Goal: Feedback & Contribution: Submit feedback/report problem

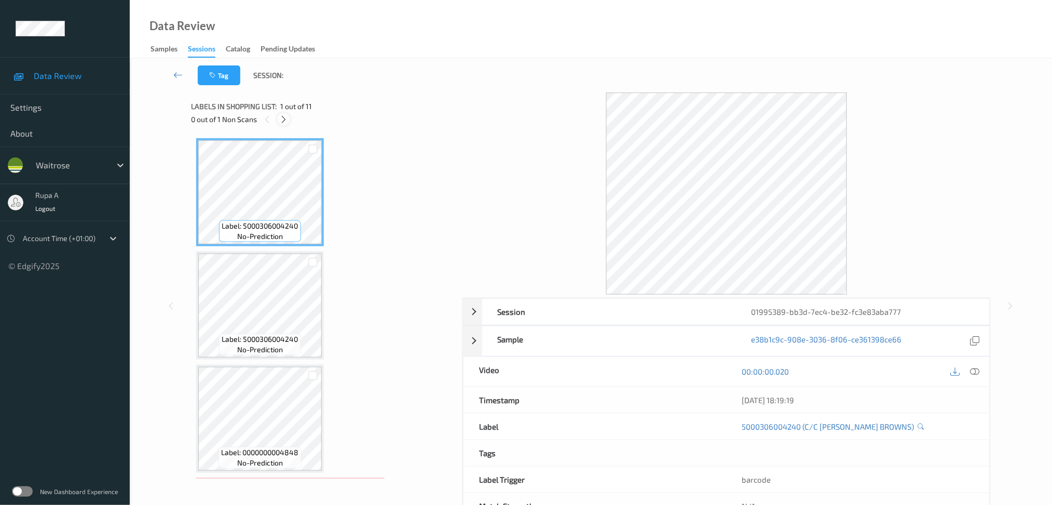
click at [287, 118] on icon at bounding box center [283, 119] width 9 height 9
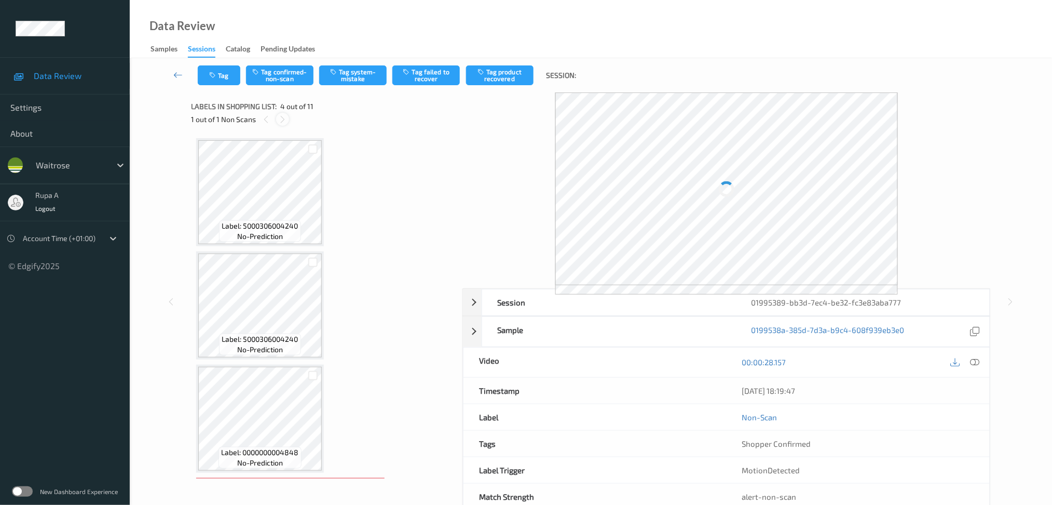
scroll to position [229, 0]
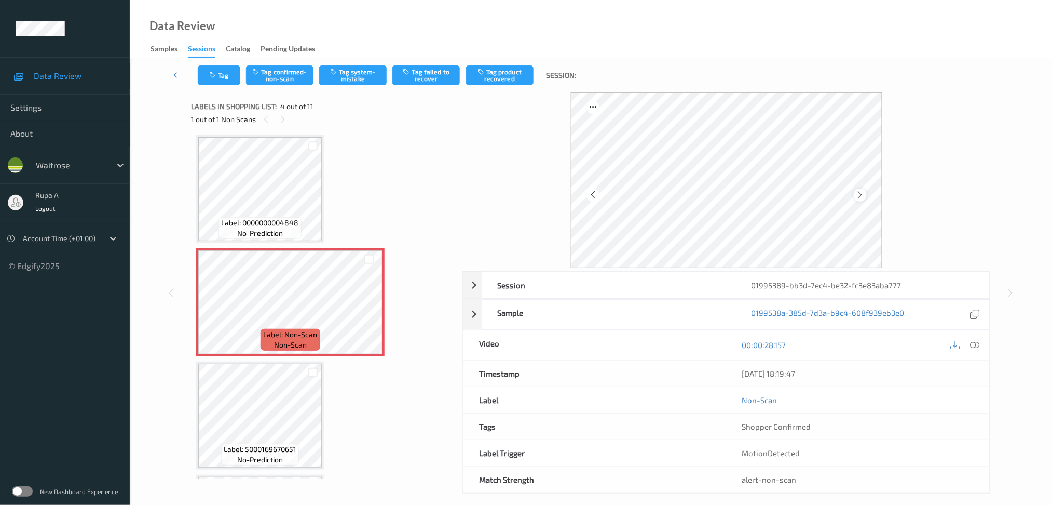
click at [857, 193] on icon at bounding box center [860, 194] width 9 height 9
click at [359, 85] on div "Tag Tag confirmed-non-scan Tag system-mistake Tag failed to recover Tag product…" at bounding box center [591, 75] width 880 height 34
click at [355, 70] on button "Tag system-mistake" at bounding box center [352, 75] width 67 height 20
click at [354, 67] on div "Tag Tag confirmed-non-scan Tag system-mistake Tag failed to recover Tag product…" at bounding box center [591, 286] width 922 height 456
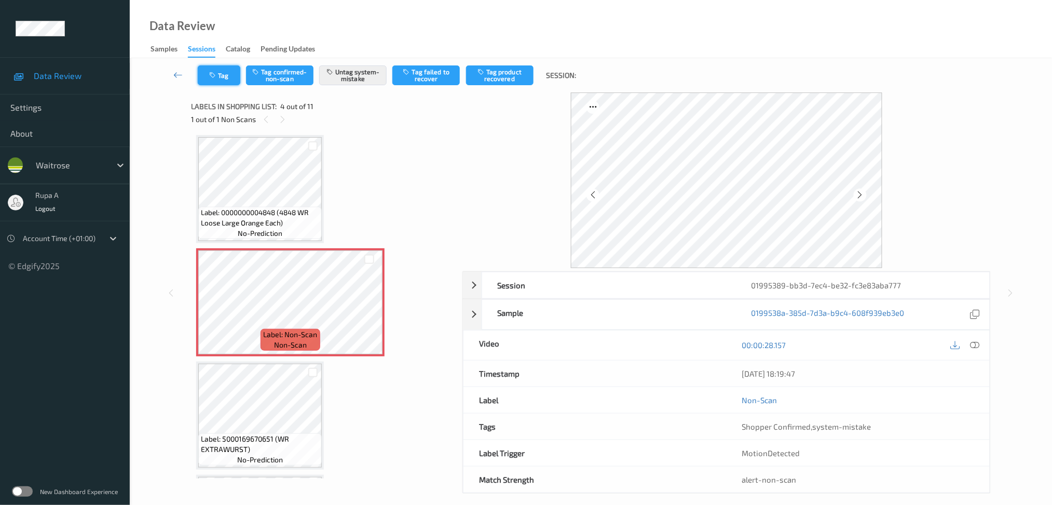
click at [228, 74] on button "Tag" at bounding box center [219, 75] width 43 height 20
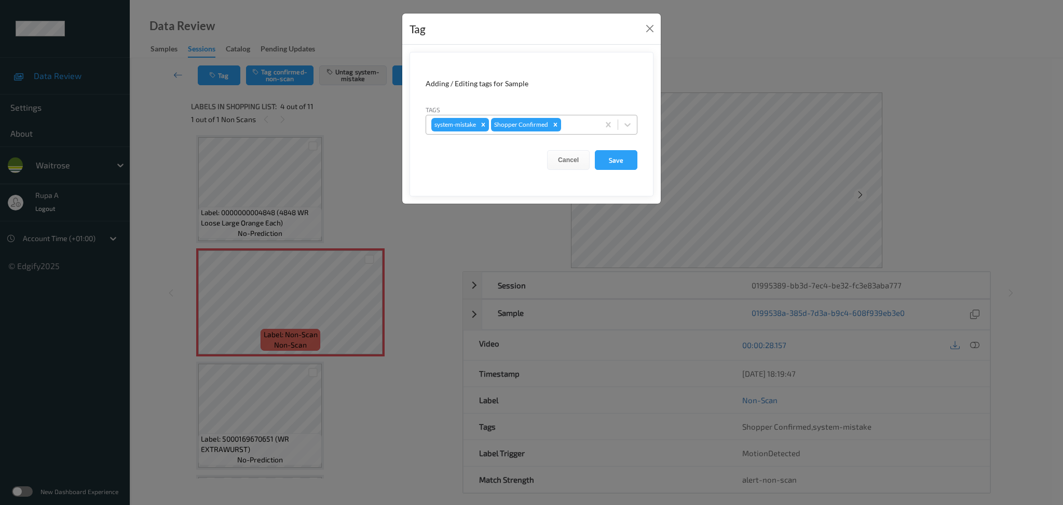
click at [570, 122] on div at bounding box center [578, 124] width 31 height 12
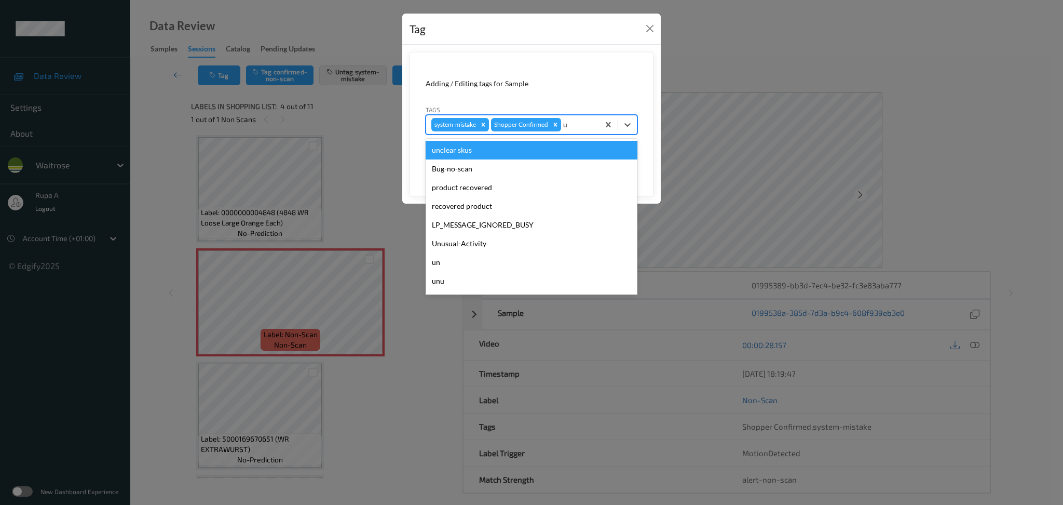
type input "un"
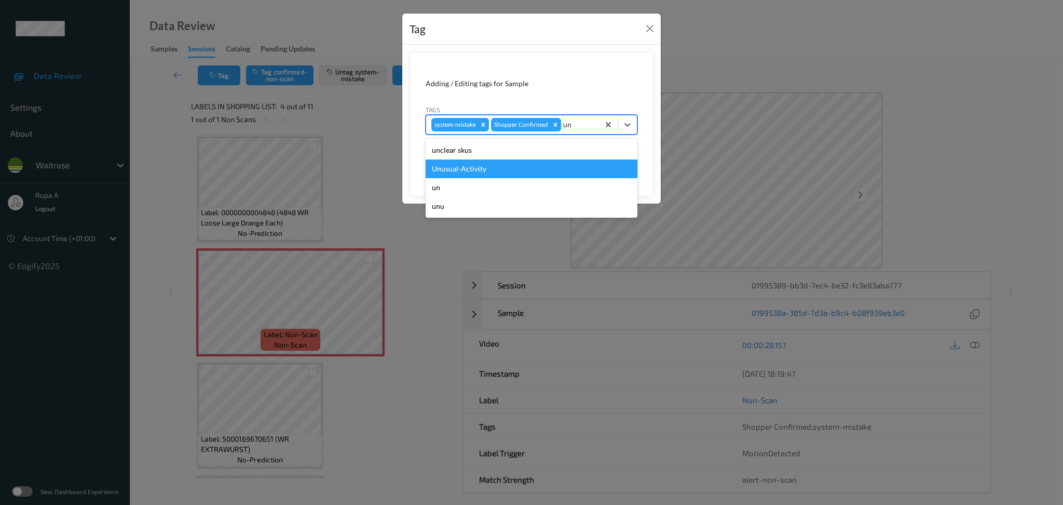
click at [522, 169] on div "Unusual-Activity" at bounding box center [532, 168] width 212 height 19
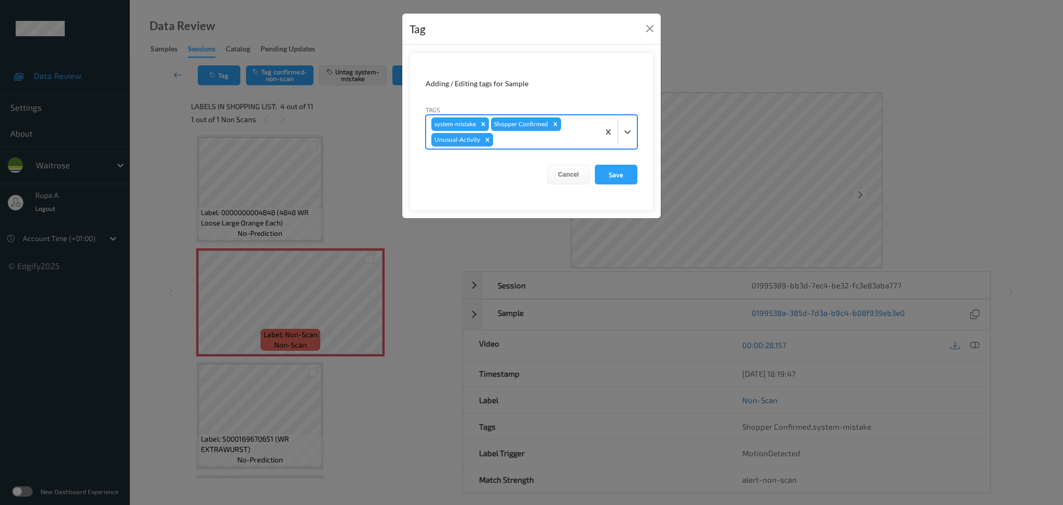
click at [550, 145] on div at bounding box center [544, 139] width 99 height 12
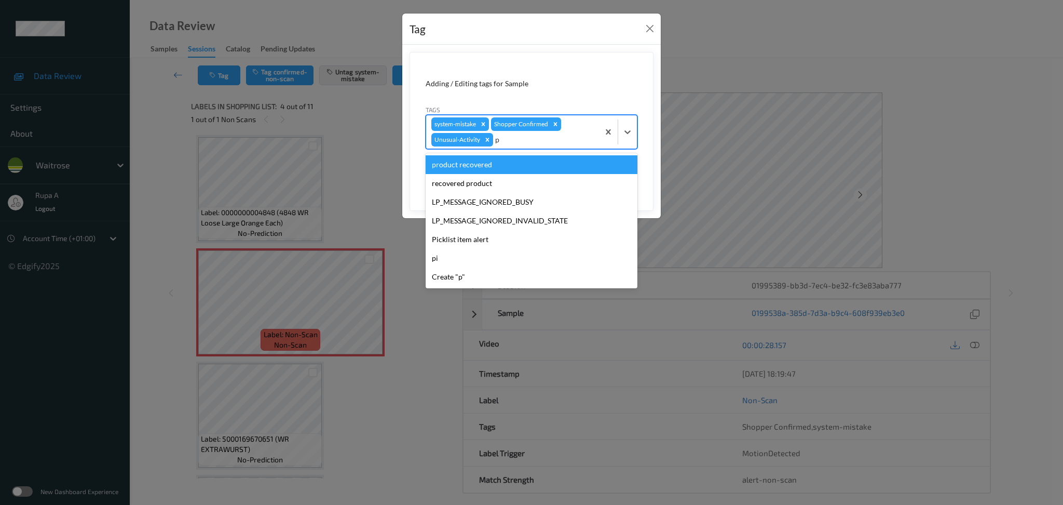
type input "pi"
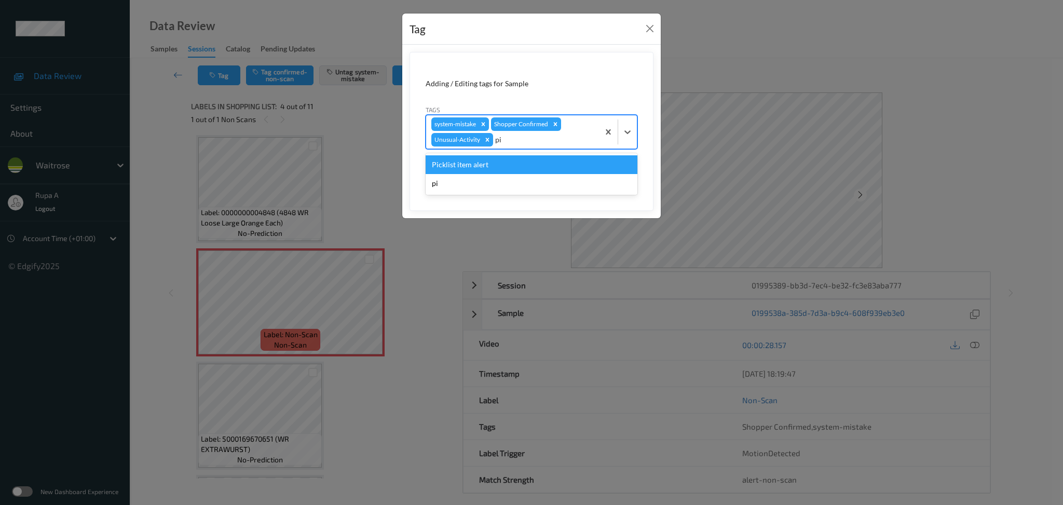
click at [524, 168] on div "Picklist item alert" at bounding box center [532, 164] width 212 height 19
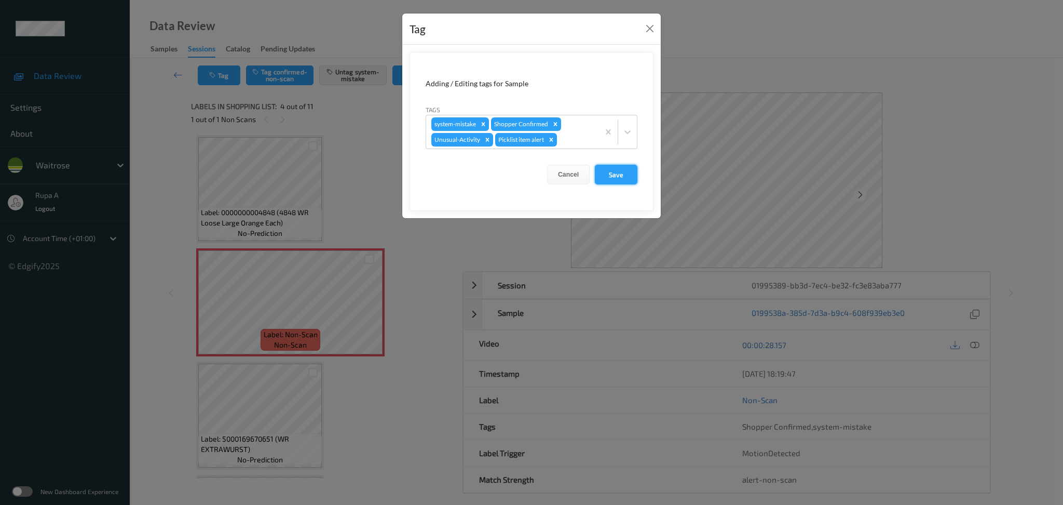
click at [618, 175] on button "Save" at bounding box center [616, 175] width 43 height 20
click at [626, 179] on button "Save" at bounding box center [616, 175] width 43 height 20
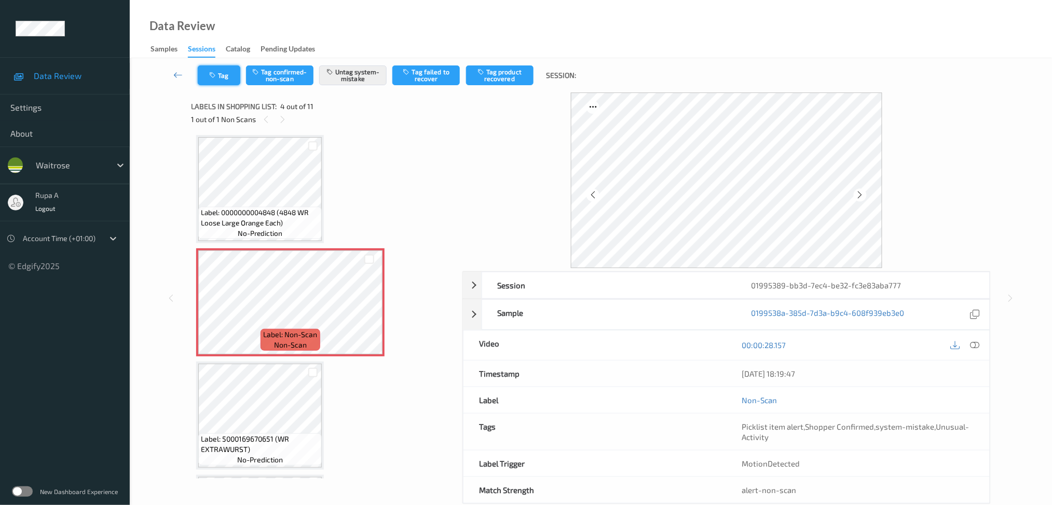
click at [211, 81] on button "Tag" at bounding box center [219, 75] width 43 height 20
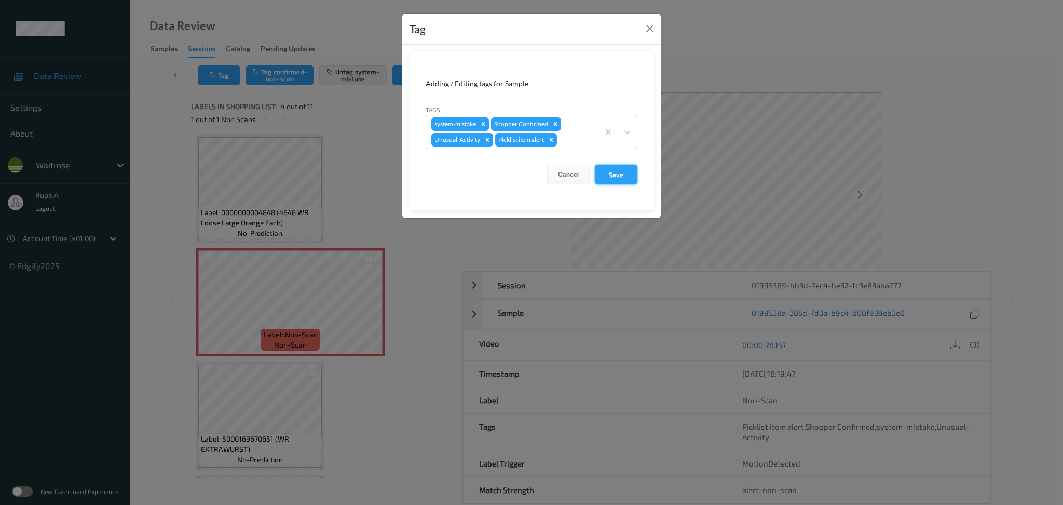
click at [628, 174] on button "Save" at bounding box center [616, 175] width 43 height 20
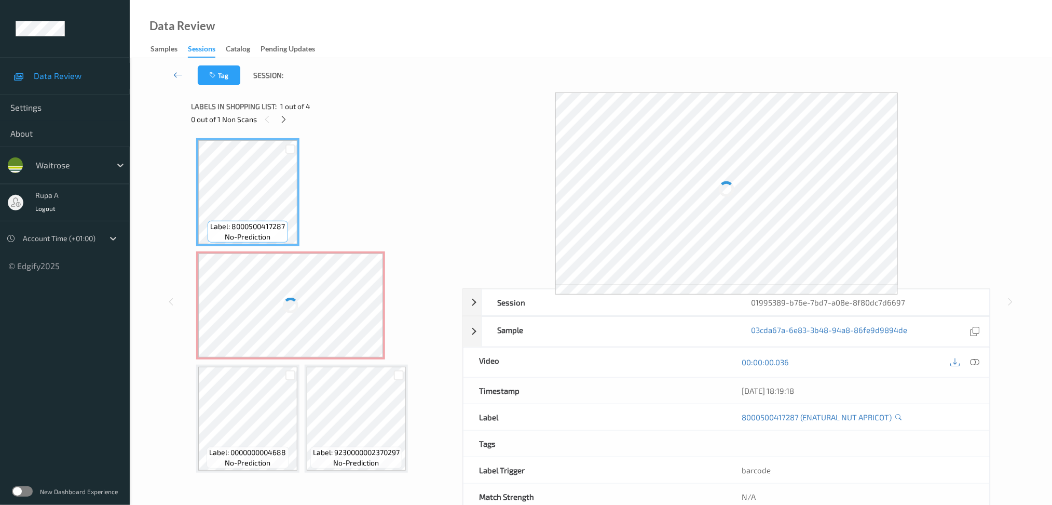
click at [402, 52] on div "Data Review Samples Sessions Catalog Pending Updates" at bounding box center [591, 29] width 922 height 58
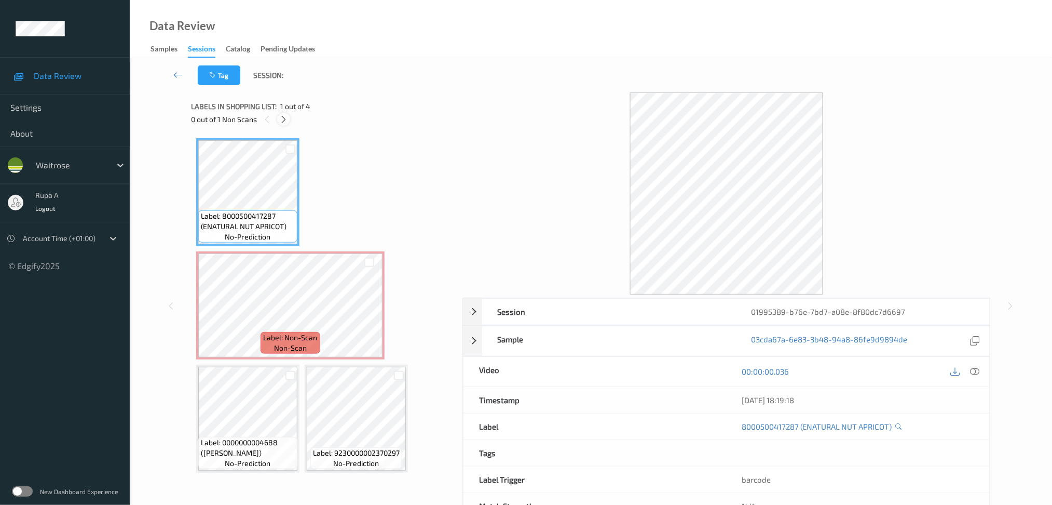
click at [285, 113] on div at bounding box center [283, 119] width 13 height 13
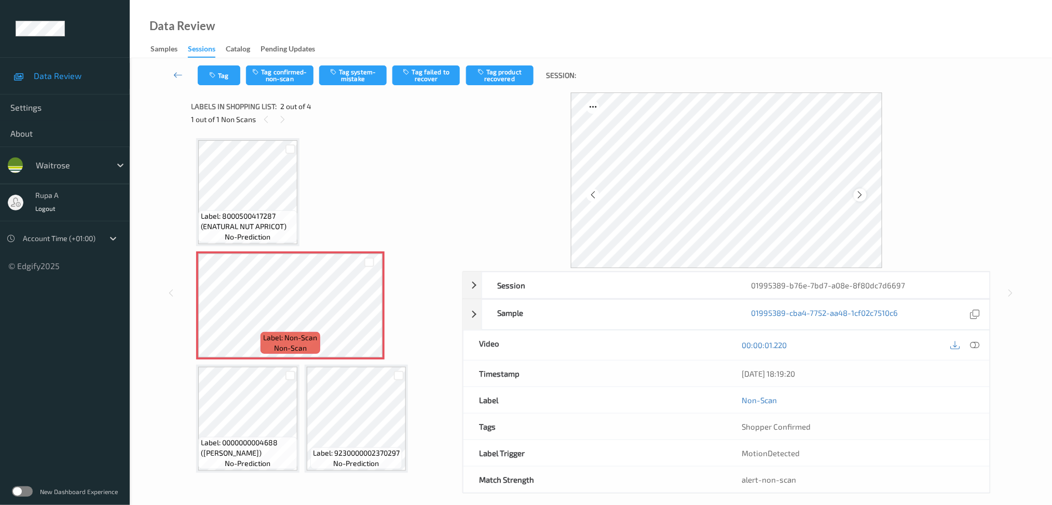
click at [864, 189] on div at bounding box center [860, 194] width 13 height 13
click at [358, 83] on button "Tag system-mistake" at bounding box center [352, 75] width 67 height 20
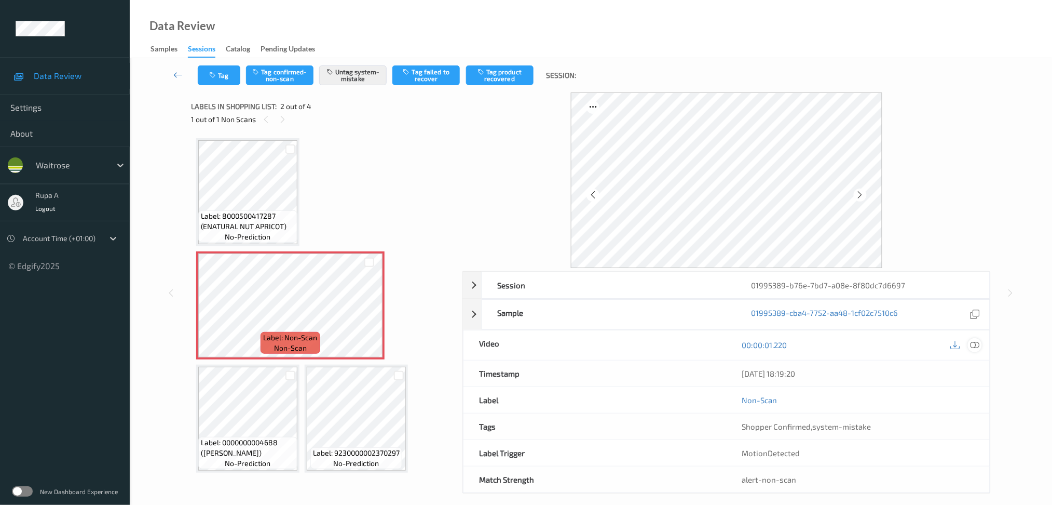
click at [974, 345] on icon at bounding box center [974, 344] width 9 height 9
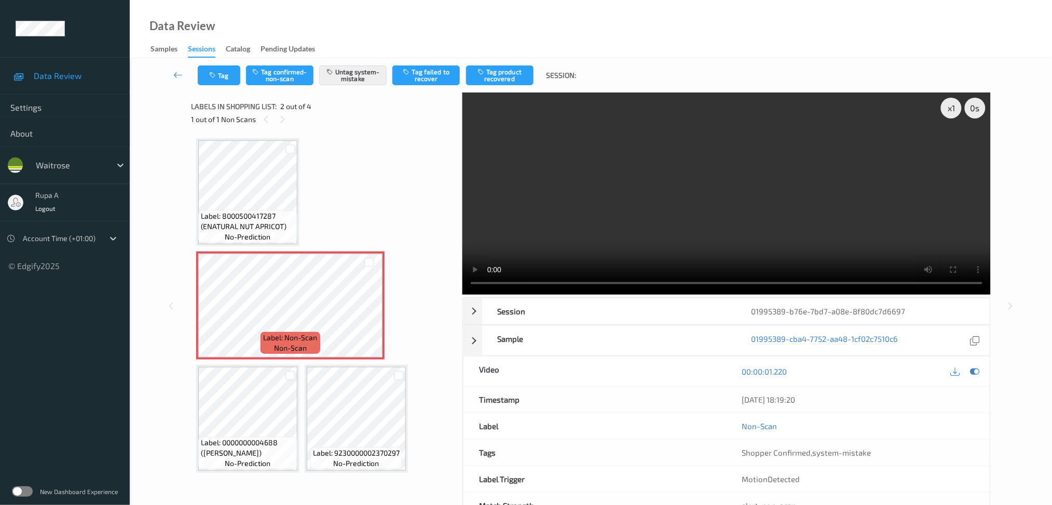
click at [973, 370] on icon at bounding box center [974, 370] width 9 height 9
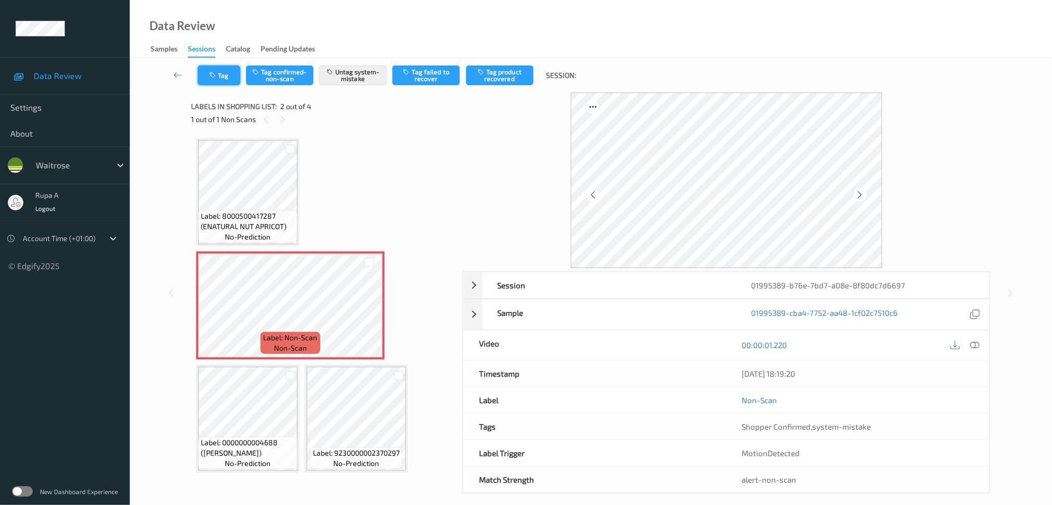
click at [210, 69] on button "Tag" at bounding box center [219, 75] width 43 height 20
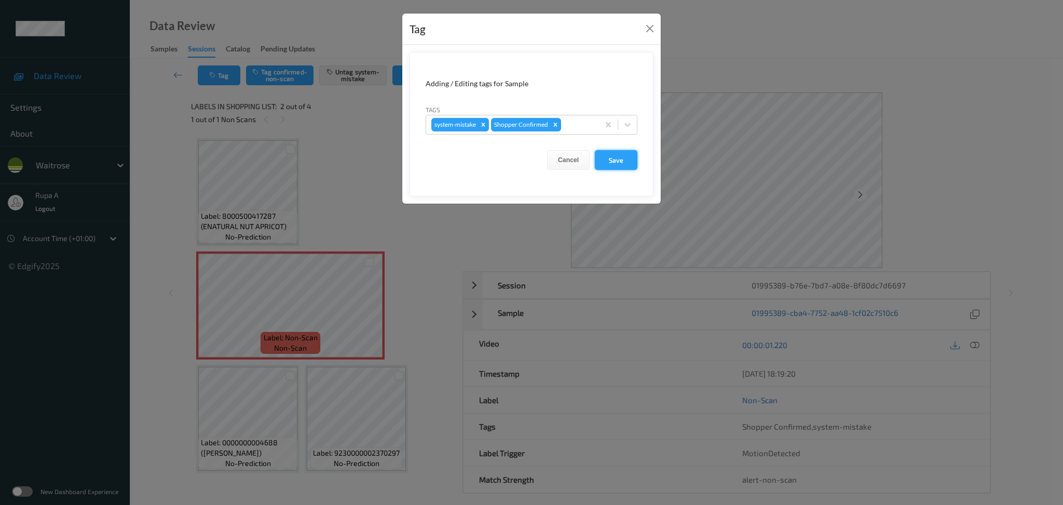
click at [627, 160] on button "Save" at bounding box center [616, 160] width 43 height 20
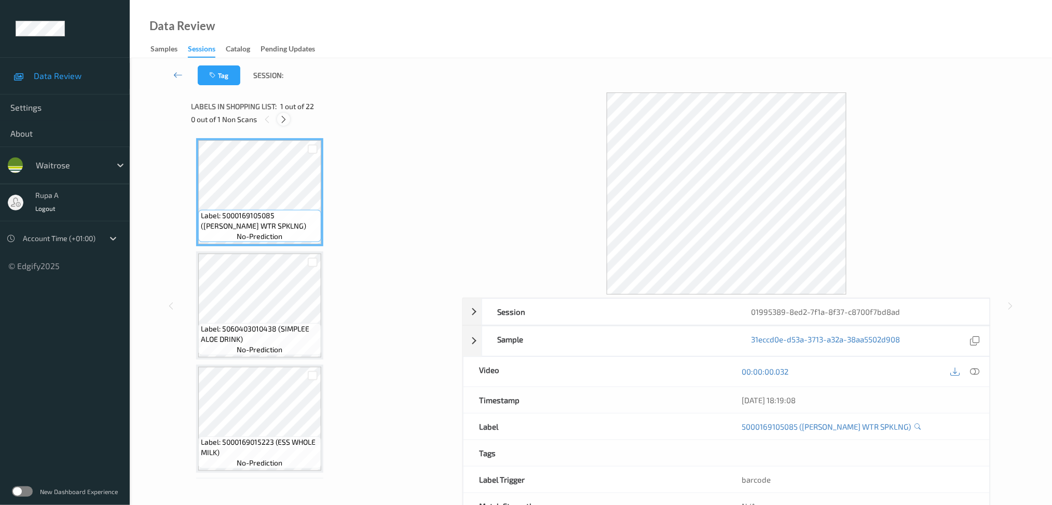
click at [283, 119] on icon at bounding box center [283, 119] width 9 height 9
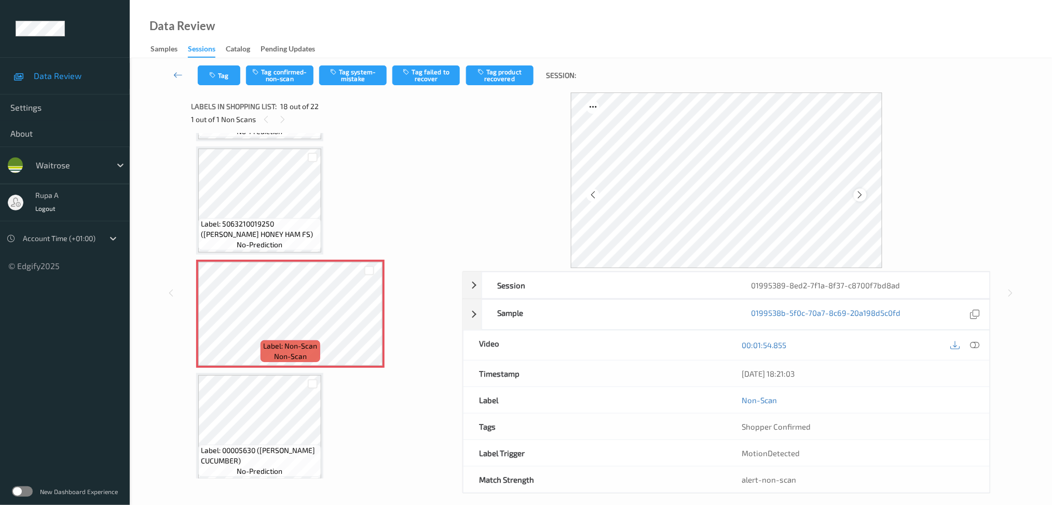
click at [861, 198] on icon at bounding box center [860, 194] width 9 height 9
click at [981, 348] on div at bounding box center [975, 345] width 14 height 14
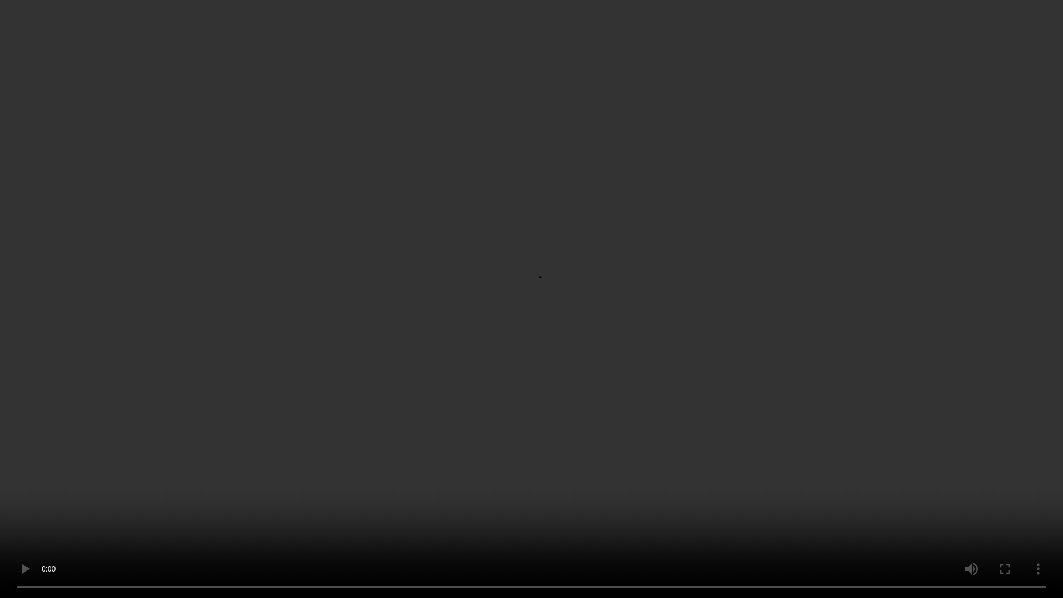
click at [721, 77] on video at bounding box center [531, 299] width 1063 height 598
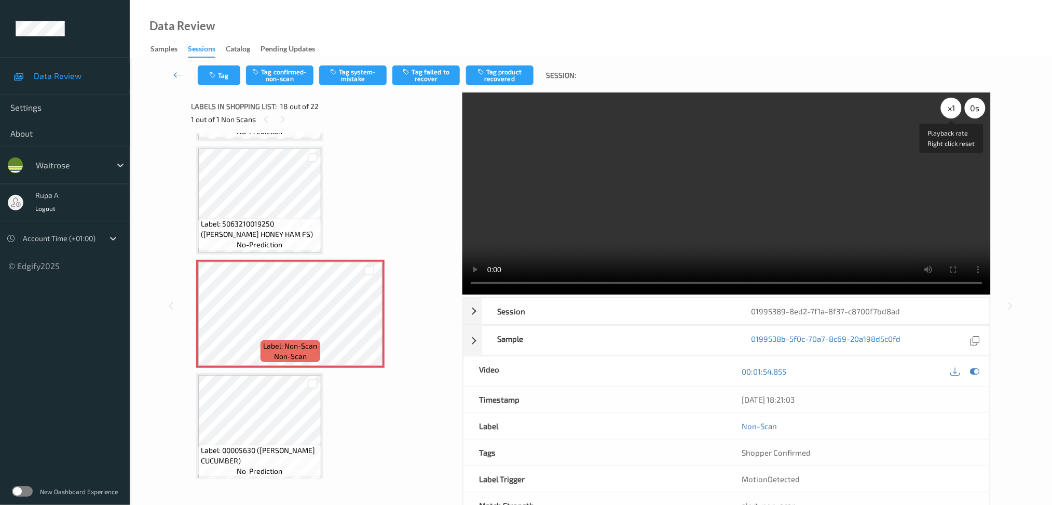
click at [948, 108] on div "x 1" at bounding box center [951, 108] width 21 height 21
drag, startPoint x: 970, startPoint y: 370, endPoint x: 962, endPoint y: 353, distance: 18.6
click at [973, 370] on icon at bounding box center [974, 370] width 9 height 9
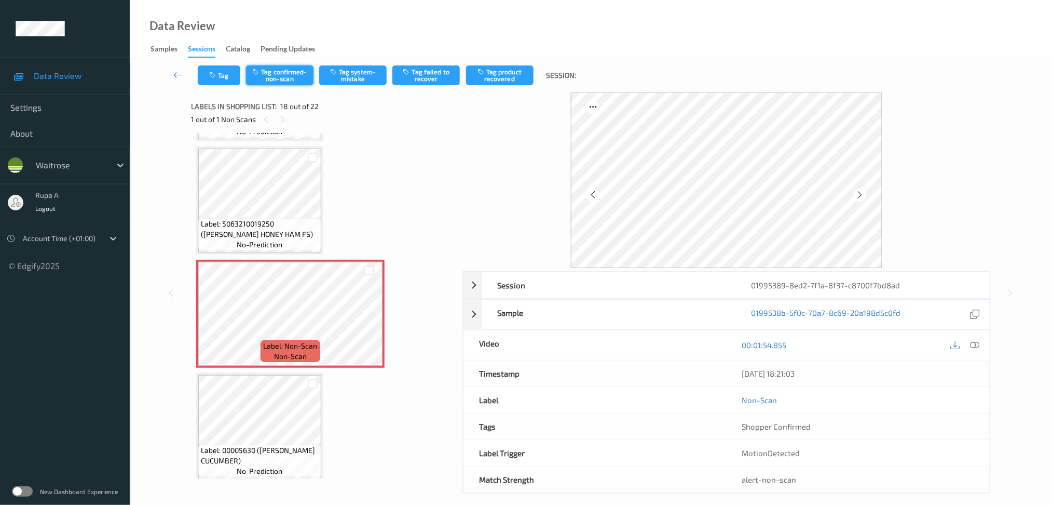
click at [278, 75] on button "Tag confirmed-non-scan" at bounding box center [279, 75] width 67 height 20
click at [510, 77] on button "Tag product recovered" at bounding box center [499, 75] width 67 height 20
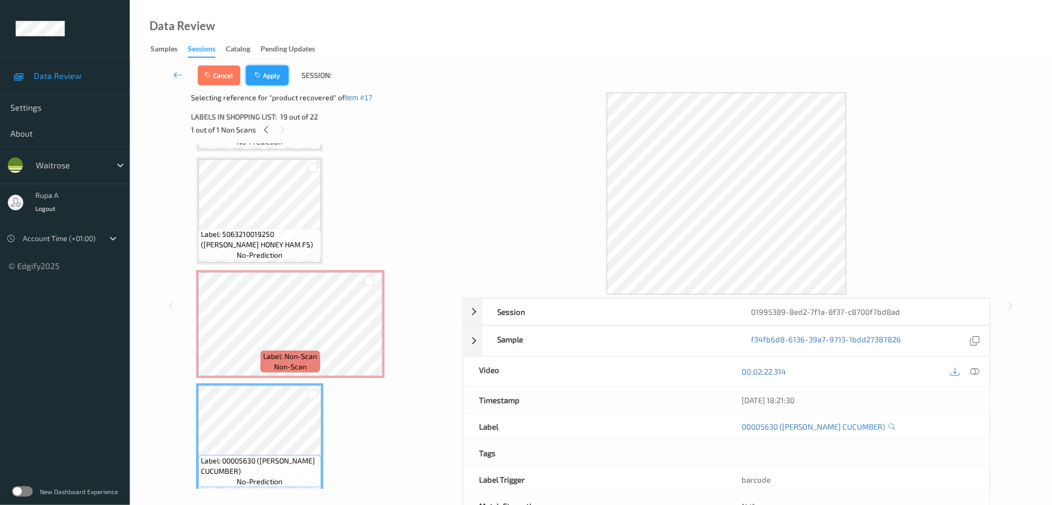
click at [277, 77] on button "Apply" at bounding box center [267, 75] width 43 height 20
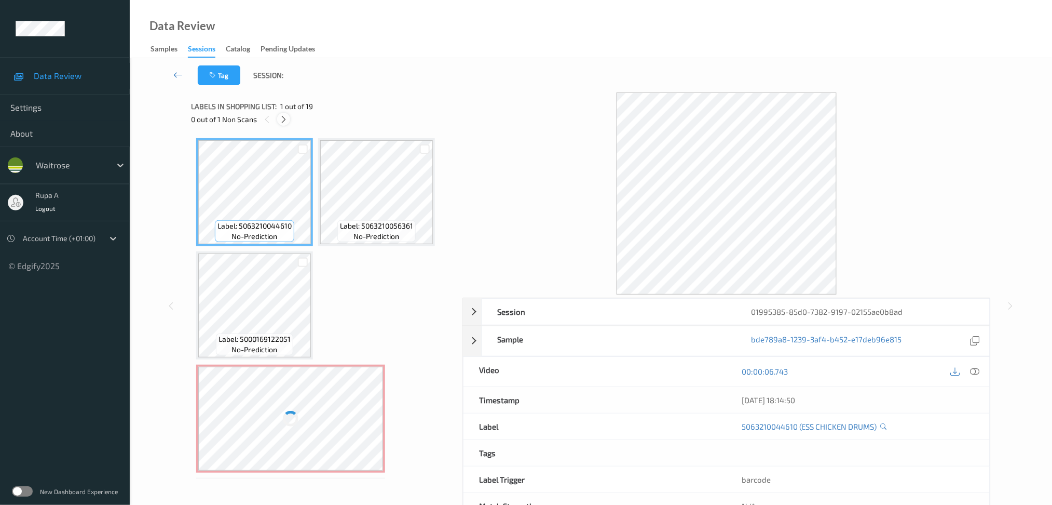
click at [281, 115] on icon at bounding box center [283, 119] width 9 height 9
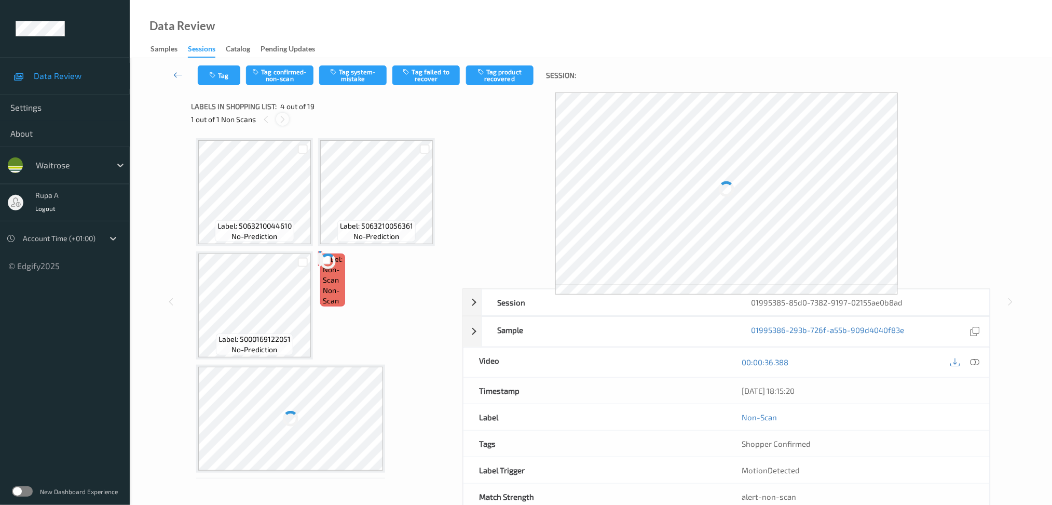
scroll to position [117, 0]
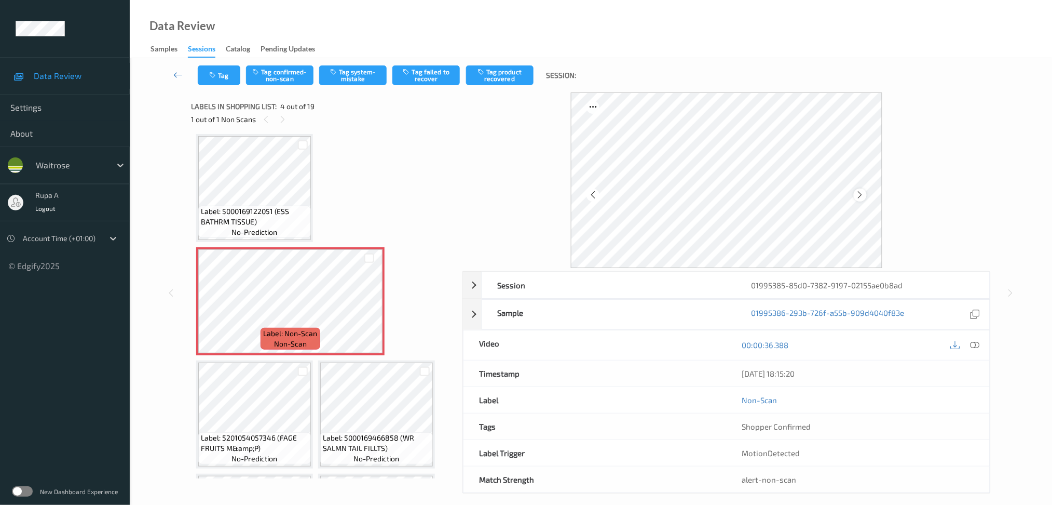
click at [857, 196] on icon at bounding box center [860, 194] width 9 height 9
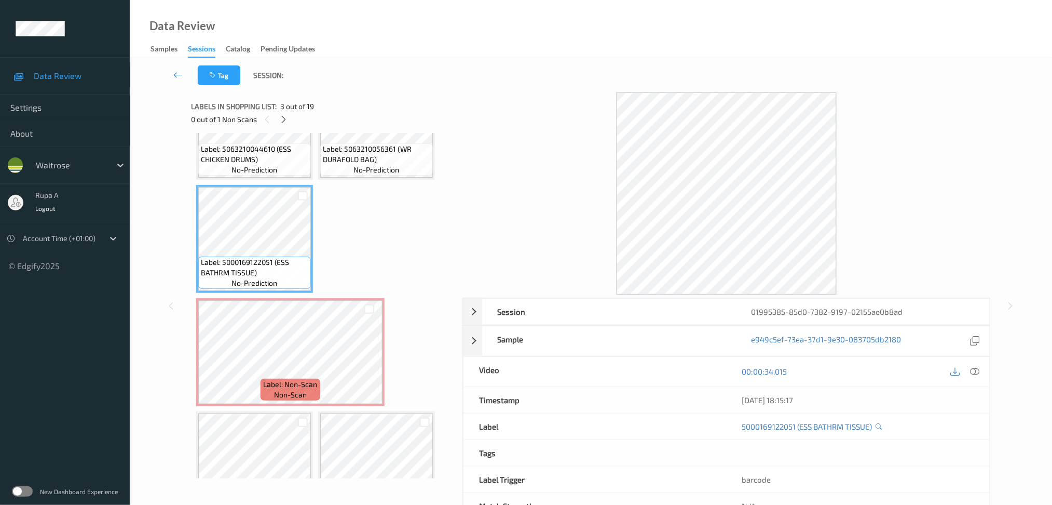
scroll to position [208, 0]
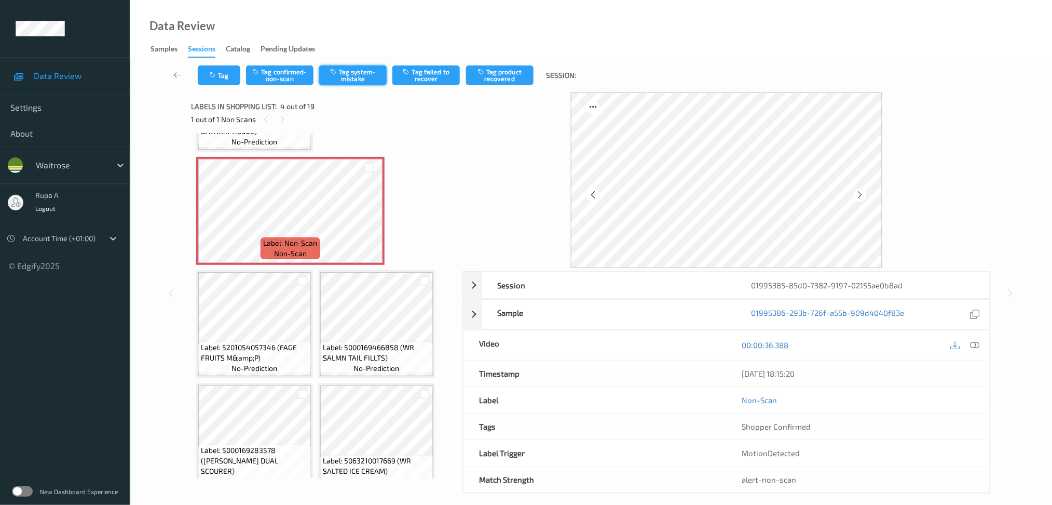
click at [352, 74] on button "Tag system-mistake" at bounding box center [352, 75] width 67 height 20
click at [352, 84] on button "Tag system-mistake" at bounding box center [352, 75] width 67 height 20
click at [362, 81] on button "Tag system-mistake" at bounding box center [352, 75] width 67 height 20
click at [365, 79] on button "Tag system-mistake" at bounding box center [352, 75] width 67 height 20
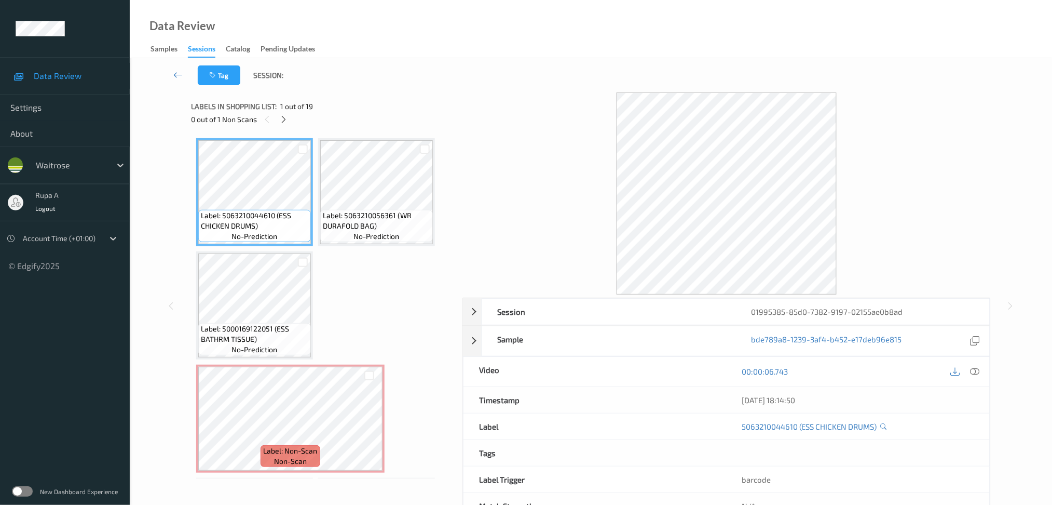
click at [291, 118] on div "0 out of 1 Non Scans" at bounding box center [323, 119] width 264 height 13
click at [279, 119] on div at bounding box center [283, 119] width 13 height 13
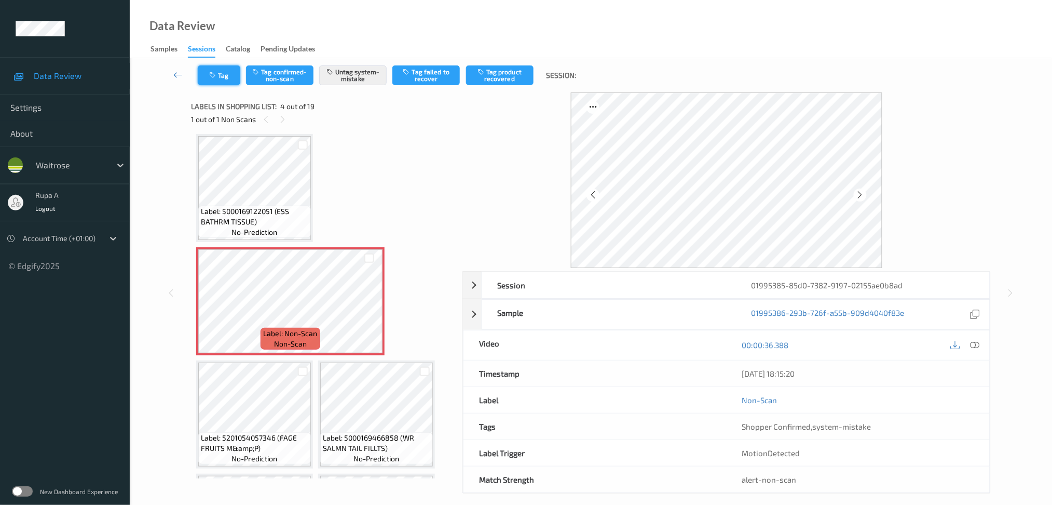
click at [230, 81] on button "Tag" at bounding box center [219, 75] width 43 height 20
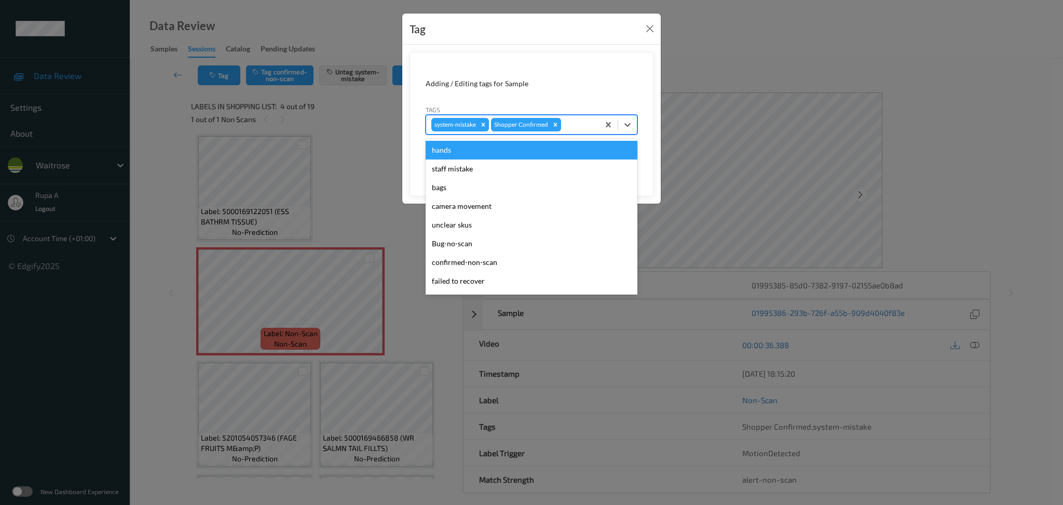
click at [566, 125] on div at bounding box center [578, 124] width 31 height 12
type input "un"
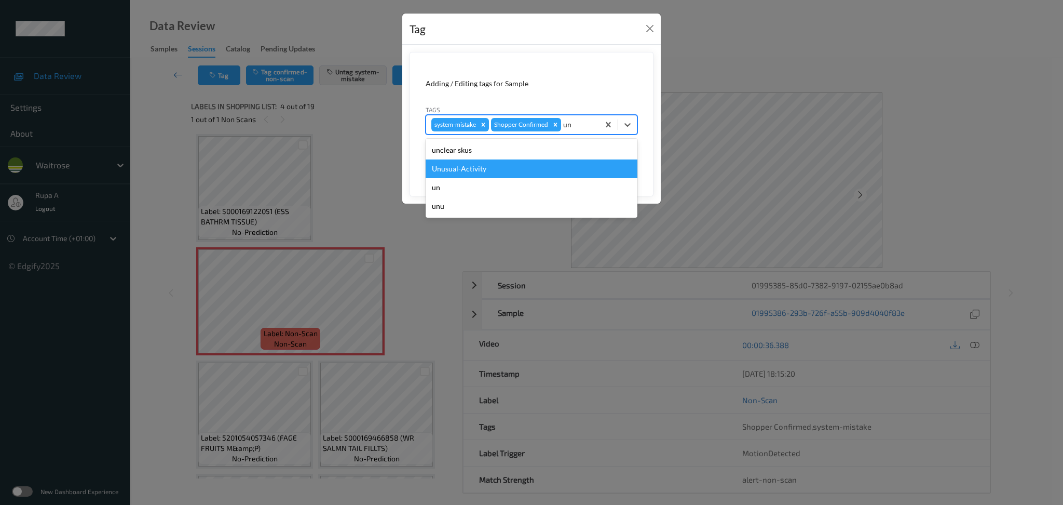
click at [482, 167] on div "Unusual-Activity" at bounding box center [532, 168] width 212 height 19
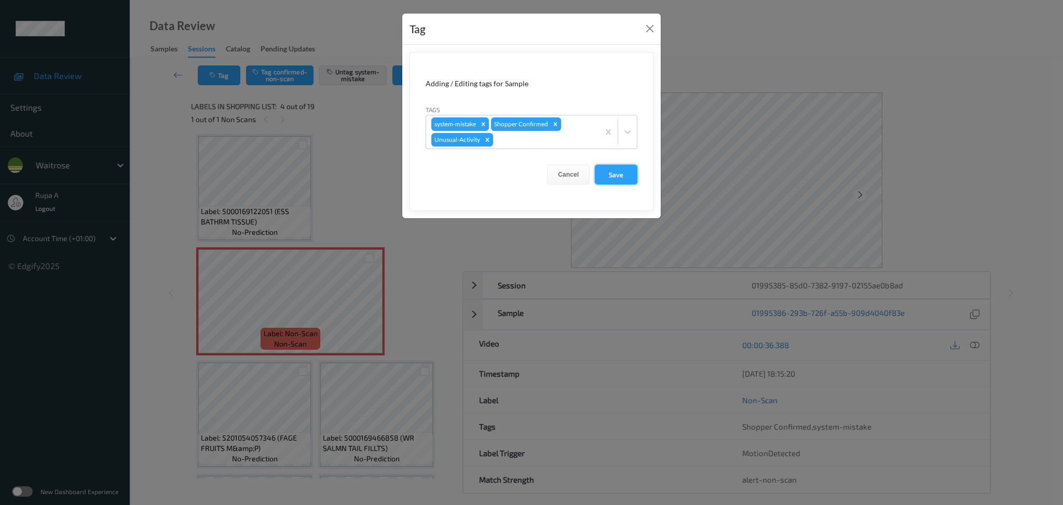
click at [618, 173] on button "Save" at bounding box center [616, 175] width 43 height 20
click at [617, 179] on button "Save" at bounding box center [616, 175] width 43 height 20
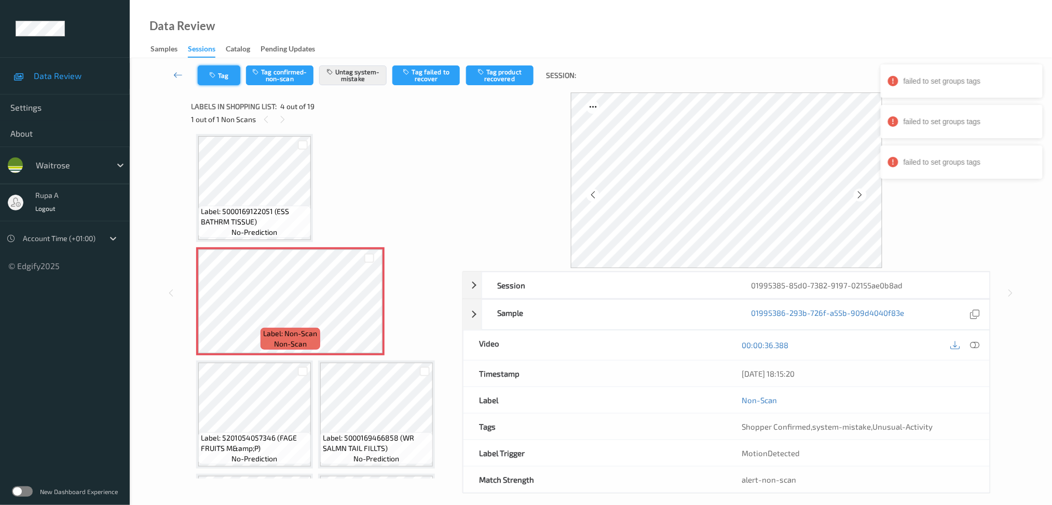
click at [221, 82] on button "Tag" at bounding box center [219, 75] width 43 height 20
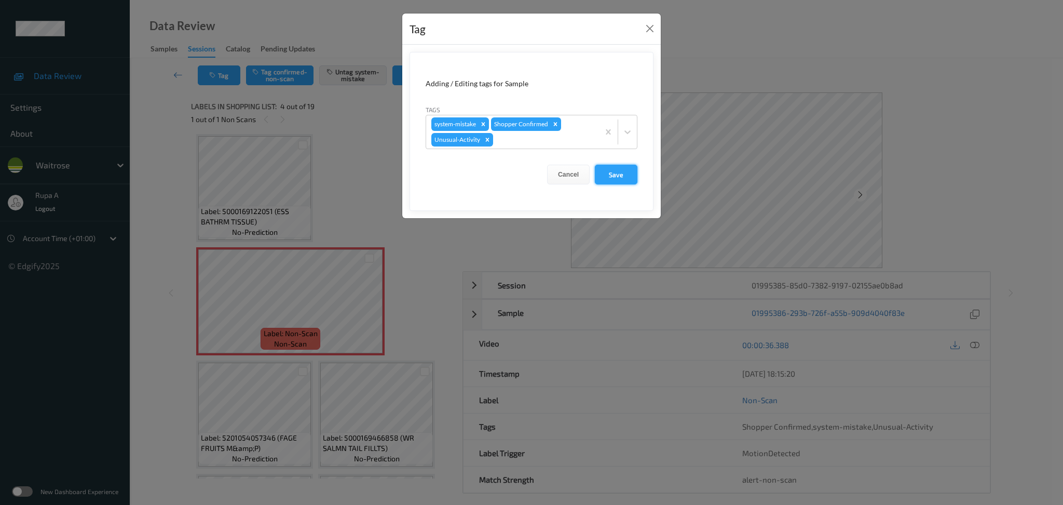
click at [612, 175] on button "Save" at bounding box center [616, 175] width 43 height 20
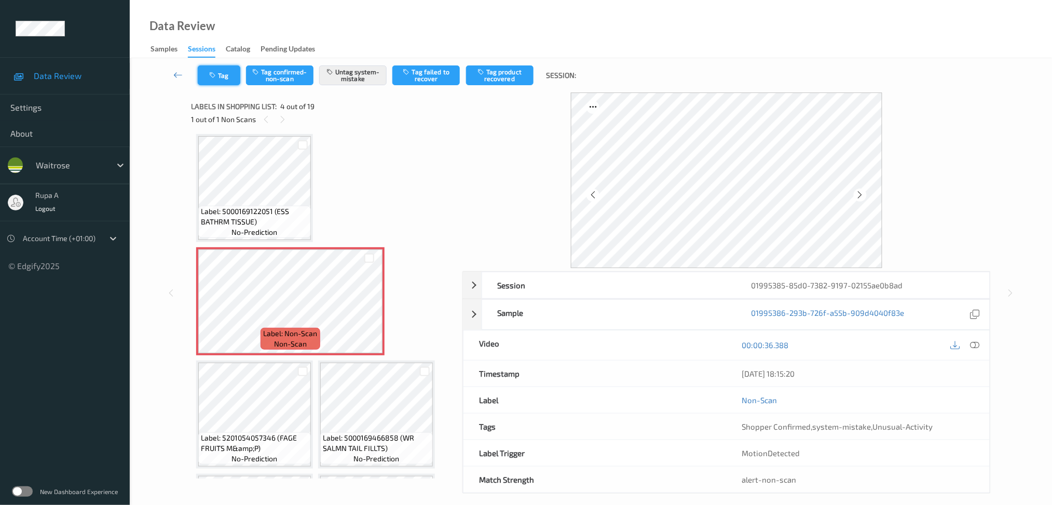
click at [233, 76] on button "Tag" at bounding box center [219, 75] width 43 height 20
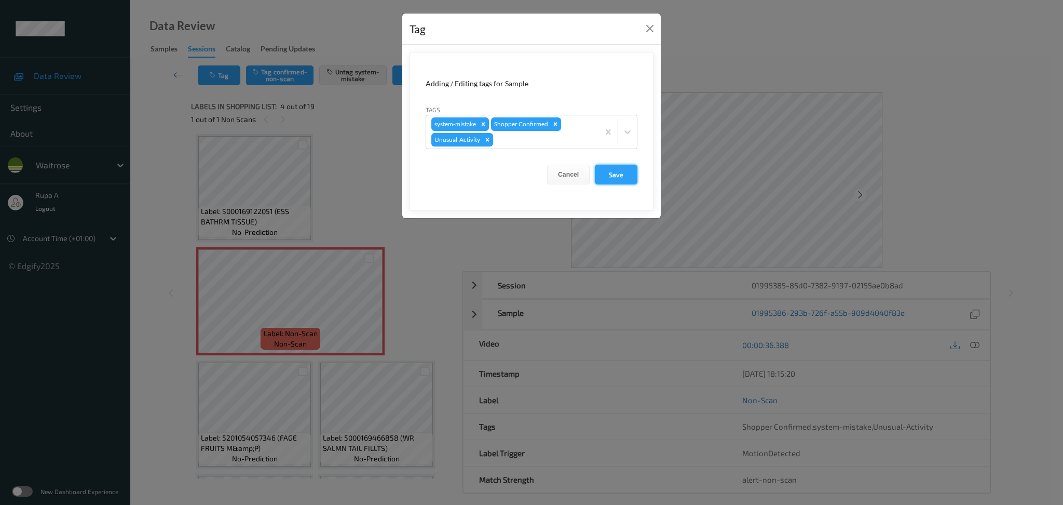
click at [619, 173] on button "Save" at bounding box center [616, 175] width 43 height 20
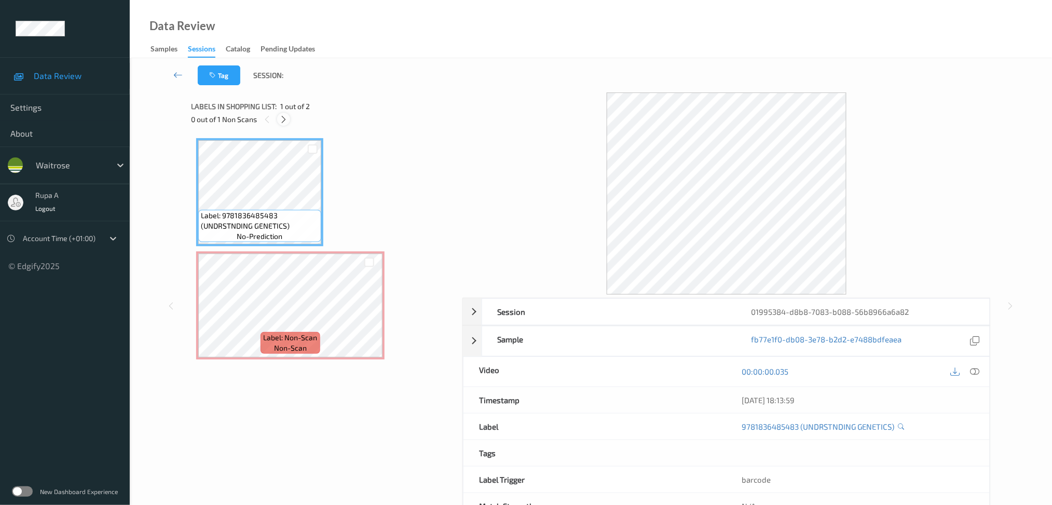
click at [283, 116] on icon at bounding box center [283, 119] width 9 height 9
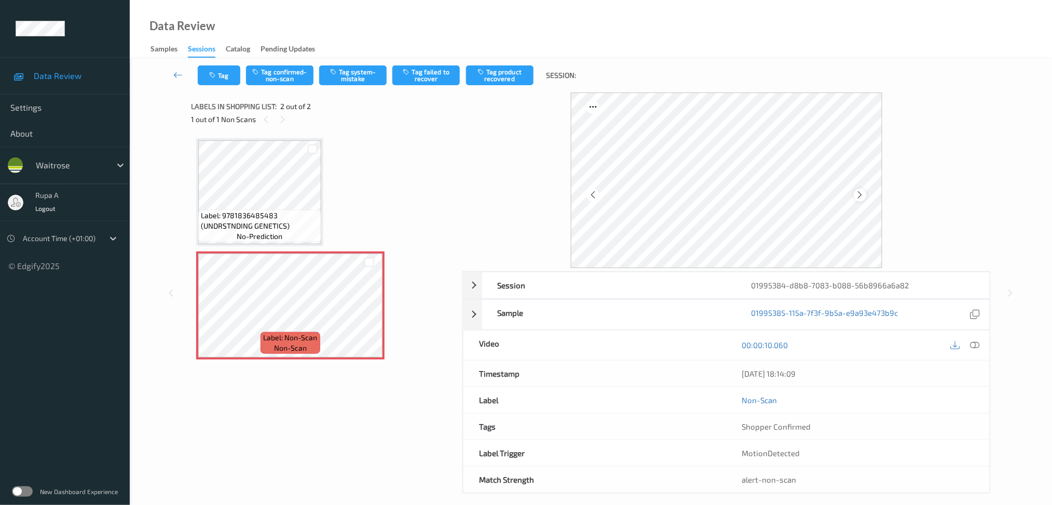
click at [864, 195] on icon at bounding box center [860, 194] width 9 height 9
click at [974, 341] on icon at bounding box center [974, 344] width 9 height 9
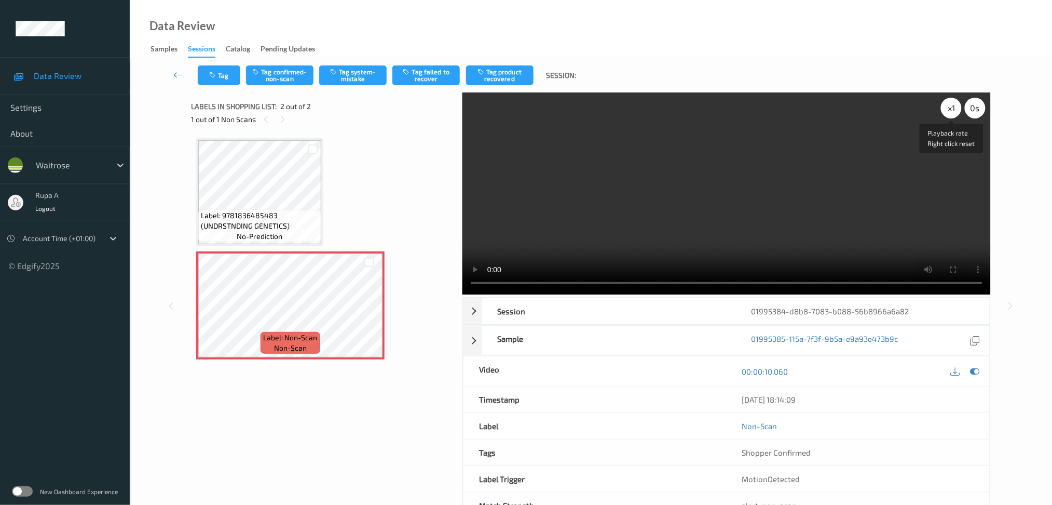
drag, startPoint x: 943, startPoint y: 108, endPoint x: 944, endPoint y: 118, distance: 9.9
click at [943, 108] on div "x 1" at bounding box center [951, 108] width 21 height 21
click at [978, 371] on icon at bounding box center [974, 370] width 9 height 9
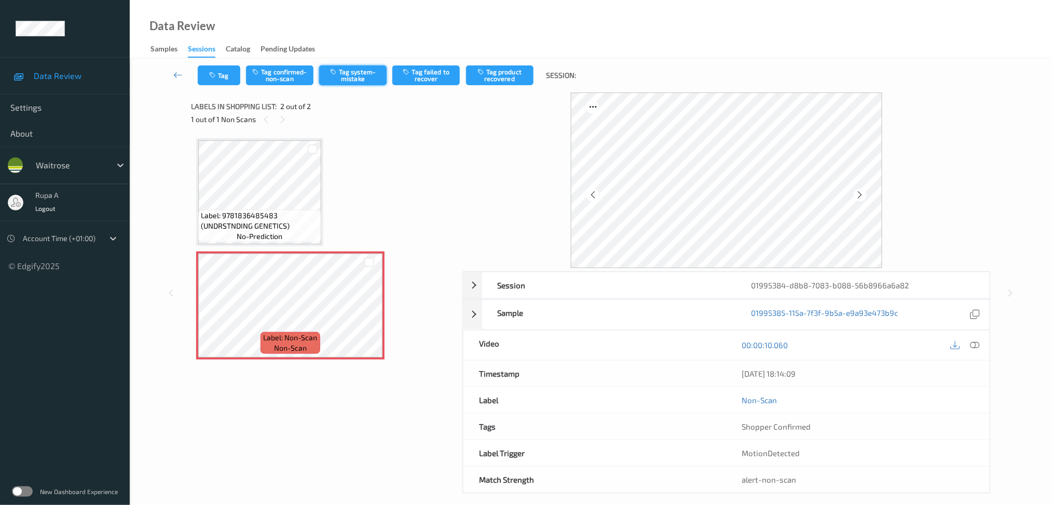
click at [360, 70] on button "Tag system-mistake" at bounding box center [352, 75] width 67 height 20
click at [237, 76] on button "Tag" at bounding box center [219, 75] width 43 height 20
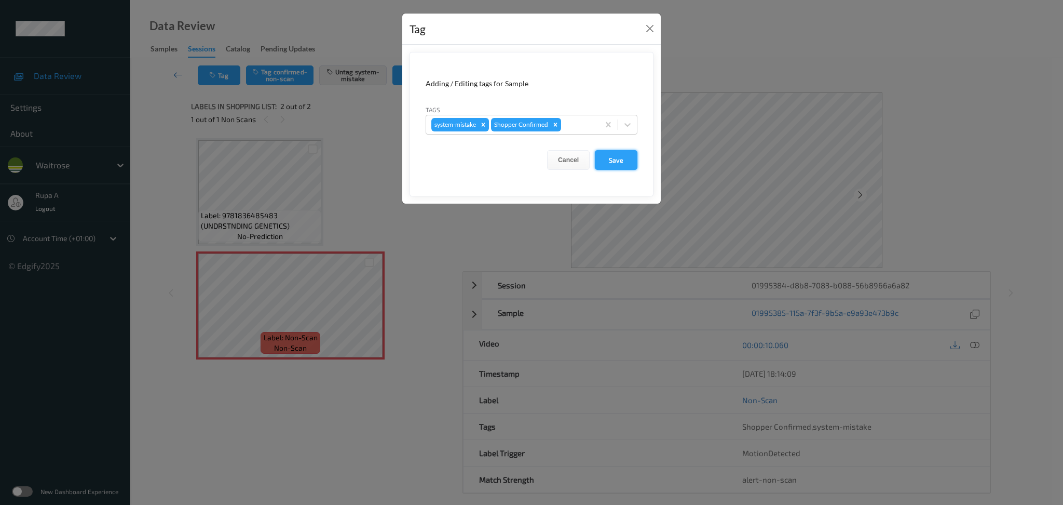
click at [608, 158] on button "Save" at bounding box center [616, 160] width 43 height 20
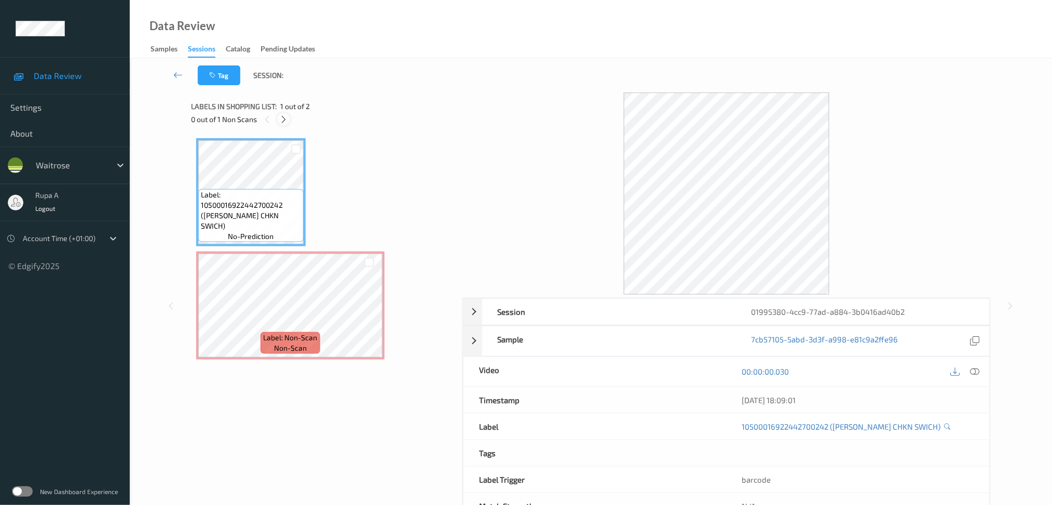
click at [286, 120] on icon at bounding box center [283, 119] width 9 height 9
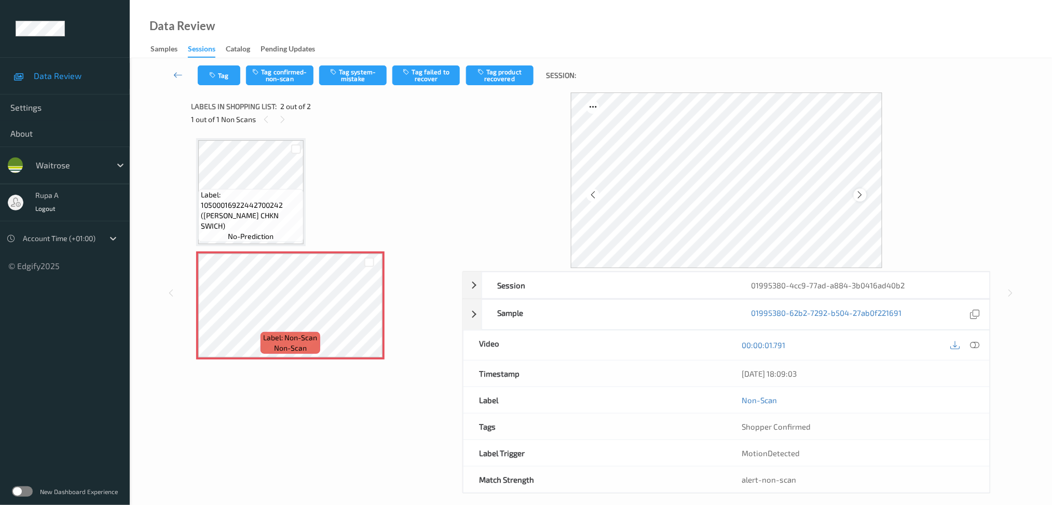
click at [861, 198] on icon at bounding box center [860, 194] width 9 height 9
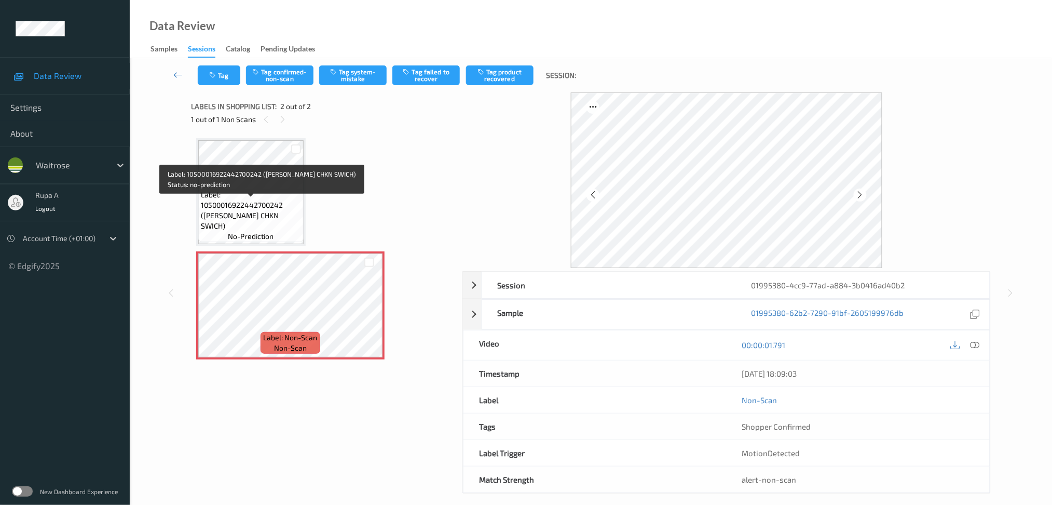
click at [217, 200] on span "Label: 10500016922442700242 (WR CORO CHKN SWICH)" at bounding box center [251, 210] width 100 height 42
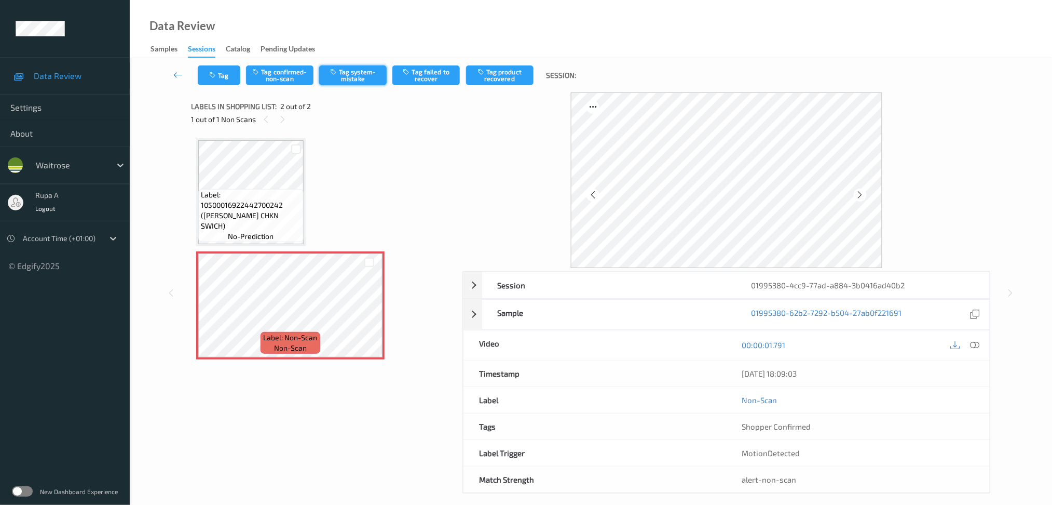
click at [357, 76] on button "Tag system-mistake" at bounding box center [352, 75] width 67 height 20
drag, startPoint x: 976, startPoint y: 346, endPoint x: 860, endPoint y: 268, distance: 140.4
click at [976, 346] on icon at bounding box center [974, 344] width 9 height 9
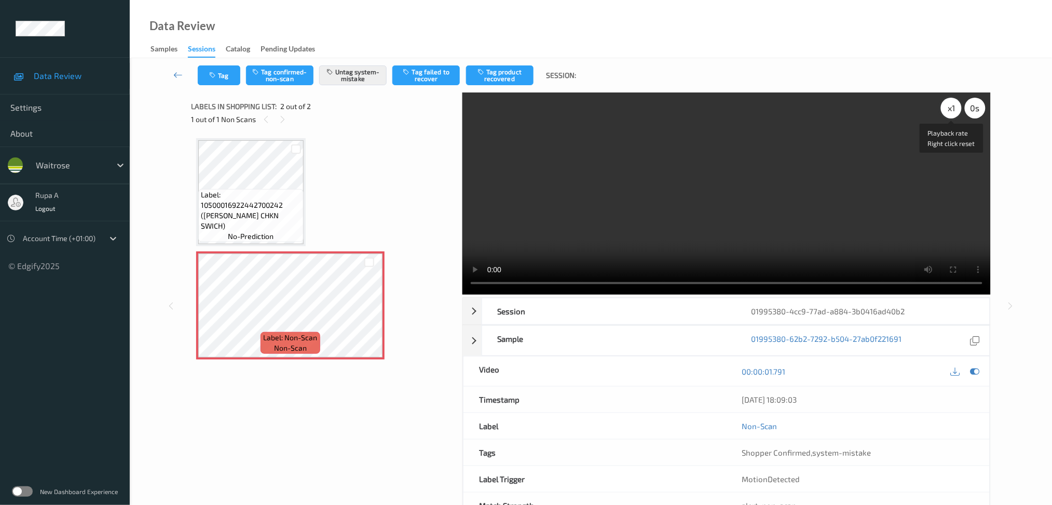
click at [959, 110] on div "x 1" at bounding box center [951, 108] width 21 height 21
click at [958, 109] on div "x 2" at bounding box center [951, 108] width 21 height 21
click at [958, 109] on div "x 4" at bounding box center [951, 108] width 21 height 21
click at [974, 369] on icon at bounding box center [974, 370] width 9 height 9
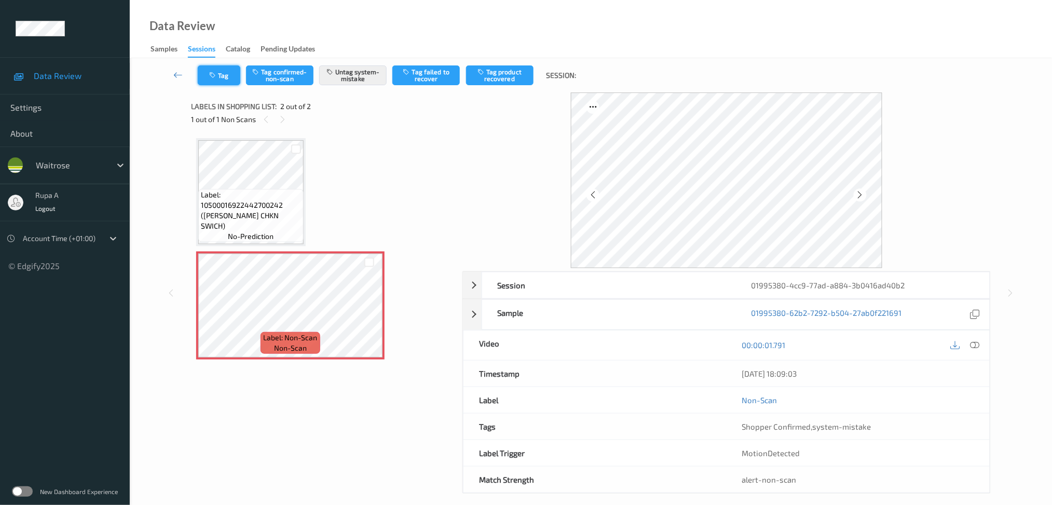
click at [210, 74] on icon "button" at bounding box center [213, 75] width 9 height 7
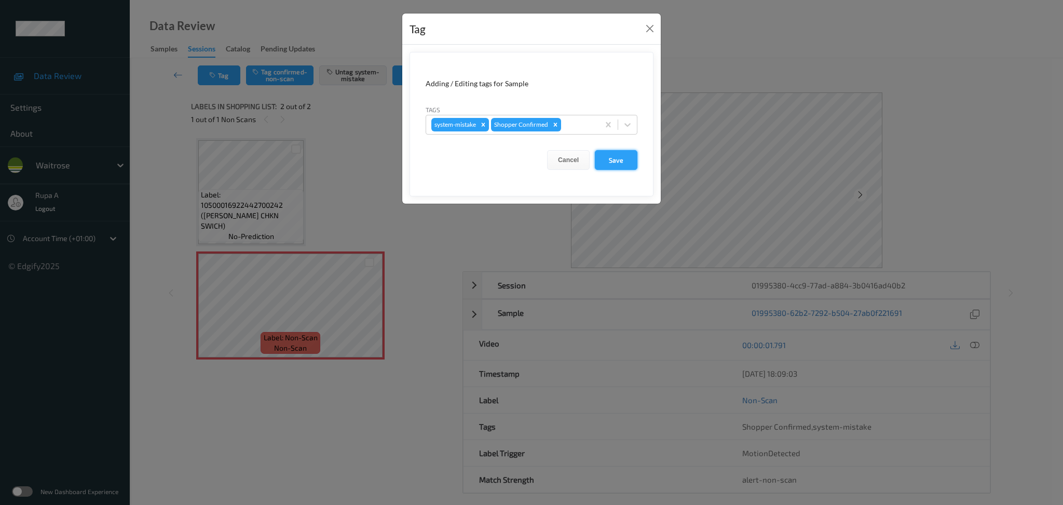
click at [624, 163] on button "Save" at bounding box center [616, 160] width 43 height 20
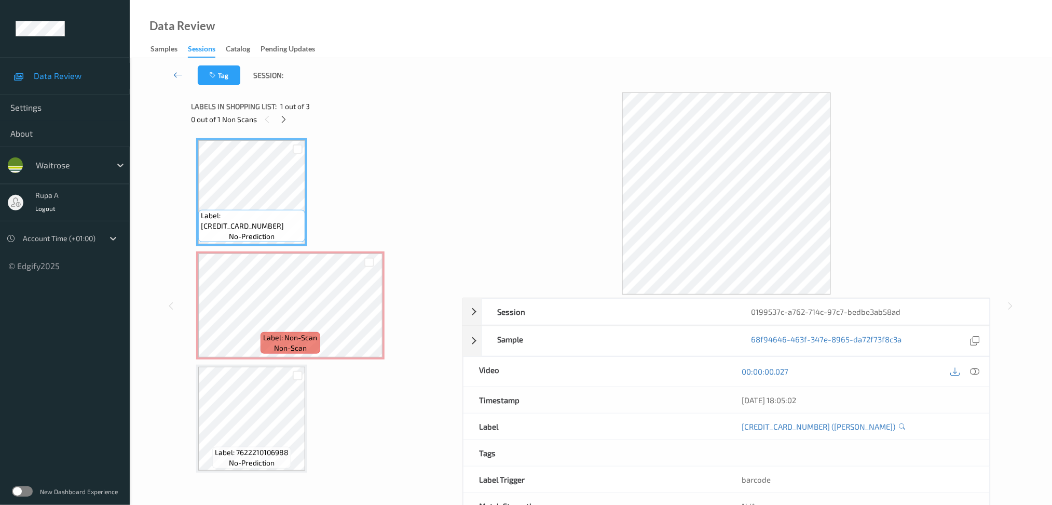
click at [391, 174] on div "Label: [CREDIT_CARD_NUMBER] no-prediction Label: Non-Scan non-scan Label: Non-S…" at bounding box center [323, 305] width 254 height 334
click at [287, 121] on icon at bounding box center [283, 119] width 9 height 9
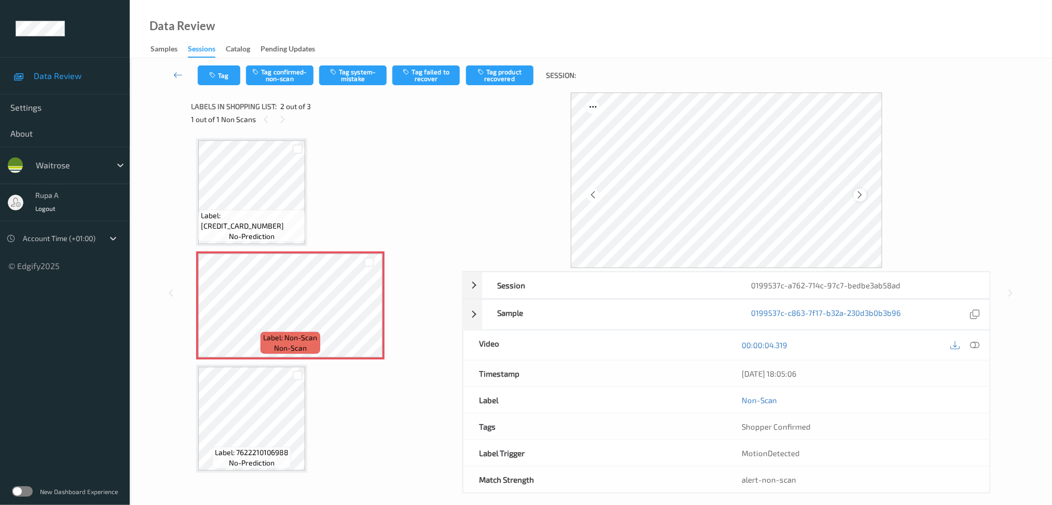
click at [860, 195] on icon at bounding box center [860, 194] width 9 height 9
click at [346, 76] on button "Tag system-mistake" at bounding box center [352, 75] width 67 height 20
click at [213, 77] on icon "button" at bounding box center [213, 75] width 9 height 7
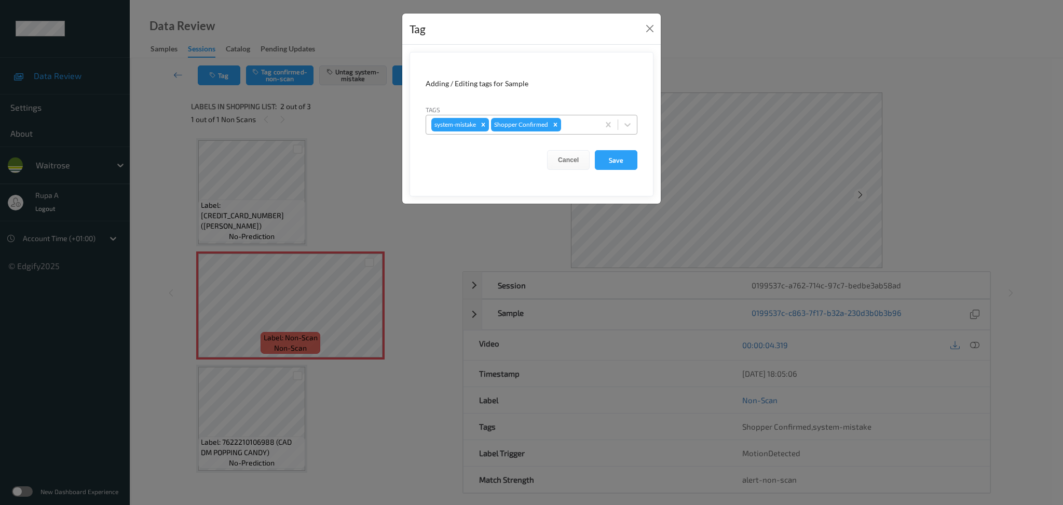
click at [563, 118] on div at bounding box center [578, 124] width 31 height 12
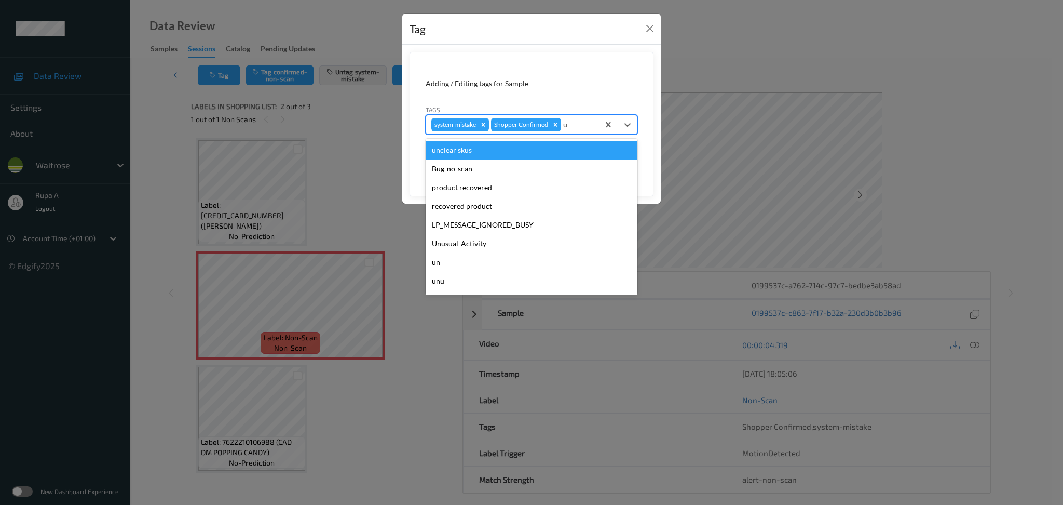
type input "un"
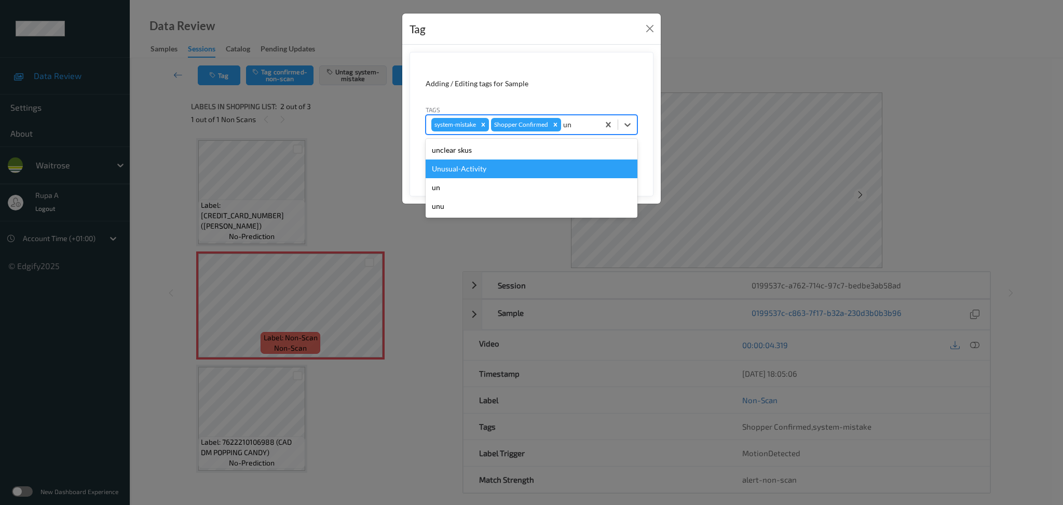
click at [487, 174] on div "Unusual-Activity" at bounding box center [532, 168] width 212 height 19
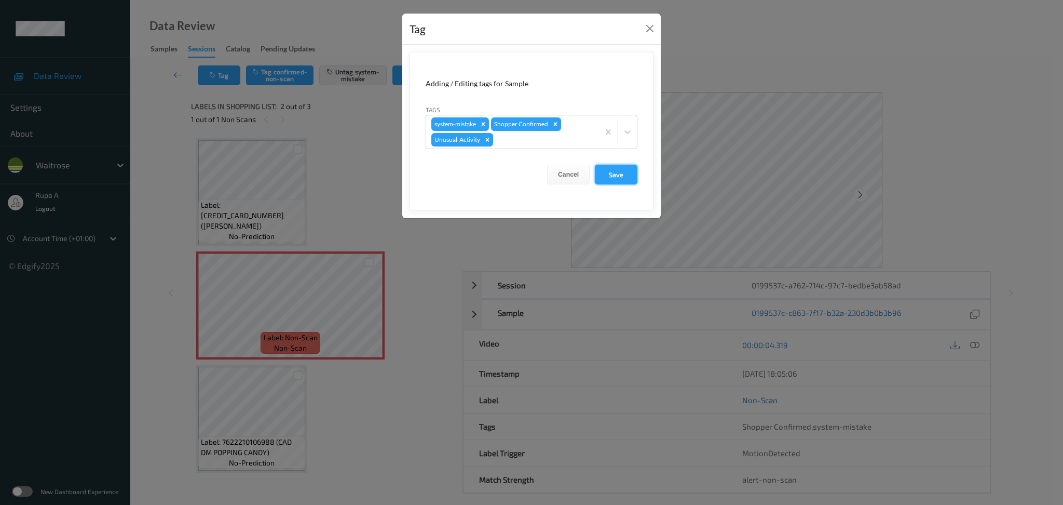
click at [604, 168] on button "Save" at bounding box center [616, 175] width 43 height 20
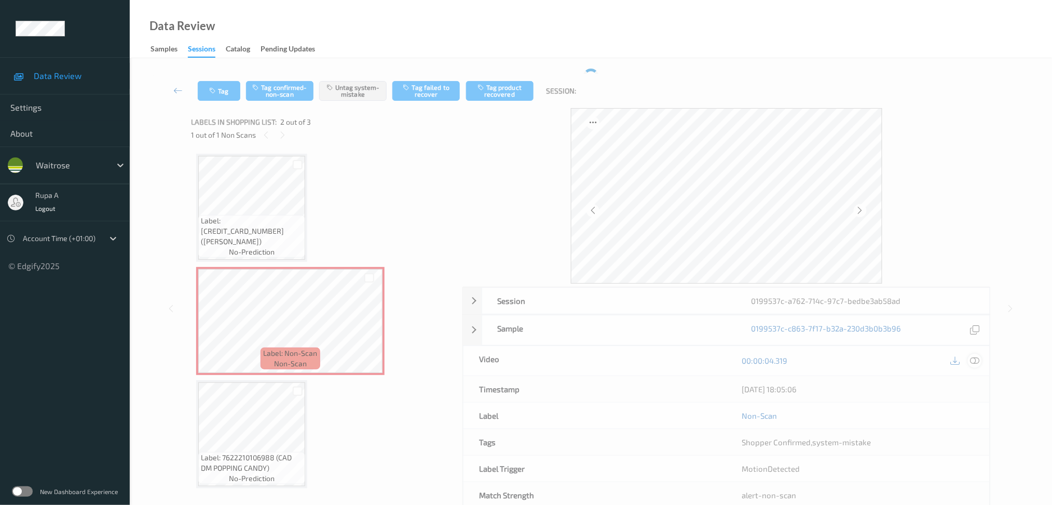
click at [973, 360] on icon at bounding box center [974, 360] width 9 height 9
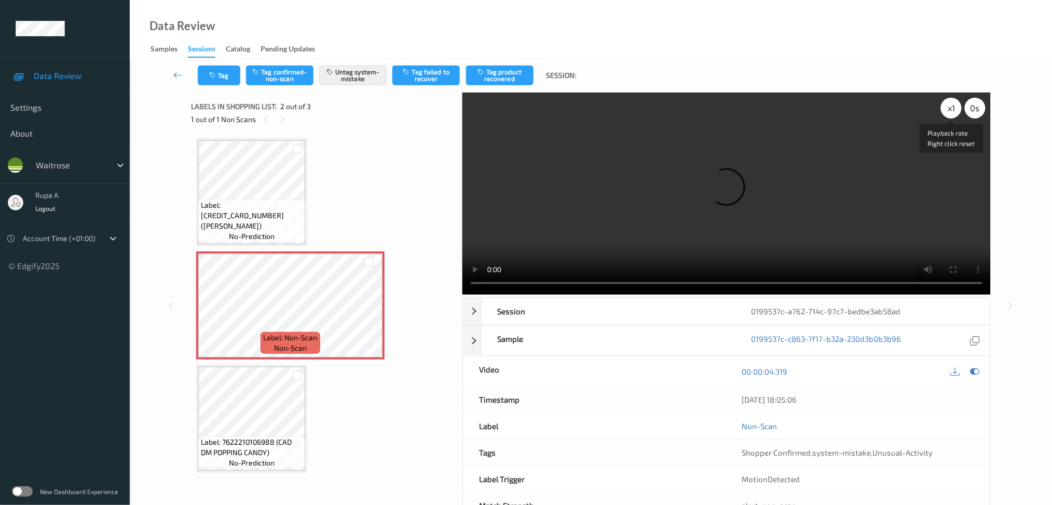
click at [950, 112] on div "x 1" at bounding box center [951, 108] width 21 height 21
click at [951, 114] on div "x 2" at bounding box center [951, 108] width 21 height 21
click at [971, 368] on icon at bounding box center [974, 370] width 9 height 9
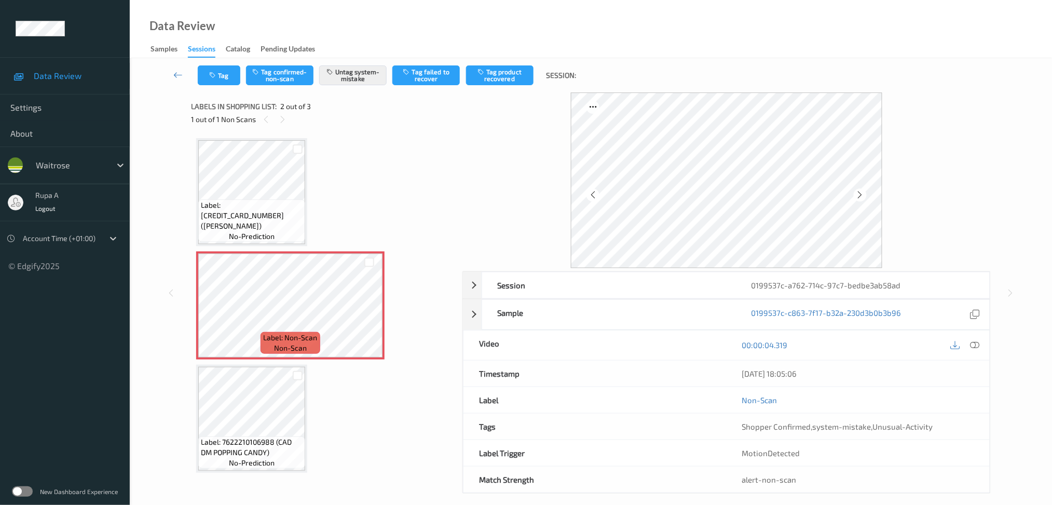
click at [219, 65] on button "Tag" at bounding box center [219, 75] width 43 height 20
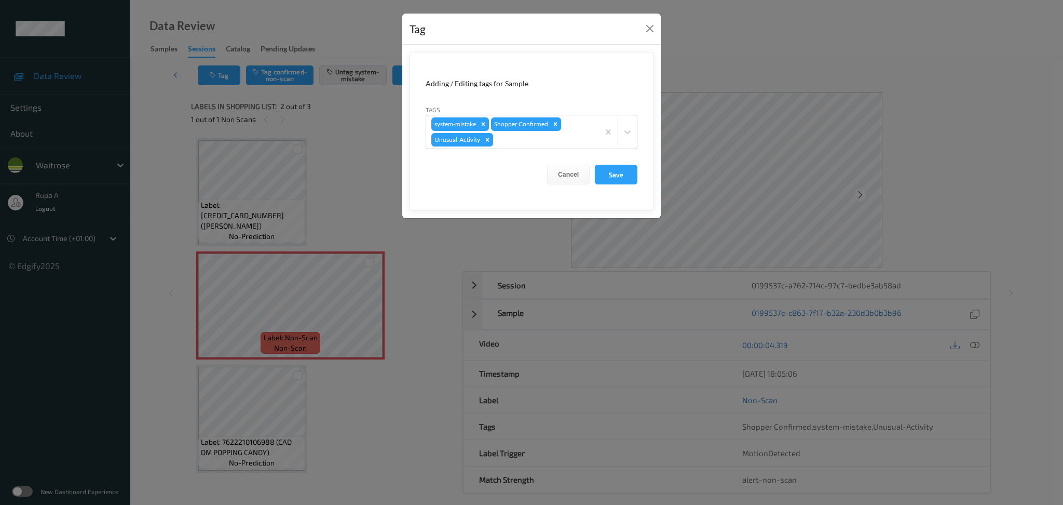
click at [625, 185] on form "Adding / Editing tags for Sample Tags system-mistake Shopper Confirmed Unusual-…" at bounding box center [532, 131] width 244 height 159
click at [617, 175] on button "Save" at bounding box center [616, 175] width 43 height 20
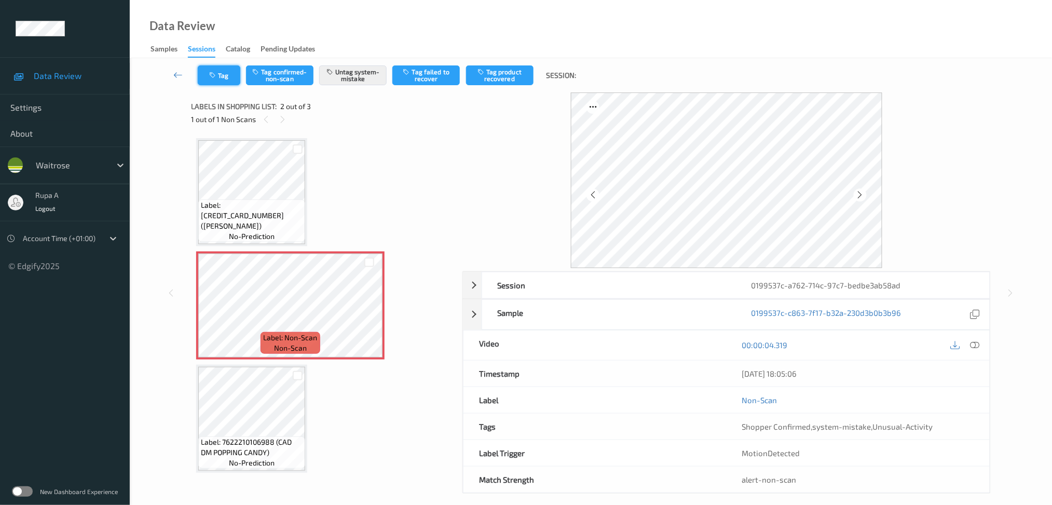
click at [203, 66] on button "Tag" at bounding box center [219, 75] width 43 height 20
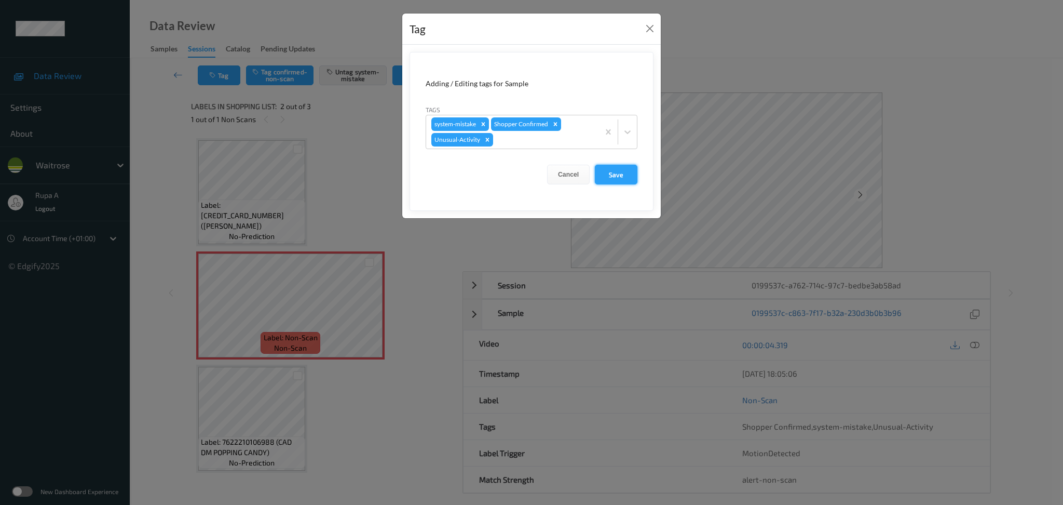
click at [617, 174] on button "Save" at bounding box center [616, 175] width 43 height 20
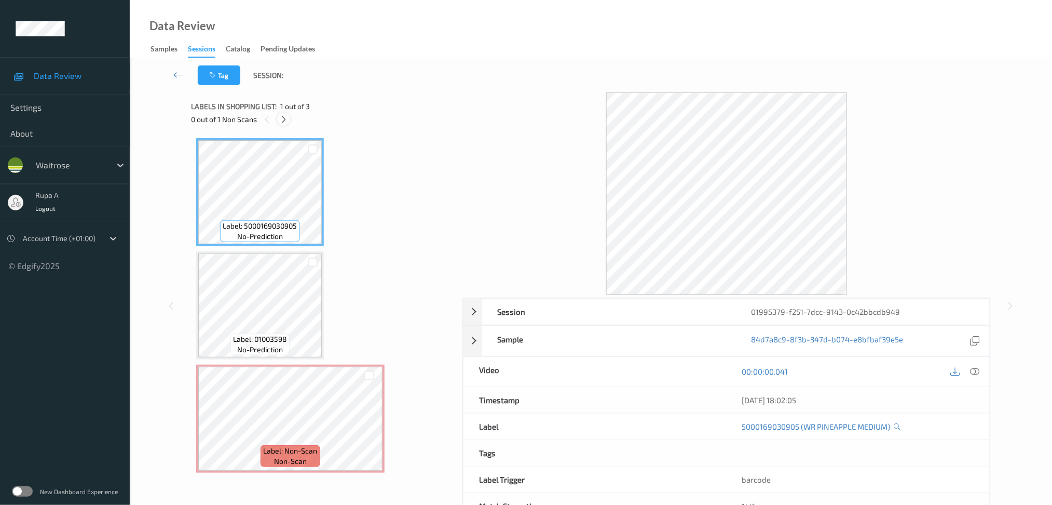
click at [284, 117] on icon at bounding box center [283, 119] width 9 height 9
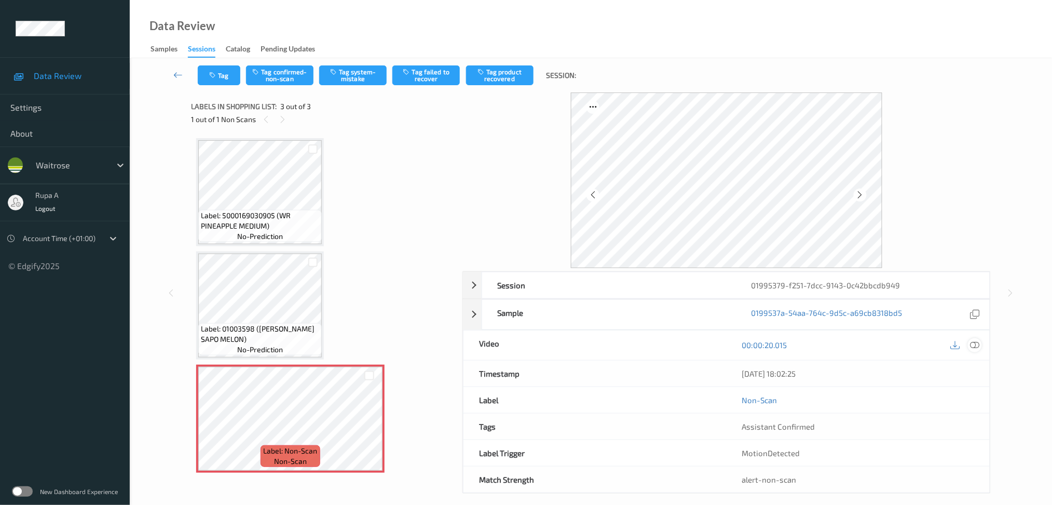
click at [975, 344] on icon at bounding box center [974, 344] width 9 height 9
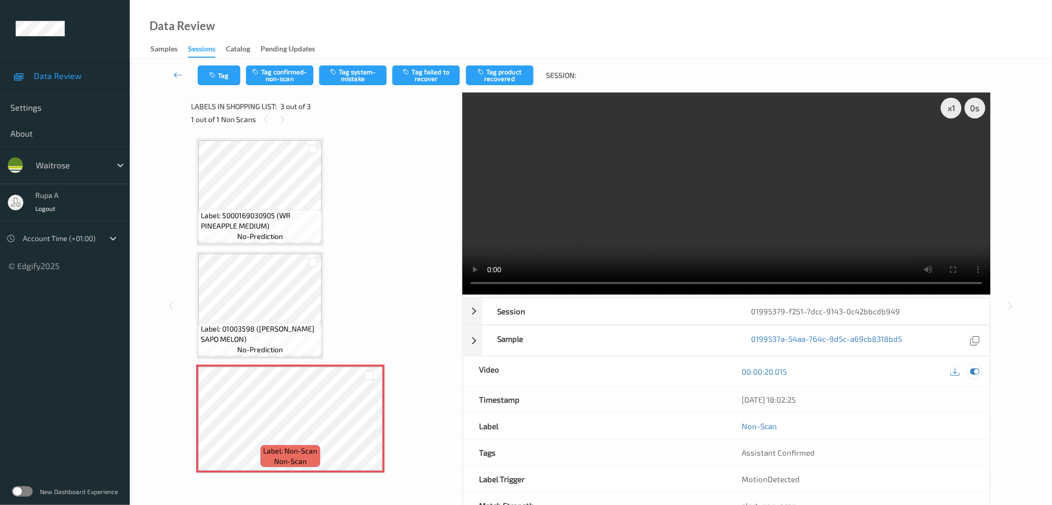
click at [981, 372] on div at bounding box center [975, 371] width 14 height 14
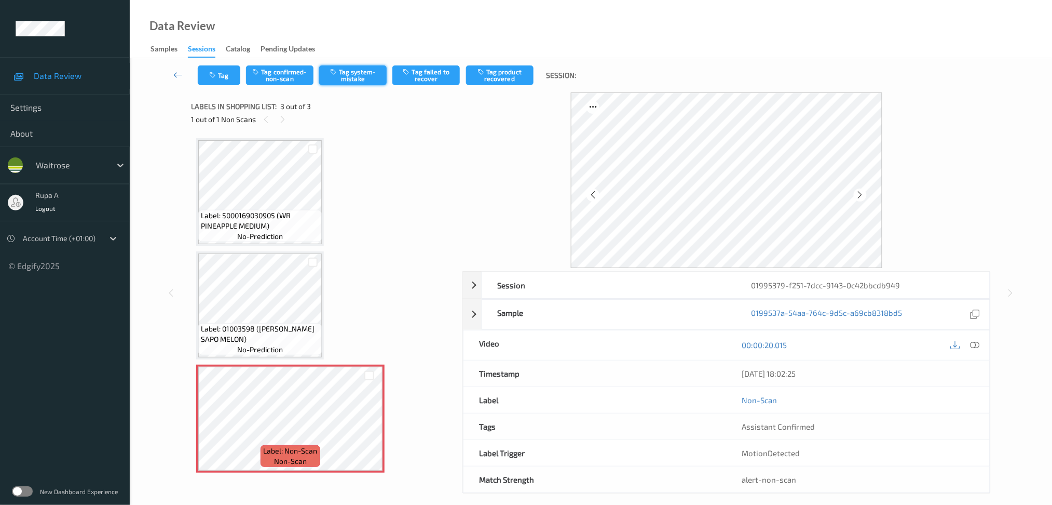
click at [356, 83] on button "Tag system-mistake" at bounding box center [352, 75] width 67 height 20
click at [232, 70] on button "Tag" at bounding box center [219, 75] width 43 height 20
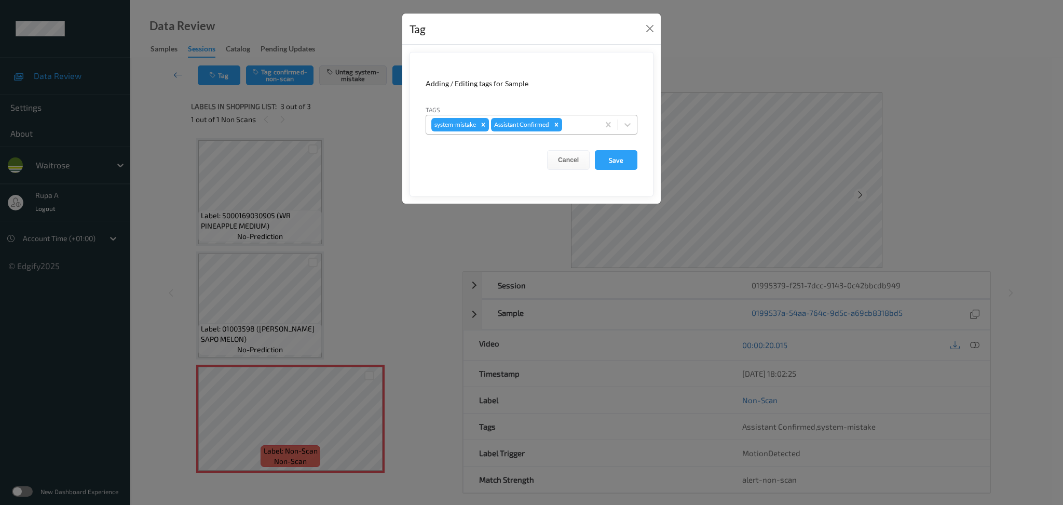
click at [580, 121] on div at bounding box center [579, 124] width 30 height 12
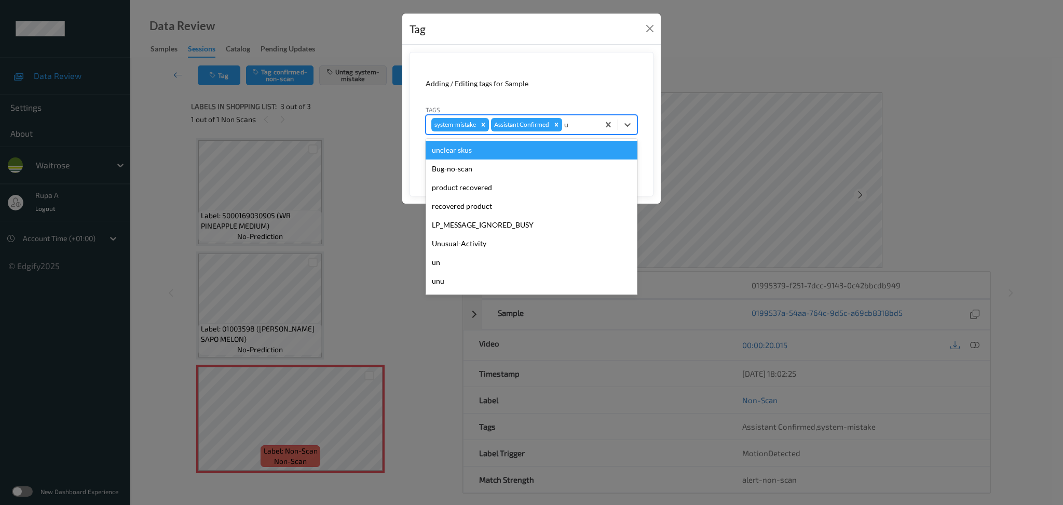
type input "un"
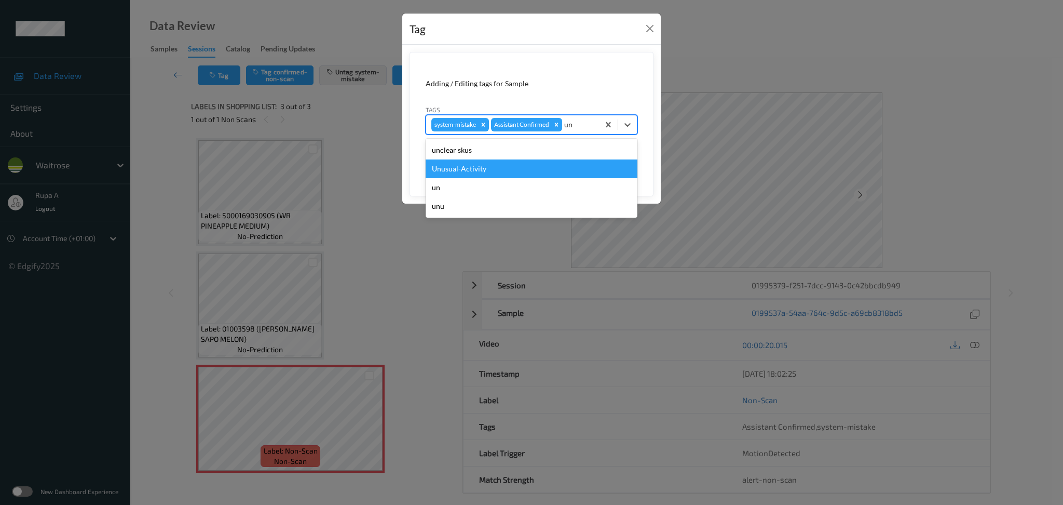
click at [489, 166] on div "Unusual-Activity" at bounding box center [532, 168] width 212 height 19
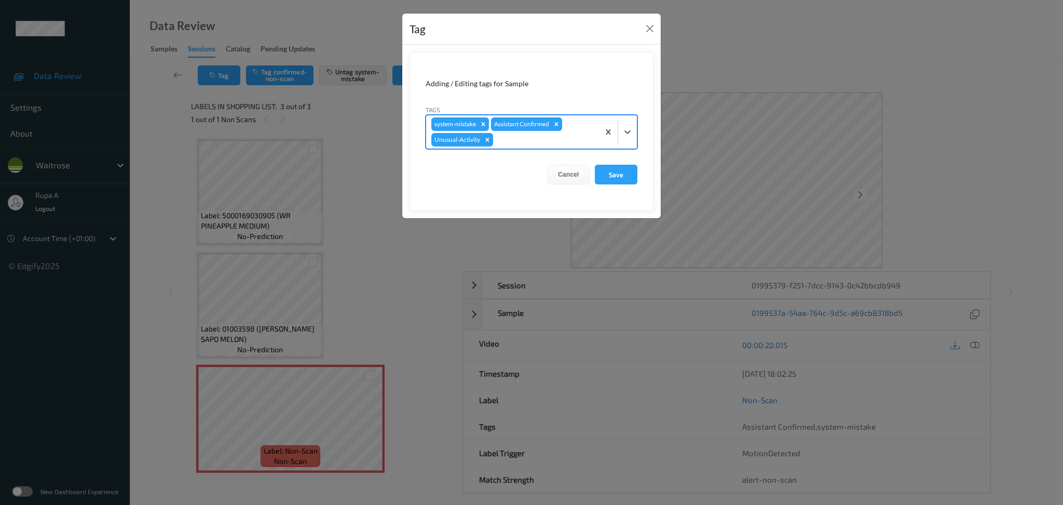
click at [511, 142] on div at bounding box center [544, 139] width 99 height 12
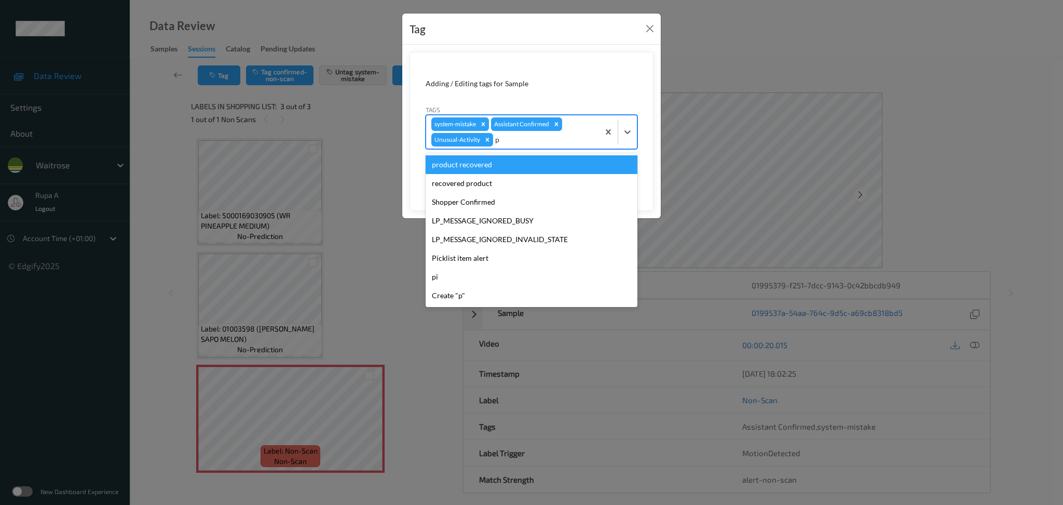
type input "pi"
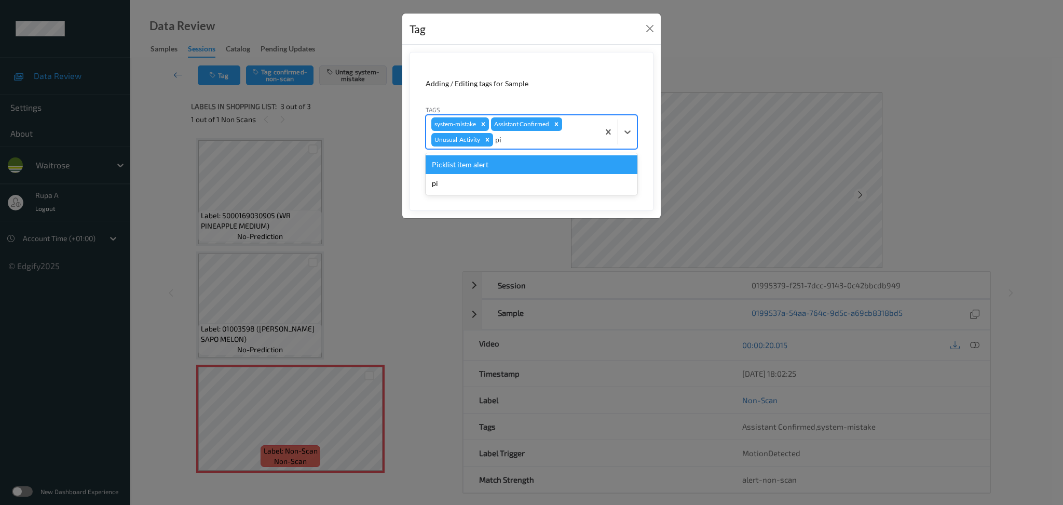
click at [484, 167] on div "Picklist item alert" at bounding box center [532, 164] width 212 height 19
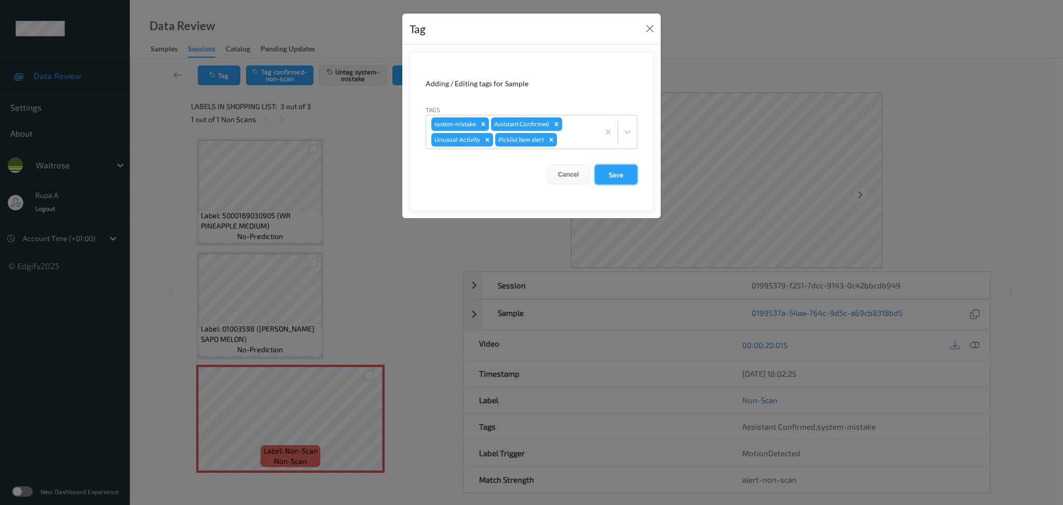
click at [623, 173] on button "Save" at bounding box center [616, 175] width 43 height 20
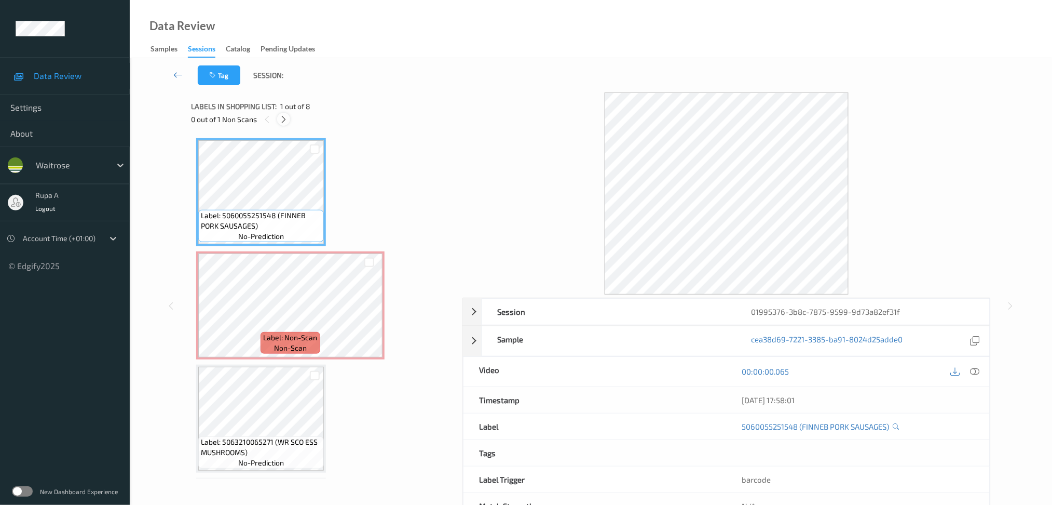
click at [279, 118] on div at bounding box center [283, 119] width 13 height 13
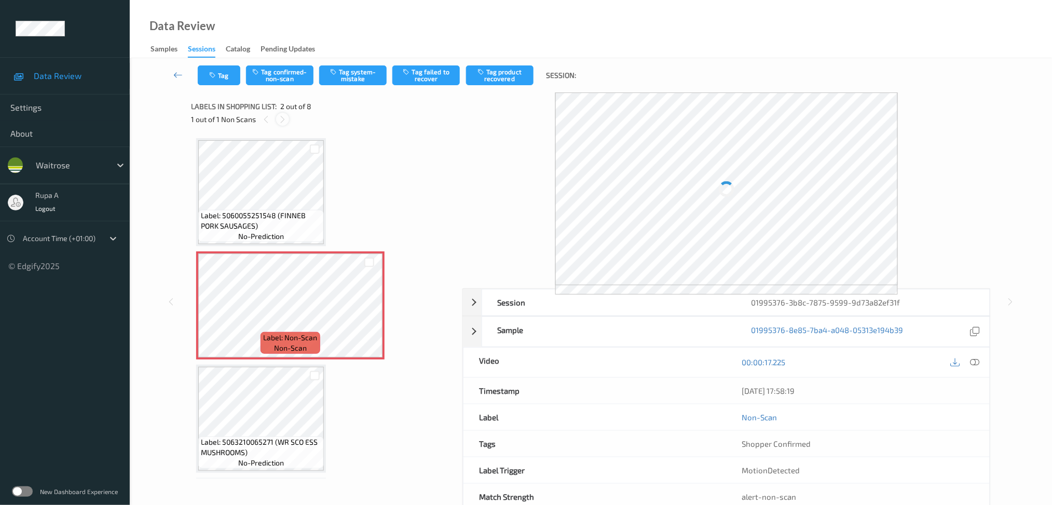
scroll to position [5, 0]
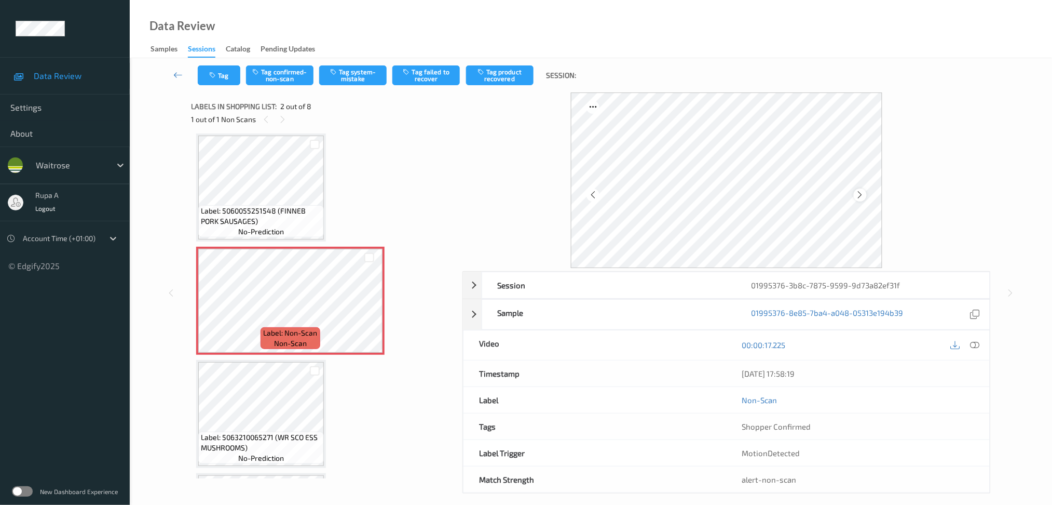
click at [859, 189] on div at bounding box center [860, 194] width 13 height 13
click at [285, 209] on span "Label: 5060055251548 (FINNEB PORK SAUSAGES)" at bounding box center [261, 216] width 120 height 21
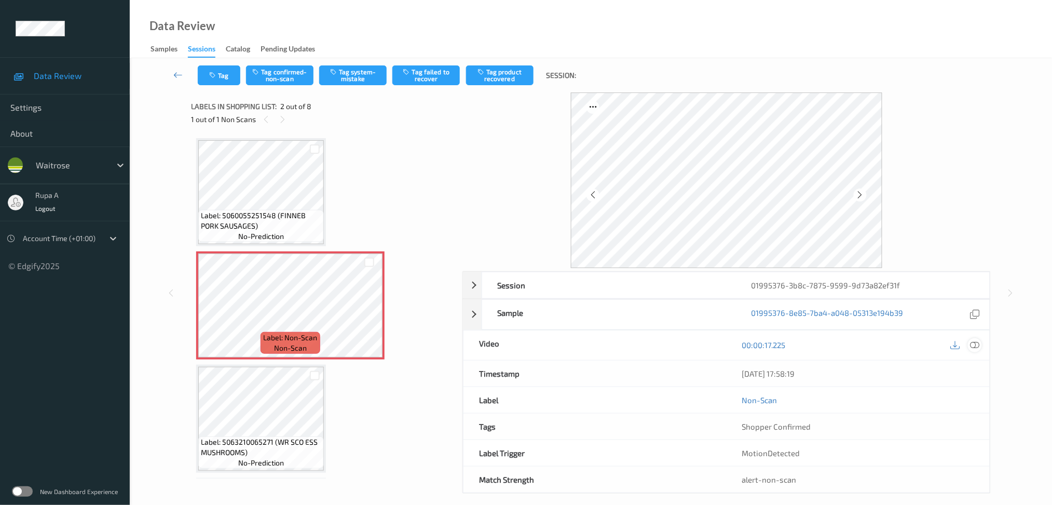
click at [979, 343] on icon at bounding box center [974, 344] width 9 height 9
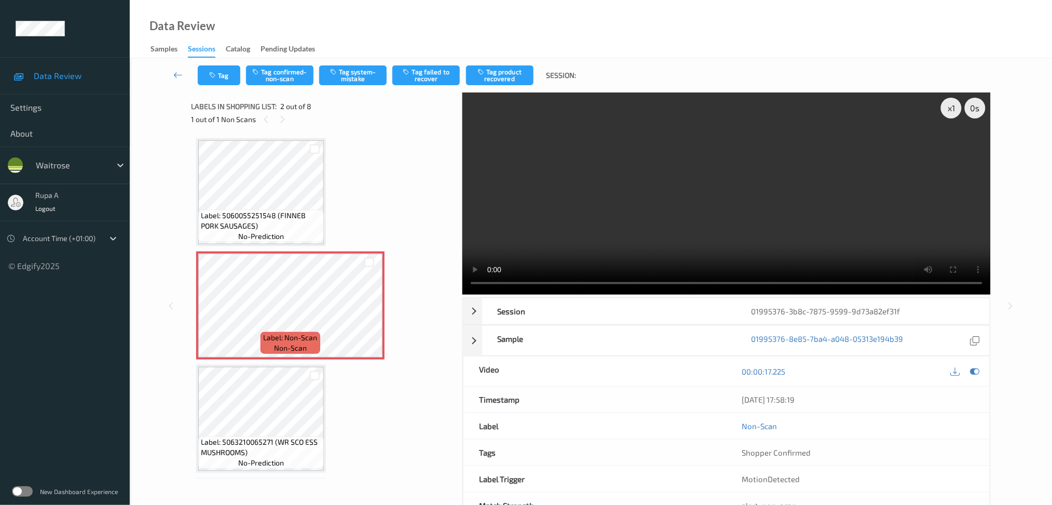
click at [941, 254] on video at bounding box center [726, 193] width 528 height 202
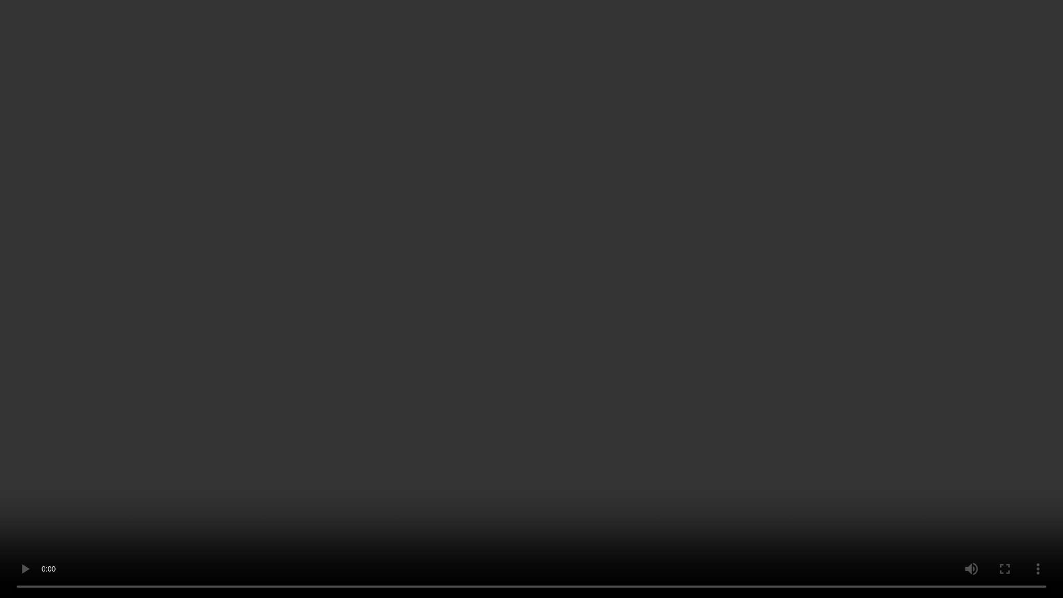
click at [935, 313] on video at bounding box center [531, 299] width 1063 height 598
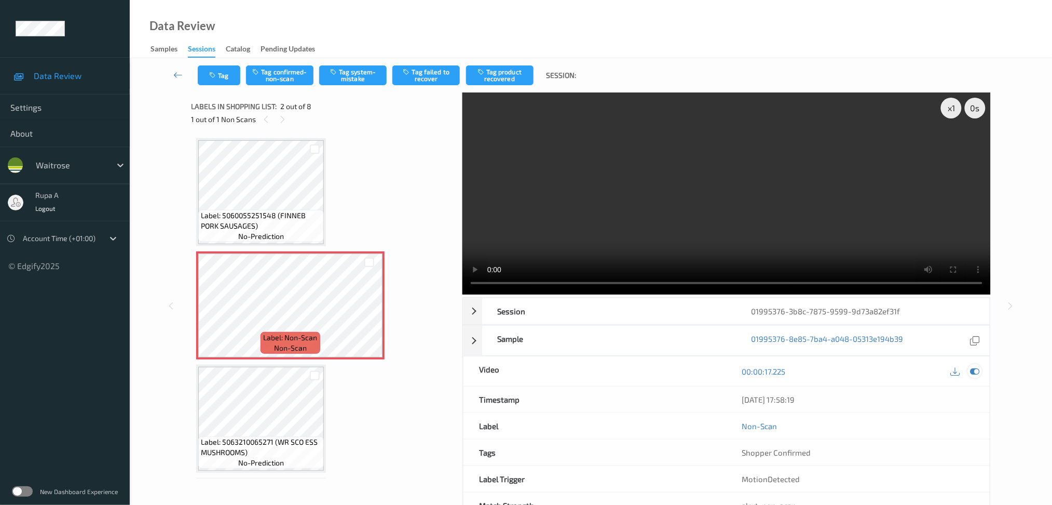
drag, startPoint x: 973, startPoint y: 374, endPoint x: 982, endPoint y: 369, distance: 9.5
click at [974, 374] on icon at bounding box center [974, 370] width 9 height 9
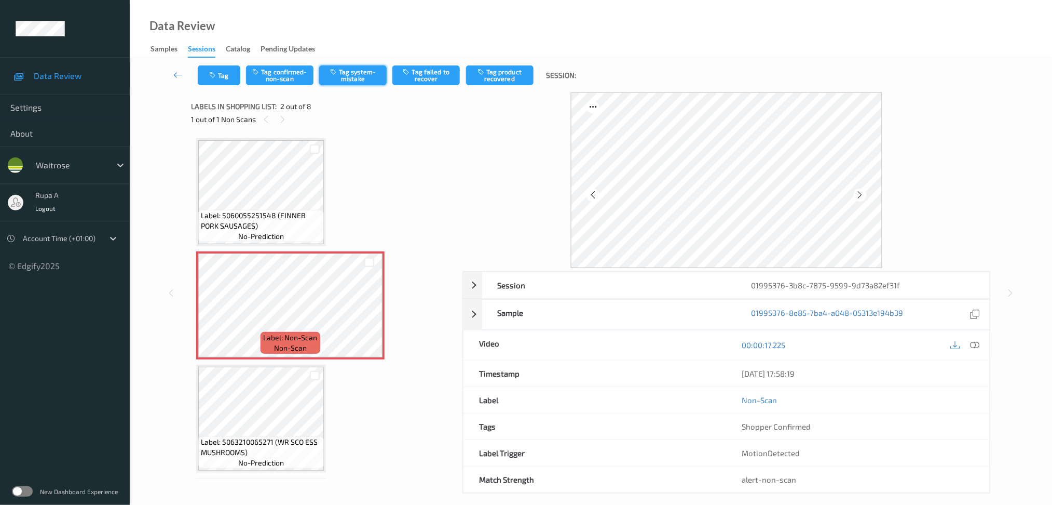
click at [370, 73] on button "Tag system-mistake" at bounding box center [352, 75] width 67 height 20
click at [225, 78] on button "Tag" at bounding box center [219, 75] width 43 height 20
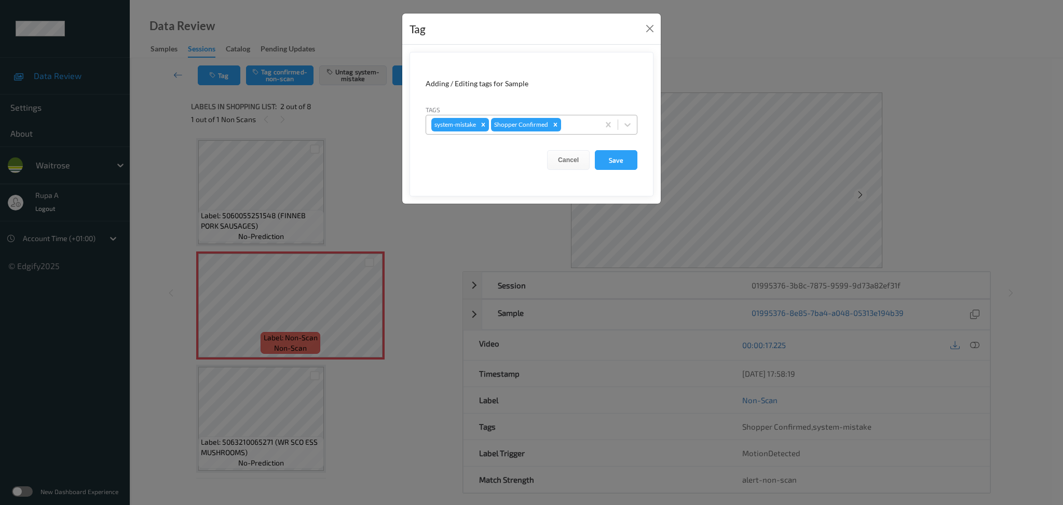
click at [578, 122] on div at bounding box center [578, 124] width 31 height 12
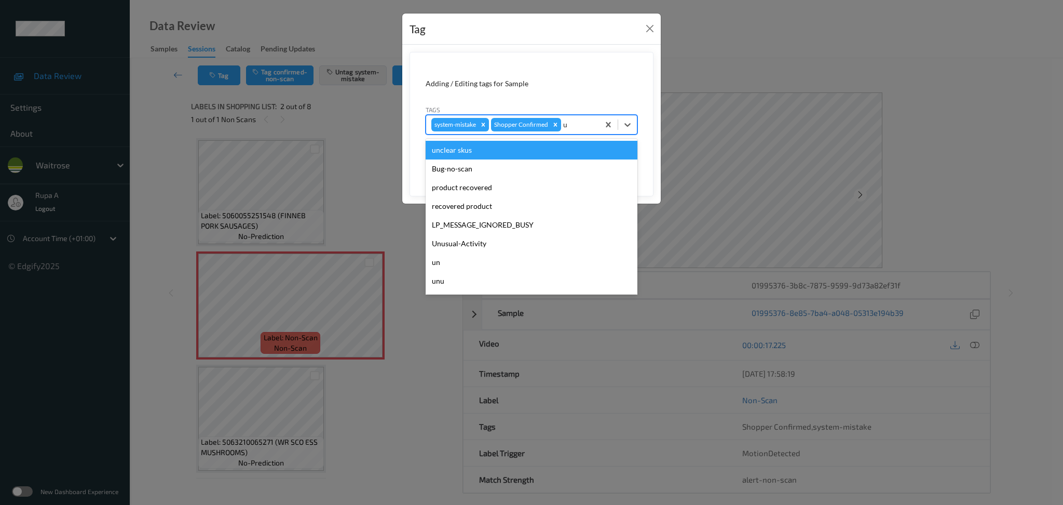
type input "un"
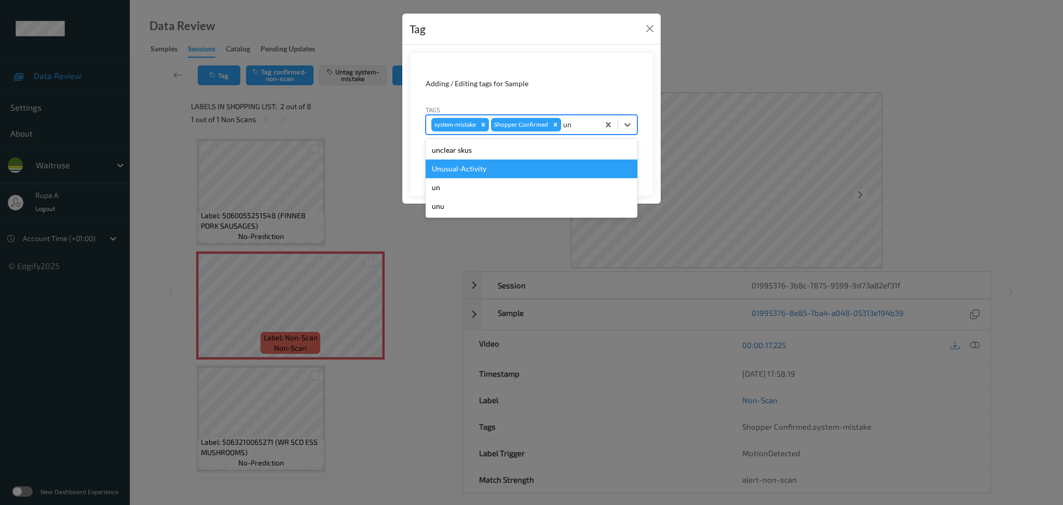
click at [503, 169] on div "Unusual-Activity" at bounding box center [532, 168] width 212 height 19
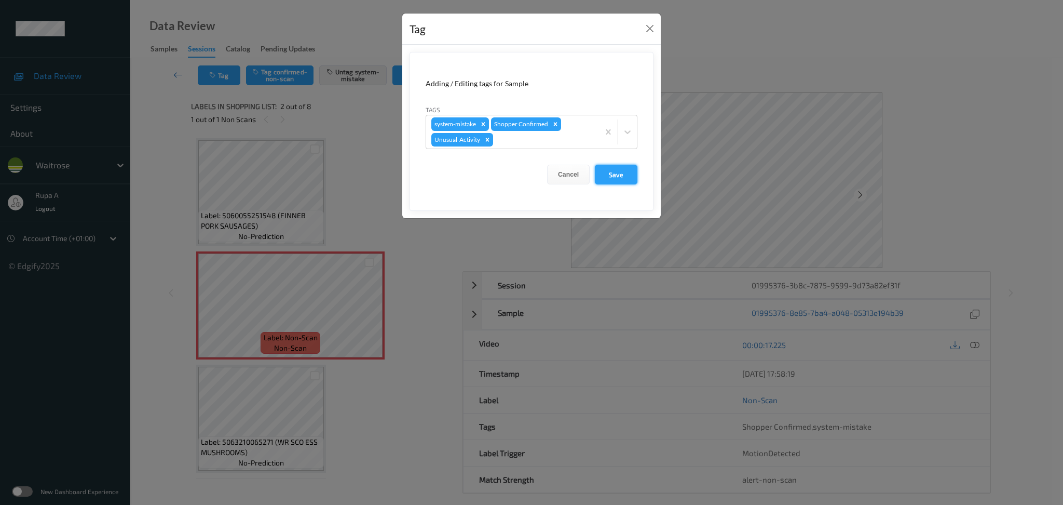
click at [610, 171] on button "Save" at bounding box center [616, 175] width 43 height 20
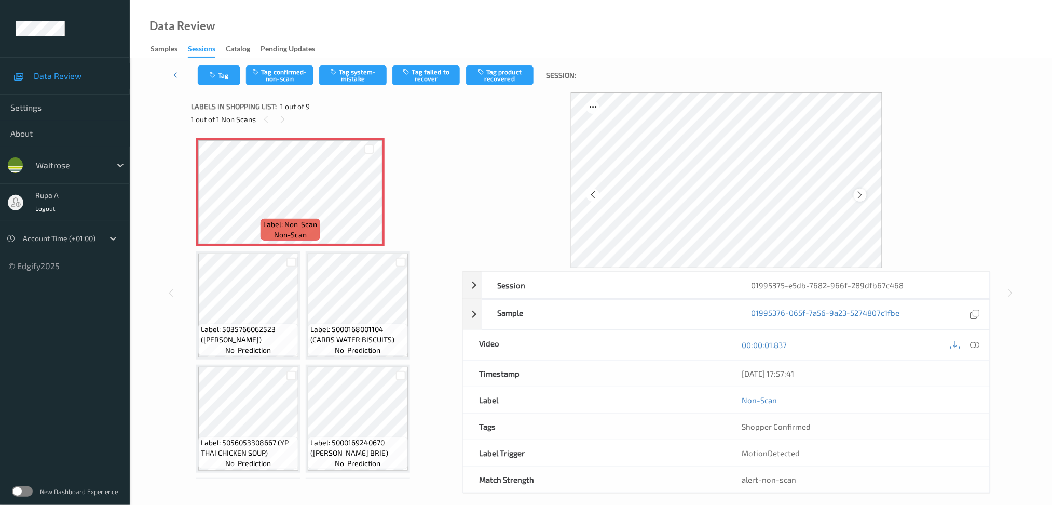
click at [863, 194] on icon at bounding box center [860, 194] width 9 height 9
click at [346, 73] on button "Tag system-mistake" at bounding box center [352, 75] width 67 height 20
click at [207, 73] on button "Tag" at bounding box center [219, 75] width 43 height 20
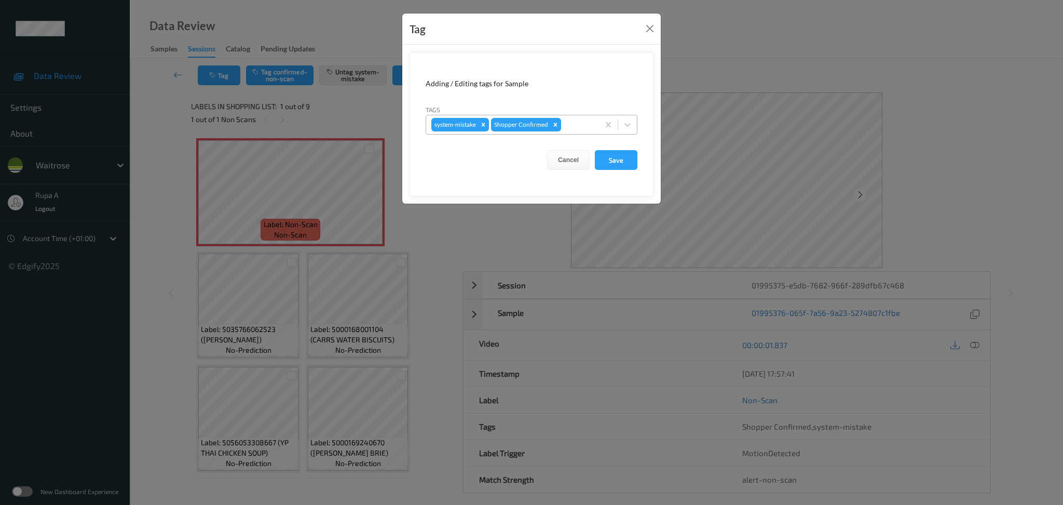
click at [568, 126] on div at bounding box center [578, 124] width 31 height 12
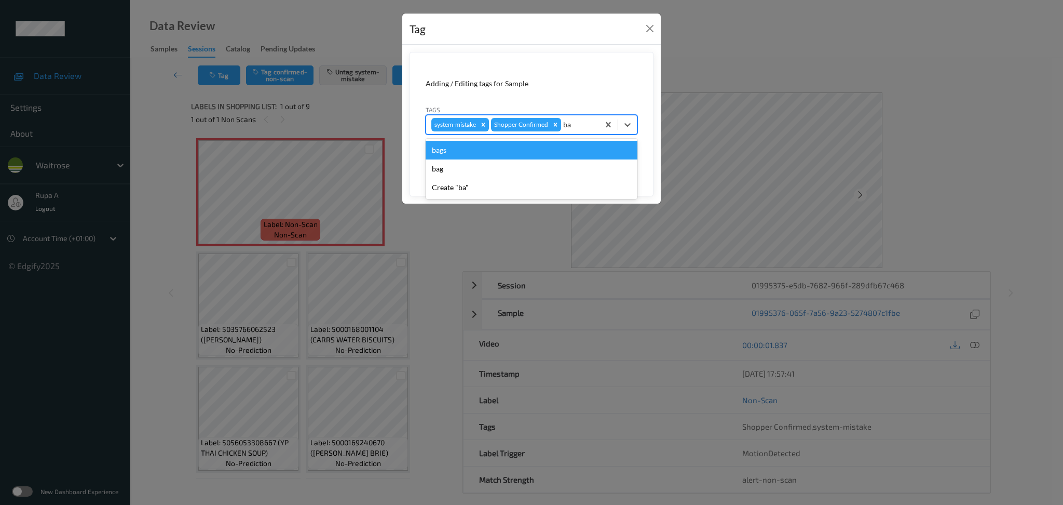
type input "bag"
click at [513, 154] on div "bags" at bounding box center [532, 150] width 212 height 19
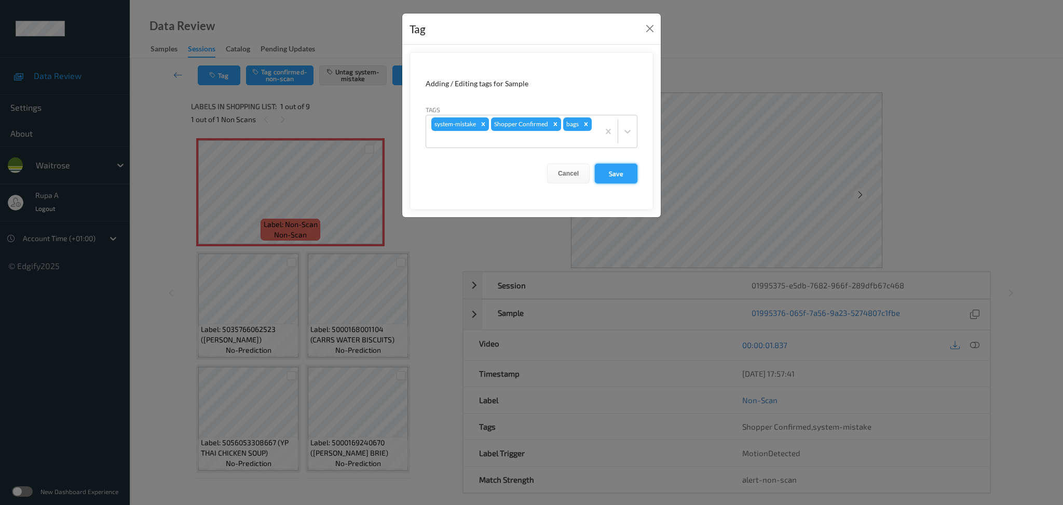
click at [620, 168] on button "Save" at bounding box center [616, 174] width 43 height 20
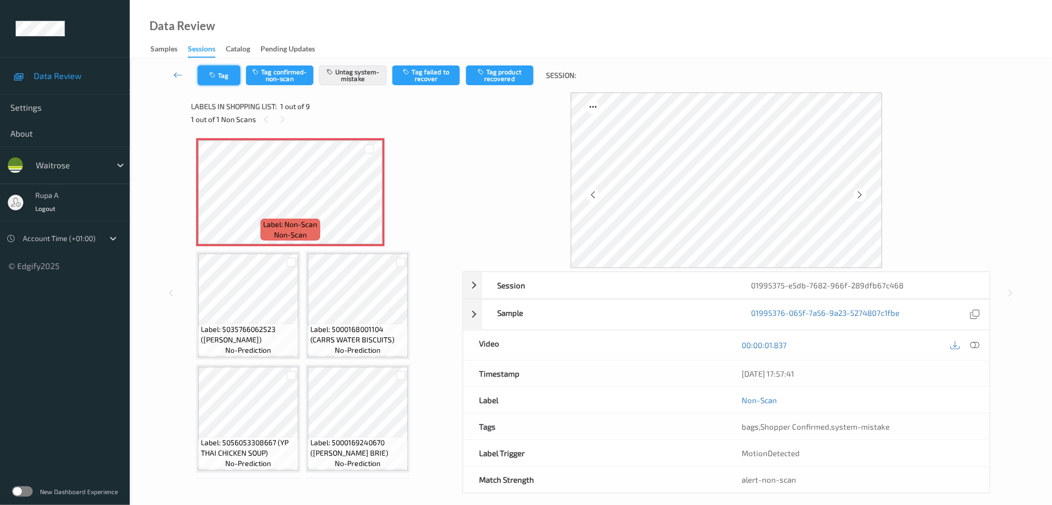
click at [224, 79] on button "Tag" at bounding box center [219, 75] width 43 height 20
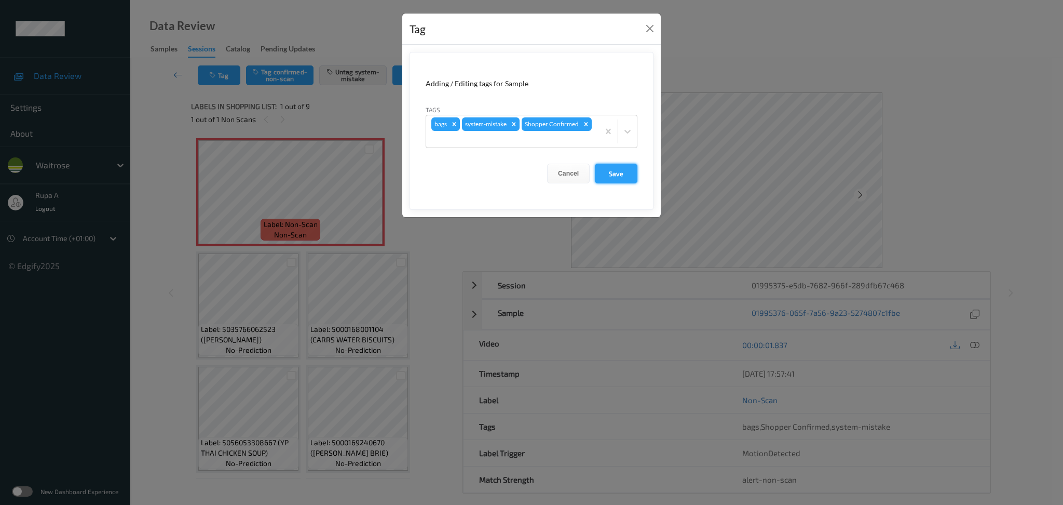
click at [617, 181] on button "Save" at bounding box center [616, 174] width 43 height 20
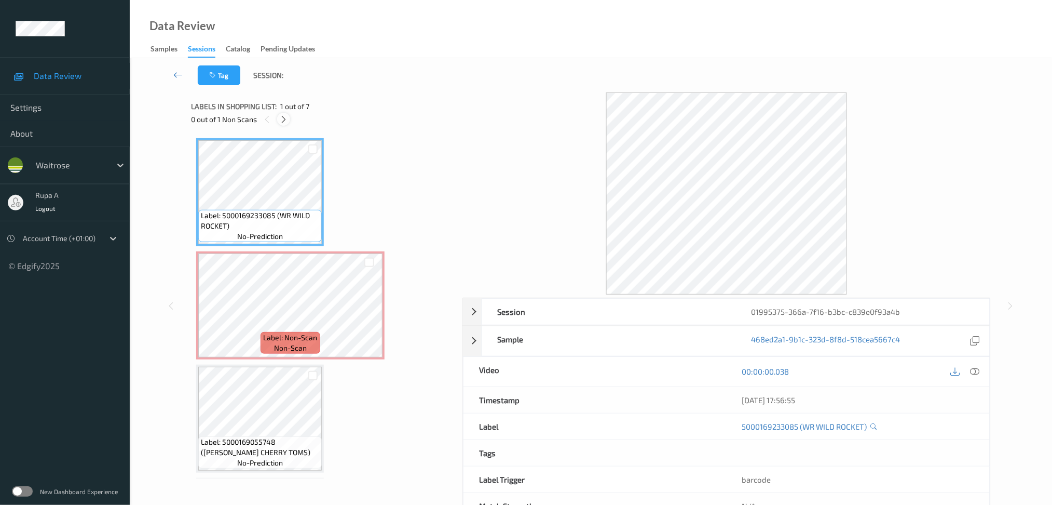
click at [284, 123] on icon at bounding box center [283, 119] width 9 height 9
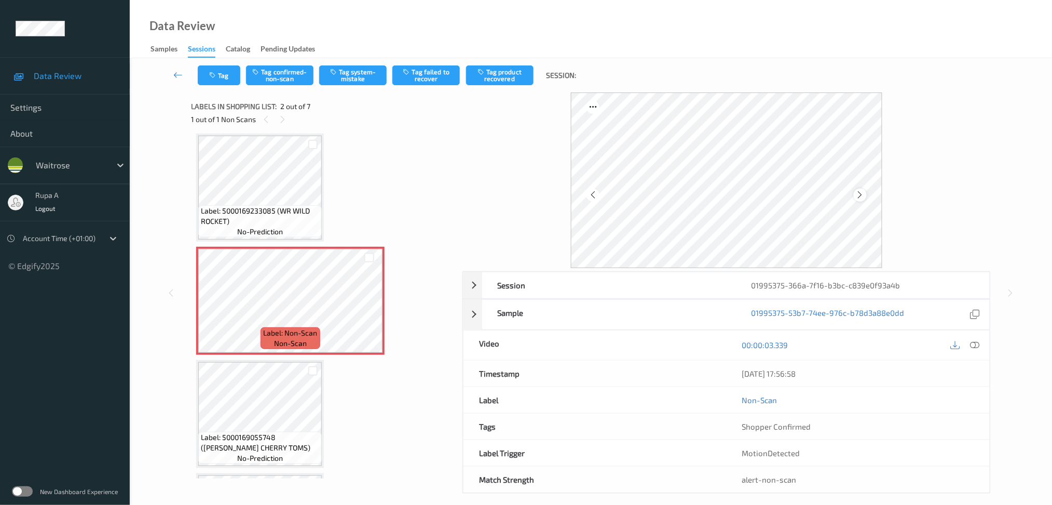
click at [862, 193] on icon at bounding box center [860, 194] width 9 height 9
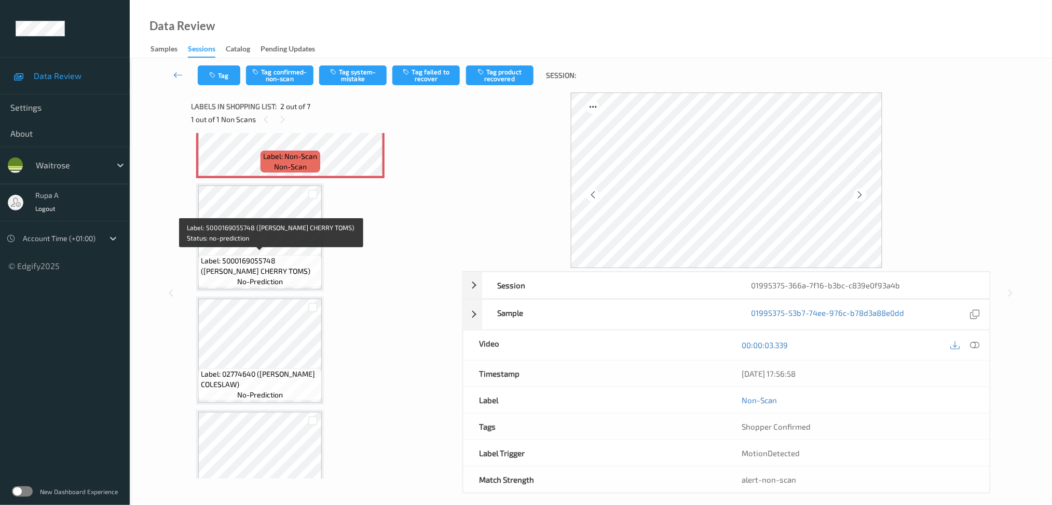
scroll to position [208, 0]
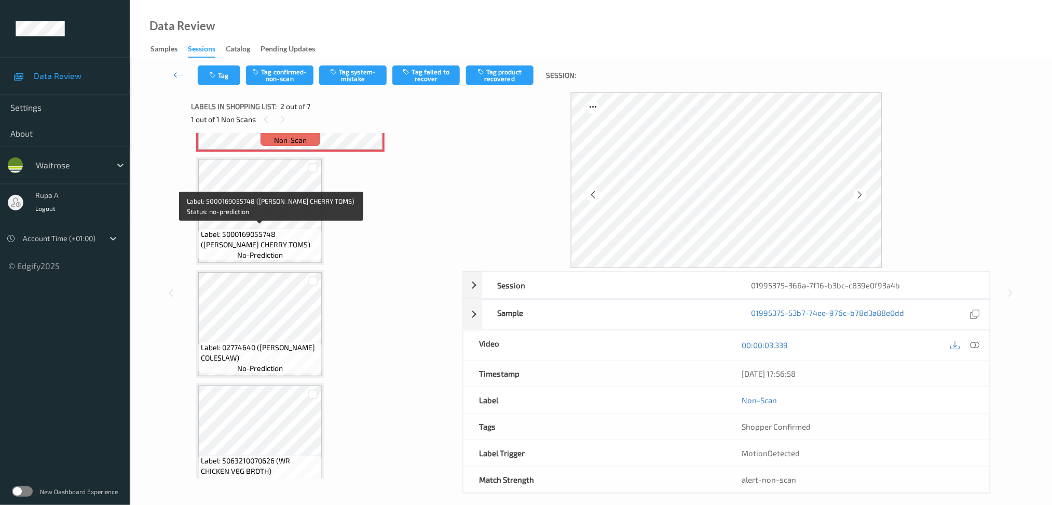
click at [278, 246] on span "Label: 5000169055748 ([PERSON_NAME] CHERRY TOMS)" at bounding box center [260, 239] width 118 height 21
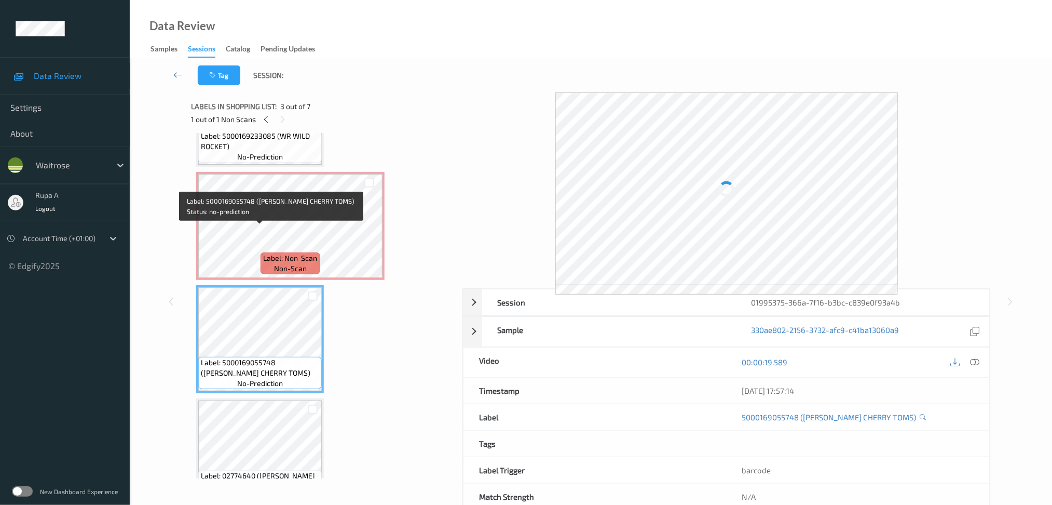
scroll to position [0, 0]
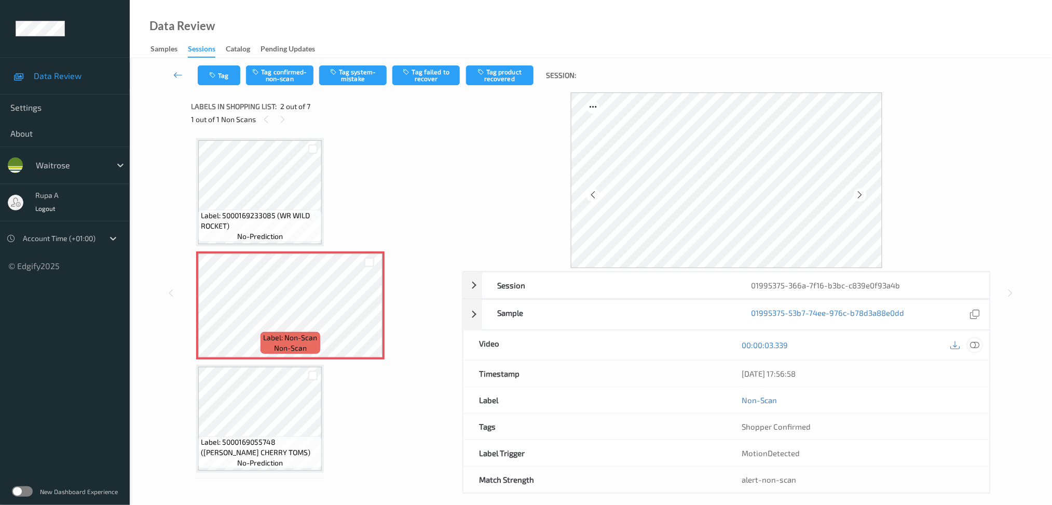
click at [969, 345] on div at bounding box center [975, 345] width 14 height 14
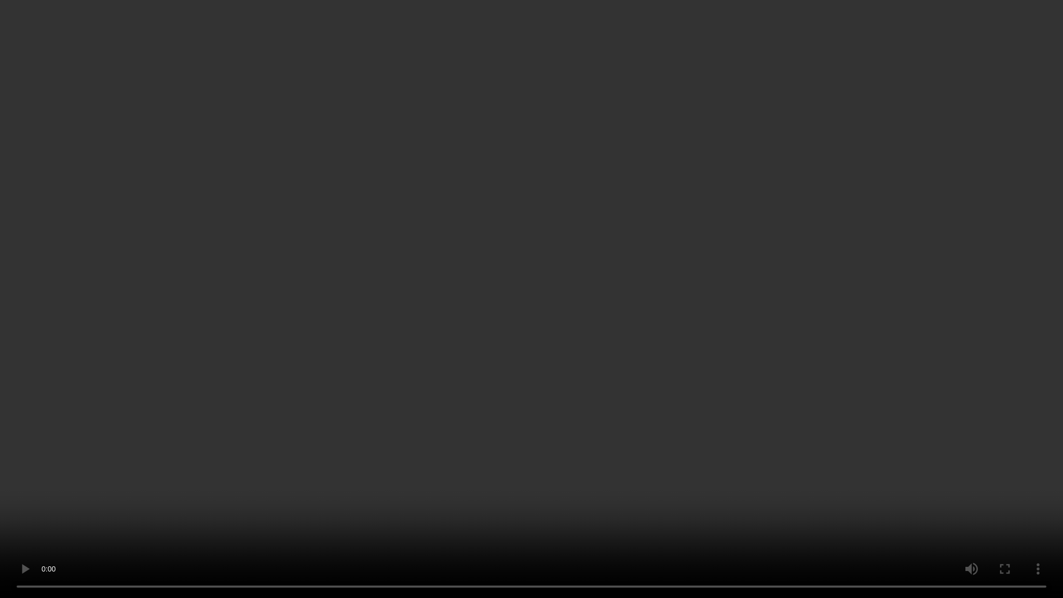
click at [1037, 289] on video at bounding box center [531, 299] width 1063 height 598
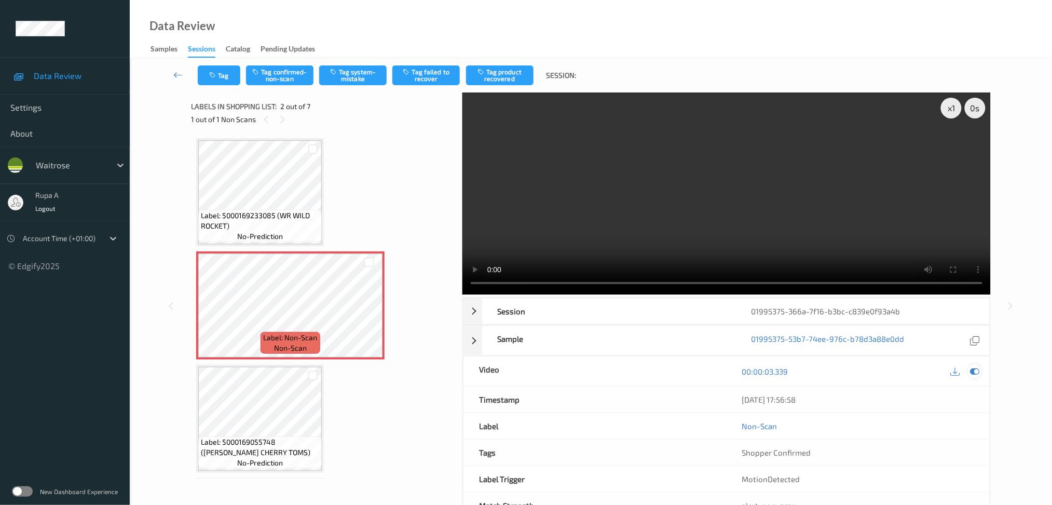
click at [975, 377] on div at bounding box center [975, 371] width 14 height 14
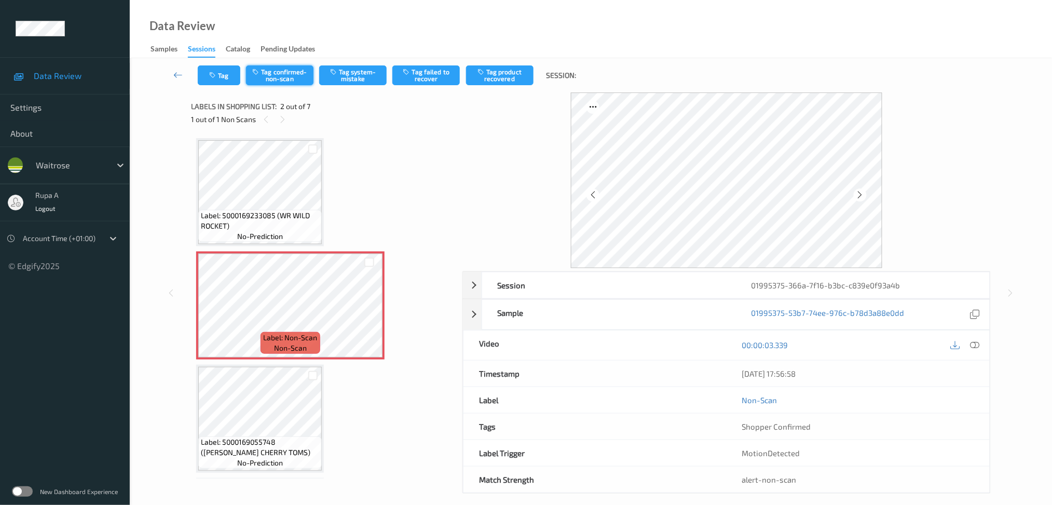
click at [279, 79] on button "Tag confirmed-non-scan" at bounding box center [279, 75] width 67 height 20
click at [987, 167] on div at bounding box center [726, 179] width 528 height 175
click at [287, 69] on button "Tag confirmed-non-scan" at bounding box center [279, 75] width 67 height 20
click at [288, 76] on button "Tag confirmed-non-scan" at bounding box center [279, 75] width 67 height 20
click at [280, 83] on button "Tag confirmed-non-scan" at bounding box center [279, 75] width 67 height 20
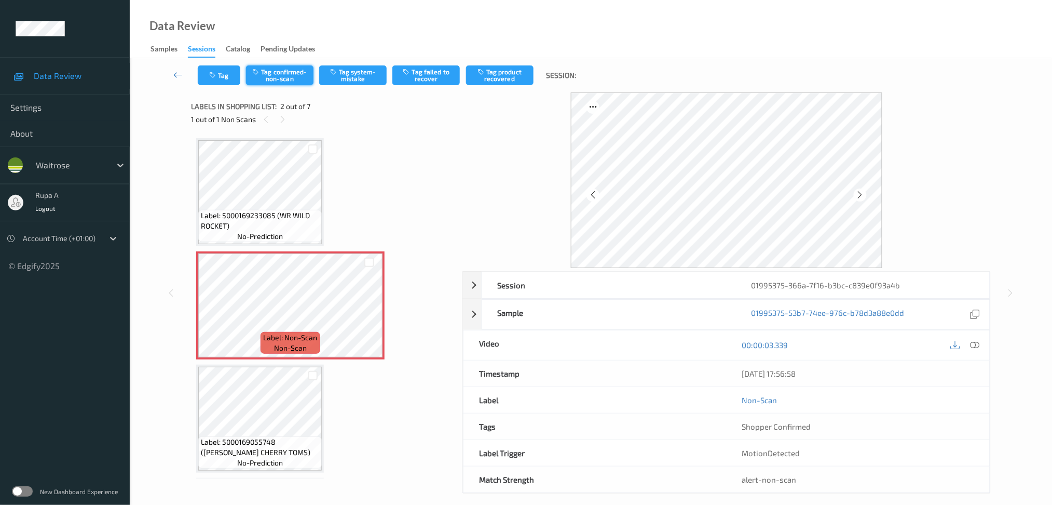
click at [255, 75] on icon "button" at bounding box center [256, 71] width 9 height 7
click at [264, 71] on button "Tag confirmed-non-scan" at bounding box center [279, 75] width 67 height 20
click at [281, 84] on button "Tag confirmed-non-scan" at bounding box center [279, 75] width 67 height 20
click at [281, 83] on button "Tag confirmed-non-scan" at bounding box center [279, 75] width 67 height 20
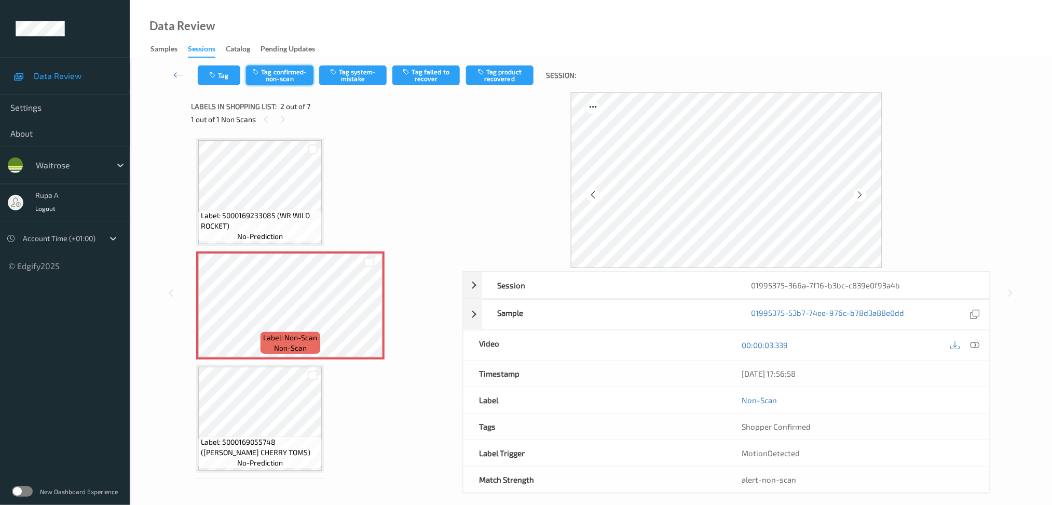
click at [283, 83] on button "Tag confirmed-non-scan" at bounding box center [279, 75] width 67 height 20
click at [267, 82] on button "Tag confirmed-non-scan" at bounding box center [279, 75] width 67 height 20
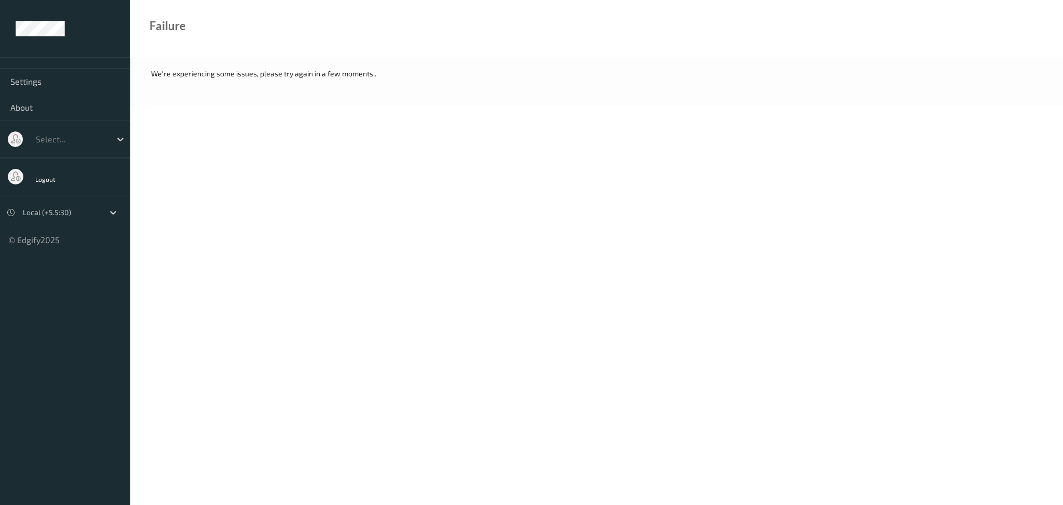
click at [542, 198] on body "Settings About Select... Logout Local (+5.5:30) © Edgify 2025 New Dashboard Exp…" at bounding box center [531, 252] width 1063 height 505
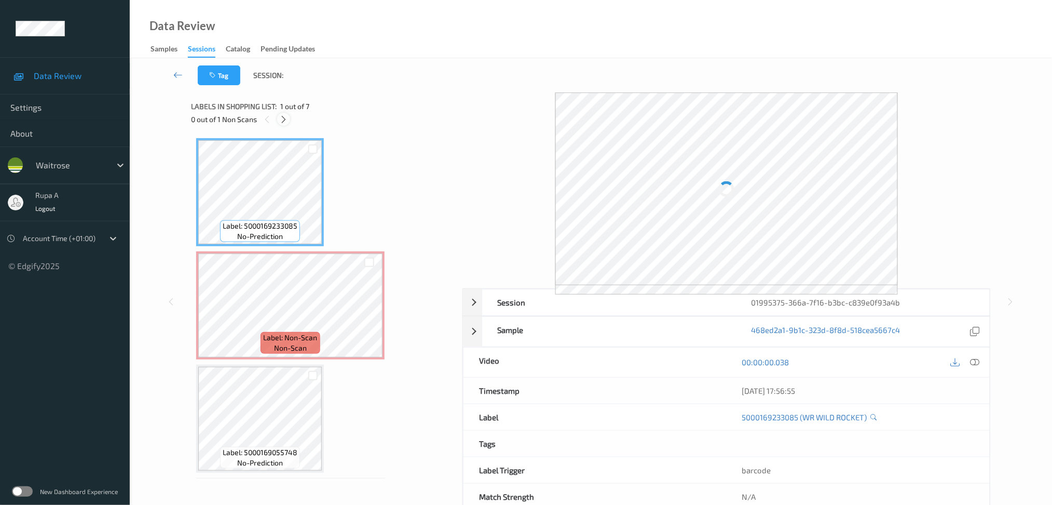
click at [279, 120] on div at bounding box center [283, 119] width 13 height 13
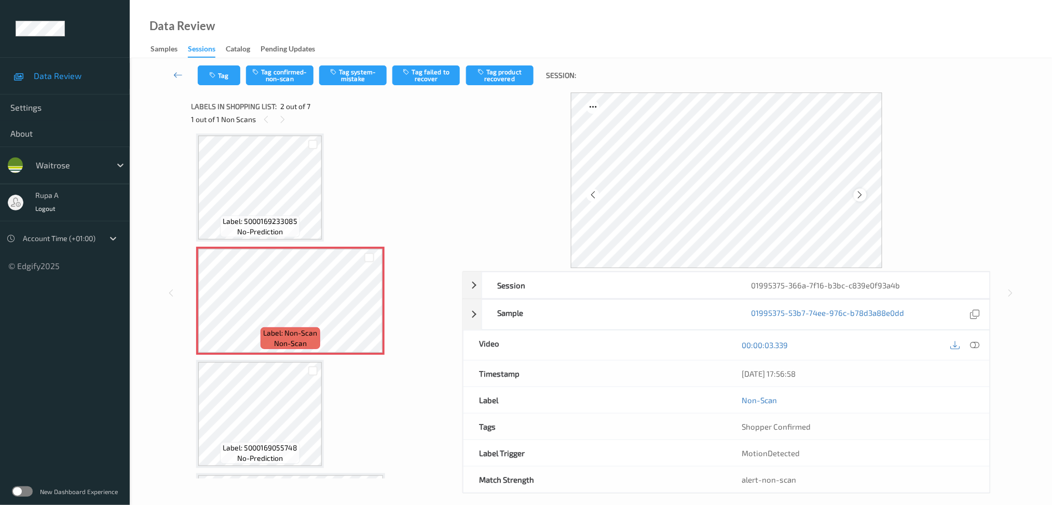
click at [866, 191] on div at bounding box center [860, 194] width 13 height 13
click at [865, 192] on div at bounding box center [860, 194] width 13 height 13
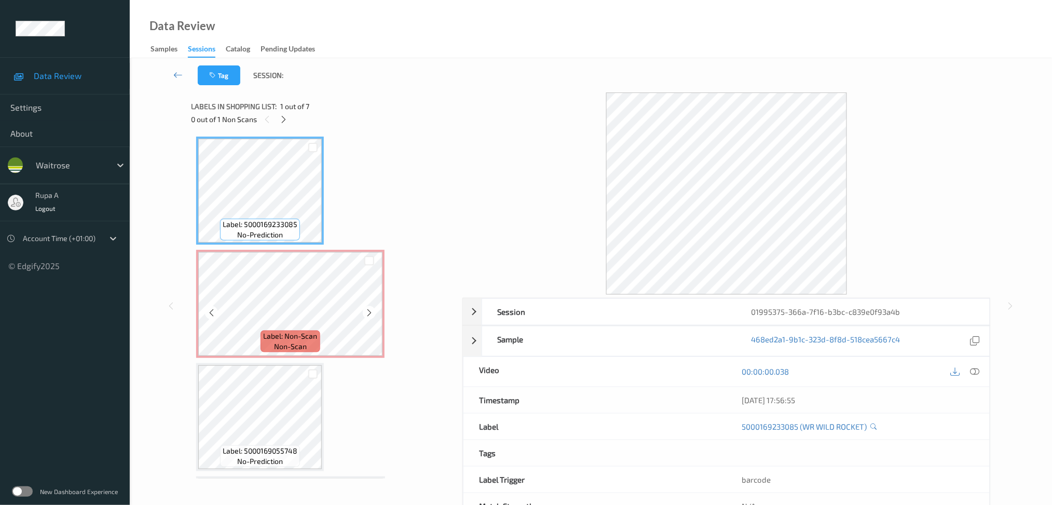
scroll to position [0, 0]
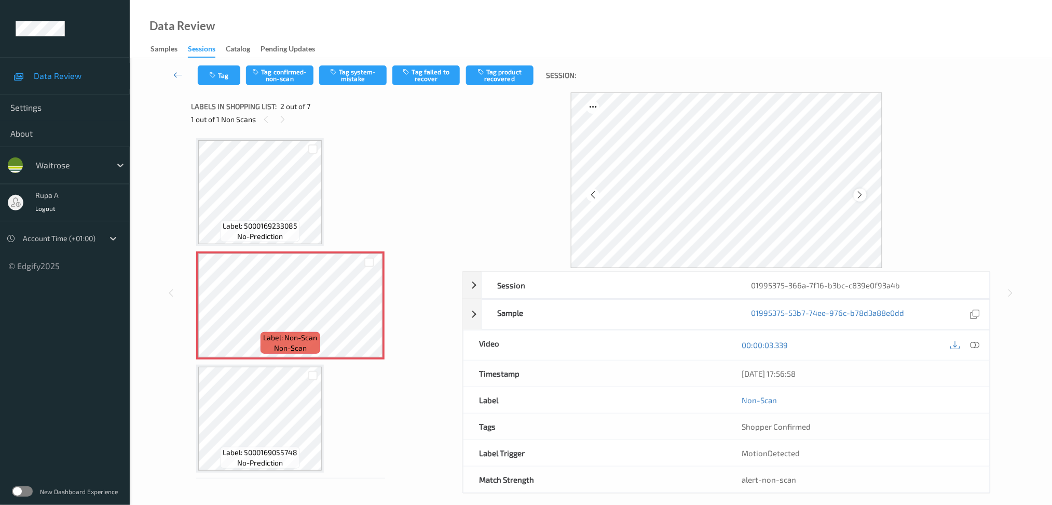
click at [854, 191] on div at bounding box center [726, 179] width 311 height 175
click at [280, 71] on button "Tag confirmed-non-scan" at bounding box center [279, 75] width 67 height 20
click at [505, 77] on button "Tag product recovered" at bounding box center [499, 75] width 67 height 20
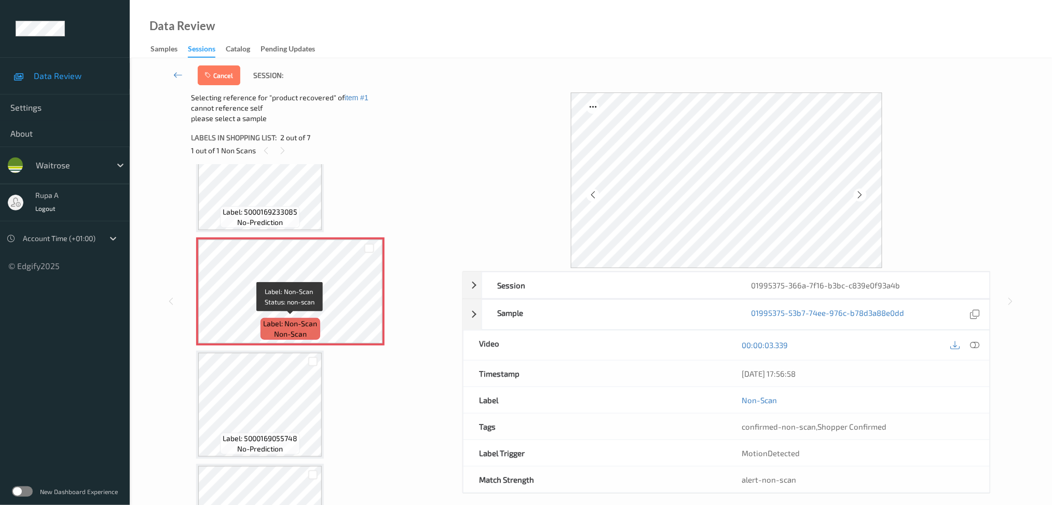
scroll to position [69, 0]
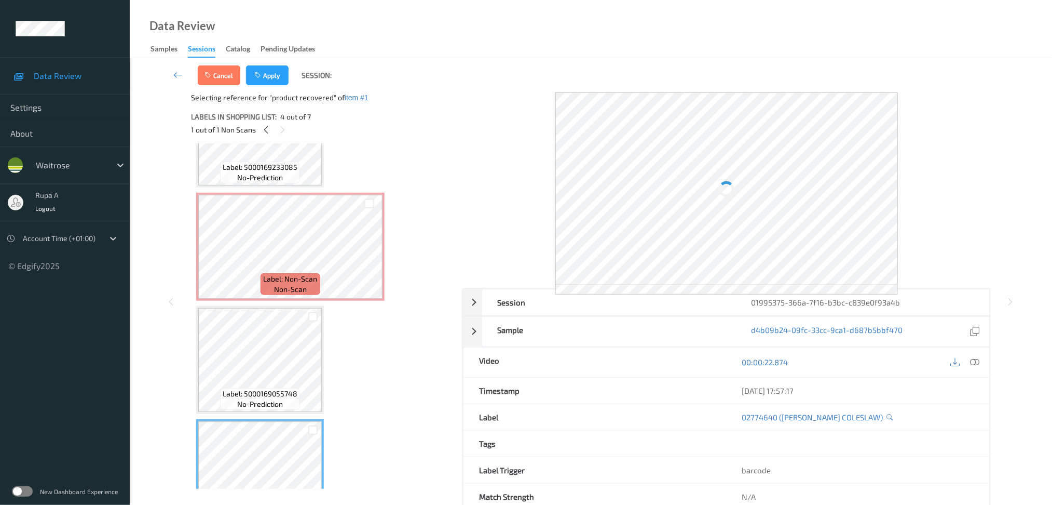
click at [958, 126] on div at bounding box center [726, 188] width 528 height 193
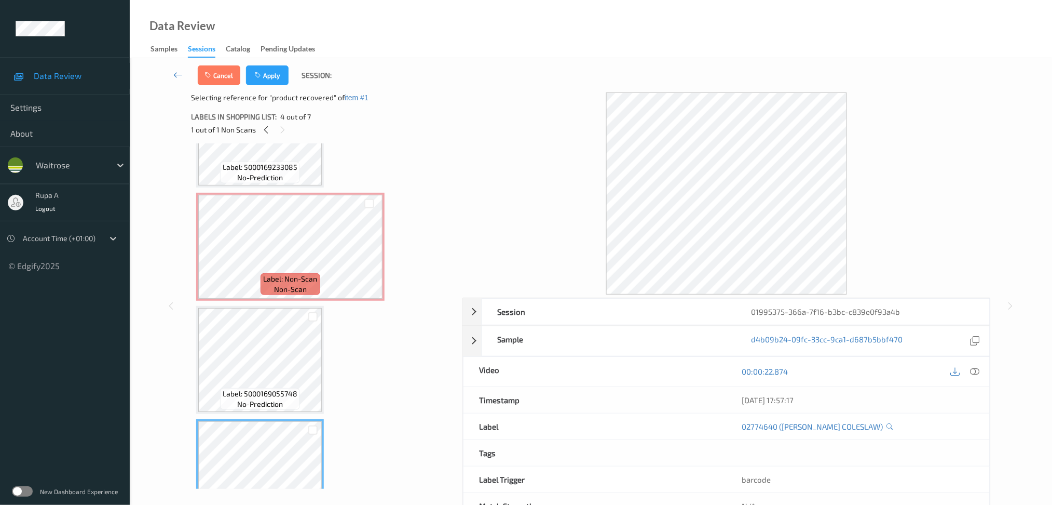
scroll to position [0, 0]
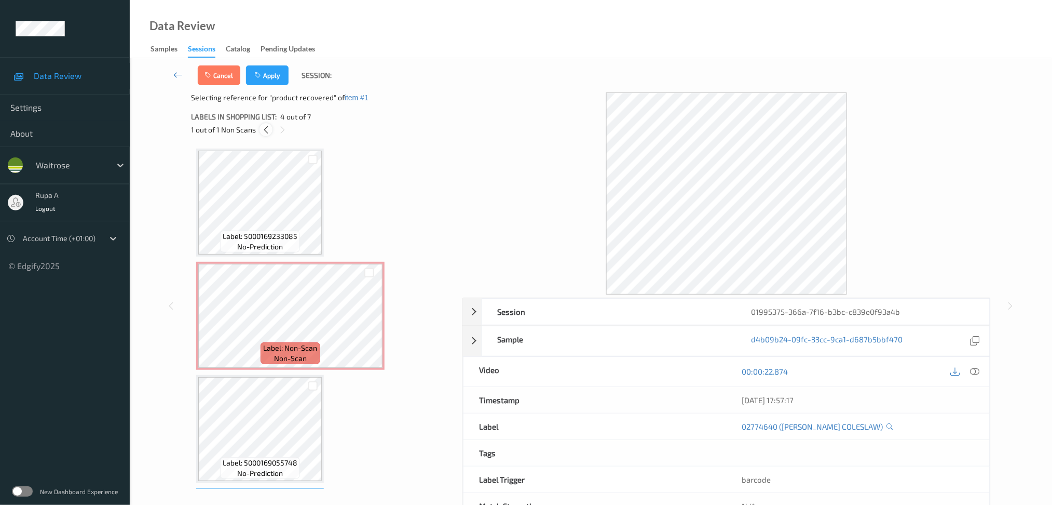
click at [265, 126] on icon at bounding box center [266, 129] width 9 height 9
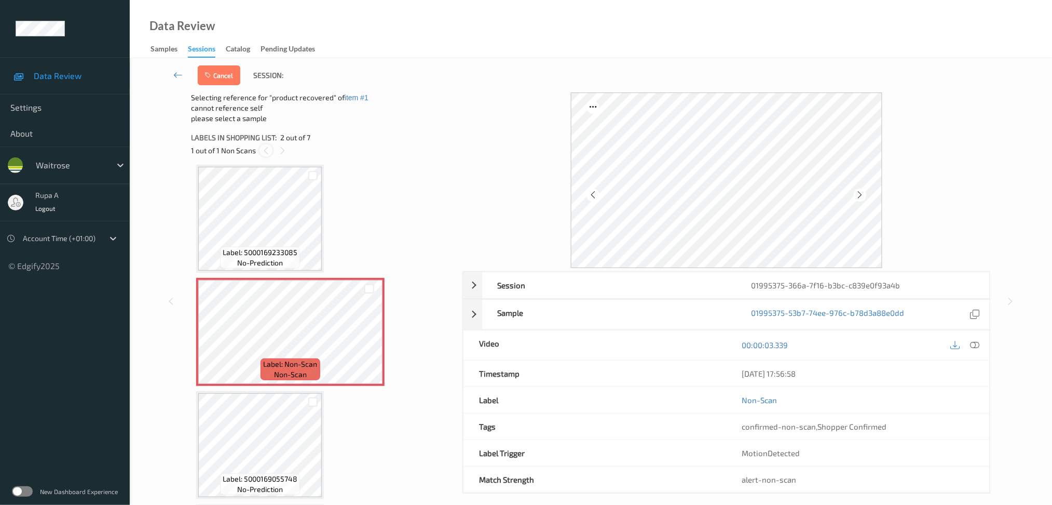
click at [260, 149] on div at bounding box center [266, 150] width 13 height 13
click at [206, 77] on icon "button" at bounding box center [209, 75] width 9 height 7
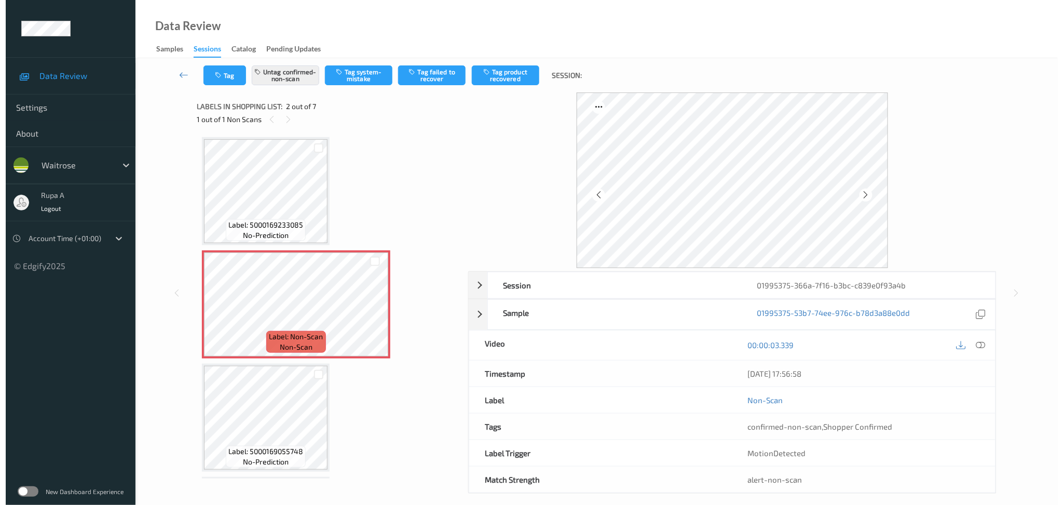
scroll to position [0, 0]
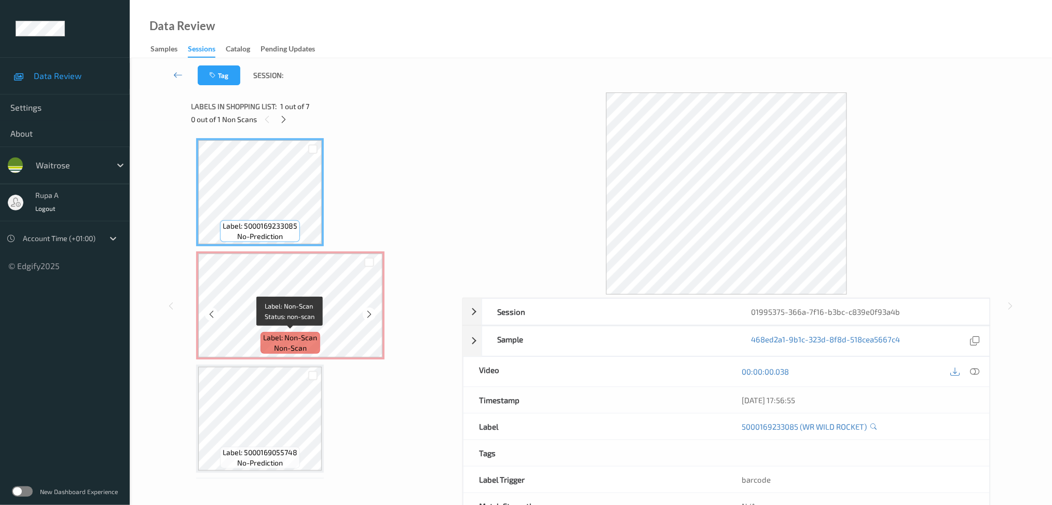
click at [279, 333] on span "Label: Non-Scan" at bounding box center [291, 337] width 54 height 10
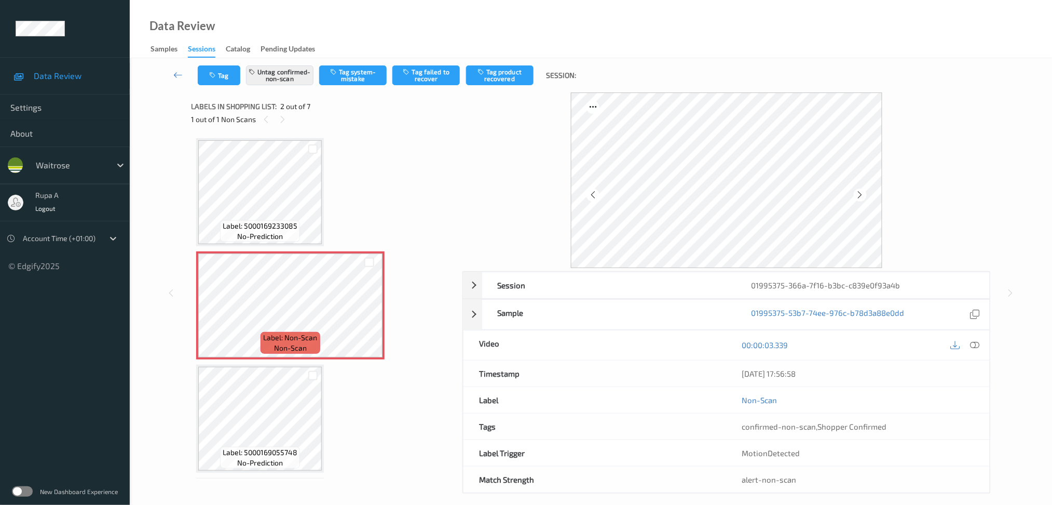
click at [974, 337] on div "00:00:03.339" at bounding box center [858, 345] width 263 height 30
click at [974, 347] on icon at bounding box center [974, 344] width 9 height 9
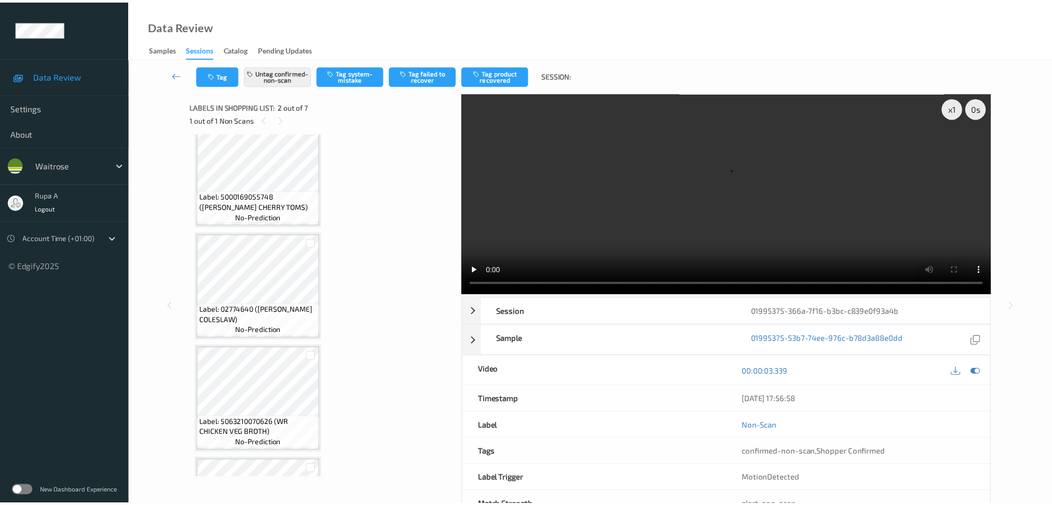
scroll to position [266, 0]
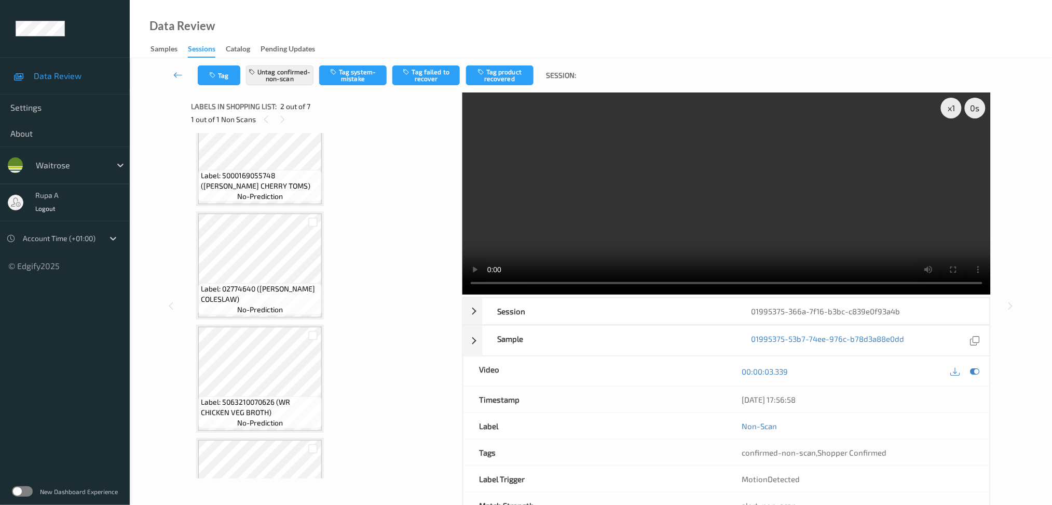
click at [978, 371] on icon at bounding box center [974, 370] width 9 height 9
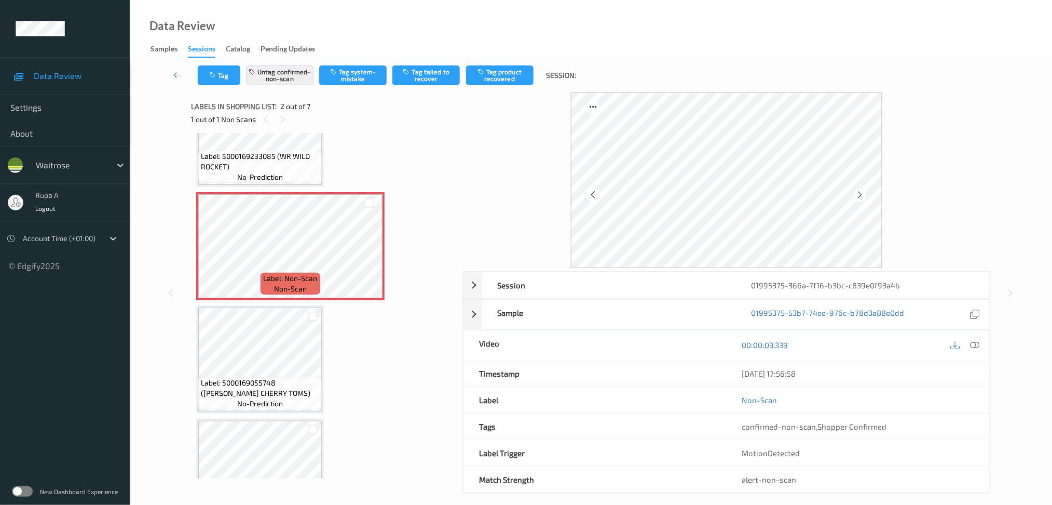
scroll to position [59, 0]
click at [500, 80] on button "Tag product recovered" at bounding box center [499, 75] width 67 height 20
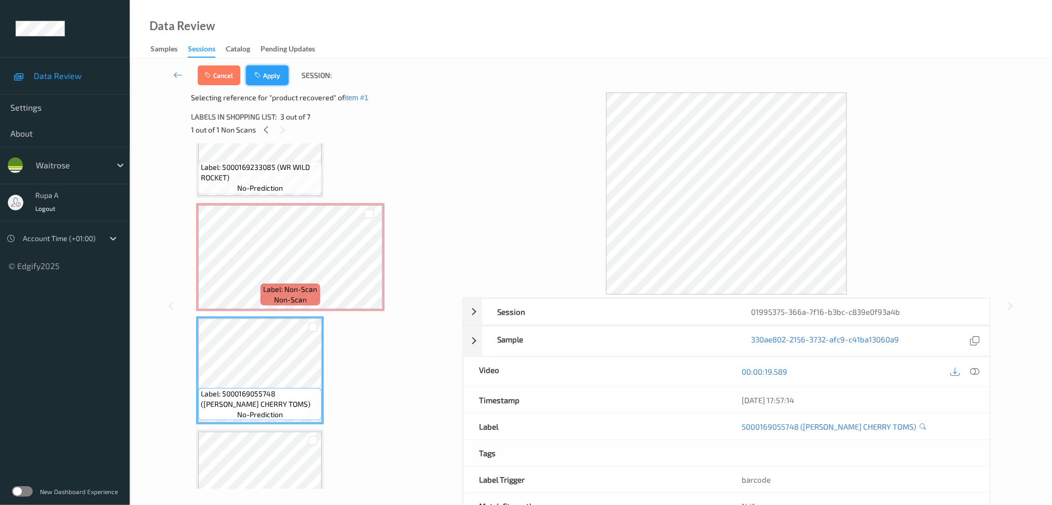
click at [267, 81] on button "Apply" at bounding box center [267, 75] width 43 height 20
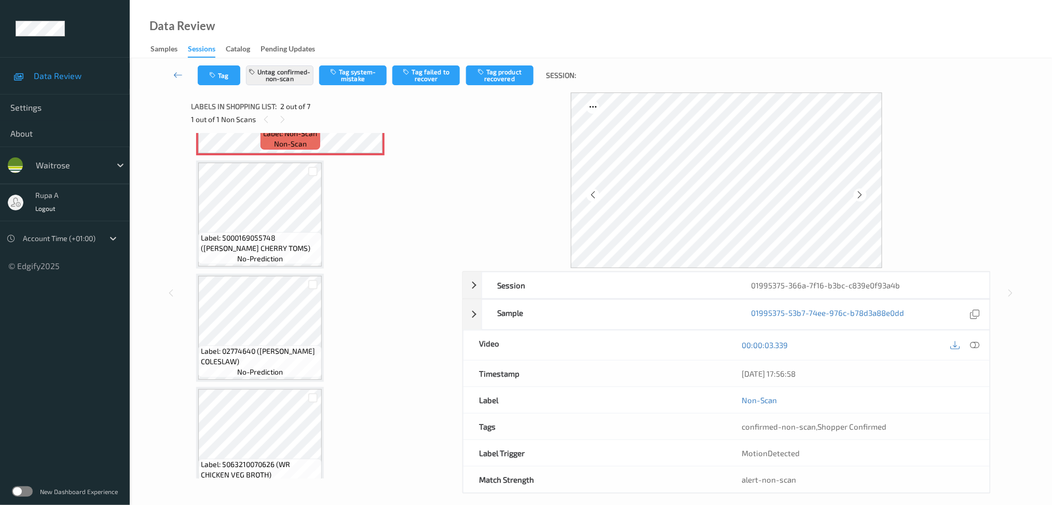
scroll to position [208, 0]
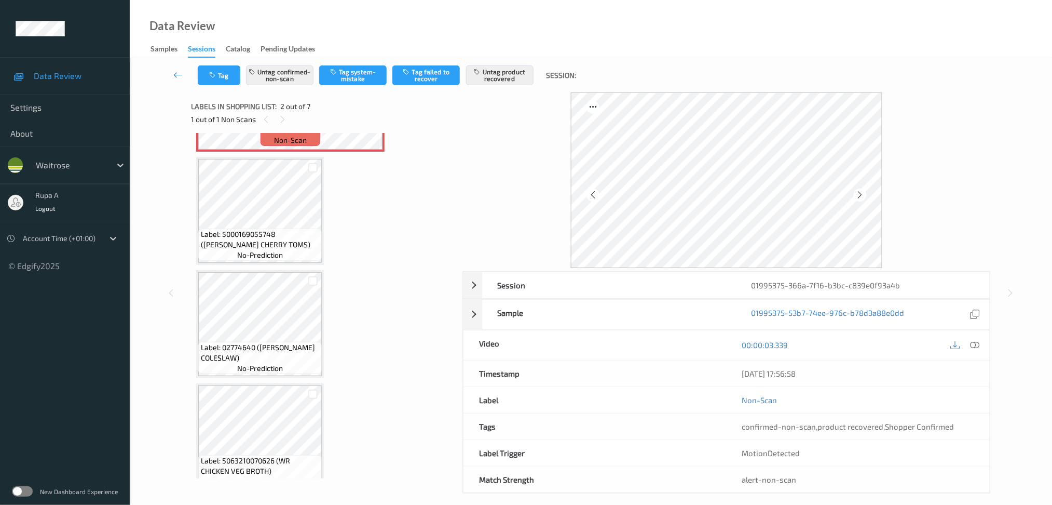
click at [394, 277] on div "Label: 5000169233085 (WR WILD ROCKET) no-prediction Label: Non-Scan non-scan La…" at bounding box center [323, 323] width 254 height 787
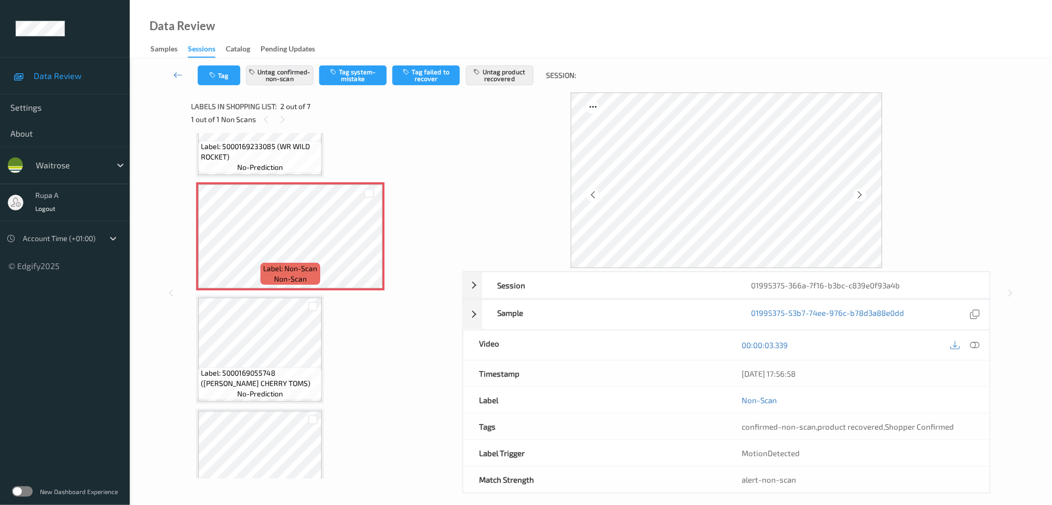
click at [262, 370] on span "Label: 5000169055748 (WR DORG CHERRY TOMS)" at bounding box center [260, 377] width 118 height 21
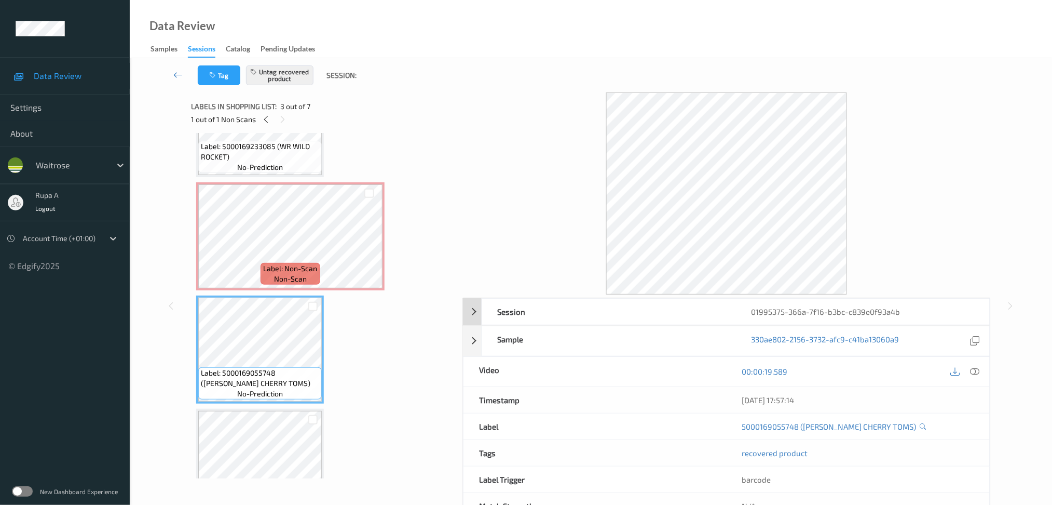
scroll to position [36, 0]
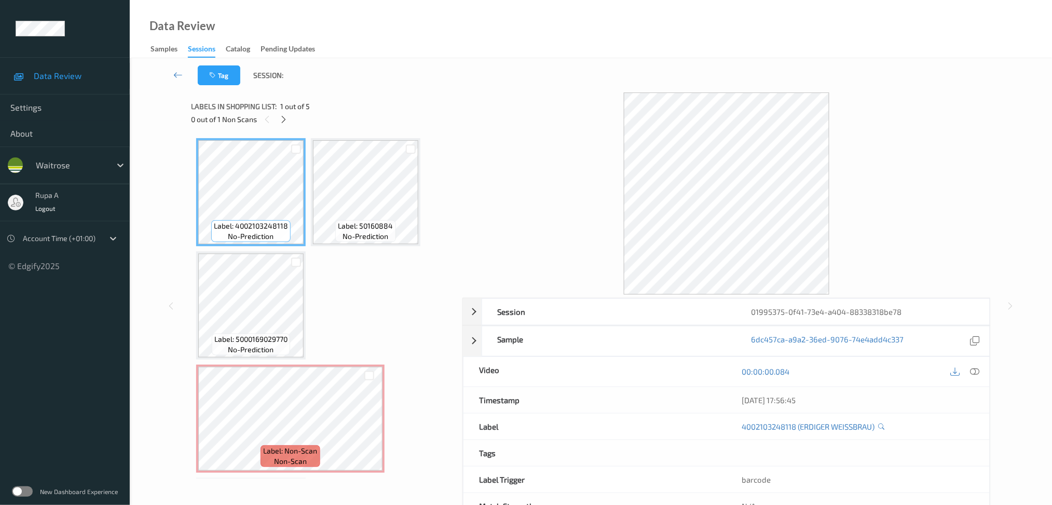
click at [275, 121] on div "0 out of 1 Non Scans" at bounding box center [323, 119] width 264 height 13
click at [287, 119] on icon at bounding box center [283, 119] width 9 height 9
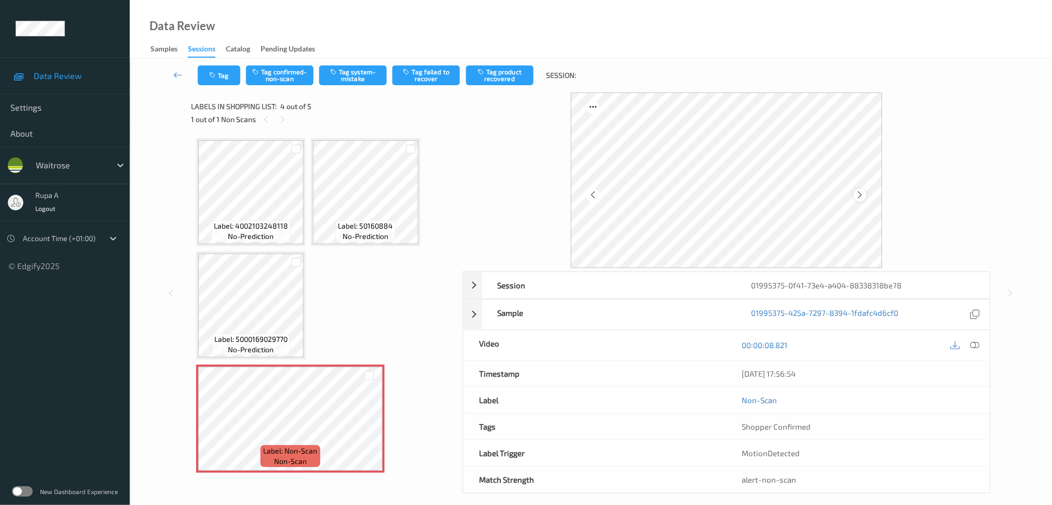
click at [865, 196] on div at bounding box center [860, 194] width 13 height 13
click at [859, 190] on icon at bounding box center [860, 194] width 9 height 9
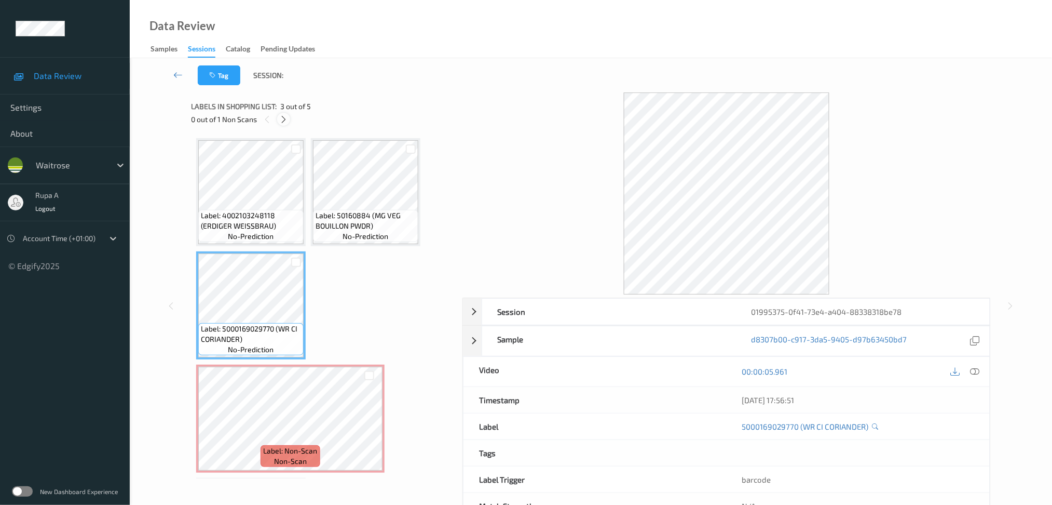
click at [284, 119] on icon at bounding box center [283, 119] width 9 height 9
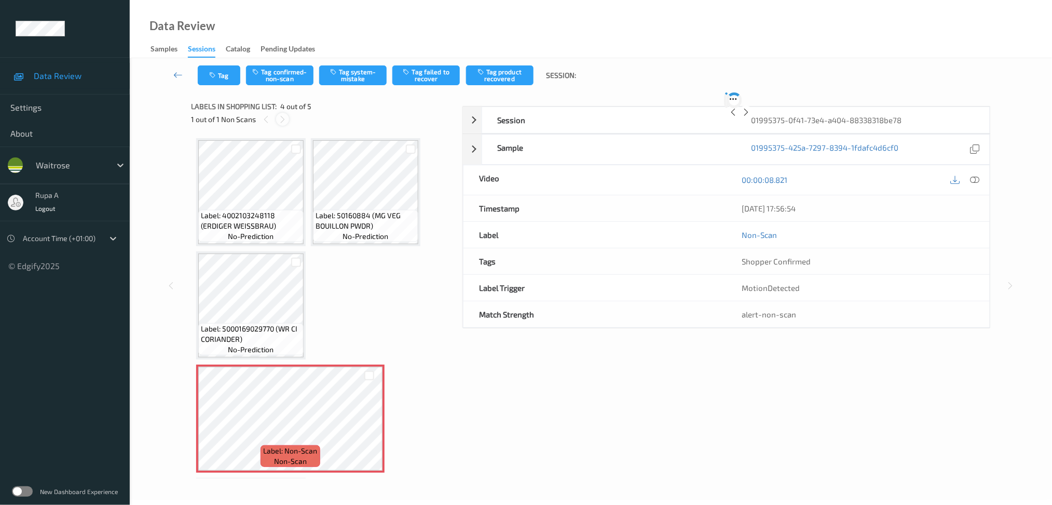
scroll to position [109, 0]
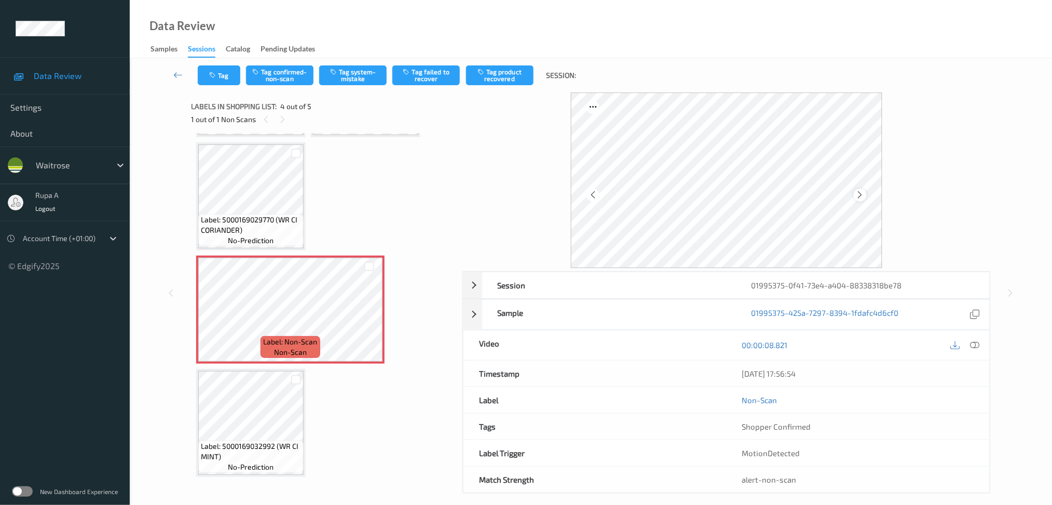
click at [865, 196] on div at bounding box center [860, 194] width 13 height 13
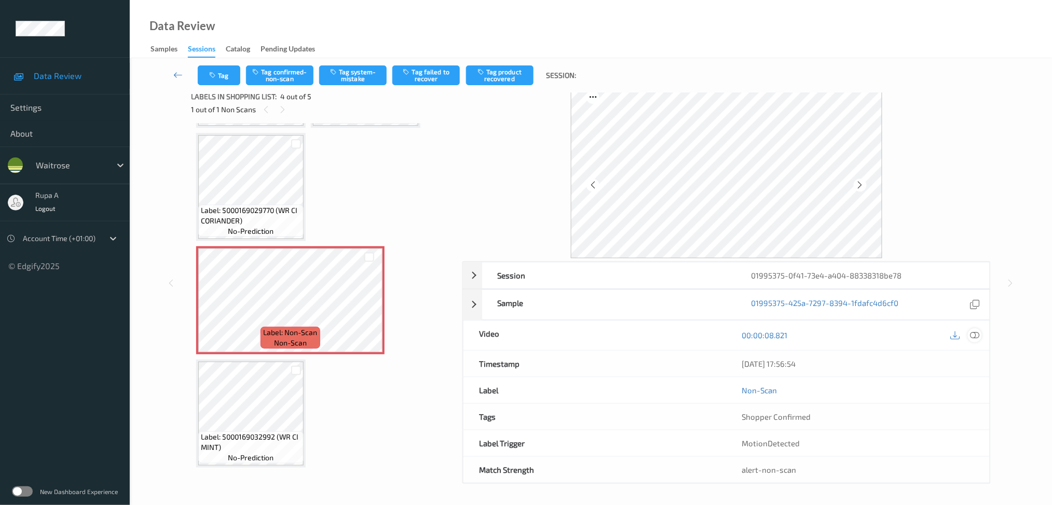
click at [973, 332] on icon at bounding box center [974, 334] width 9 height 9
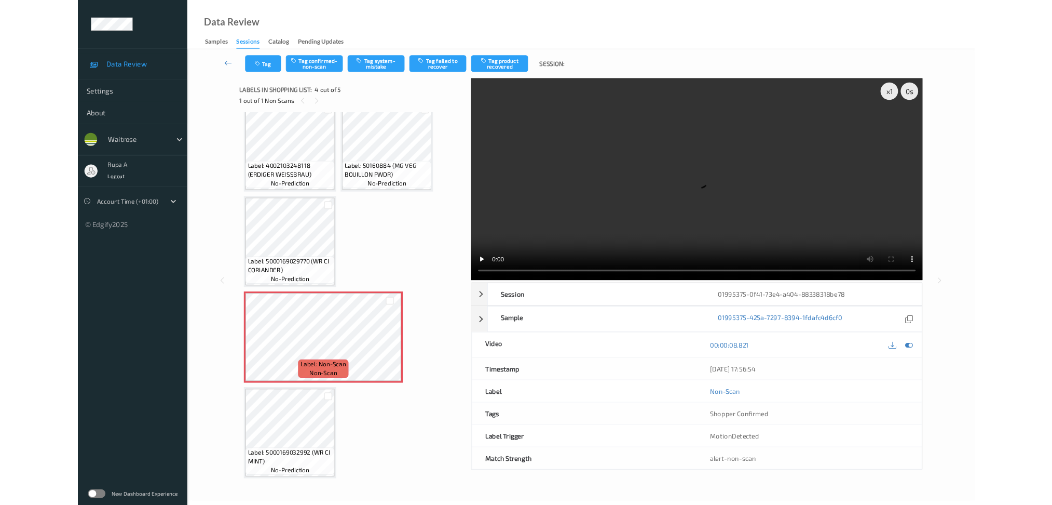
scroll to position [16, 0]
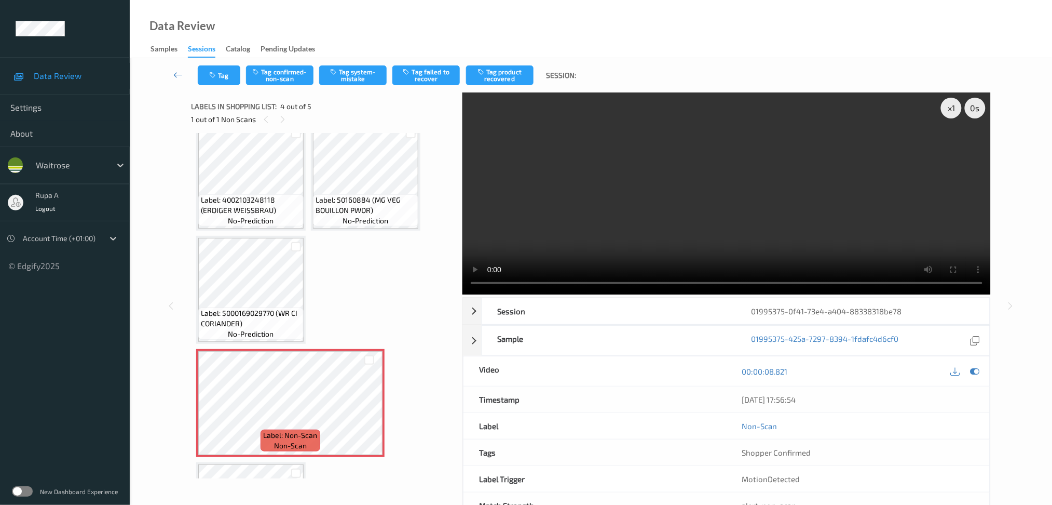
drag, startPoint x: 977, startPoint y: 367, endPoint x: 937, endPoint y: 355, distance: 41.7
click at [977, 367] on icon at bounding box center [974, 370] width 9 height 9
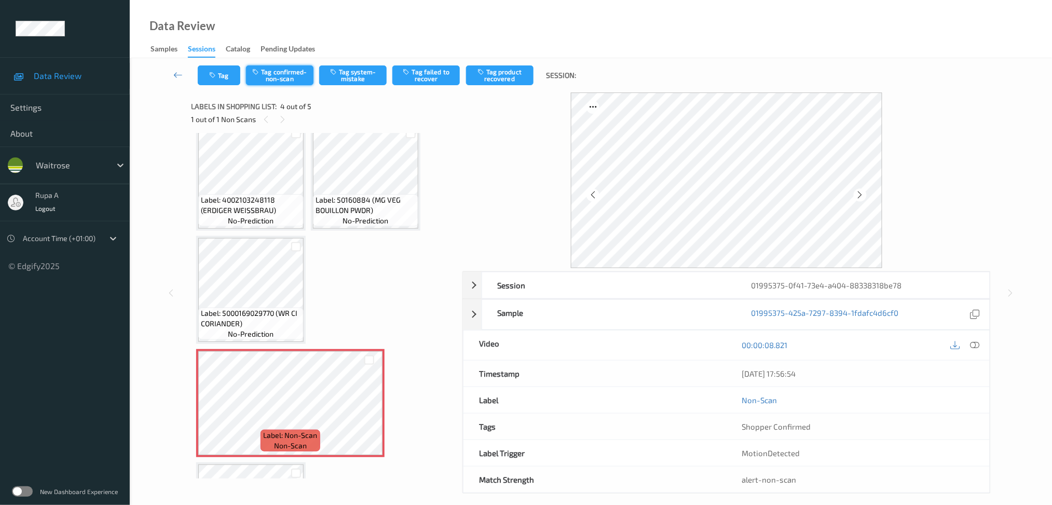
click at [285, 81] on button "Tag confirmed-non-scan" at bounding box center [279, 75] width 67 height 20
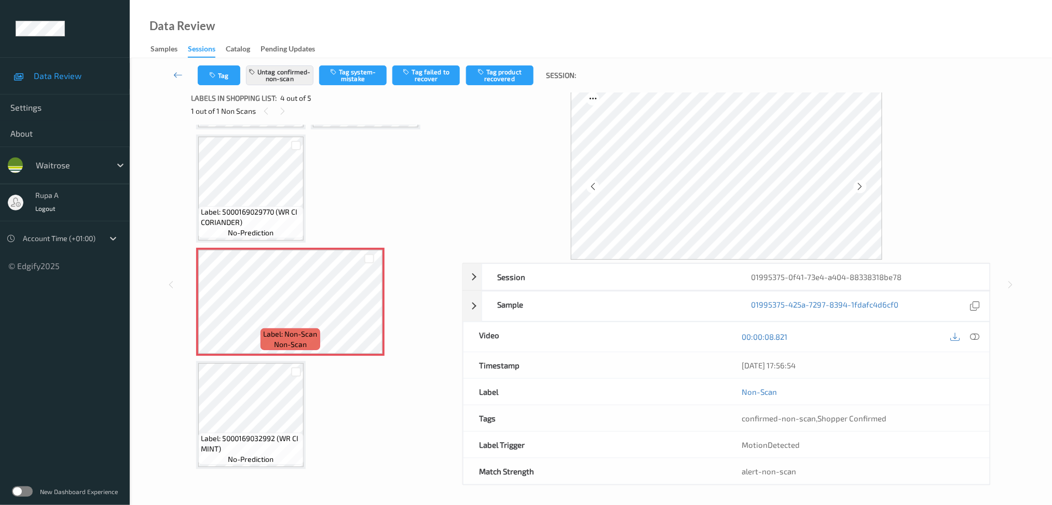
scroll to position [10, 0]
click at [524, 81] on button "Tag product recovered" at bounding box center [499, 75] width 67 height 20
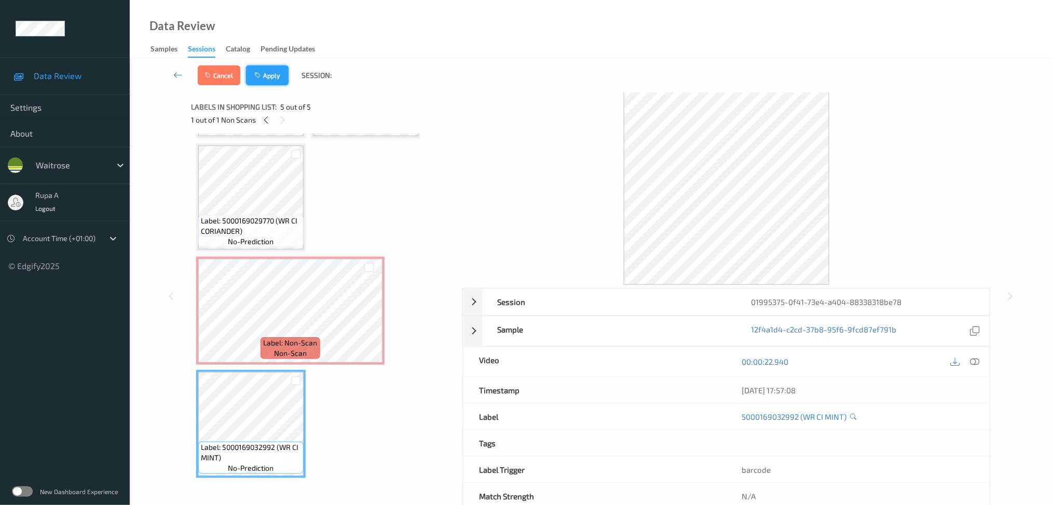
click at [261, 73] on icon "button" at bounding box center [258, 75] width 9 height 7
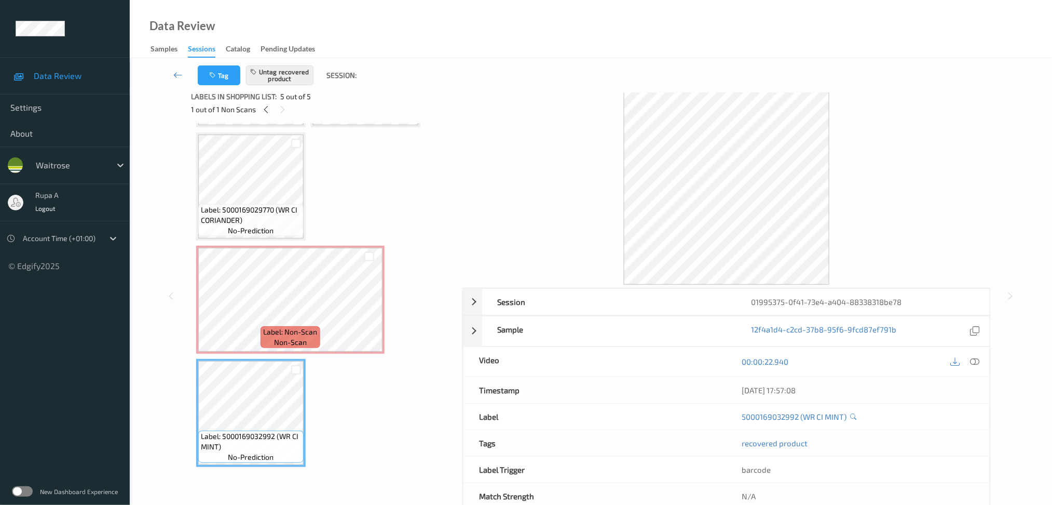
drag, startPoint x: 977, startPoint y: 98, endPoint x: 931, endPoint y: 98, distance: 46.7
click at [977, 98] on div at bounding box center [726, 184] width 528 height 202
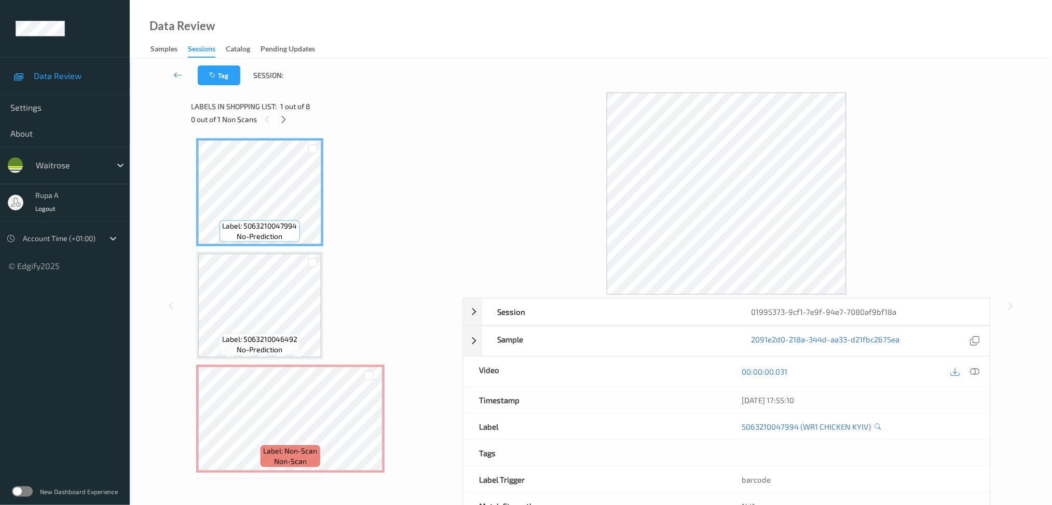
click at [289, 110] on span "1 out of 8" at bounding box center [295, 106] width 30 height 10
click at [282, 120] on icon at bounding box center [283, 119] width 9 height 9
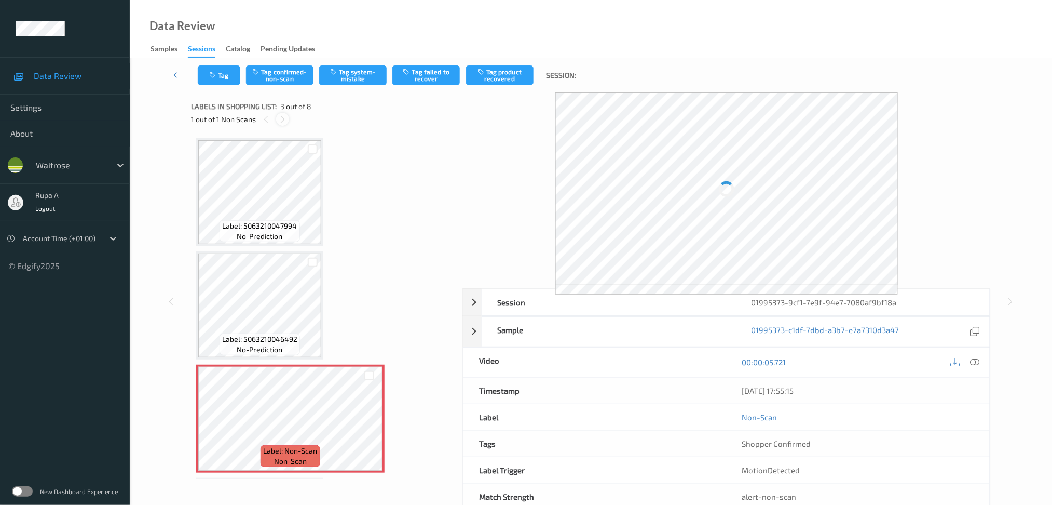
scroll to position [117, 0]
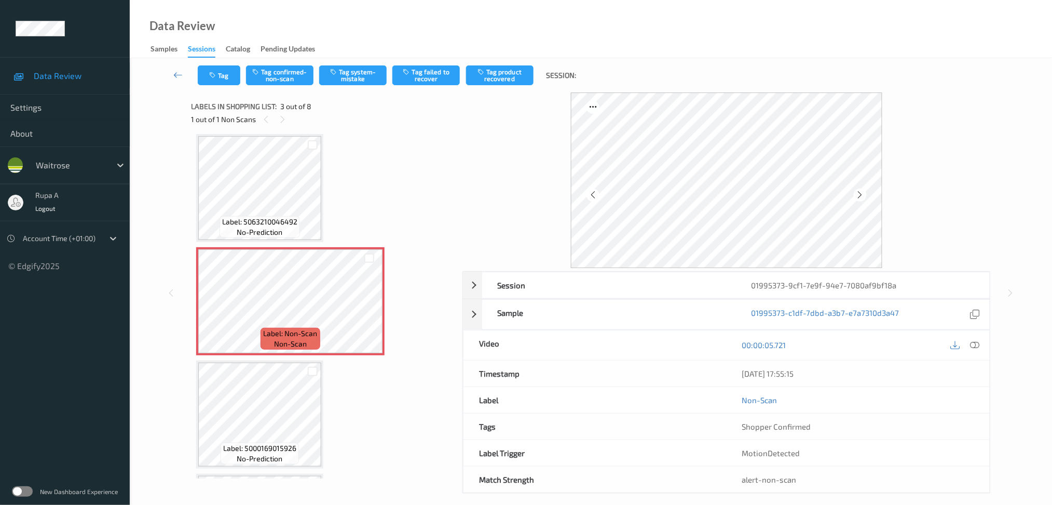
click at [866, 197] on div at bounding box center [860, 194] width 13 height 13
click at [974, 341] on icon at bounding box center [974, 344] width 9 height 9
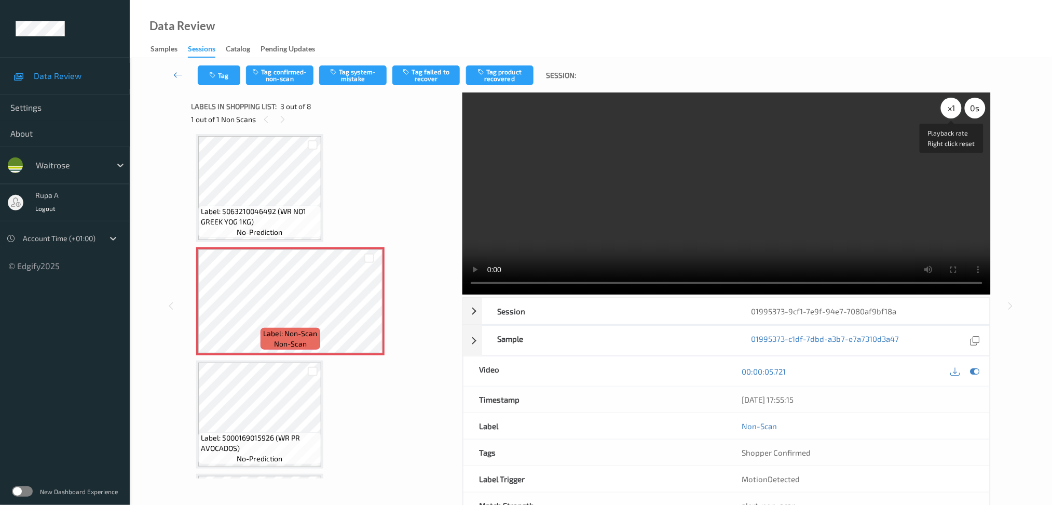
click at [948, 100] on div "x 1" at bounding box center [951, 108] width 21 height 21
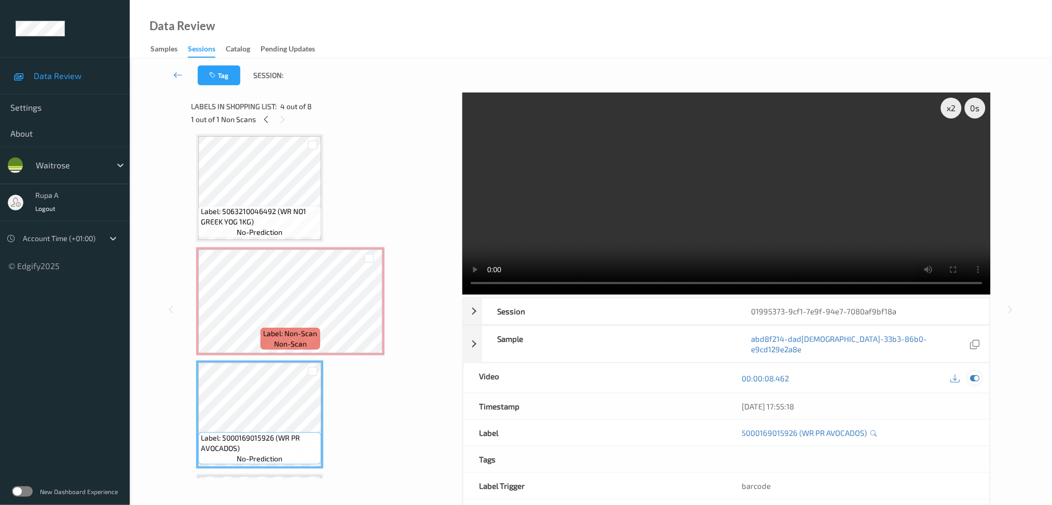
click at [976, 373] on icon at bounding box center [974, 377] width 9 height 9
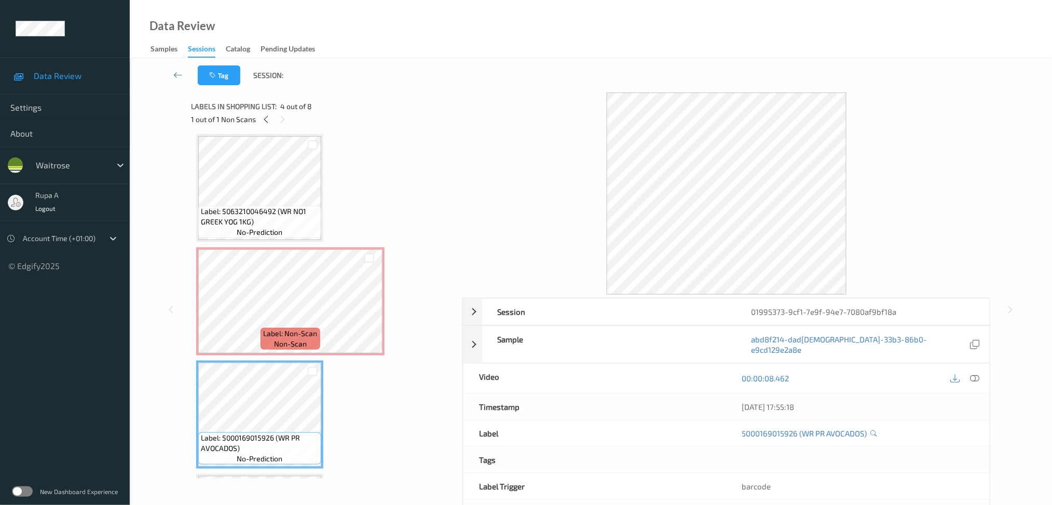
scroll to position [186, 0]
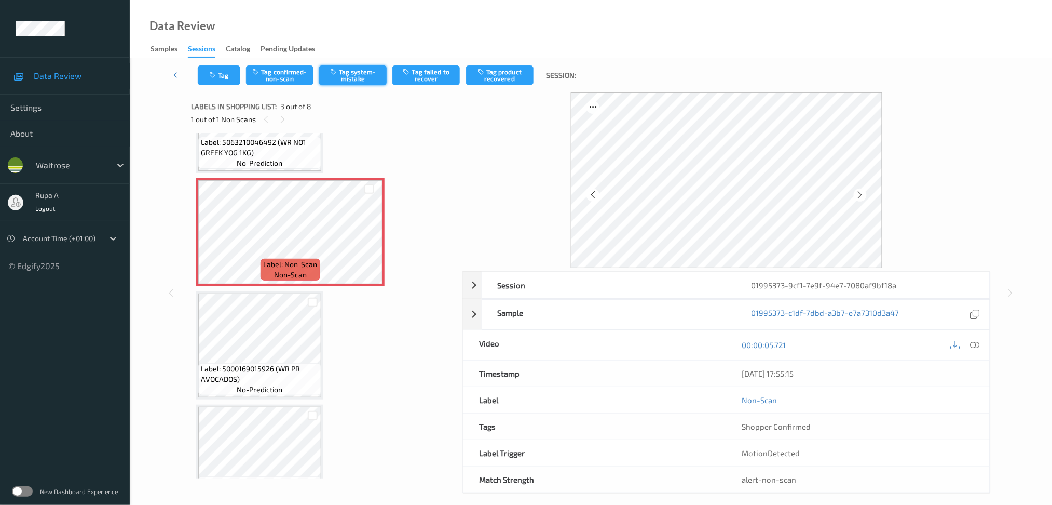
click at [356, 85] on button "Tag system-mistake" at bounding box center [352, 75] width 67 height 20
click at [211, 82] on button "Tag" at bounding box center [219, 75] width 43 height 20
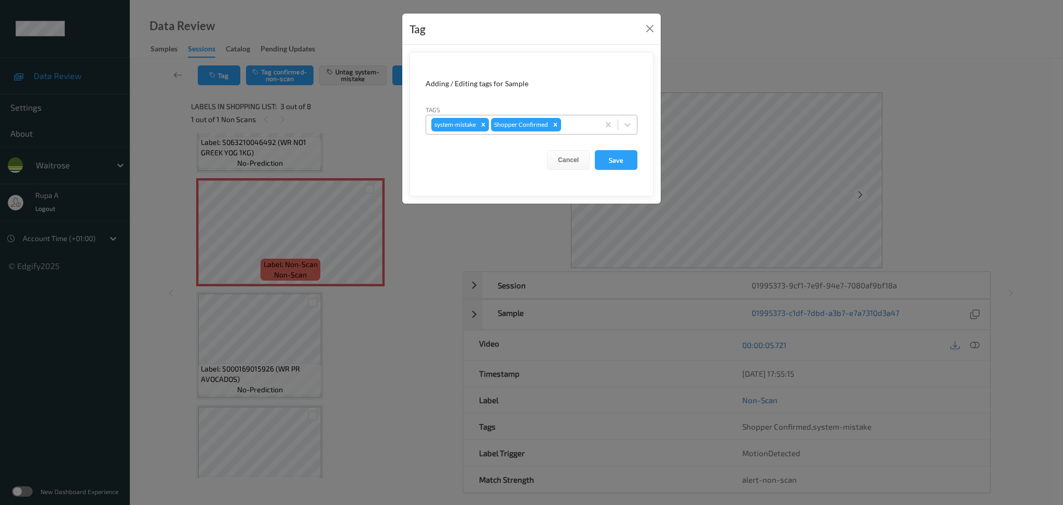
click at [575, 128] on div at bounding box center [578, 124] width 31 height 12
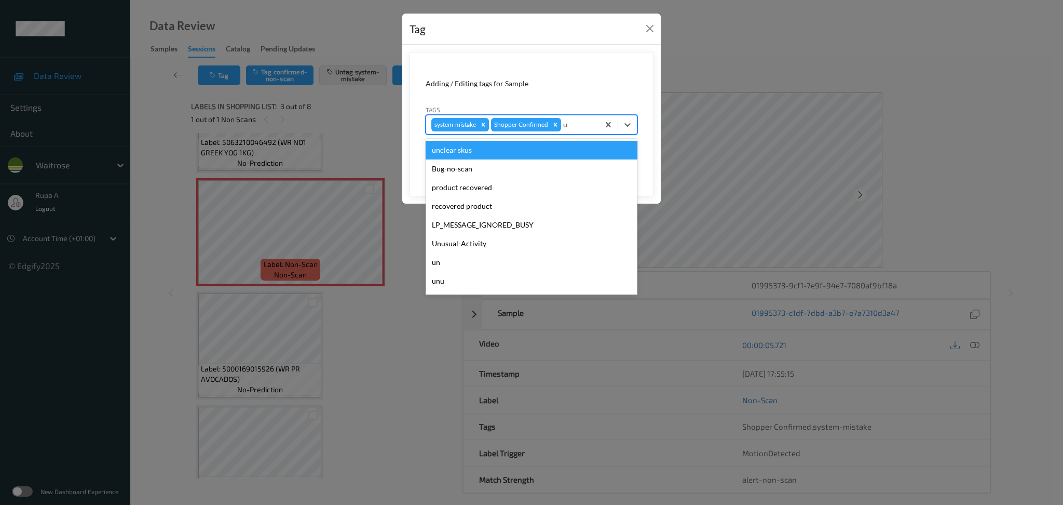
type input "un"
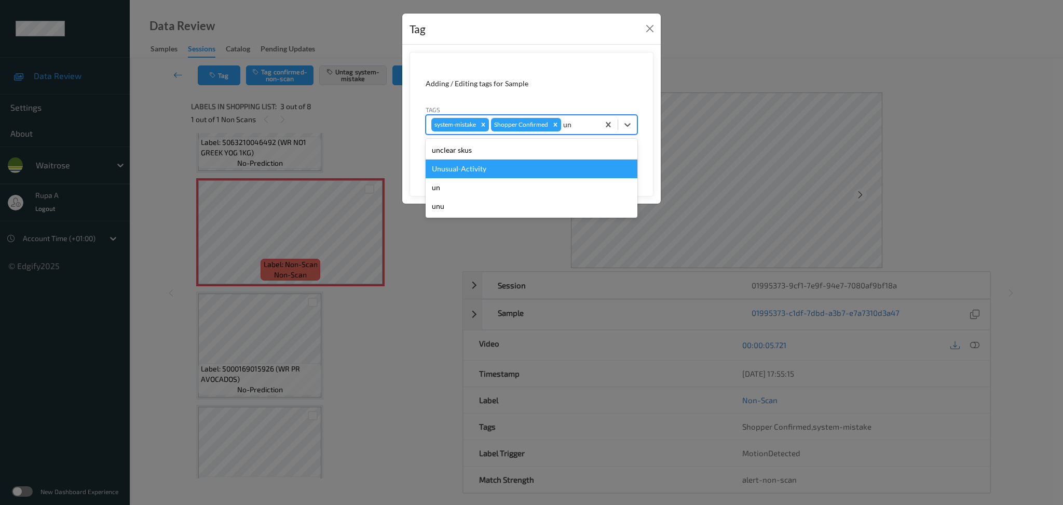
click at [503, 170] on div "Unusual-Activity" at bounding box center [532, 168] width 212 height 19
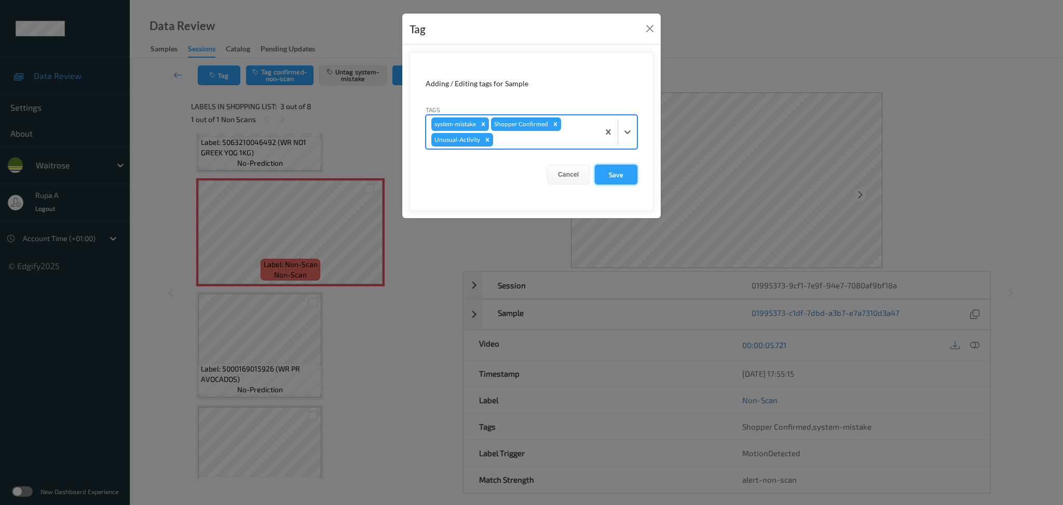
click at [620, 181] on button "Save" at bounding box center [616, 175] width 43 height 20
click at [634, 174] on button "Save" at bounding box center [616, 175] width 43 height 20
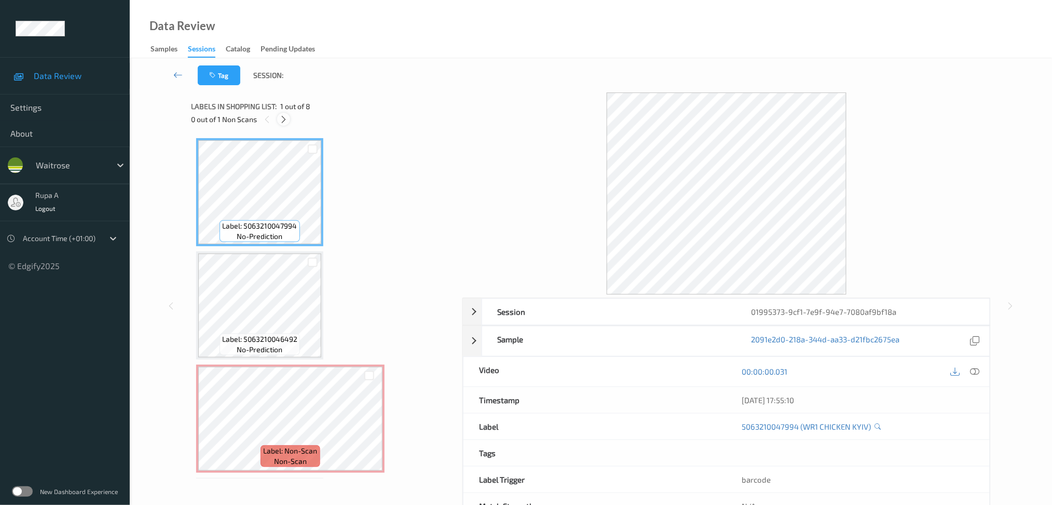
click at [278, 116] on div at bounding box center [283, 119] width 13 height 13
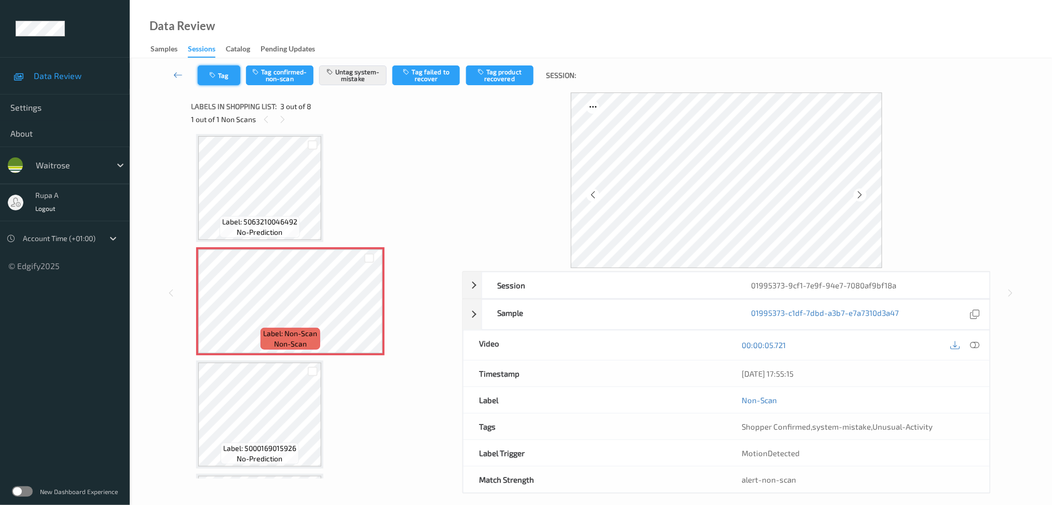
click at [216, 73] on icon "button" at bounding box center [213, 75] width 9 height 7
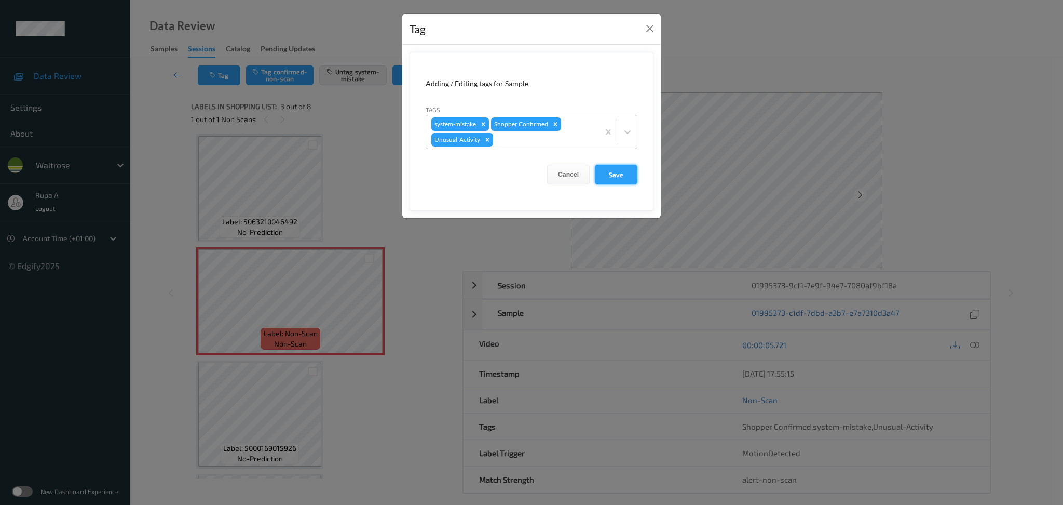
click at [623, 178] on button "Save" at bounding box center [616, 175] width 43 height 20
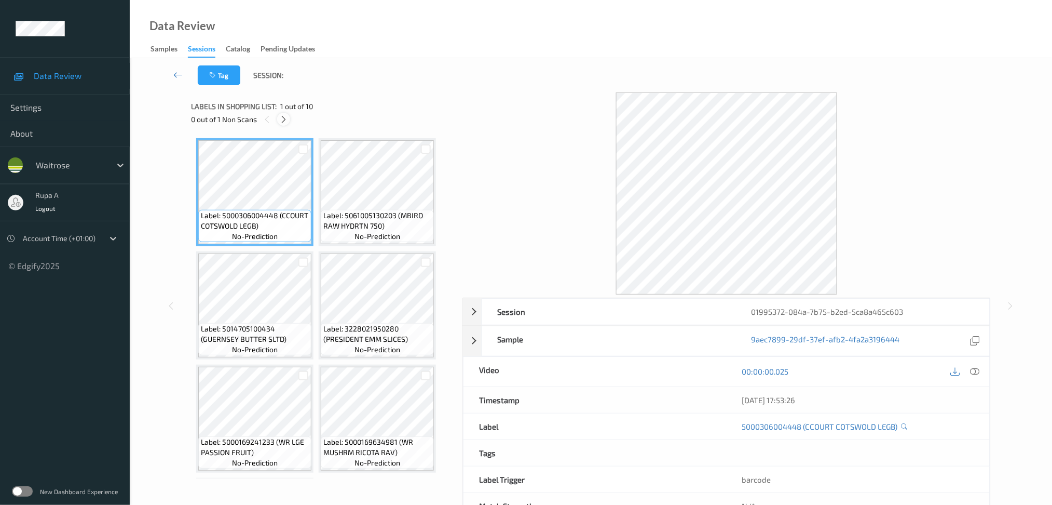
click at [281, 119] on icon at bounding box center [283, 119] width 9 height 9
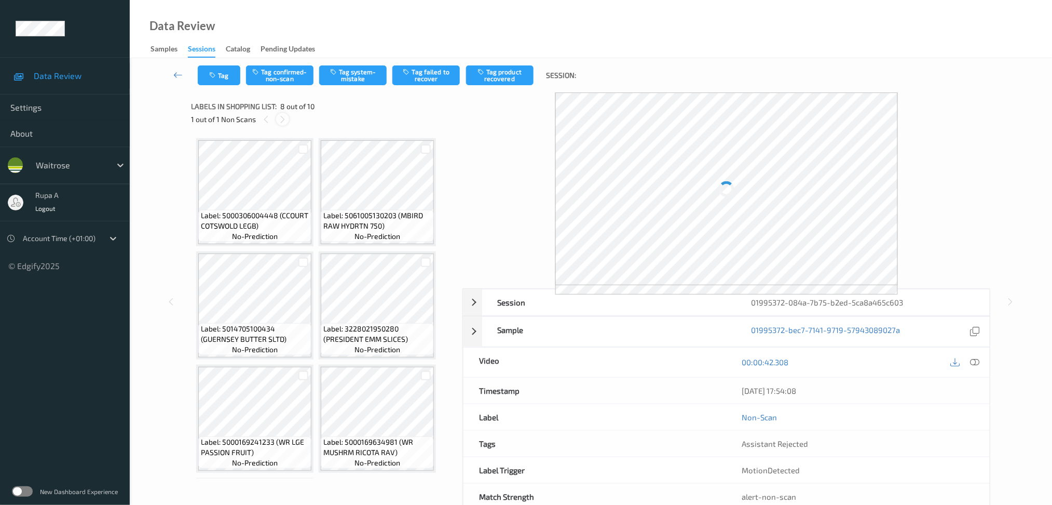
scroll to position [334, 0]
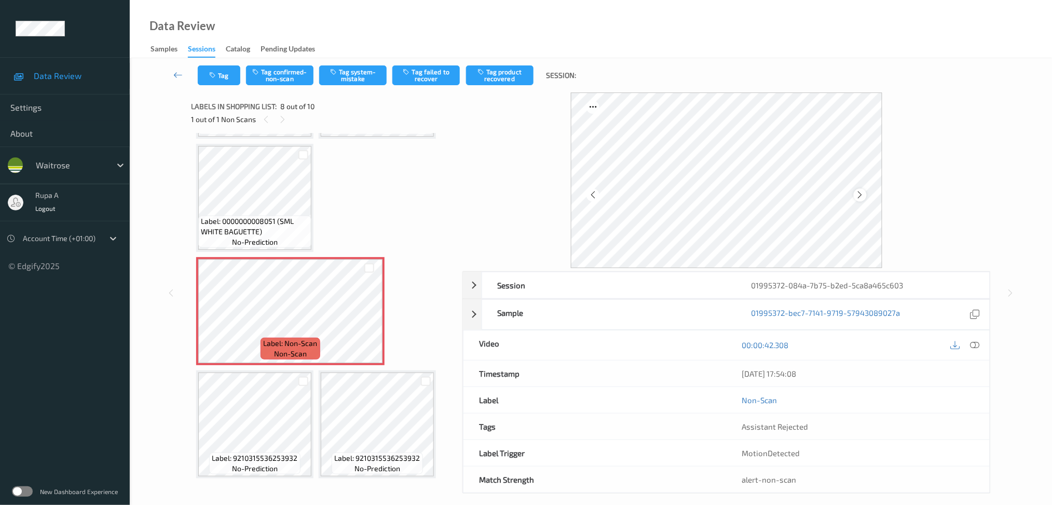
click at [862, 199] on icon at bounding box center [860, 194] width 9 height 9
click at [363, 79] on button "Tag system-mistake" at bounding box center [352, 75] width 67 height 20
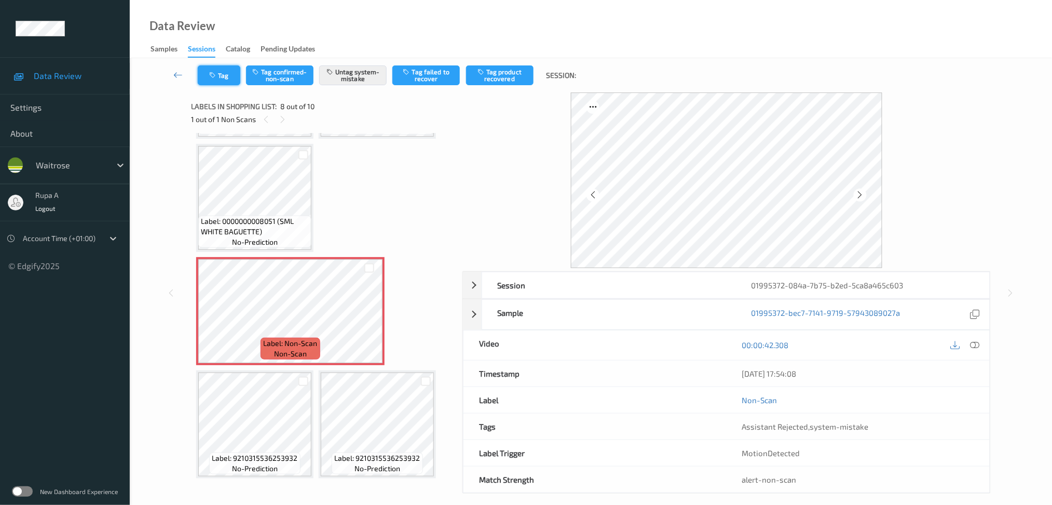
click at [216, 82] on button "Tag" at bounding box center [219, 75] width 43 height 20
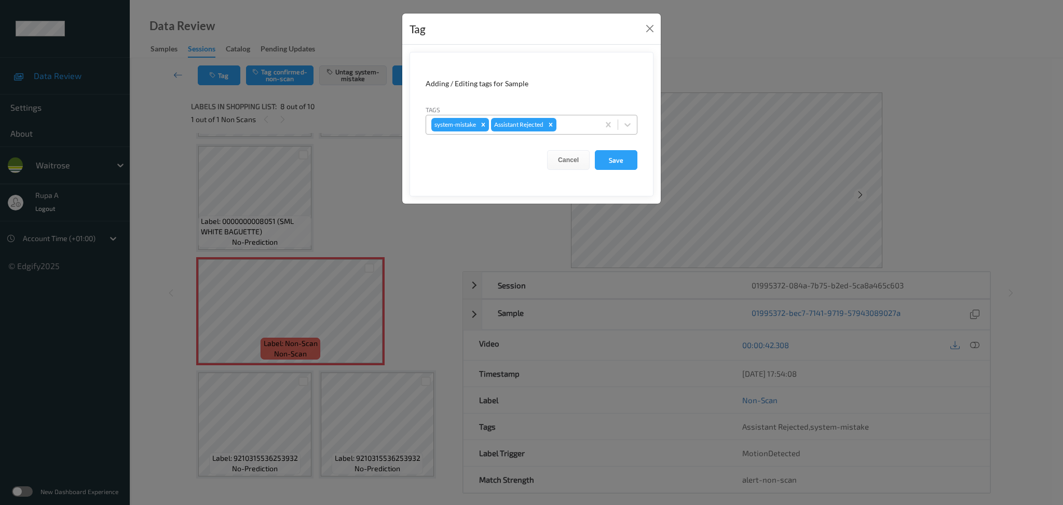
click at [579, 122] on div at bounding box center [576, 124] width 35 height 12
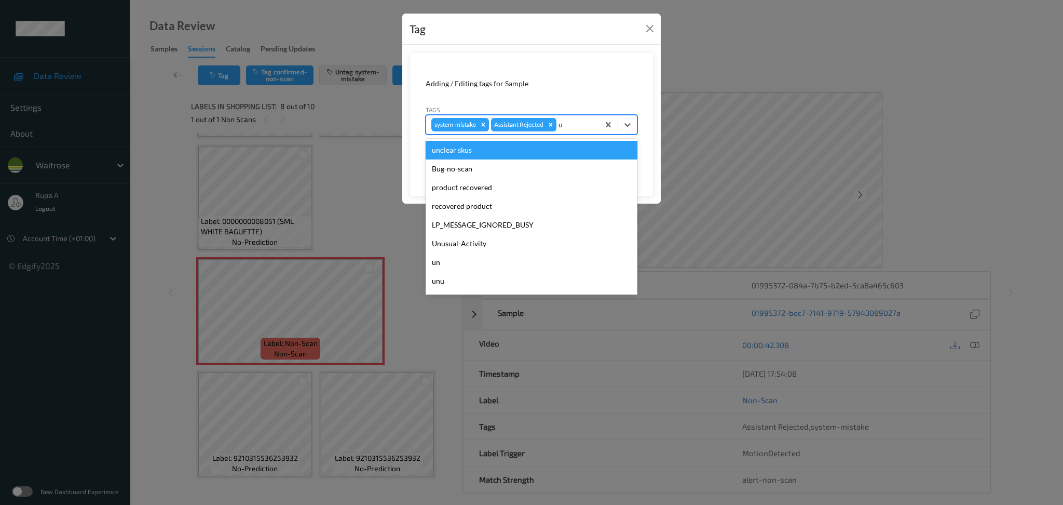
type input "un"
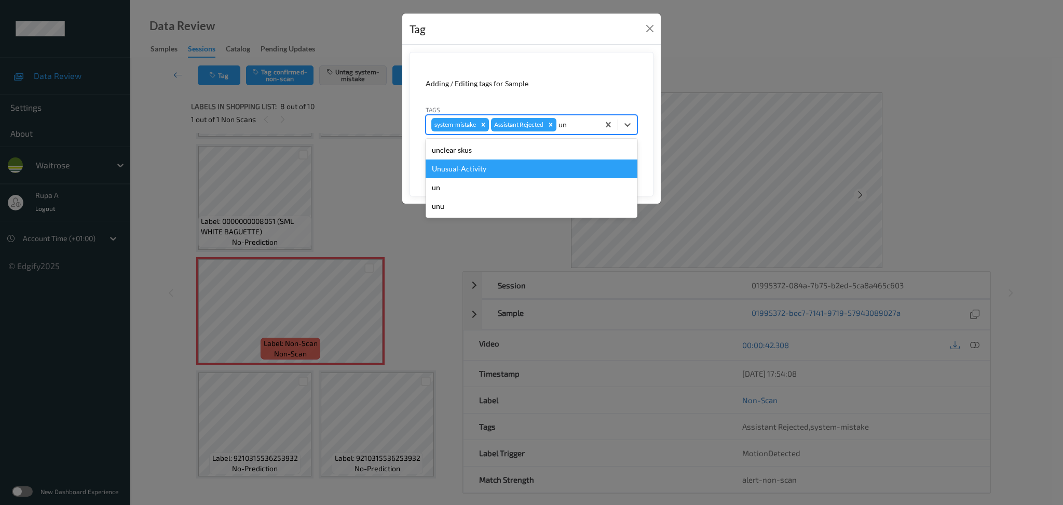
click at [492, 168] on div "Unusual-Activity" at bounding box center [532, 168] width 212 height 19
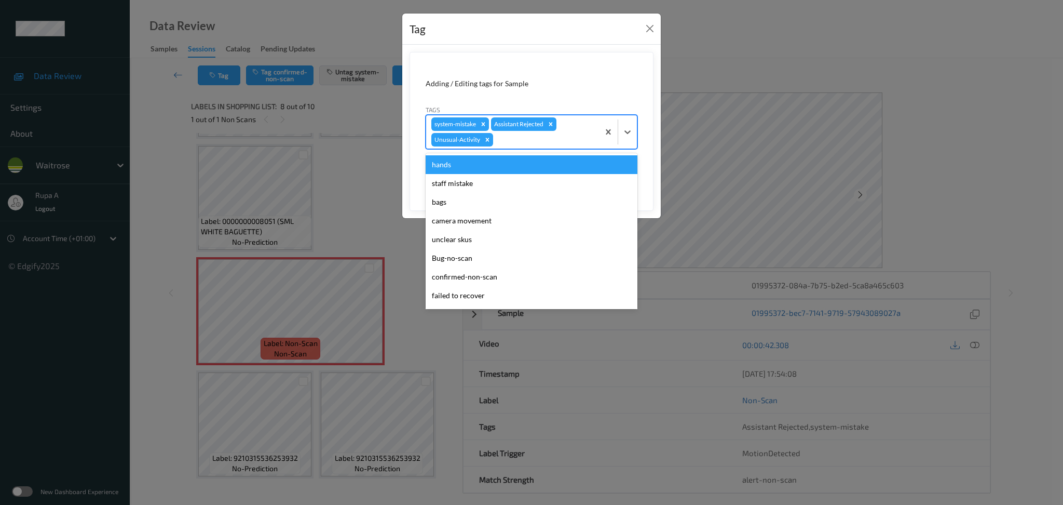
click at [526, 145] on div at bounding box center [544, 139] width 99 height 12
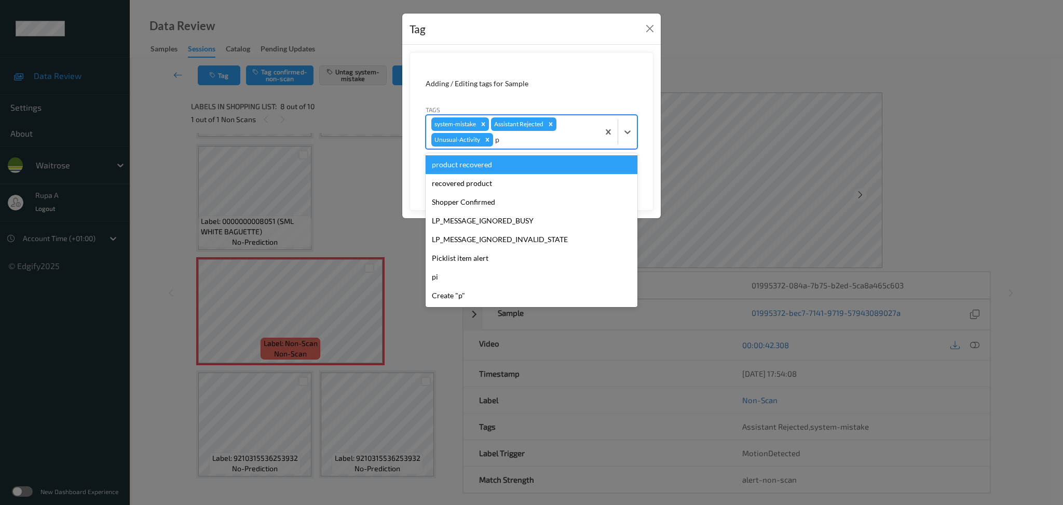
type input "pi"
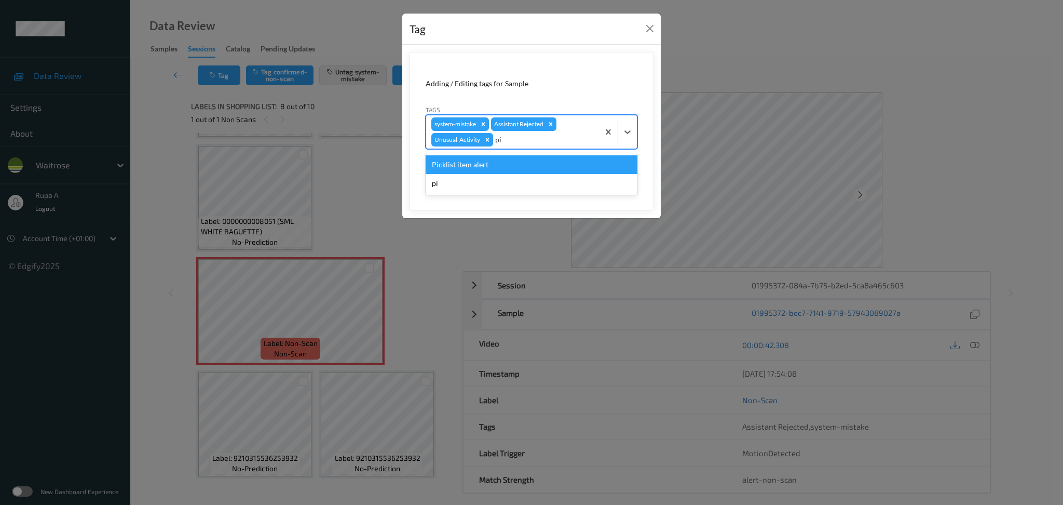
click at [507, 160] on div "Picklist item alert" at bounding box center [532, 164] width 212 height 19
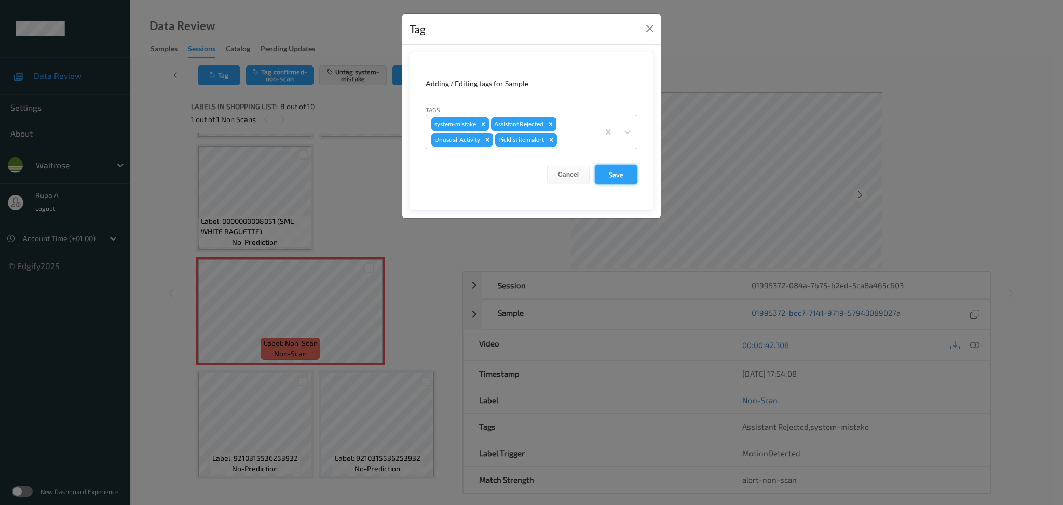
click at [630, 181] on button "Save" at bounding box center [616, 175] width 43 height 20
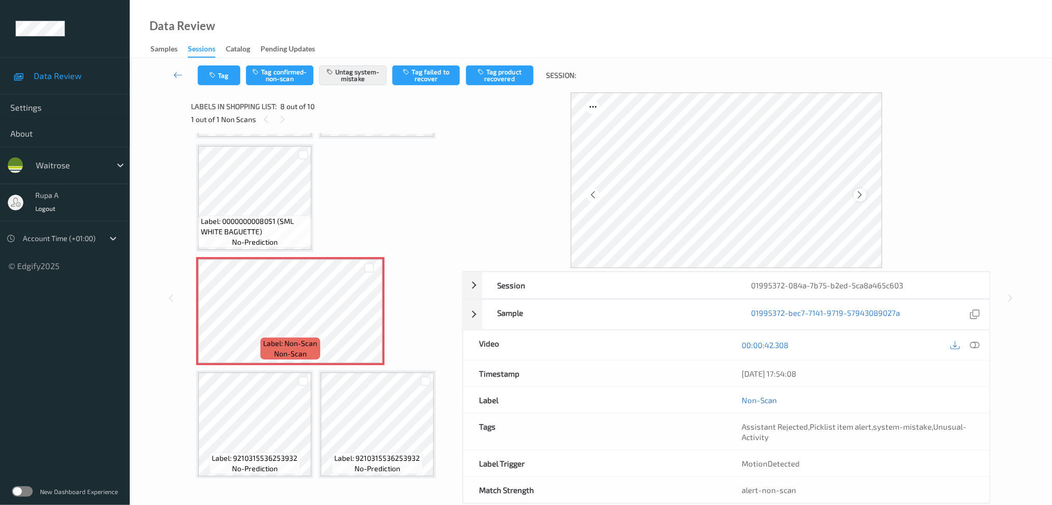
click at [857, 196] on icon at bounding box center [860, 194] width 9 height 9
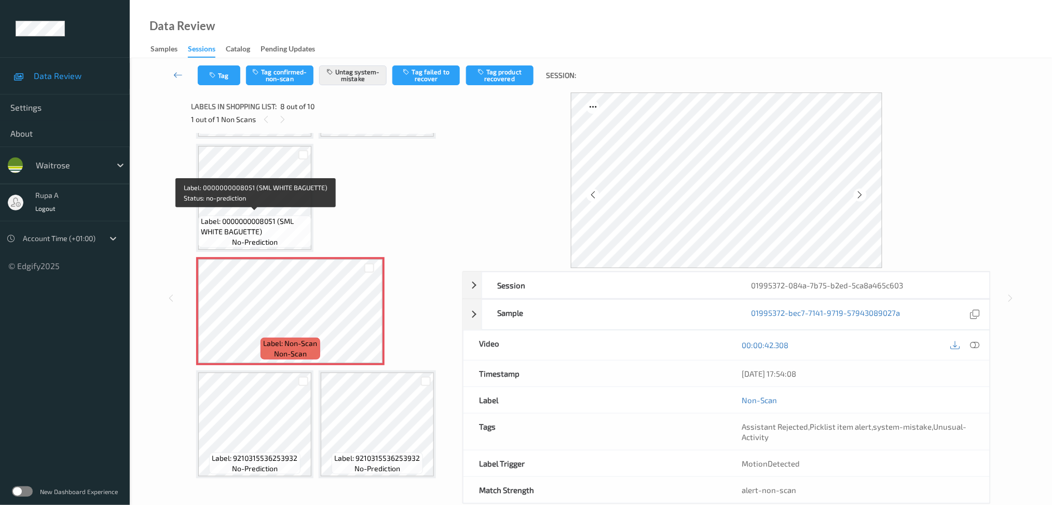
click at [289, 220] on span "Label: 0000000008051 (SML WHITE BAGUETTE)" at bounding box center [255, 226] width 108 height 21
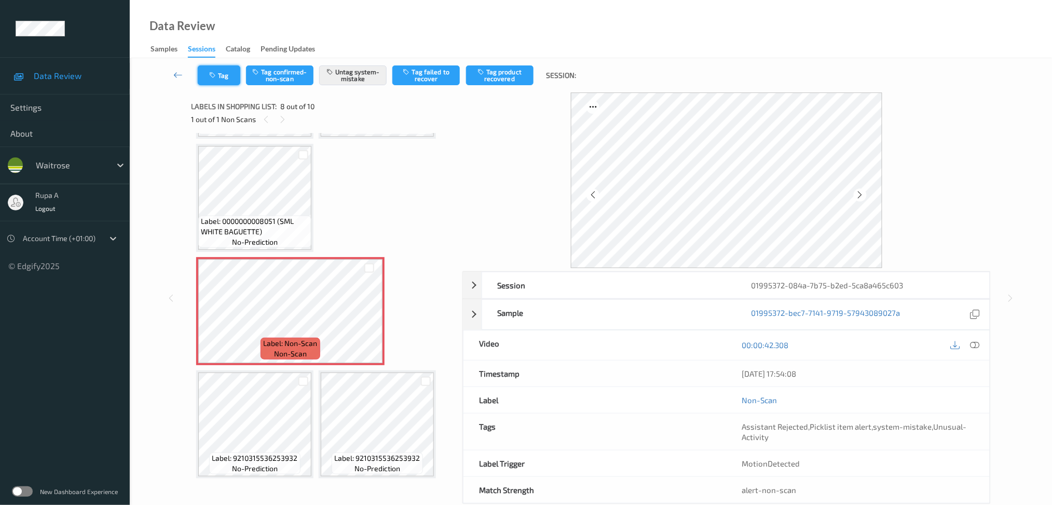
click at [228, 85] on button "Tag" at bounding box center [219, 75] width 43 height 20
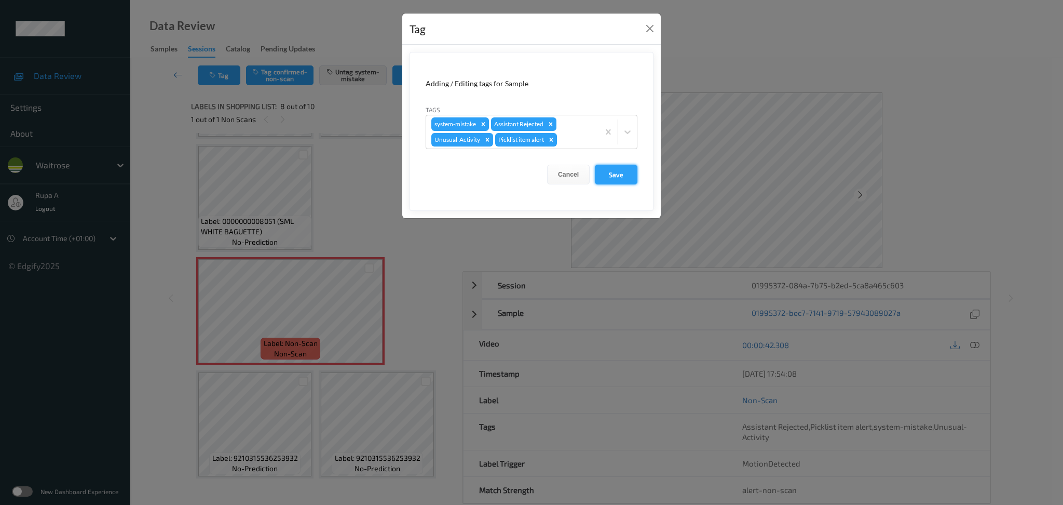
click at [618, 179] on button "Save" at bounding box center [616, 175] width 43 height 20
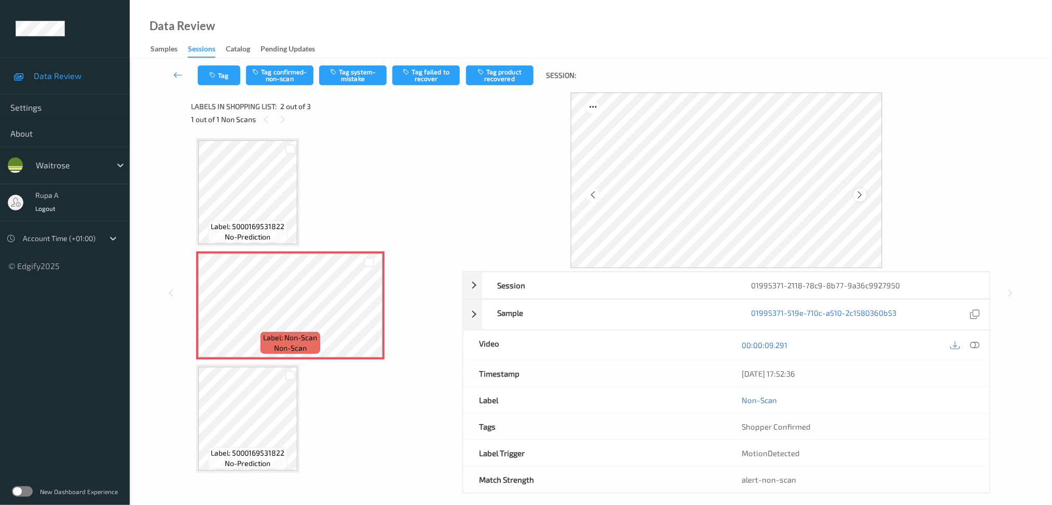
click at [861, 194] on icon at bounding box center [860, 194] width 9 height 9
click at [978, 344] on icon at bounding box center [974, 344] width 9 height 9
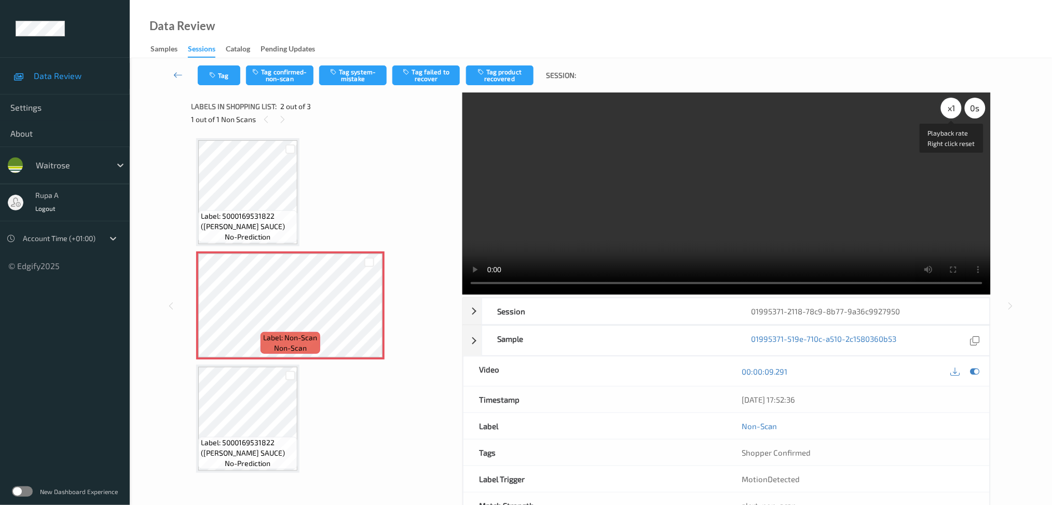
click at [947, 105] on div "x 1" at bounding box center [951, 108] width 21 height 21
click at [973, 369] on icon at bounding box center [974, 370] width 9 height 9
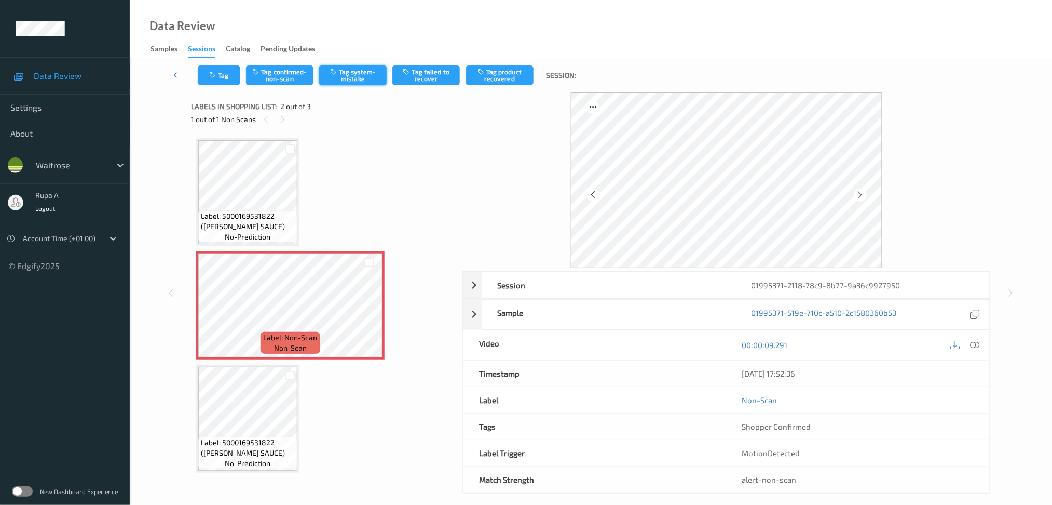
click at [367, 74] on button "Tag system-mistake" at bounding box center [352, 75] width 67 height 20
click at [230, 74] on button "Tag" at bounding box center [219, 75] width 43 height 20
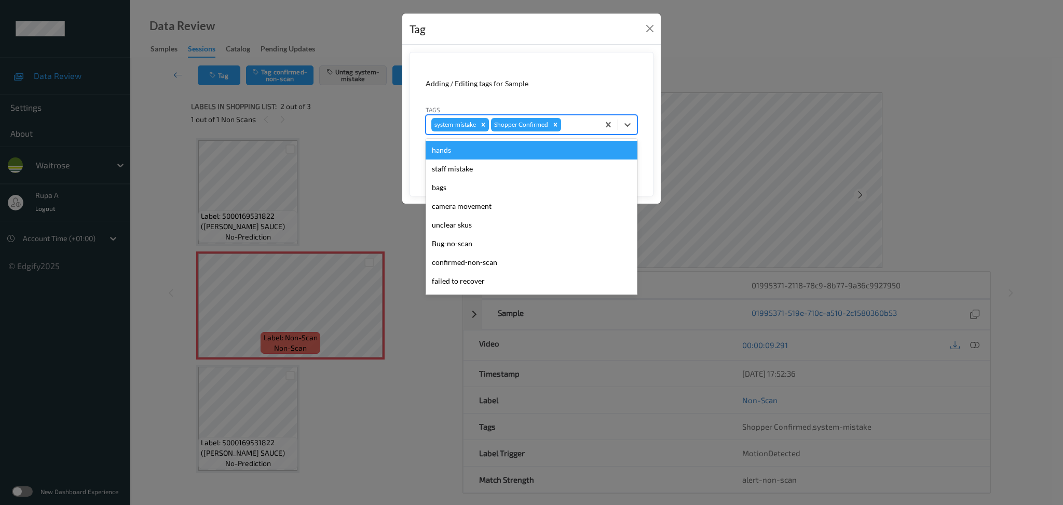
click at [569, 124] on div at bounding box center [578, 124] width 31 height 12
type input "un"
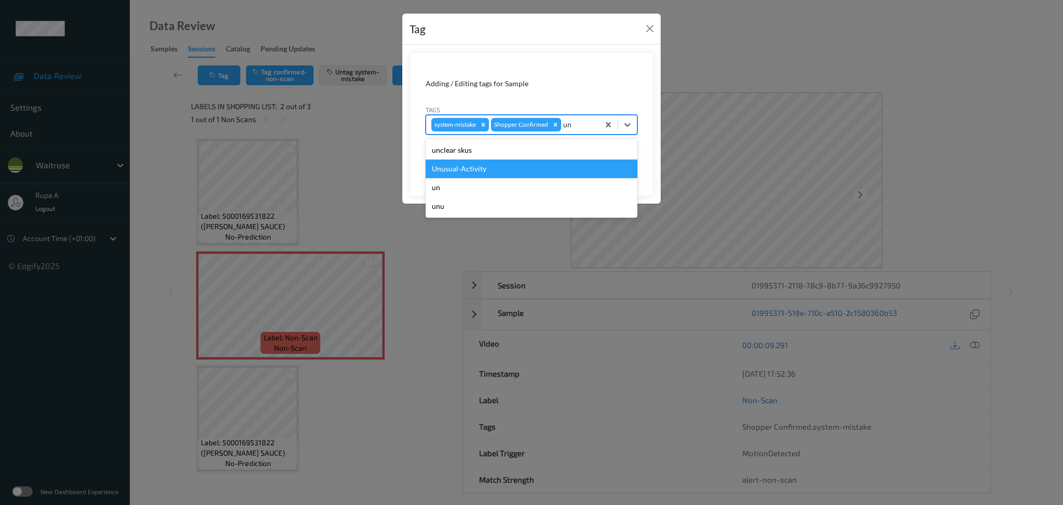
click at [518, 171] on div "Unusual-Activity" at bounding box center [532, 168] width 212 height 19
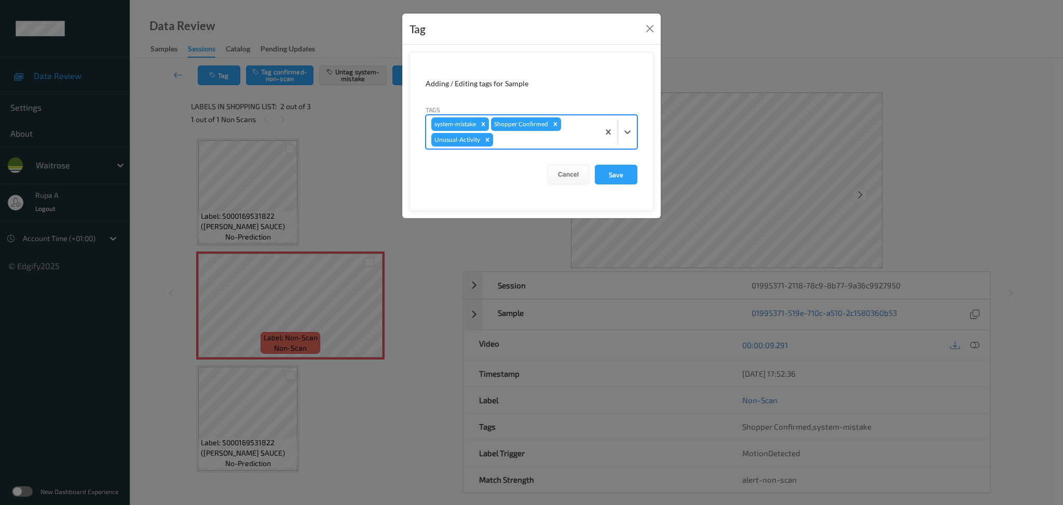
click at [544, 144] on div at bounding box center [544, 139] width 99 height 12
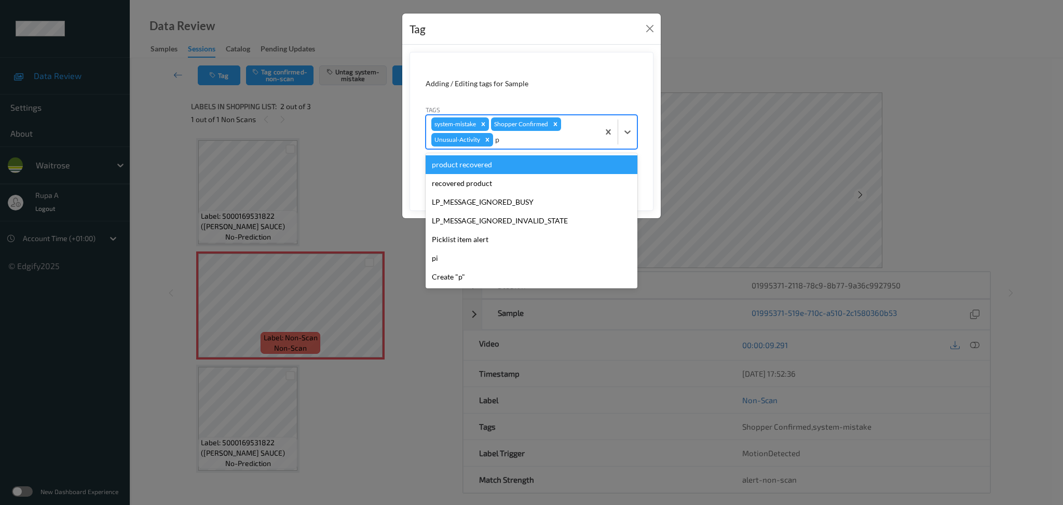
type input "pi"
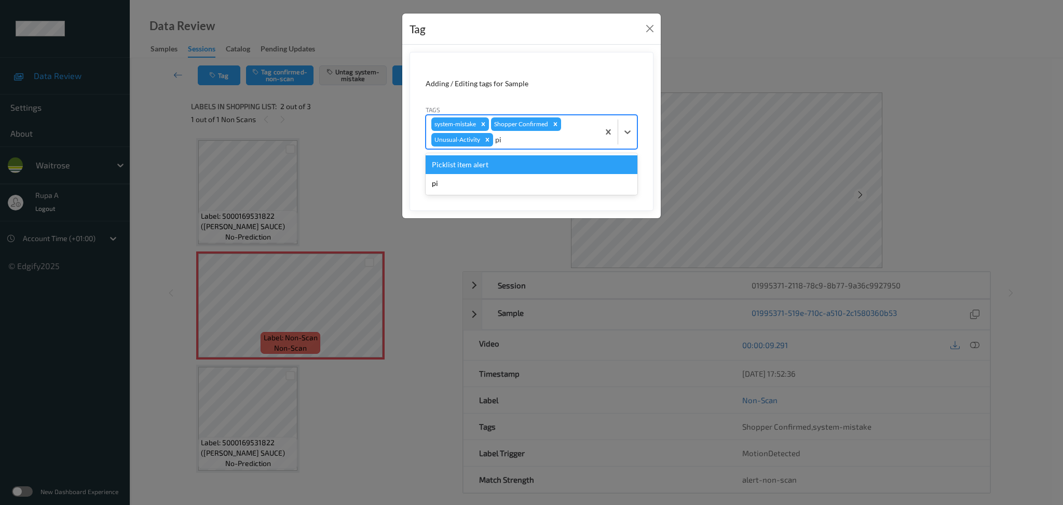
click at [524, 160] on div "Picklist item alert" at bounding box center [532, 164] width 212 height 19
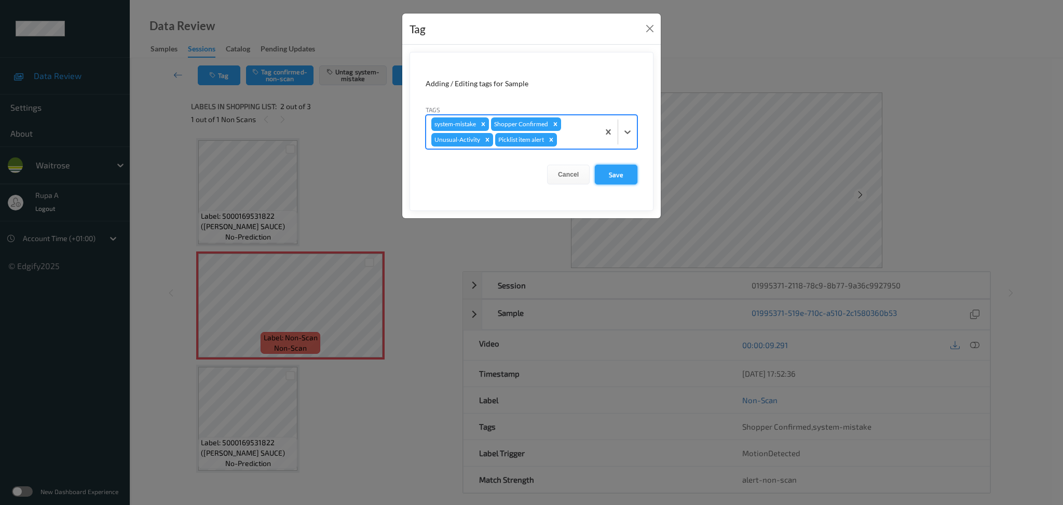
click at [607, 177] on button "Save" at bounding box center [616, 175] width 43 height 20
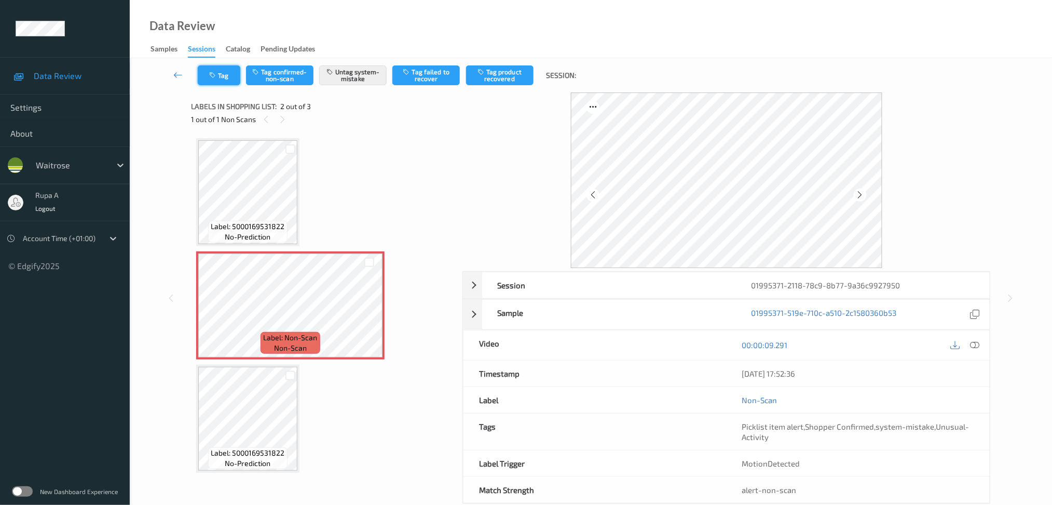
click at [226, 74] on button "Tag" at bounding box center [219, 75] width 43 height 20
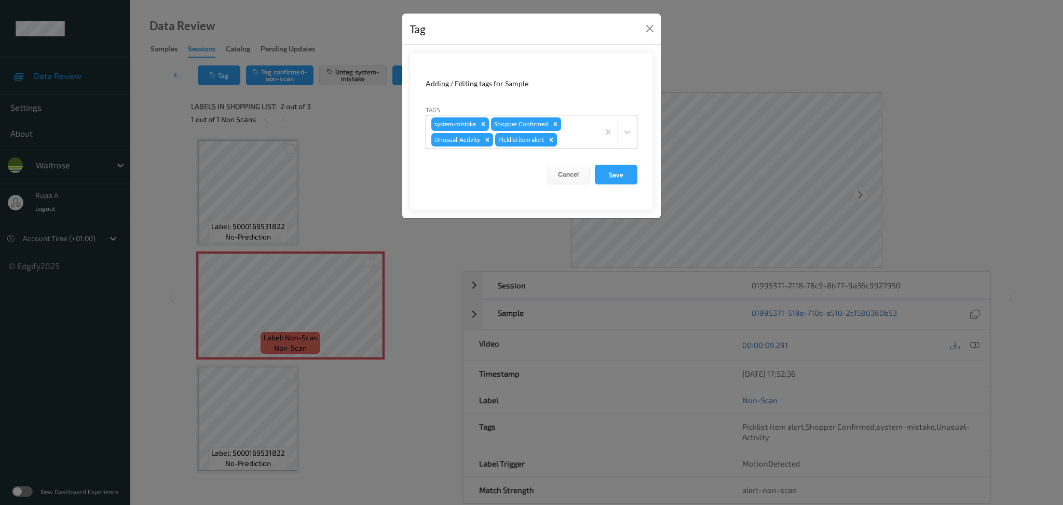
click at [553, 140] on icon "Remove Picklist item alert" at bounding box center [551, 139] width 7 height 7
click at [627, 185] on form "Adding / Editing tags for Sample Tags options system-mistake,Shopper Confirmed,…" at bounding box center [532, 131] width 244 height 159
click at [625, 179] on button "Save" at bounding box center [616, 175] width 43 height 20
click at [616, 177] on button "Save" at bounding box center [616, 175] width 43 height 20
click at [627, 174] on button "Save" at bounding box center [616, 175] width 43 height 20
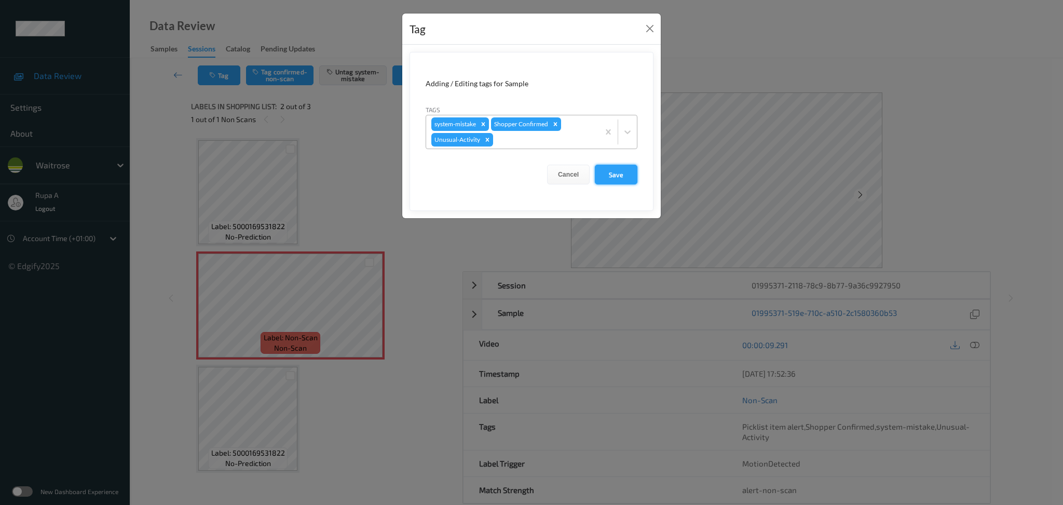
click at [627, 174] on button "Save" at bounding box center [616, 175] width 43 height 20
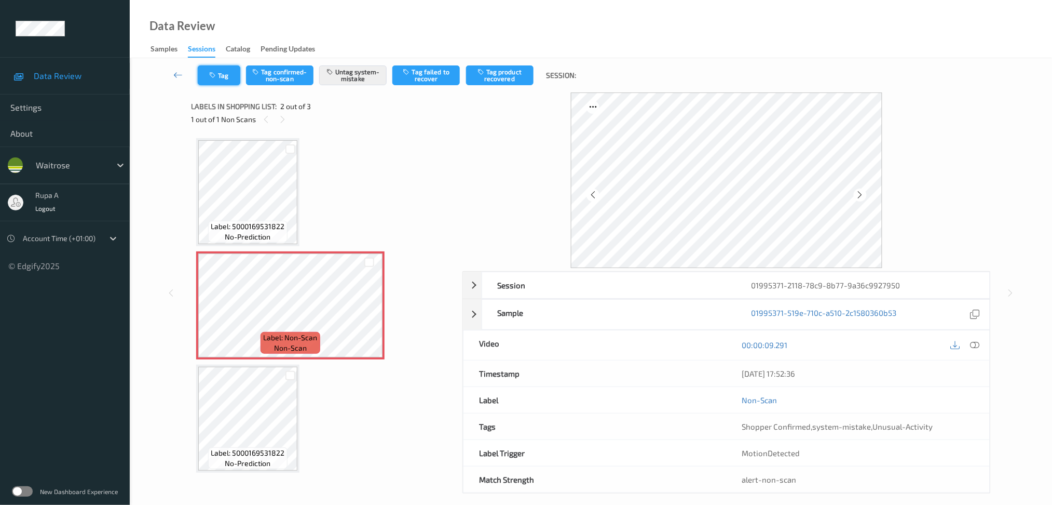
click at [226, 76] on button "Tag" at bounding box center [219, 75] width 43 height 20
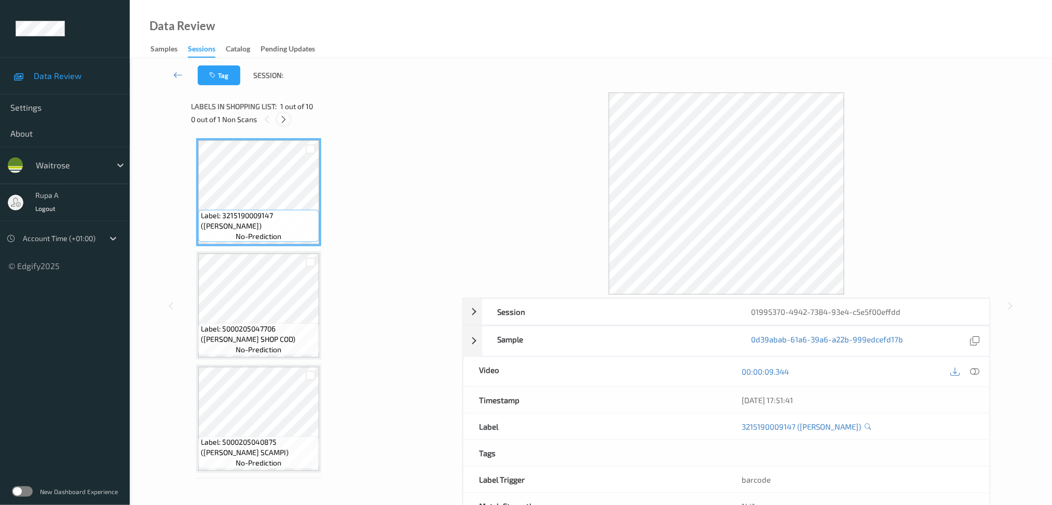
click at [285, 117] on icon at bounding box center [283, 119] width 9 height 9
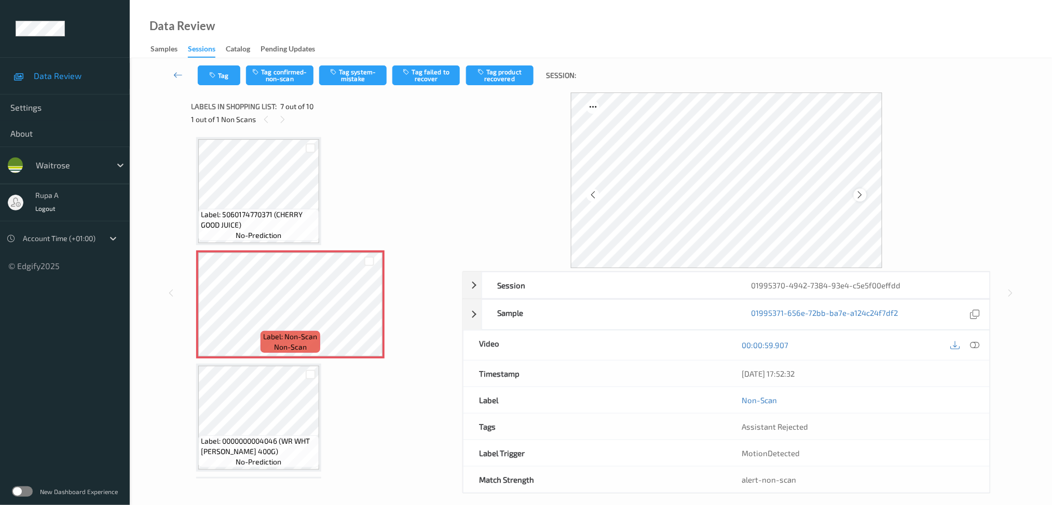
click at [860, 195] on icon at bounding box center [860, 194] width 9 height 9
click at [860, 196] on icon at bounding box center [860, 194] width 9 height 9
click at [976, 344] on icon at bounding box center [974, 344] width 9 height 9
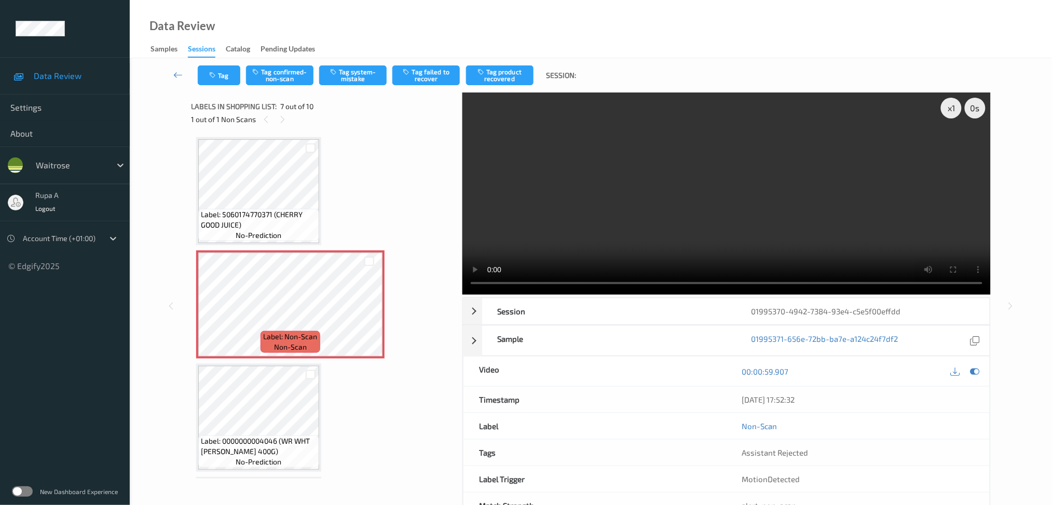
click at [927, 185] on video at bounding box center [726, 193] width 528 height 202
click at [950, 104] on div "x 1" at bounding box center [951, 108] width 21 height 21
click at [941, 112] on video at bounding box center [726, 193] width 528 height 202
click at [975, 376] on icon at bounding box center [974, 370] width 9 height 9
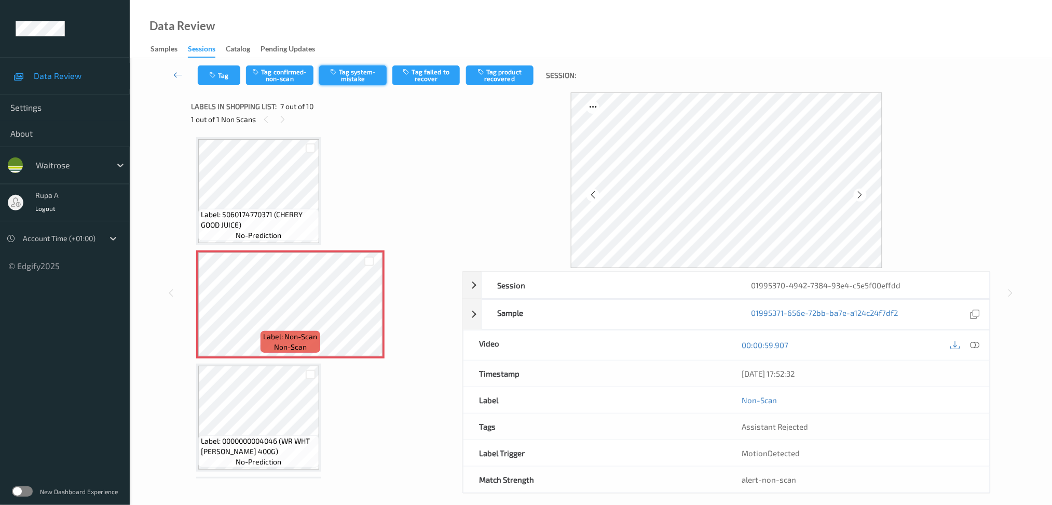
click at [343, 81] on button "Tag system-mistake" at bounding box center [352, 75] width 67 height 20
click at [222, 76] on button "Tag" at bounding box center [219, 75] width 43 height 20
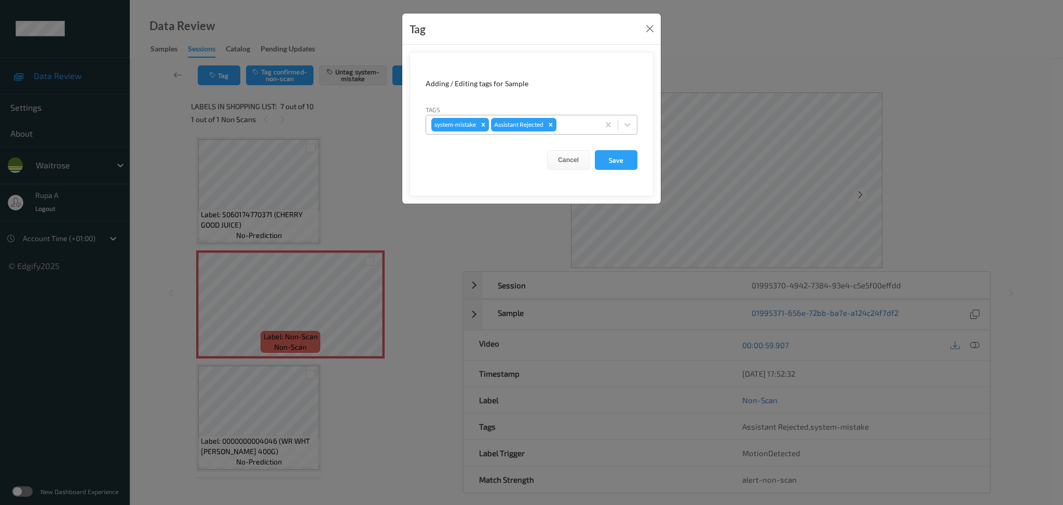
click at [575, 127] on div at bounding box center [576, 124] width 35 height 12
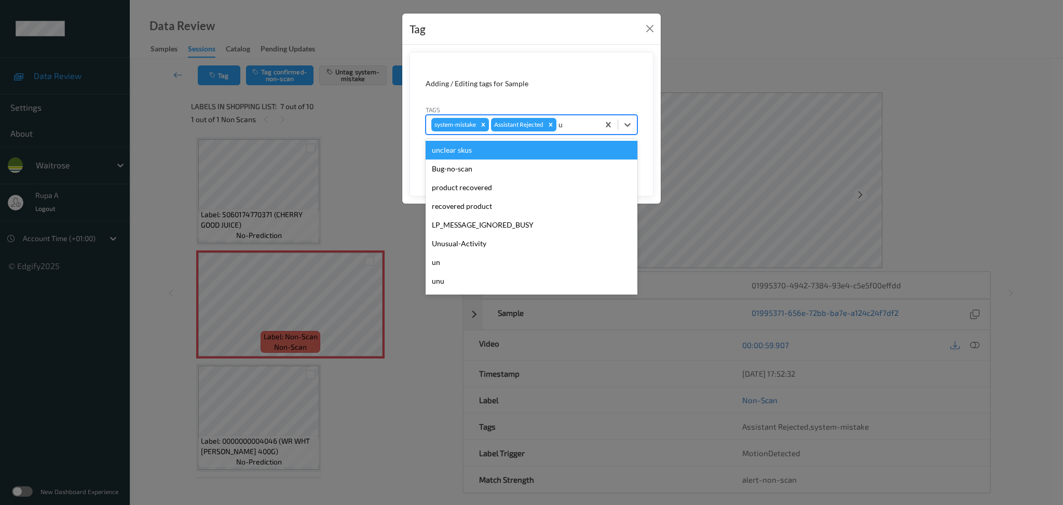
type input "un"
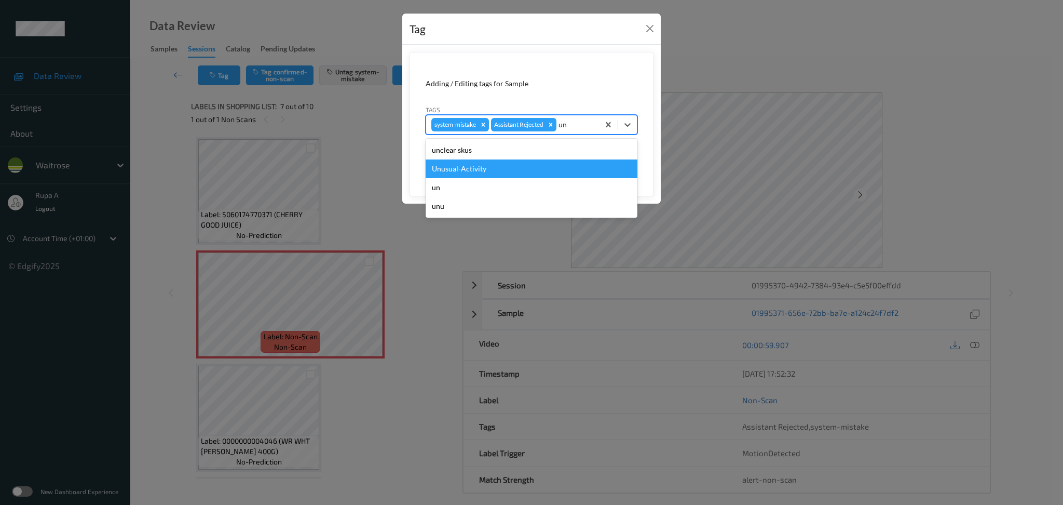
click at [508, 167] on div "Unusual-Activity" at bounding box center [532, 168] width 212 height 19
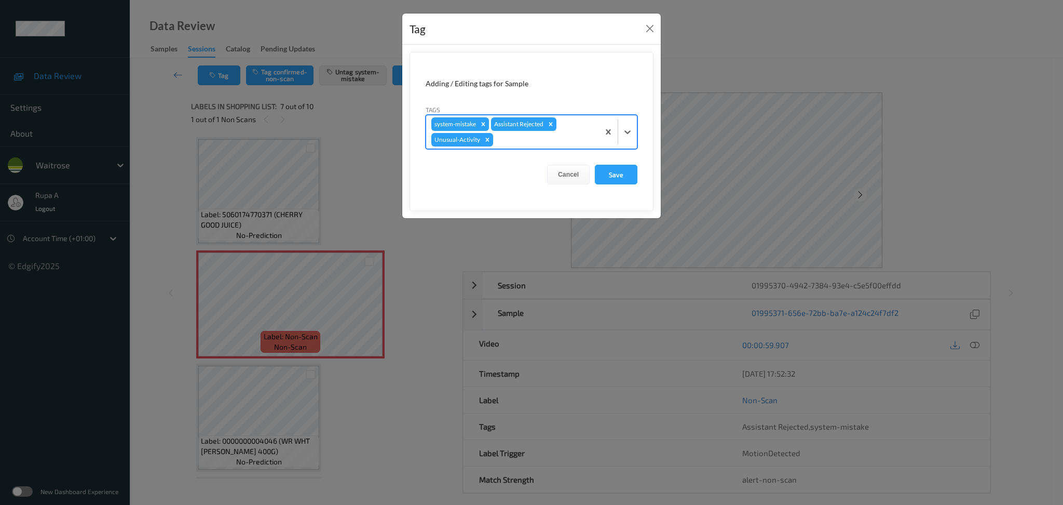
click at [522, 141] on div at bounding box center [544, 139] width 99 height 12
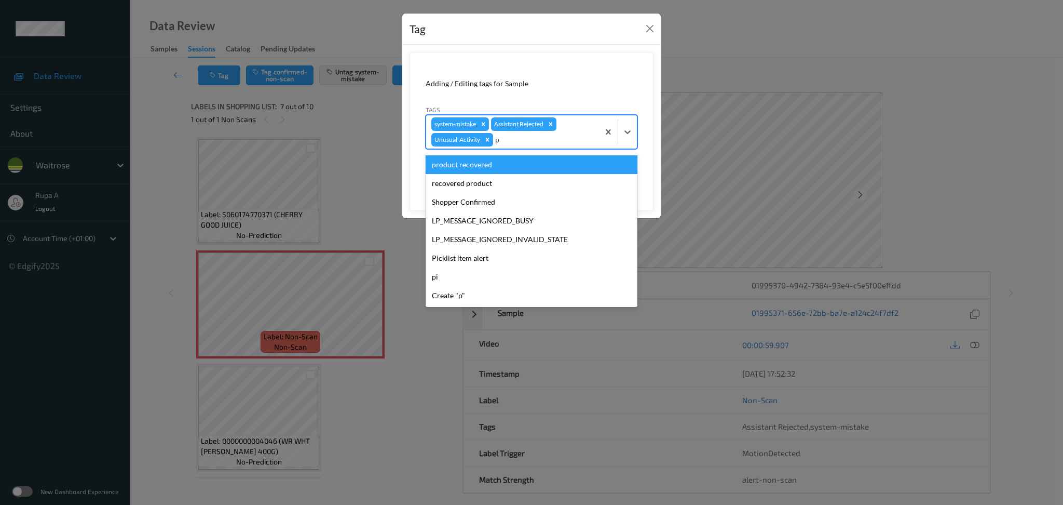
type input "pi"
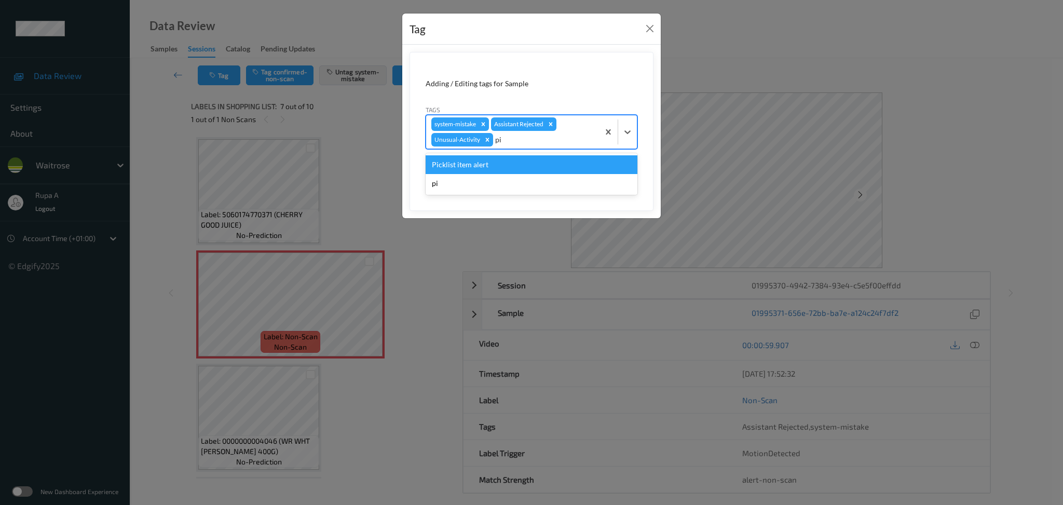
click at [506, 166] on div "Picklist item alert" at bounding box center [532, 164] width 212 height 19
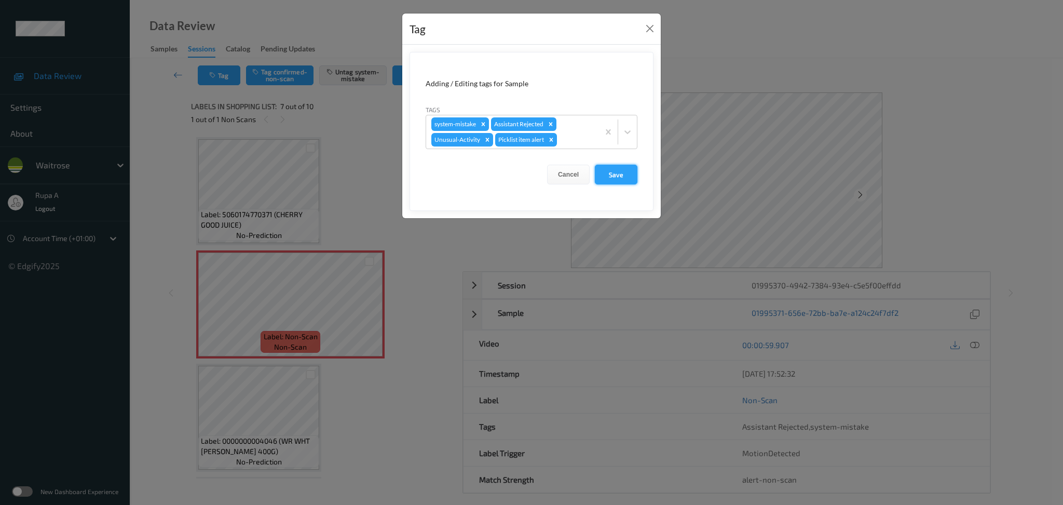
click at [601, 180] on button "Save" at bounding box center [616, 175] width 43 height 20
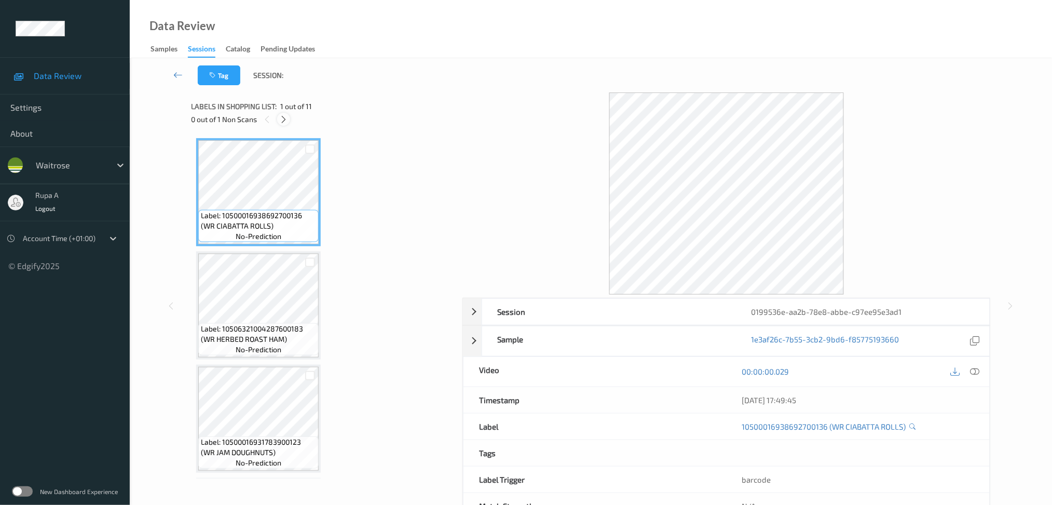
click at [286, 124] on icon at bounding box center [283, 119] width 9 height 9
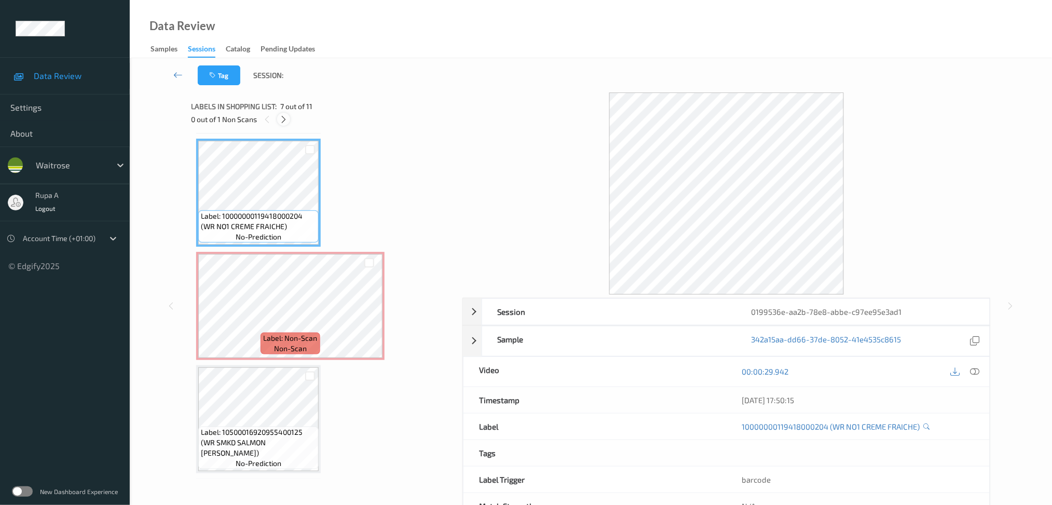
click at [282, 118] on icon at bounding box center [283, 119] width 9 height 9
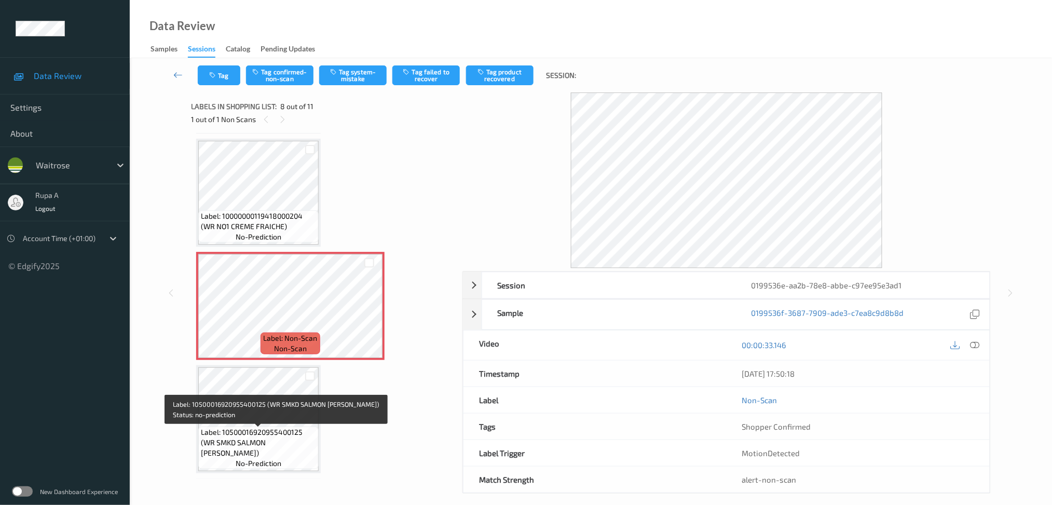
click at [239, 445] on span "Label: 10500016920955400125 (WR SMKD SALMON [PERSON_NAME])" at bounding box center [258, 442] width 115 height 31
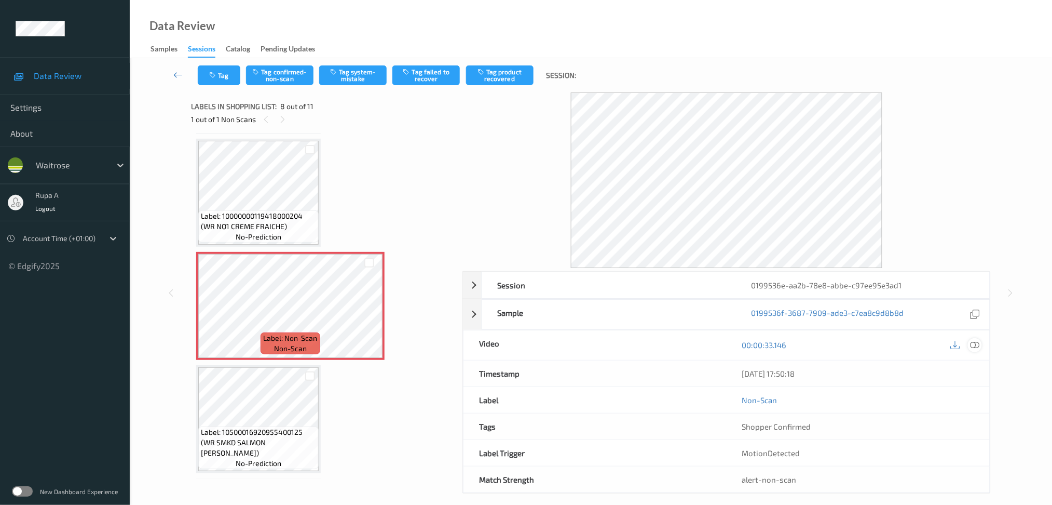
click at [971, 348] on icon at bounding box center [974, 344] width 9 height 9
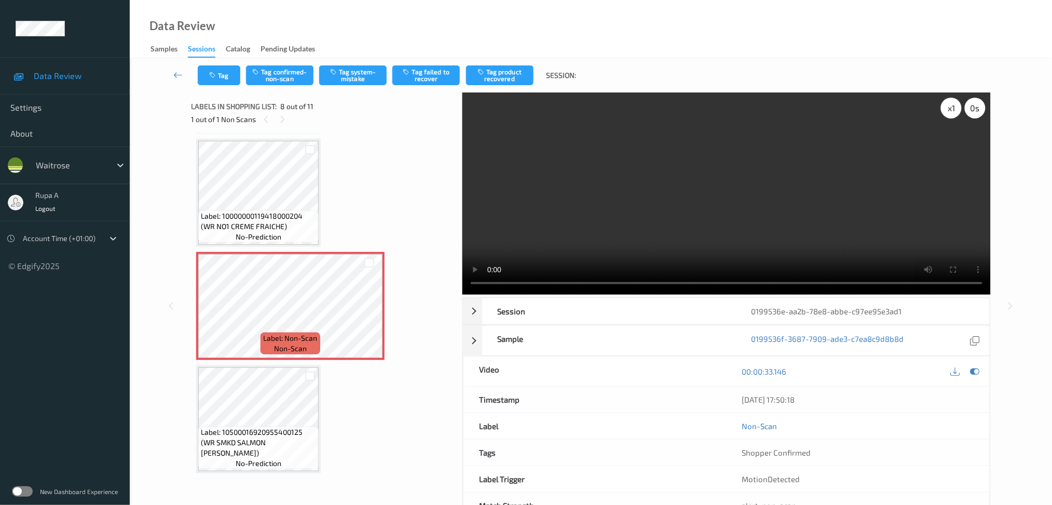
click at [947, 104] on div "x 1" at bounding box center [951, 108] width 21 height 21
click at [973, 368] on icon at bounding box center [974, 370] width 9 height 9
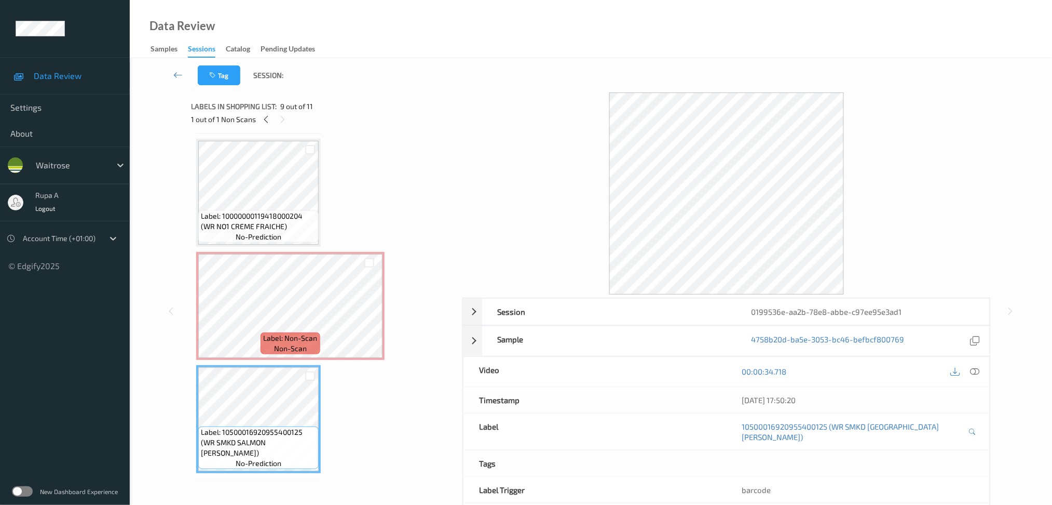
scroll to position [609, 0]
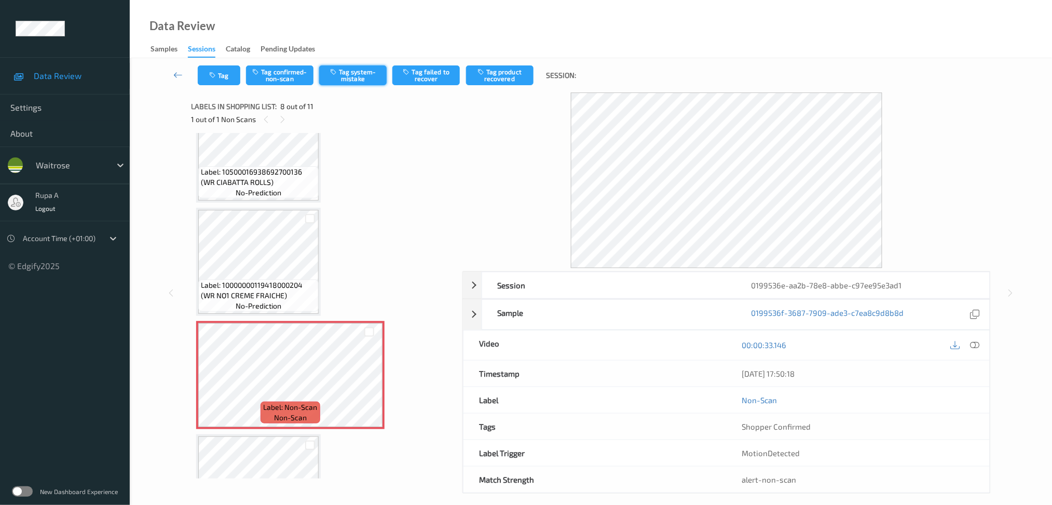
click at [354, 77] on button "Tag system-mistake" at bounding box center [352, 75] width 67 height 20
click at [206, 76] on button "Tag" at bounding box center [219, 75] width 43 height 20
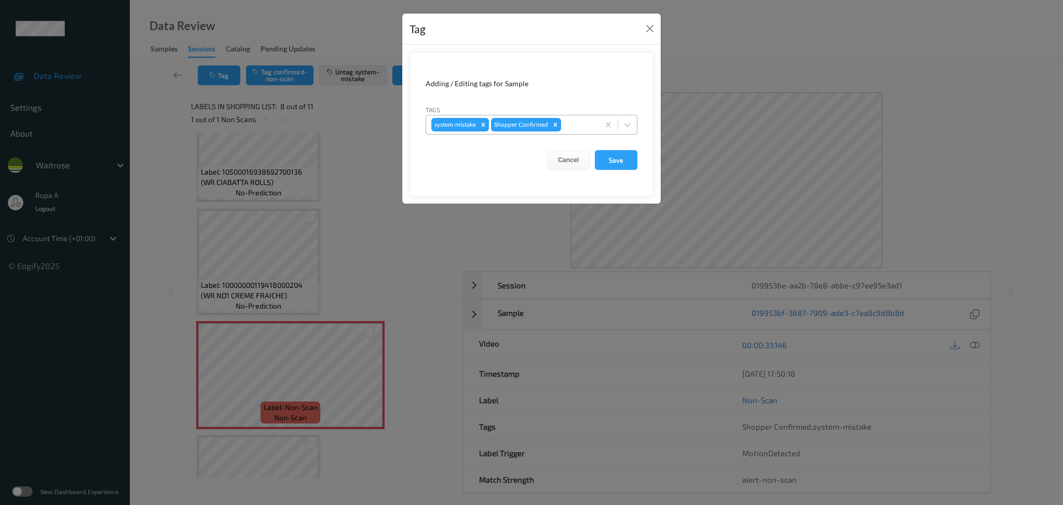
click at [582, 119] on div at bounding box center [578, 124] width 31 height 12
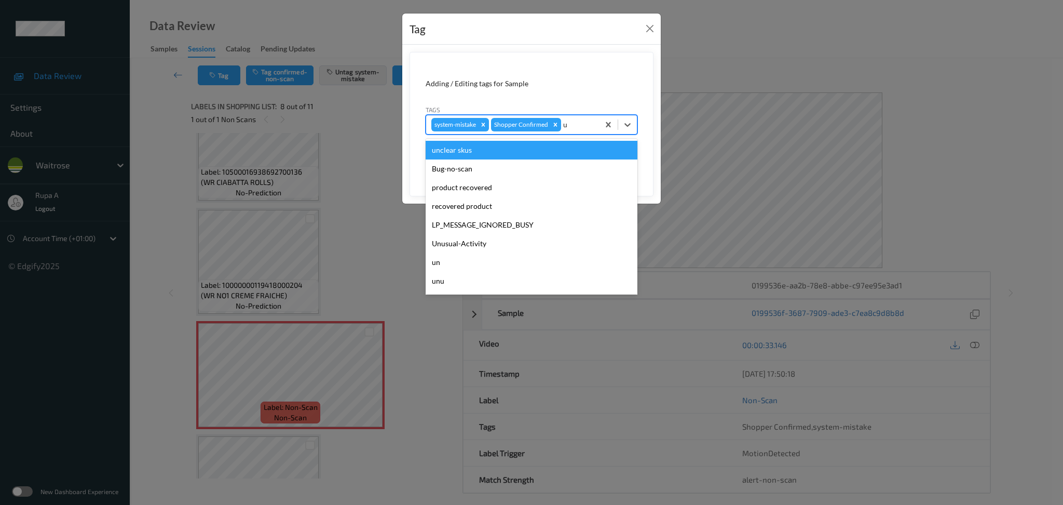
type input "un"
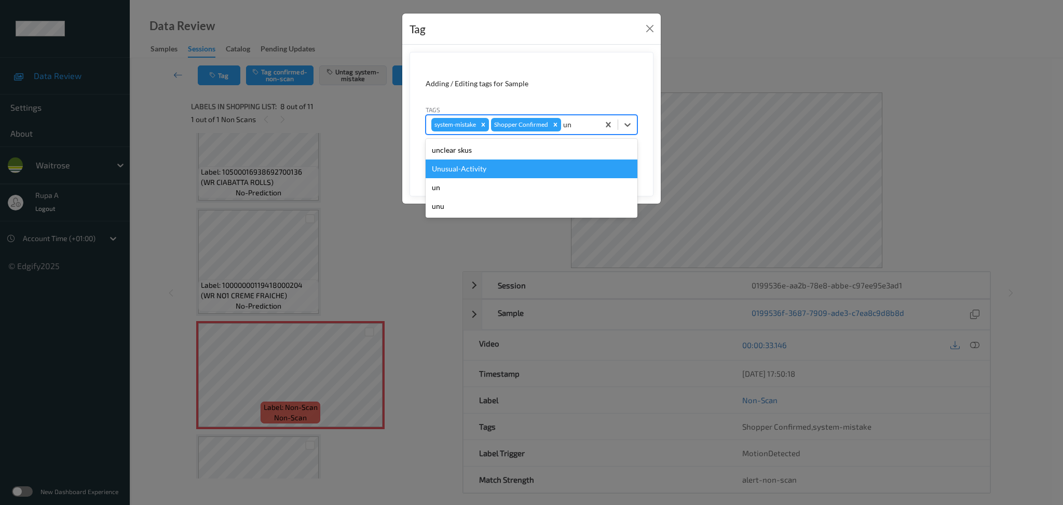
click at [520, 171] on div "Unusual-Activity" at bounding box center [532, 168] width 212 height 19
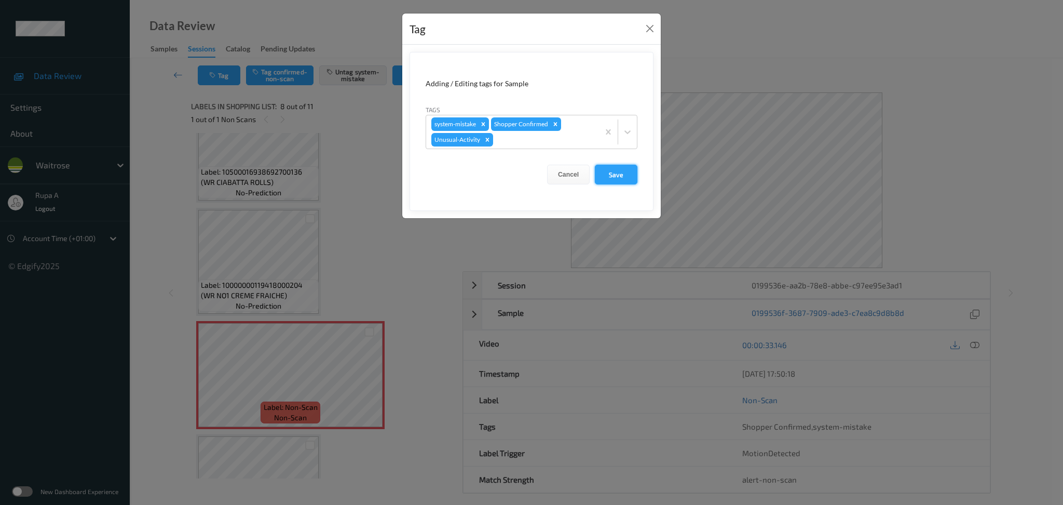
click at [601, 168] on button "Save" at bounding box center [616, 175] width 43 height 20
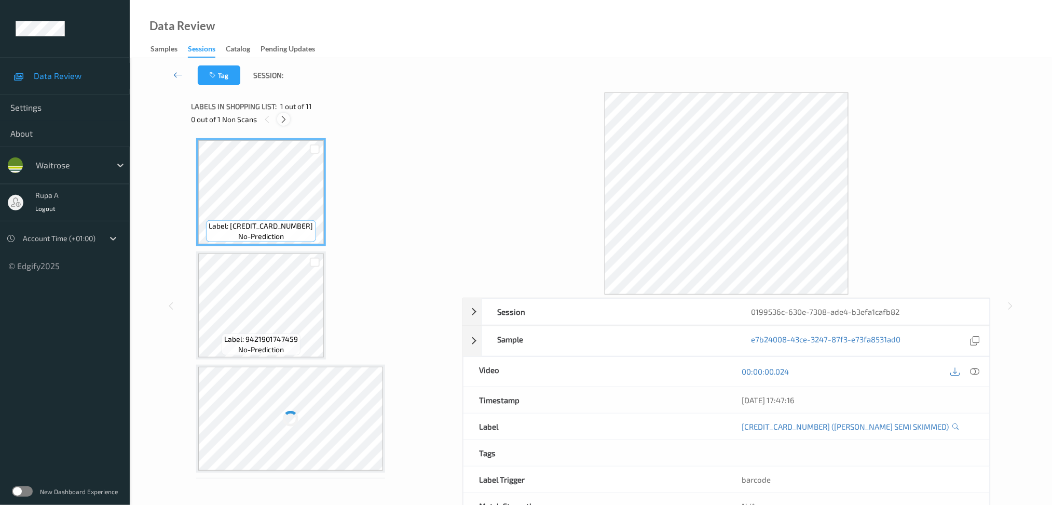
click at [284, 115] on icon at bounding box center [283, 119] width 9 height 9
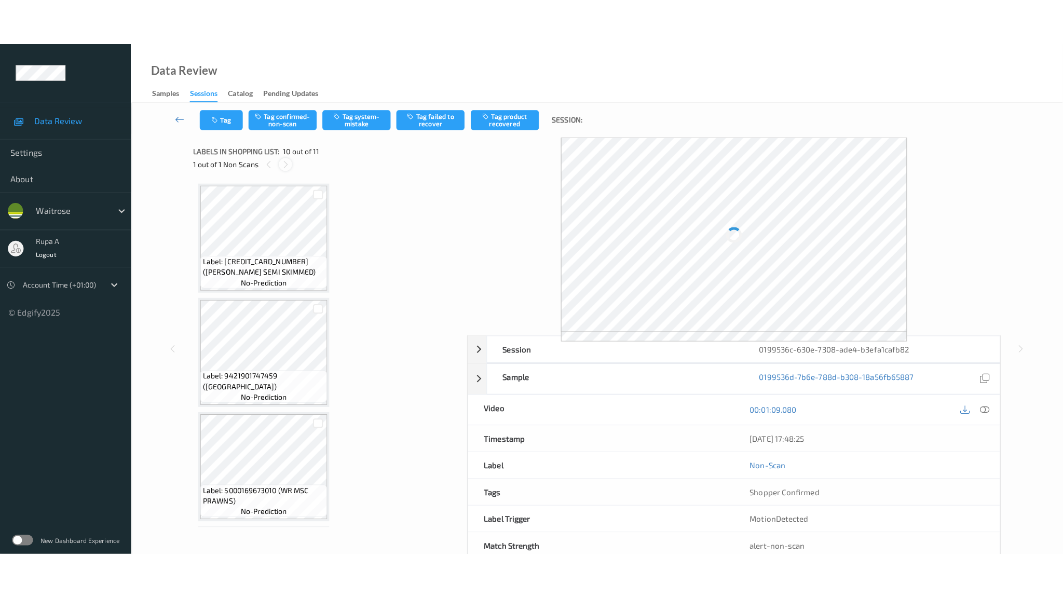
scroll to position [895, 0]
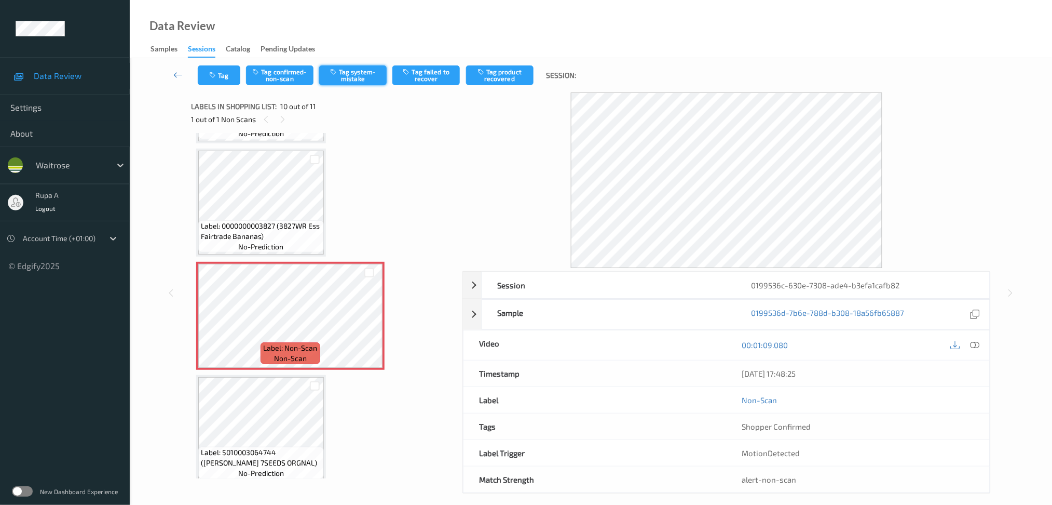
click at [360, 77] on button "Tag system-mistake" at bounding box center [352, 75] width 67 height 20
click at [220, 74] on button "Tag" at bounding box center [219, 75] width 43 height 20
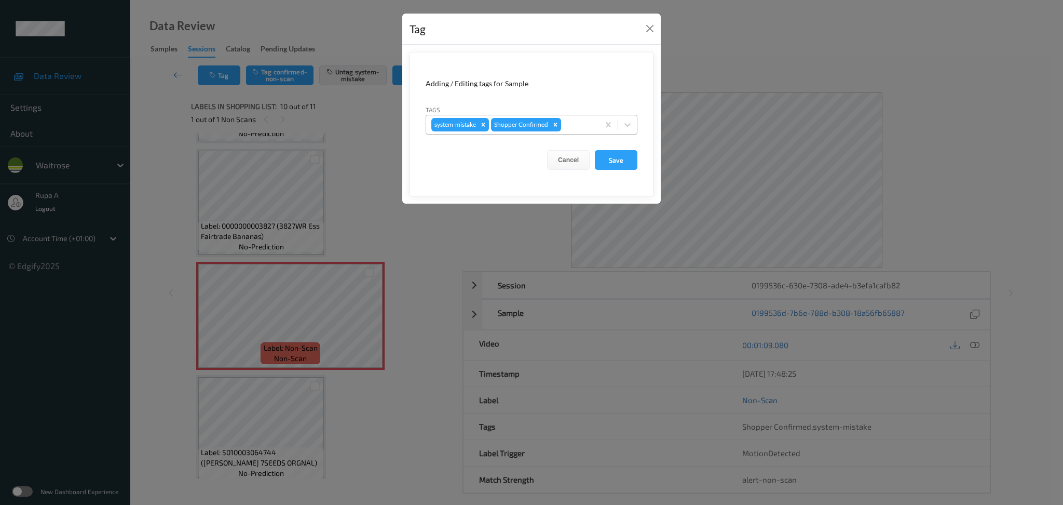
click at [571, 120] on div at bounding box center [578, 124] width 31 height 12
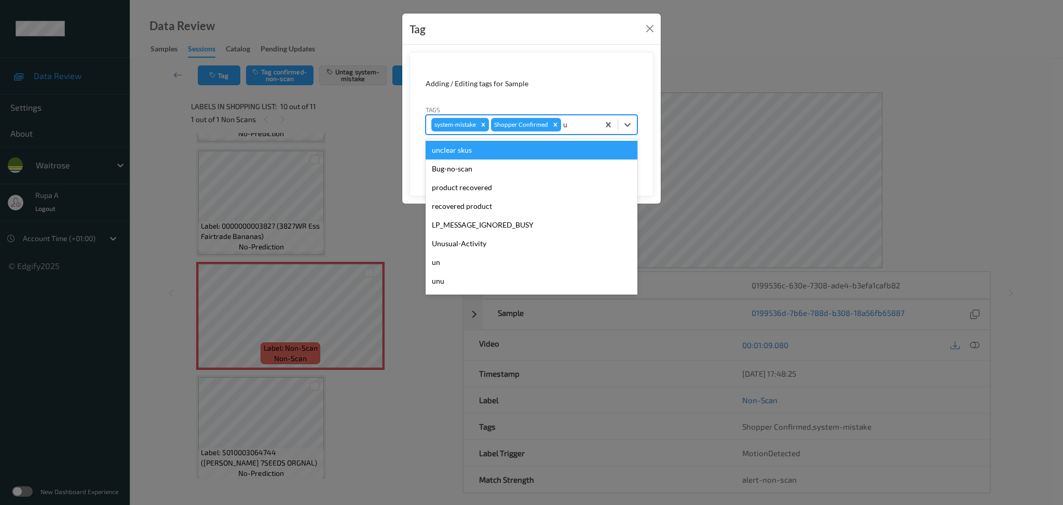
type input "un"
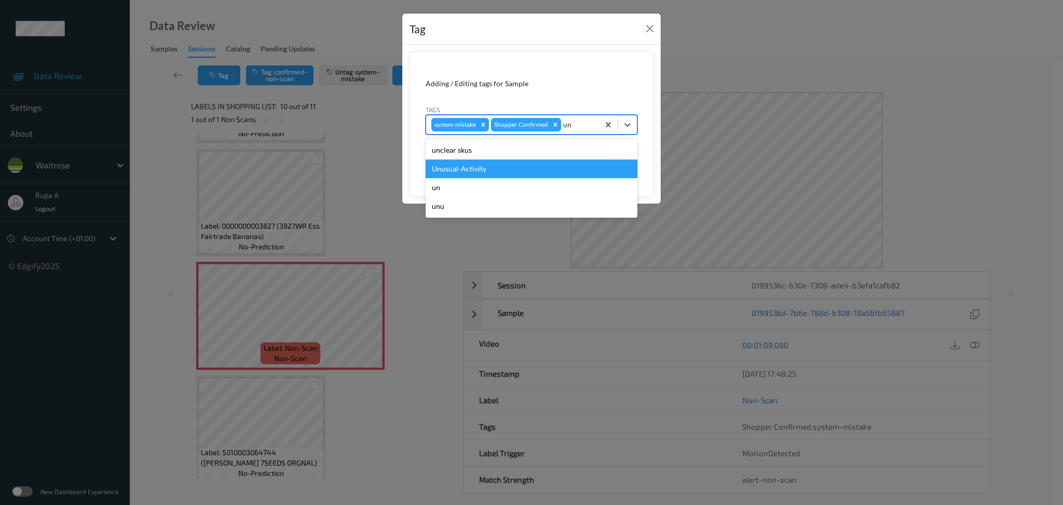
click at [520, 171] on div "Unusual-Activity" at bounding box center [532, 168] width 212 height 19
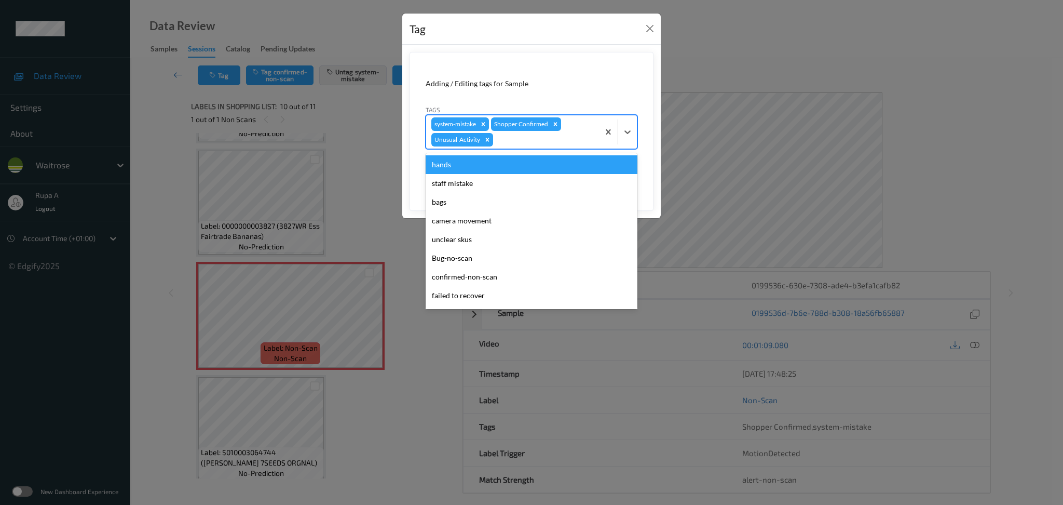
click at [548, 142] on div at bounding box center [544, 139] width 99 height 12
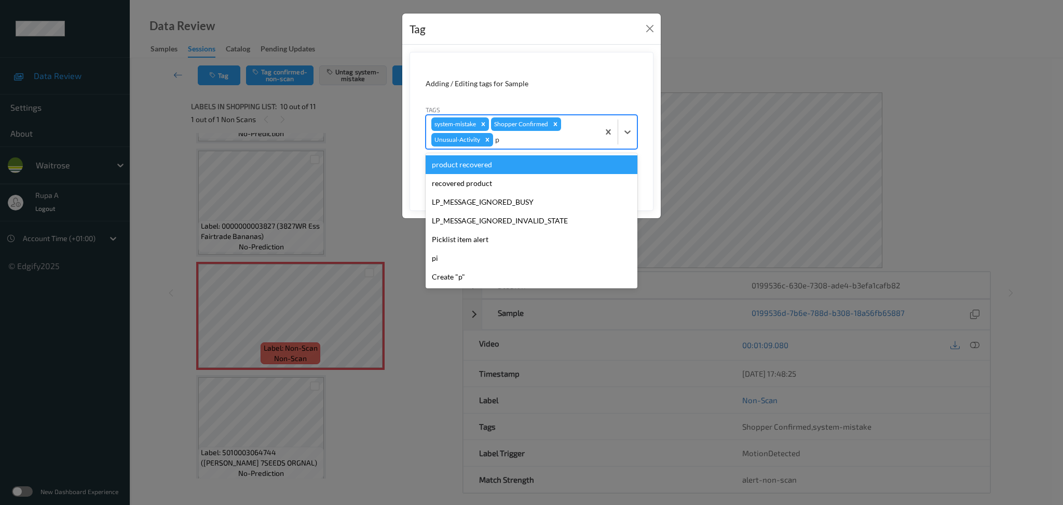
type input "pi"
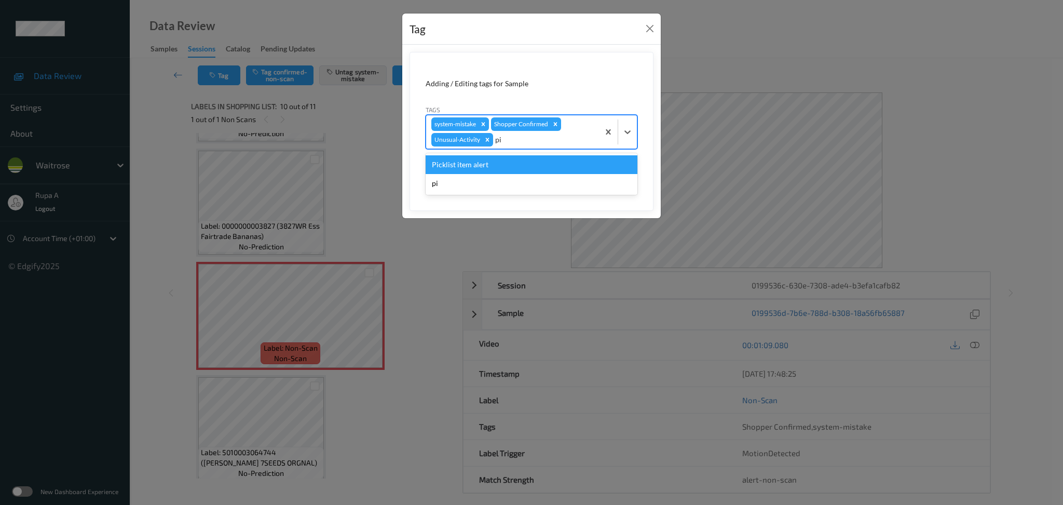
click at [528, 157] on div "Picklist item alert" at bounding box center [532, 164] width 212 height 19
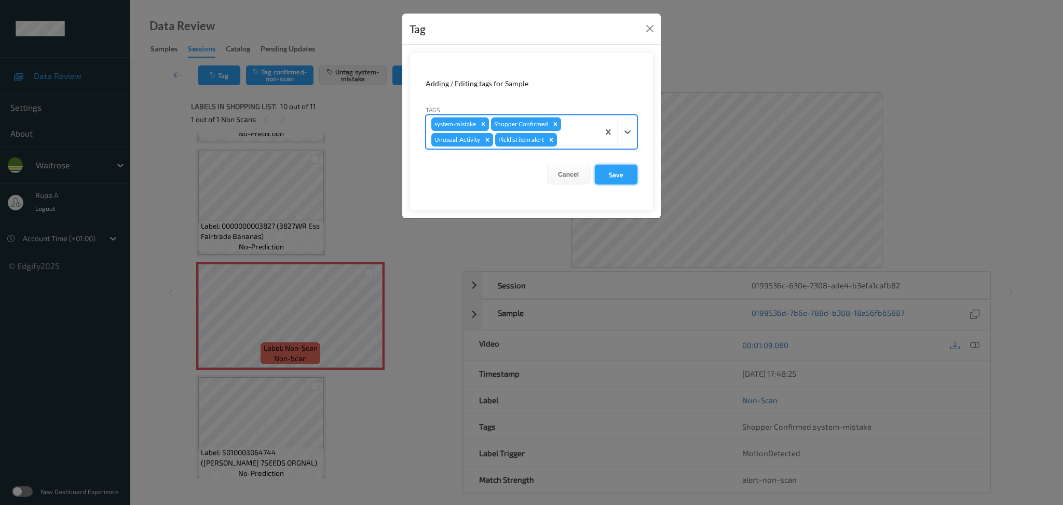
click at [630, 174] on button "Save" at bounding box center [616, 175] width 43 height 20
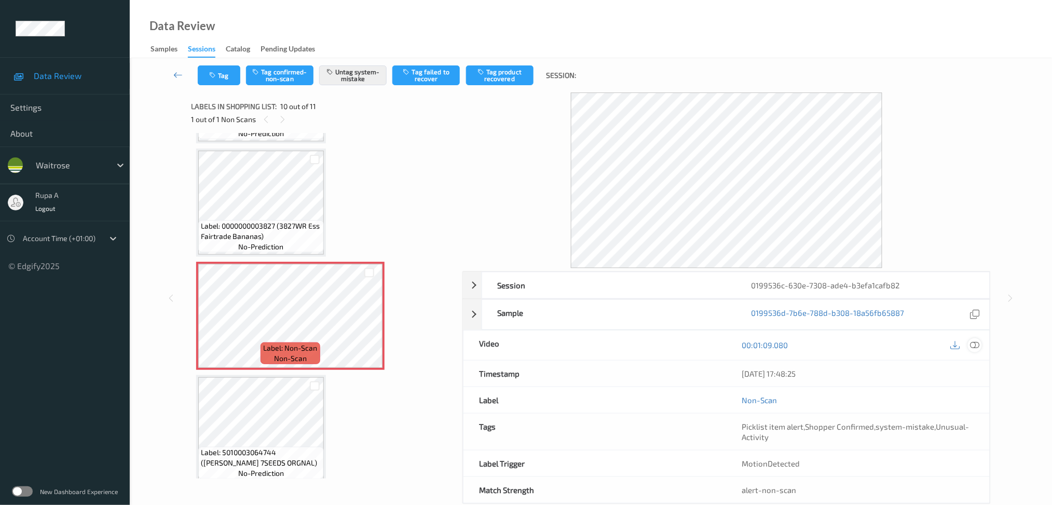
click at [979, 348] on icon at bounding box center [974, 344] width 9 height 9
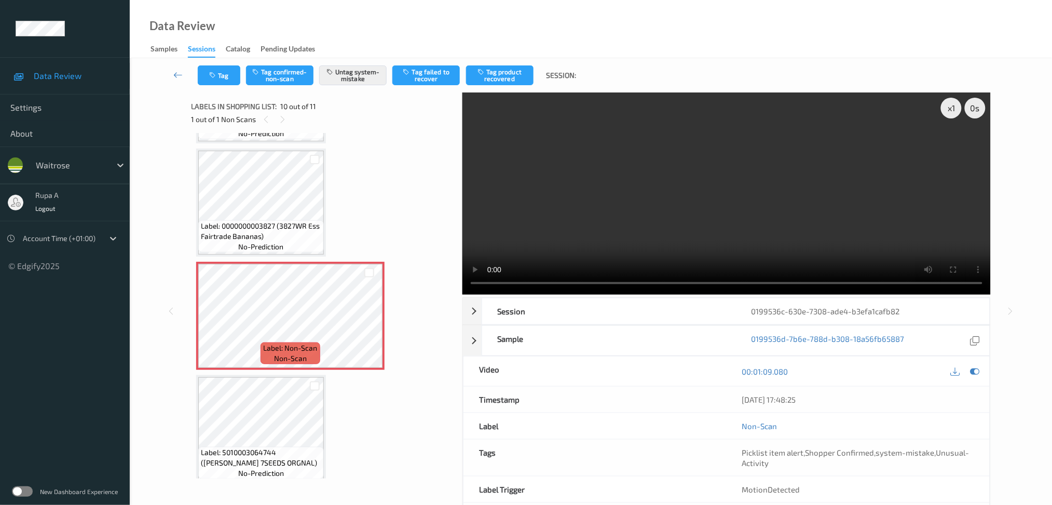
scroll to position [802, 0]
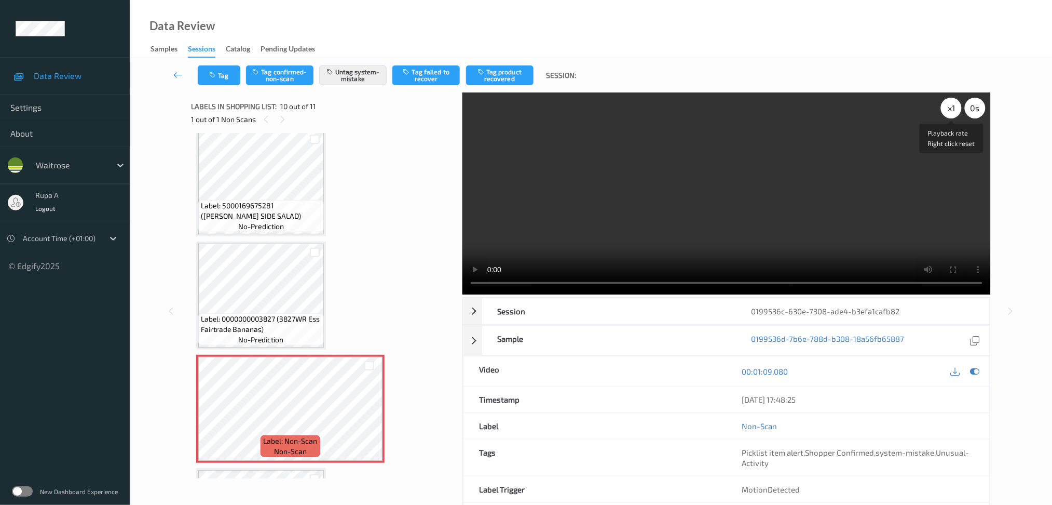
click at [947, 103] on div "x 1" at bounding box center [951, 108] width 21 height 21
click at [978, 370] on icon at bounding box center [974, 370] width 9 height 9
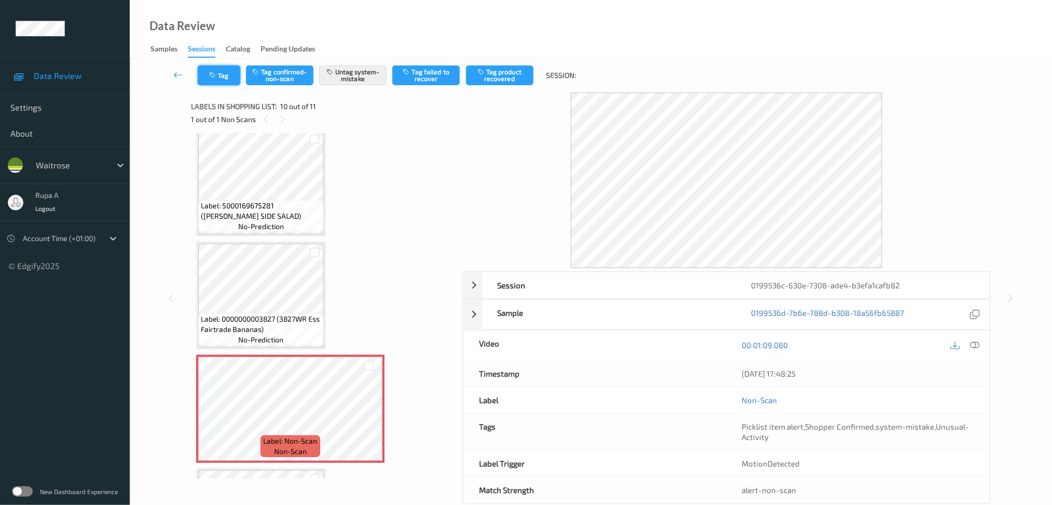
click at [233, 83] on button "Tag" at bounding box center [219, 75] width 43 height 20
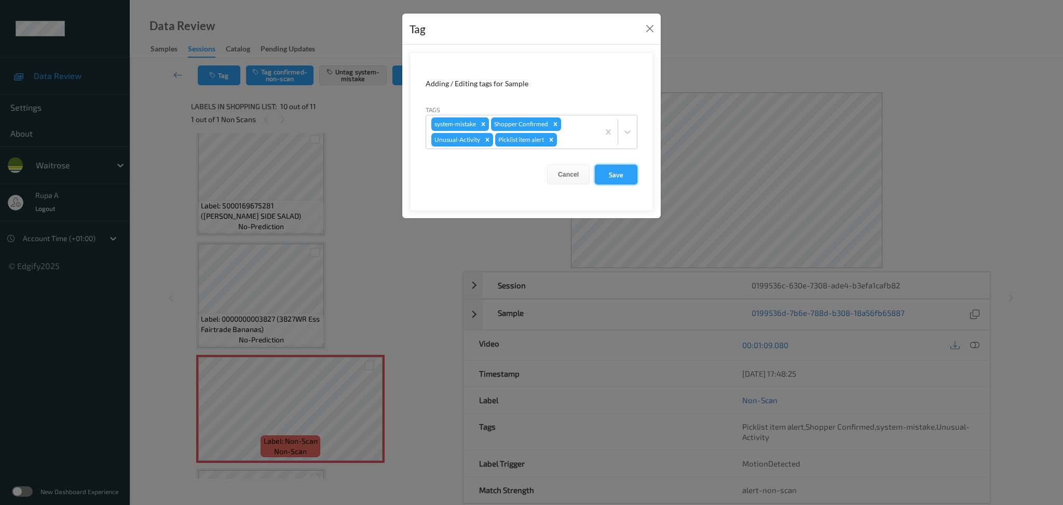
click at [624, 173] on button "Save" at bounding box center [616, 175] width 43 height 20
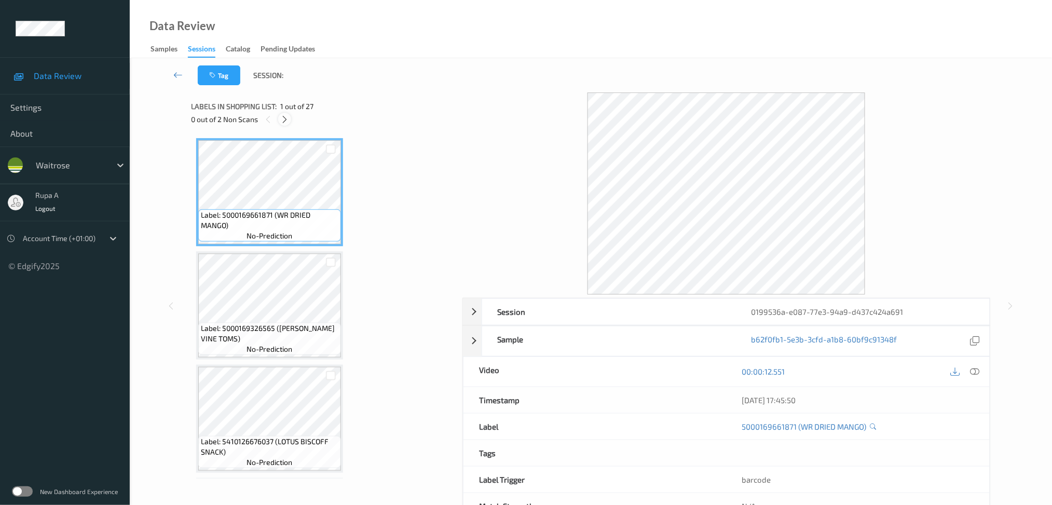
click at [289, 116] on icon at bounding box center [284, 119] width 9 height 9
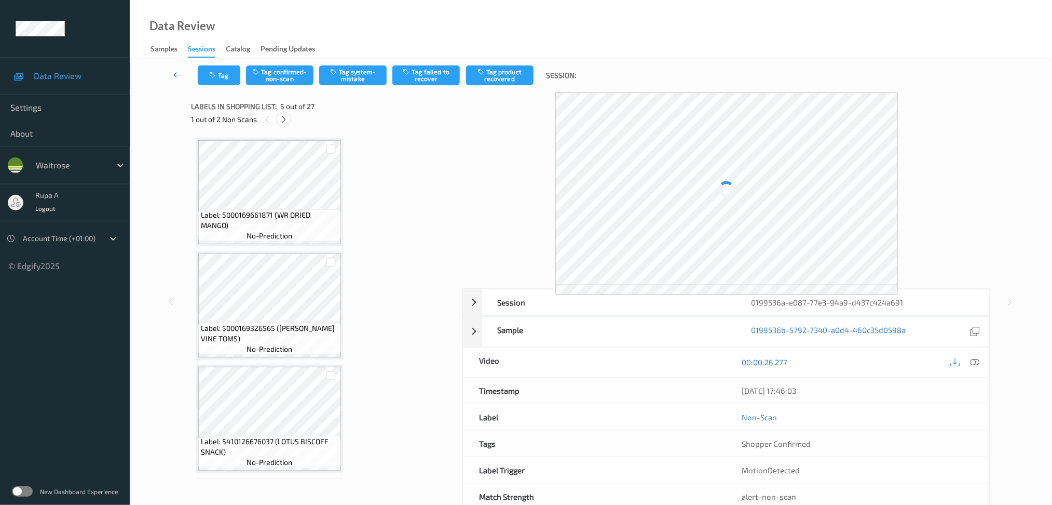
scroll to position [342, 0]
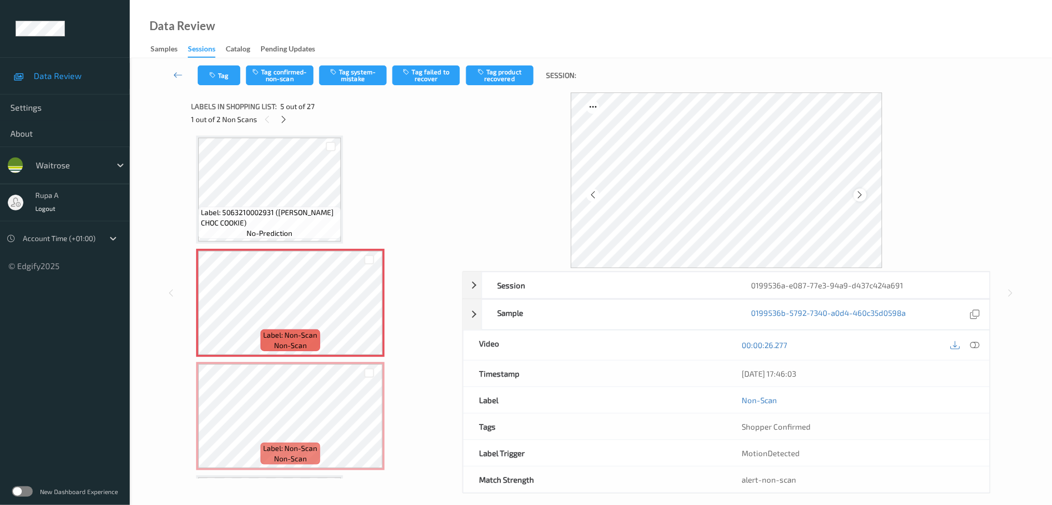
click at [856, 196] on icon at bounding box center [860, 194] width 9 height 9
click at [856, 195] on icon at bounding box center [860, 194] width 9 height 9
click at [856, 193] on div at bounding box center [726, 179] width 311 height 175
click at [856, 195] on icon at bounding box center [860, 194] width 9 height 9
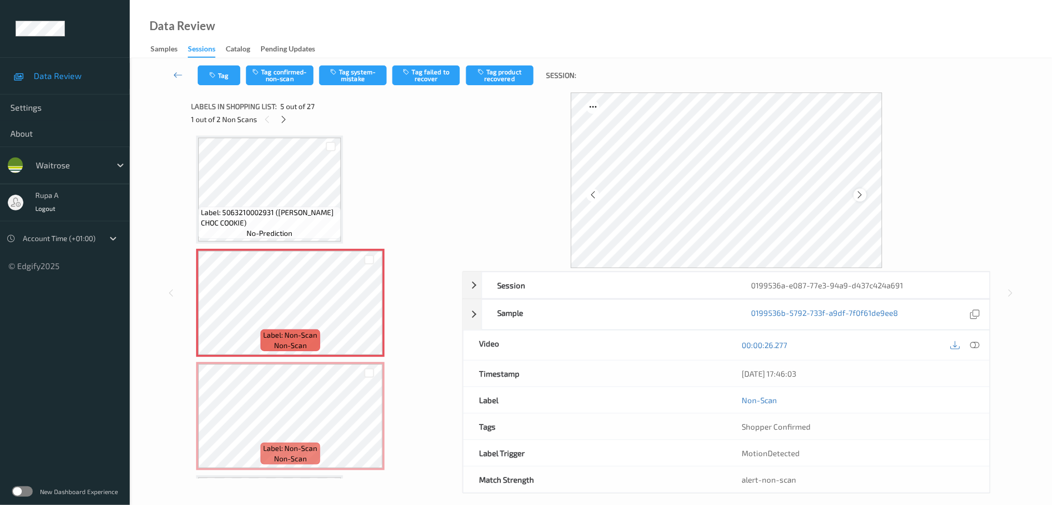
click at [865, 199] on div at bounding box center [860, 194] width 13 height 13
click at [976, 342] on icon at bounding box center [974, 344] width 9 height 9
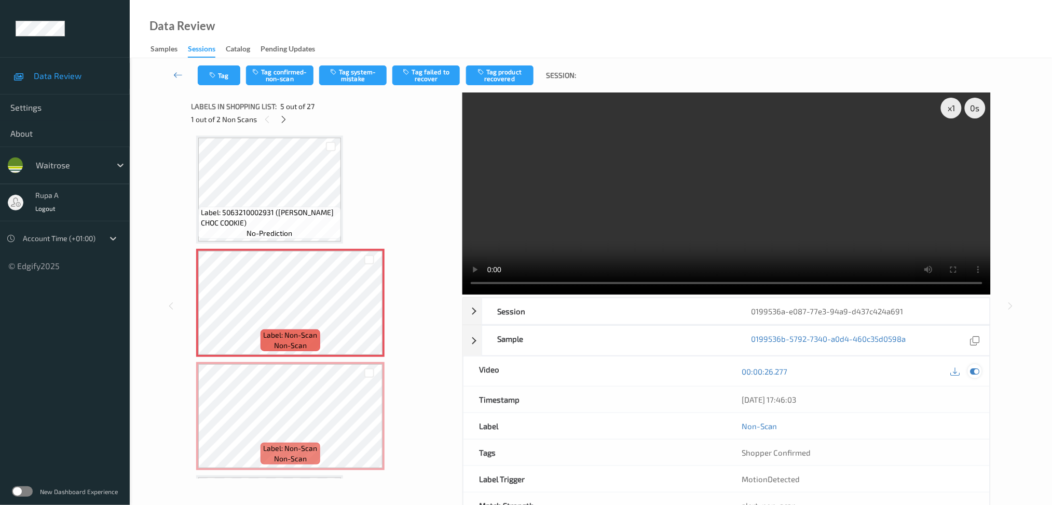
click at [979, 370] on icon at bounding box center [974, 370] width 9 height 9
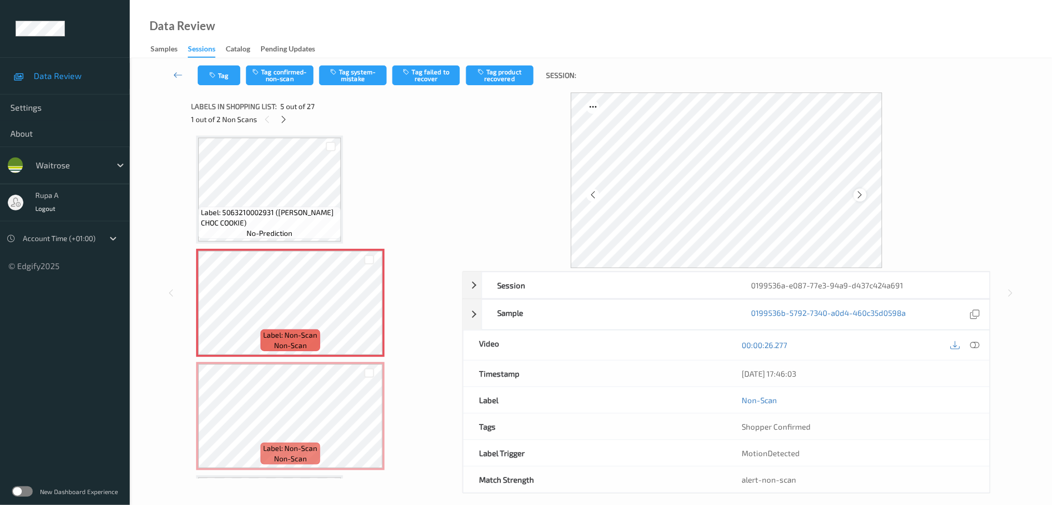
click at [857, 193] on icon at bounding box center [860, 194] width 9 height 9
click at [280, 80] on button "Tag confirmed-non-scan" at bounding box center [279, 75] width 67 height 20
click at [499, 77] on button "Tag product recovered" at bounding box center [499, 75] width 67 height 20
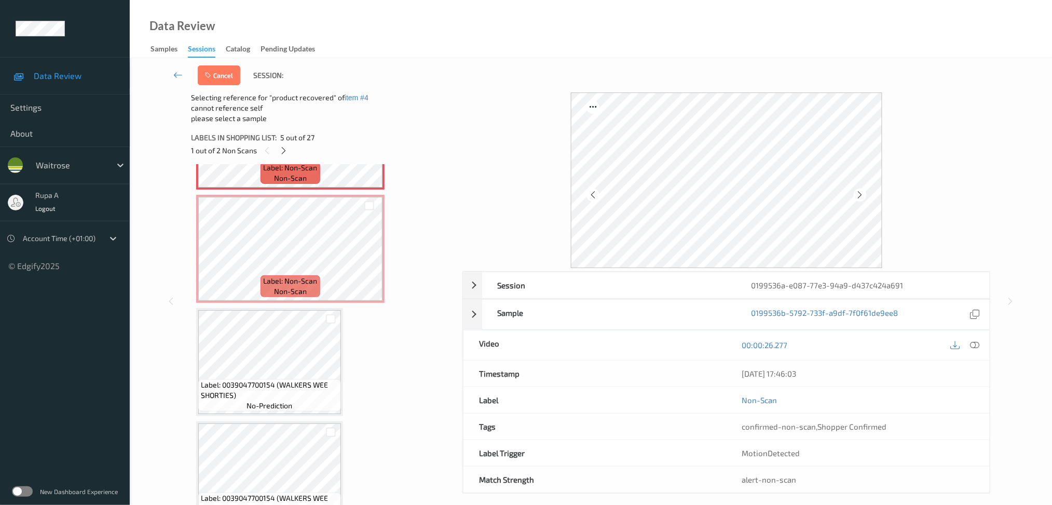
scroll to position [550, 0]
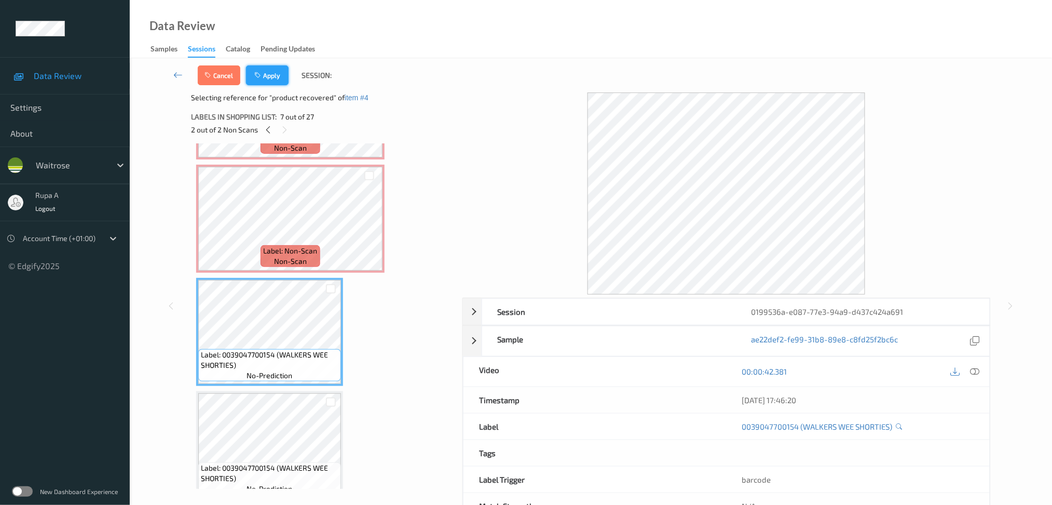
click at [276, 75] on button "Apply" at bounding box center [267, 75] width 43 height 20
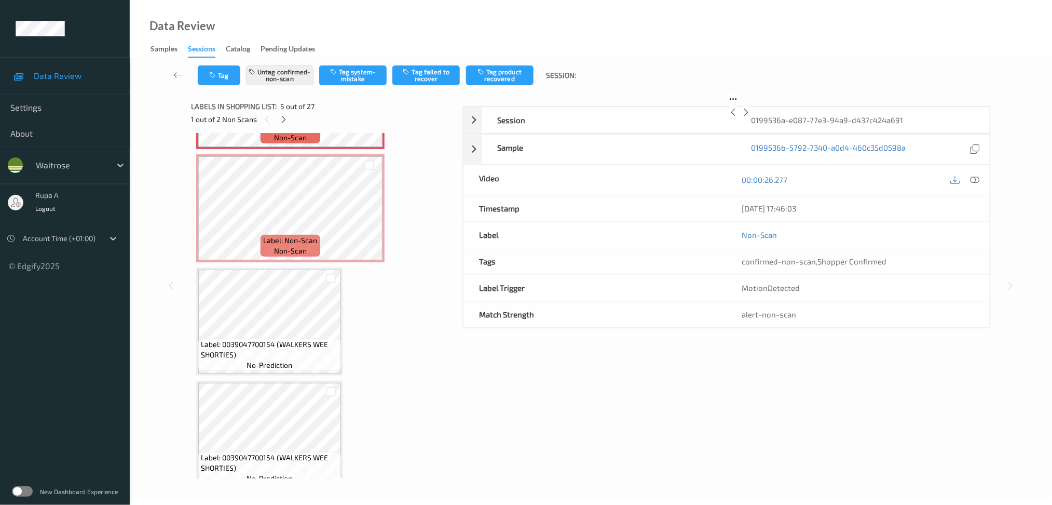
scroll to position [342, 0]
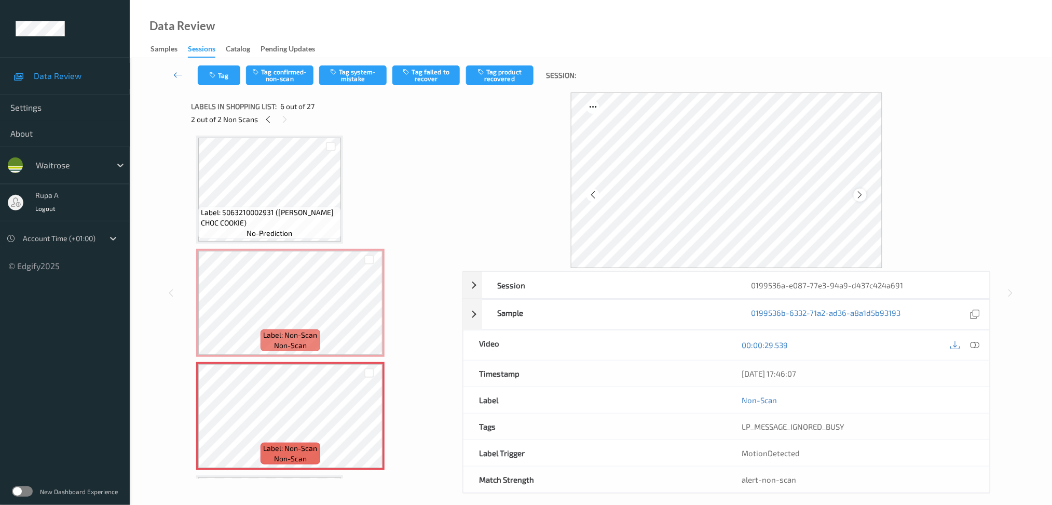
click at [860, 194] on icon at bounding box center [860, 194] width 9 height 9
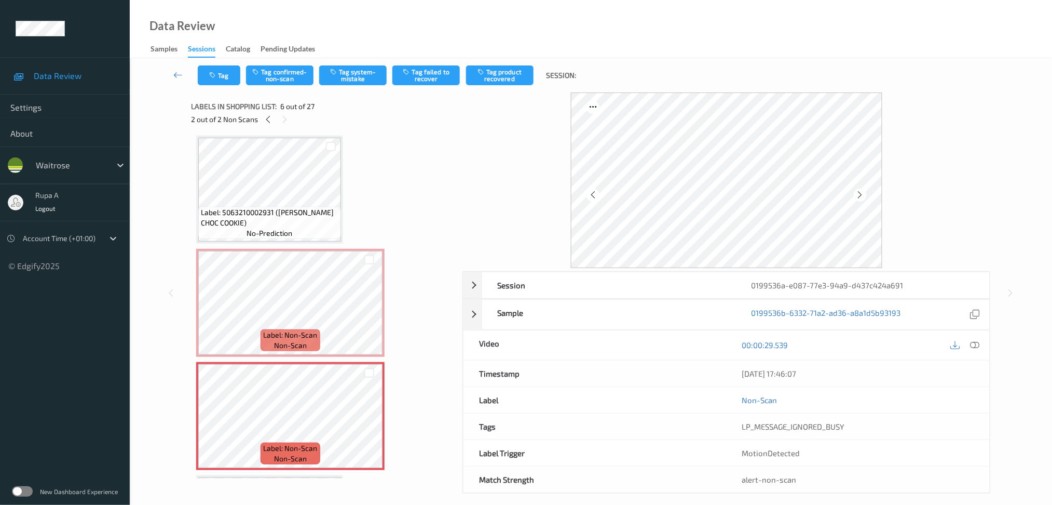
drag, startPoint x: 977, startPoint y: 347, endPoint x: 963, endPoint y: 334, distance: 19.5
click at [978, 346] on icon at bounding box center [974, 344] width 9 height 9
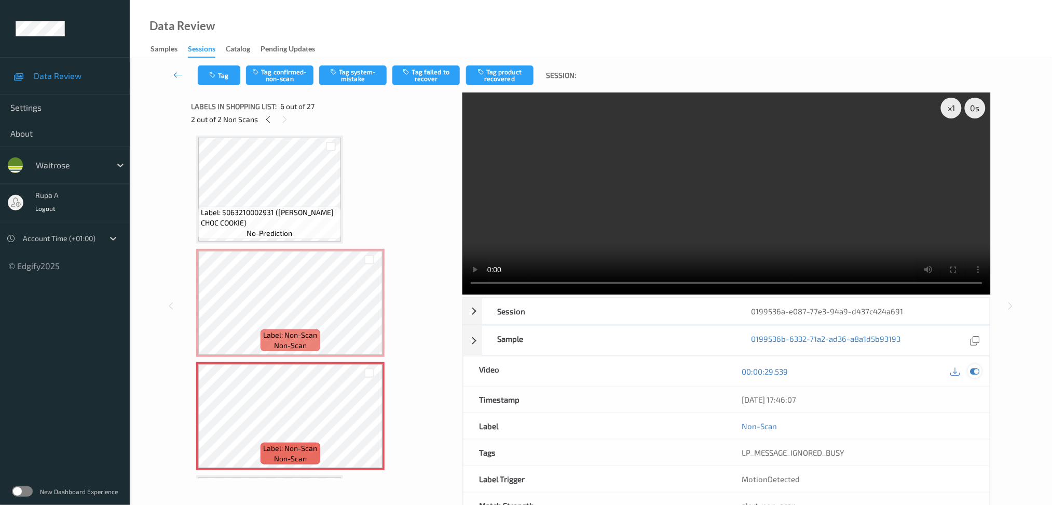
click at [977, 371] on icon at bounding box center [974, 370] width 9 height 9
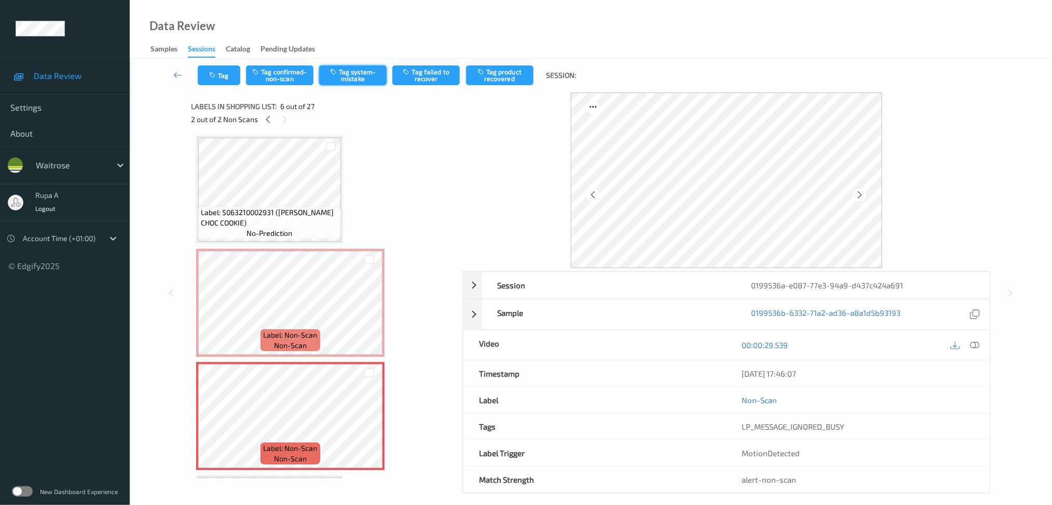
click at [364, 76] on button "Tag system-mistake" at bounding box center [352, 75] width 67 height 20
click at [223, 77] on button "Tag" at bounding box center [219, 75] width 43 height 20
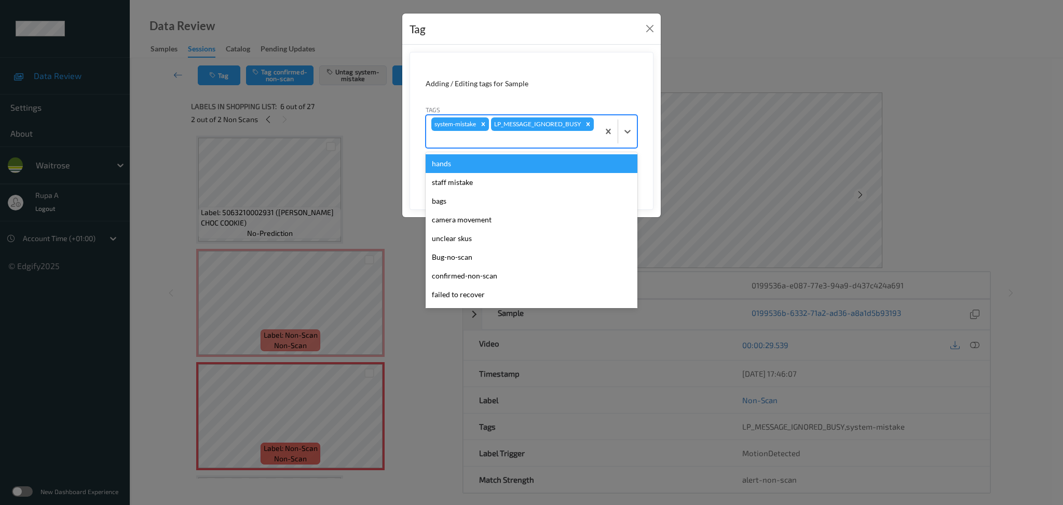
click at [540, 124] on div "system-mistake LP_MESSAGE_IGNORED_BUSY" at bounding box center [512, 131] width 173 height 32
type input "un"
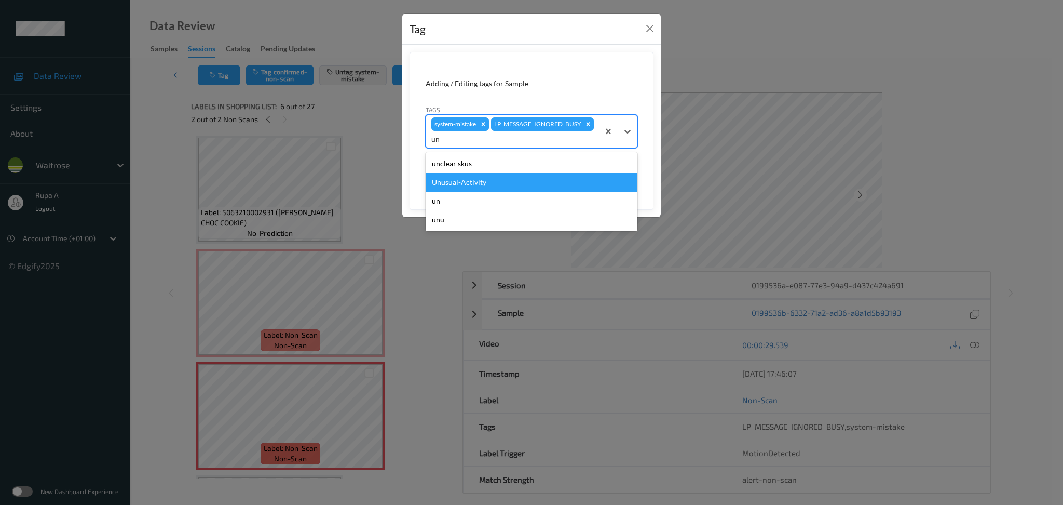
click at [520, 174] on div "Unusual-Activity" at bounding box center [532, 182] width 212 height 19
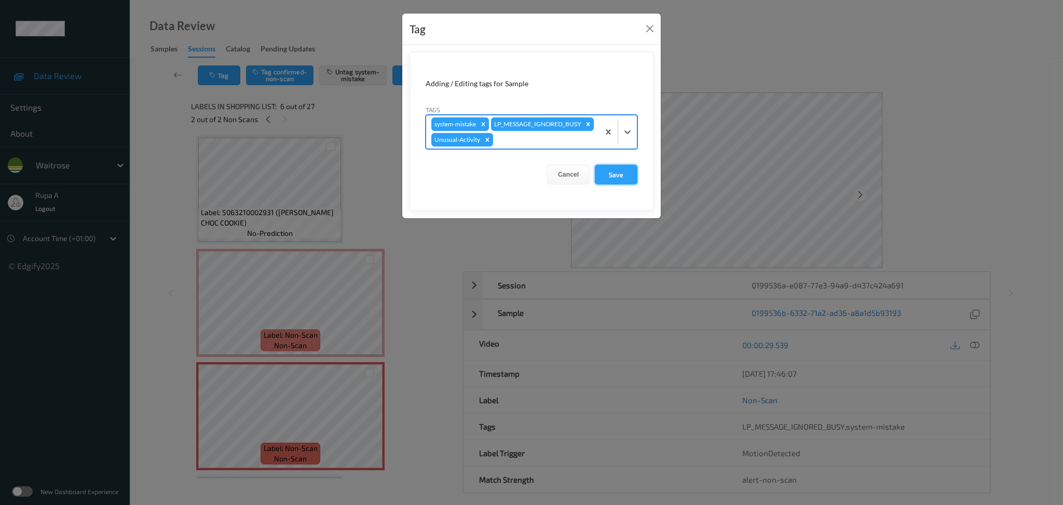
click at [618, 184] on button "Save" at bounding box center [616, 175] width 43 height 20
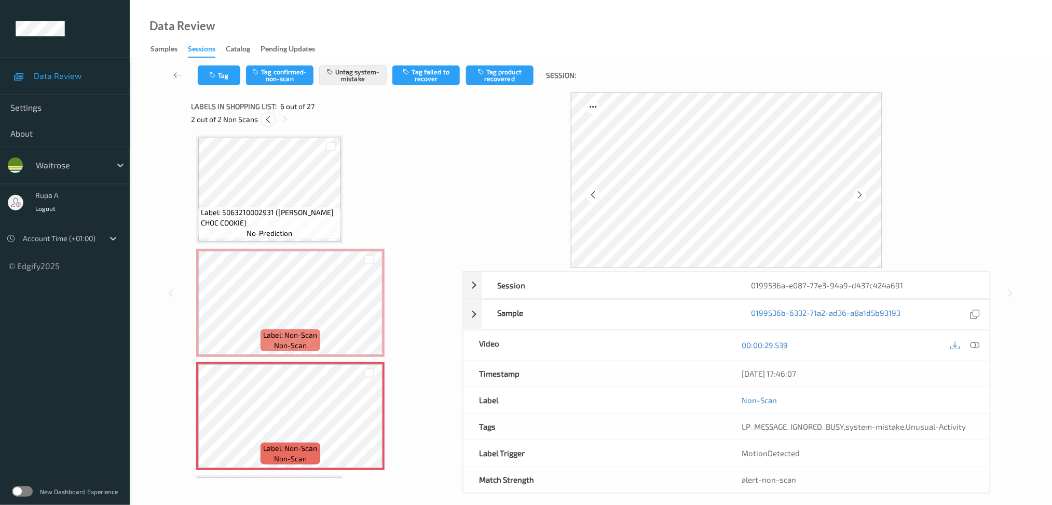
click at [271, 117] on icon at bounding box center [268, 119] width 9 height 9
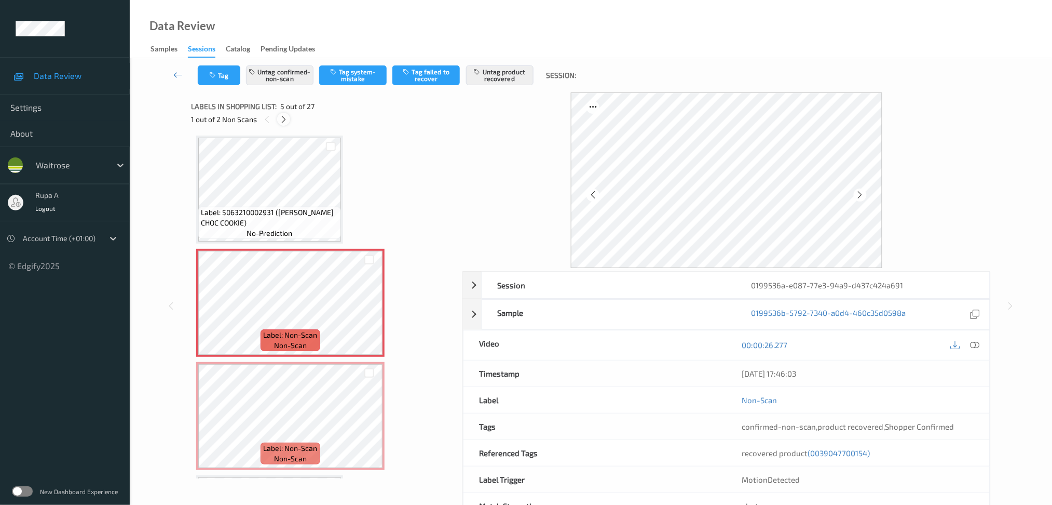
click at [278, 119] on div at bounding box center [283, 119] width 13 height 13
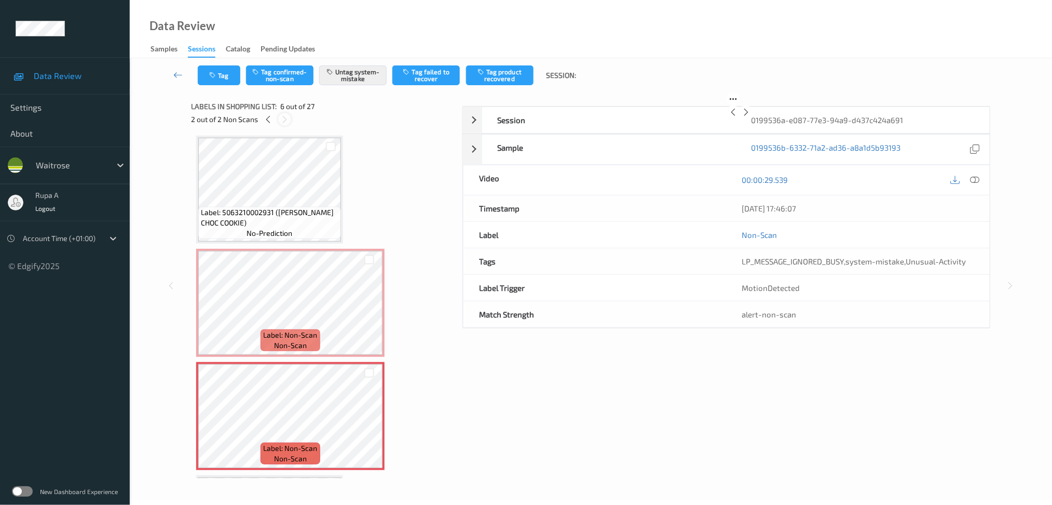
scroll to position [454, 0]
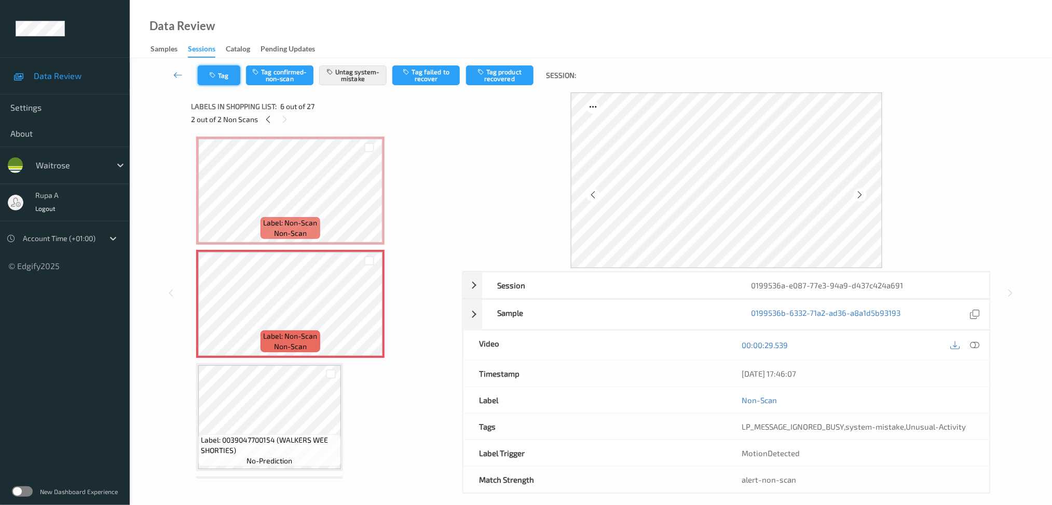
click at [217, 77] on icon "button" at bounding box center [213, 75] width 9 height 7
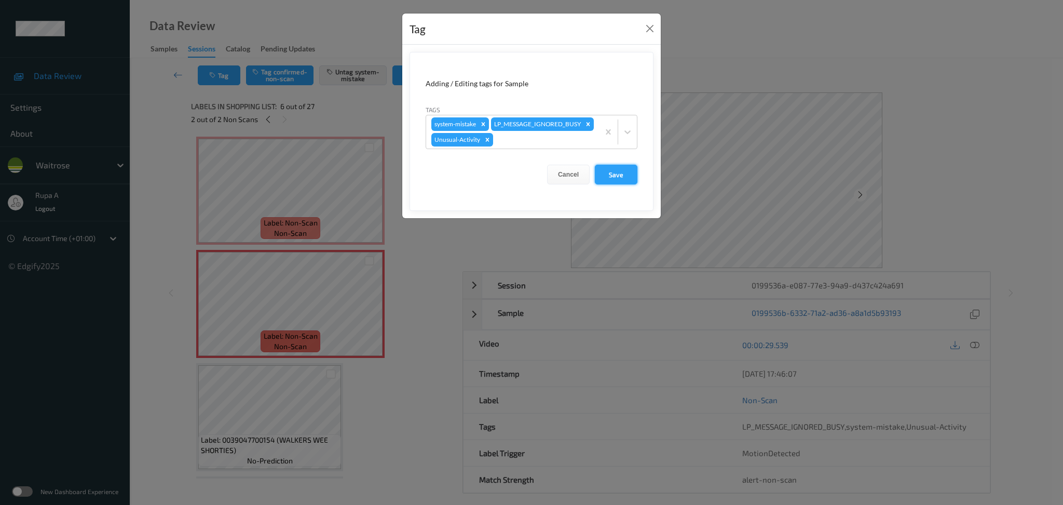
click at [635, 184] on button "Save" at bounding box center [616, 175] width 43 height 20
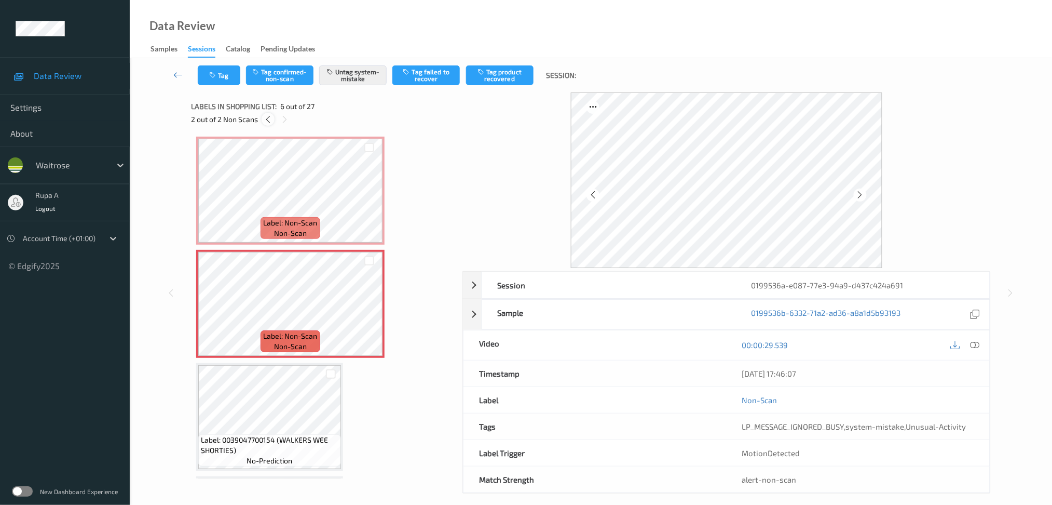
click at [271, 123] on icon at bounding box center [268, 119] width 9 height 9
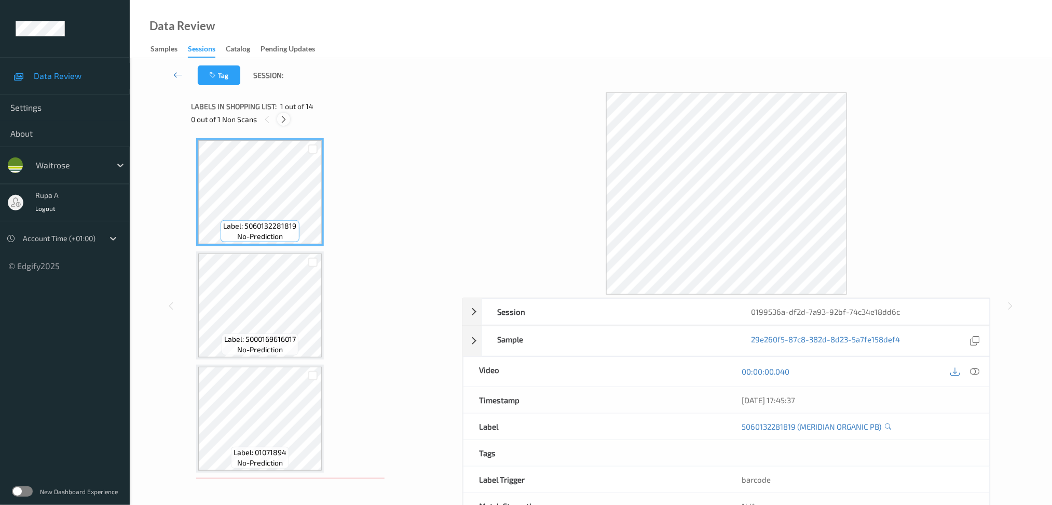
click at [284, 120] on icon at bounding box center [283, 119] width 9 height 9
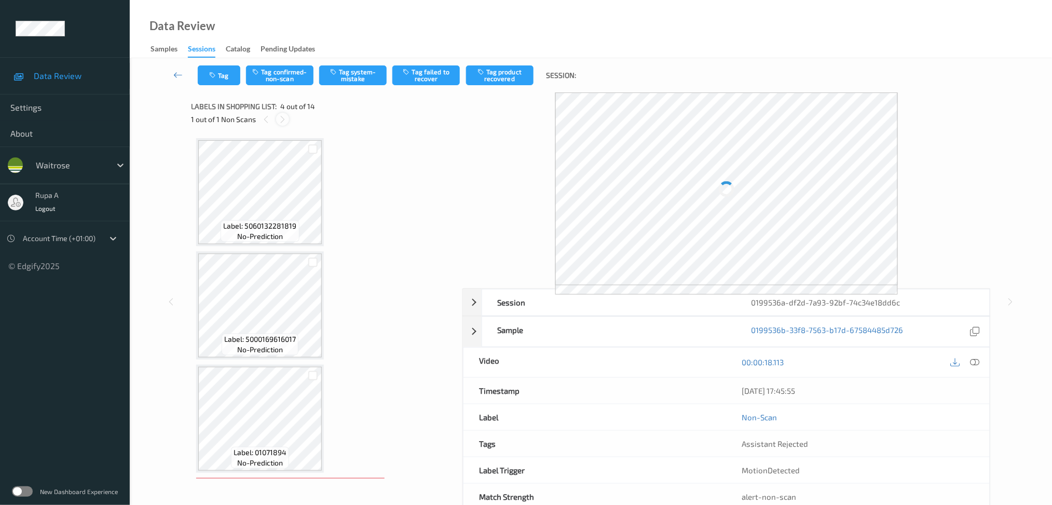
scroll to position [229, 0]
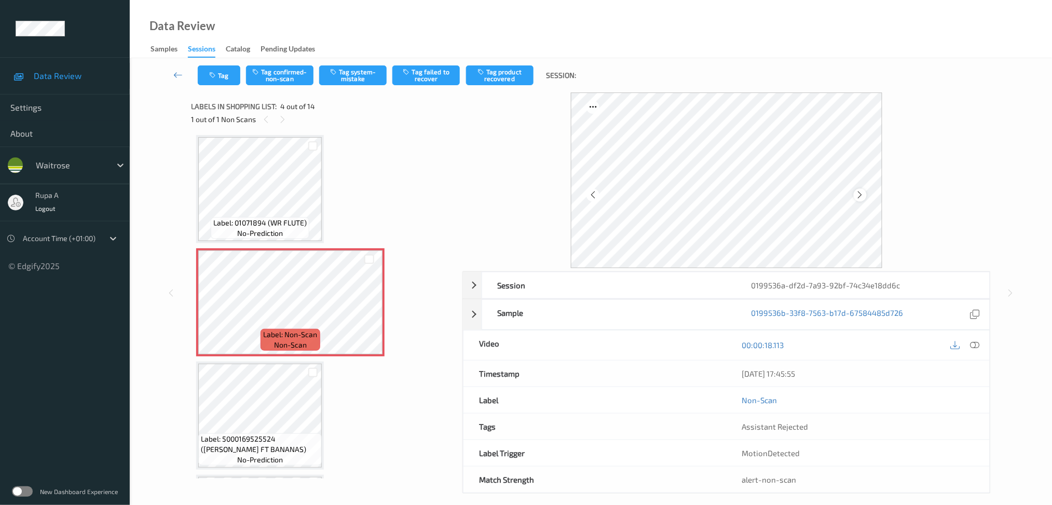
click at [862, 192] on icon at bounding box center [860, 194] width 9 height 9
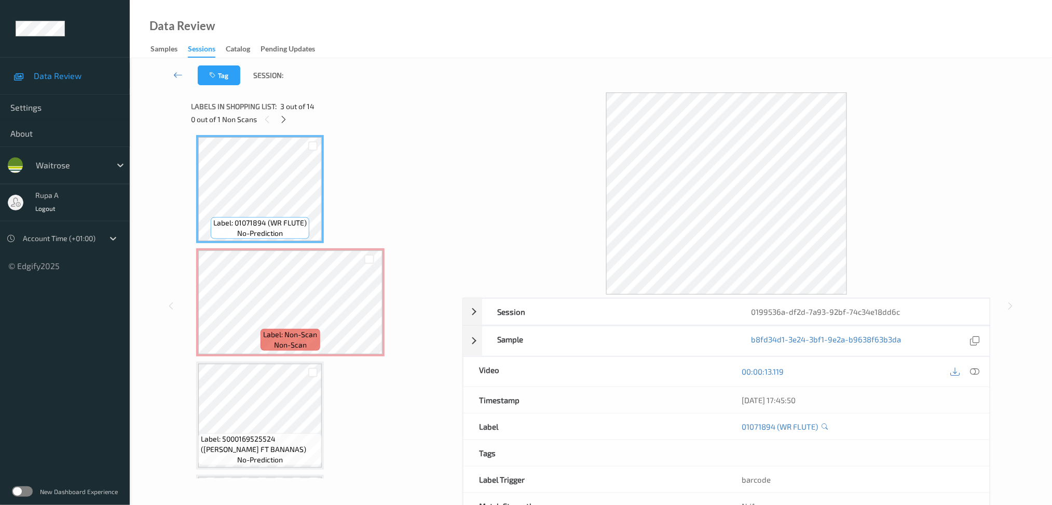
click at [289, 115] on div at bounding box center [283, 119] width 13 height 13
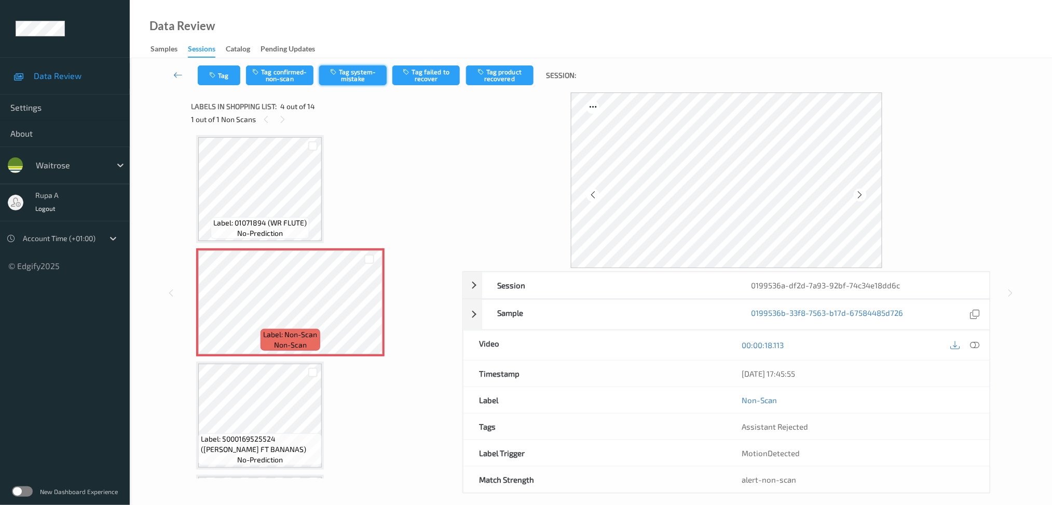
click at [345, 75] on button "Tag system-mistake" at bounding box center [352, 75] width 67 height 20
click at [862, 193] on icon at bounding box center [860, 194] width 9 height 9
click at [226, 71] on button "Tag" at bounding box center [219, 75] width 43 height 20
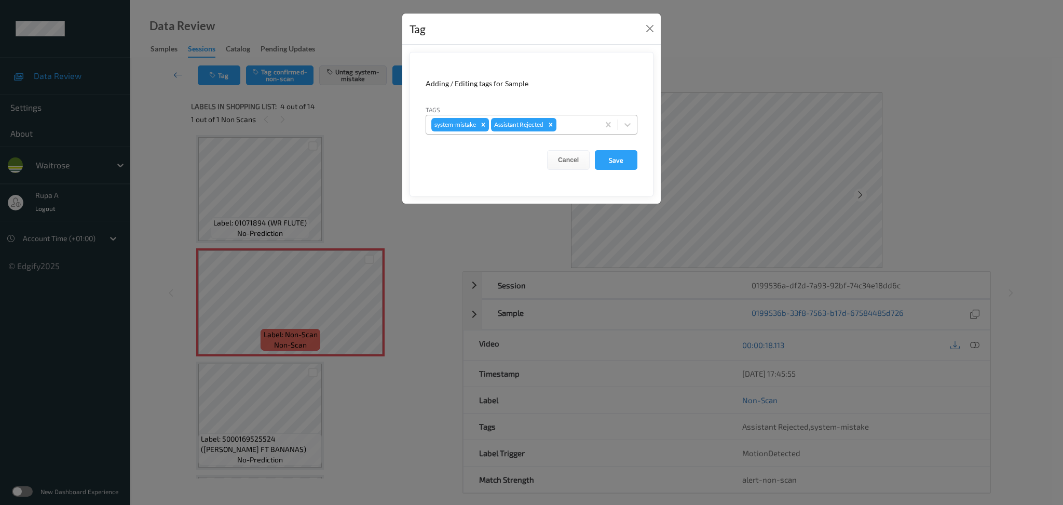
click at [584, 126] on div at bounding box center [576, 124] width 35 height 12
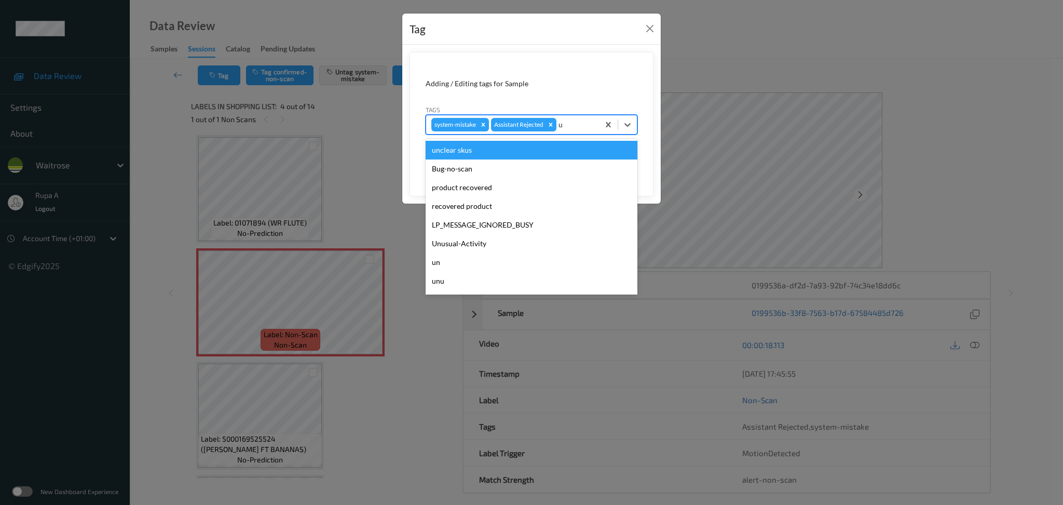
type input "un"
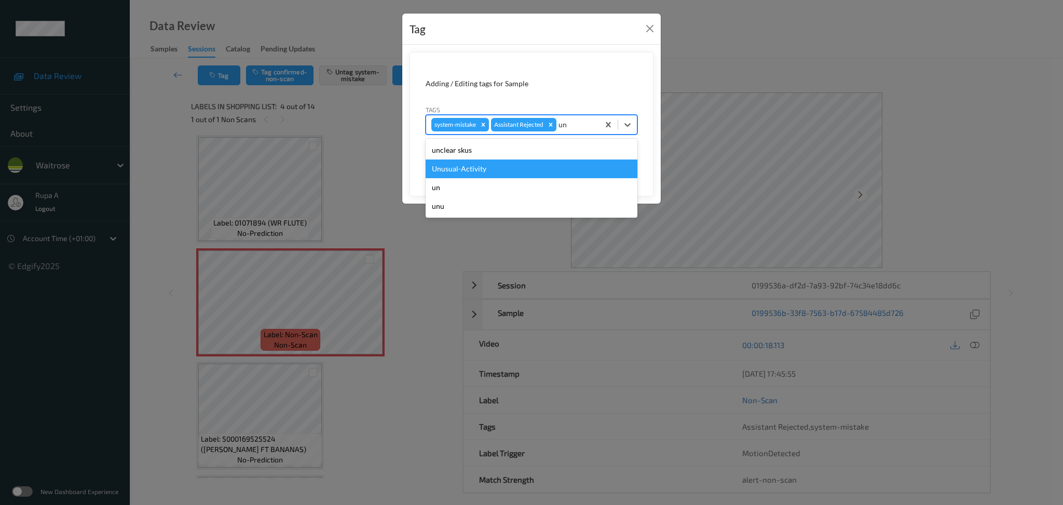
click at [526, 161] on div "Unusual-Activity" at bounding box center [532, 168] width 212 height 19
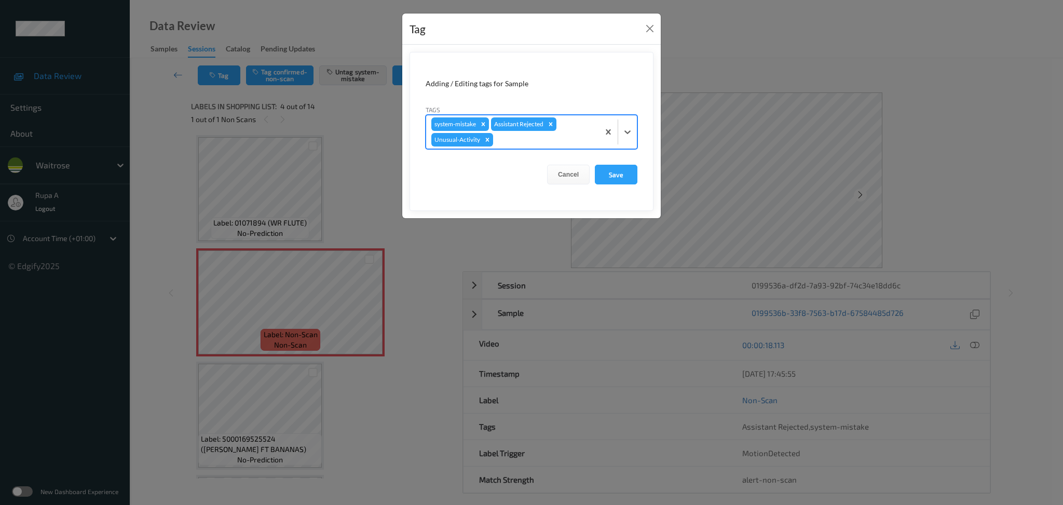
click at [550, 137] on div at bounding box center [544, 139] width 99 height 12
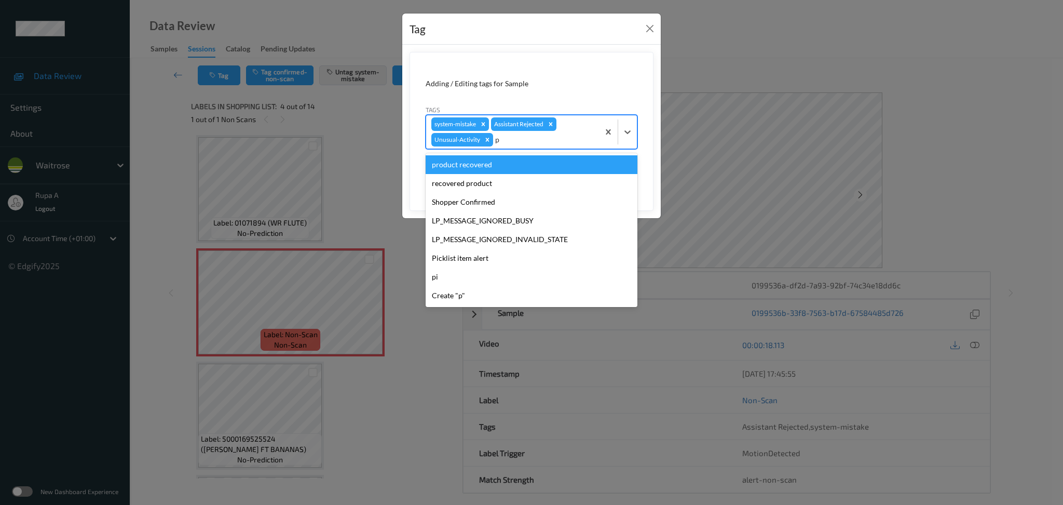
type input "pi"
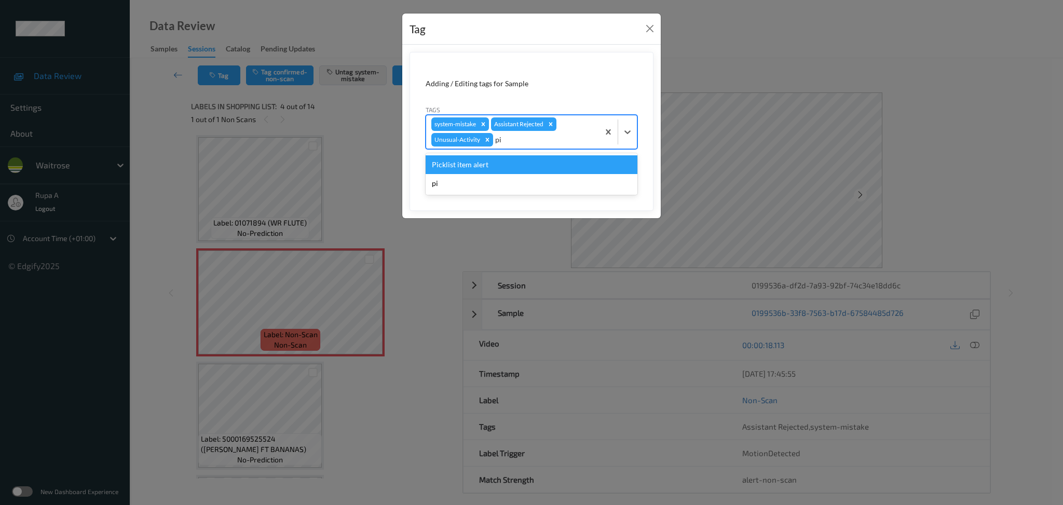
click at [521, 158] on div "Picklist item alert" at bounding box center [532, 164] width 212 height 19
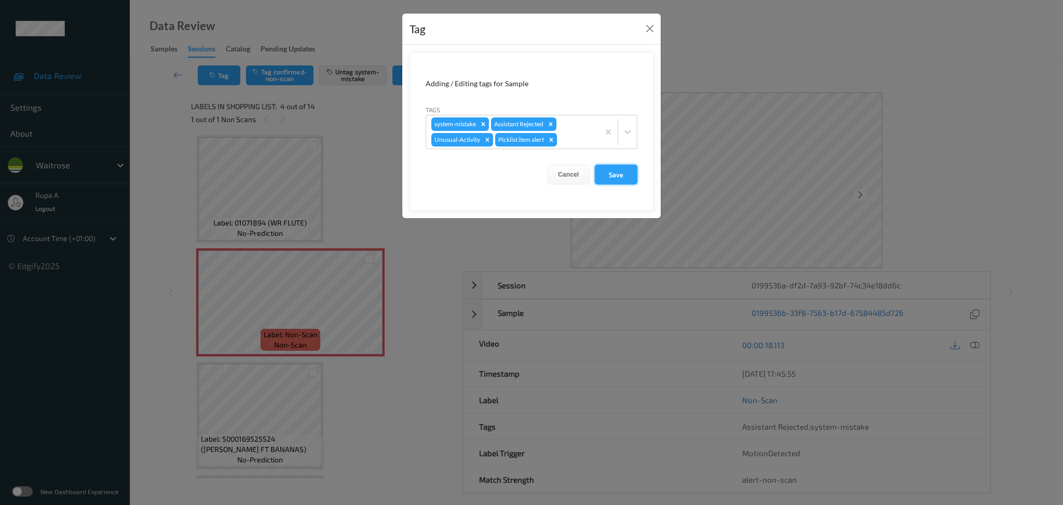
click at [620, 174] on button "Save" at bounding box center [616, 175] width 43 height 20
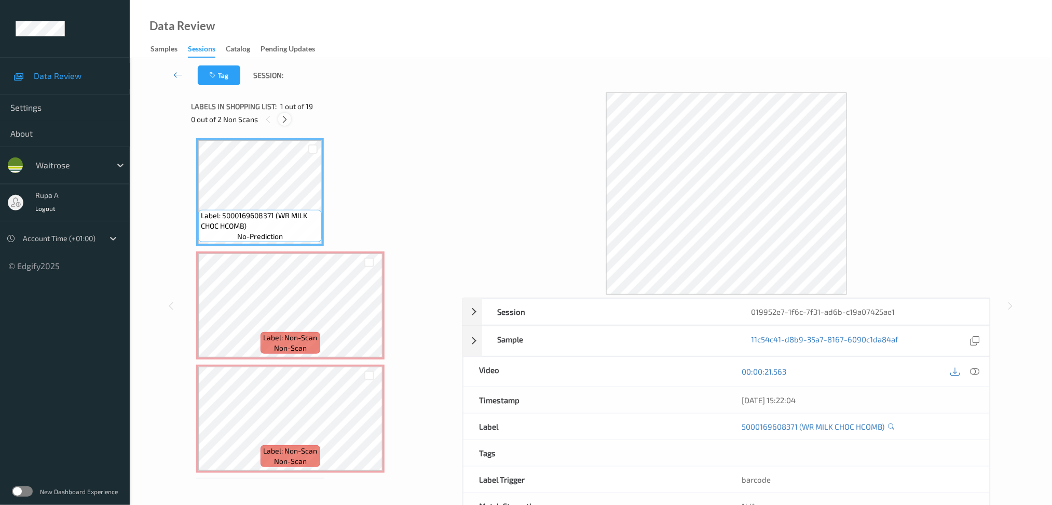
click at [290, 118] on div at bounding box center [284, 119] width 13 height 13
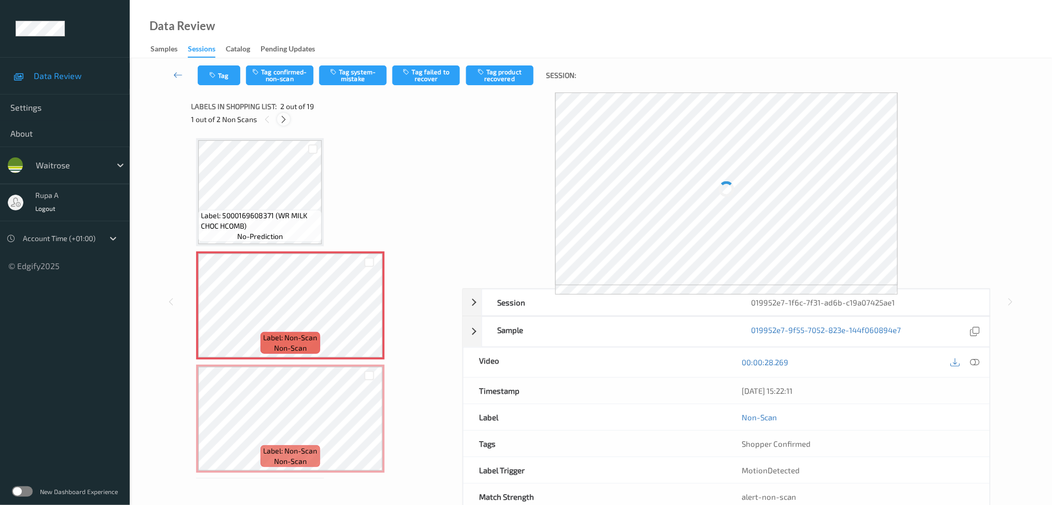
scroll to position [5, 0]
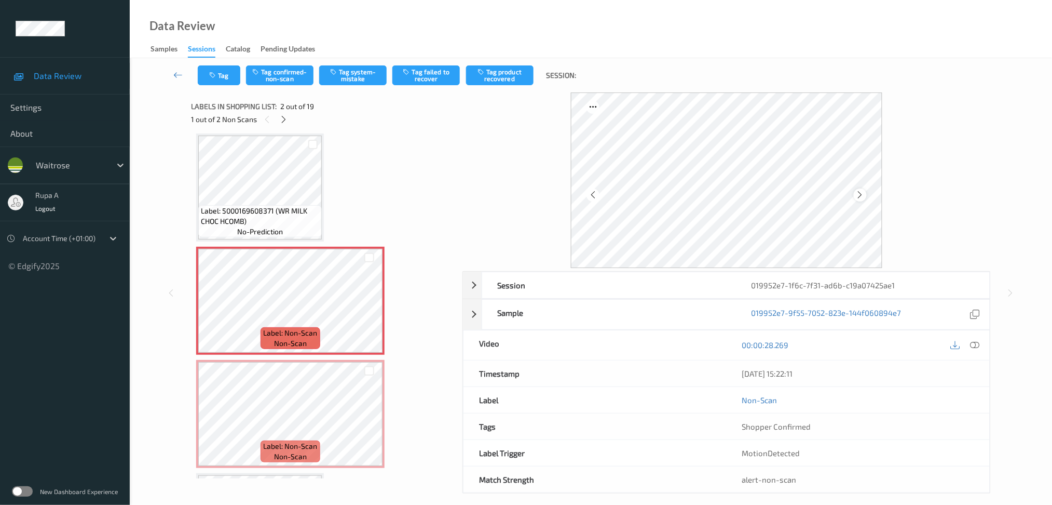
click at [860, 198] on icon at bounding box center [860, 194] width 9 height 9
click at [865, 193] on div at bounding box center [860, 194] width 13 height 13
click at [864, 193] on icon at bounding box center [860, 194] width 9 height 9
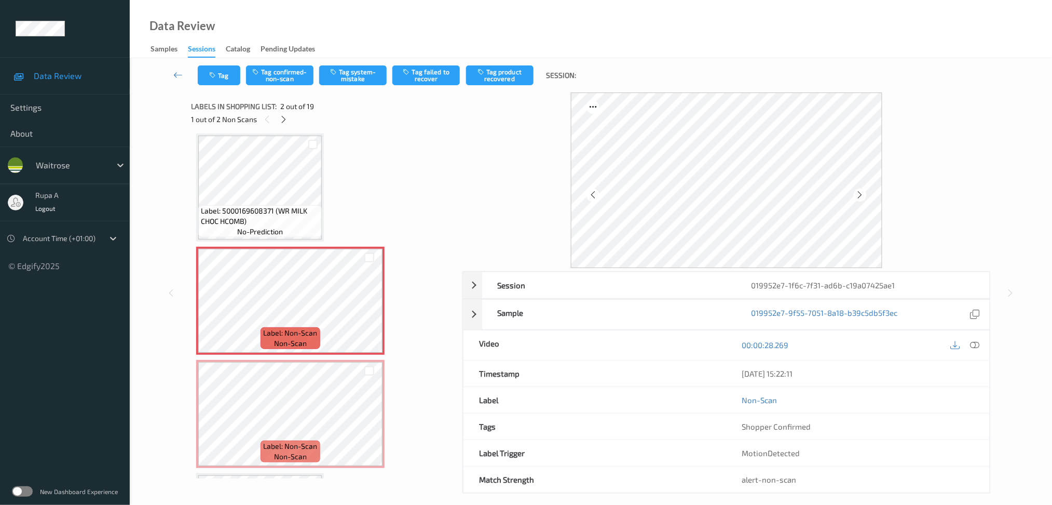
click at [864, 193] on icon at bounding box center [860, 194] width 9 height 9
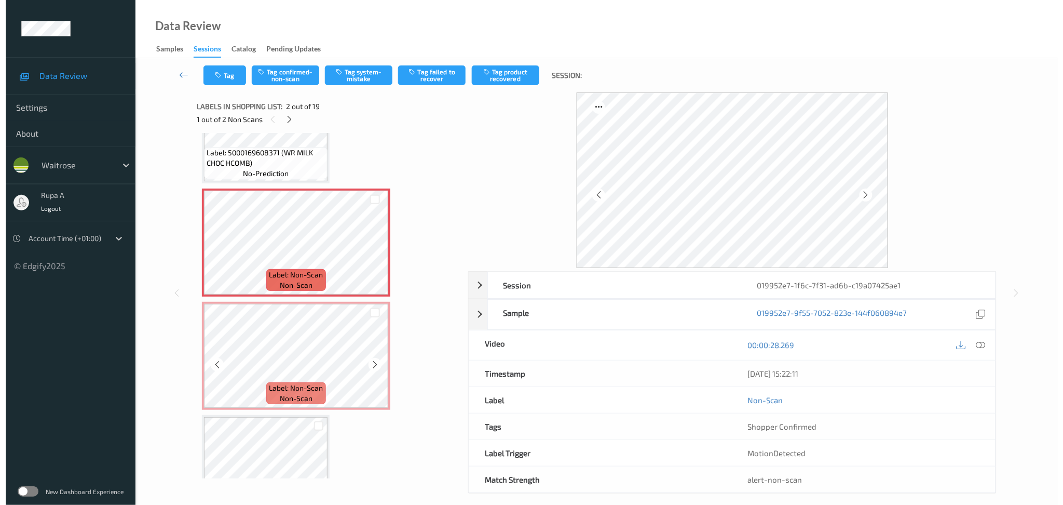
scroll to position [143, 0]
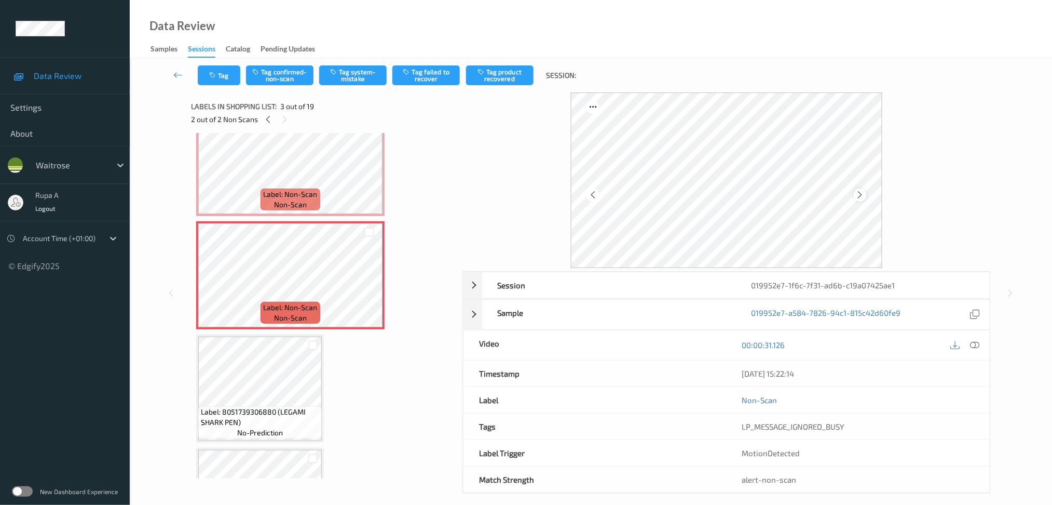
click at [861, 193] on icon at bounding box center [860, 194] width 9 height 9
click at [973, 345] on icon at bounding box center [974, 344] width 9 height 9
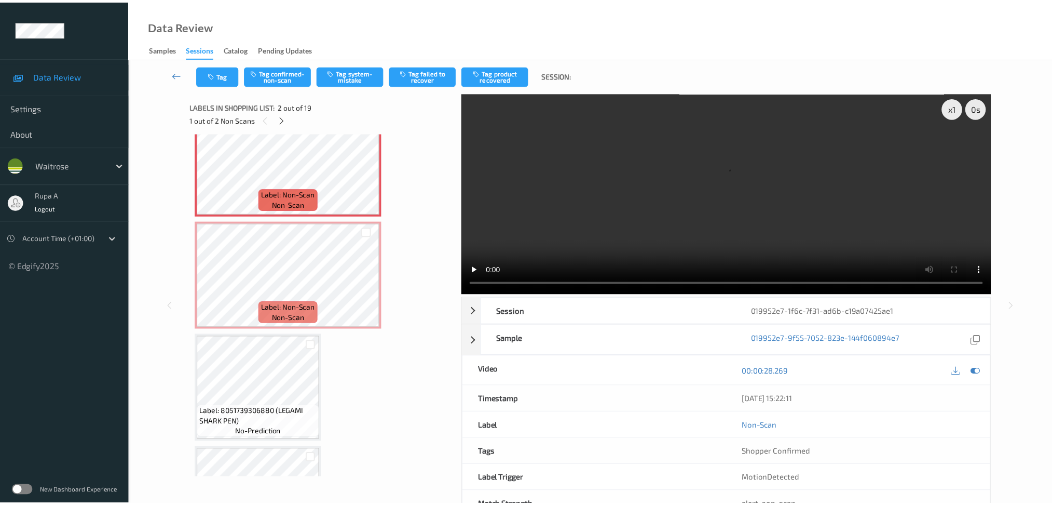
scroll to position [5, 0]
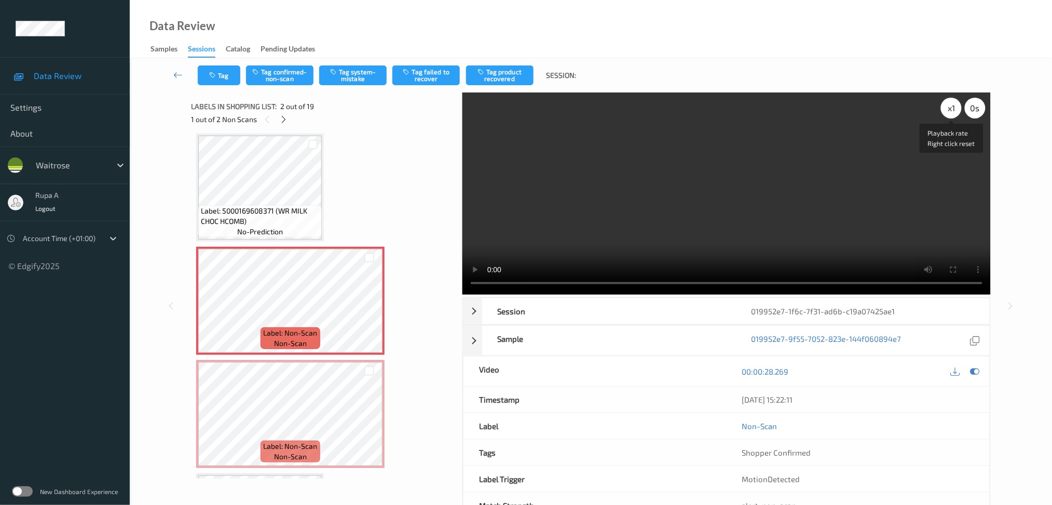
click at [947, 108] on div "x 1" at bounding box center [951, 108] width 21 height 21
click at [975, 370] on icon at bounding box center [974, 370] width 9 height 9
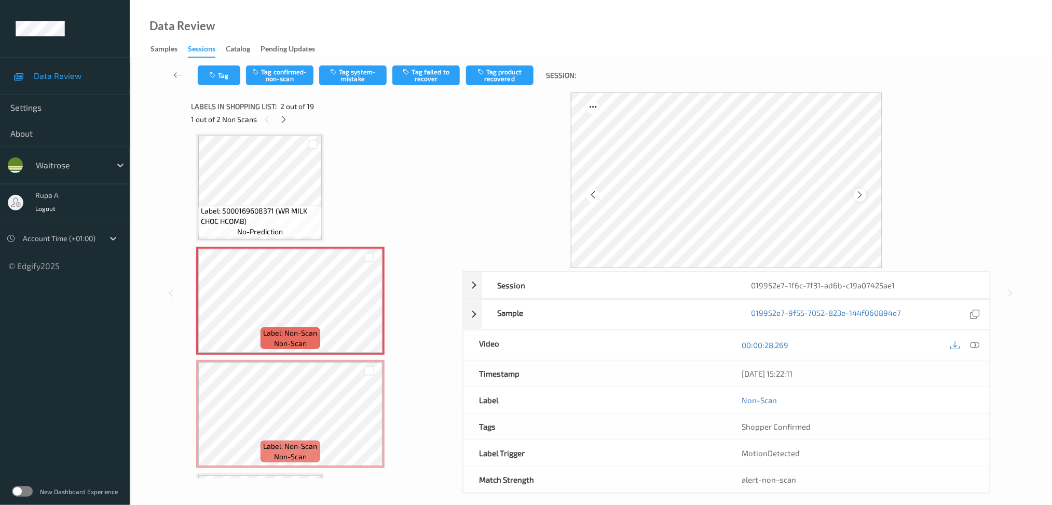
click at [864, 196] on icon at bounding box center [860, 194] width 9 height 9
click at [358, 80] on button "Tag system-mistake" at bounding box center [352, 75] width 67 height 20
click at [217, 75] on icon "button" at bounding box center [213, 75] width 9 height 7
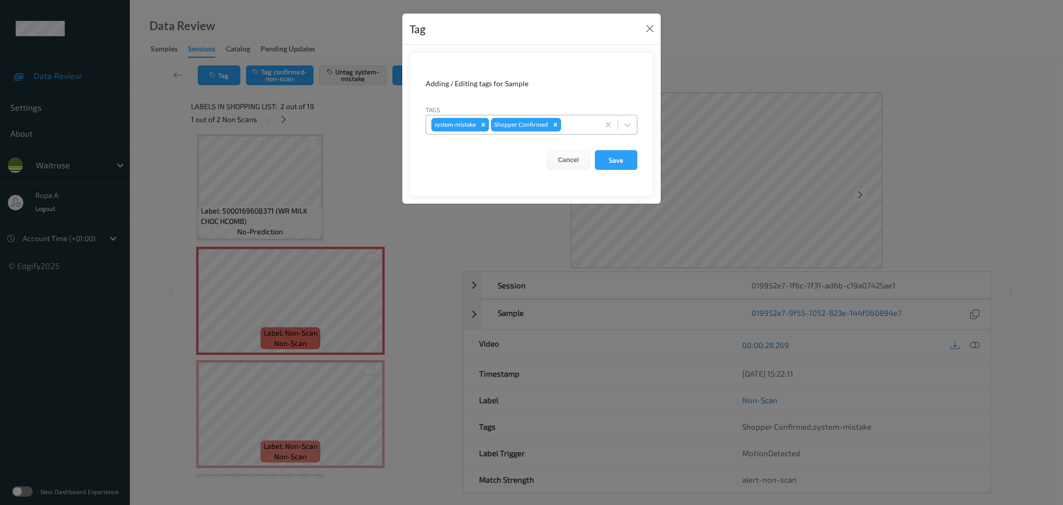
click at [569, 126] on div at bounding box center [578, 124] width 31 height 12
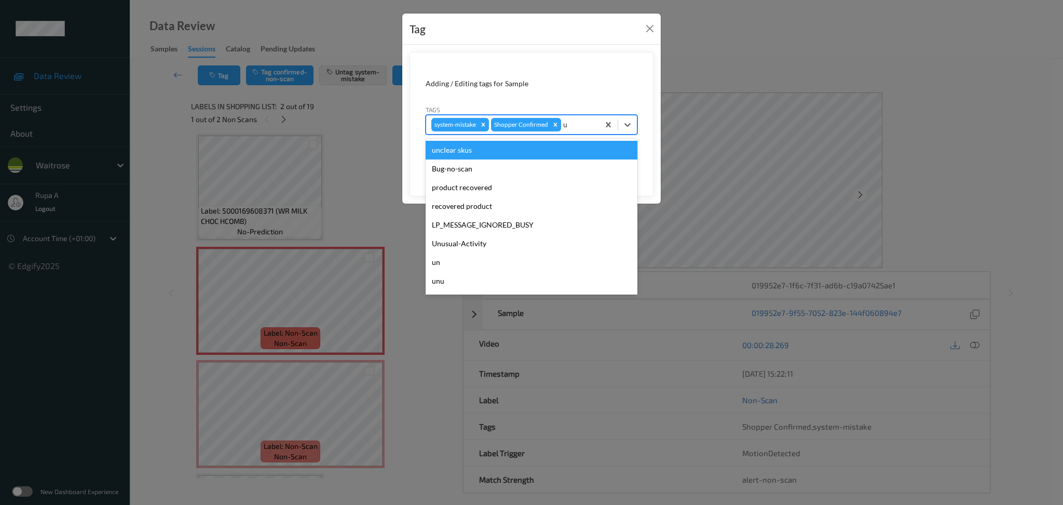
type input "un"
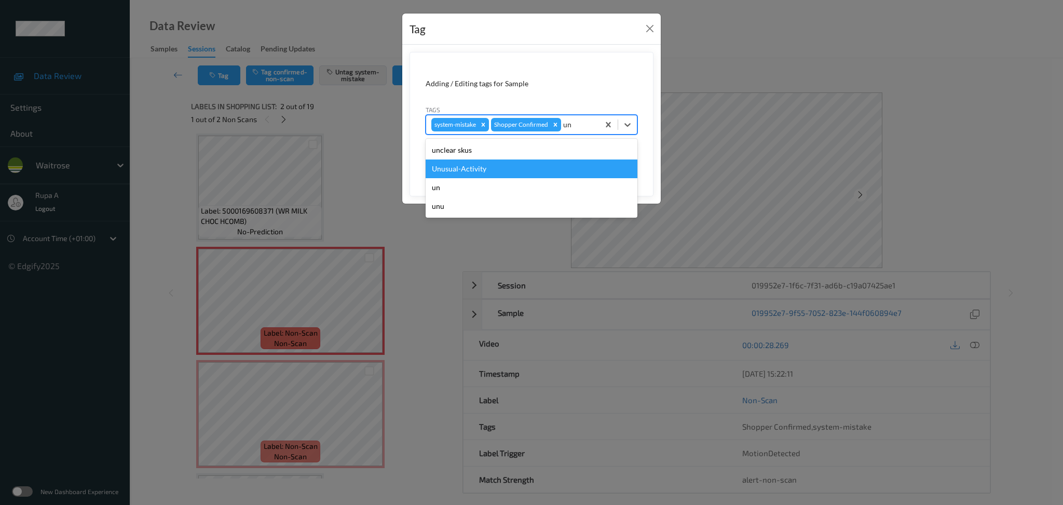
click at [522, 166] on div "Unusual-Activity" at bounding box center [532, 168] width 212 height 19
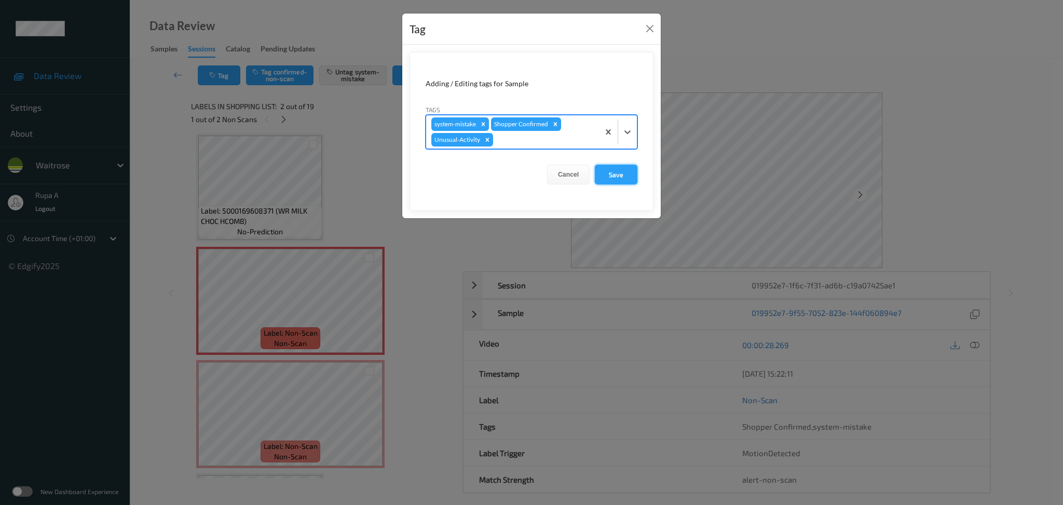
click at [619, 176] on button "Save" at bounding box center [616, 175] width 43 height 20
click at [622, 173] on button "Save" at bounding box center [616, 175] width 43 height 20
click at [624, 174] on button "Save" at bounding box center [616, 175] width 43 height 20
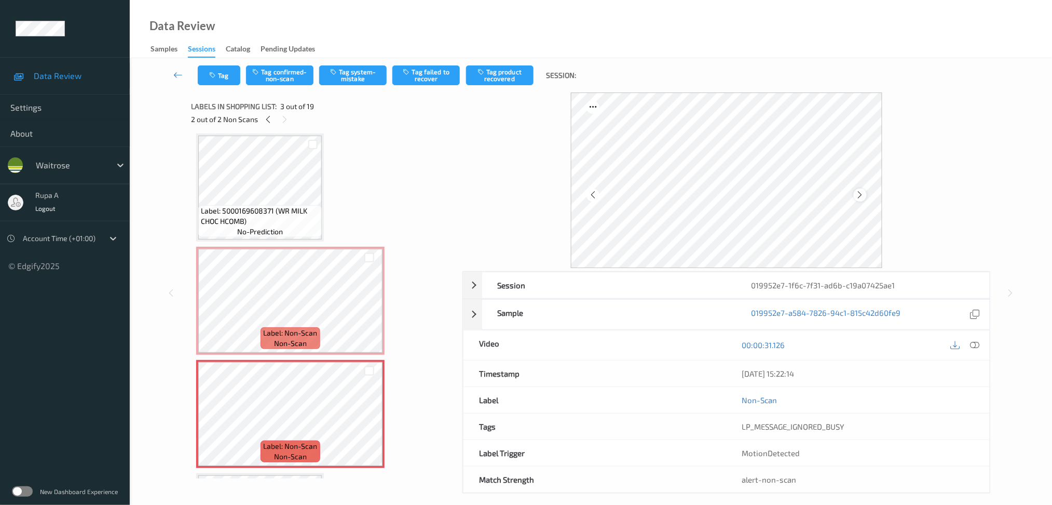
click at [863, 192] on icon at bounding box center [860, 194] width 9 height 9
click at [349, 76] on button "Tag system-mistake" at bounding box center [352, 75] width 67 height 20
click at [205, 80] on button "Tag" at bounding box center [219, 75] width 43 height 20
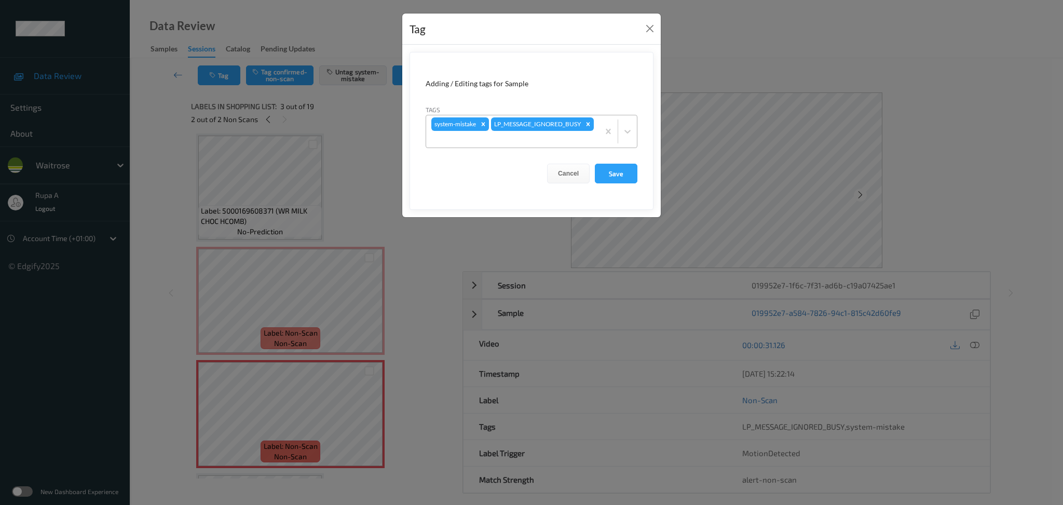
click at [569, 131] on div "system-mistake LP_MESSAGE_IGNORED_BUSY" at bounding box center [512, 131] width 173 height 32
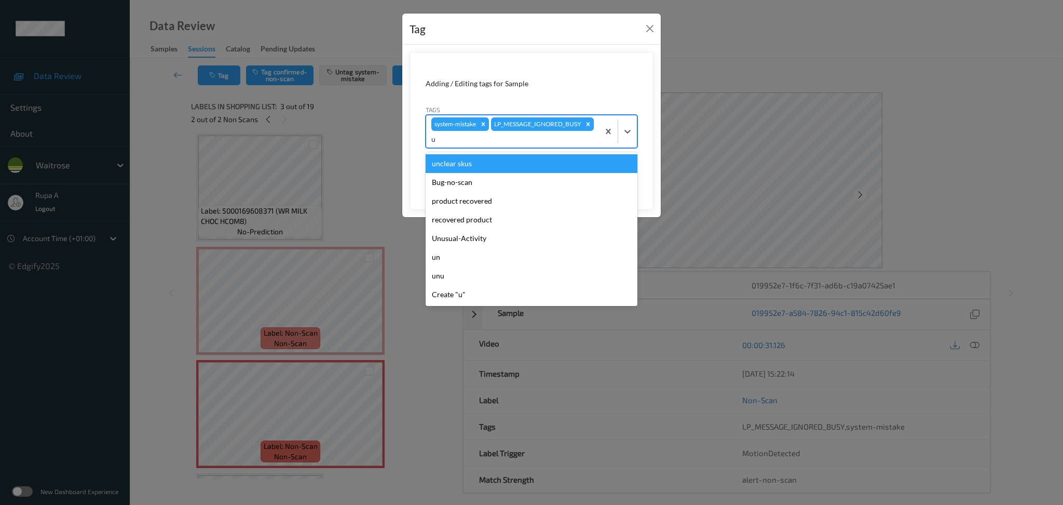
type input "un"
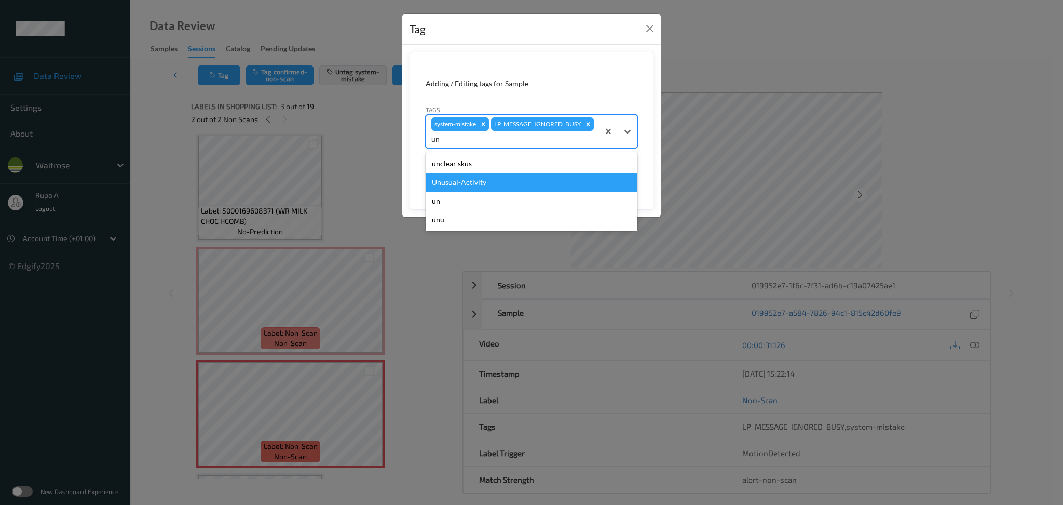
click at [480, 179] on div "Unusual-Activity" at bounding box center [532, 182] width 212 height 19
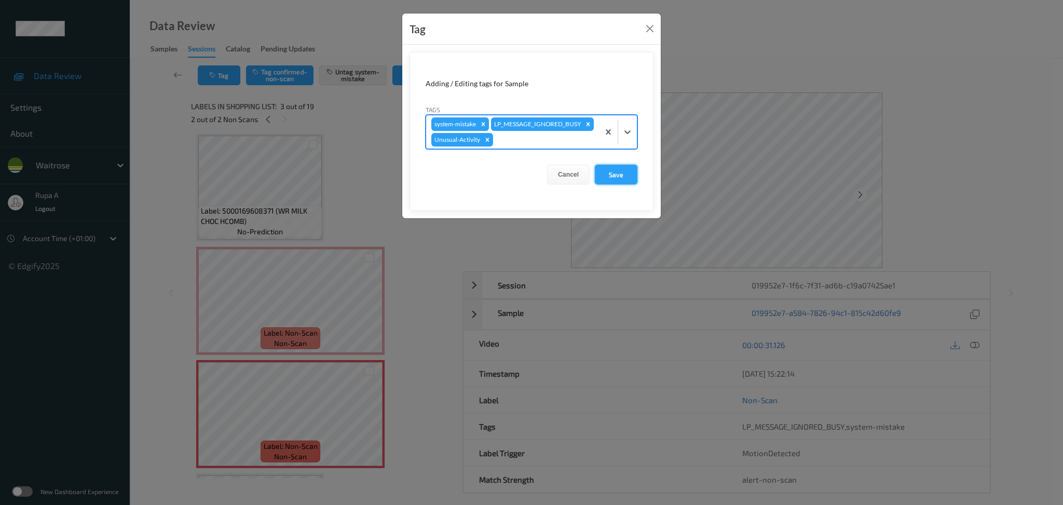
click at [615, 184] on button "Save" at bounding box center [616, 175] width 43 height 20
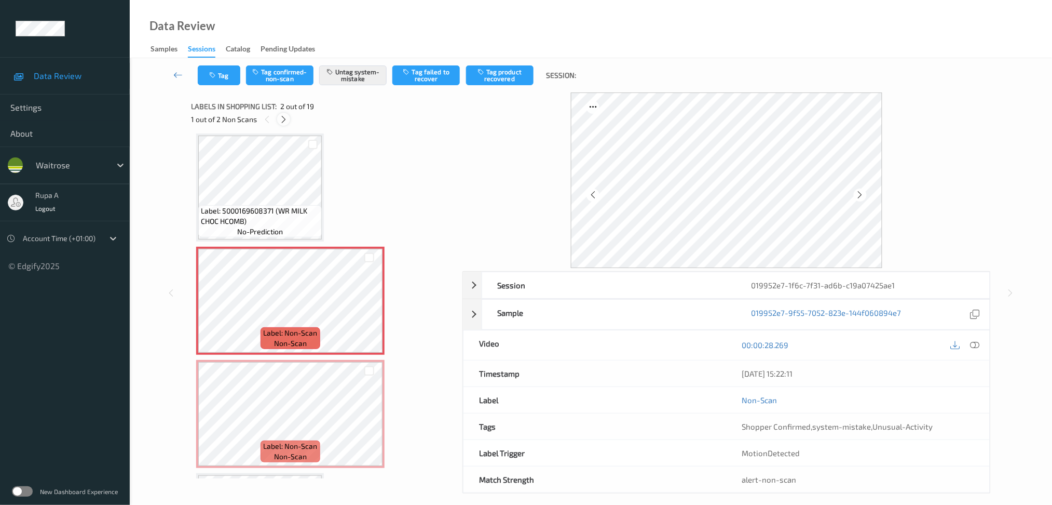
click at [281, 115] on icon at bounding box center [283, 119] width 9 height 9
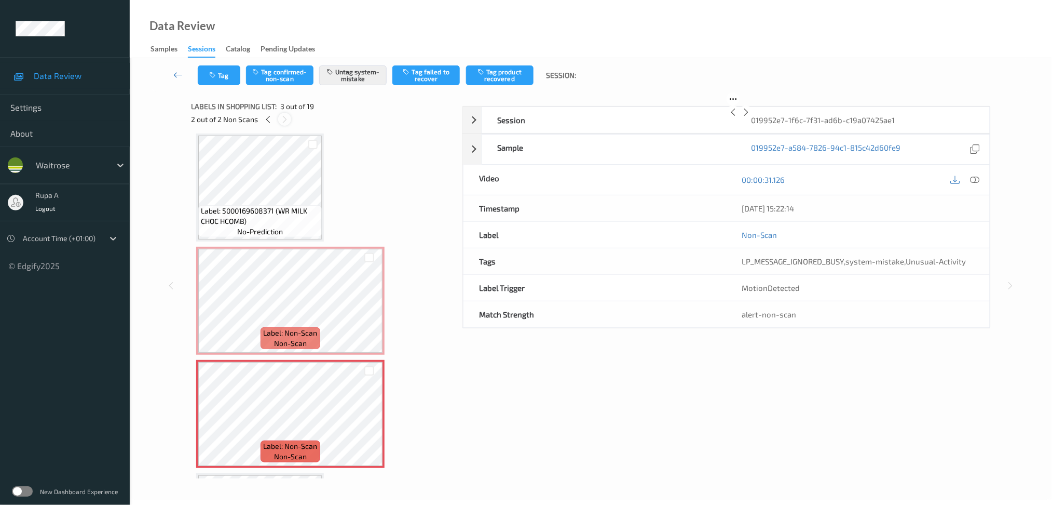
scroll to position [117, 0]
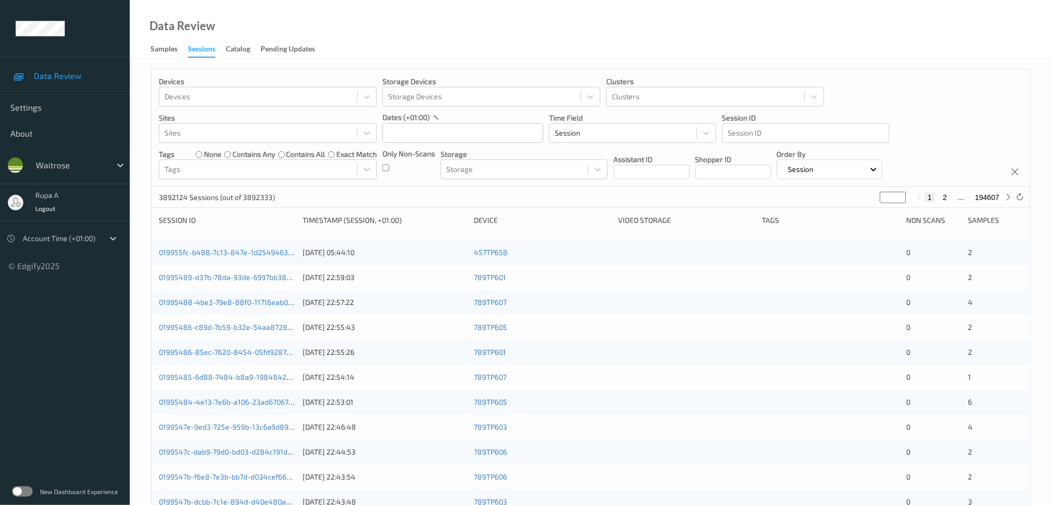
click at [13, 491] on label at bounding box center [22, 491] width 21 height 10
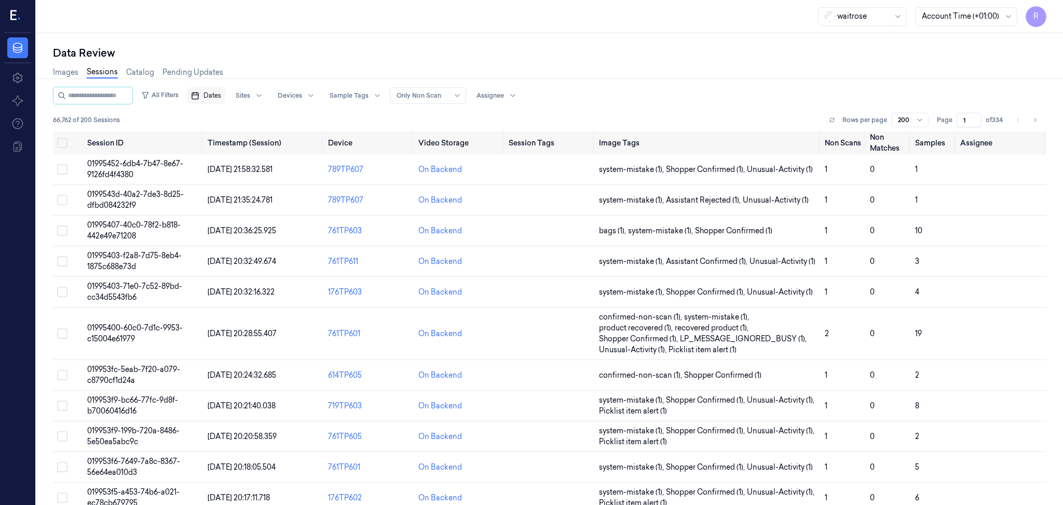
click at [214, 96] on button "Dates" at bounding box center [206, 95] width 38 height 17
click at [243, 198] on button "16" at bounding box center [246, 199] width 17 height 17
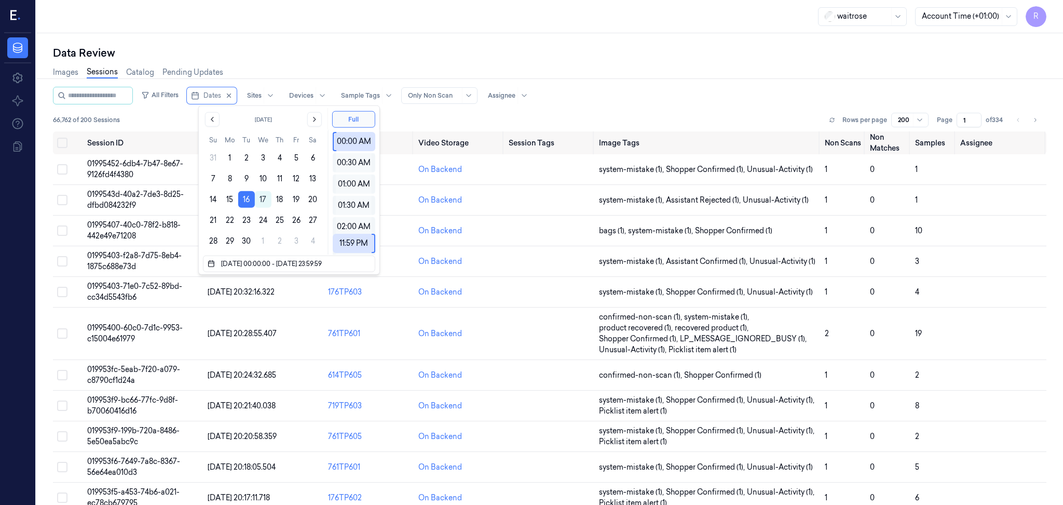
click at [313, 32] on div "waitrose Account Time (+01:00) R" at bounding box center [549, 16] width 1027 height 33
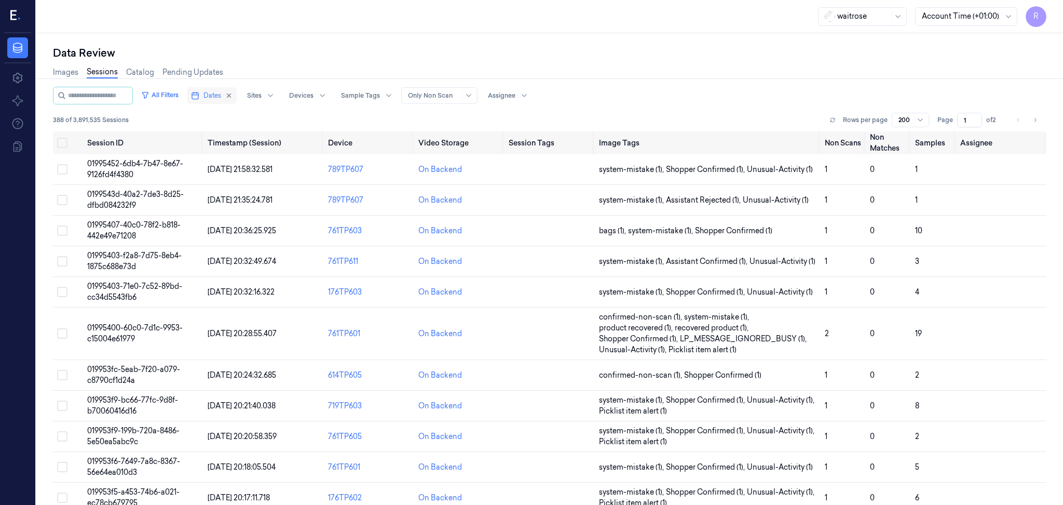
click at [215, 98] on span "Dates" at bounding box center [212, 95] width 18 height 9
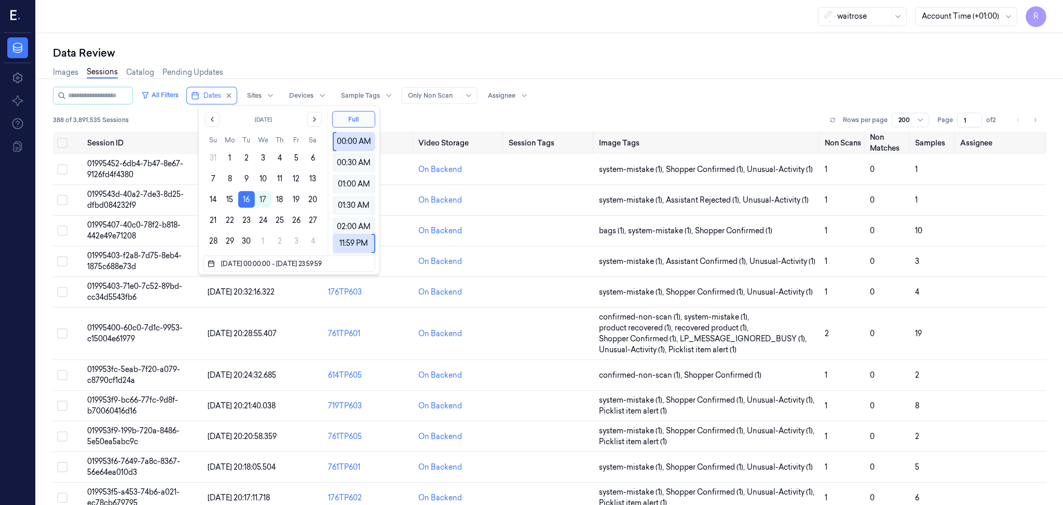
click at [338, 60] on div "Images Sessions Catalog Pending Updates" at bounding box center [549, 73] width 993 height 26
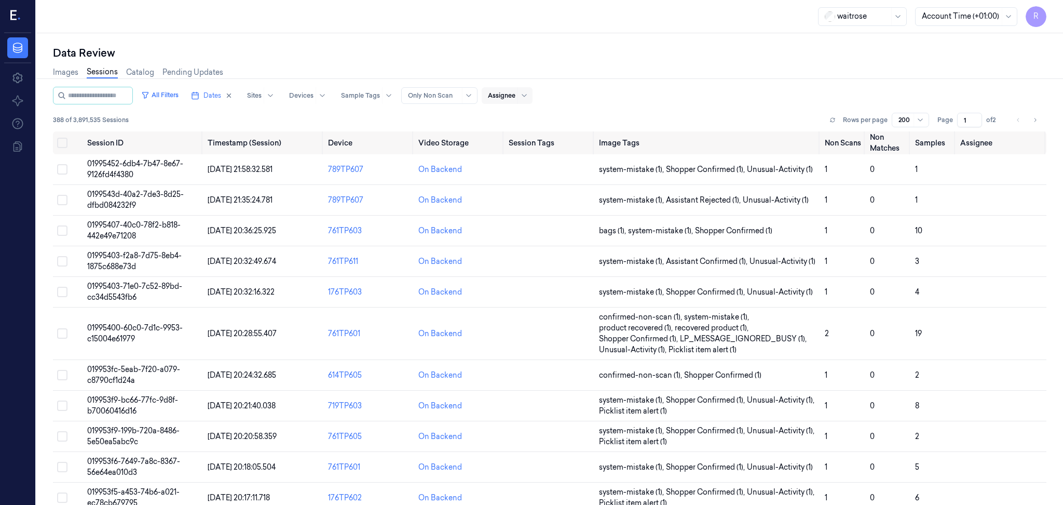
click at [506, 95] on div at bounding box center [502, 95] width 28 height 9
type input "va"
drag, startPoint x: 510, startPoint y: 96, endPoint x: 495, endPoint y: 100, distance: 15.0
click at [495, 100] on div "Assignee" at bounding box center [507, 95] width 51 height 17
type input "rupa"
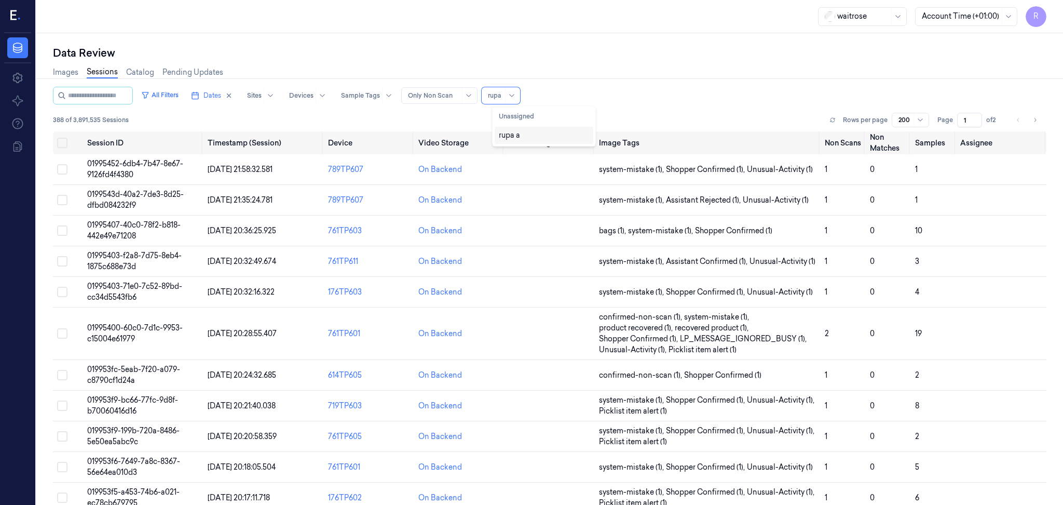
click at [518, 136] on div "rupa a" at bounding box center [509, 135] width 21 height 11
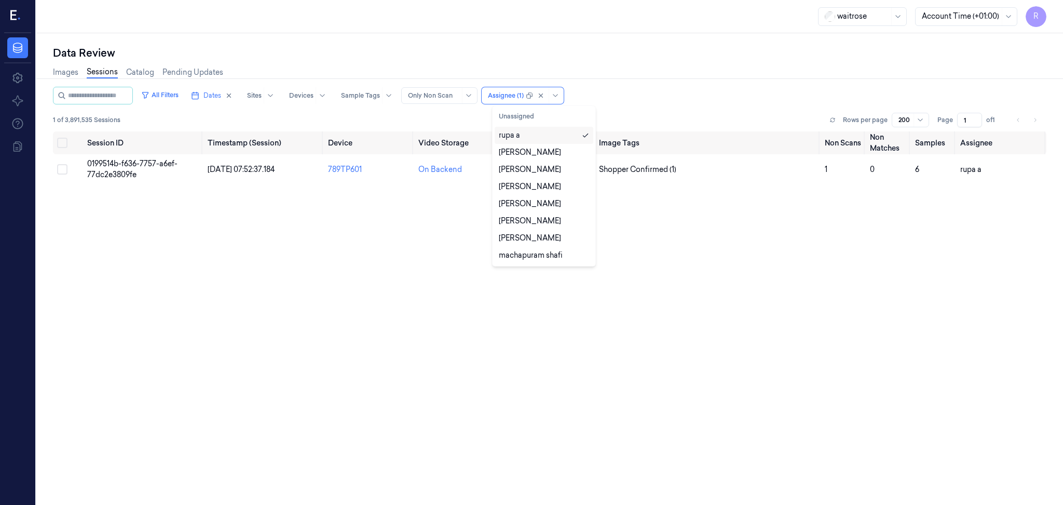
click at [660, 66] on div "Images Sessions Catalog Pending Updates" at bounding box center [549, 73] width 993 height 26
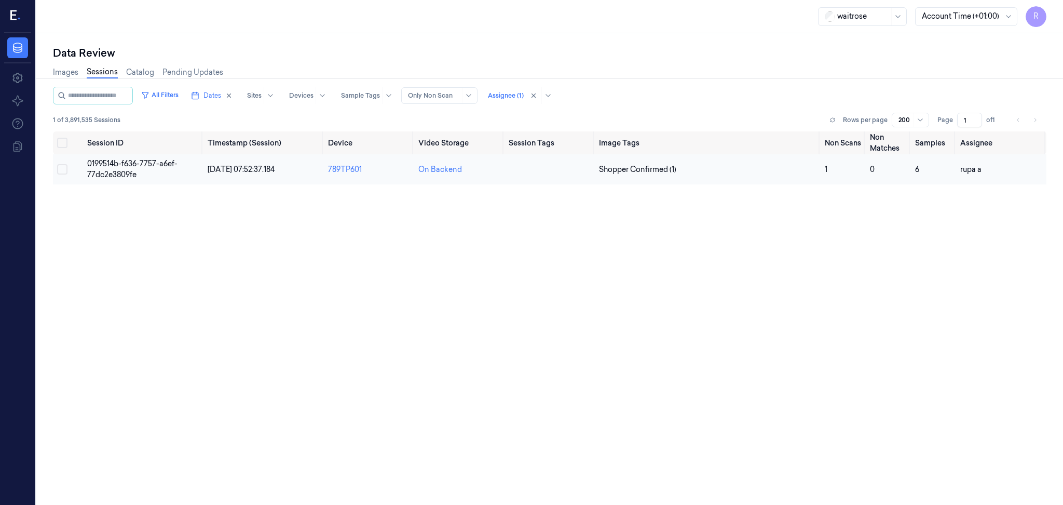
click at [261, 170] on span "16/09/2025 07:52:37.184" at bounding box center [241, 169] width 67 height 9
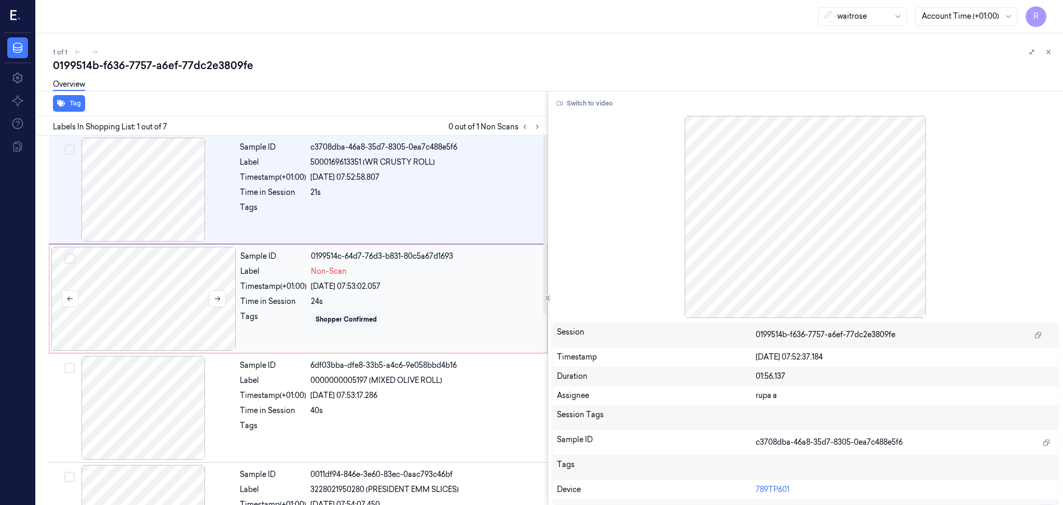
click at [164, 317] on div at bounding box center [143, 299] width 185 height 104
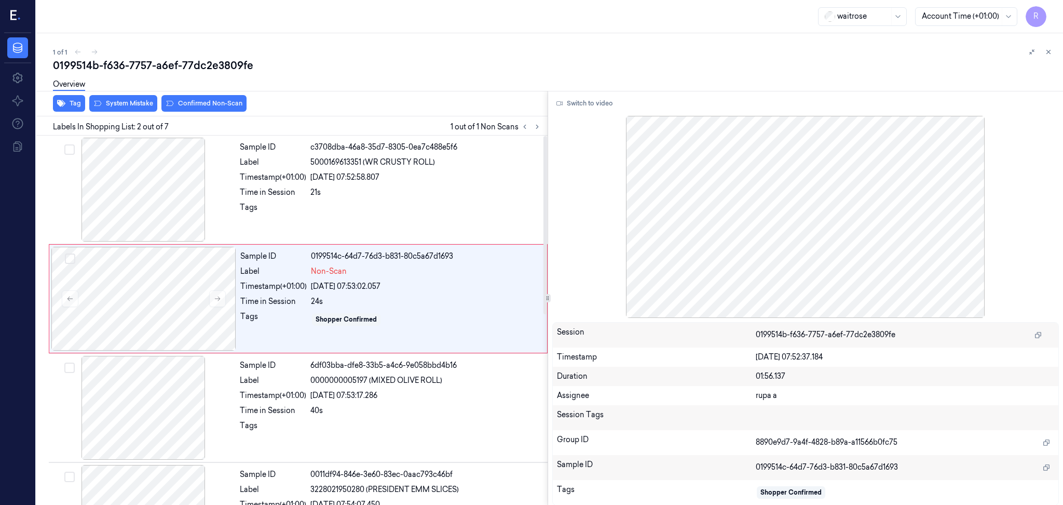
click at [782, 258] on div at bounding box center [805, 217] width 507 height 202
click at [180, 208] on div at bounding box center [143, 190] width 185 height 104
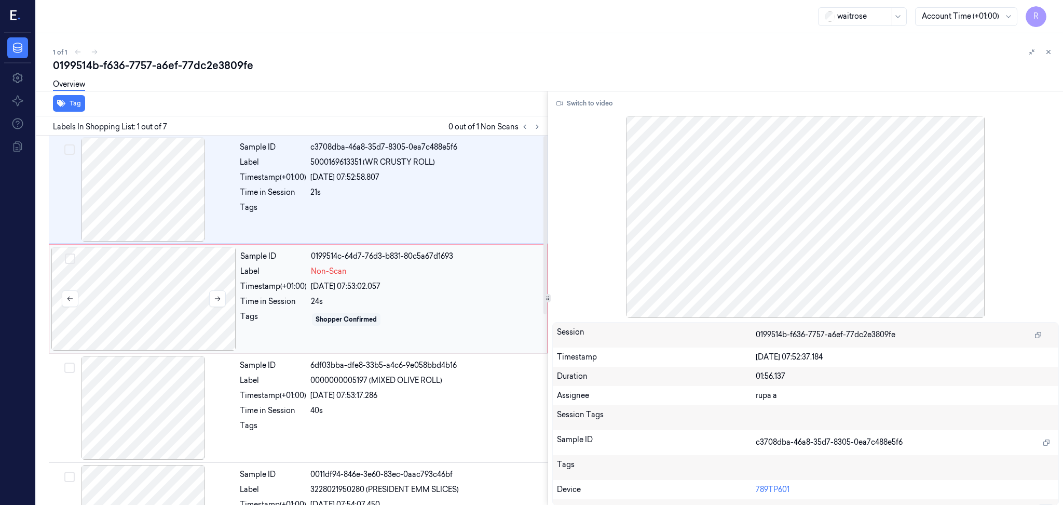
click at [170, 293] on div at bounding box center [143, 299] width 185 height 104
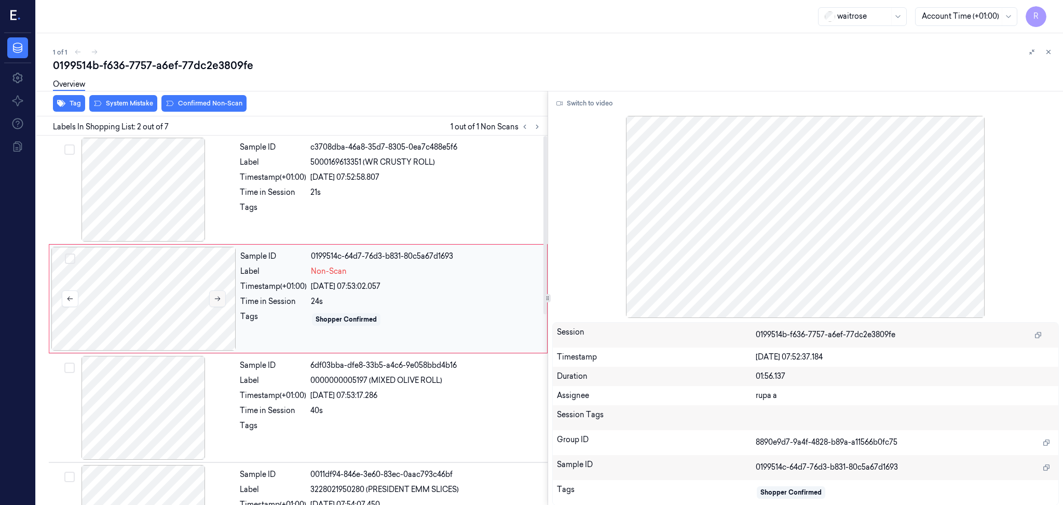
click at [211, 295] on button at bounding box center [217, 298] width 17 height 17
click at [168, 284] on div at bounding box center [143, 299] width 185 height 104
click at [174, 205] on div at bounding box center [143, 190] width 185 height 104
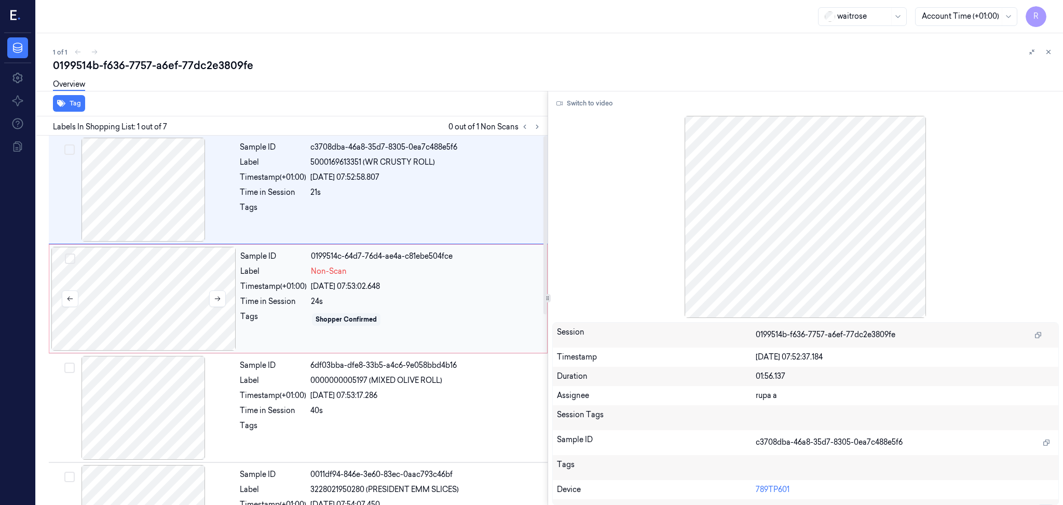
click at [153, 292] on div at bounding box center [143, 299] width 185 height 104
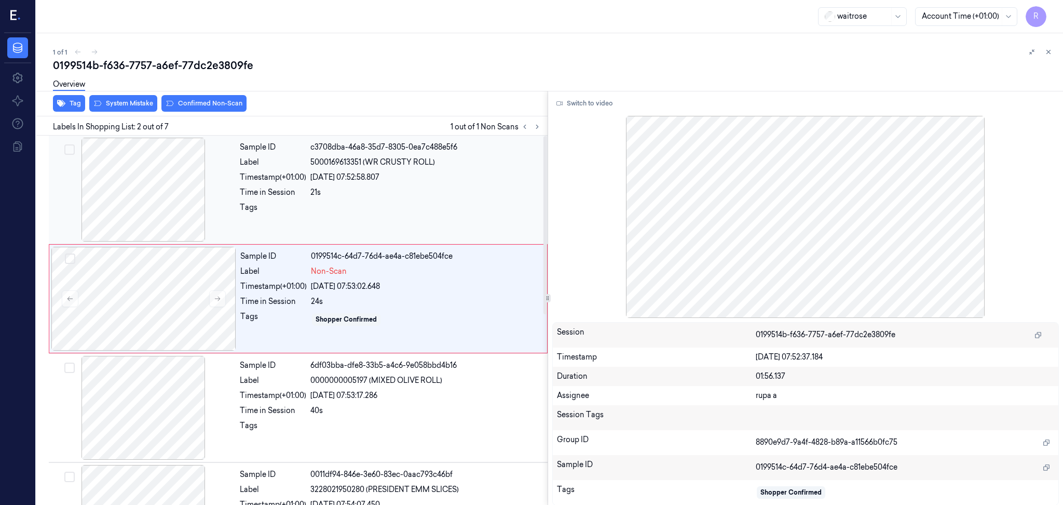
click at [147, 182] on div at bounding box center [143, 190] width 185 height 104
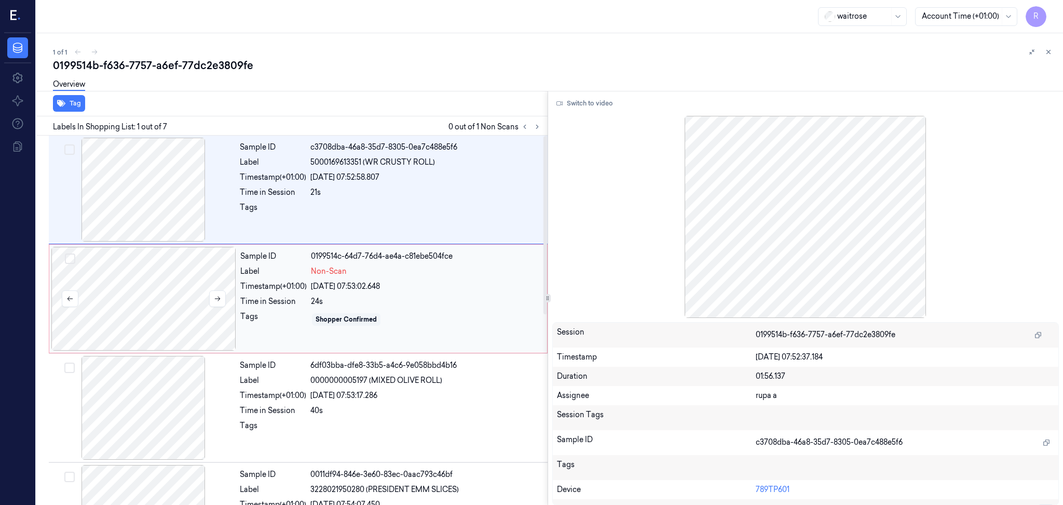
click at [148, 294] on div at bounding box center [143, 299] width 185 height 104
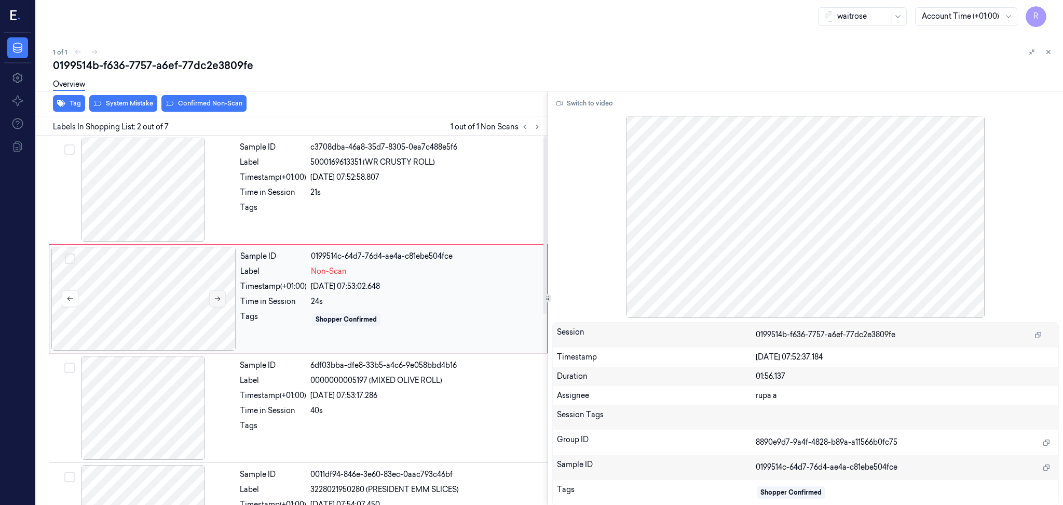
click at [224, 295] on button at bounding box center [217, 298] width 17 height 17
click at [139, 279] on div at bounding box center [143, 299] width 185 height 104
click at [798, 252] on div at bounding box center [805, 217] width 507 height 202
click at [129, 277] on div at bounding box center [143, 299] width 185 height 104
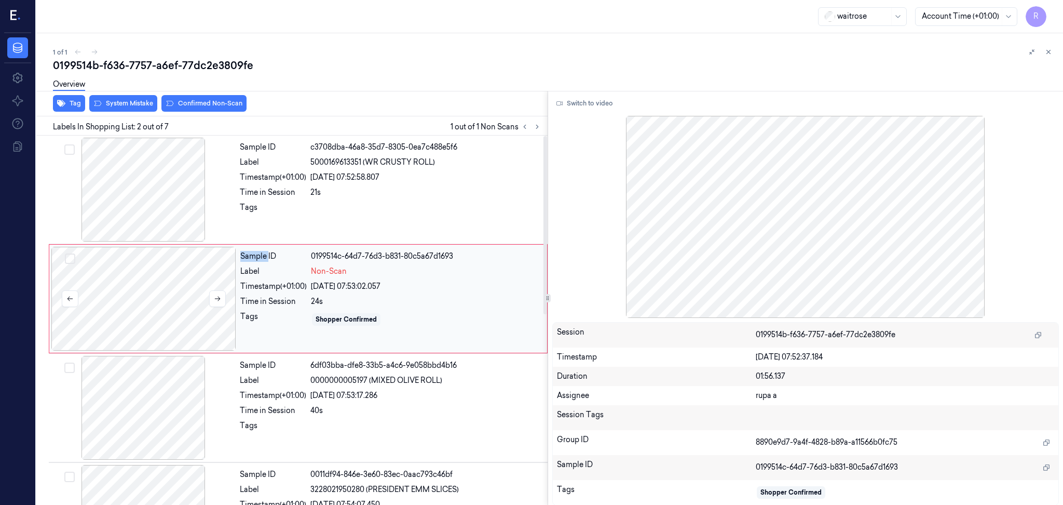
click at [129, 277] on div at bounding box center [143, 299] width 185 height 104
click at [216, 300] on icon at bounding box center [217, 298] width 7 height 7
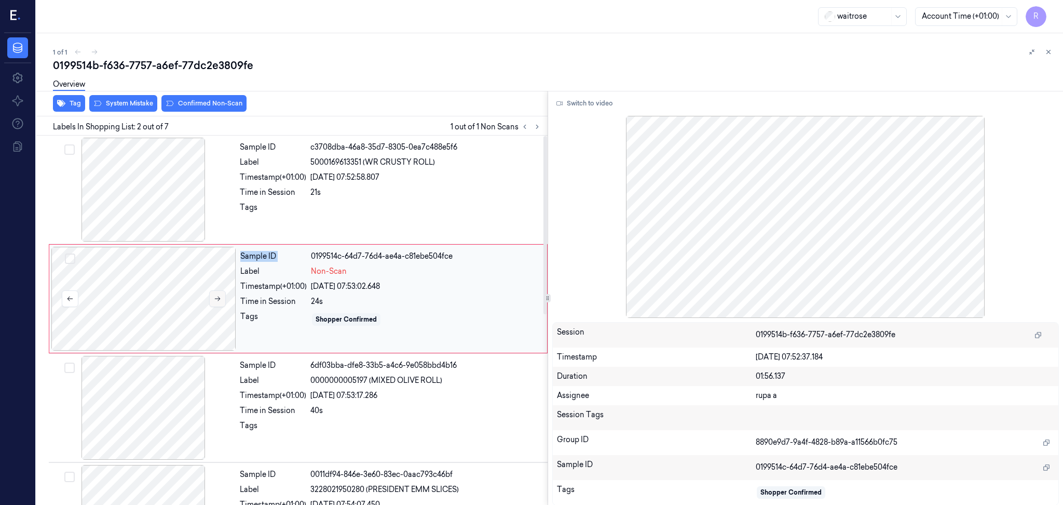
click at [216, 300] on icon at bounding box center [217, 298] width 7 height 7
click at [560, 102] on icon at bounding box center [559, 103] width 6 height 6
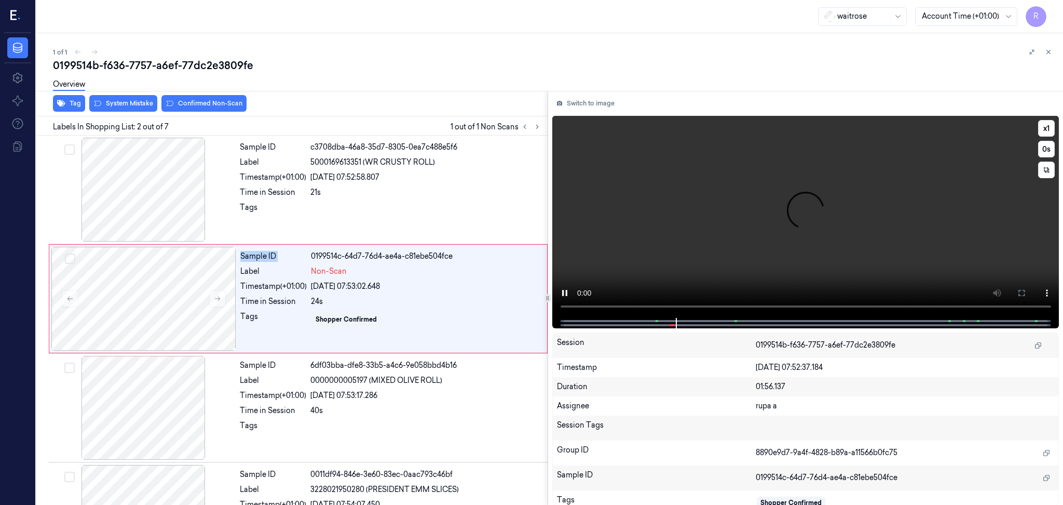
drag, startPoint x: 1016, startPoint y: 291, endPoint x: 1017, endPoint y: 352, distance: 61.3
click at [1017, 292] on button at bounding box center [1021, 292] width 17 height 17
click at [1024, 290] on icon at bounding box center [1021, 293] width 6 height 6
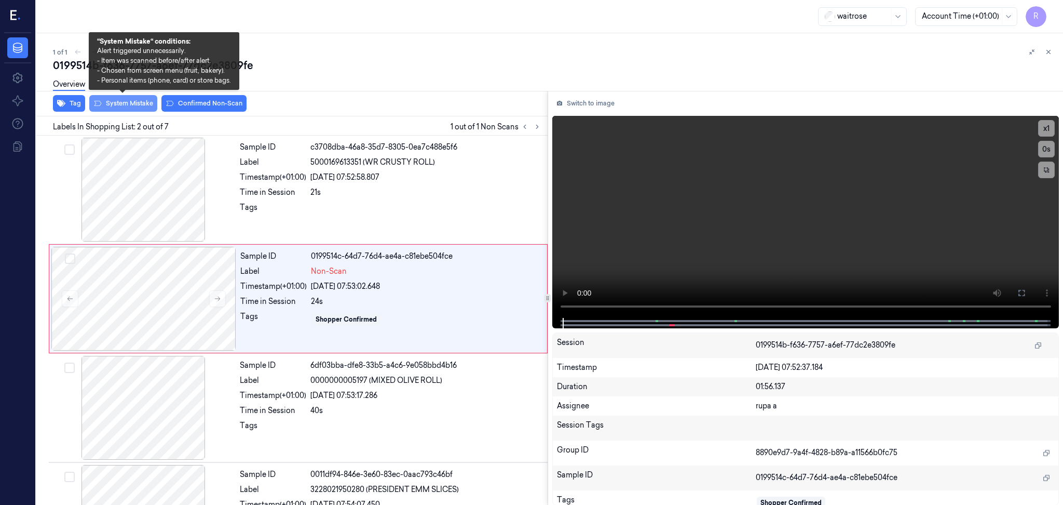
click at [135, 105] on button "System Mistake" at bounding box center [123, 103] width 68 height 17
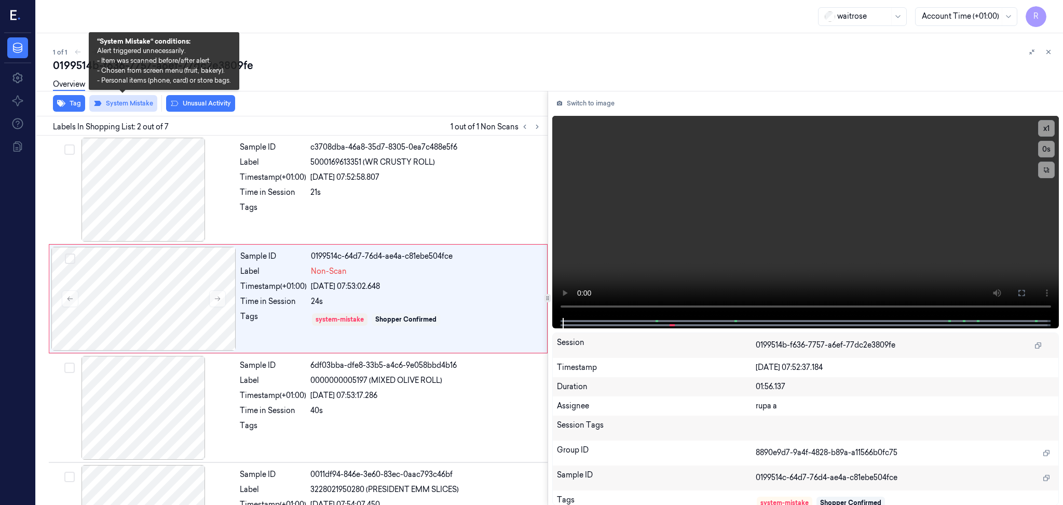
click at [128, 102] on button "System Mistake" at bounding box center [123, 103] width 68 height 17
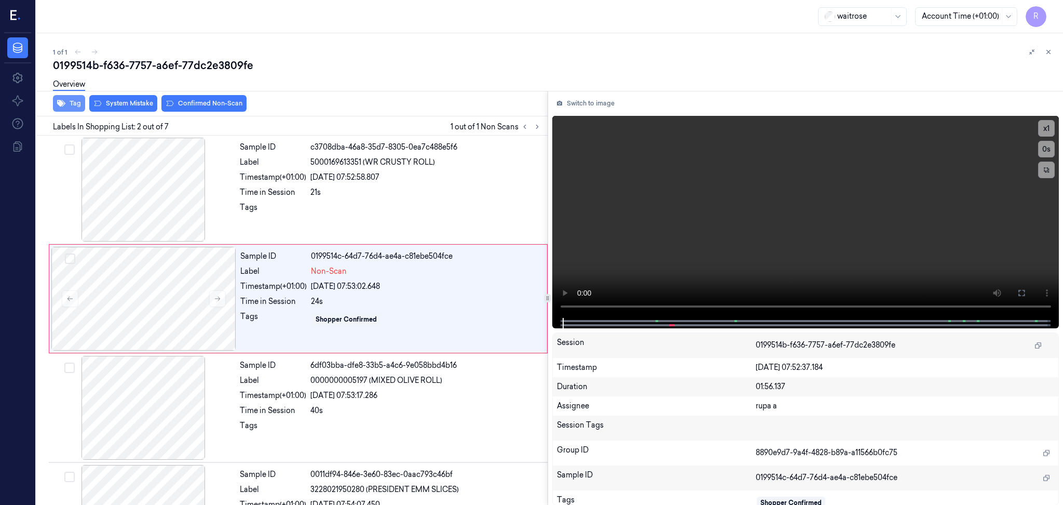
click at [58, 105] on icon "button" at bounding box center [61, 103] width 8 height 8
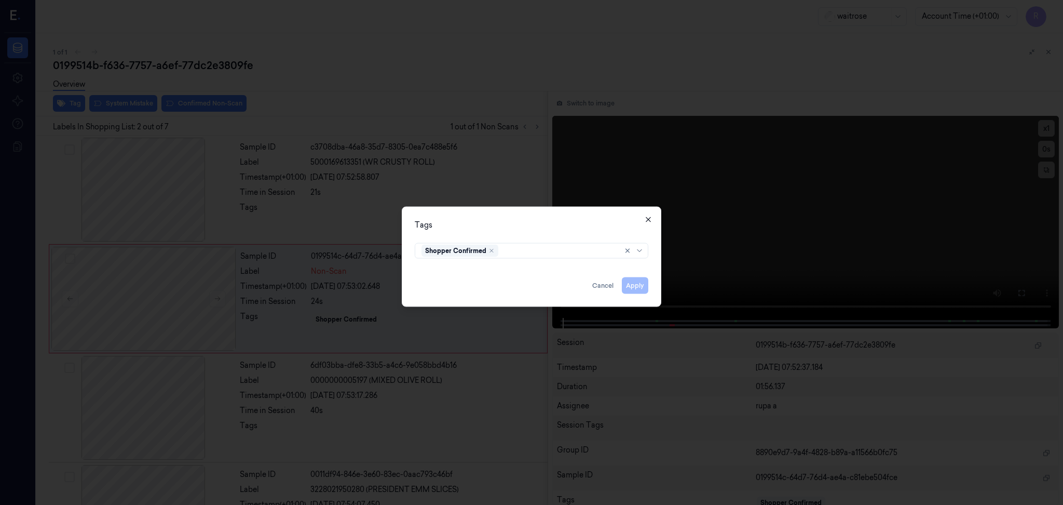
click at [644, 220] on icon "button" at bounding box center [648, 219] width 8 height 8
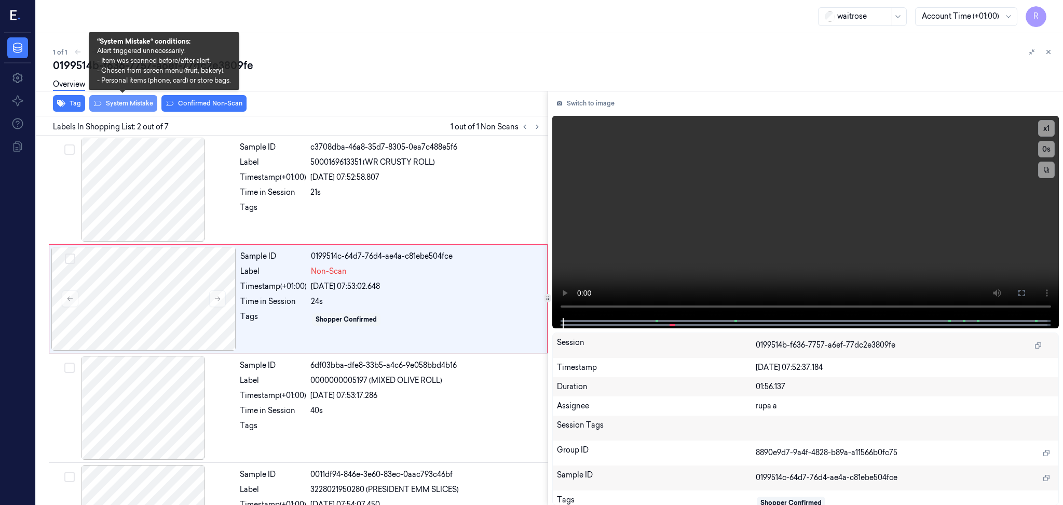
click at [131, 101] on button "System Mistake" at bounding box center [123, 103] width 68 height 17
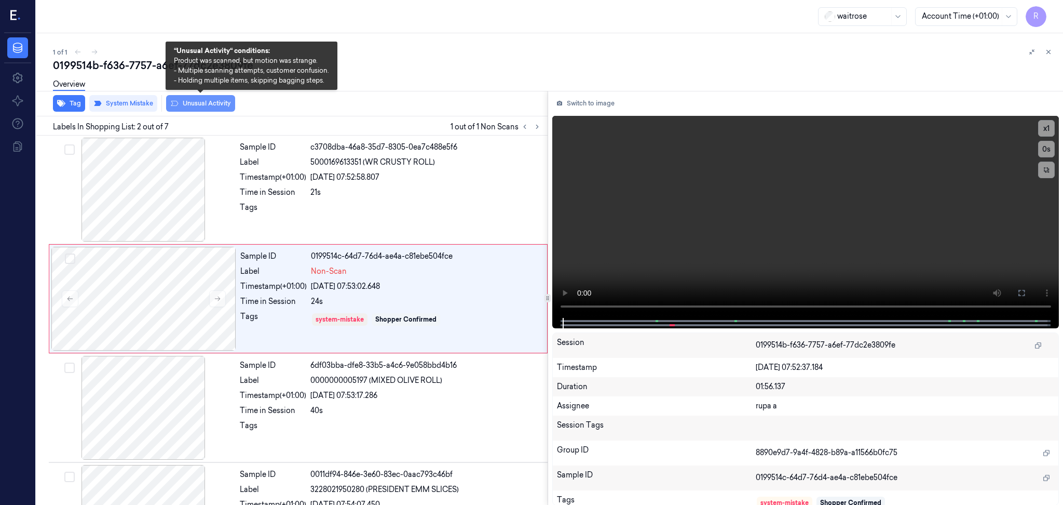
click at [213, 103] on button "Unusual Activity" at bounding box center [200, 103] width 69 height 17
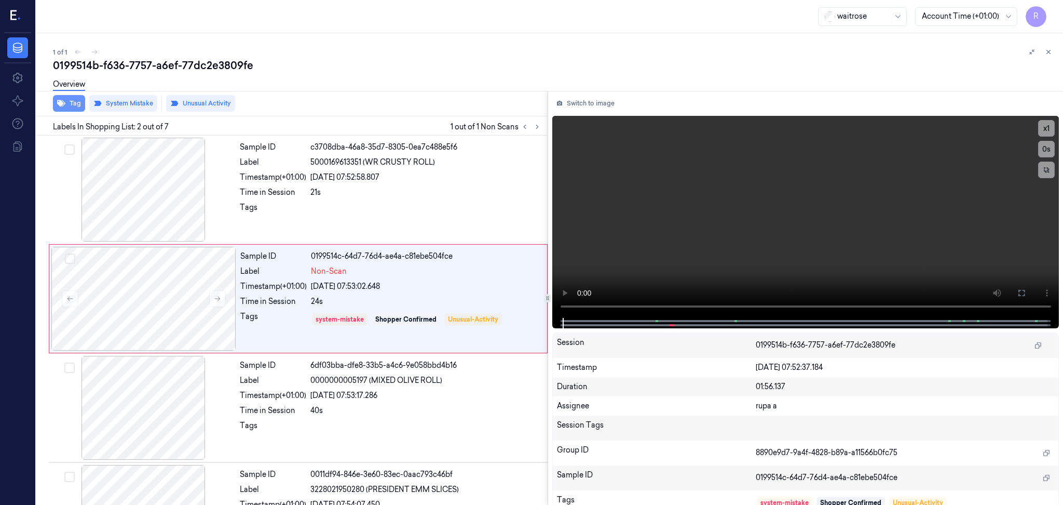
click at [70, 104] on button "Tag" at bounding box center [69, 103] width 32 height 17
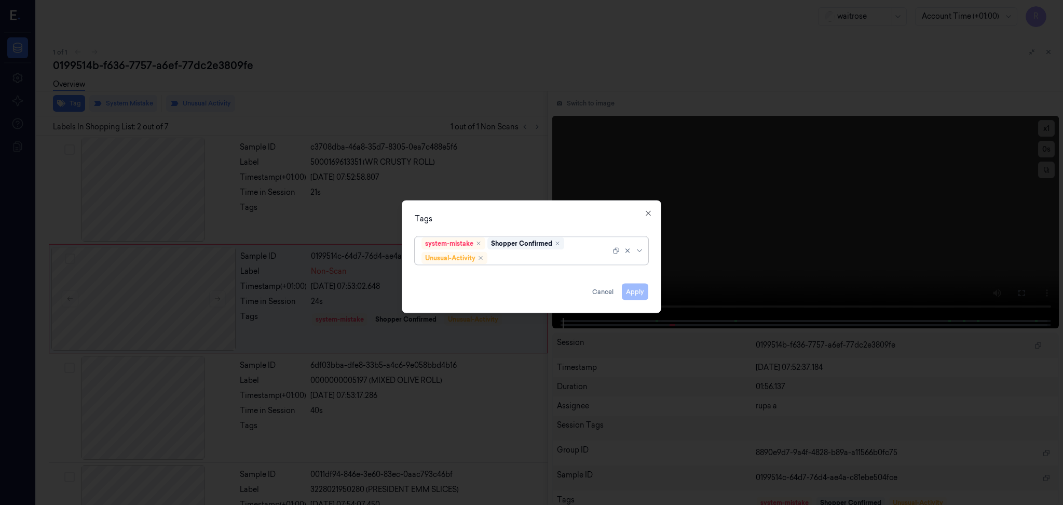
click at [522, 264] on div "system-mistake Shopper Confirmed Unusual-Activity" at bounding box center [532, 251] width 234 height 28
type input "pi"
click at [499, 273] on div "Picklist item alert" at bounding box center [531, 278] width 220 height 11
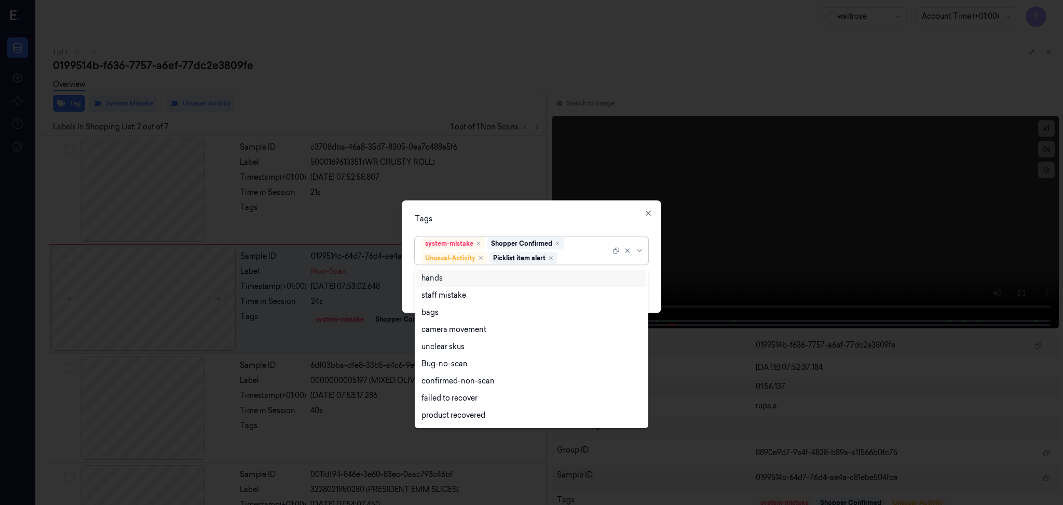
click at [592, 217] on div "Tags" at bounding box center [532, 218] width 234 height 11
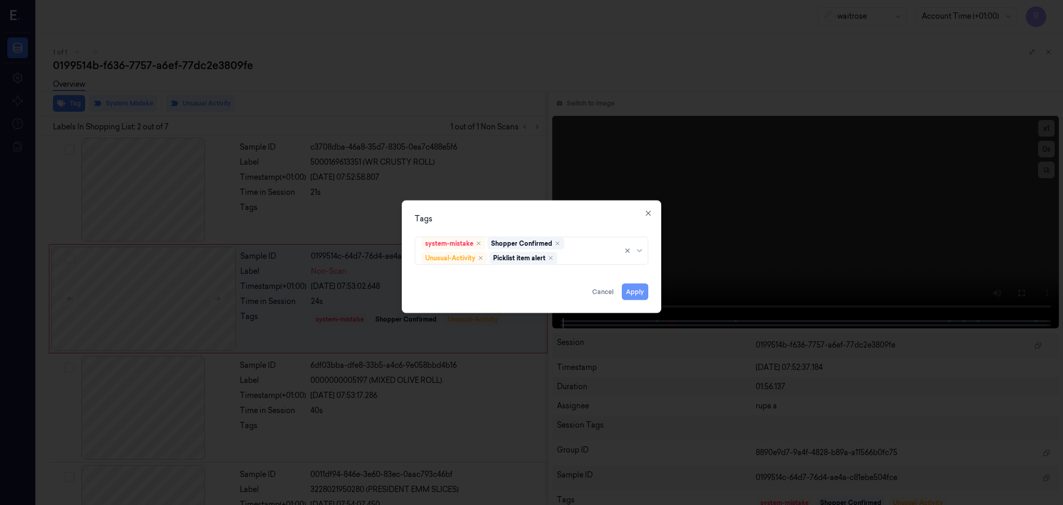
click at [637, 290] on button "Apply" at bounding box center [635, 291] width 26 height 17
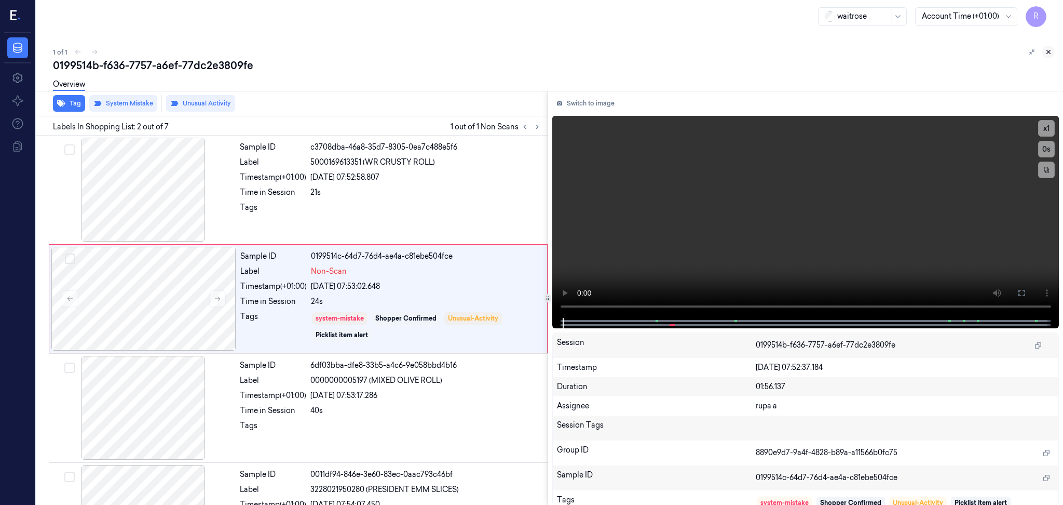
click at [1052, 53] on icon at bounding box center [1048, 51] width 7 height 7
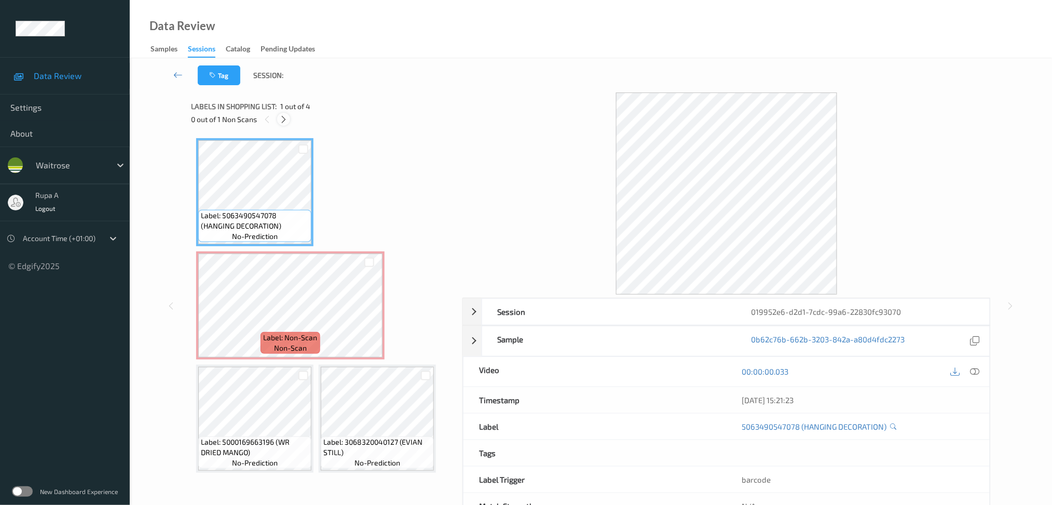
click at [280, 117] on icon at bounding box center [283, 119] width 9 height 9
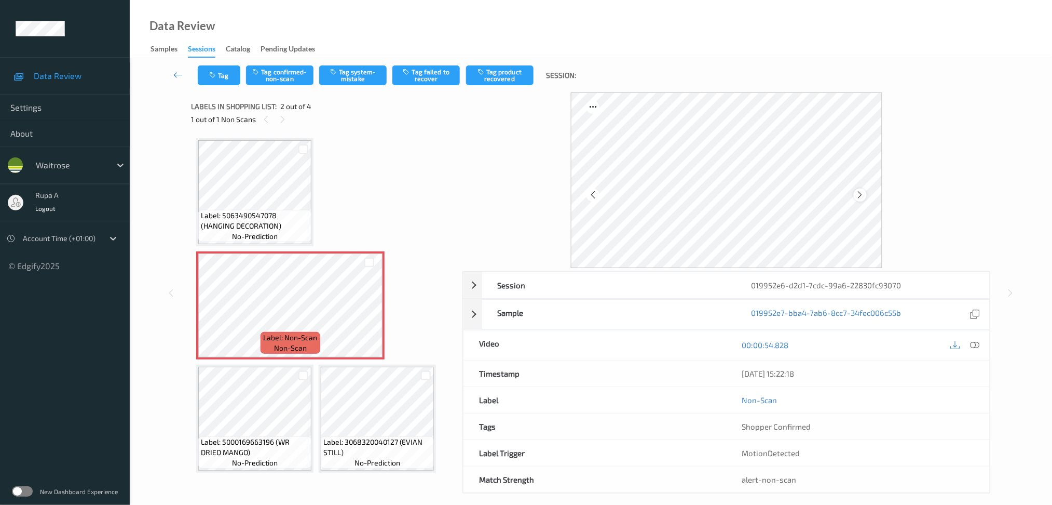
click at [864, 193] on icon at bounding box center [860, 194] width 9 height 9
click at [862, 192] on icon at bounding box center [860, 194] width 9 height 9
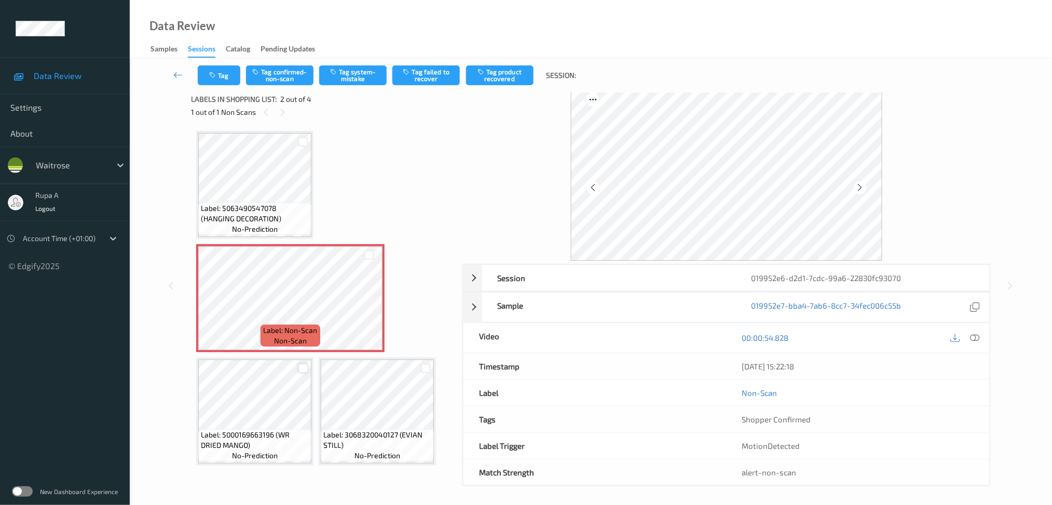
scroll to position [10, 0]
click at [978, 336] on icon at bounding box center [974, 334] width 9 height 9
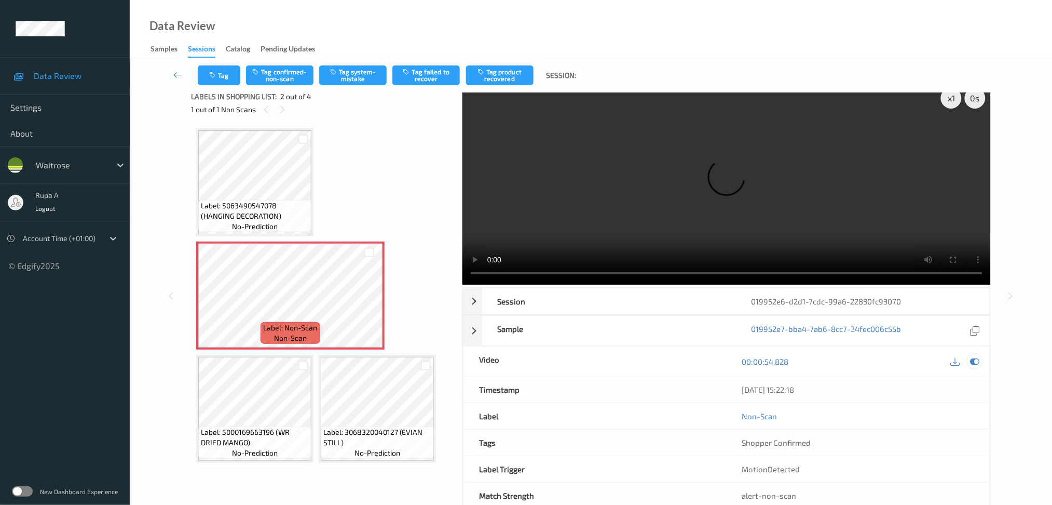
scroll to position [0, 0]
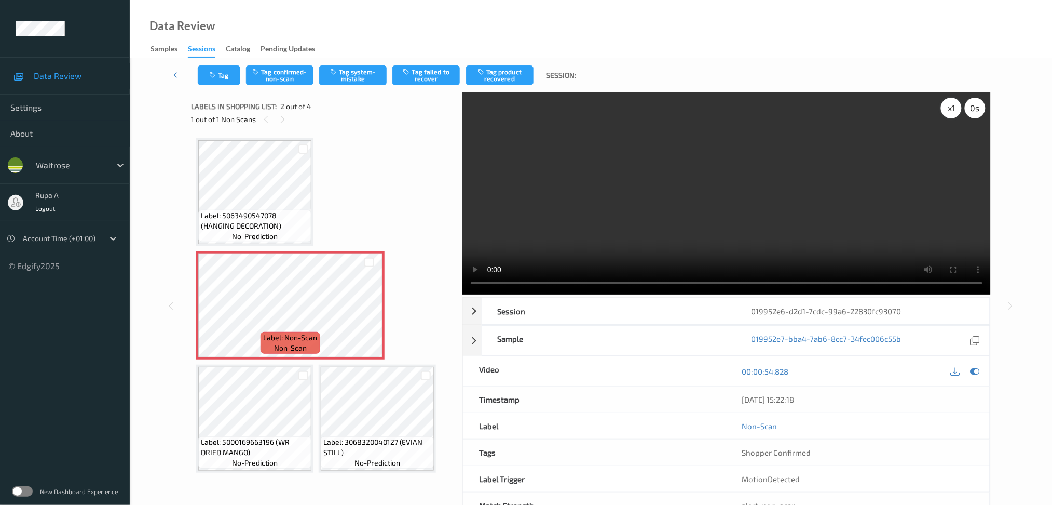
click at [948, 116] on div "x 1" at bounding box center [951, 108] width 21 height 21
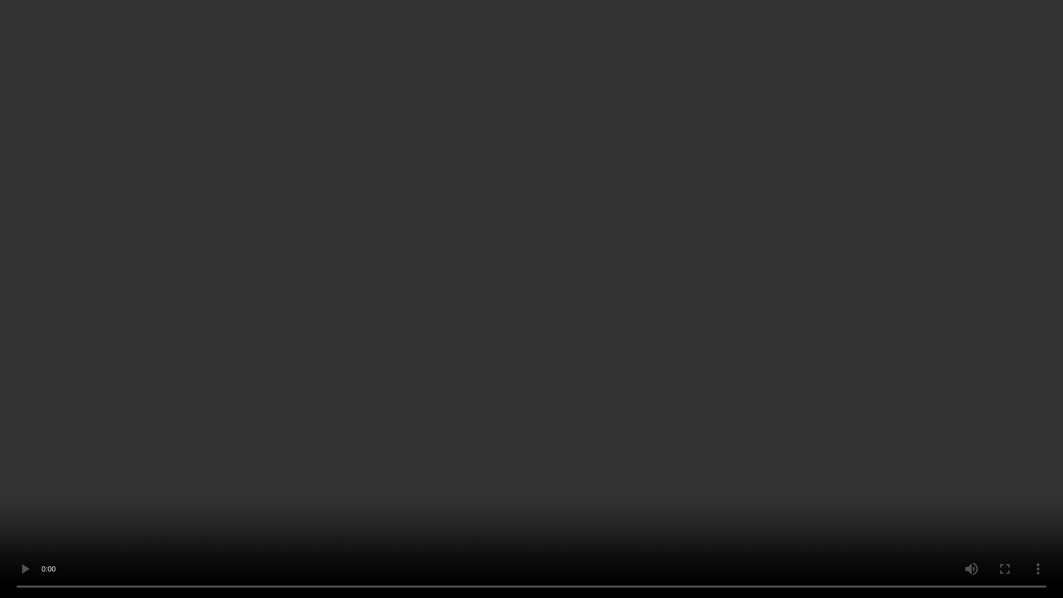
click at [762, 193] on video at bounding box center [531, 299] width 1063 height 598
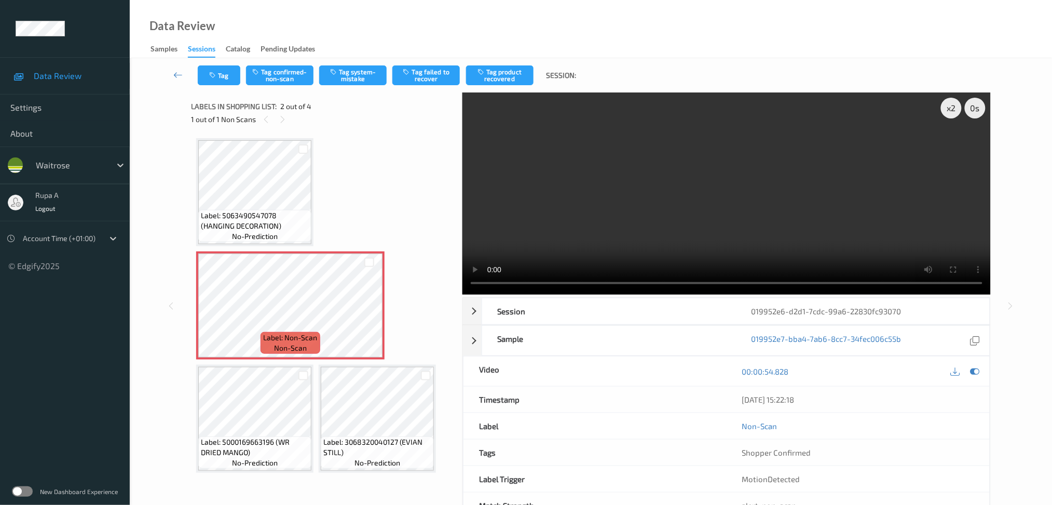
click at [952, 256] on video at bounding box center [726, 193] width 528 height 202
click at [948, 114] on div "x 2" at bounding box center [951, 108] width 21 height 21
click at [978, 367] on icon at bounding box center [974, 370] width 9 height 9
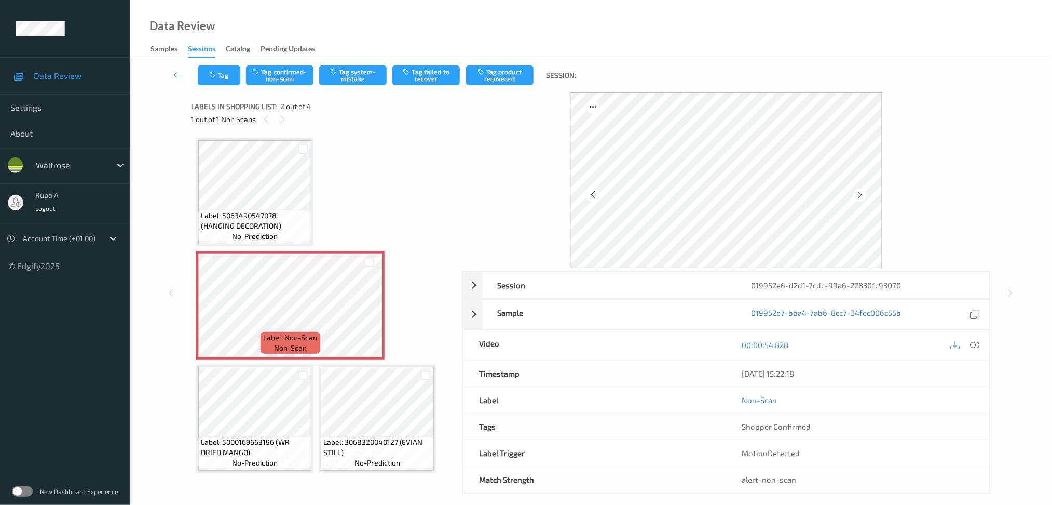
click at [248, 220] on span "Label: 5063490547078 (HANGING DECORATION)" at bounding box center [255, 220] width 108 height 21
click at [283, 82] on button "Tag confirmed-non-scan" at bounding box center [279, 75] width 67 height 20
click at [280, 78] on button "Tag confirmed-non-scan" at bounding box center [279, 75] width 67 height 20
click at [301, 78] on button "Tag confirmed-non-scan" at bounding box center [279, 75] width 67 height 20
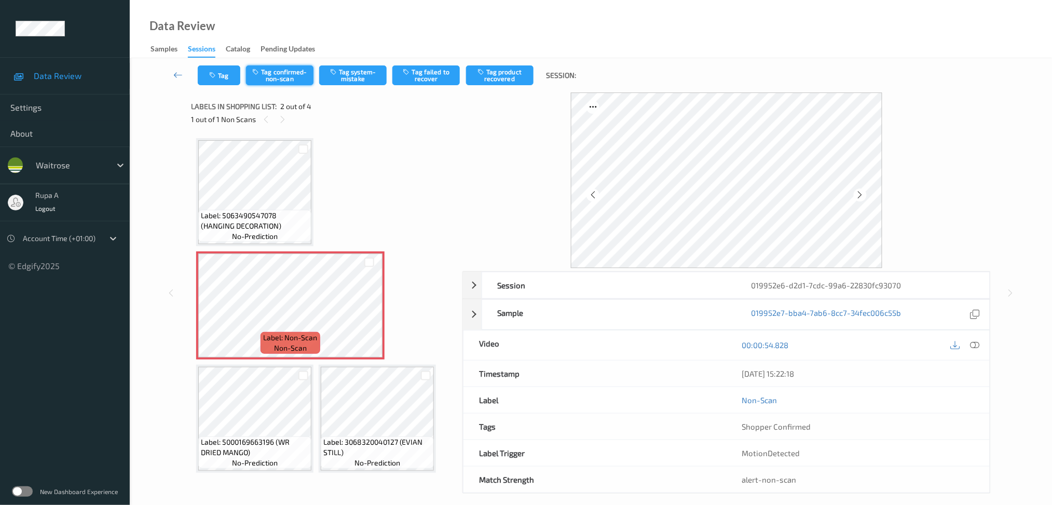
click at [301, 78] on button "Tag confirmed-non-scan" at bounding box center [279, 75] width 67 height 20
click at [860, 192] on icon at bounding box center [860, 194] width 9 height 9
click at [859, 193] on icon at bounding box center [860, 194] width 9 height 9
click at [278, 73] on button "Tag confirmed-non-scan" at bounding box center [279, 75] width 67 height 20
click at [515, 78] on button "Tag product recovered" at bounding box center [499, 75] width 67 height 20
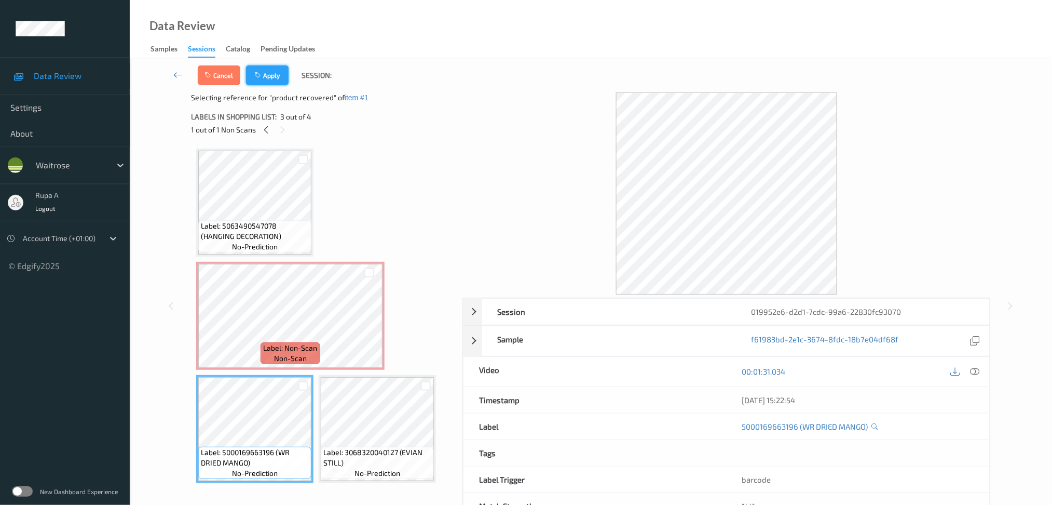
click at [273, 75] on button "Apply" at bounding box center [267, 75] width 43 height 20
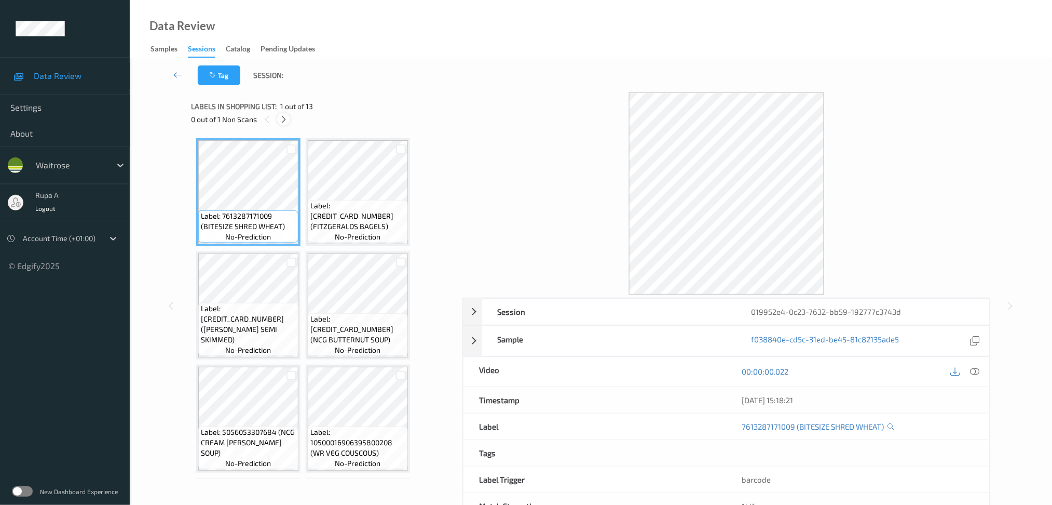
click at [279, 123] on icon at bounding box center [283, 119] width 9 height 9
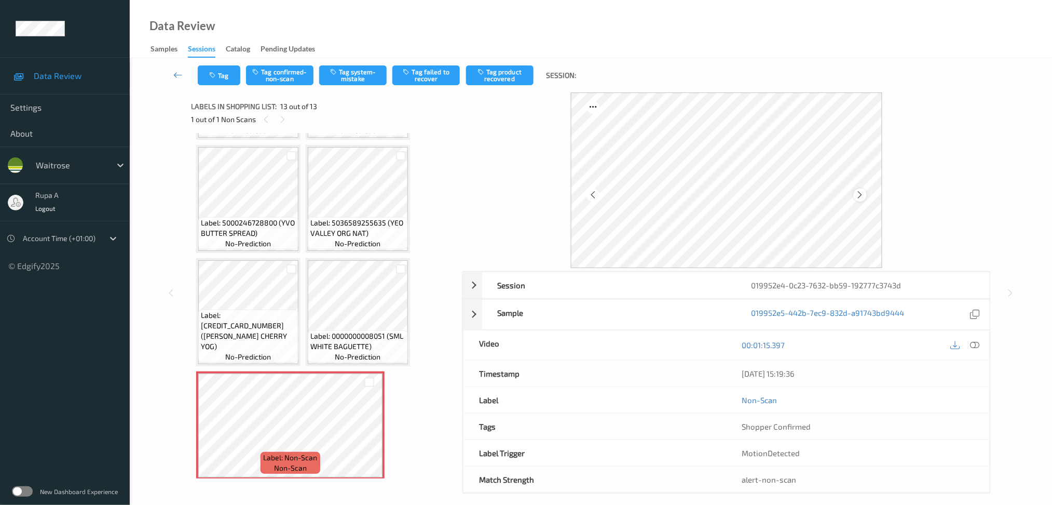
click at [859, 195] on icon at bounding box center [860, 194] width 9 height 9
click at [367, 77] on button "Tag system-mistake" at bounding box center [352, 75] width 67 height 20
click at [861, 194] on icon at bounding box center [860, 194] width 9 height 9
click at [862, 194] on icon at bounding box center [860, 194] width 9 height 9
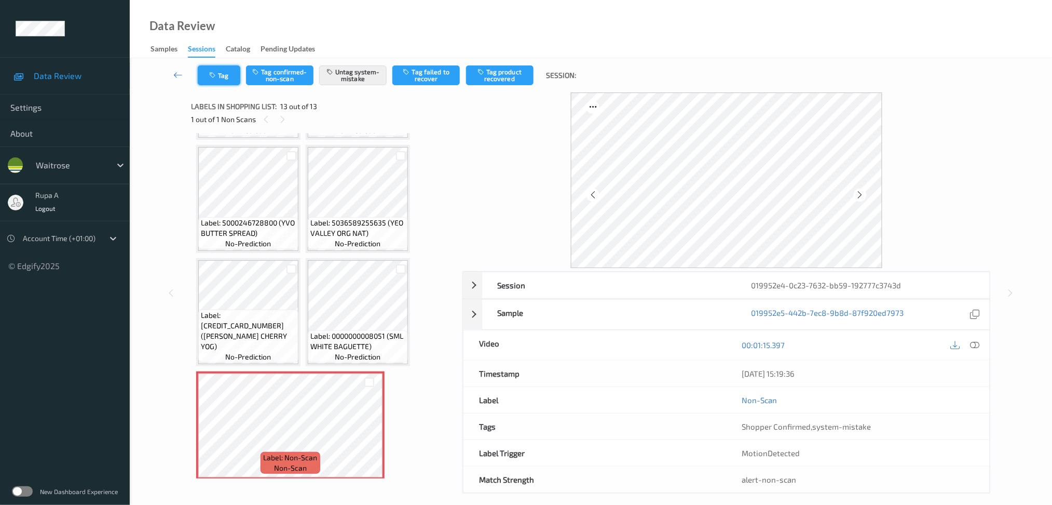
click at [210, 73] on icon "button" at bounding box center [213, 75] width 9 height 7
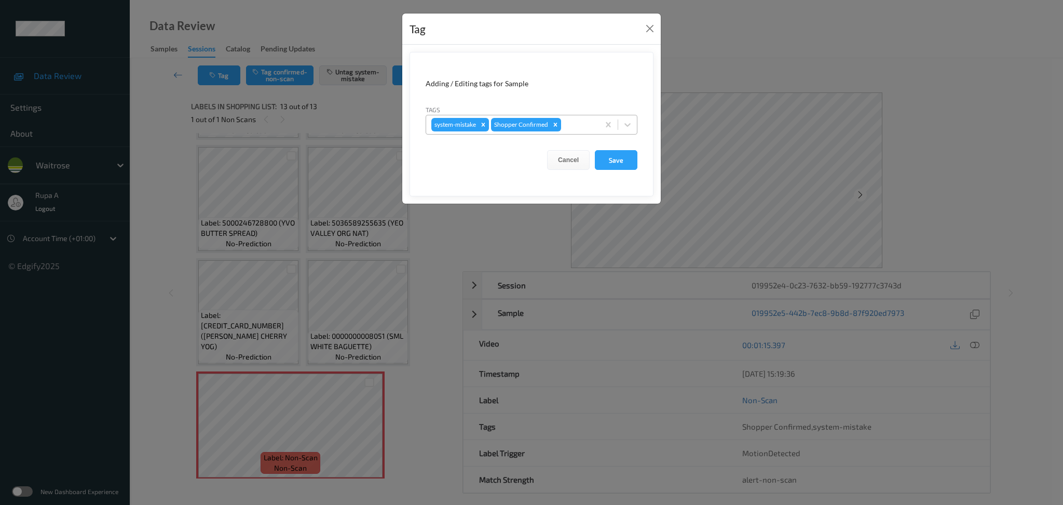
click at [587, 129] on div at bounding box center [578, 124] width 31 height 12
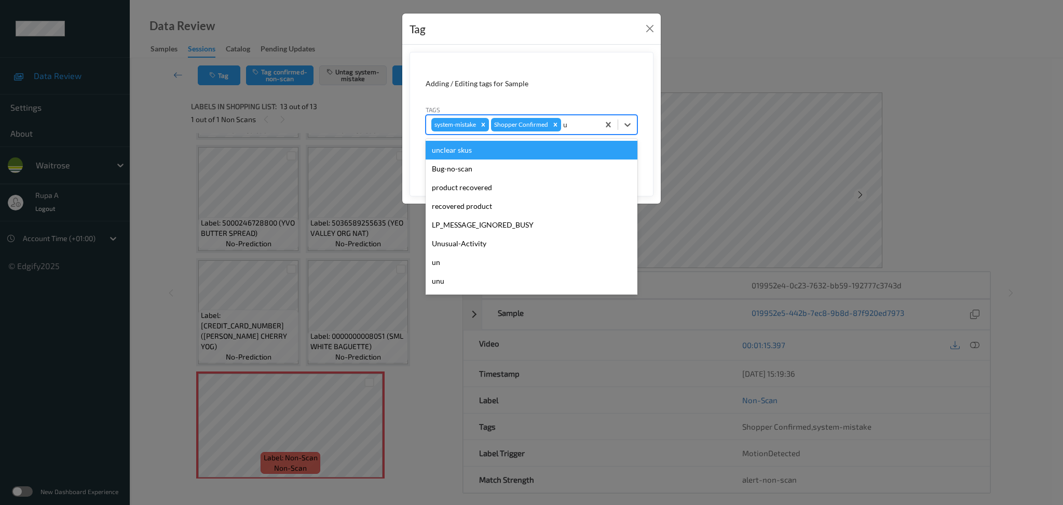
type input "un"
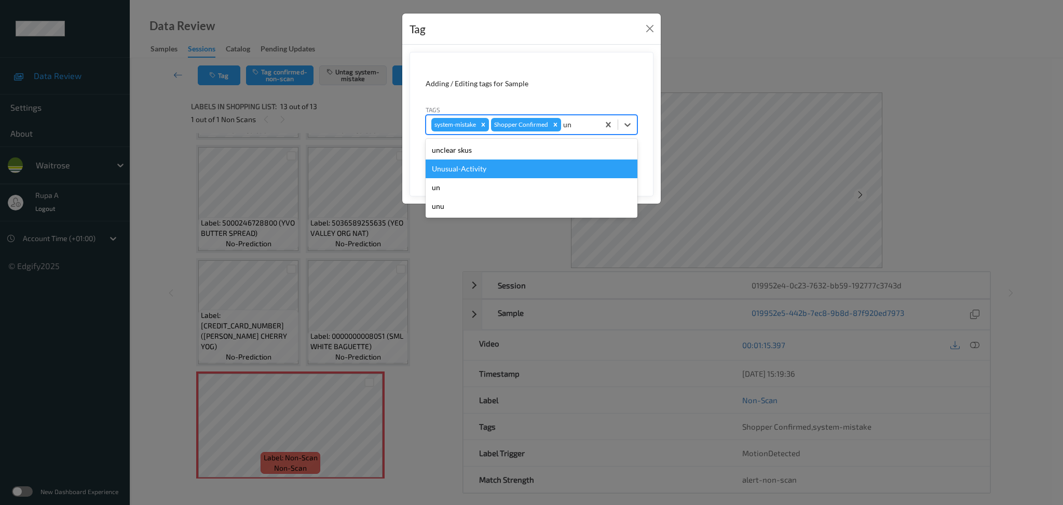
click at [510, 170] on div "Unusual-Activity" at bounding box center [532, 168] width 212 height 19
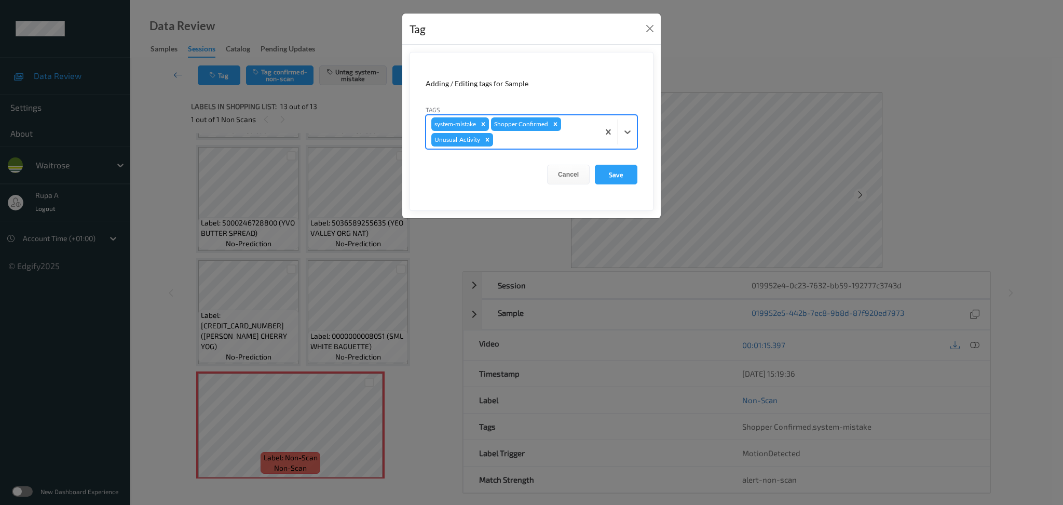
click at [546, 147] on div "system-mistake Shopper Confirmed Unusual-Activity" at bounding box center [512, 131] width 173 height 33
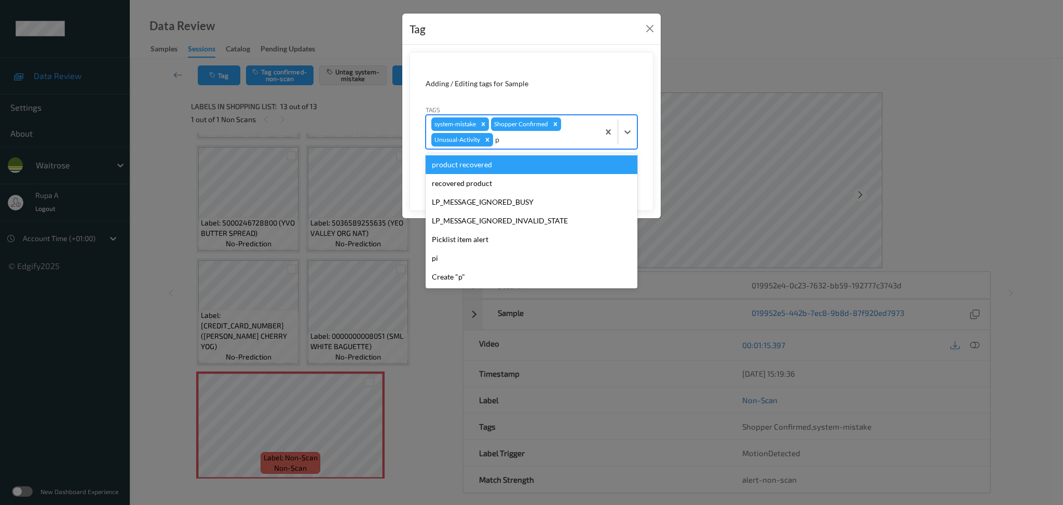
type input "pi"
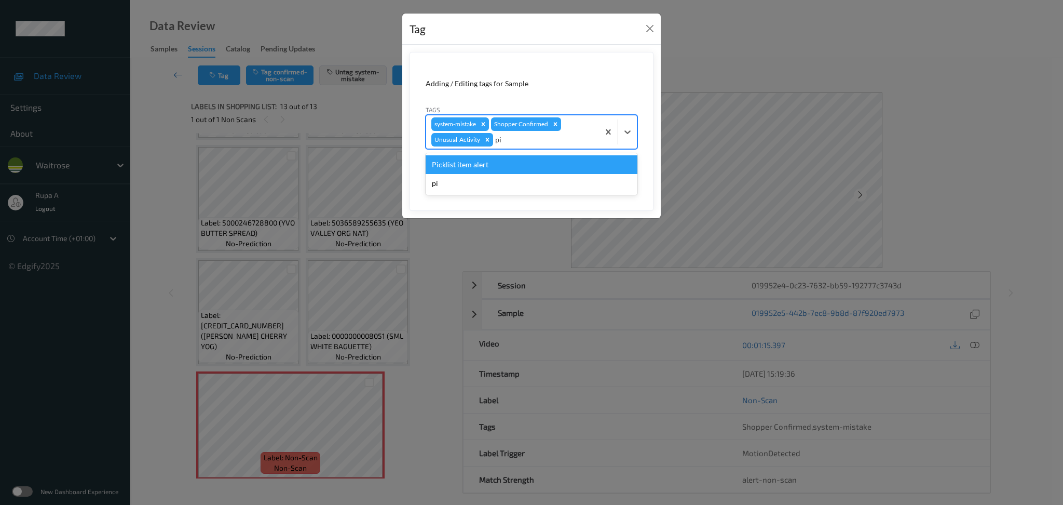
click at [528, 161] on div "Picklist item alert" at bounding box center [532, 164] width 212 height 19
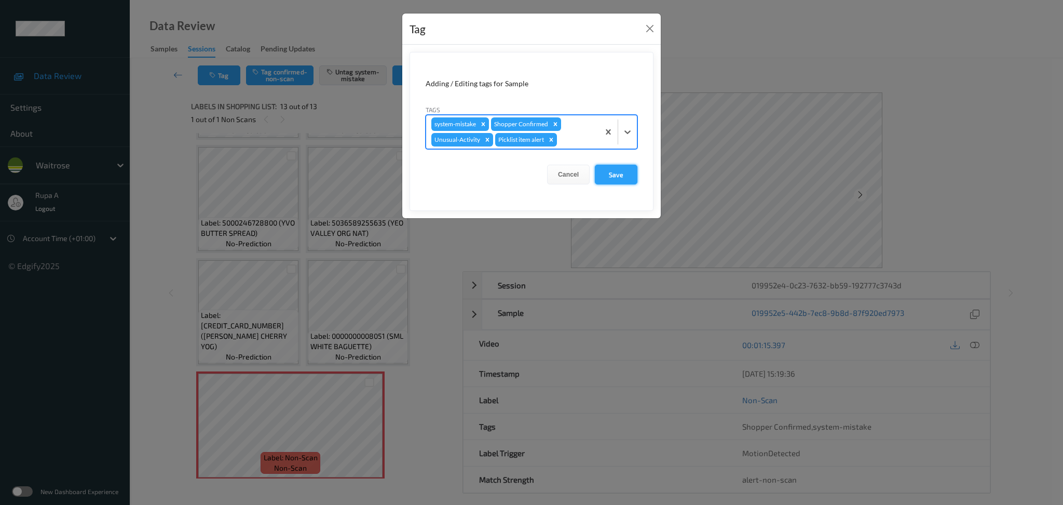
click at [623, 175] on button "Save" at bounding box center [616, 175] width 43 height 20
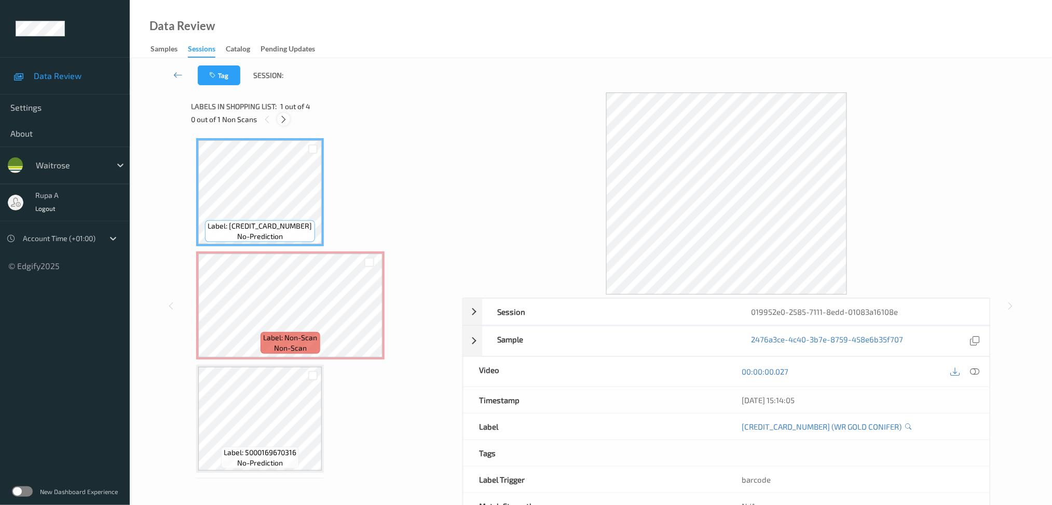
click at [278, 120] on div at bounding box center [283, 119] width 13 height 13
click at [279, 121] on icon at bounding box center [283, 119] width 9 height 9
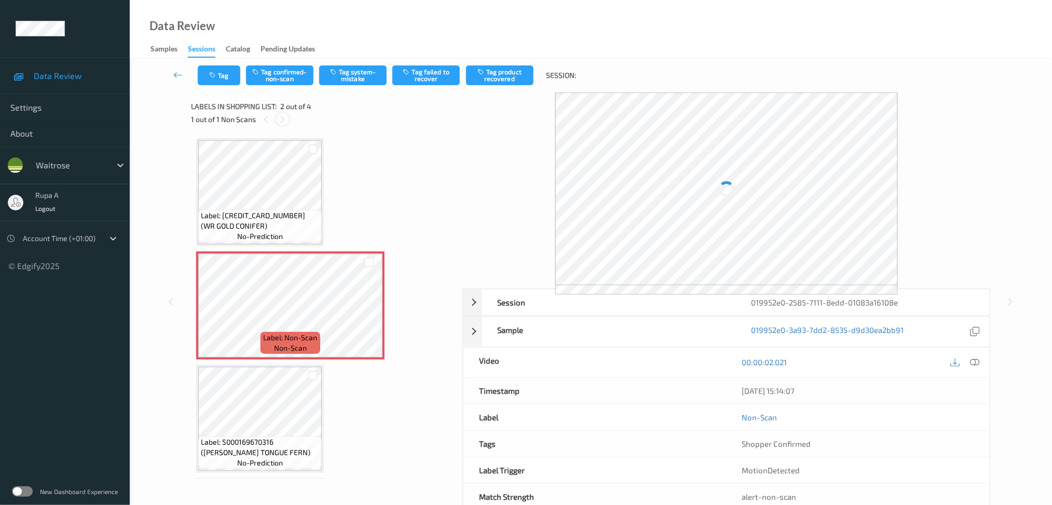
scroll to position [5, 0]
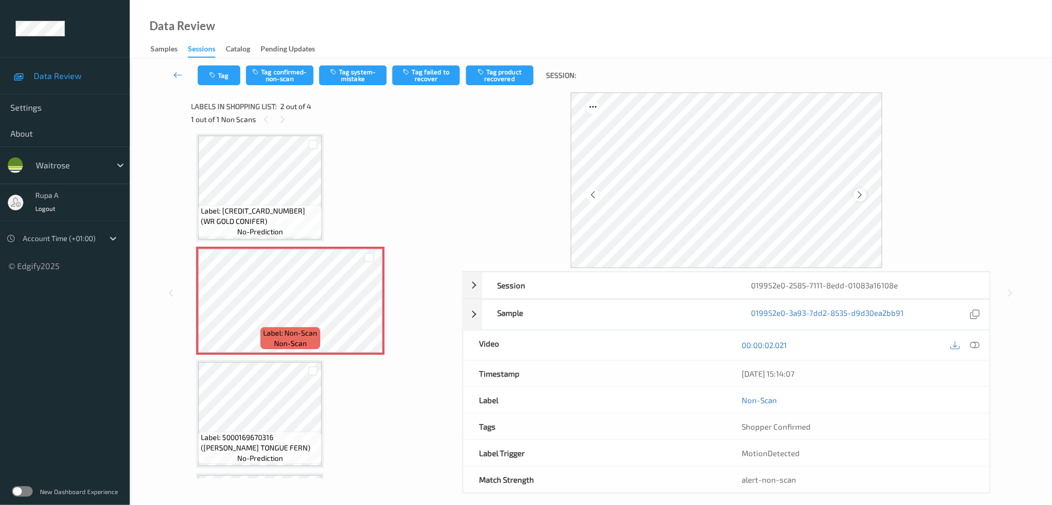
click at [861, 193] on icon at bounding box center [860, 194] width 9 height 9
click at [862, 193] on icon at bounding box center [860, 194] width 9 height 9
click at [367, 71] on button "Tag system-mistake" at bounding box center [352, 75] width 67 height 20
click at [230, 76] on button "Tag" at bounding box center [219, 75] width 43 height 20
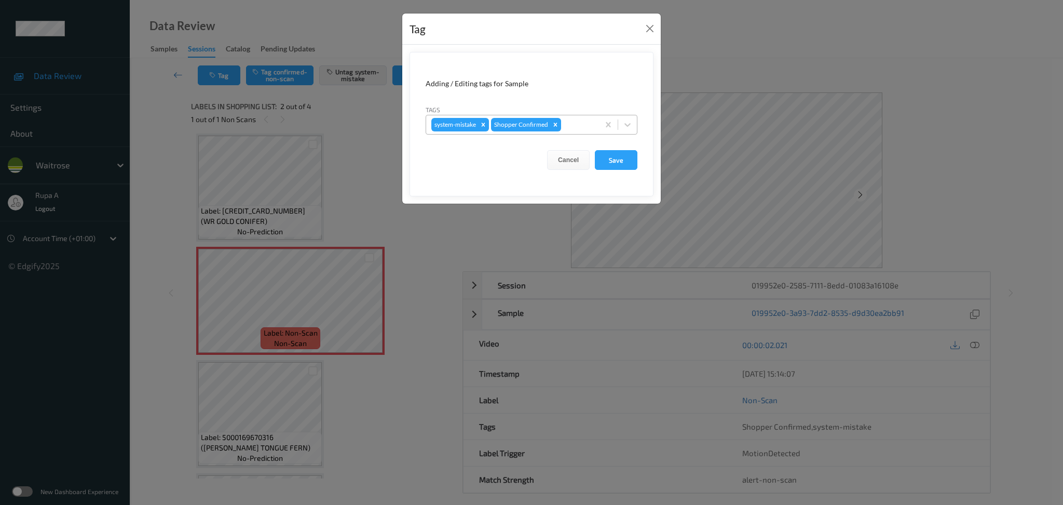
click at [578, 131] on div at bounding box center [578, 124] width 31 height 12
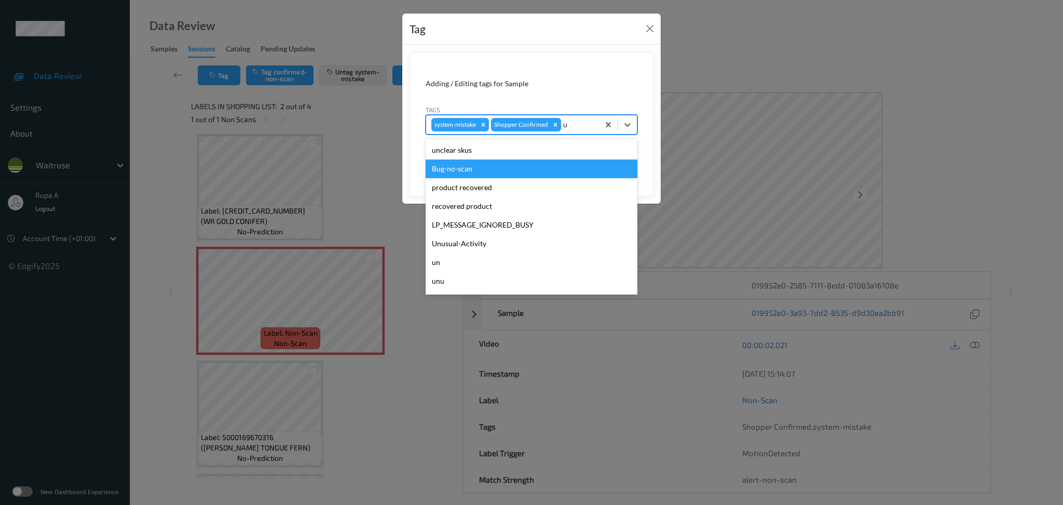
type input "un"
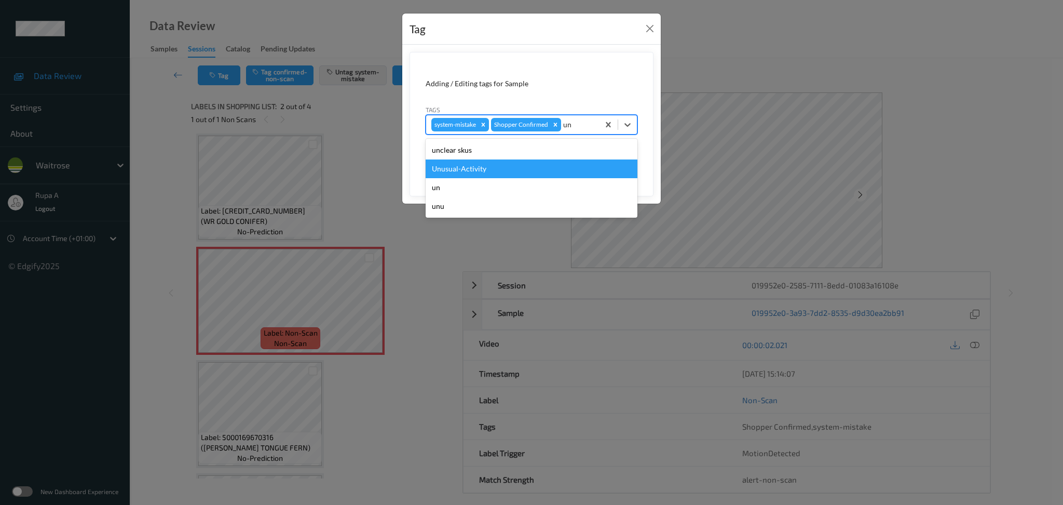
click at [503, 170] on div "Unusual-Activity" at bounding box center [532, 168] width 212 height 19
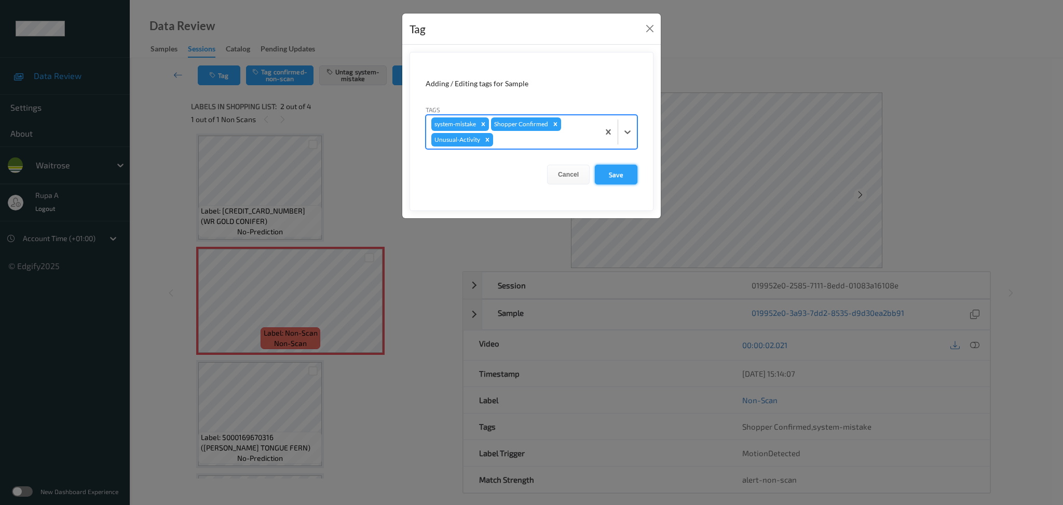
click at [625, 178] on button "Save" at bounding box center [616, 175] width 43 height 20
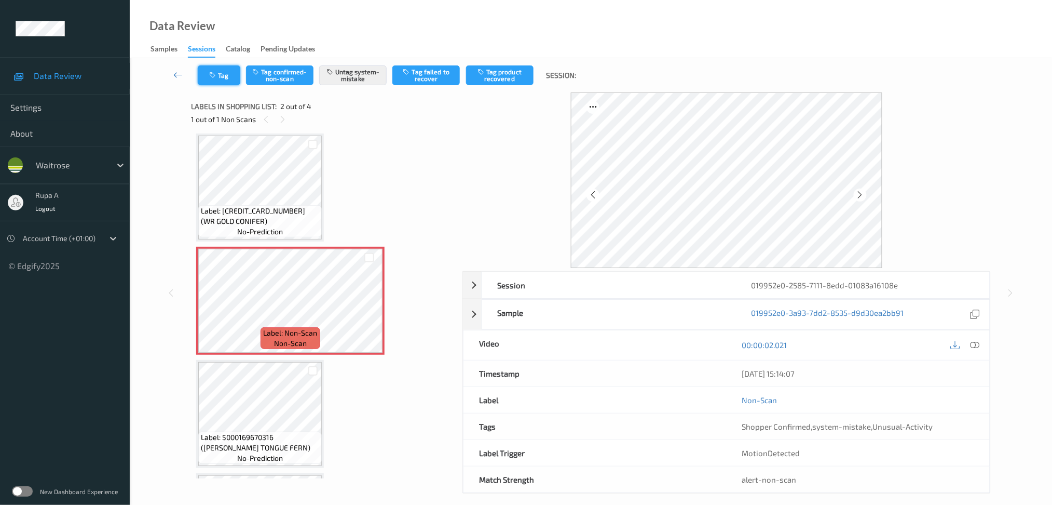
click at [229, 71] on button "Tag" at bounding box center [219, 75] width 43 height 20
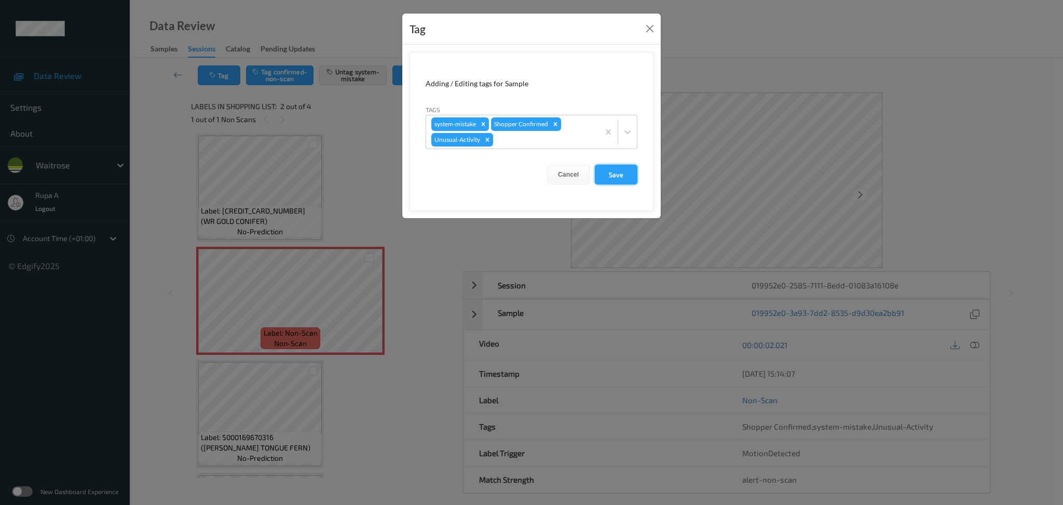
click at [608, 177] on button "Save" at bounding box center [616, 175] width 43 height 20
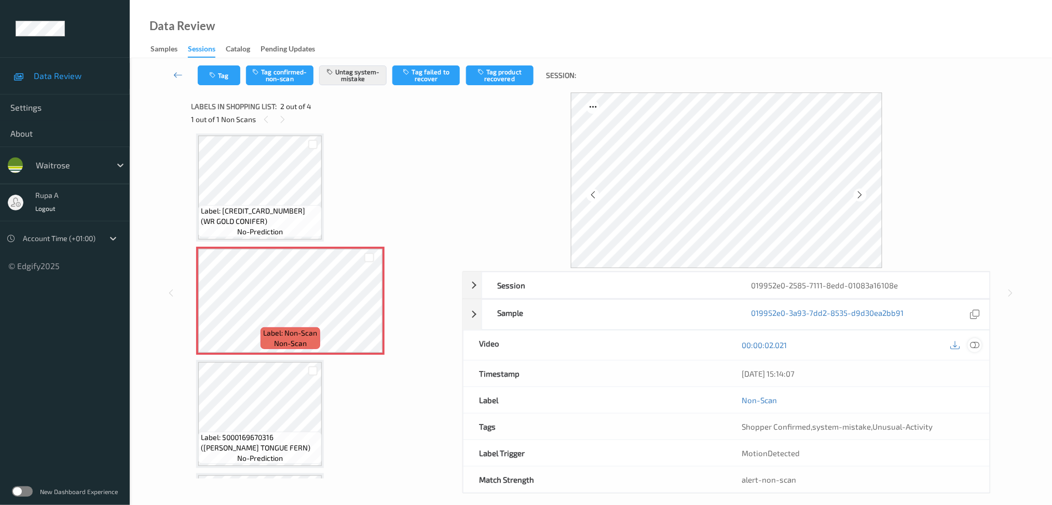
click at [976, 345] on icon at bounding box center [974, 344] width 9 height 9
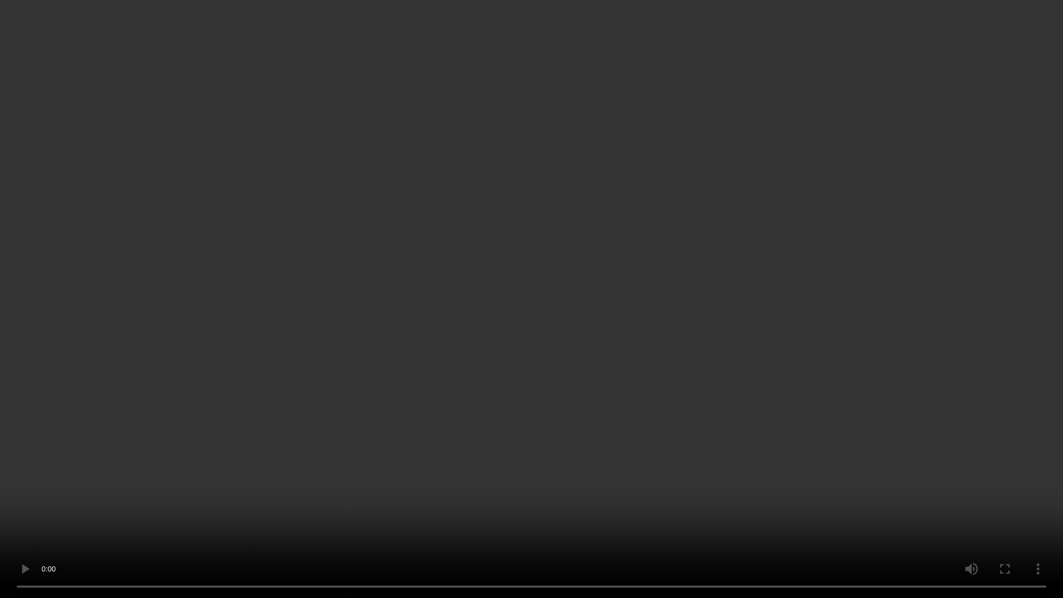
click at [71, 504] on video at bounding box center [531, 299] width 1063 height 598
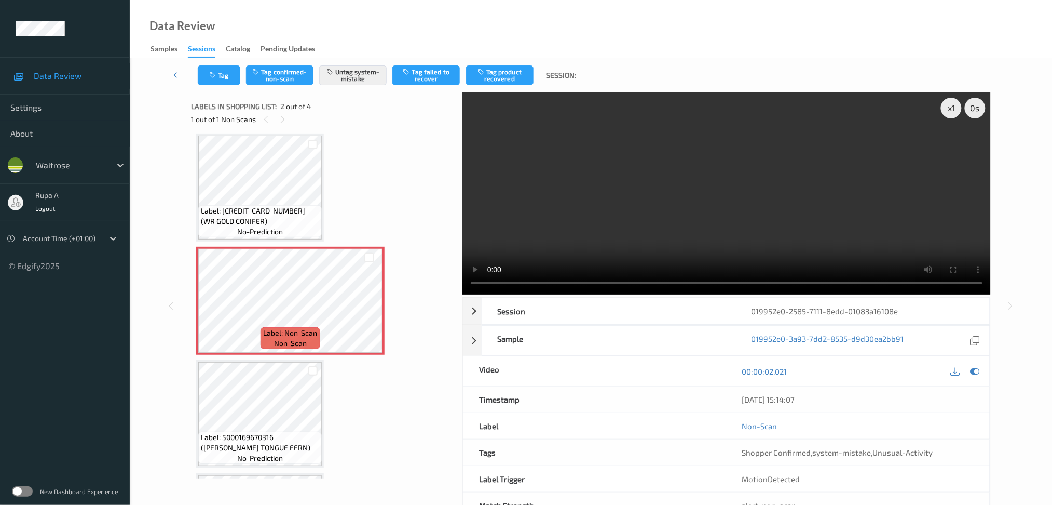
click at [978, 370] on icon at bounding box center [974, 370] width 9 height 9
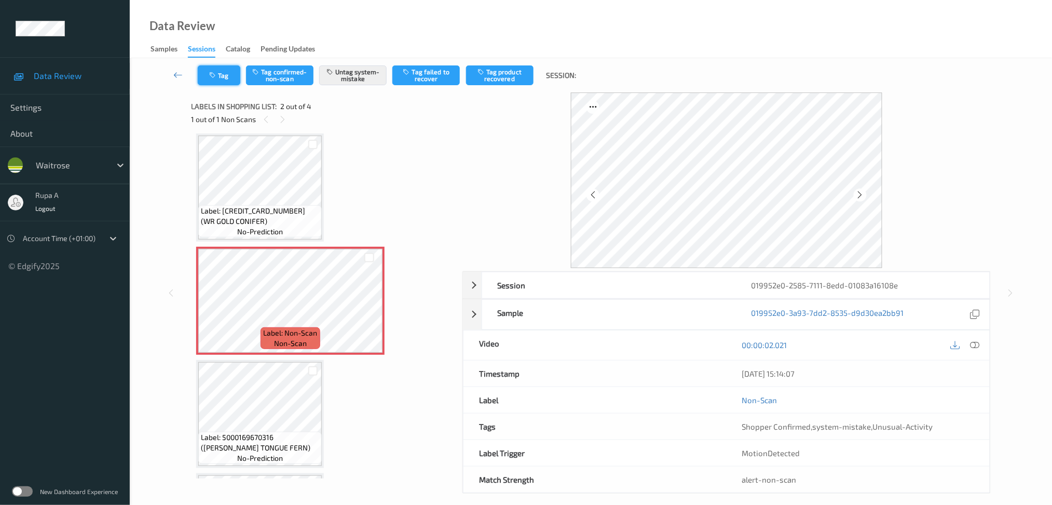
click at [220, 74] on button "Tag" at bounding box center [219, 75] width 43 height 20
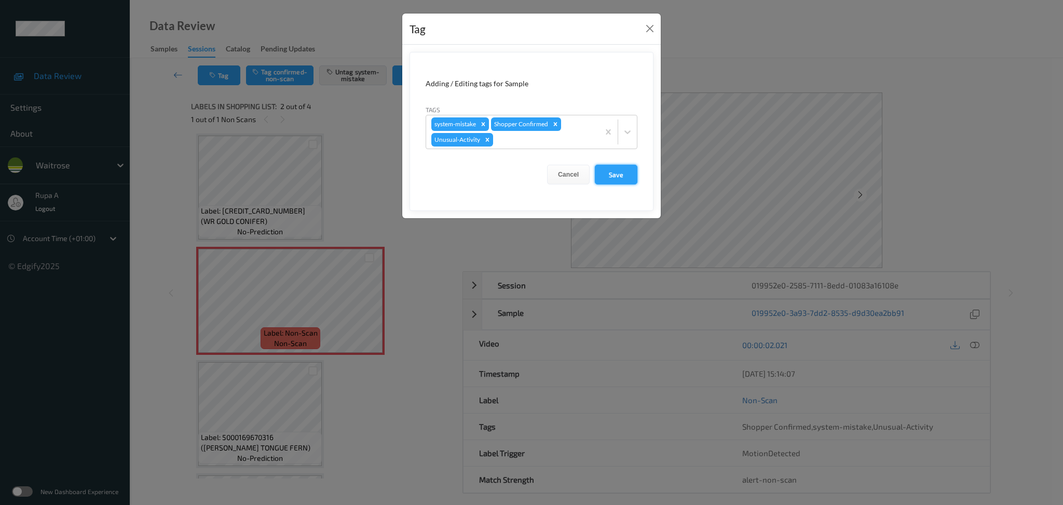
click at [621, 175] on button "Save" at bounding box center [616, 175] width 43 height 20
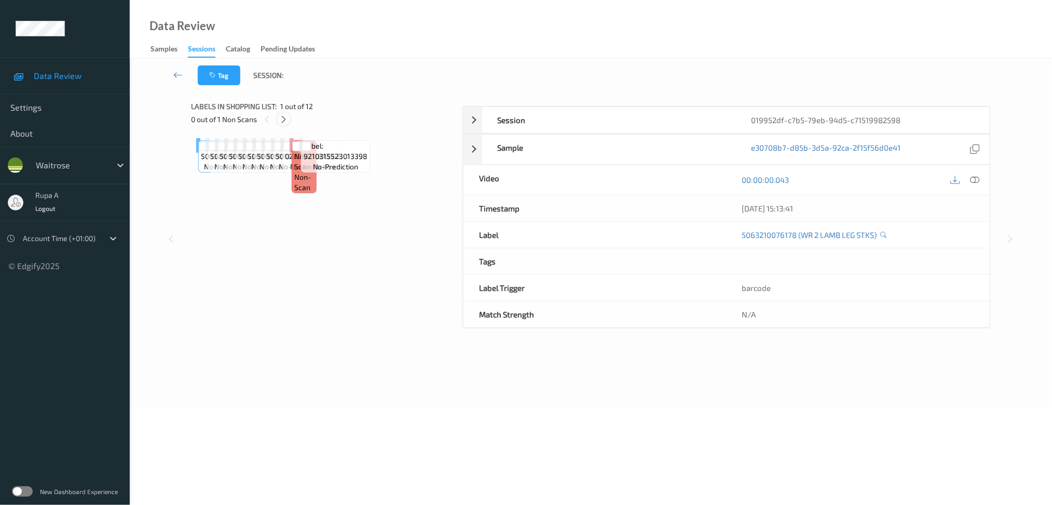
click at [283, 119] on icon at bounding box center [283, 119] width 9 height 9
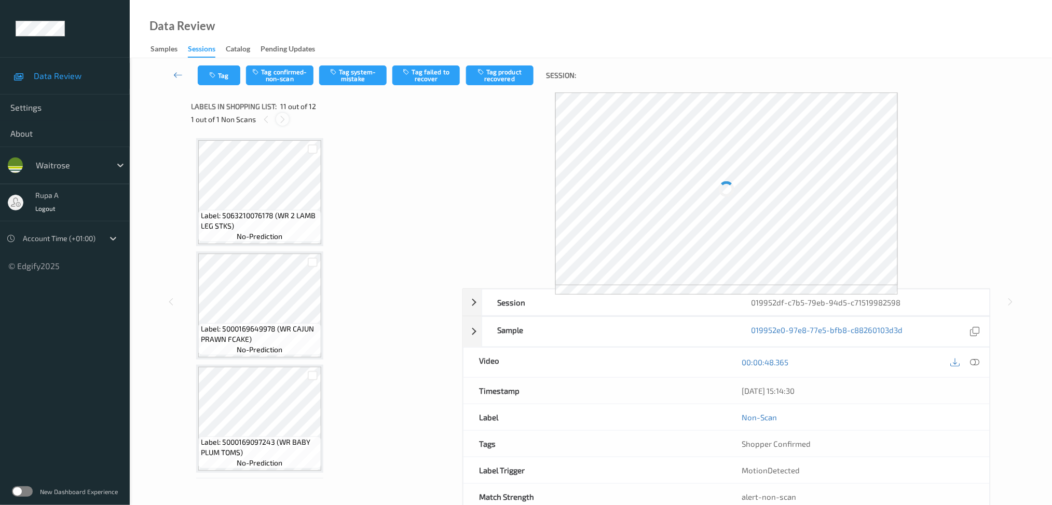
scroll to position [1007, 0]
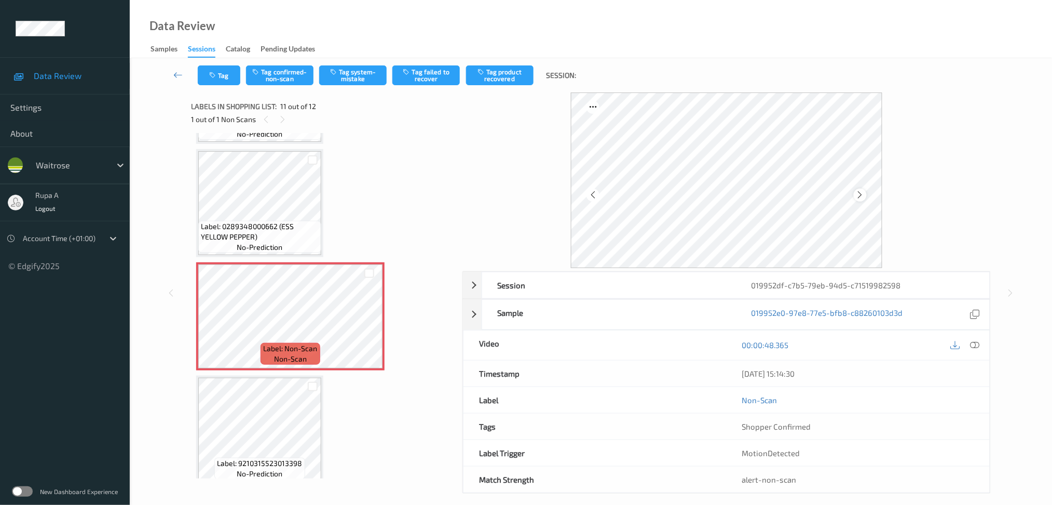
click at [858, 199] on icon at bounding box center [860, 194] width 9 height 9
click at [355, 85] on div "Tag Tag confirmed-non-scan Tag system-mistake Tag failed to recover Tag product…" at bounding box center [591, 75] width 880 height 34
click at [369, 78] on button "Tag system-mistake" at bounding box center [352, 75] width 67 height 20
click at [220, 72] on button "Tag" at bounding box center [219, 75] width 43 height 20
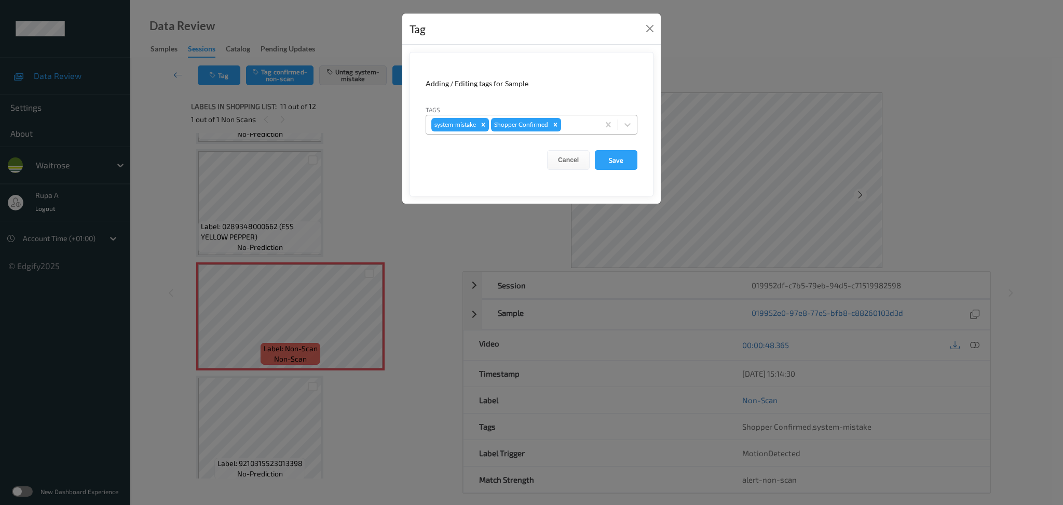
click at [561, 116] on div "system-mistake Shopper Confirmed" at bounding box center [512, 125] width 173 height 18
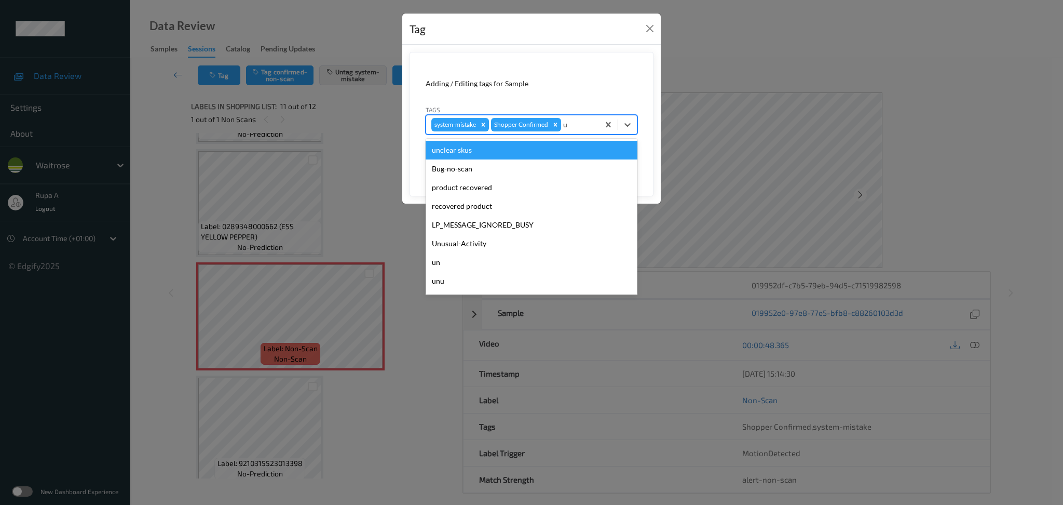
type input "un"
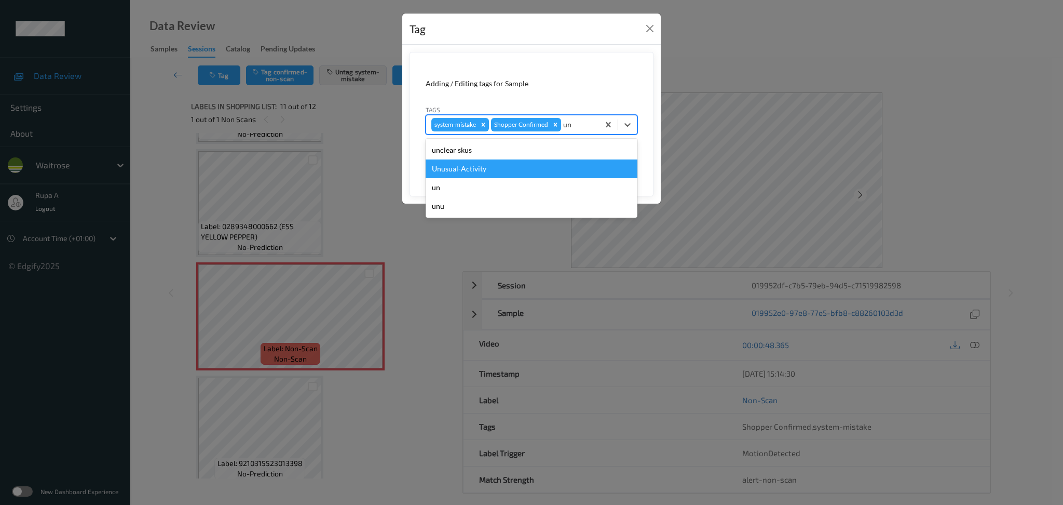
click at [522, 165] on div "Unusual-Activity" at bounding box center [532, 168] width 212 height 19
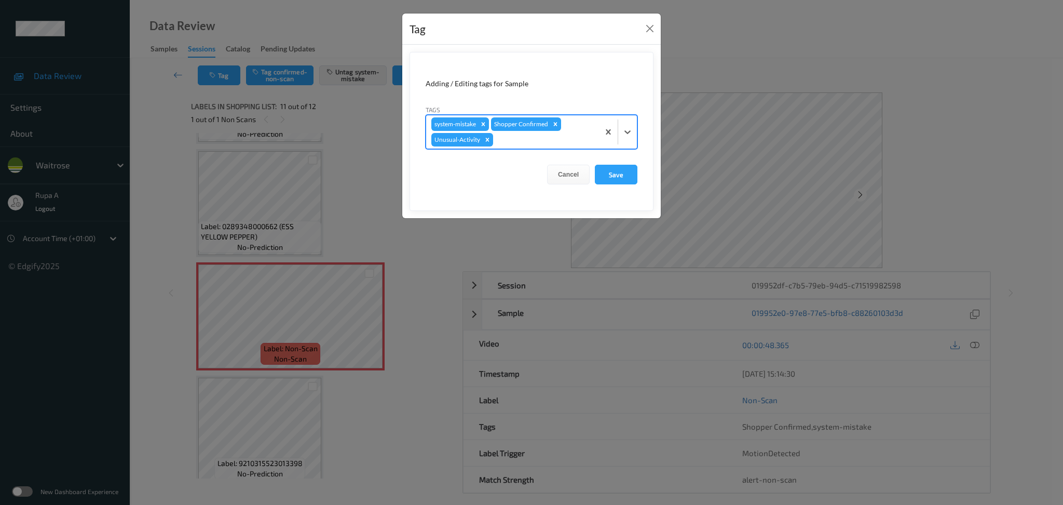
click at [537, 146] on div "system-mistake Shopper Confirmed Unusual-Activity" at bounding box center [512, 131] width 173 height 33
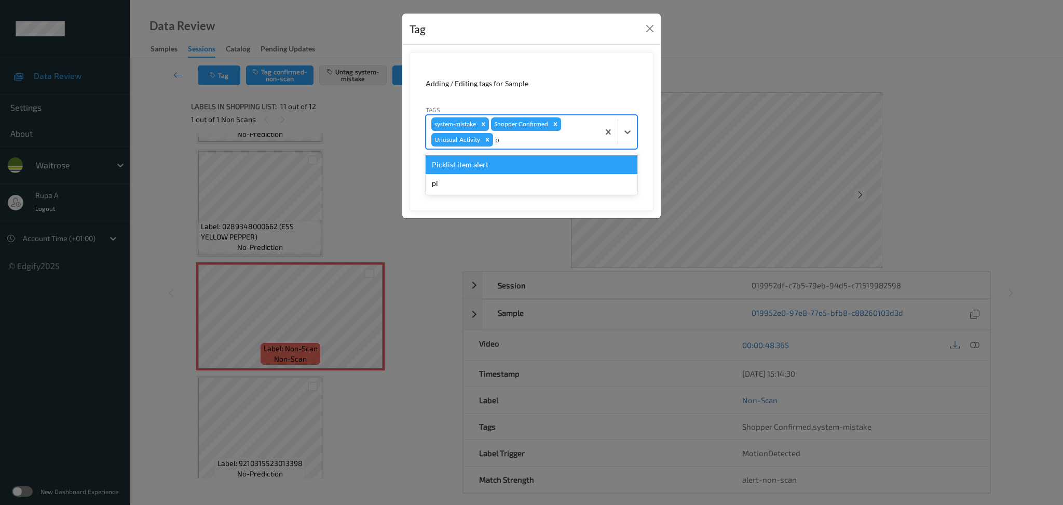
type input "pi"
click at [516, 166] on div "Picklist item alert" at bounding box center [532, 164] width 212 height 19
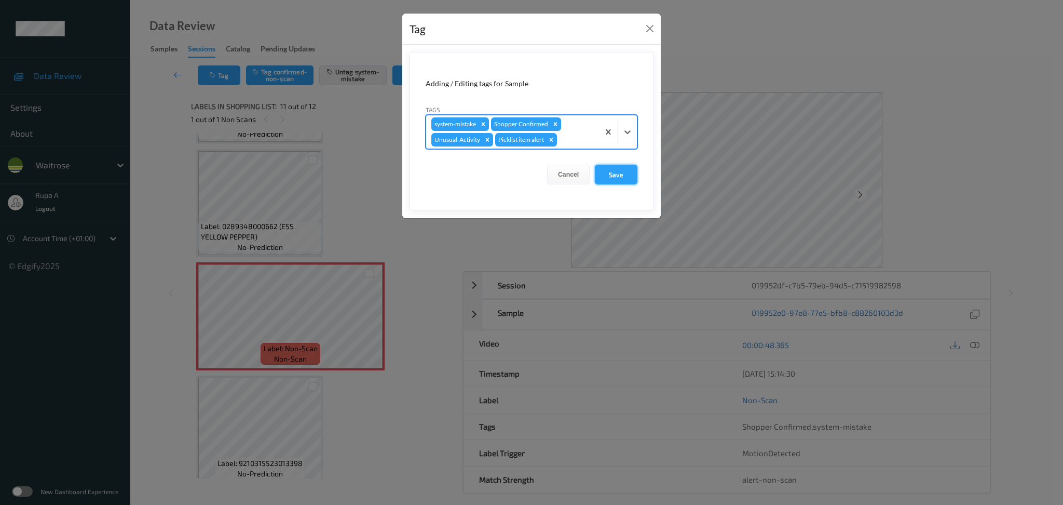
click at [618, 171] on button "Save" at bounding box center [616, 175] width 43 height 20
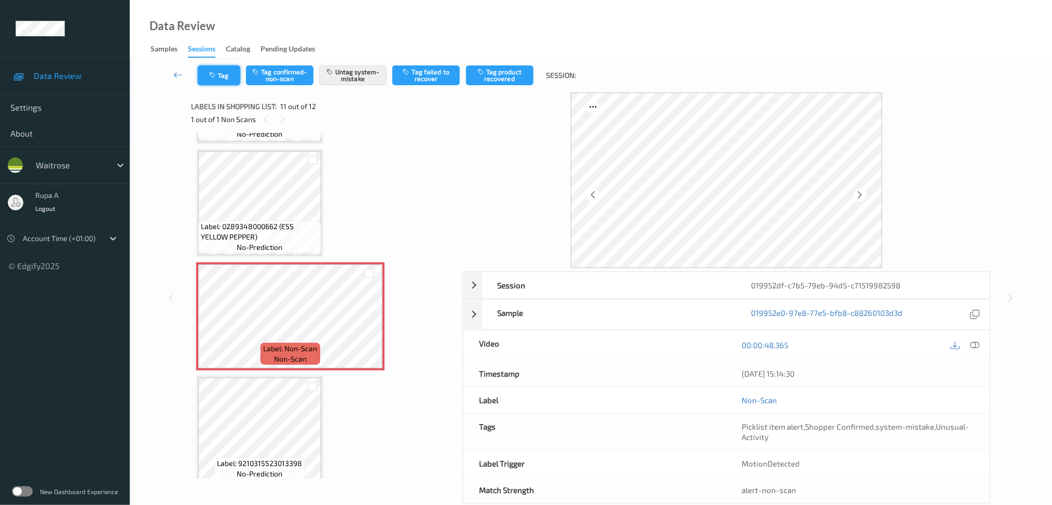
click at [213, 74] on icon "button" at bounding box center [213, 75] width 9 height 7
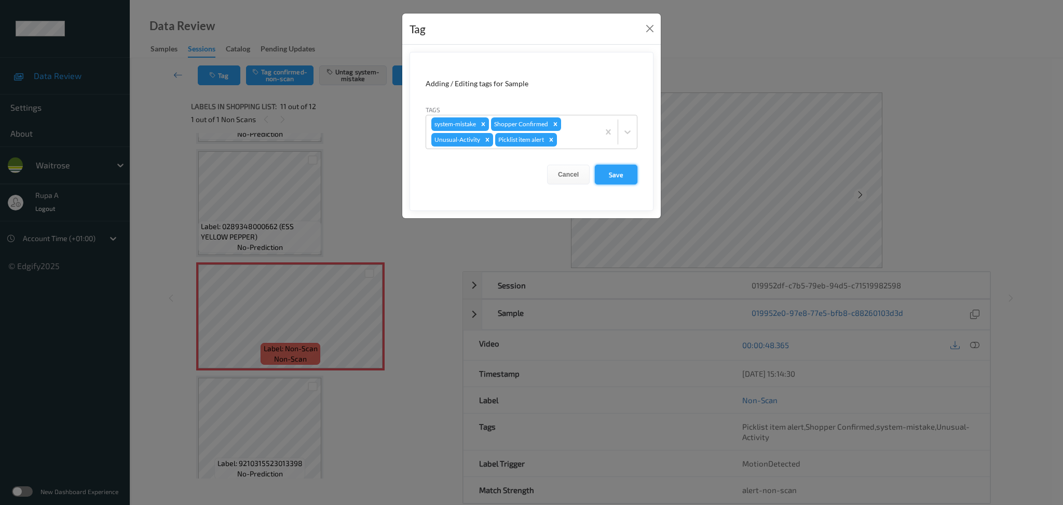
click at [636, 172] on button "Save" at bounding box center [616, 175] width 43 height 20
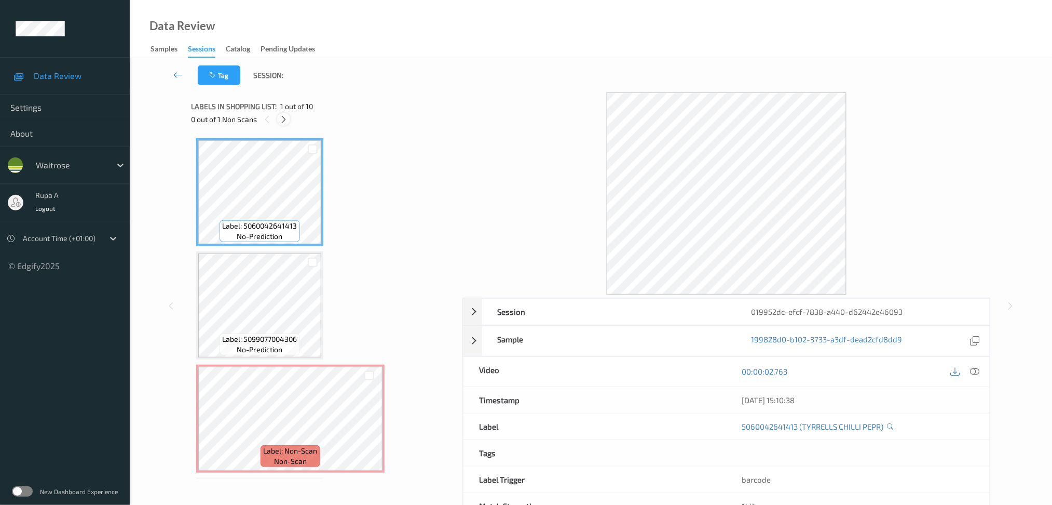
click at [284, 120] on icon at bounding box center [283, 119] width 9 height 9
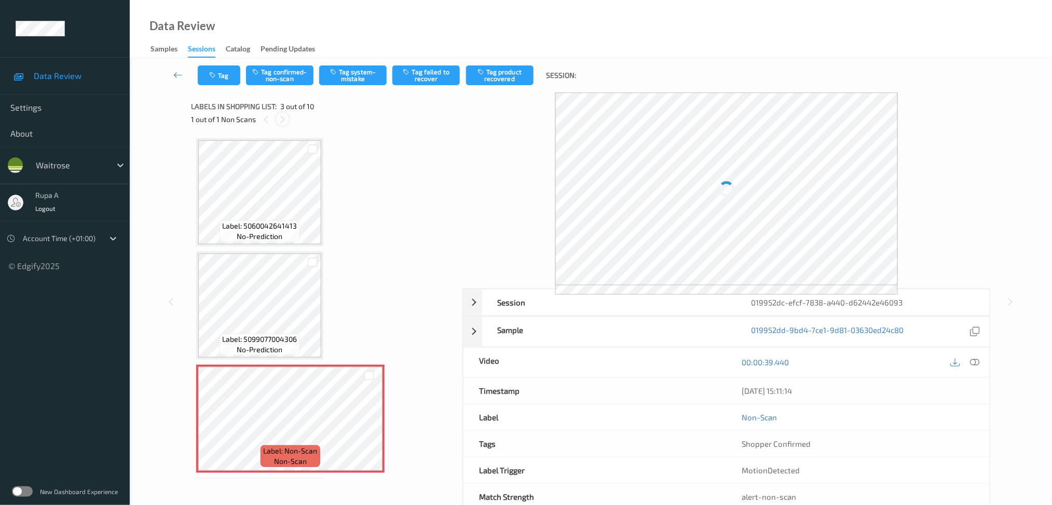
scroll to position [117, 0]
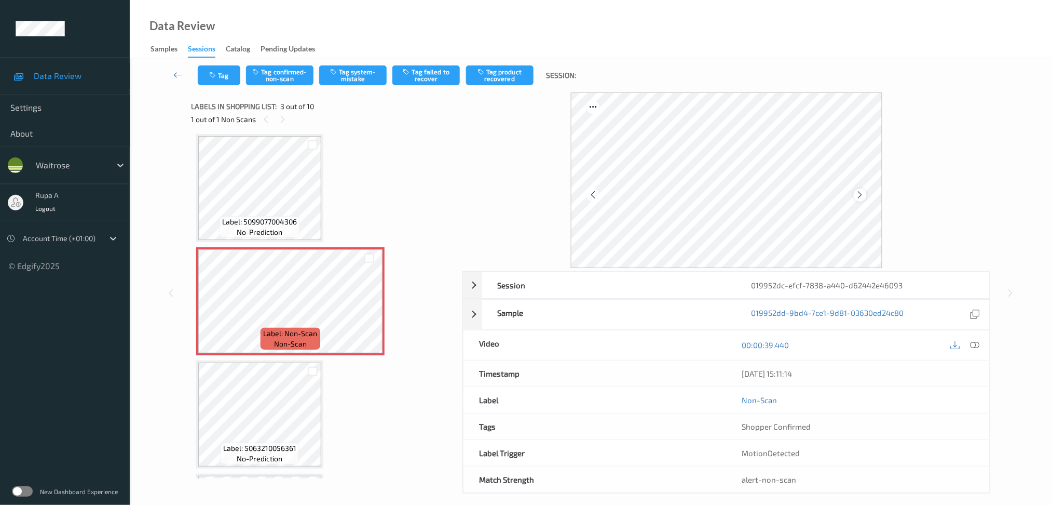
click at [864, 196] on div at bounding box center [860, 194] width 13 height 13
click at [865, 196] on div at bounding box center [860, 194] width 13 height 13
click at [972, 348] on icon at bounding box center [974, 344] width 9 height 9
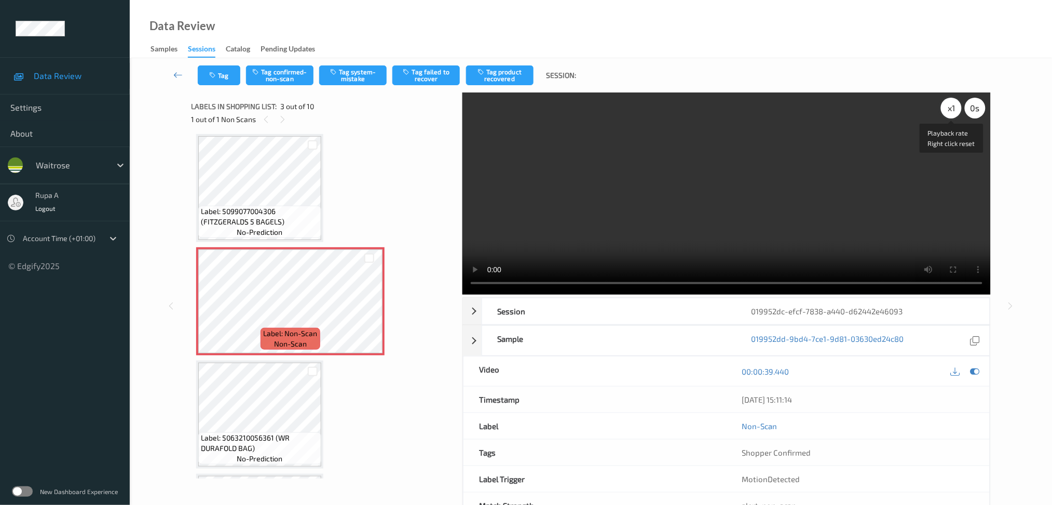
click at [948, 110] on div "x 1" at bounding box center [951, 108] width 21 height 21
click at [976, 370] on icon at bounding box center [974, 370] width 9 height 9
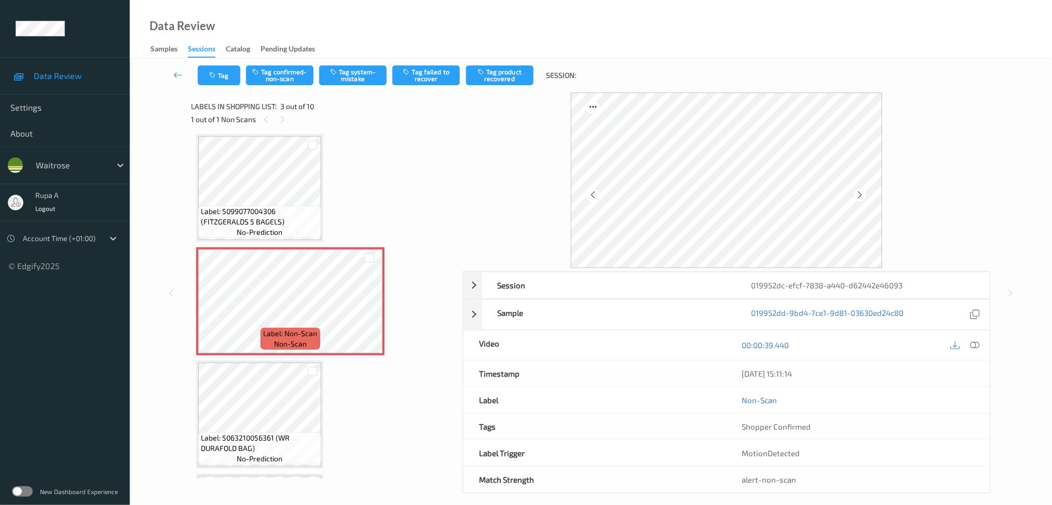
scroll to position [0, 0]
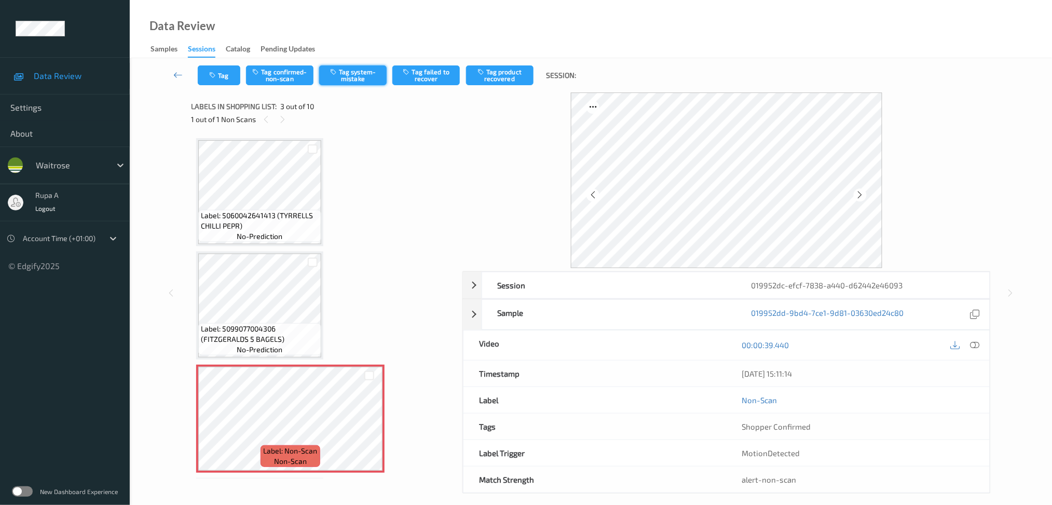
click at [341, 83] on button "Tag system-mistake" at bounding box center [352, 75] width 67 height 20
click at [226, 76] on button "Tag" at bounding box center [219, 75] width 43 height 20
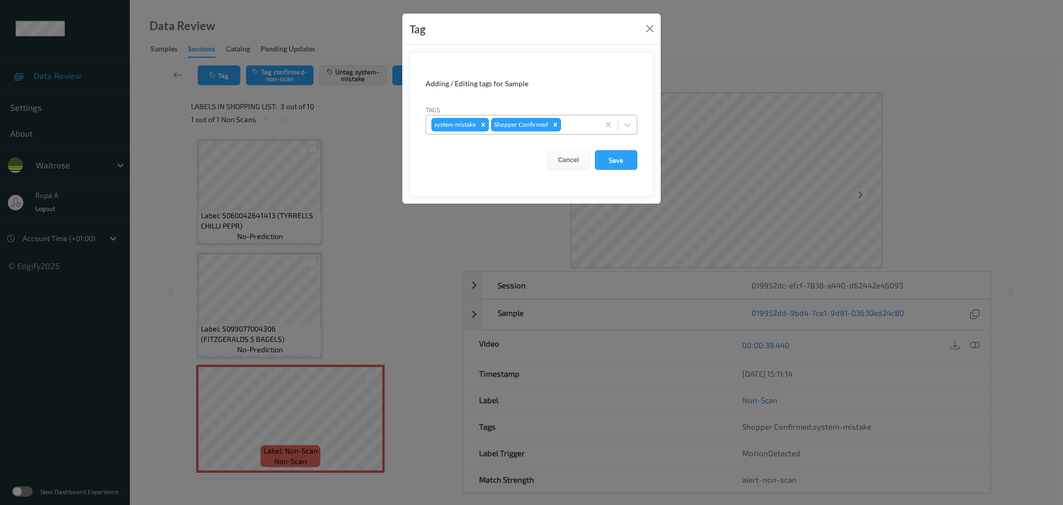
click at [579, 121] on div at bounding box center [578, 124] width 31 height 12
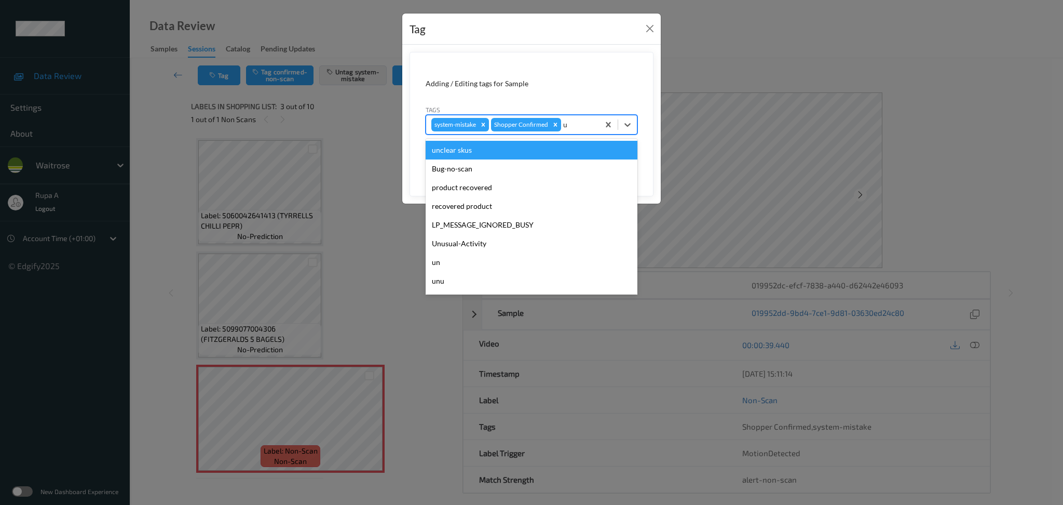
type input "un"
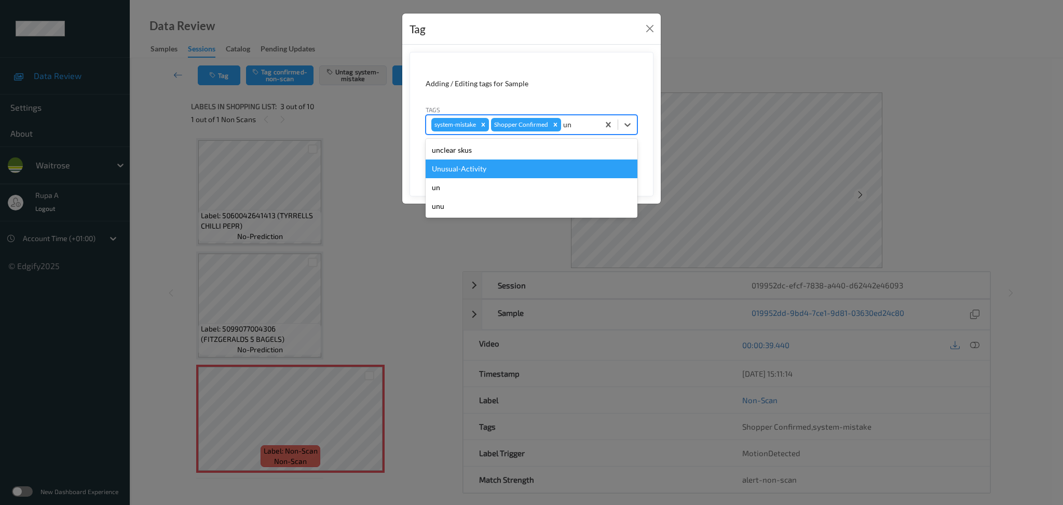
click at [519, 174] on div "Unusual-Activity" at bounding box center [532, 168] width 212 height 19
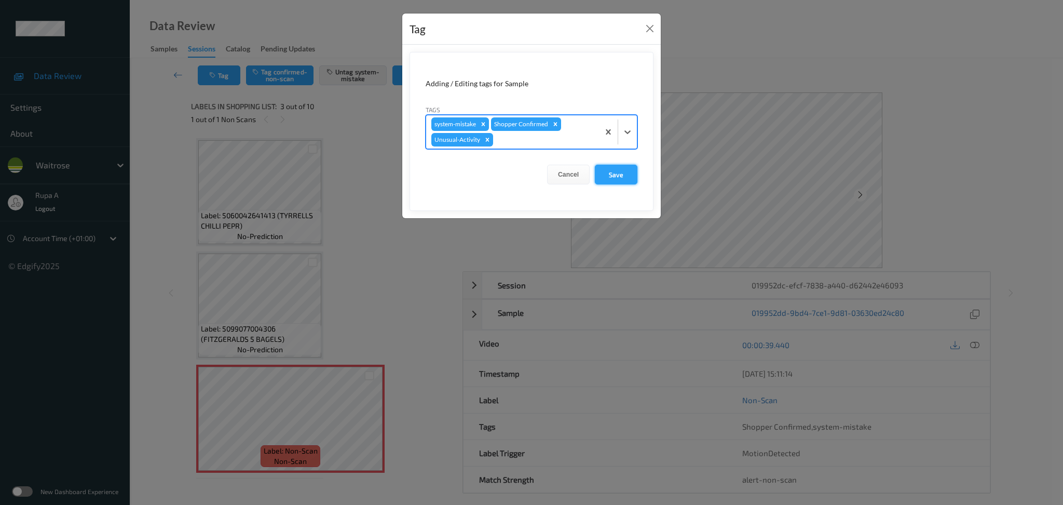
click at [613, 174] on button "Save" at bounding box center [616, 175] width 43 height 20
click at [628, 175] on button "Save" at bounding box center [616, 175] width 43 height 20
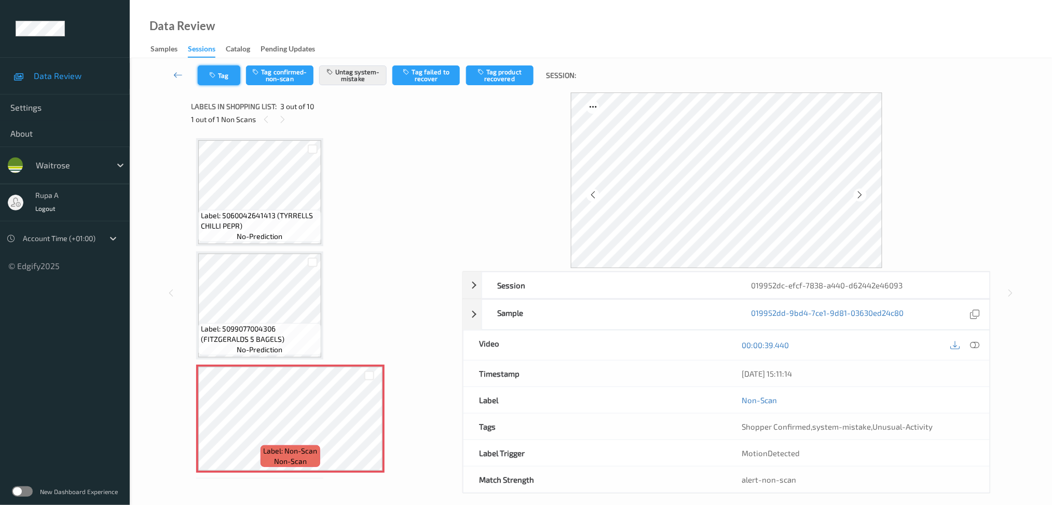
click at [220, 78] on button "Tag" at bounding box center [219, 75] width 43 height 20
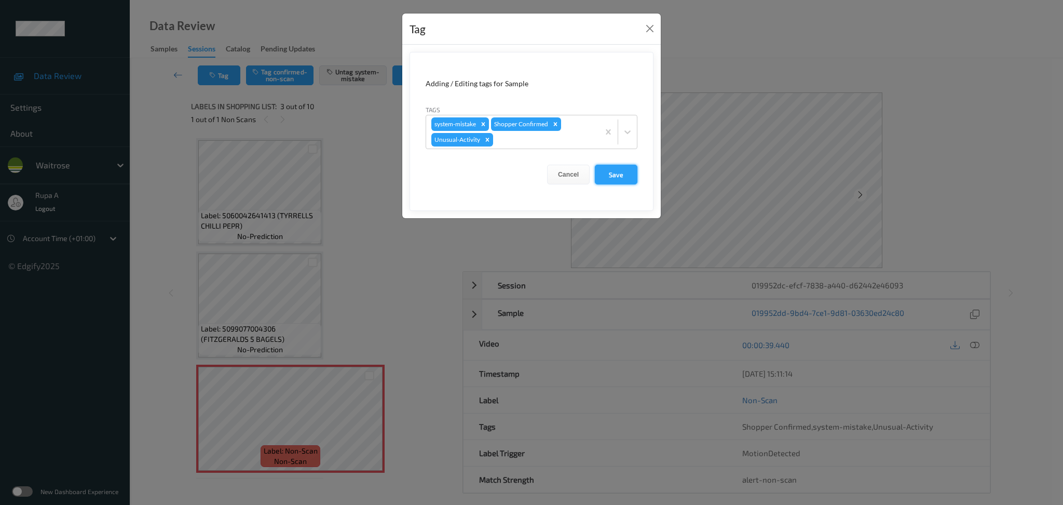
click at [608, 171] on button "Save" at bounding box center [616, 175] width 43 height 20
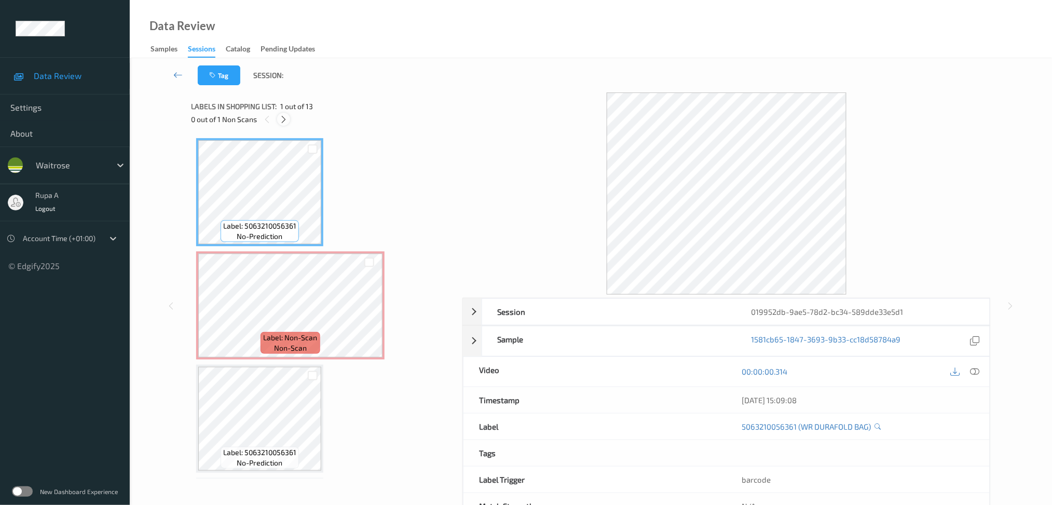
click at [286, 116] on icon at bounding box center [283, 119] width 9 height 9
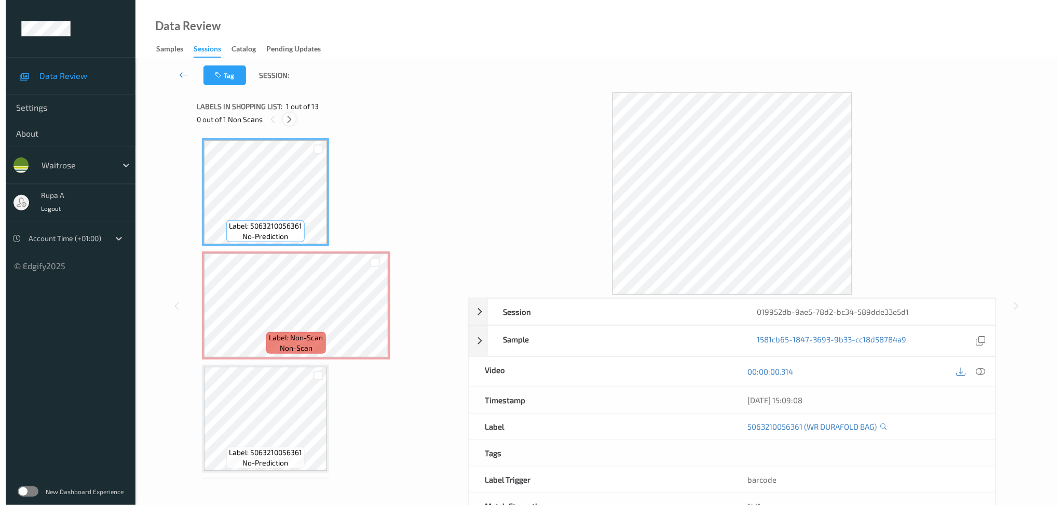
scroll to position [5, 0]
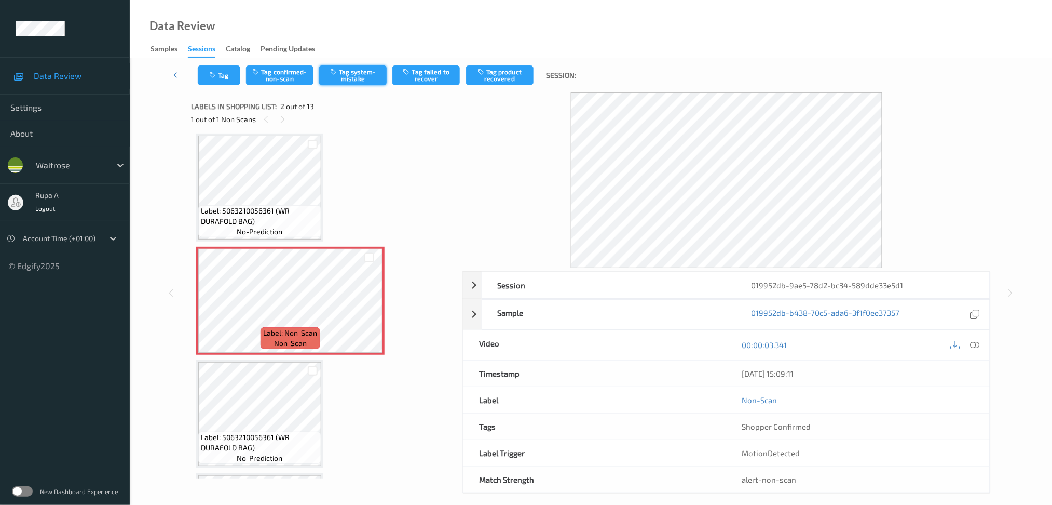
click at [358, 81] on button "Tag system-mistake" at bounding box center [352, 75] width 67 height 20
click at [218, 78] on button "Tag" at bounding box center [219, 75] width 43 height 20
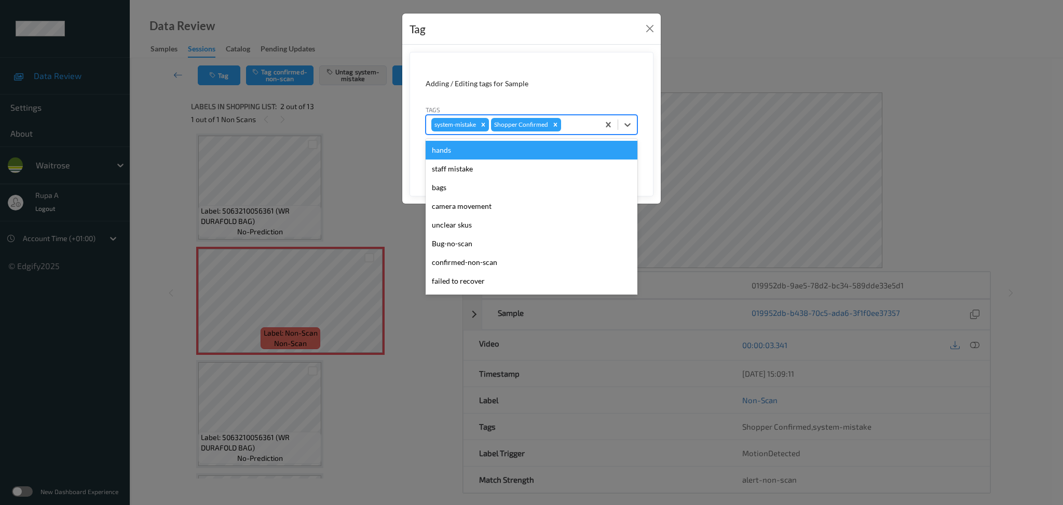
click at [570, 120] on div at bounding box center [578, 124] width 31 height 12
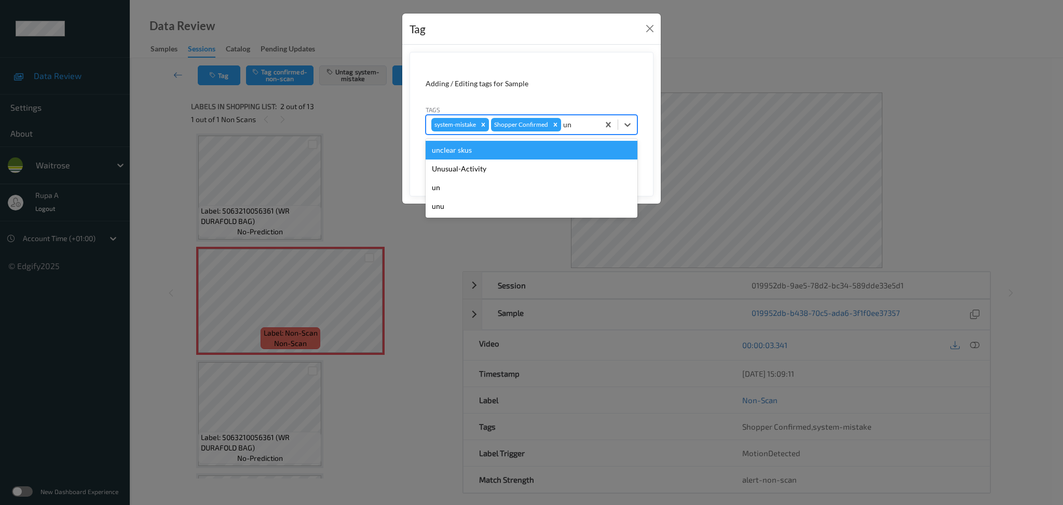
type input "u"
type input "bag"
click at [537, 152] on div "bags" at bounding box center [532, 150] width 212 height 19
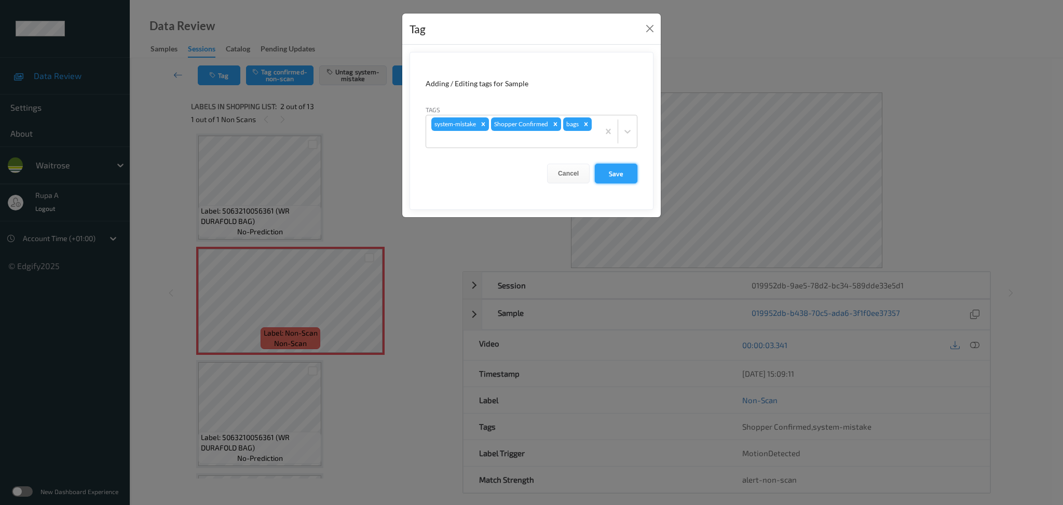
click at [622, 173] on button "Save" at bounding box center [616, 174] width 43 height 20
click at [614, 173] on button "Save" at bounding box center [616, 174] width 43 height 20
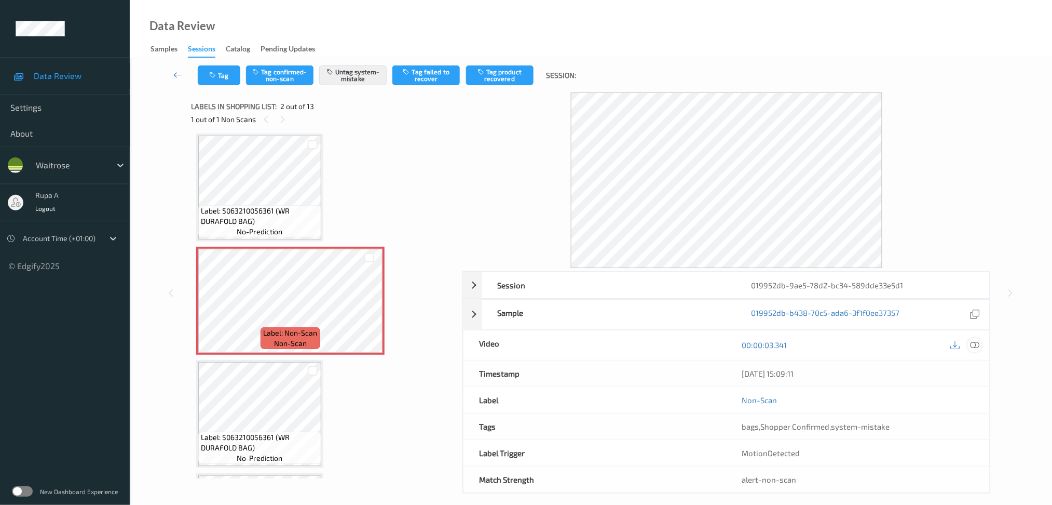
click at [978, 348] on icon at bounding box center [974, 344] width 9 height 9
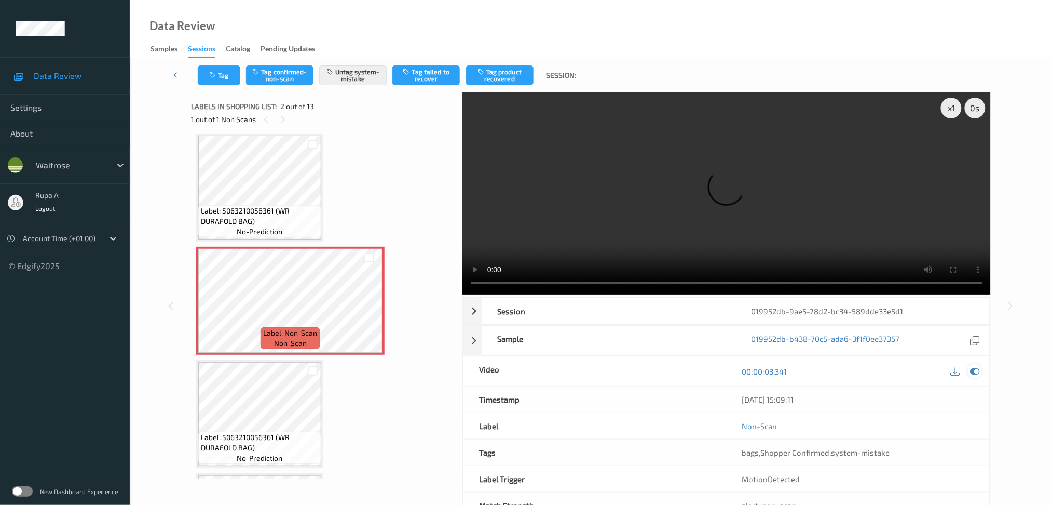
click at [976, 374] on icon at bounding box center [974, 370] width 9 height 9
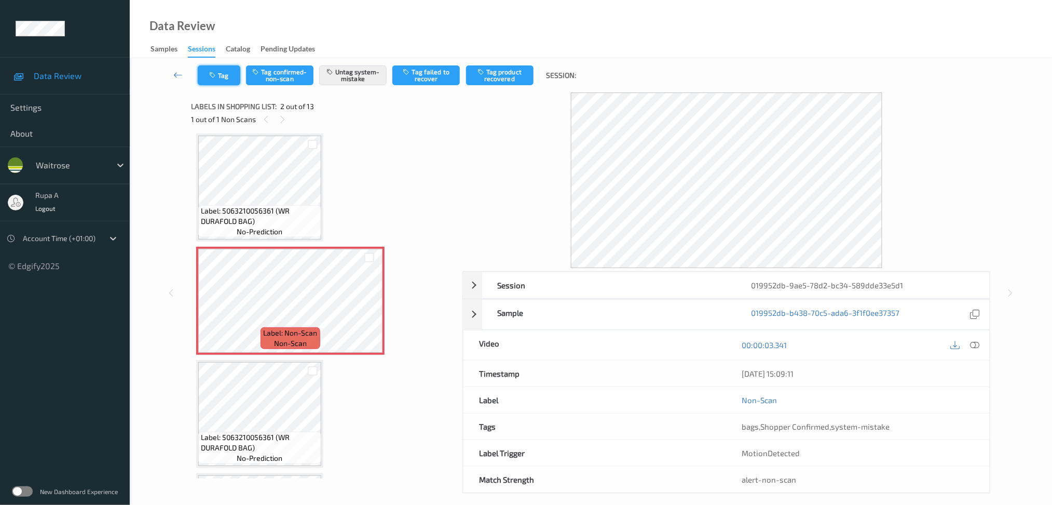
click at [219, 81] on button "Tag" at bounding box center [219, 75] width 43 height 20
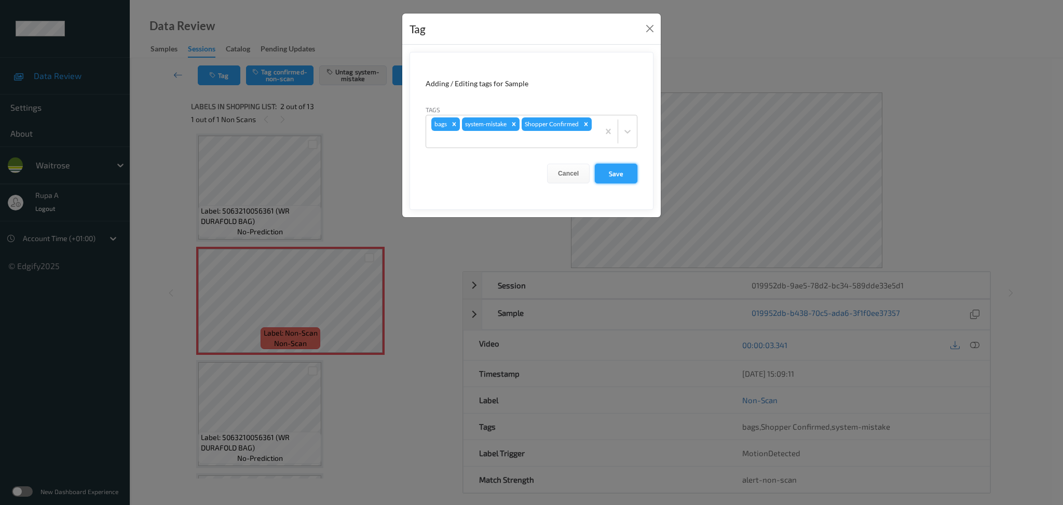
click at [637, 178] on button "Save" at bounding box center [616, 174] width 43 height 20
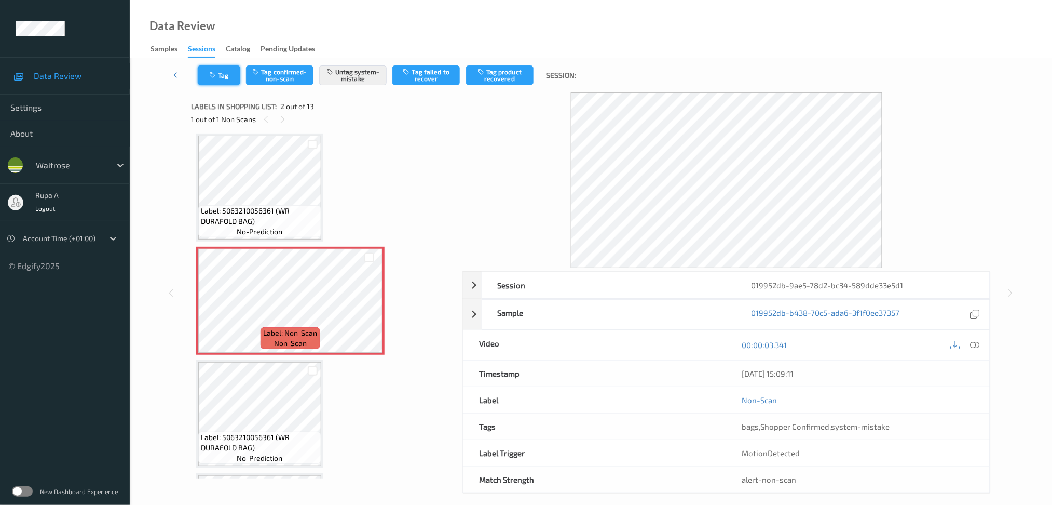
click at [203, 81] on button "Tag" at bounding box center [219, 75] width 43 height 20
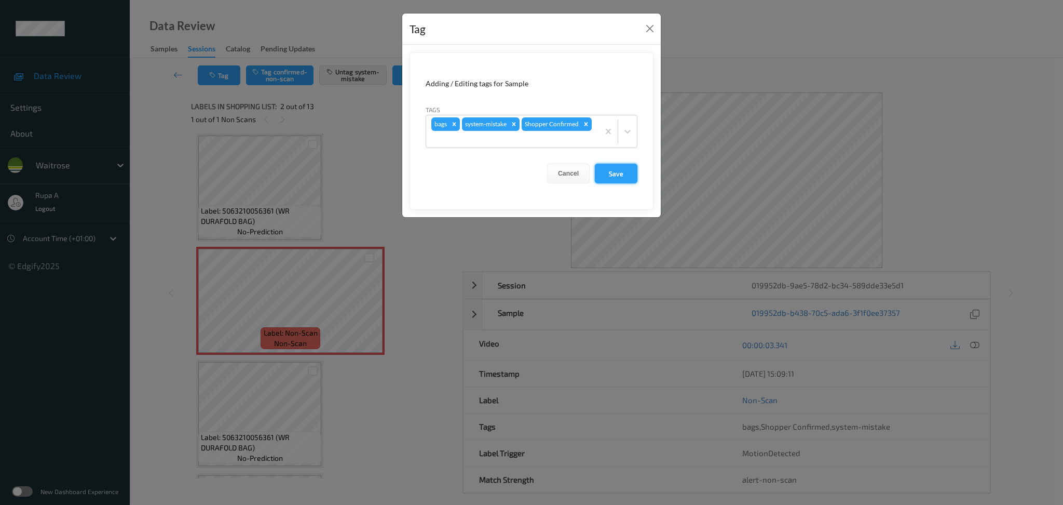
click at [621, 171] on button "Save" at bounding box center [616, 174] width 43 height 20
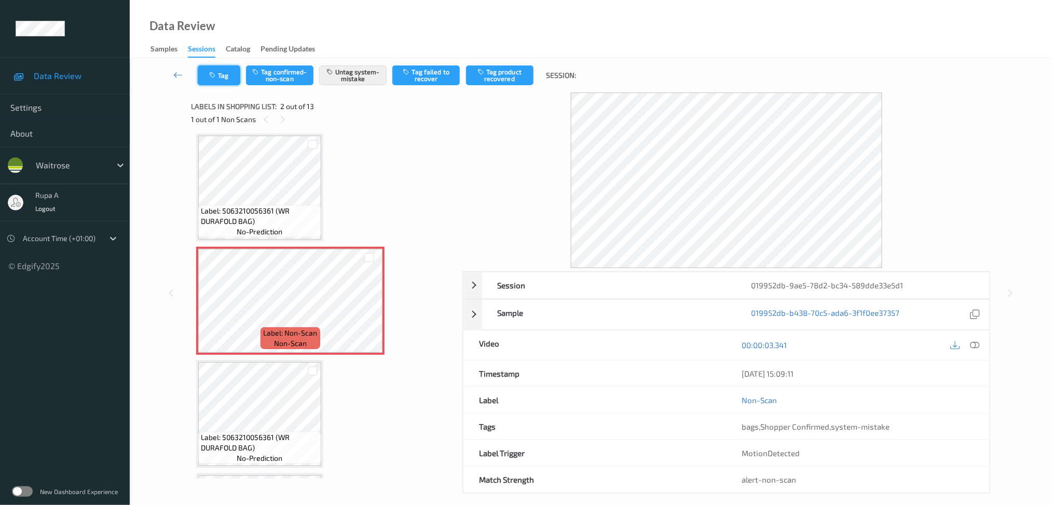
click at [210, 65] on button "Tag" at bounding box center [219, 75] width 43 height 20
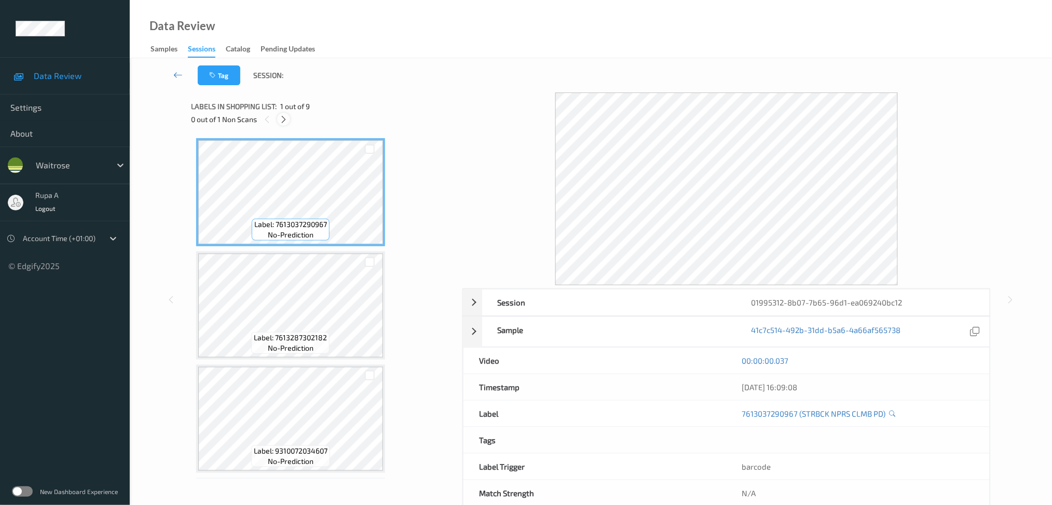
click at [284, 124] on icon at bounding box center [283, 119] width 9 height 9
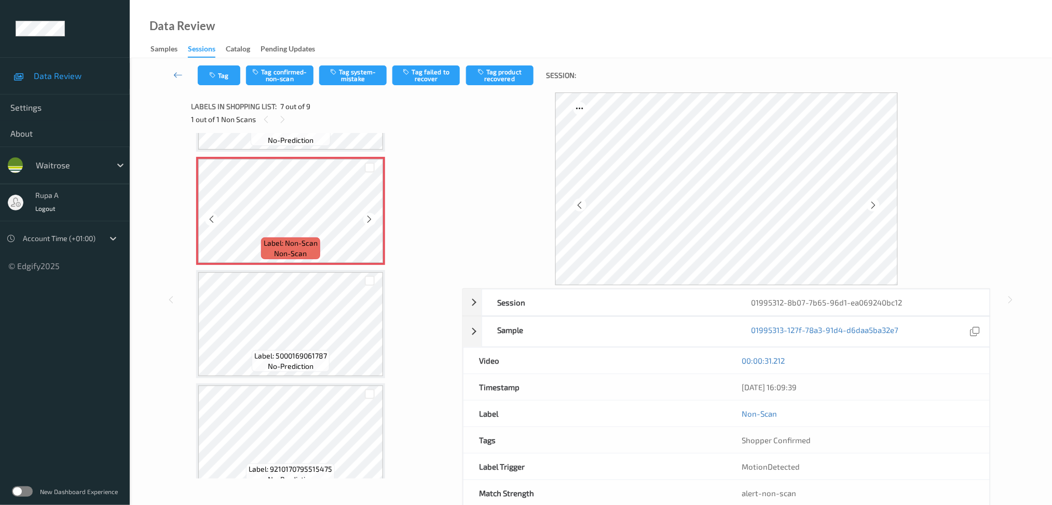
scroll to position [670, 0]
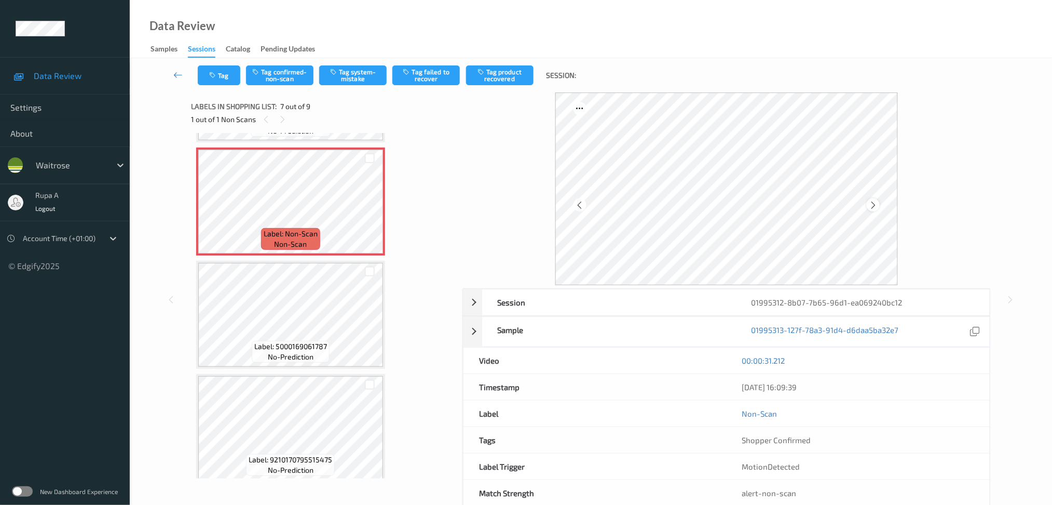
click at [876, 205] on icon at bounding box center [873, 204] width 9 height 9
click at [876, 206] on icon at bounding box center [873, 204] width 9 height 9
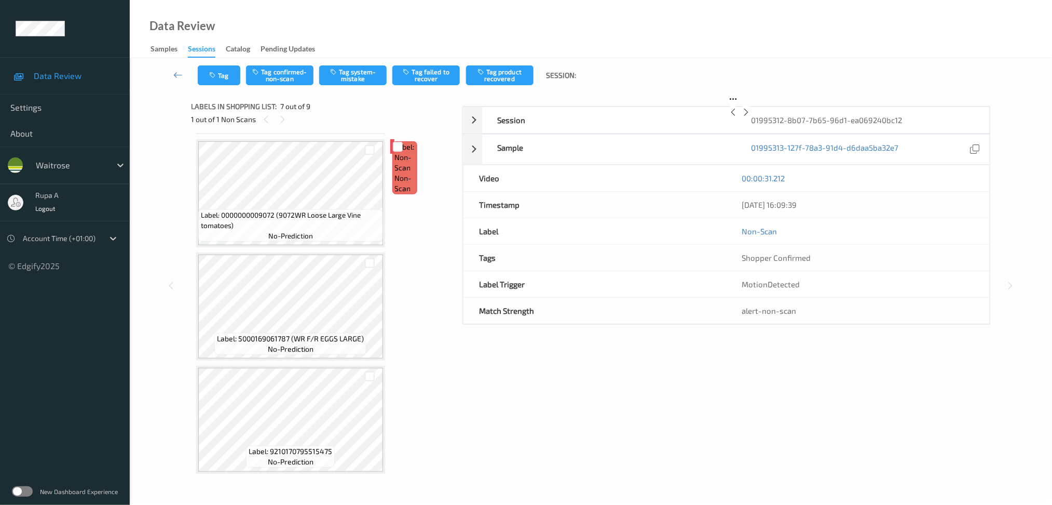
click at [751, 117] on icon at bounding box center [746, 111] width 9 height 9
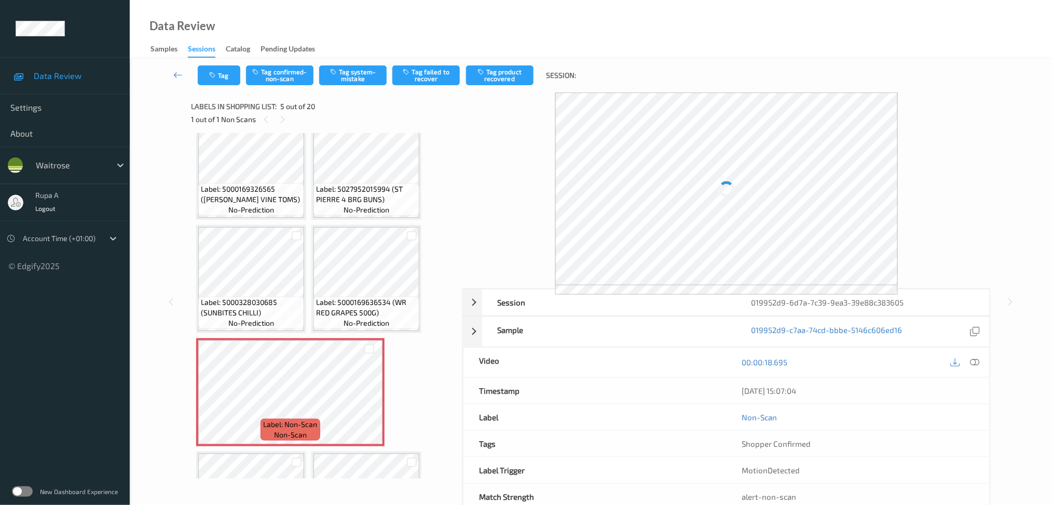
scroll to position [16, 0]
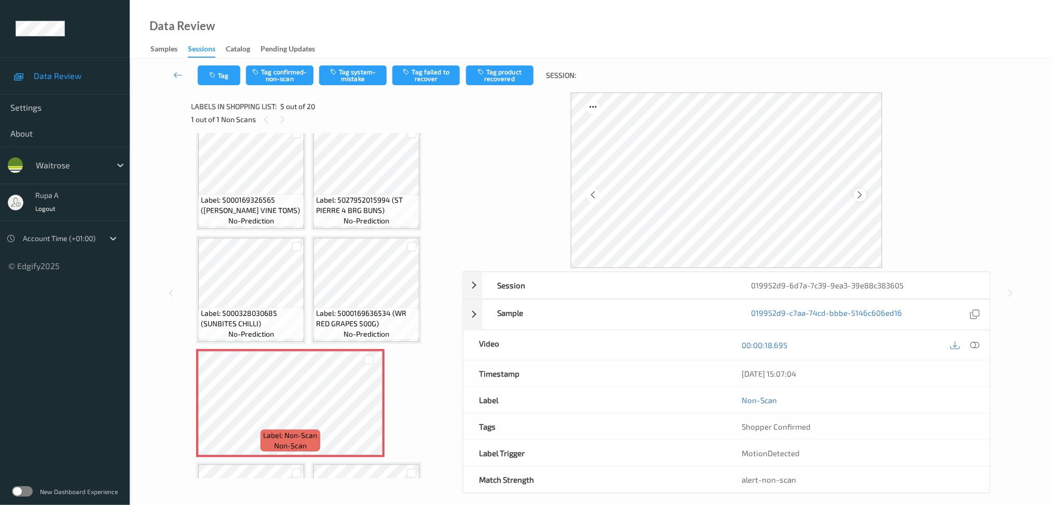
click at [862, 195] on icon at bounding box center [860, 194] width 9 height 9
click at [978, 345] on icon at bounding box center [974, 344] width 9 height 9
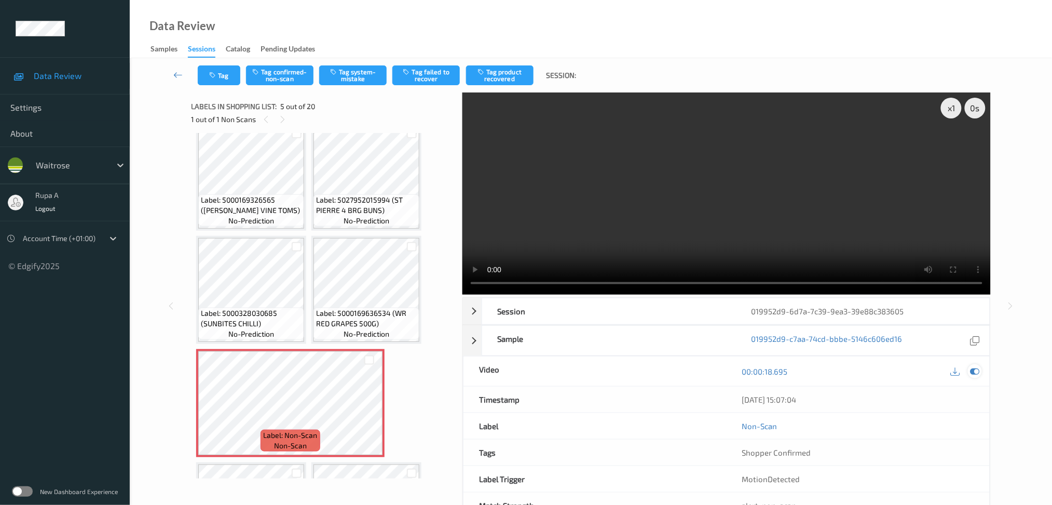
click at [976, 372] on icon at bounding box center [974, 370] width 9 height 9
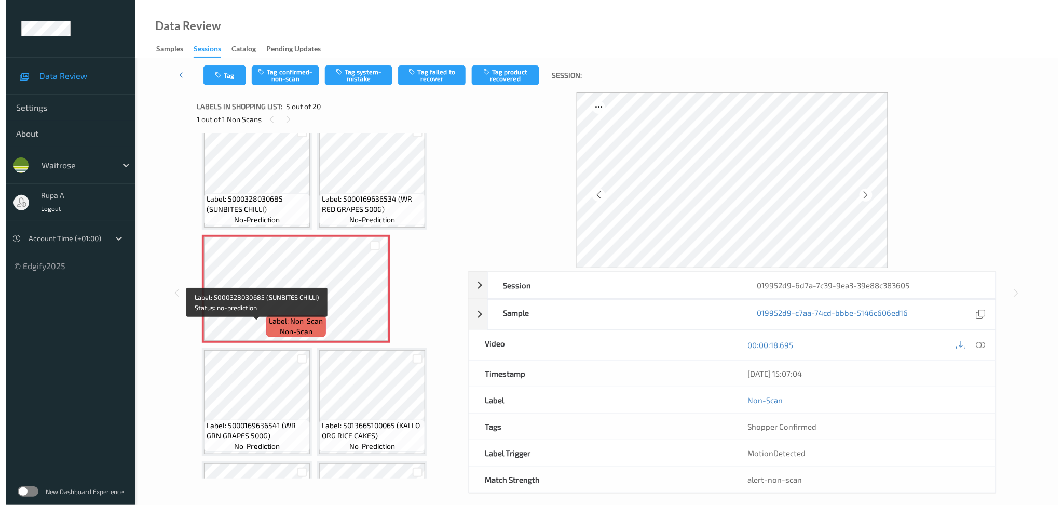
scroll to position [138, 0]
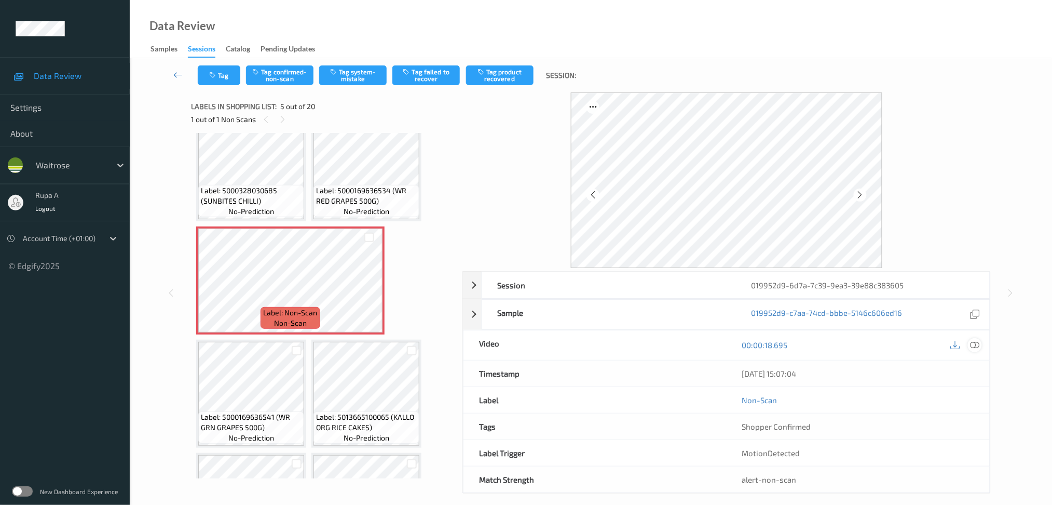
click at [978, 343] on icon at bounding box center [974, 344] width 9 height 9
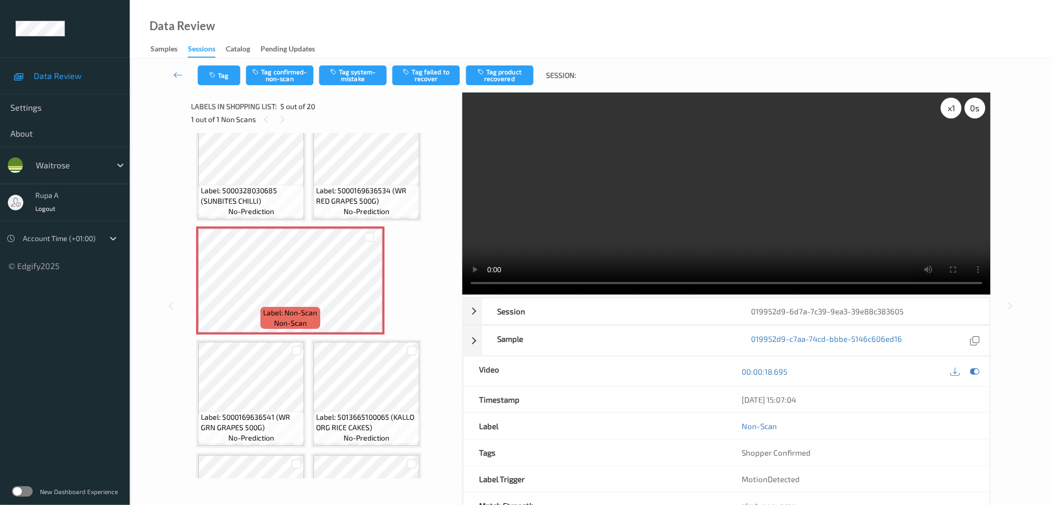
click at [946, 117] on div "x 1" at bounding box center [951, 108] width 21 height 21
click at [976, 374] on icon at bounding box center [974, 370] width 9 height 9
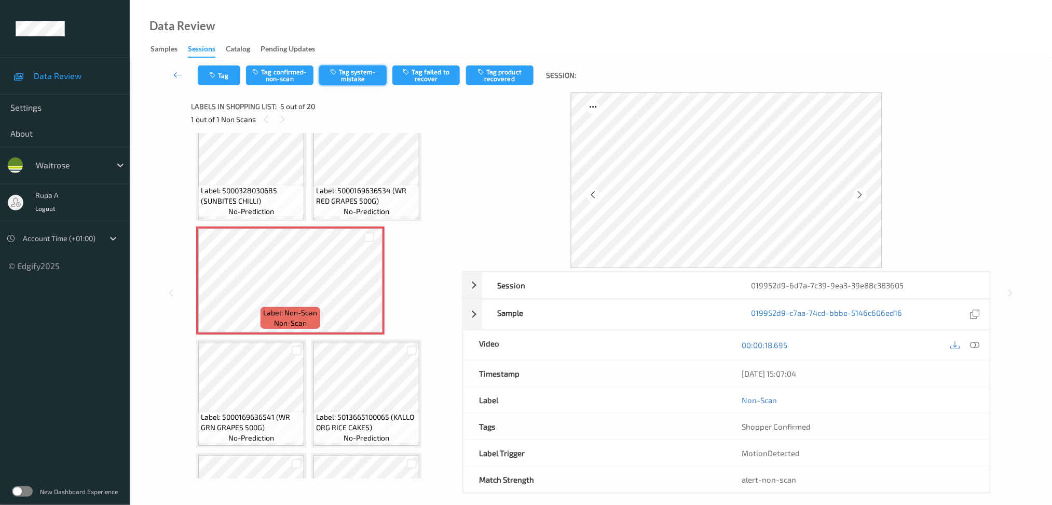
click at [370, 73] on button "Tag system-mistake" at bounding box center [352, 75] width 67 height 20
click at [217, 78] on icon "button" at bounding box center [213, 75] width 9 height 7
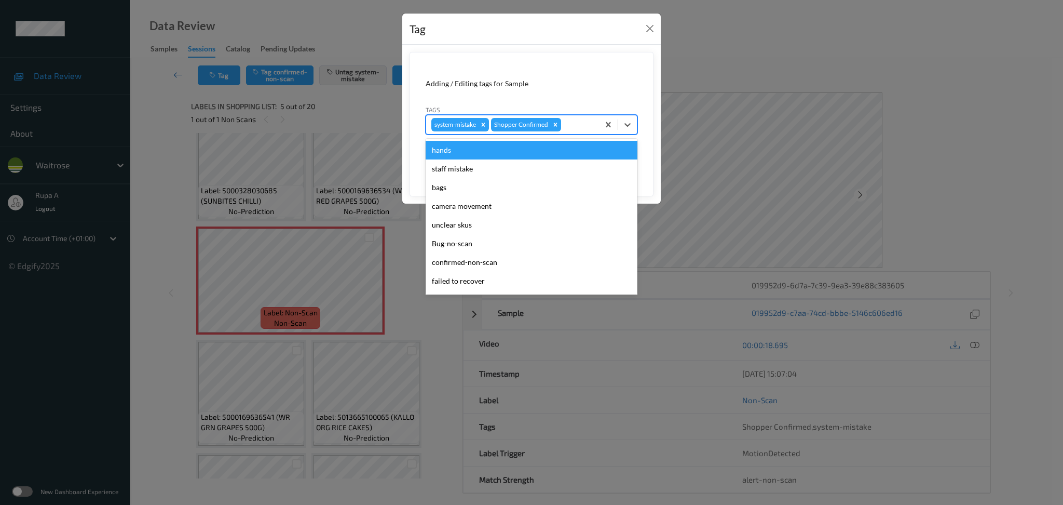
click at [579, 128] on div at bounding box center [578, 124] width 31 height 12
type input "un"
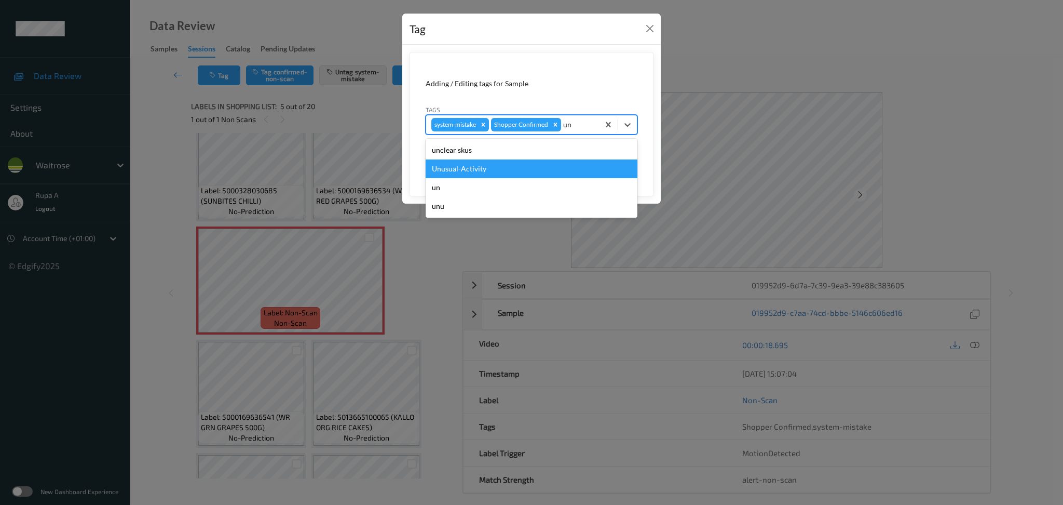
drag, startPoint x: 533, startPoint y: 167, endPoint x: 677, endPoint y: 177, distance: 144.7
click at [532, 167] on div "Unusual-Activity" at bounding box center [532, 168] width 212 height 19
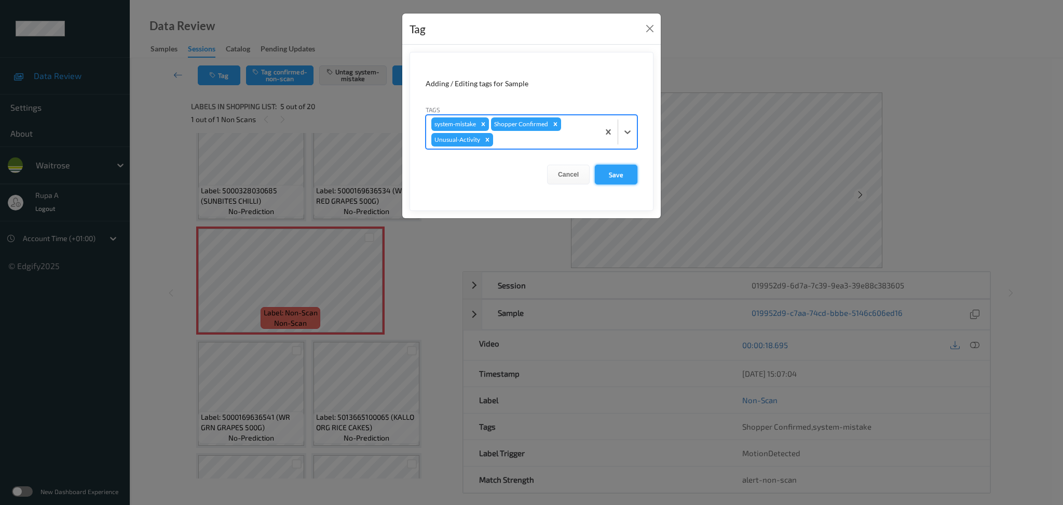
click at [627, 175] on button "Save" at bounding box center [616, 175] width 43 height 20
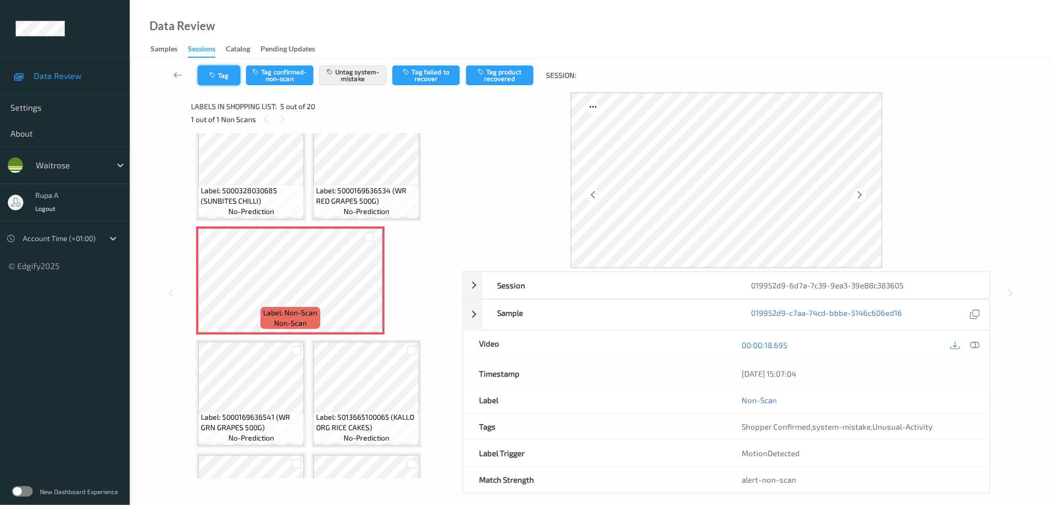
click at [226, 78] on button "Tag" at bounding box center [219, 75] width 43 height 20
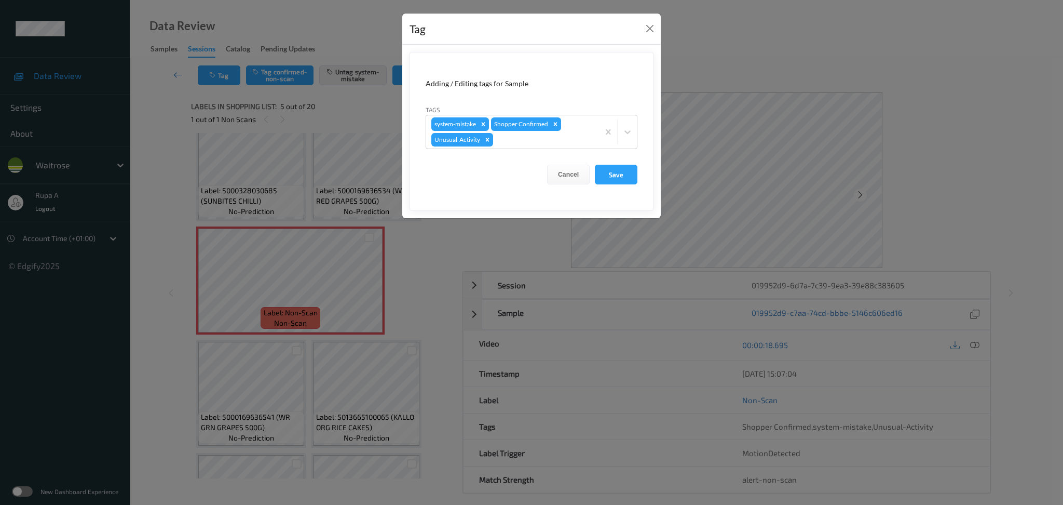
click at [638, 178] on form "Adding / Editing tags for Sample Tags system-mistake Shopper Confirmed Unusual-…" at bounding box center [532, 131] width 244 height 159
click at [621, 174] on button "Save" at bounding box center [616, 175] width 43 height 20
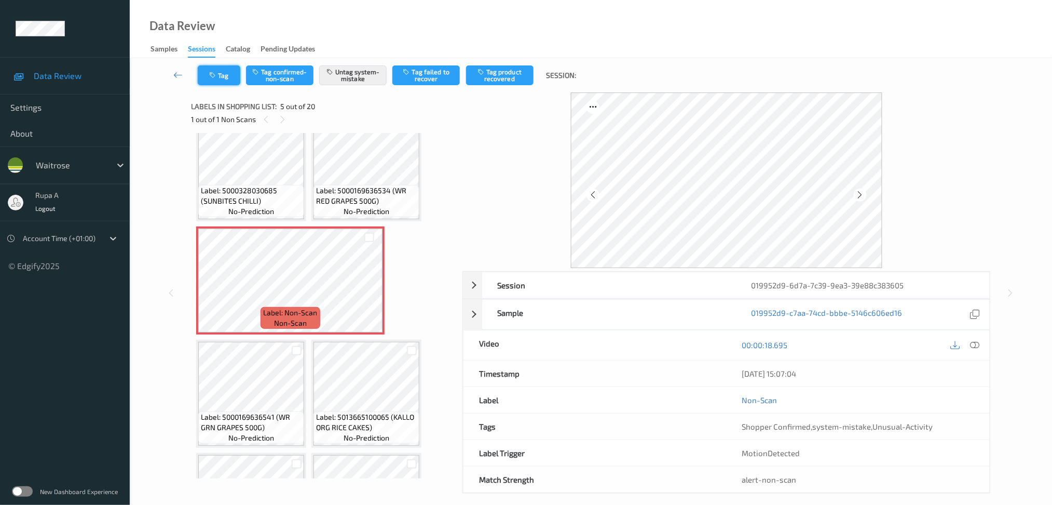
click at [227, 77] on button "Tag" at bounding box center [219, 75] width 43 height 20
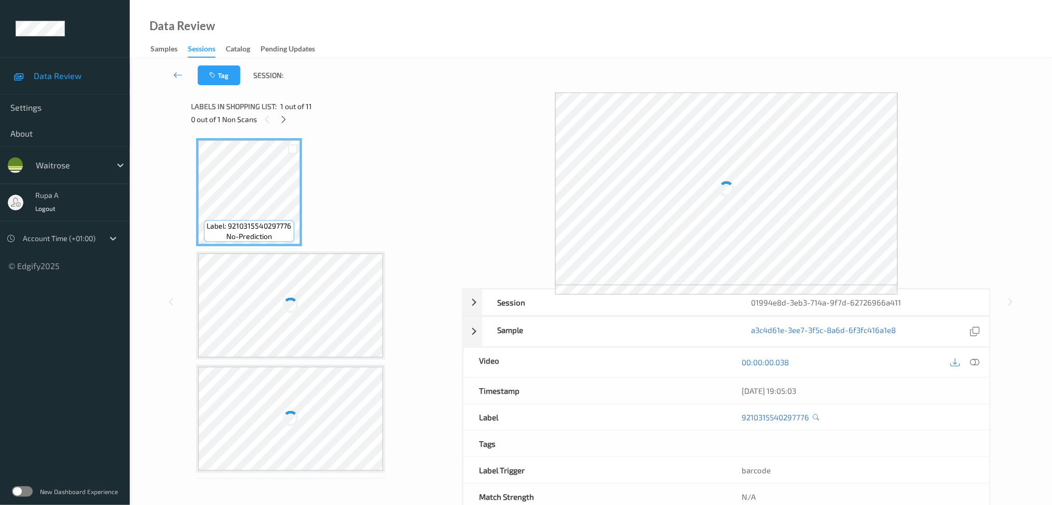
click at [281, 125] on div at bounding box center [283, 119] width 13 height 13
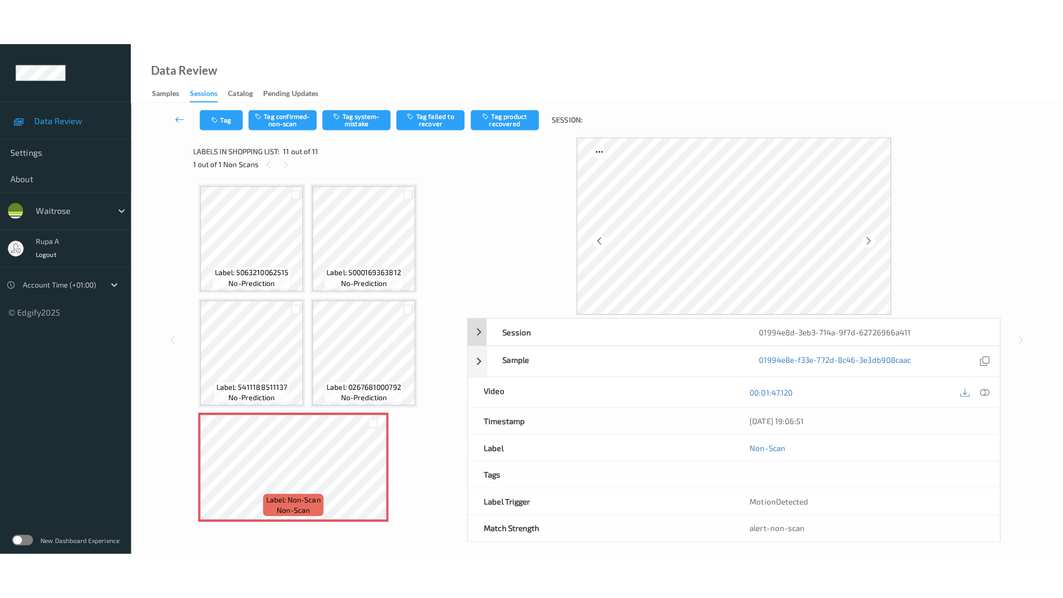
scroll to position [334, 0]
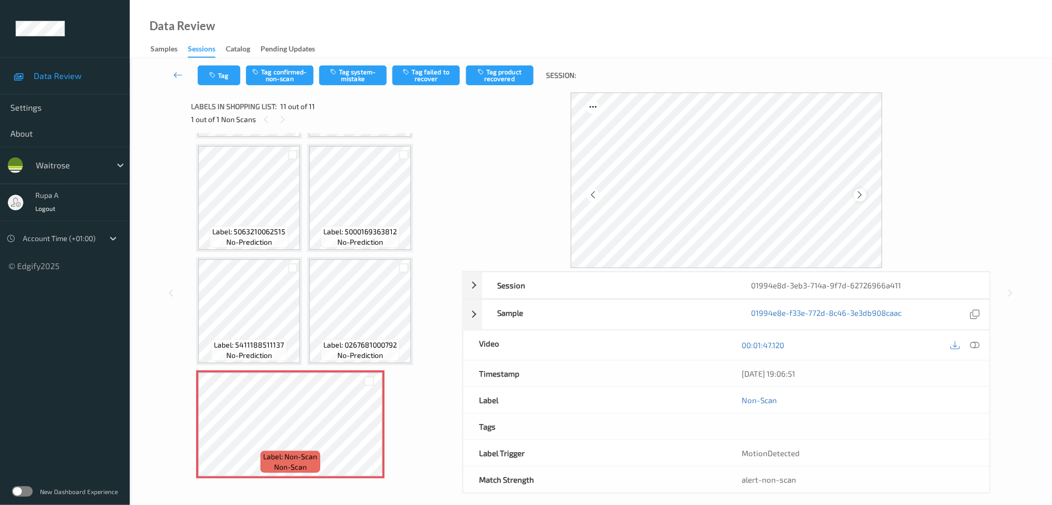
click at [858, 196] on icon at bounding box center [860, 194] width 9 height 9
click at [857, 196] on icon at bounding box center [860, 194] width 9 height 9
click at [857, 195] on icon at bounding box center [860, 194] width 9 height 9
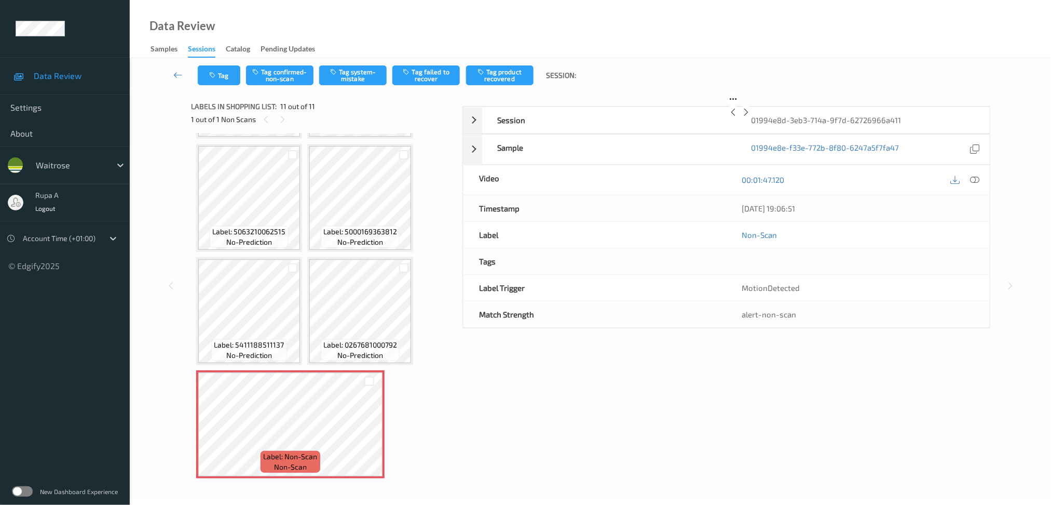
click at [751, 117] on icon at bounding box center [746, 111] width 9 height 9
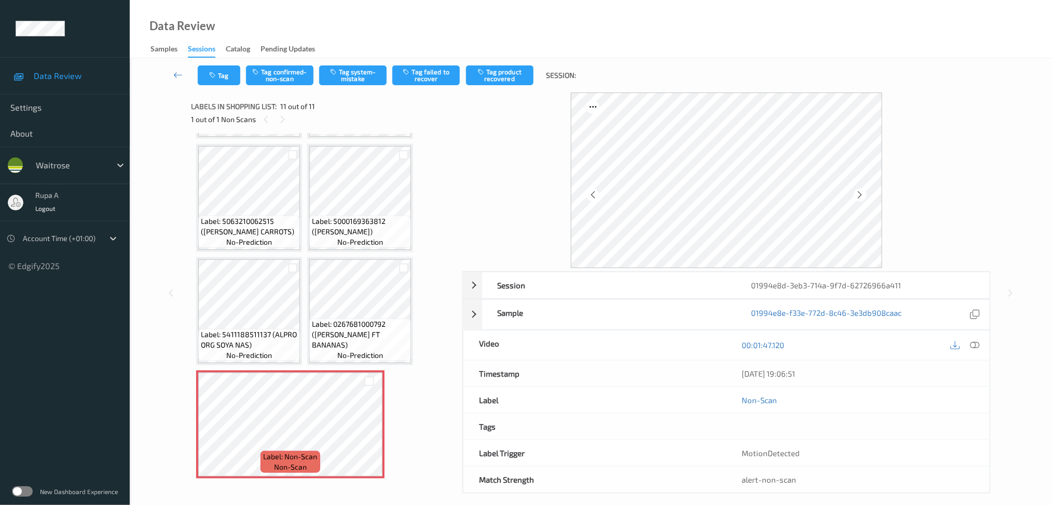
click at [974, 345] on icon at bounding box center [974, 344] width 9 height 9
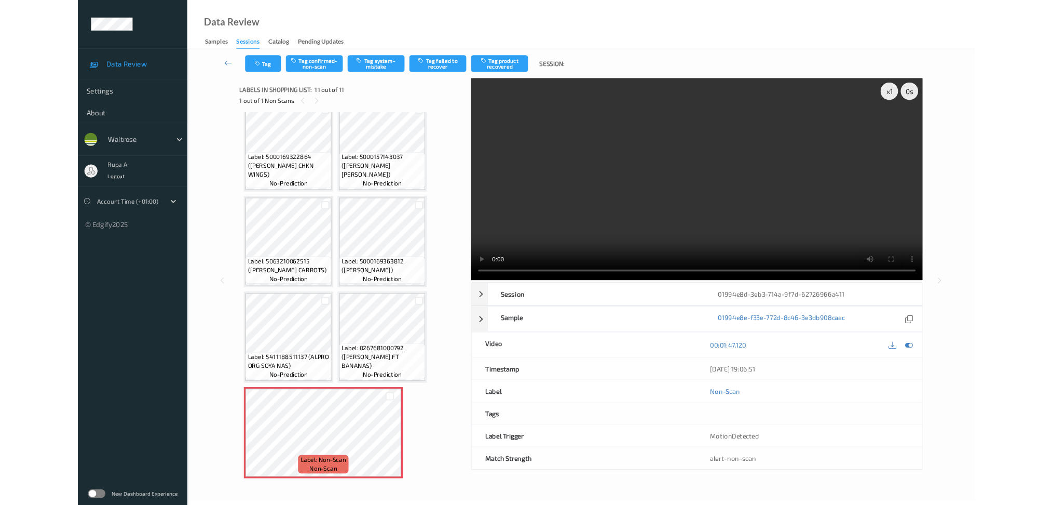
scroll to position [241, 0]
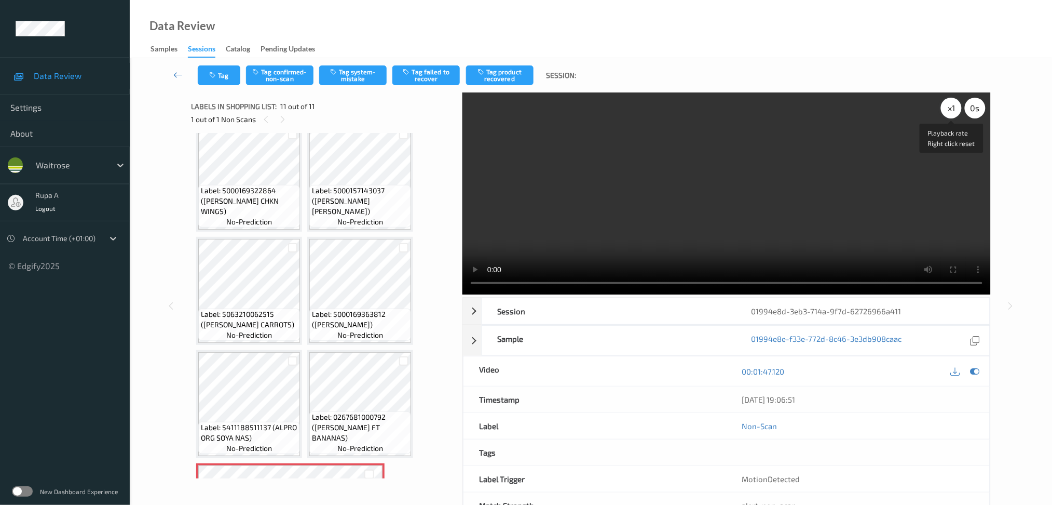
click at [959, 106] on div "x 1" at bounding box center [951, 108] width 21 height 21
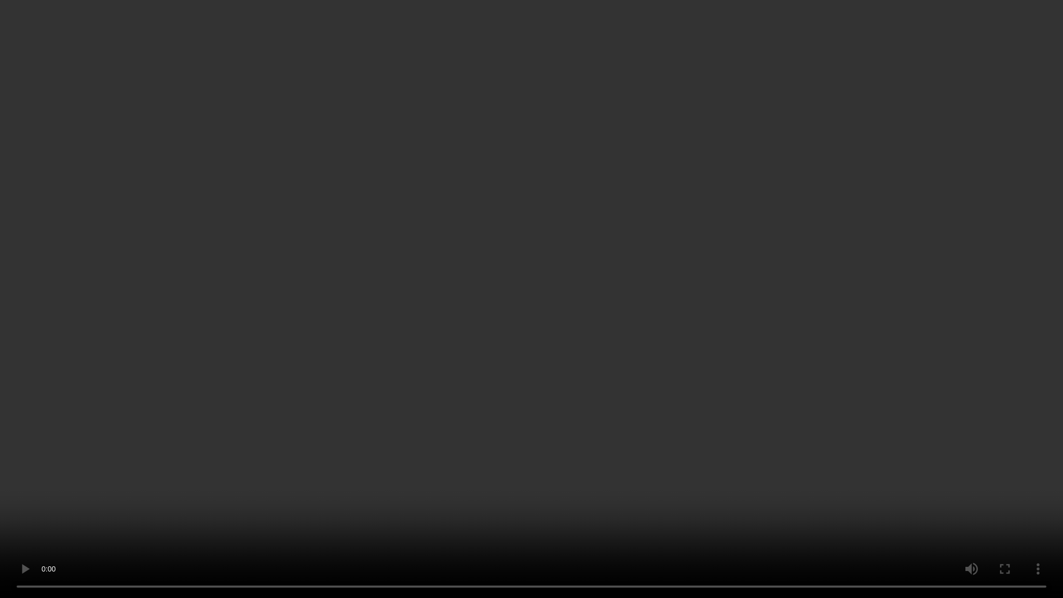
click at [953, 326] on video at bounding box center [531, 299] width 1063 height 598
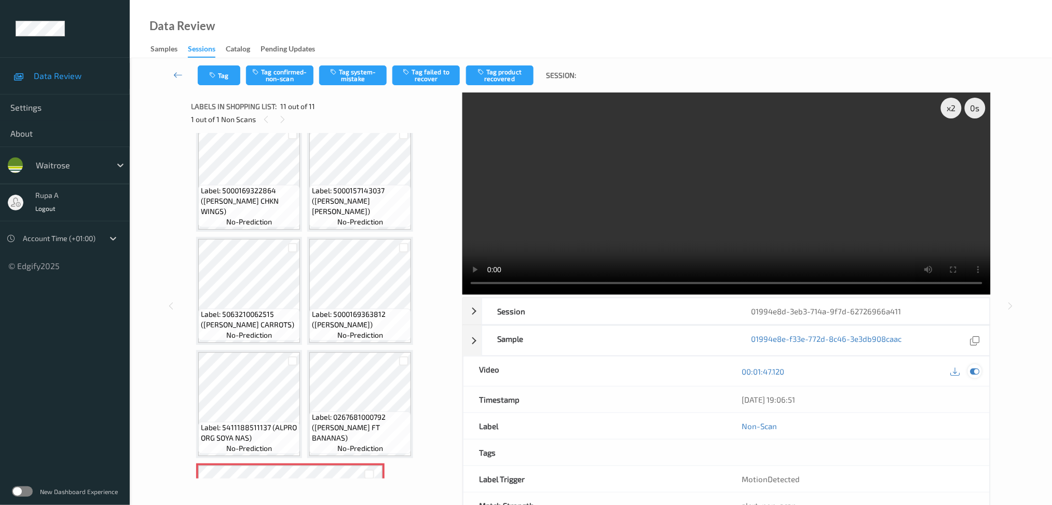
click at [974, 375] on icon at bounding box center [974, 370] width 9 height 9
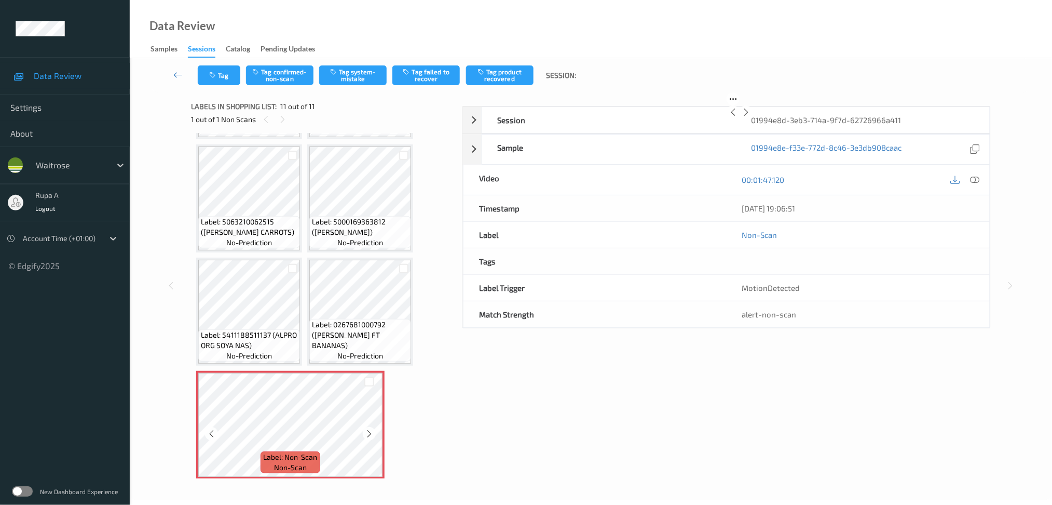
scroll to position [10, 0]
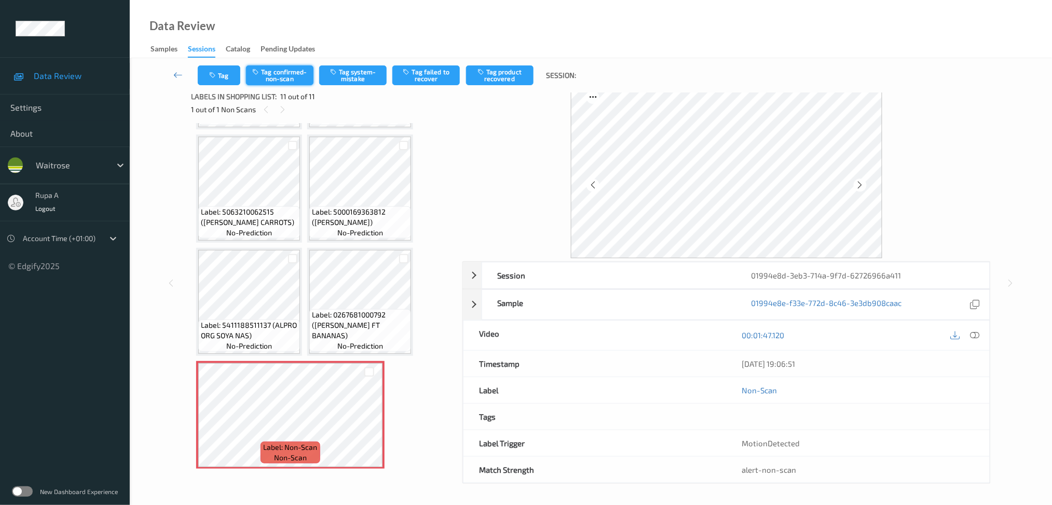
click at [286, 76] on button "Tag confirmed-non-scan" at bounding box center [279, 75] width 67 height 20
click at [287, 74] on button "Tag confirmed-non-scan" at bounding box center [279, 75] width 67 height 20
click at [299, 77] on button "Tag confirmed-non-scan" at bounding box center [279, 75] width 67 height 20
click at [264, 81] on button "Tag confirmed-non-scan" at bounding box center [279, 75] width 67 height 20
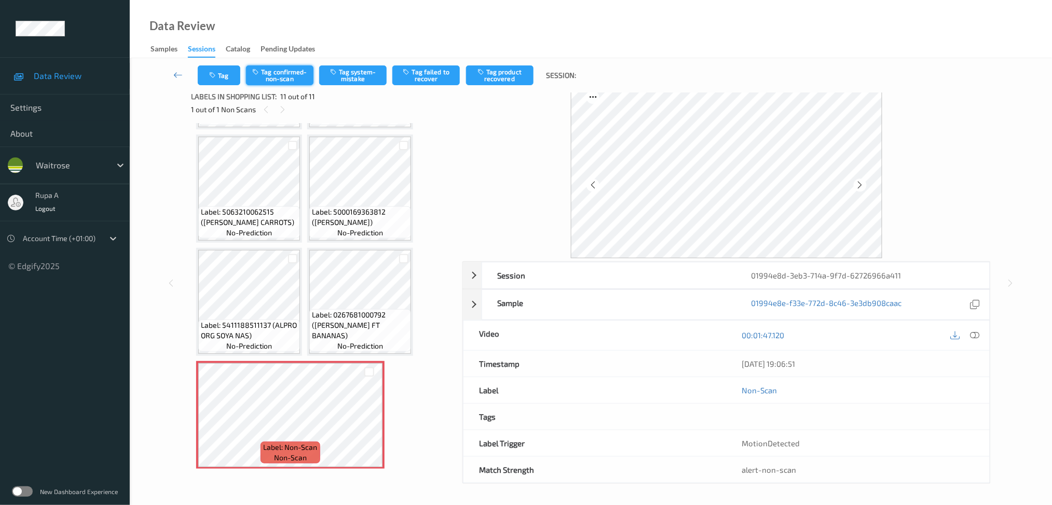
click at [267, 71] on button "Tag confirmed-non-scan" at bounding box center [279, 75] width 67 height 20
click at [268, 74] on button "Tag confirmed-non-scan" at bounding box center [279, 75] width 67 height 20
click at [860, 186] on icon at bounding box center [860, 184] width 9 height 9
click at [277, 74] on button "Tag confirmed-non-scan" at bounding box center [279, 75] width 67 height 20
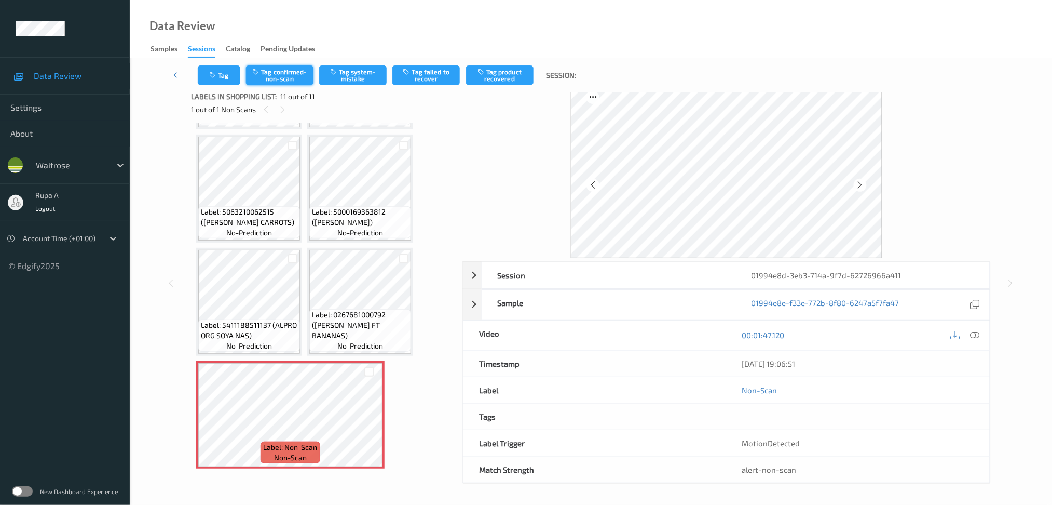
click at [277, 74] on button "Tag confirmed-non-scan" at bounding box center [279, 75] width 67 height 20
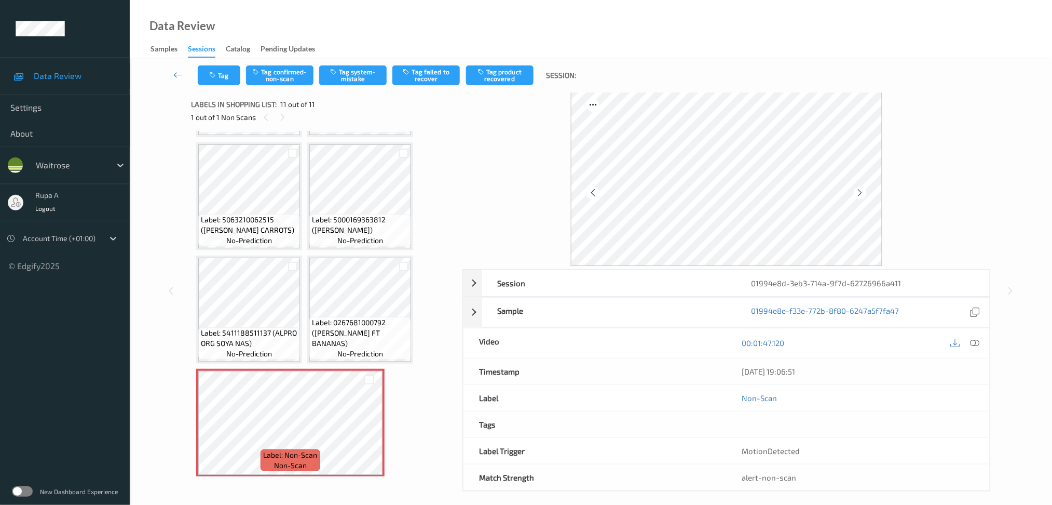
scroll to position [0, 0]
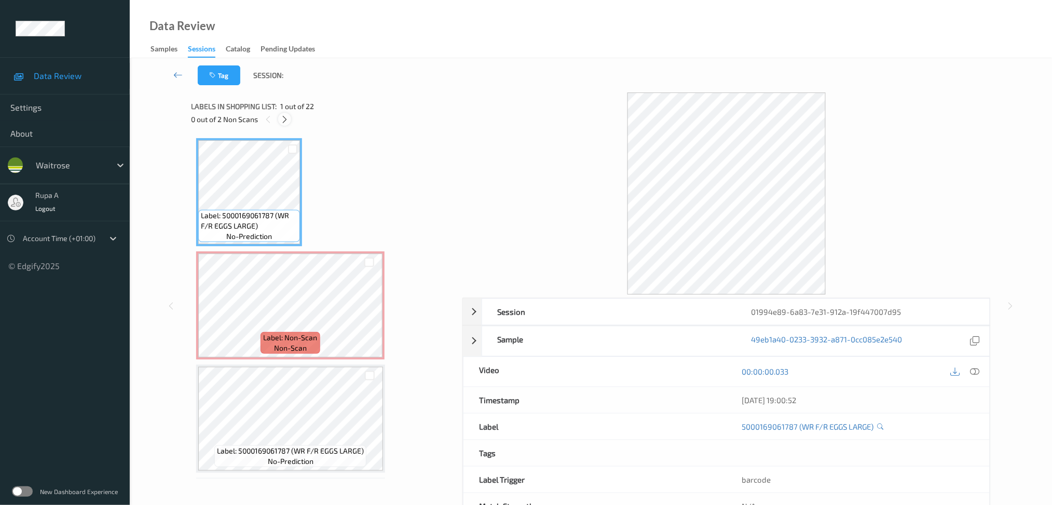
click at [284, 124] on icon at bounding box center [284, 119] width 9 height 9
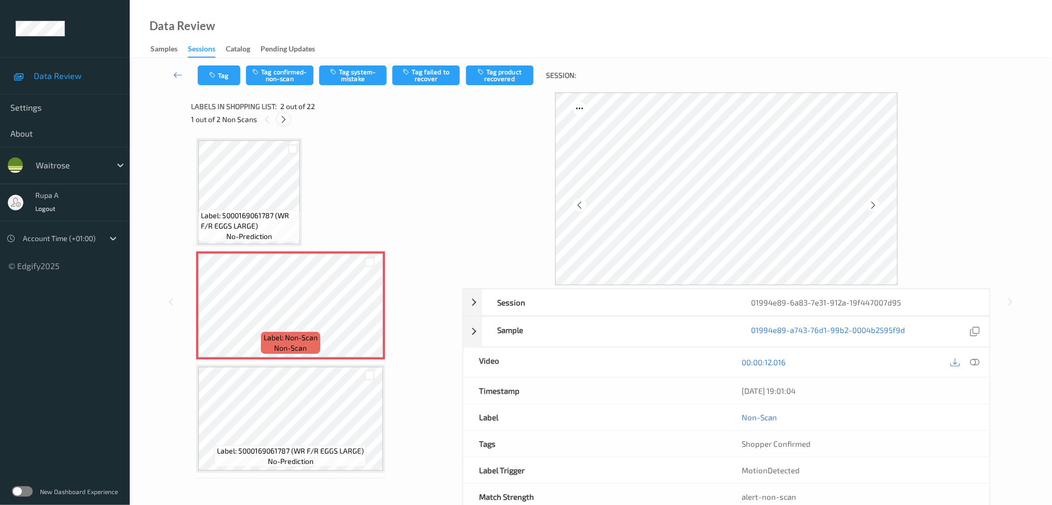
click at [283, 124] on div at bounding box center [283, 119] width 13 height 13
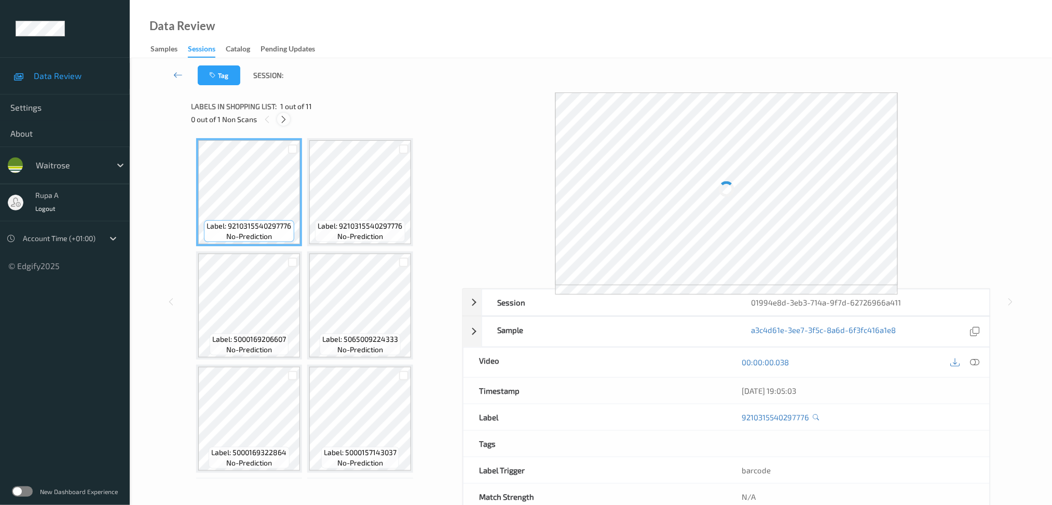
click at [287, 124] on div at bounding box center [283, 119] width 13 height 13
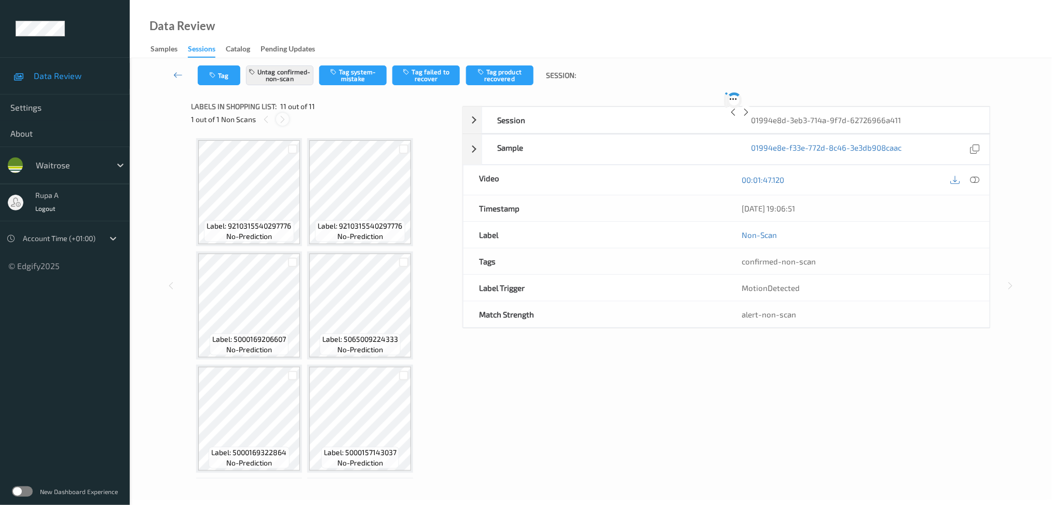
scroll to position [334, 0]
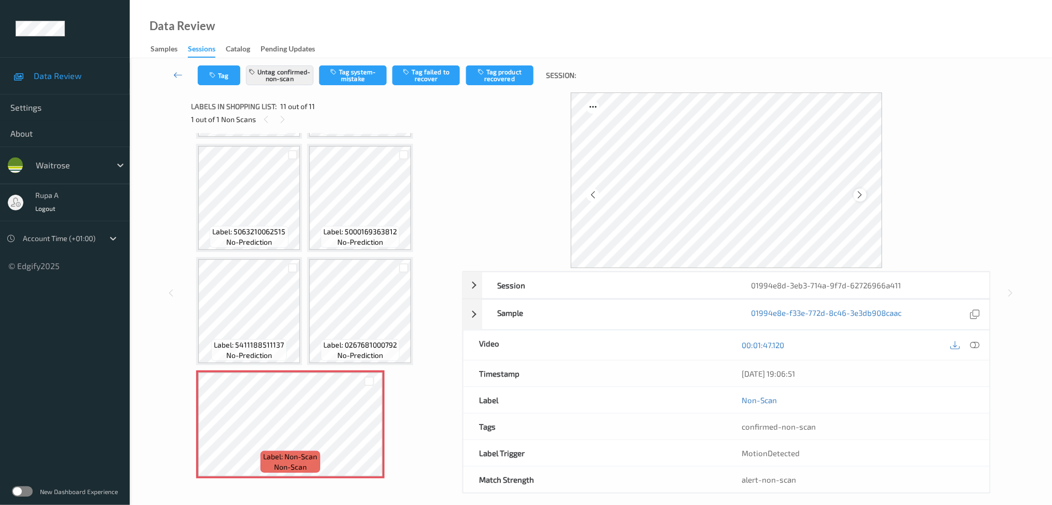
click at [860, 192] on icon at bounding box center [860, 194] width 9 height 9
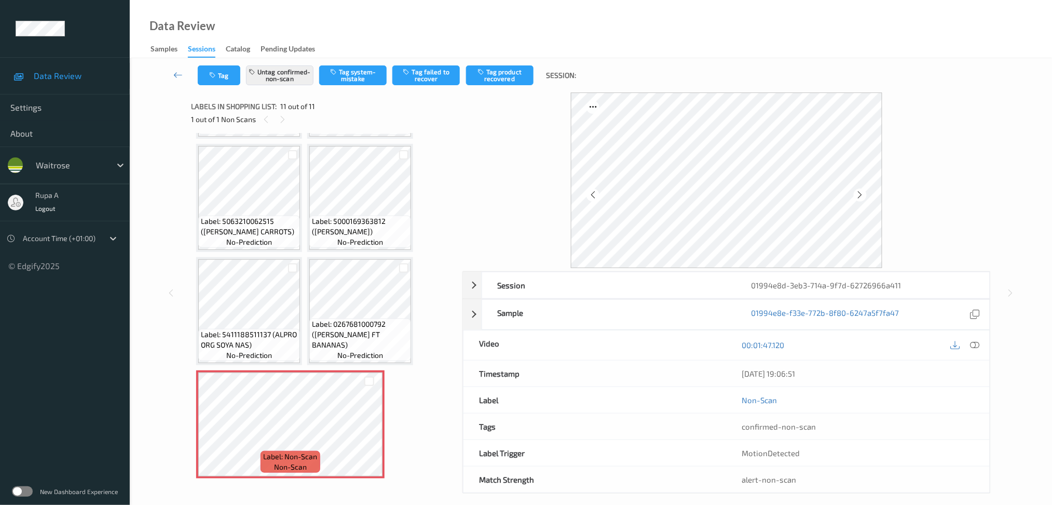
click at [860, 192] on icon at bounding box center [860, 194] width 9 height 9
click at [859, 192] on icon at bounding box center [860, 194] width 9 height 9
click at [222, 77] on button "Tag" at bounding box center [219, 75] width 43 height 20
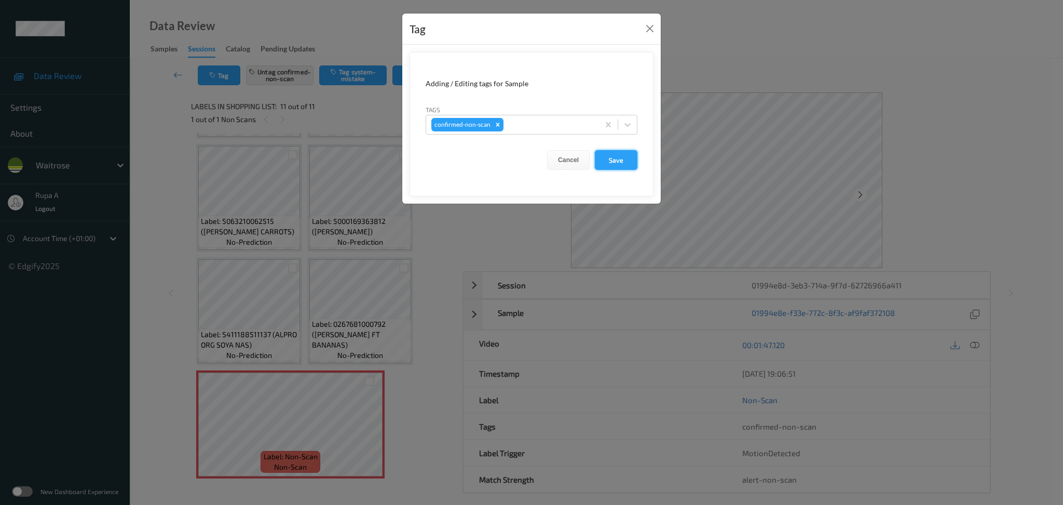
click at [623, 161] on button "Save" at bounding box center [616, 160] width 43 height 20
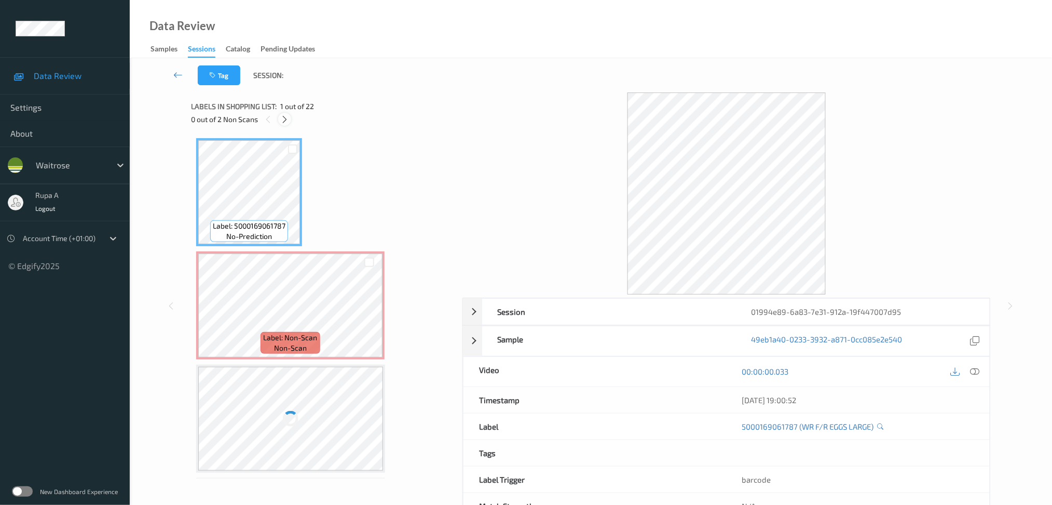
click at [281, 122] on icon at bounding box center [284, 119] width 9 height 9
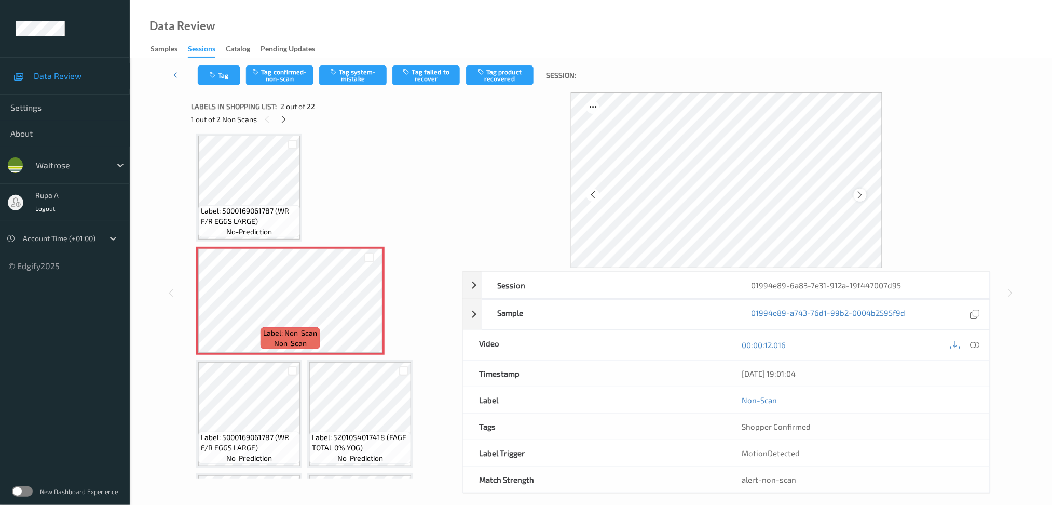
click at [862, 195] on icon at bounding box center [860, 194] width 9 height 9
click at [339, 78] on button "Tag system-mistake" at bounding box center [352, 75] width 67 height 20
click at [209, 79] on button "Tag" at bounding box center [219, 75] width 43 height 20
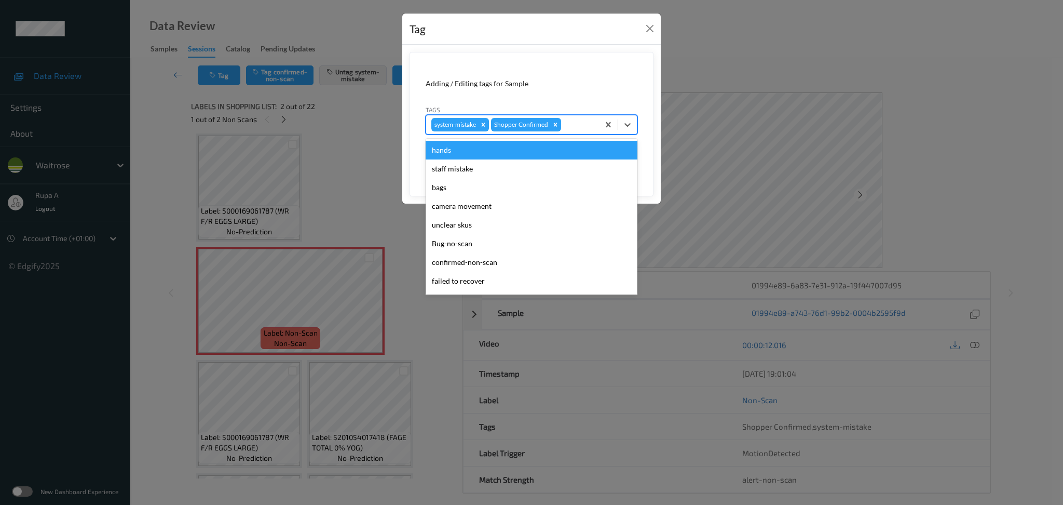
click at [580, 122] on div at bounding box center [578, 124] width 31 height 12
type input "un"
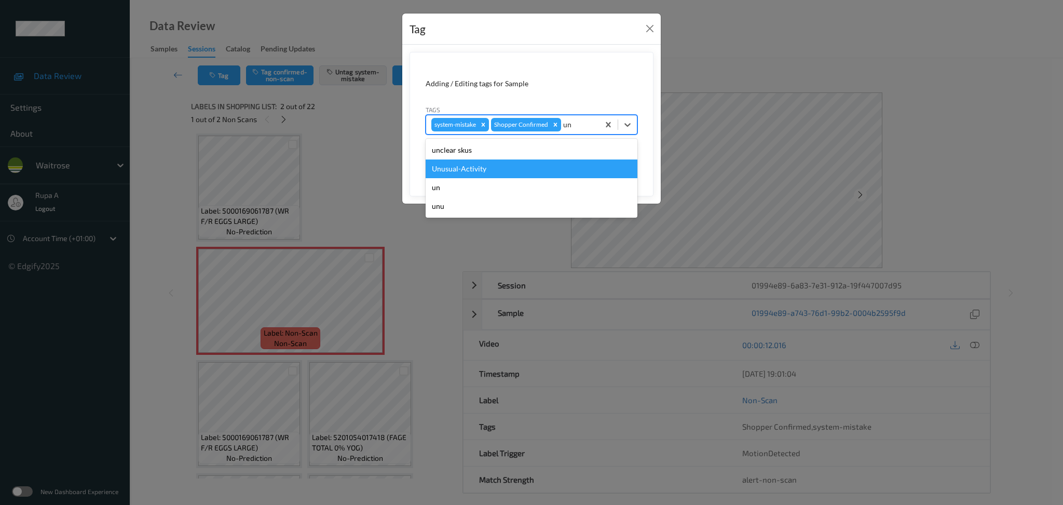
click at [512, 165] on div "Unusual-Activity" at bounding box center [532, 168] width 212 height 19
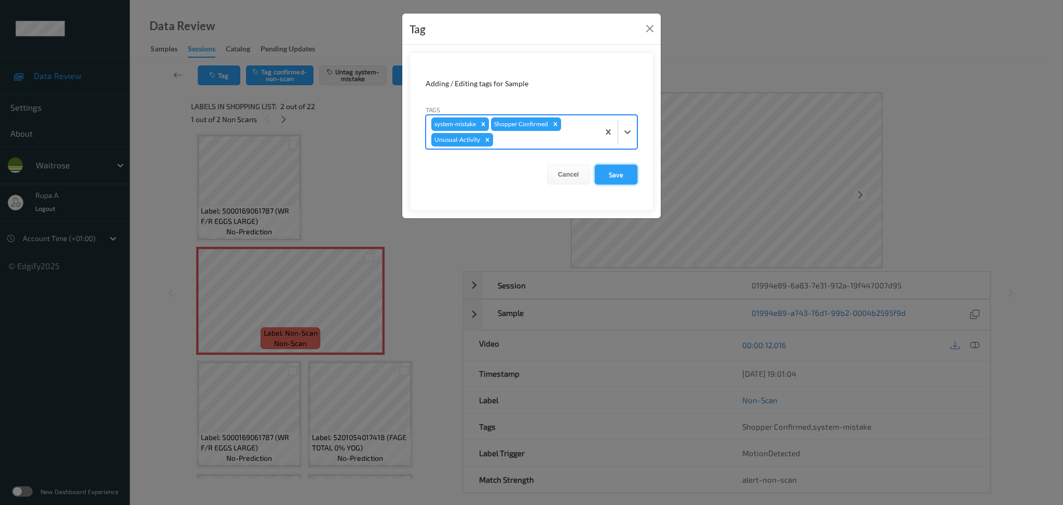
click at [608, 176] on button "Save" at bounding box center [616, 175] width 43 height 20
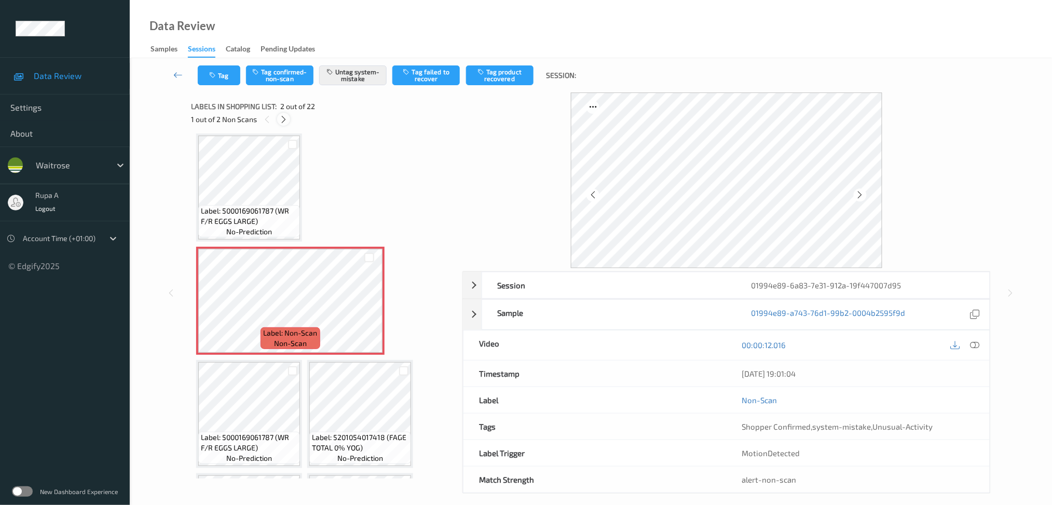
click at [281, 118] on icon at bounding box center [283, 119] width 9 height 9
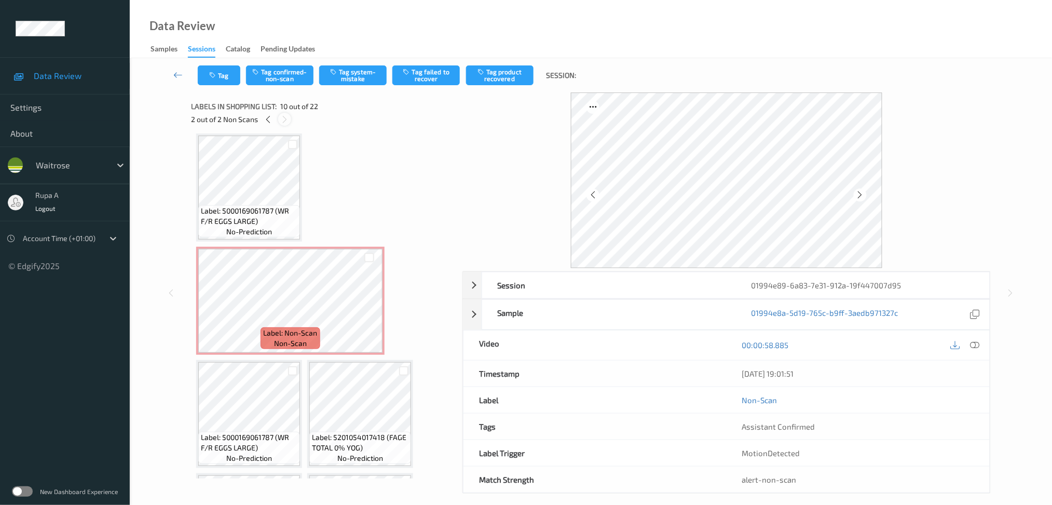
scroll to position [567, 0]
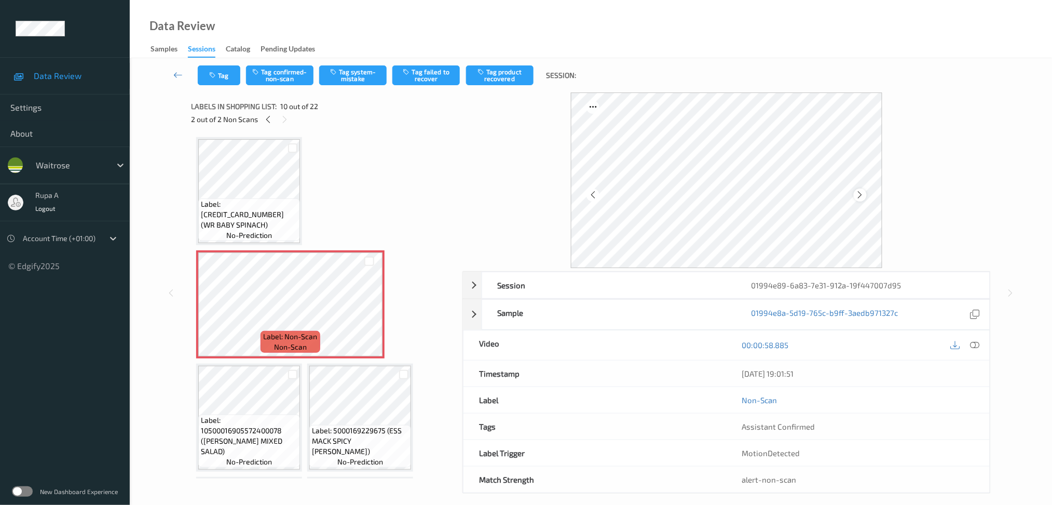
click at [860, 192] on icon at bounding box center [860, 194] width 9 height 9
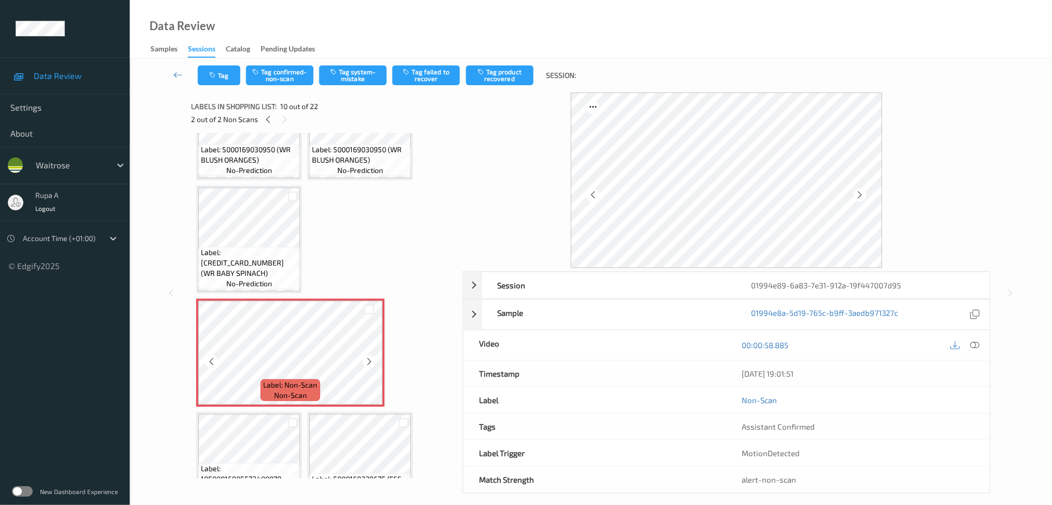
scroll to position [497, 0]
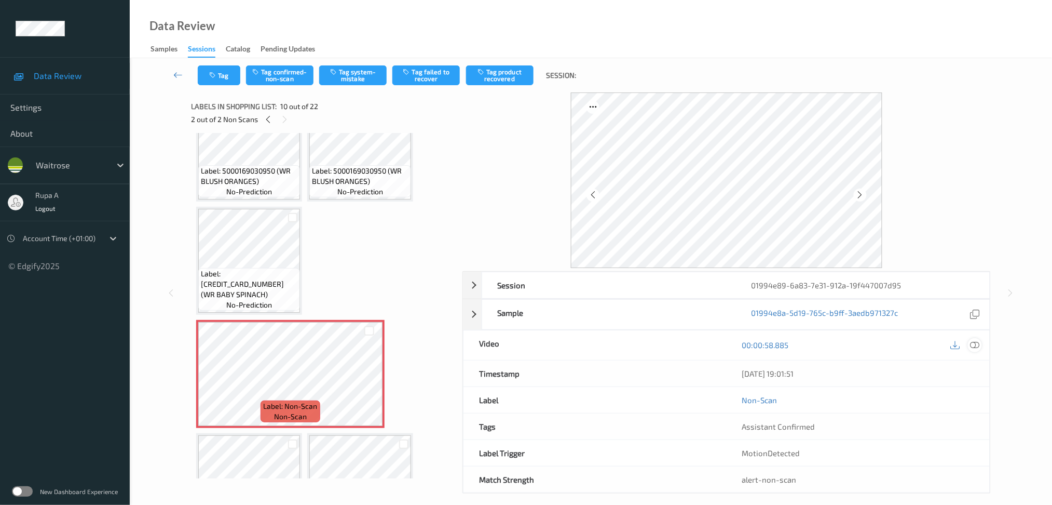
click at [979, 344] on icon at bounding box center [974, 344] width 9 height 9
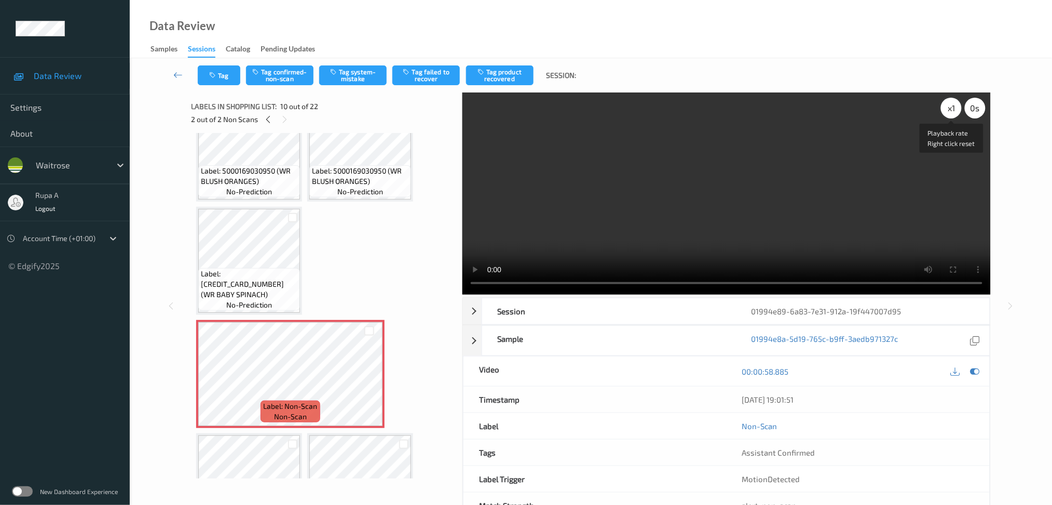
click at [945, 108] on div "x 1" at bounding box center [951, 108] width 21 height 21
click at [825, 187] on video at bounding box center [726, 193] width 528 height 202
click at [976, 369] on icon at bounding box center [974, 370] width 9 height 9
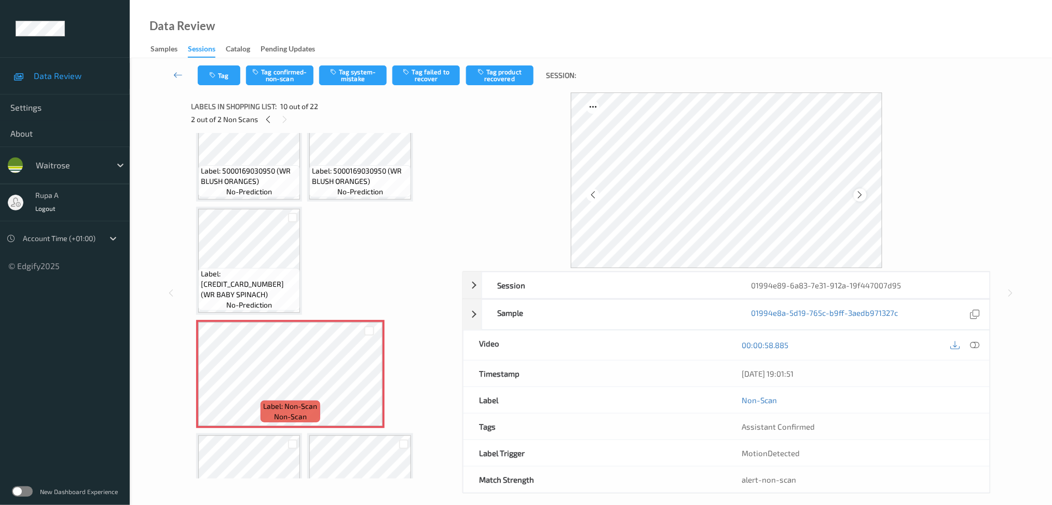
click at [860, 195] on icon at bounding box center [860, 194] width 9 height 9
click at [291, 69] on button "Tag confirmed-non-scan" at bounding box center [279, 75] width 67 height 20
click at [499, 78] on button "Tag product recovered" at bounding box center [499, 75] width 67 height 20
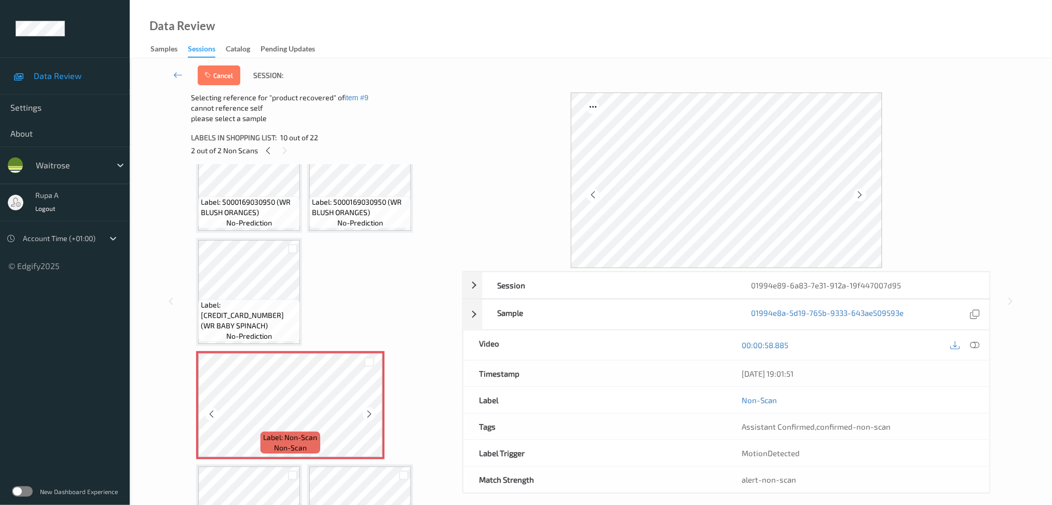
scroll to position [636, 0]
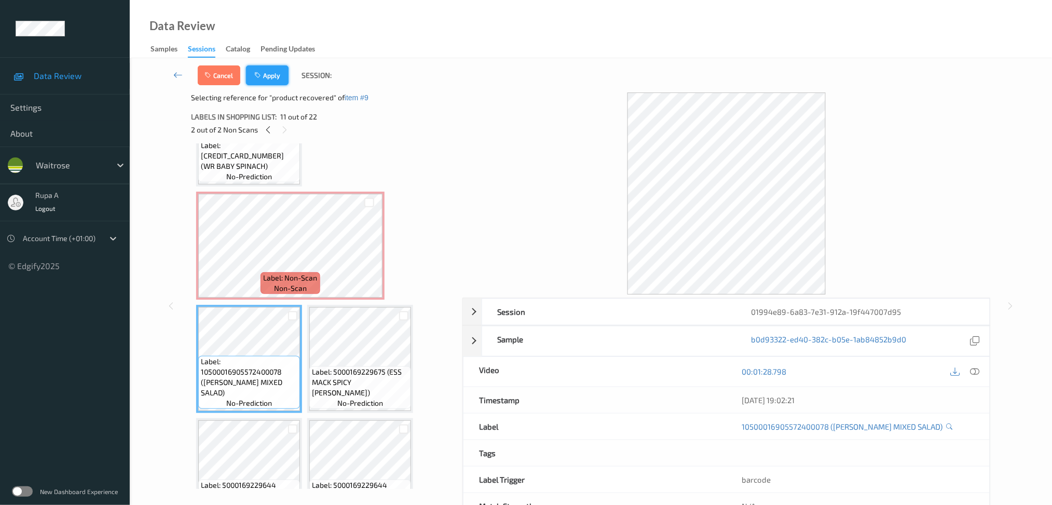
click at [266, 81] on button "Apply" at bounding box center [267, 75] width 43 height 20
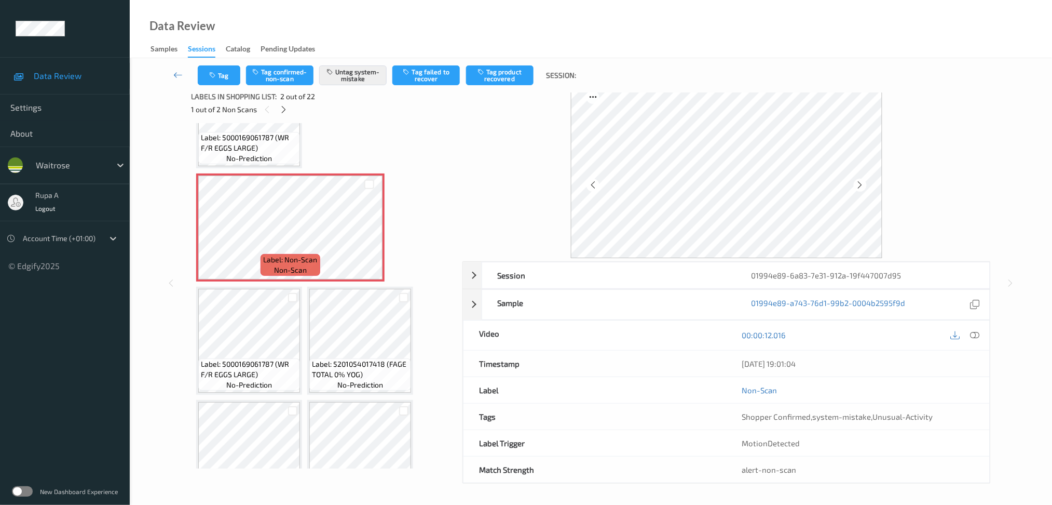
scroll to position [138, 0]
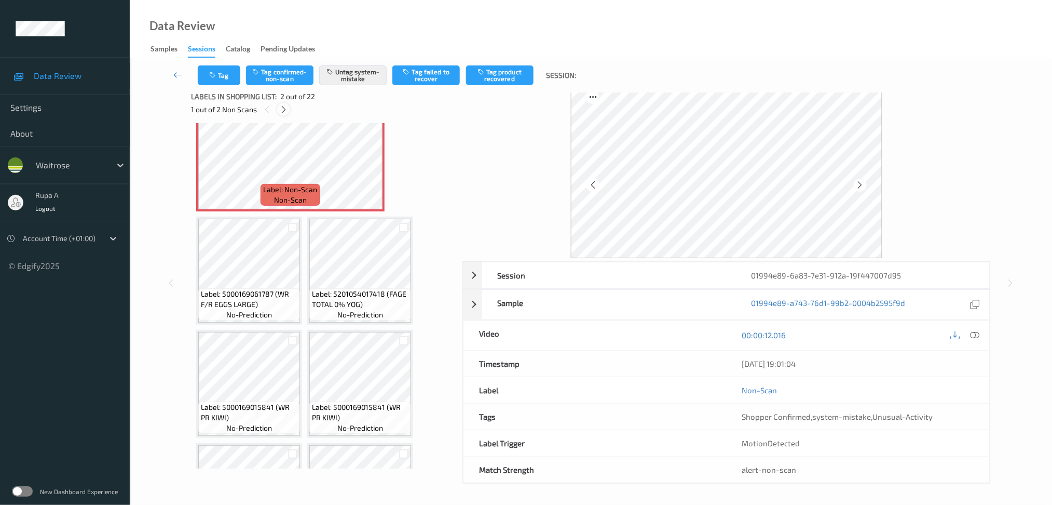
click at [285, 106] on icon at bounding box center [283, 109] width 9 height 9
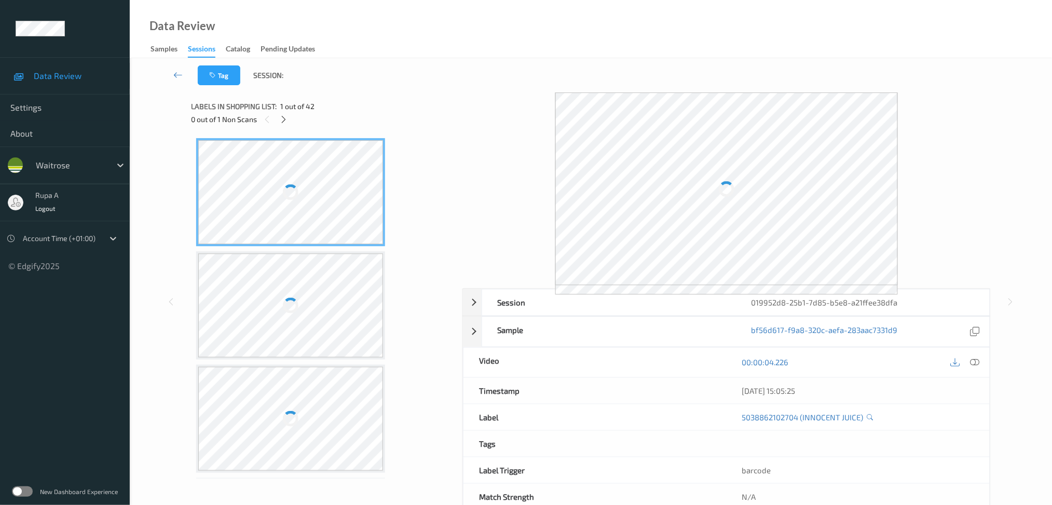
click at [445, 86] on div "Tag Session:" at bounding box center [591, 75] width 880 height 34
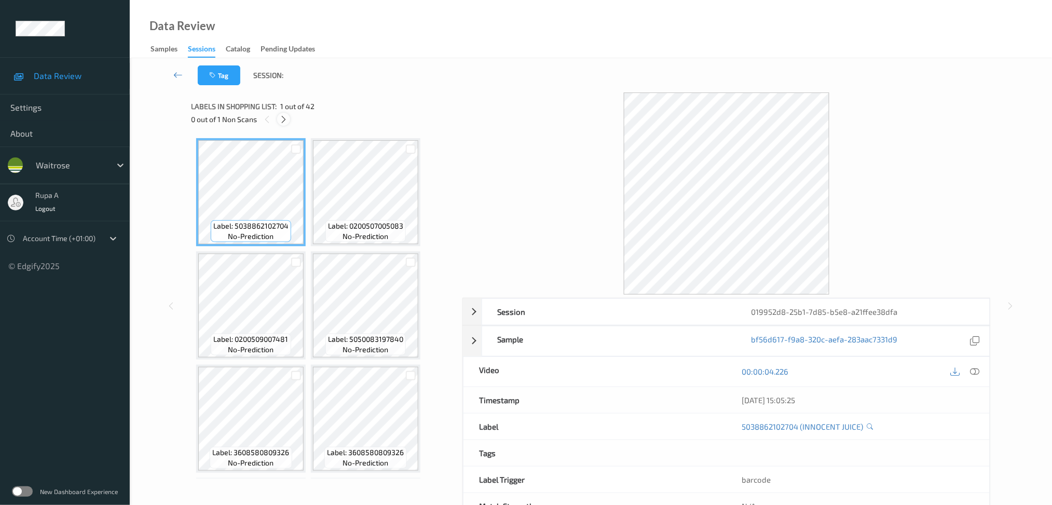
click at [279, 121] on icon at bounding box center [283, 119] width 9 height 9
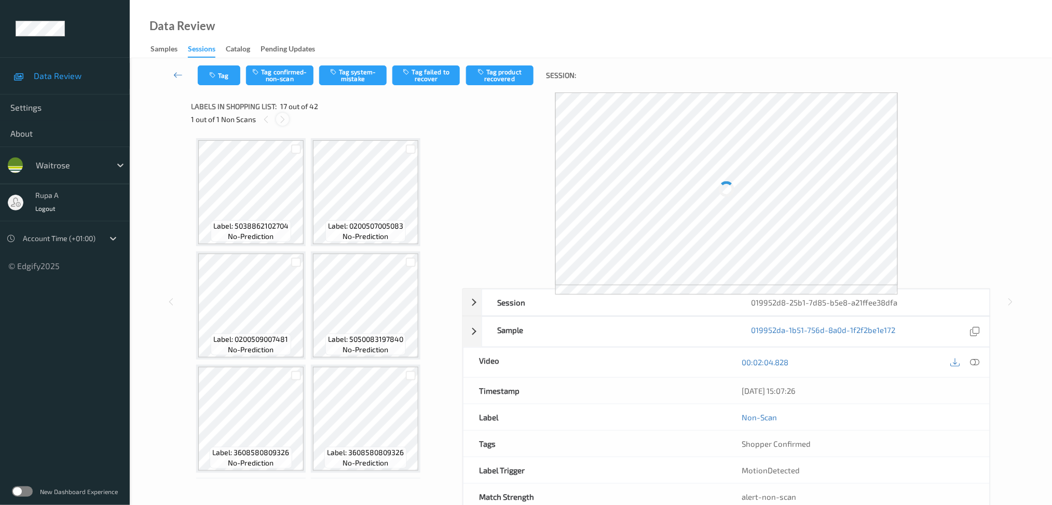
scroll to position [792, 0]
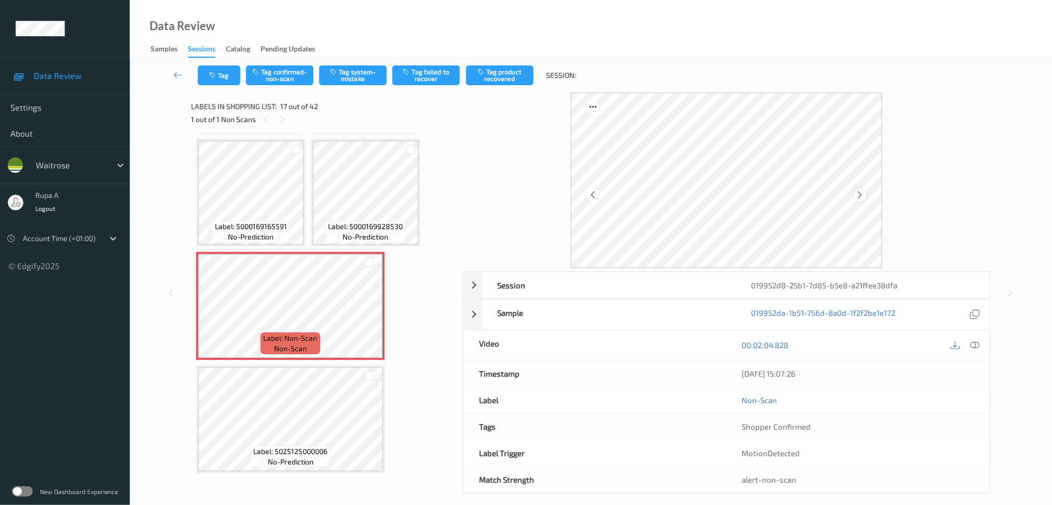
click at [863, 194] on icon at bounding box center [860, 194] width 9 height 9
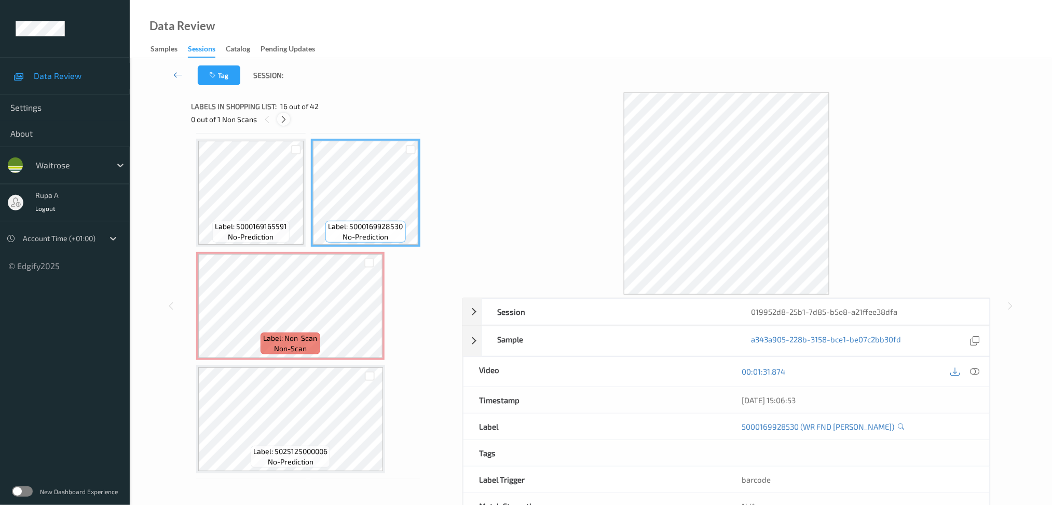
click at [287, 123] on icon at bounding box center [283, 119] width 9 height 9
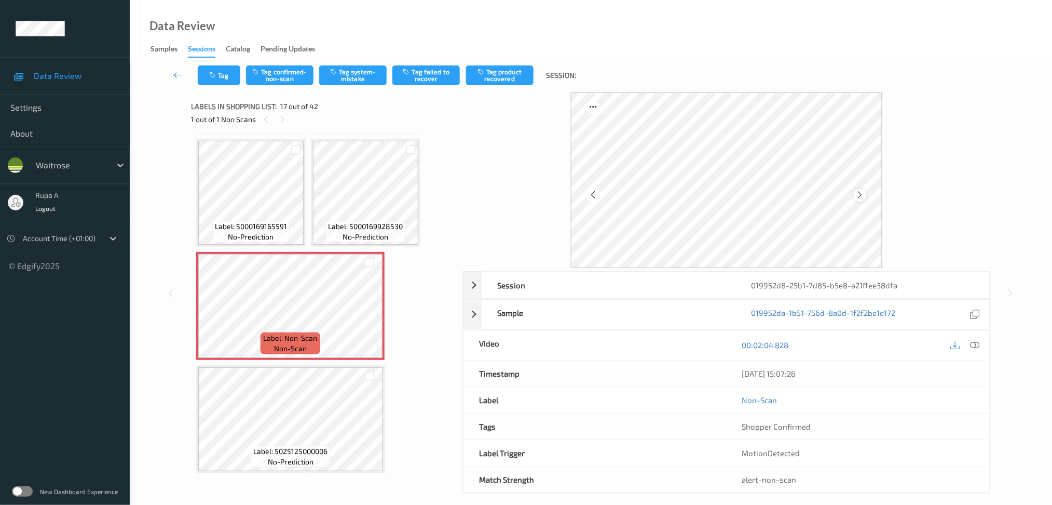
click at [860, 198] on icon at bounding box center [860, 194] width 9 height 9
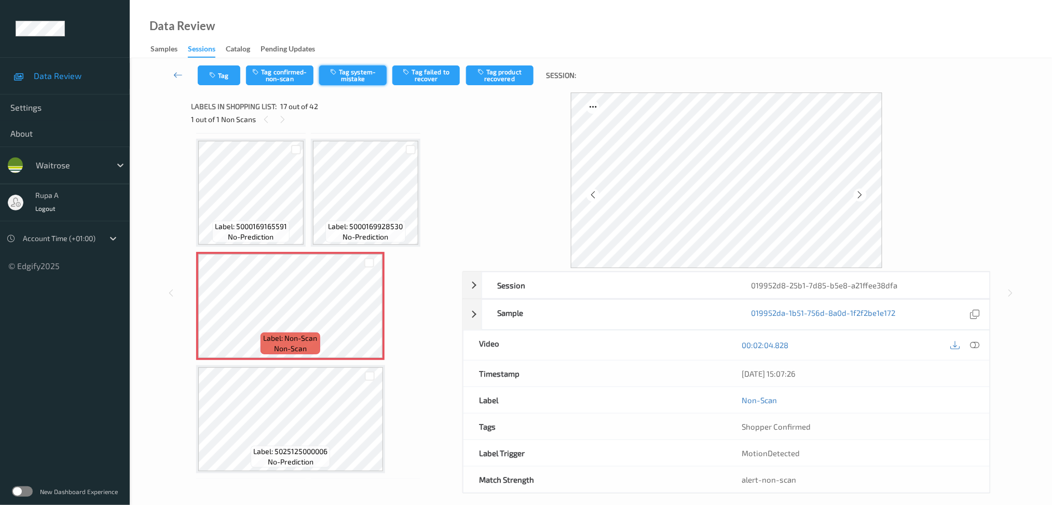
click at [353, 83] on button "Tag system-mistake" at bounding box center [352, 75] width 67 height 20
click at [220, 74] on button "Tag" at bounding box center [219, 75] width 43 height 20
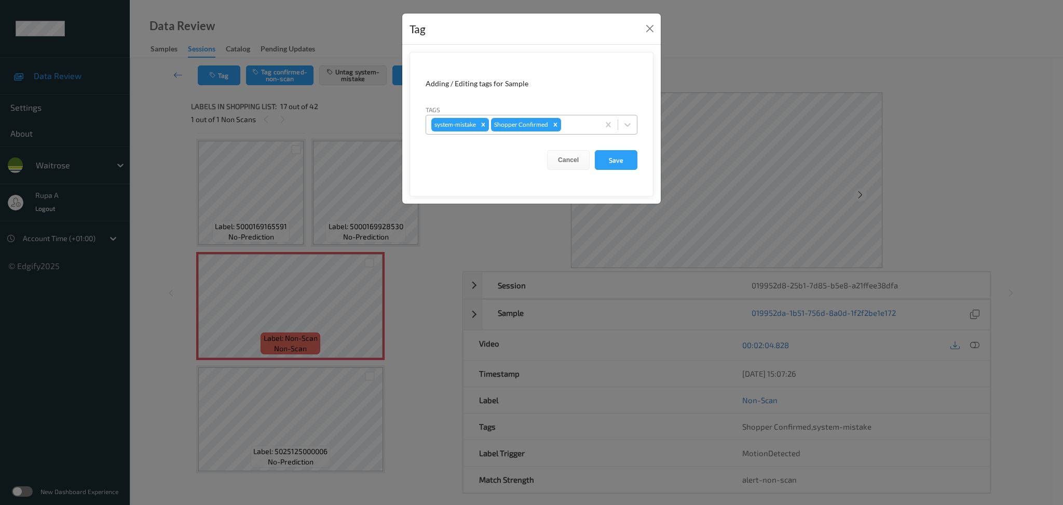
click at [570, 123] on div at bounding box center [578, 124] width 31 height 12
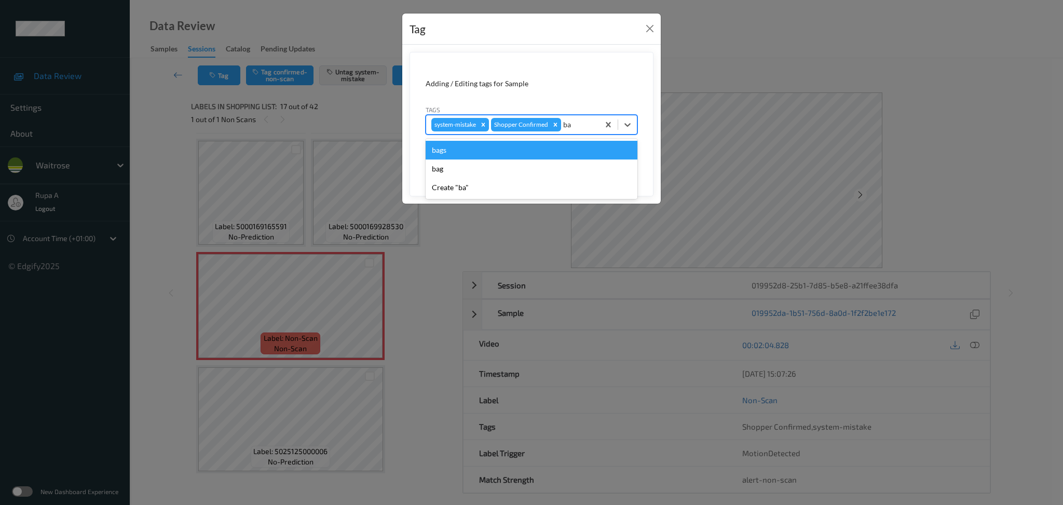
type input "bag"
click at [520, 153] on div "bags" at bounding box center [532, 150] width 212 height 19
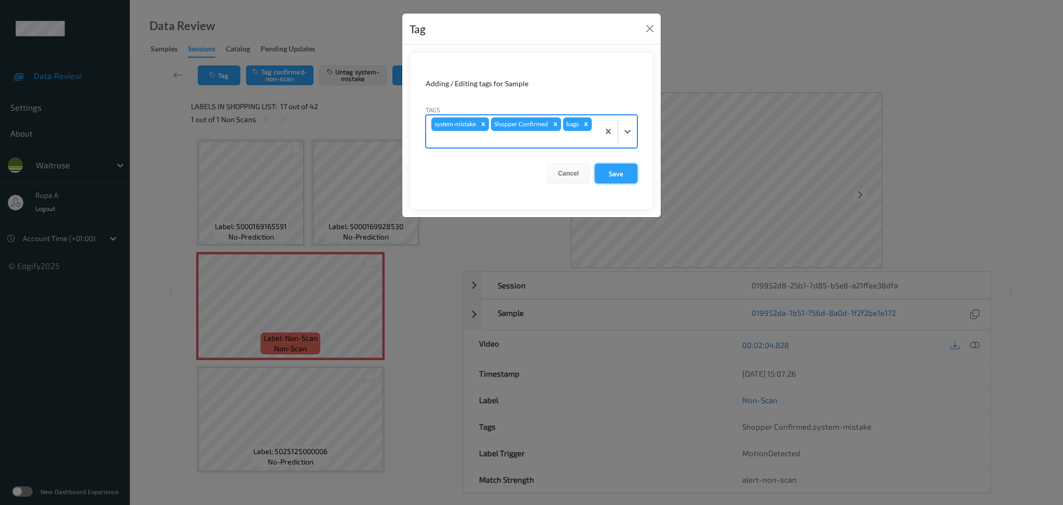
click at [611, 173] on button "Save" at bounding box center [616, 174] width 43 height 20
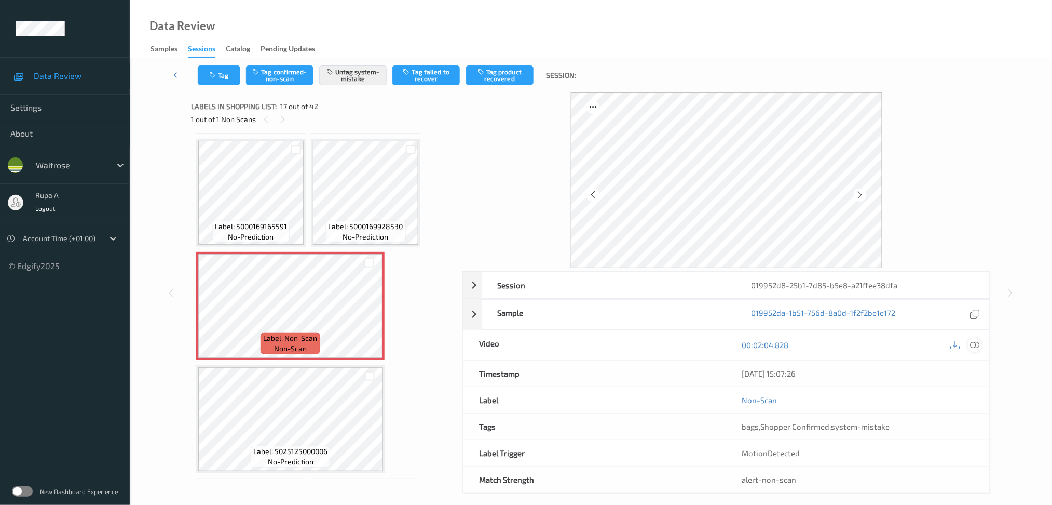
click at [975, 338] on div at bounding box center [975, 345] width 14 height 14
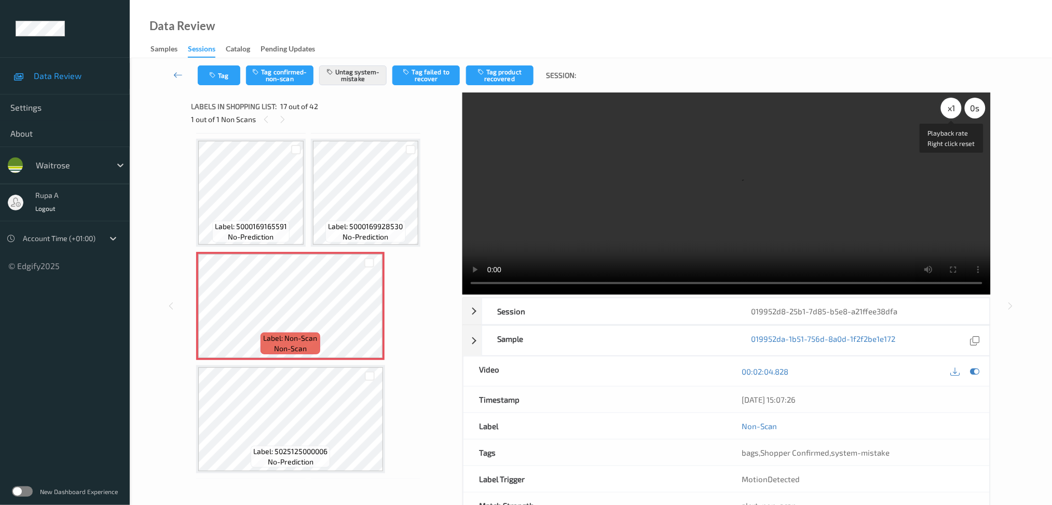
click at [953, 106] on div "x 1" at bounding box center [951, 108] width 21 height 21
click at [977, 372] on icon at bounding box center [974, 370] width 9 height 9
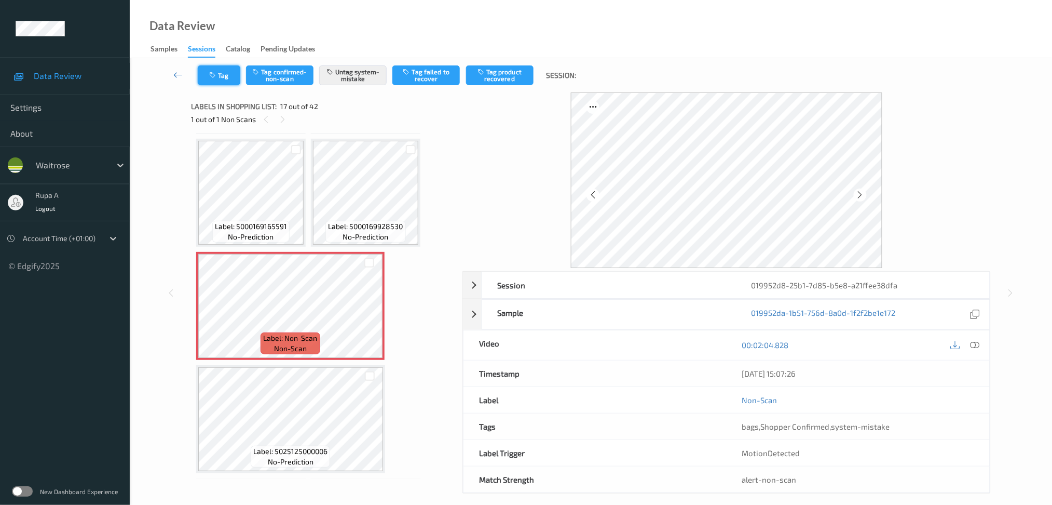
click at [220, 75] on button "Tag" at bounding box center [219, 75] width 43 height 20
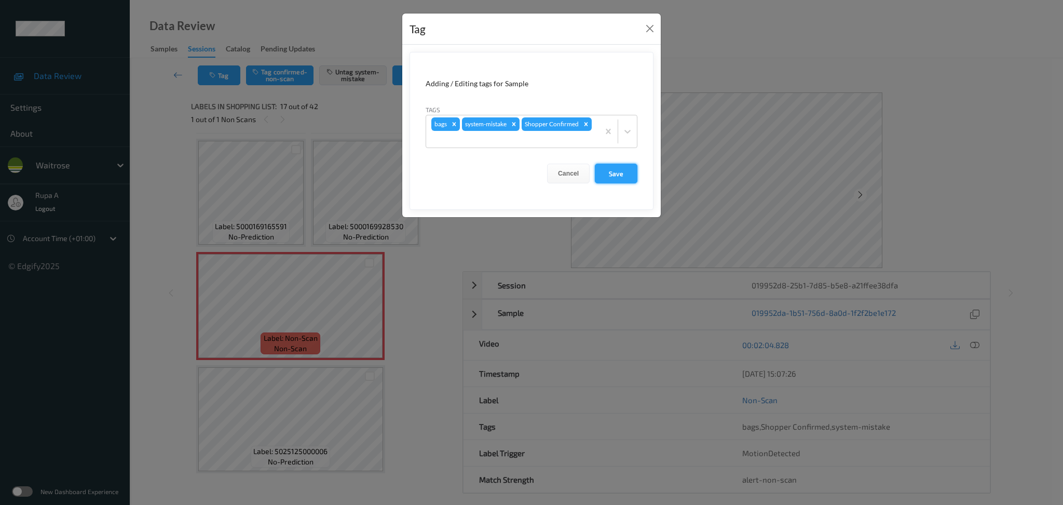
click at [621, 181] on button "Save" at bounding box center [616, 174] width 43 height 20
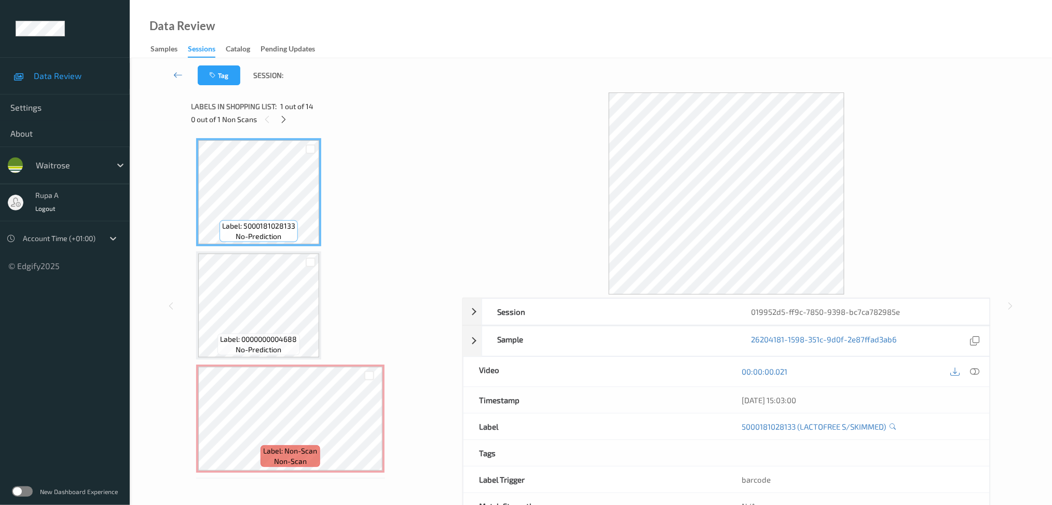
click at [480, 167] on div at bounding box center [726, 193] width 528 height 202
click at [284, 115] on icon at bounding box center [283, 119] width 9 height 9
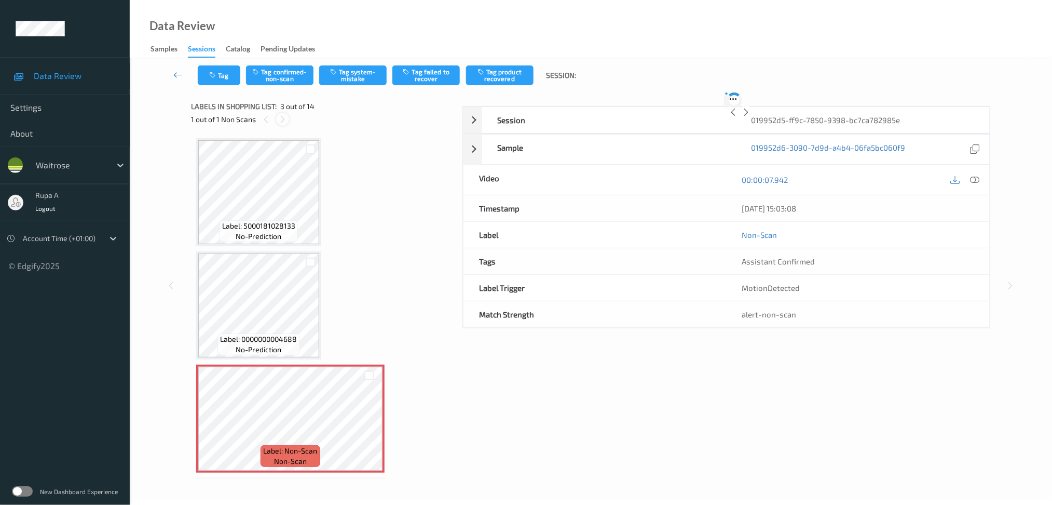
scroll to position [117, 0]
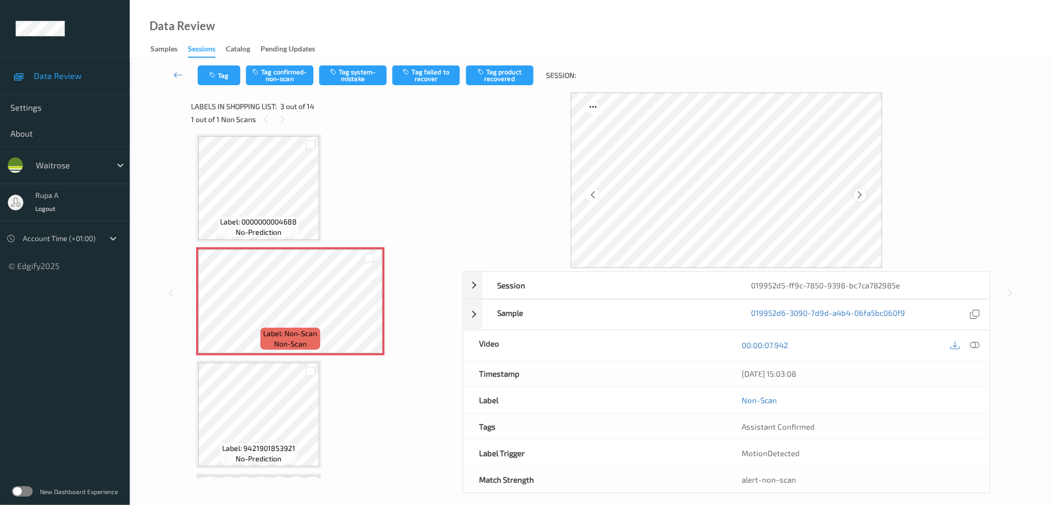
click at [865, 195] on div at bounding box center [860, 194] width 13 height 13
click at [364, 80] on button "Tag system-mistake" at bounding box center [352, 75] width 67 height 20
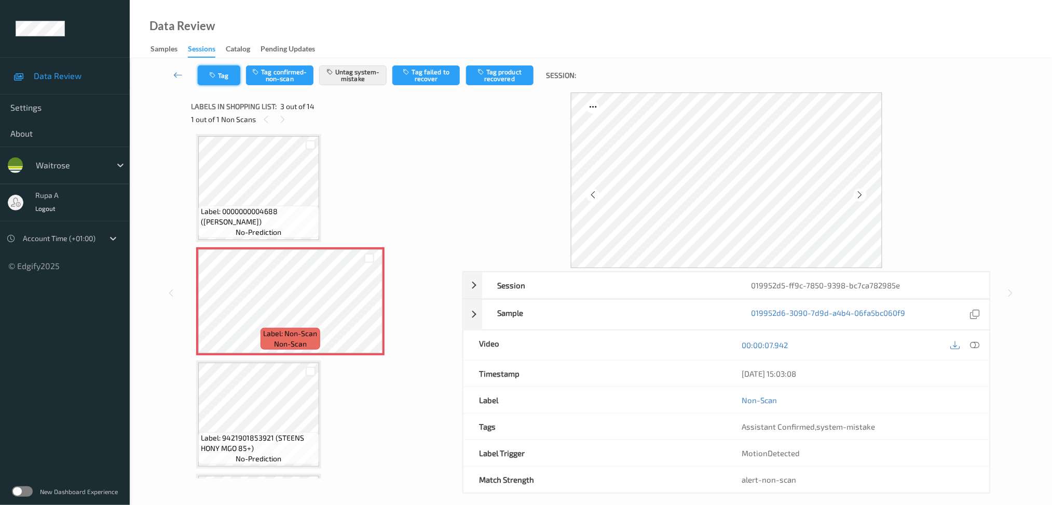
click at [211, 80] on button "Tag" at bounding box center [219, 75] width 43 height 20
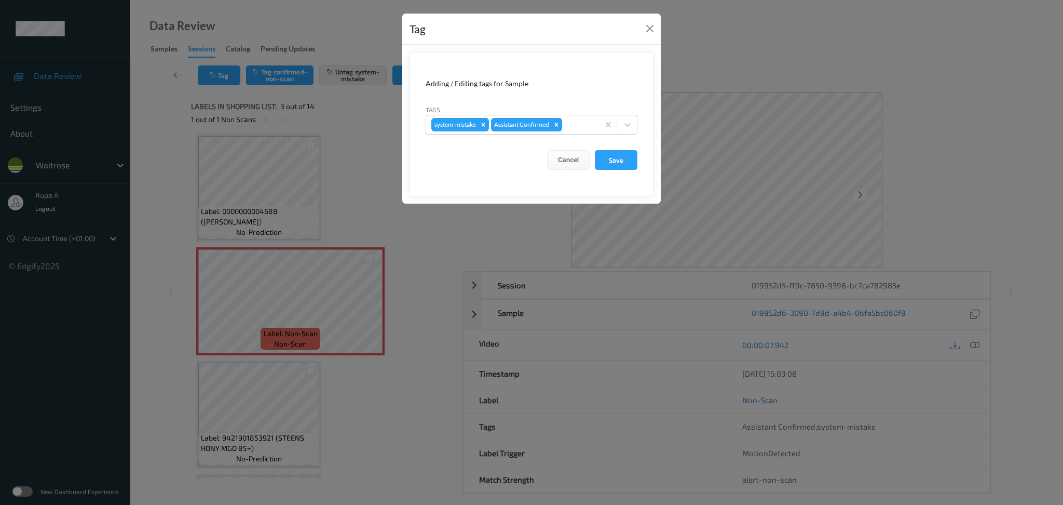
click at [582, 137] on form "Adding / Editing tags for Sample Tags system-mistake Assistant Confirmed Cancel…" at bounding box center [532, 124] width 244 height 144
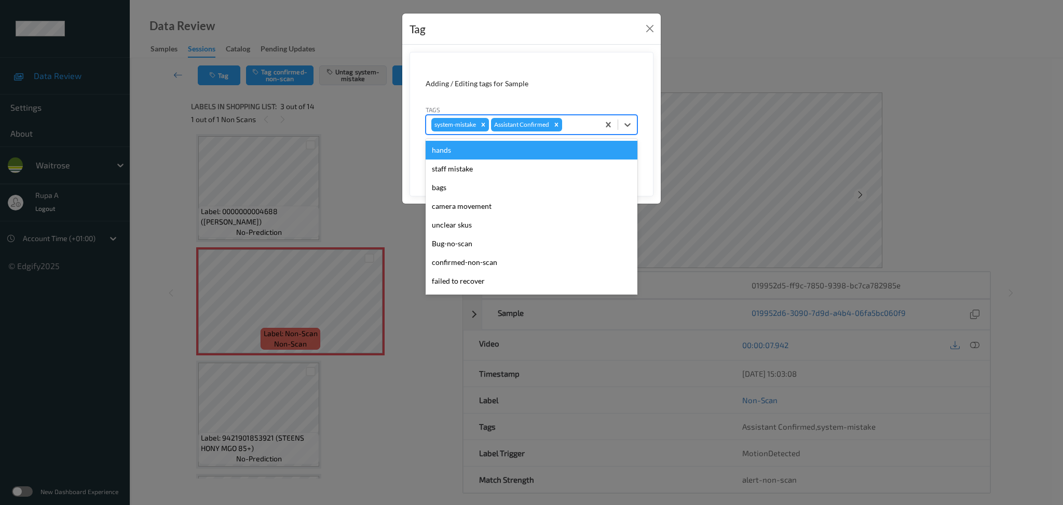
click at [582, 128] on div at bounding box center [579, 124] width 30 height 12
type input "un"
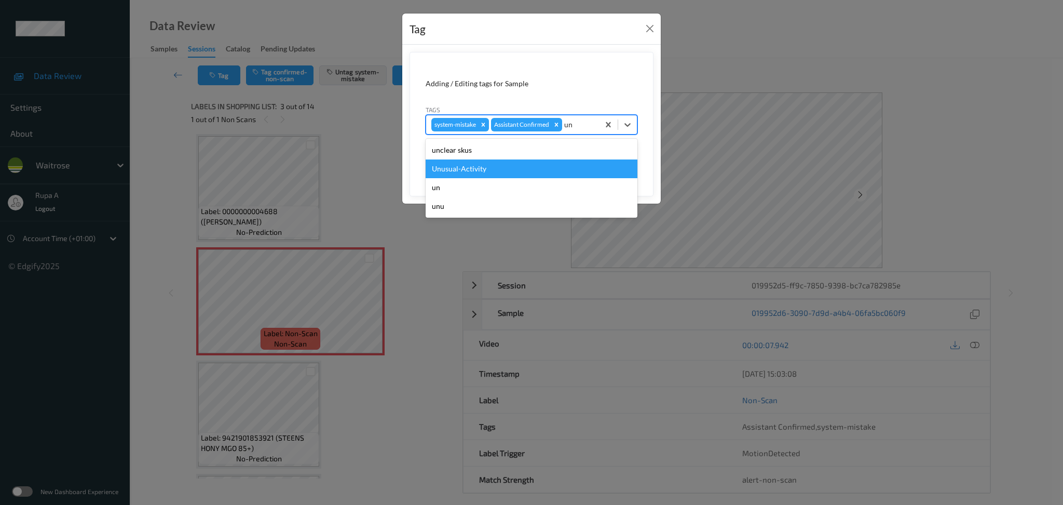
click at [533, 162] on div "Unusual-Activity" at bounding box center [532, 168] width 212 height 19
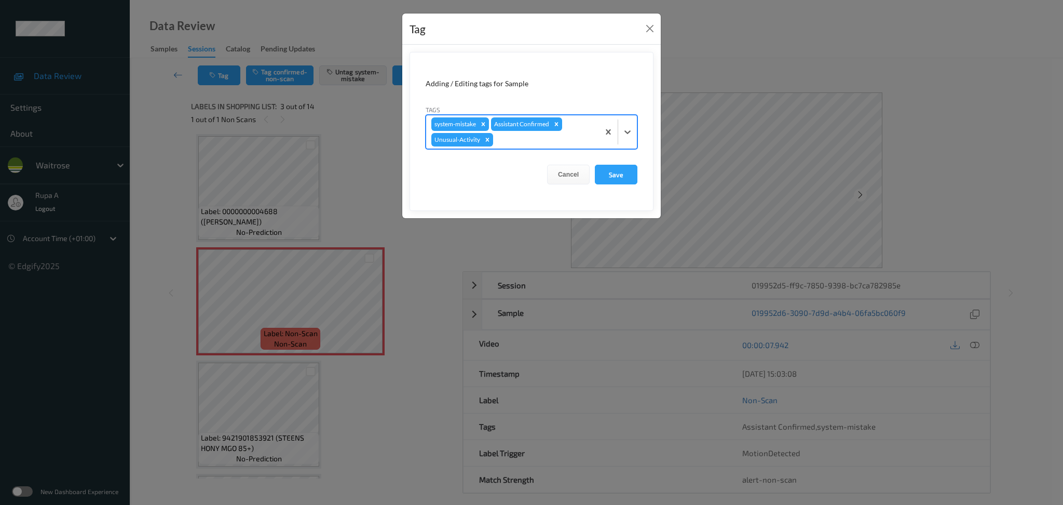
click at [565, 144] on div at bounding box center [544, 139] width 99 height 12
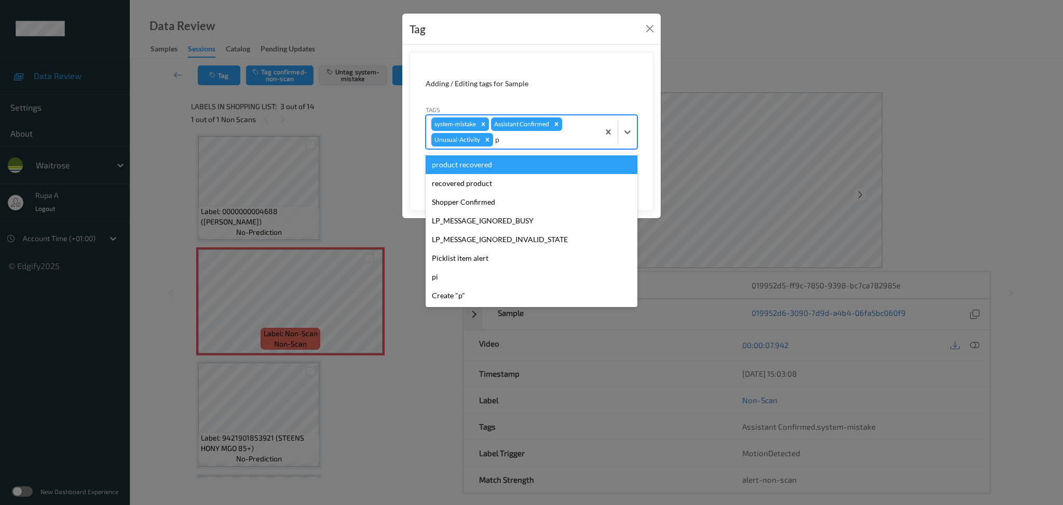
type input "pi"
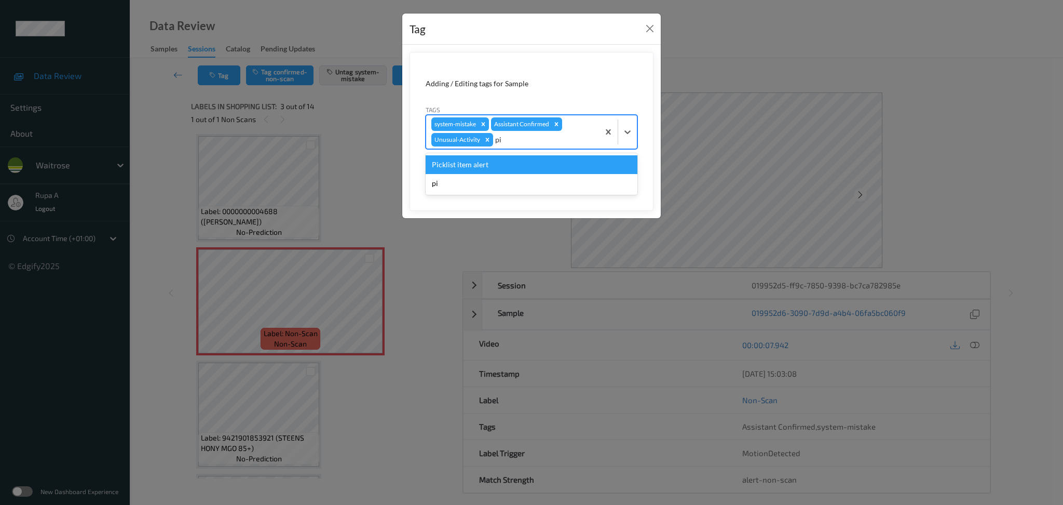
click at [552, 158] on div "Picklist item alert" at bounding box center [532, 164] width 212 height 19
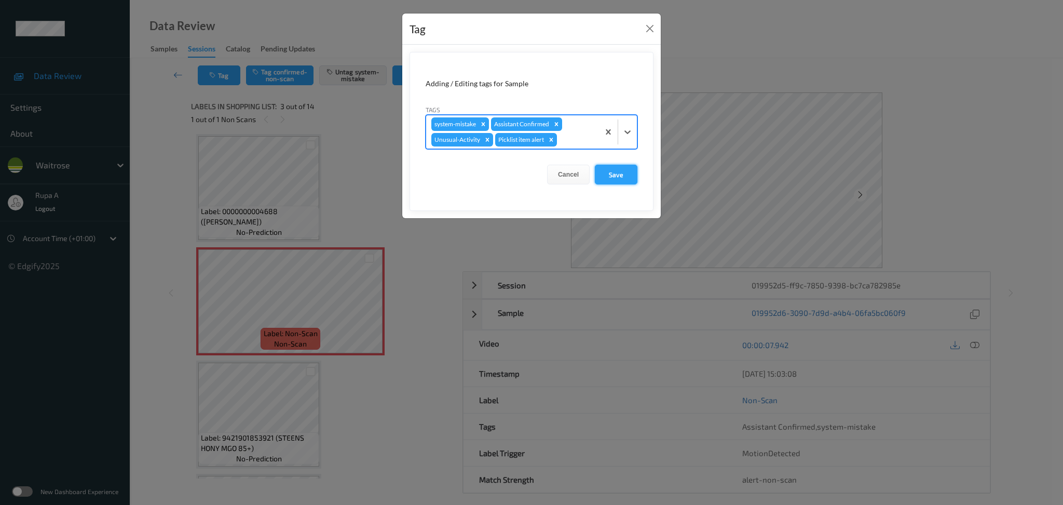
click at [621, 175] on button "Save" at bounding box center [616, 175] width 43 height 20
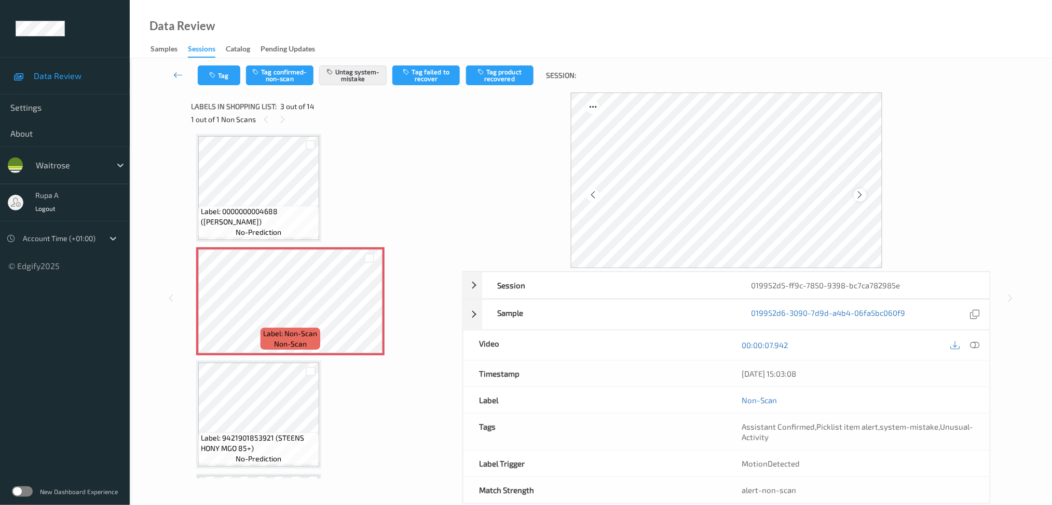
click at [864, 195] on icon at bounding box center [860, 194] width 9 height 9
click at [216, 68] on button "Tag" at bounding box center [219, 75] width 43 height 20
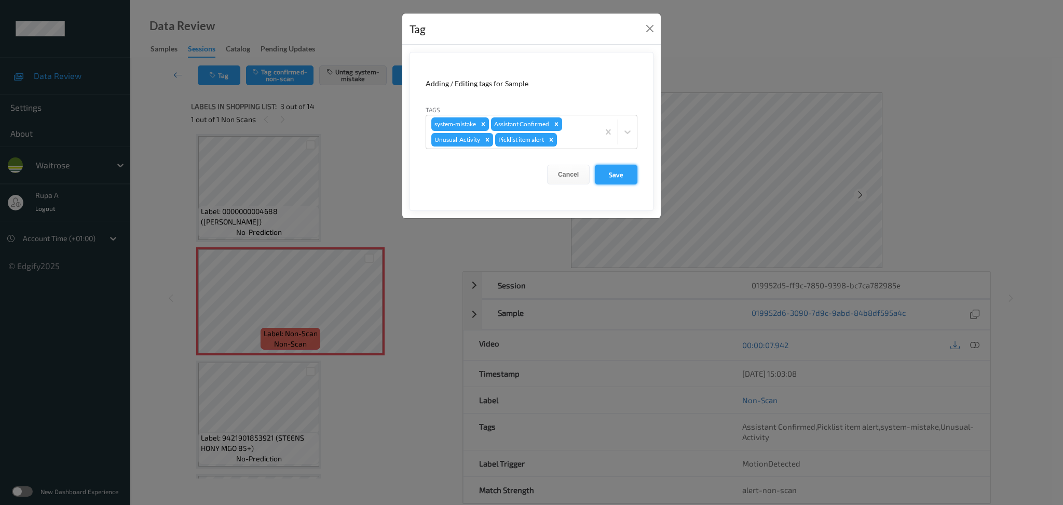
click at [627, 175] on button "Save" at bounding box center [616, 175] width 43 height 20
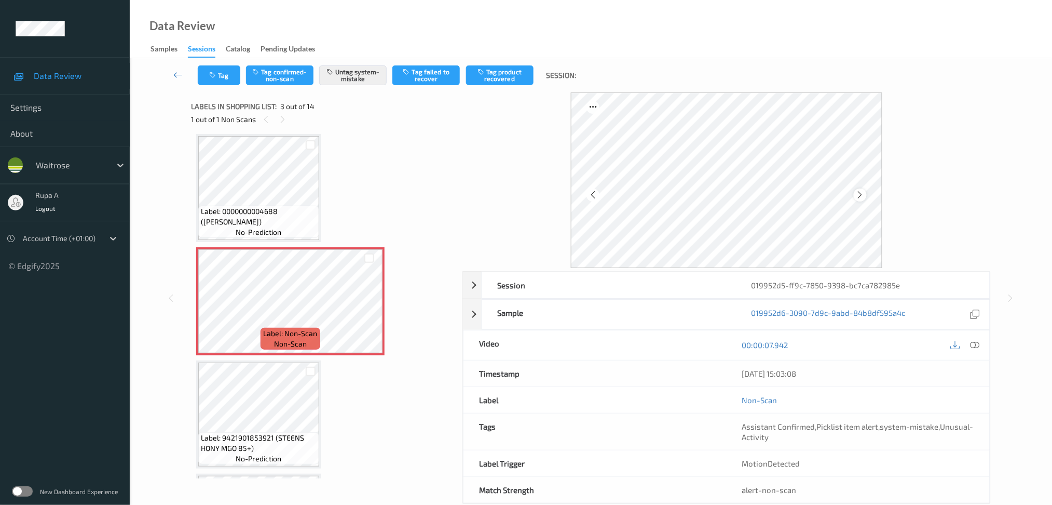
click at [862, 195] on icon at bounding box center [860, 194] width 9 height 9
click at [223, 71] on button "Tag" at bounding box center [219, 75] width 43 height 20
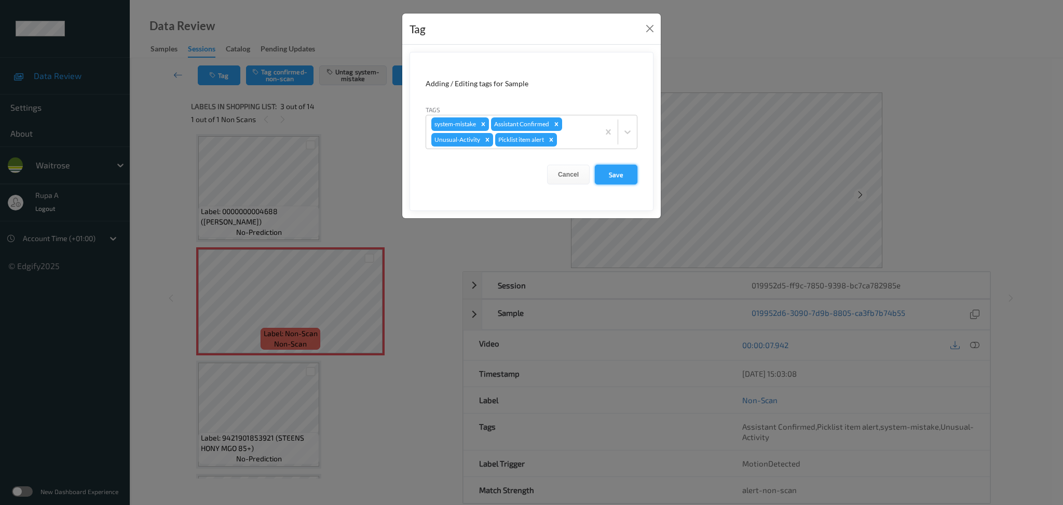
click at [629, 174] on button "Save" at bounding box center [616, 175] width 43 height 20
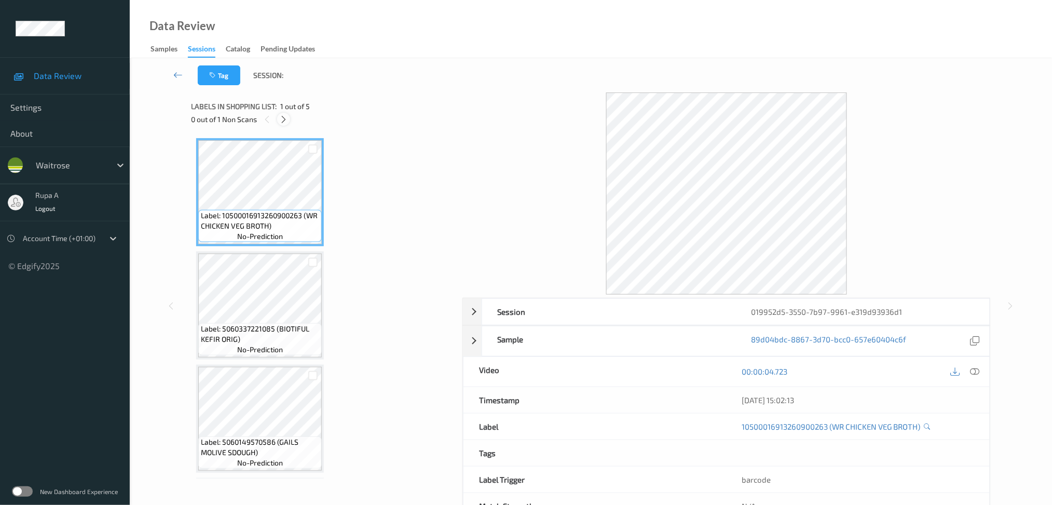
click at [279, 118] on icon at bounding box center [283, 119] width 9 height 9
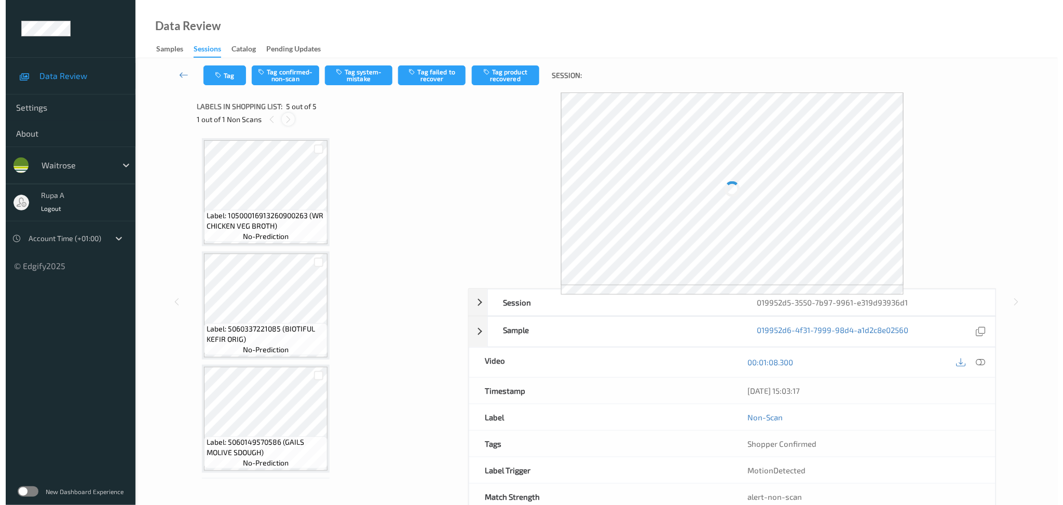
scroll to position [221, 0]
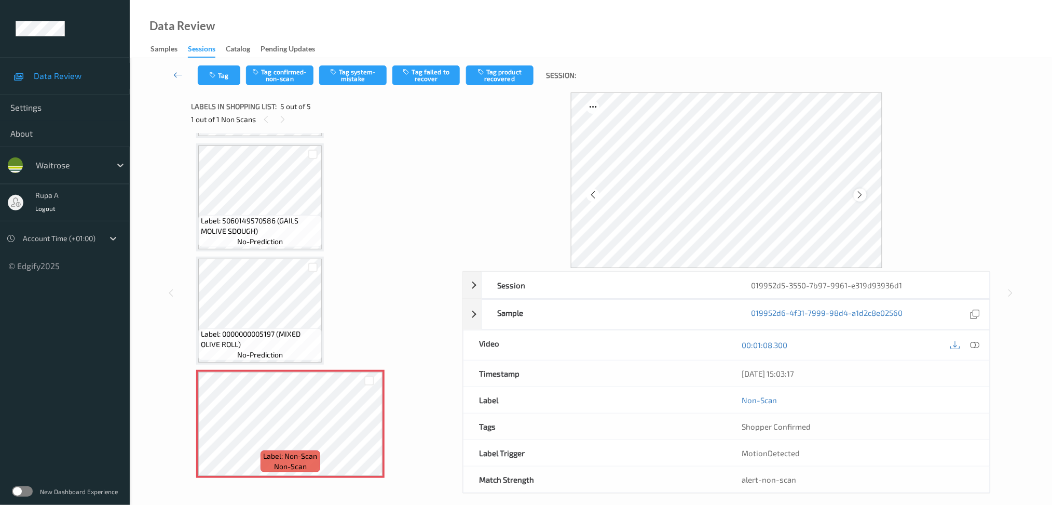
click at [861, 199] on icon at bounding box center [860, 194] width 9 height 9
click at [361, 83] on button "Tag system-mistake" at bounding box center [352, 75] width 67 height 20
click at [214, 74] on icon "button" at bounding box center [213, 75] width 9 height 7
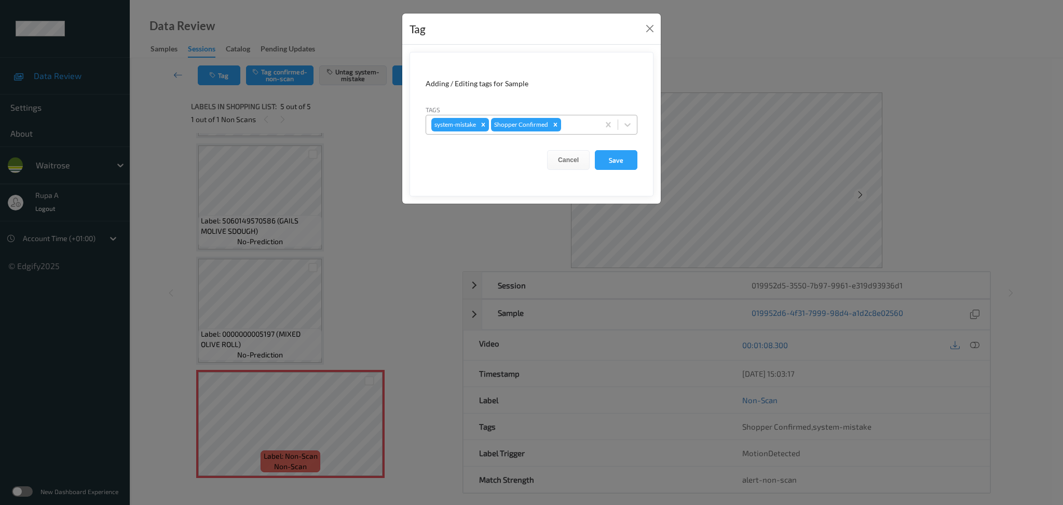
click at [583, 120] on div at bounding box center [578, 124] width 31 height 12
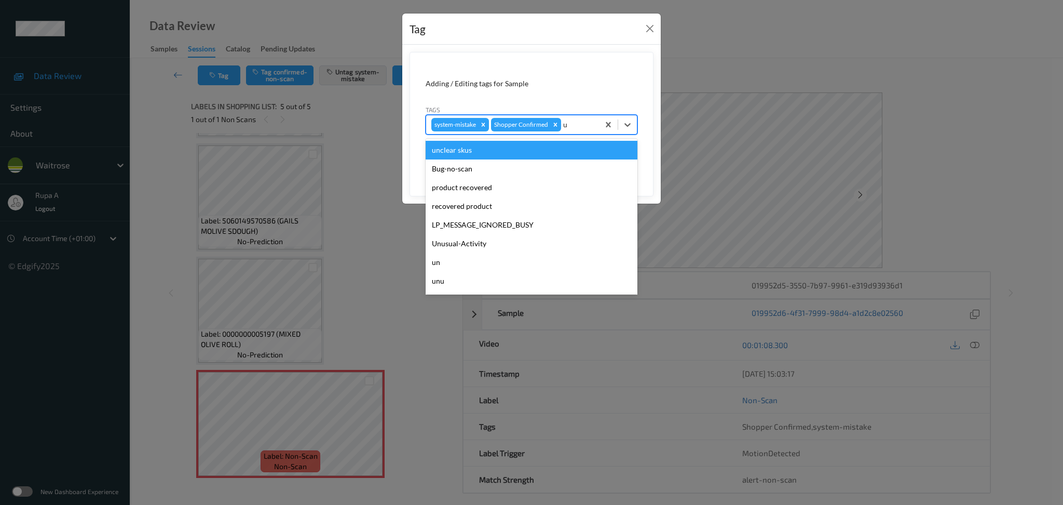
type input "un"
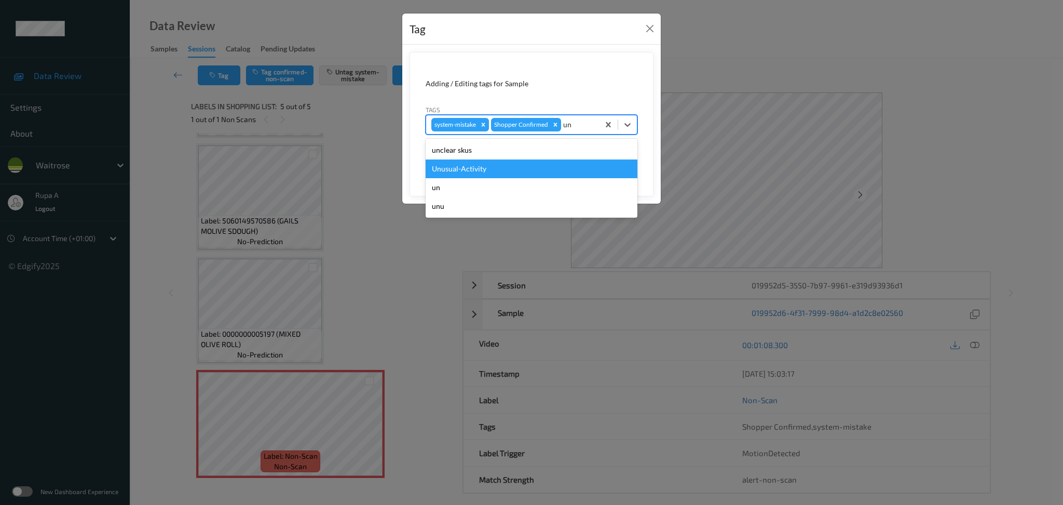
click at [521, 171] on div "Unusual-Activity" at bounding box center [532, 168] width 212 height 19
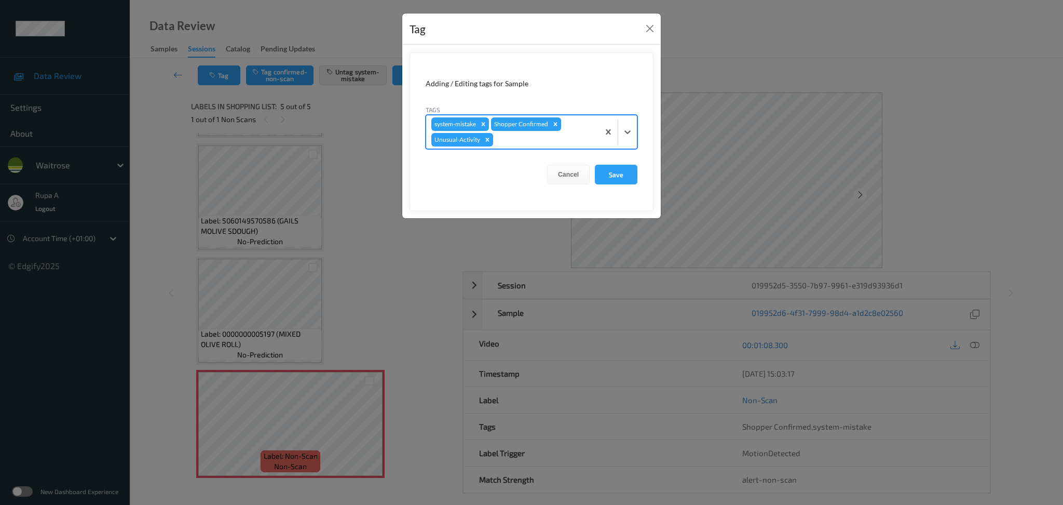
click at [555, 139] on div at bounding box center [544, 139] width 99 height 12
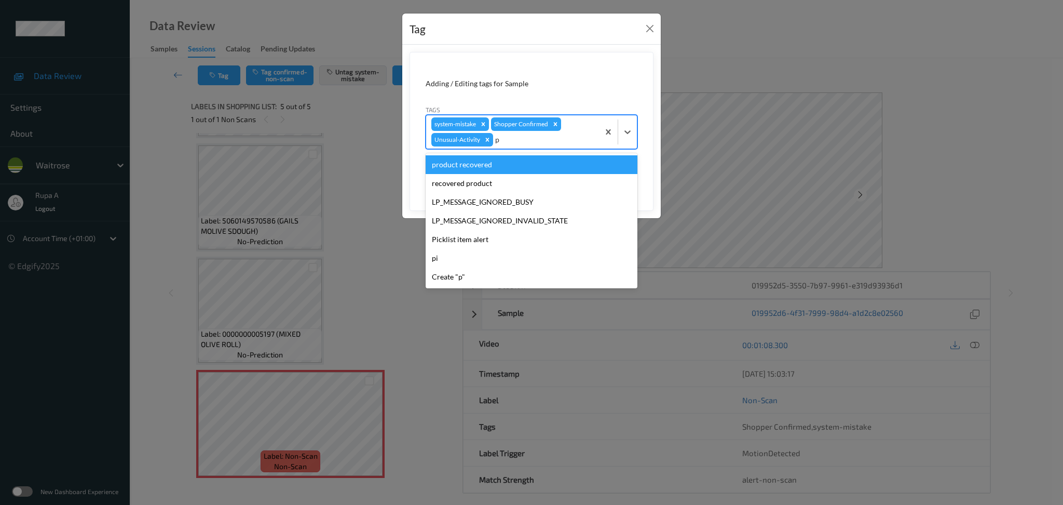
type input "pi"
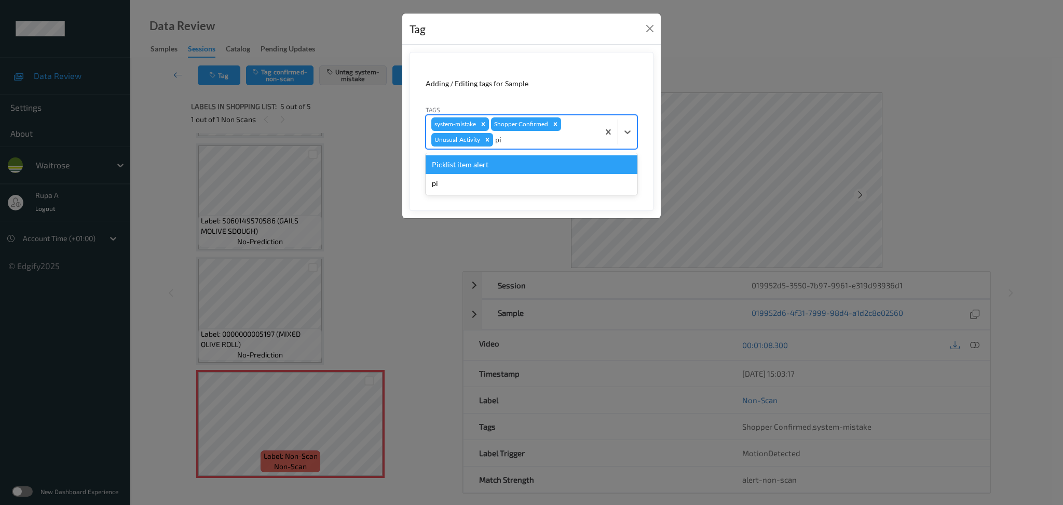
click at [529, 161] on div "Picklist item alert" at bounding box center [532, 164] width 212 height 19
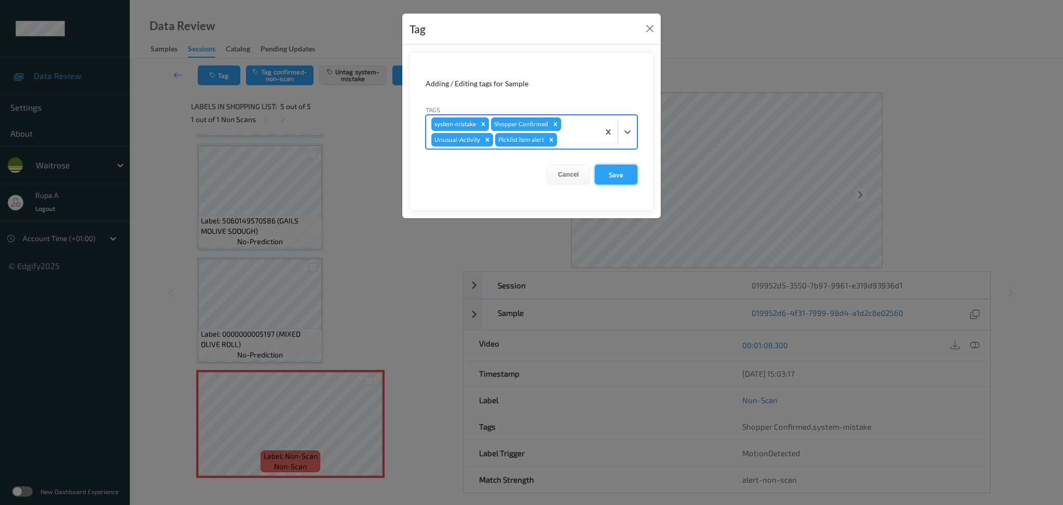
click at [609, 166] on button "Save" at bounding box center [616, 175] width 43 height 20
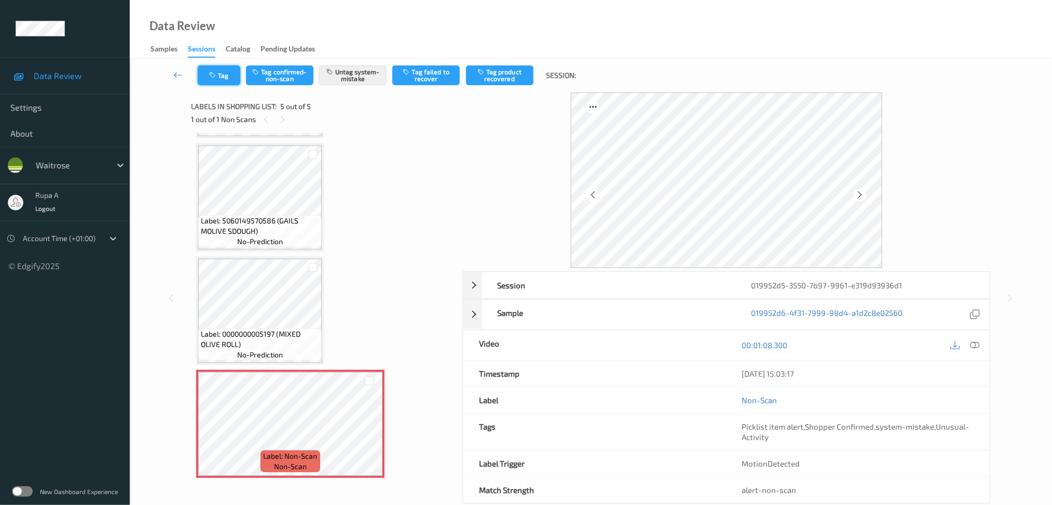
click at [226, 72] on button "Tag" at bounding box center [219, 75] width 43 height 20
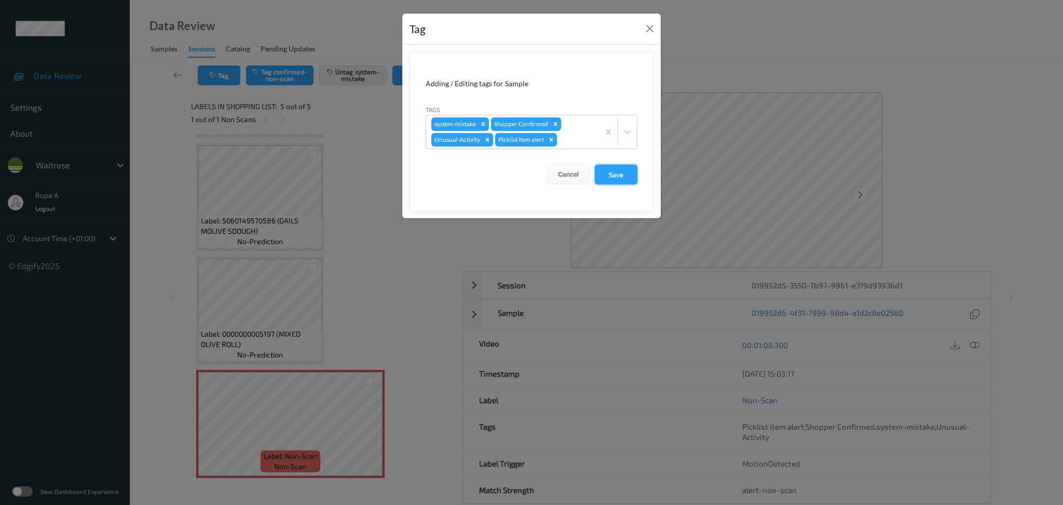
click at [625, 174] on button "Save" at bounding box center [616, 175] width 43 height 20
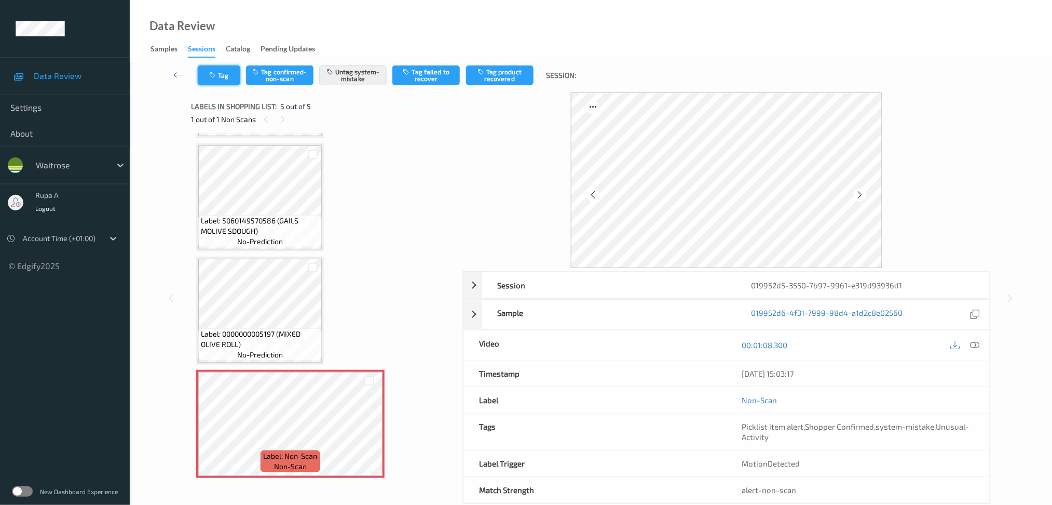
click at [202, 69] on button "Tag" at bounding box center [219, 75] width 43 height 20
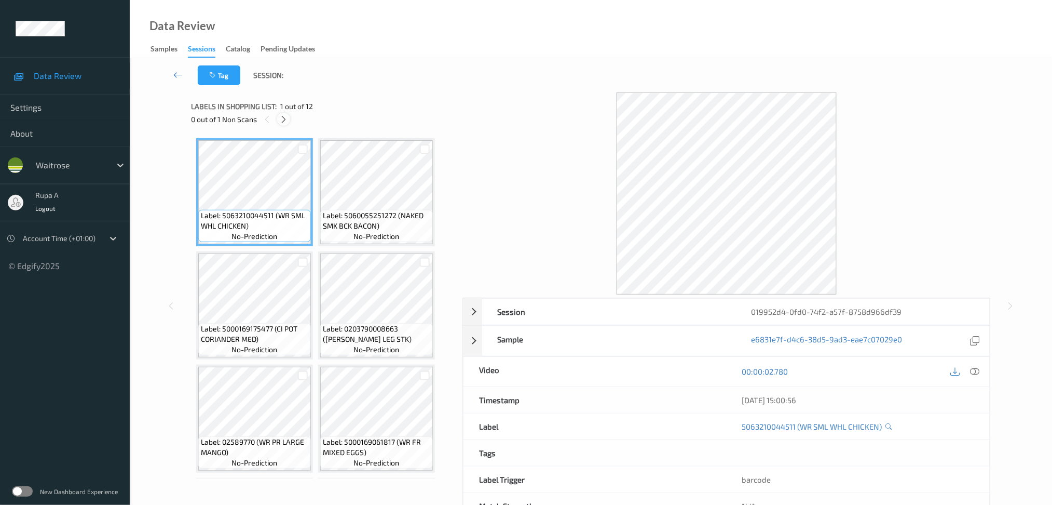
click at [284, 119] on icon at bounding box center [283, 119] width 9 height 9
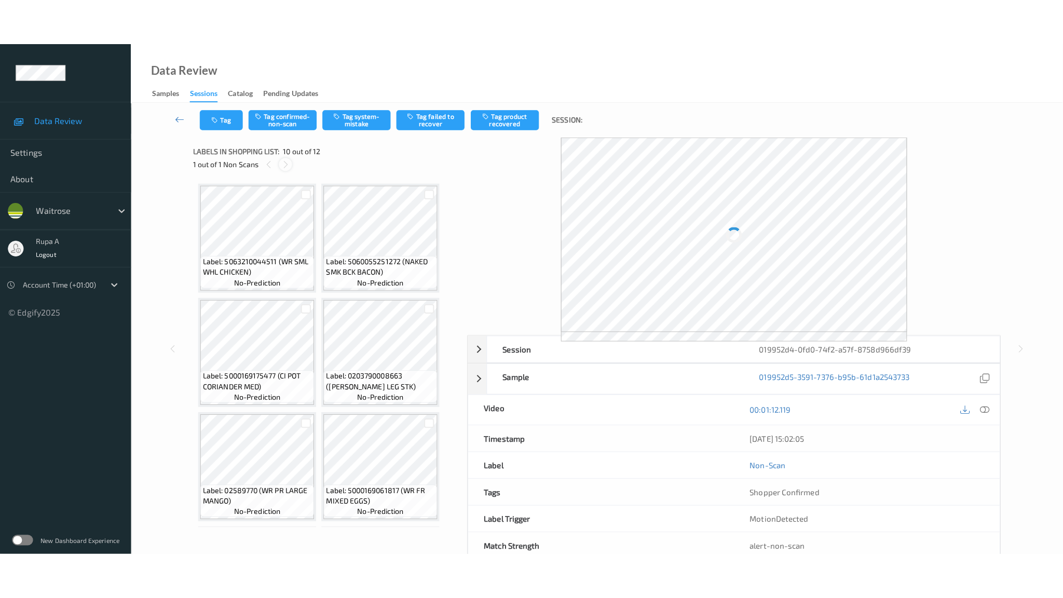
scroll to position [446, 0]
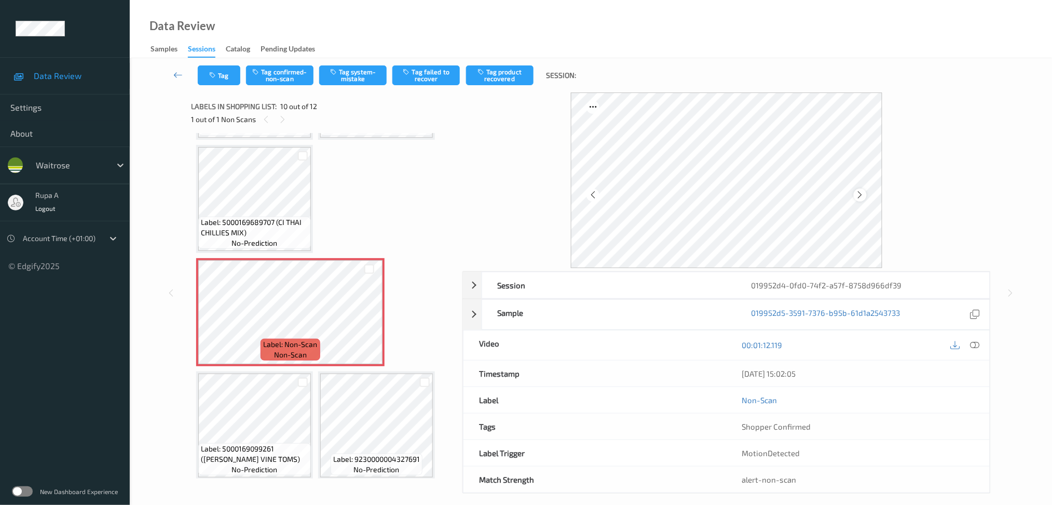
click at [858, 193] on icon at bounding box center [860, 194] width 9 height 9
click at [859, 195] on icon at bounding box center [860, 194] width 9 height 9
click at [858, 194] on icon at bounding box center [860, 194] width 9 height 9
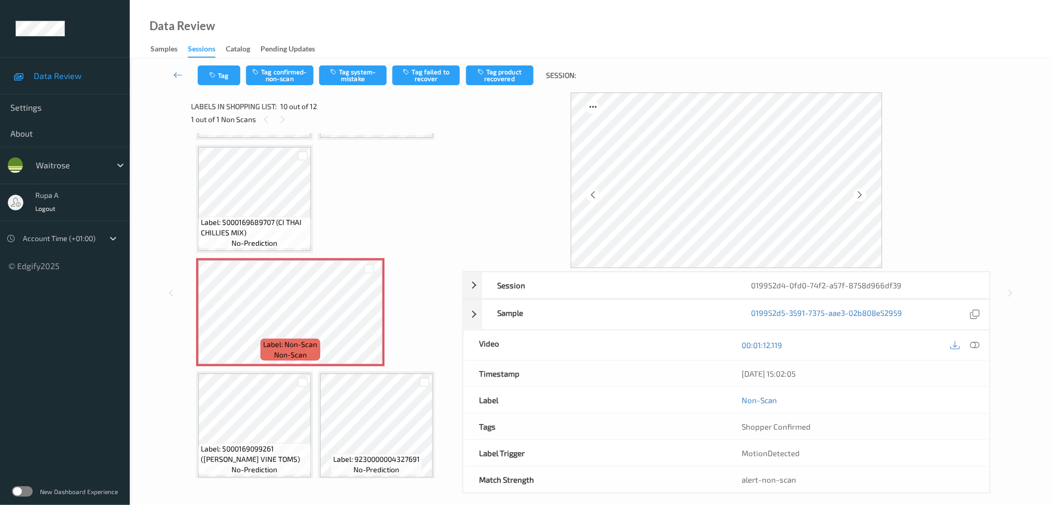
click at [858, 194] on icon at bounding box center [860, 194] width 9 height 9
click at [359, 76] on button "Tag system-mistake" at bounding box center [352, 75] width 67 height 20
click at [213, 81] on button "Tag" at bounding box center [219, 75] width 43 height 20
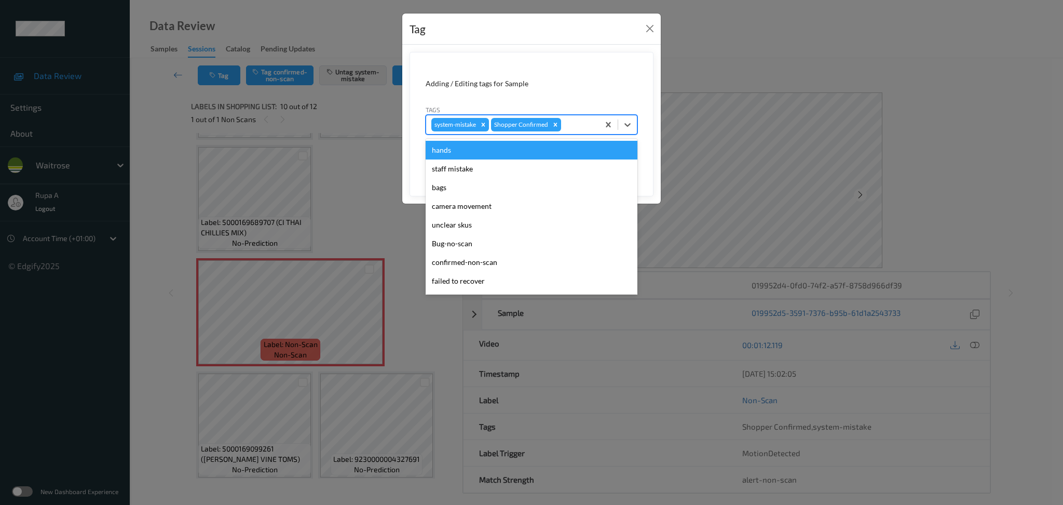
click at [582, 123] on div at bounding box center [578, 124] width 31 height 12
type input "un"
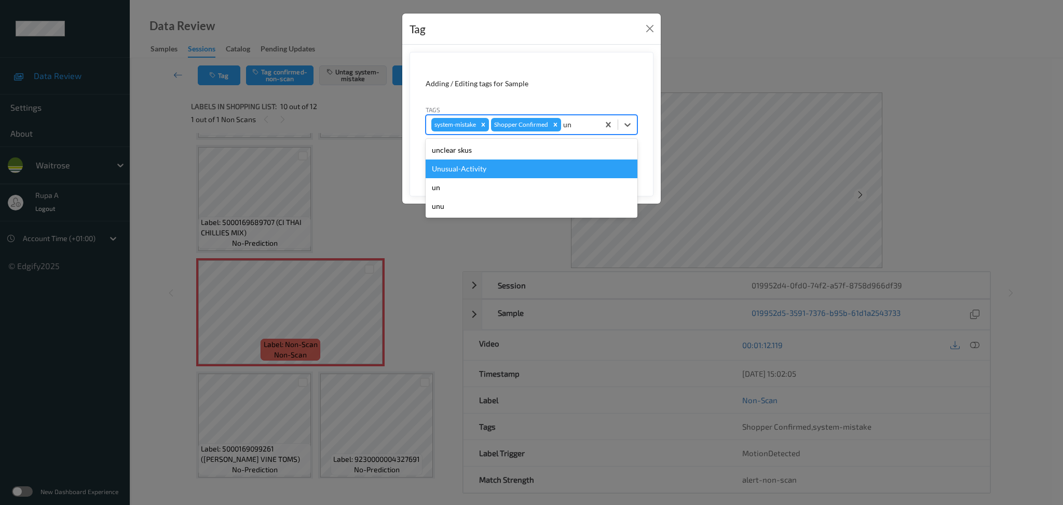
click at [504, 165] on div "Unusual-Activity" at bounding box center [532, 168] width 212 height 19
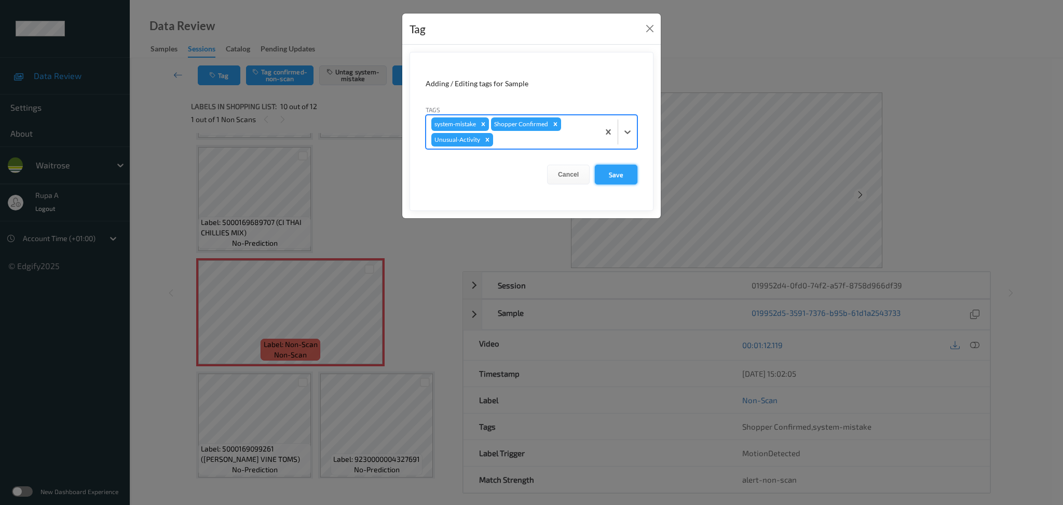
click at [610, 177] on button "Save" at bounding box center [616, 175] width 43 height 20
click at [616, 176] on button "Save" at bounding box center [616, 175] width 43 height 20
click at [615, 173] on button "Save" at bounding box center [616, 175] width 43 height 20
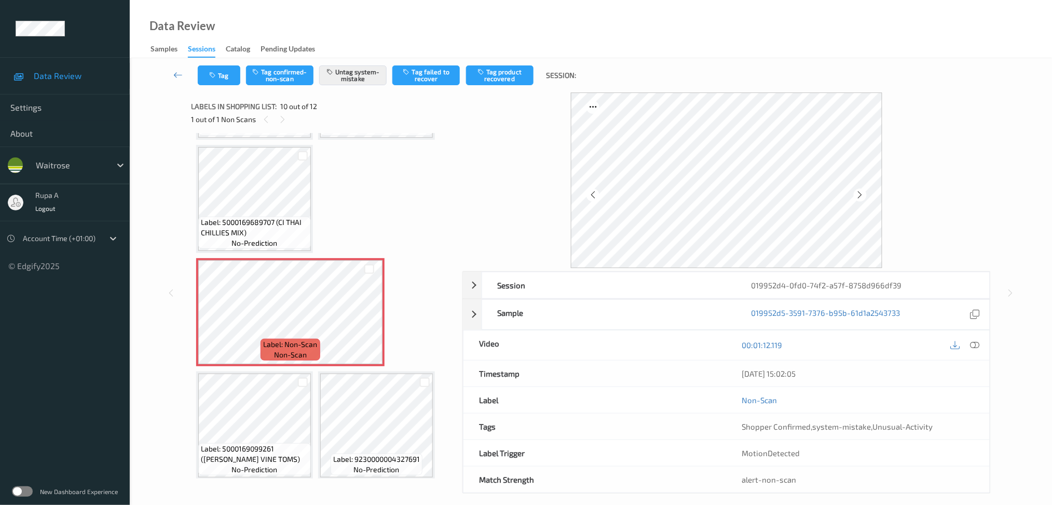
click at [976, 339] on div at bounding box center [975, 345] width 14 height 14
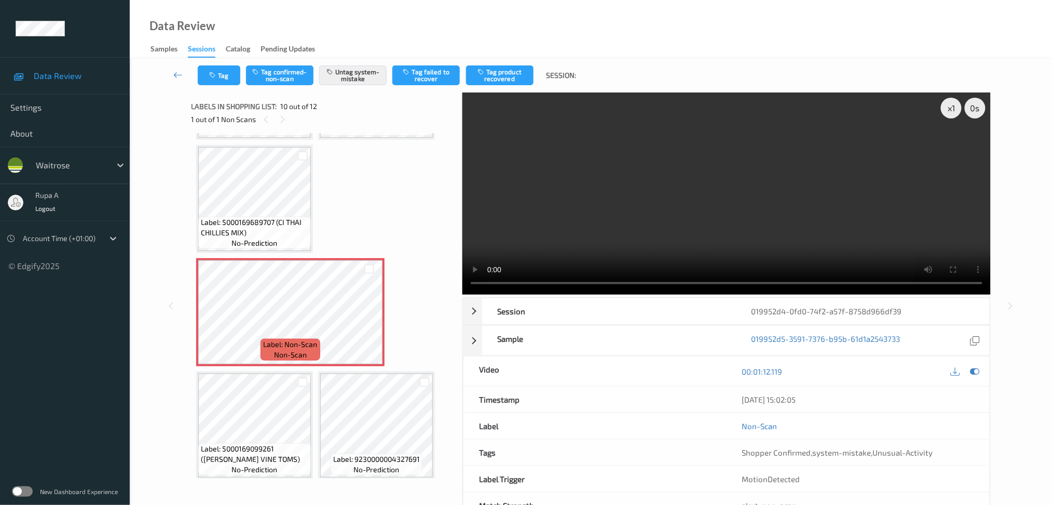
scroll to position [353, 0]
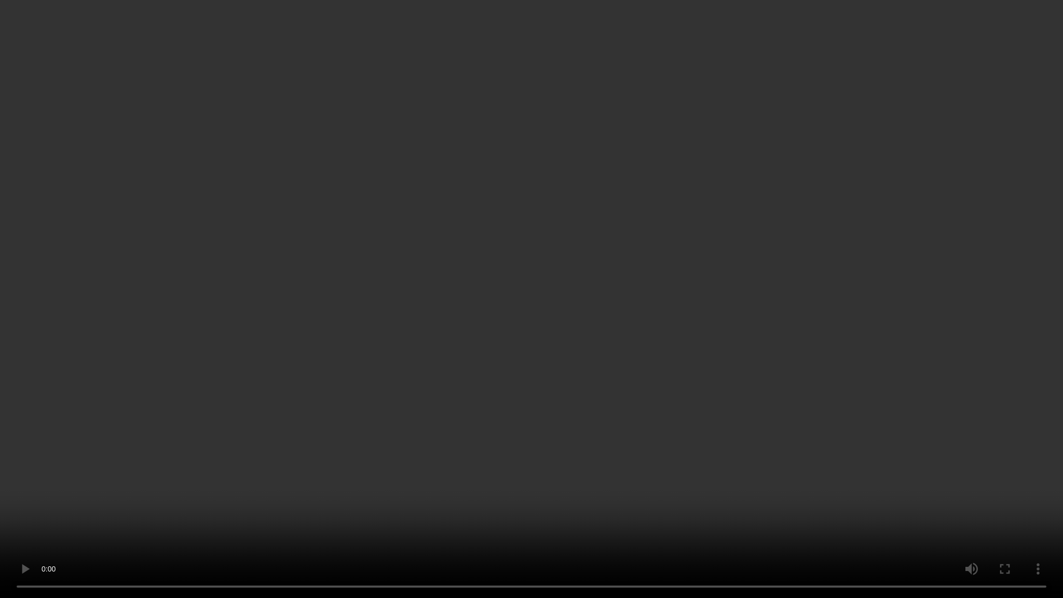
click at [658, 483] on video at bounding box center [531, 299] width 1063 height 598
click at [630, 318] on video at bounding box center [531, 299] width 1063 height 598
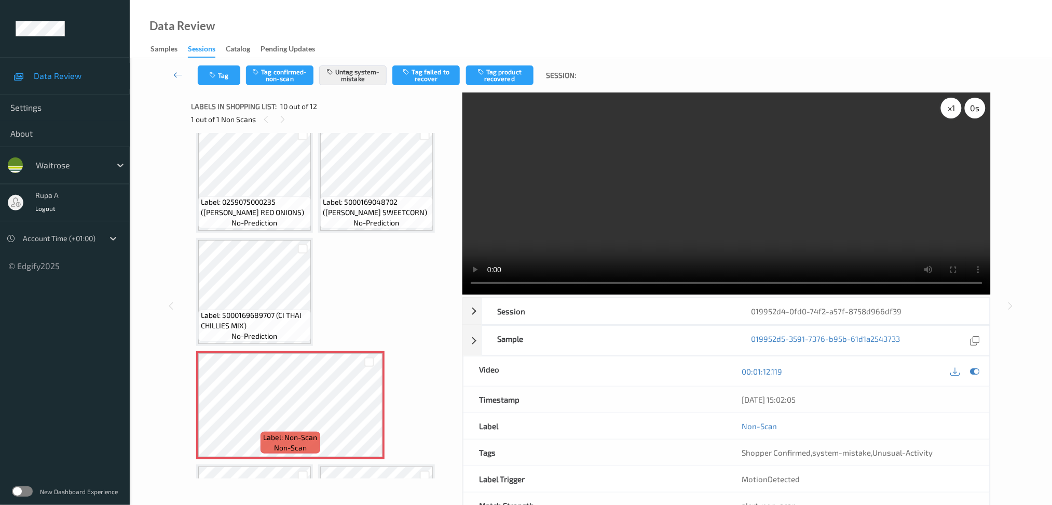
click at [952, 115] on div "x 1" at bounding box center [951, 108] width 21 height 21
click at [981, 374] on div at bounding box center [975, 371] width 14 height 14
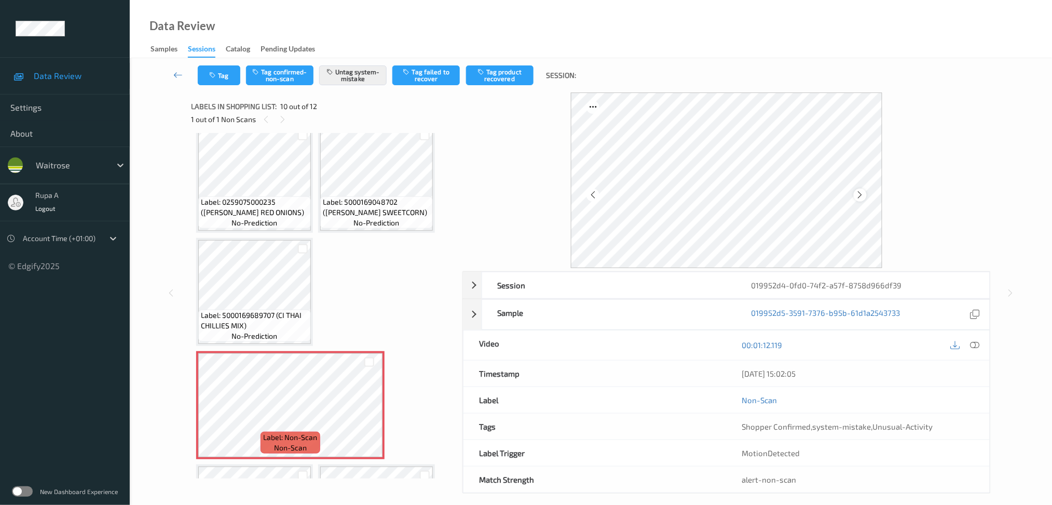
click at [861, 193] on icon at bounding box center [860, 194] width 9 height 9
click at [861, 192] on icon at bounding box center [860, 194] width 9 height 9
click at [211, 72] on icon "button" at bounding box center [213, 75] width 9 height 7
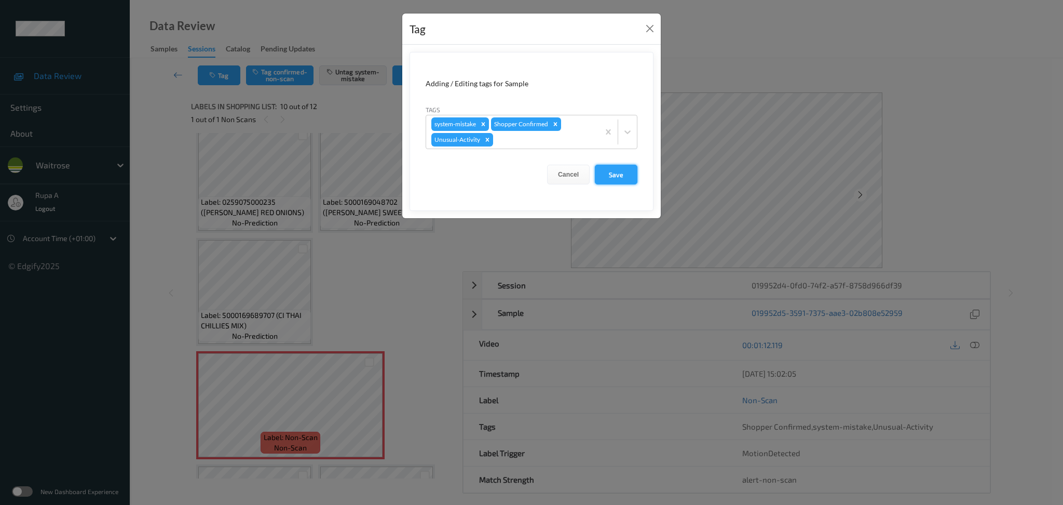
click at [628, 179] on button "Save" at bounding box center [616, 175] width 43 height 20
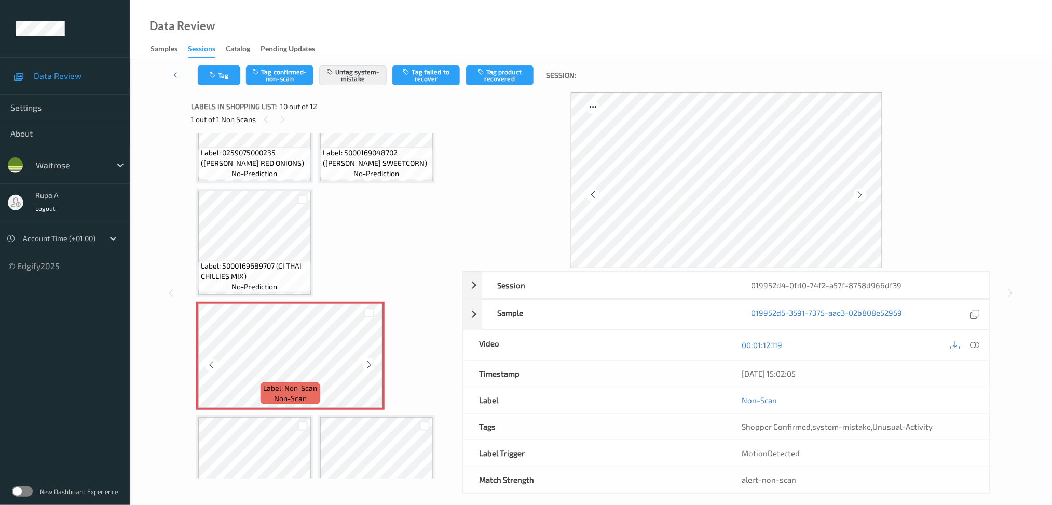
scroll to position [445, 0]
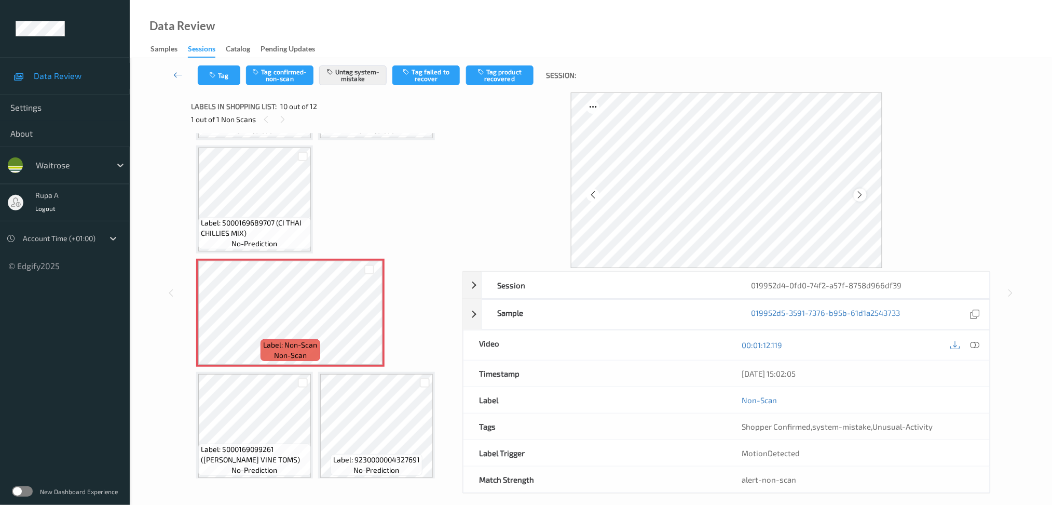
click at [859, 191] on icon at bounding box center [860, 194] width 9 height 9
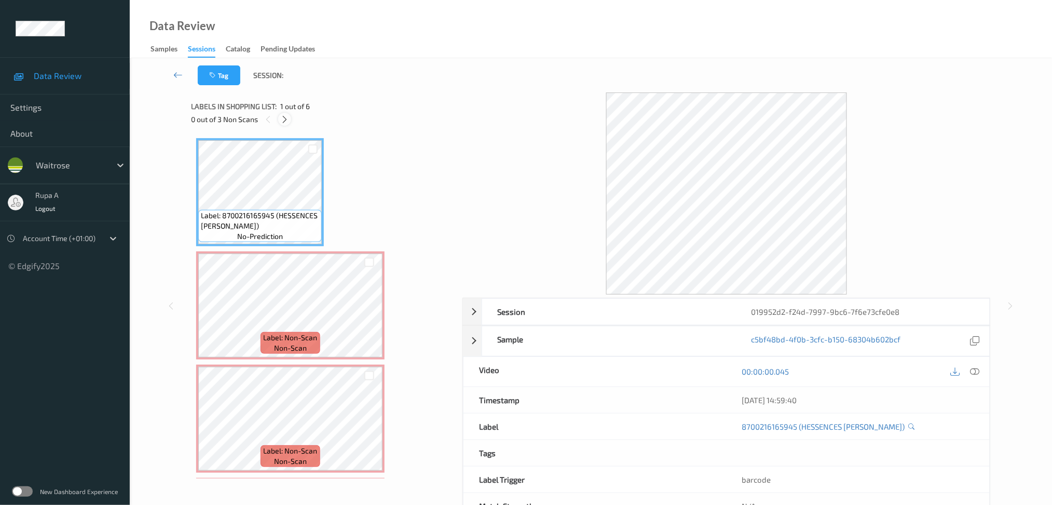
click at [279, 118] on div at bounding box center [284, 119] width 13 height 13
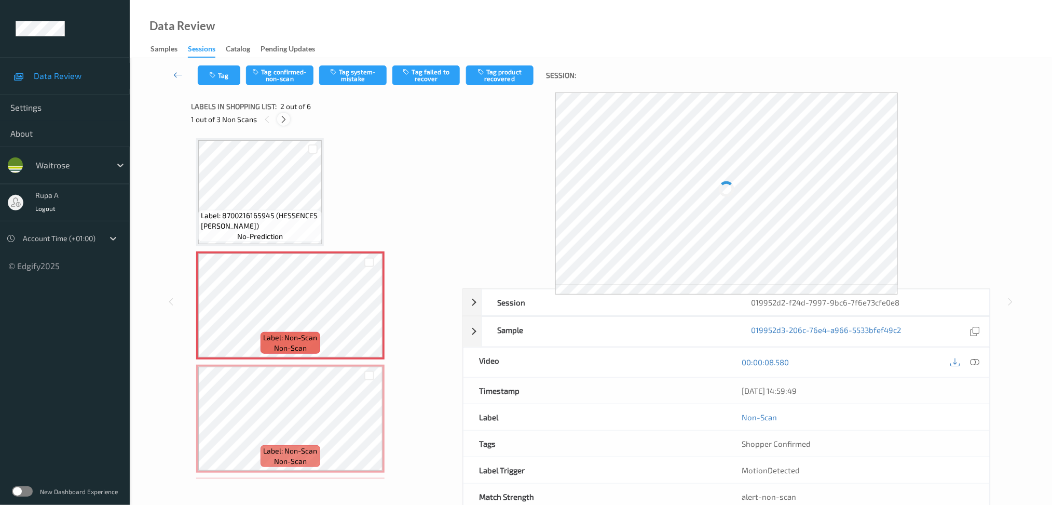
scroll to position [5, 0]
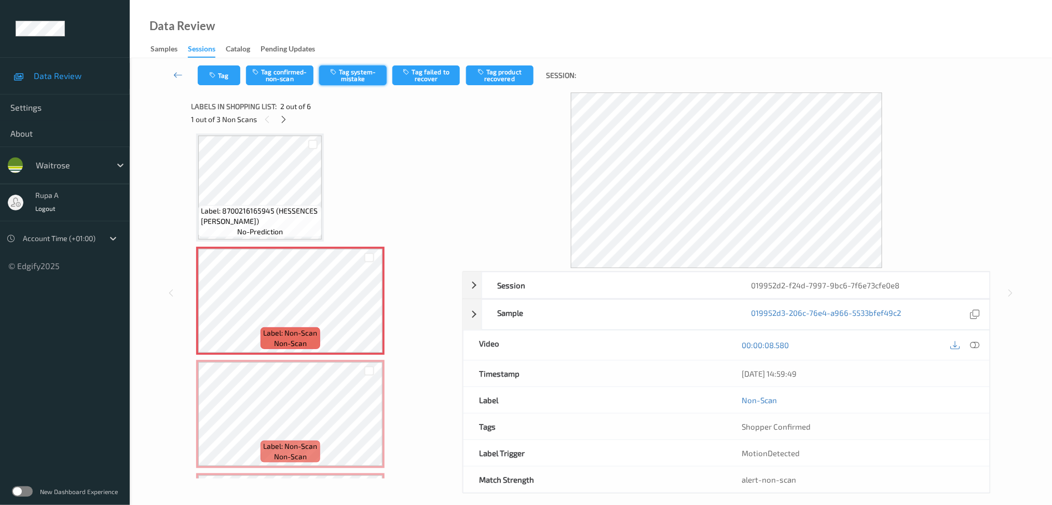
click at [349, 74] on button "Tag system-mistake" at bounding box center [352, 75] width 67 height 20
click at [228, 75] on button "Tag" at bounding box center [219, 75] width 43 height 20
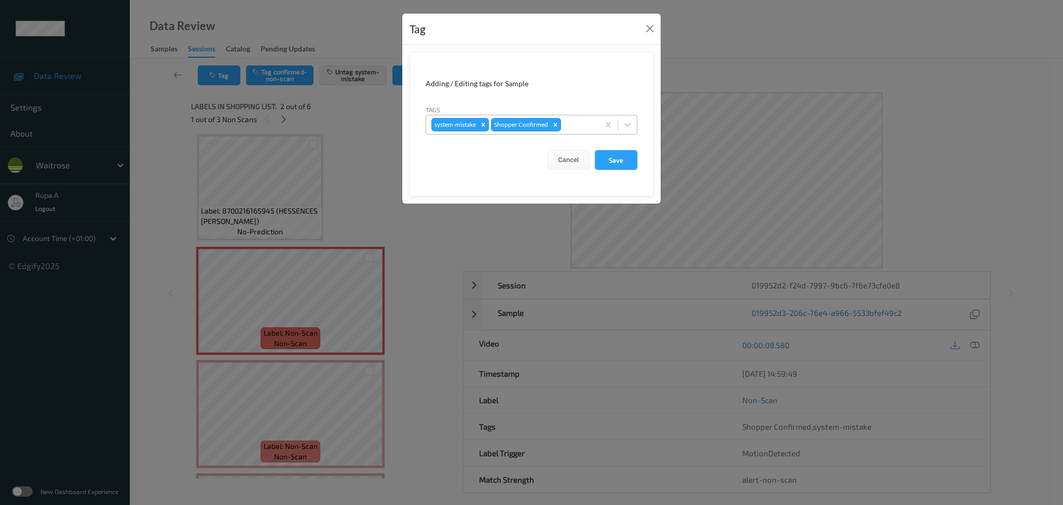
click at [568, 130] on div at bounding box center [578, 124] width 31 height 12
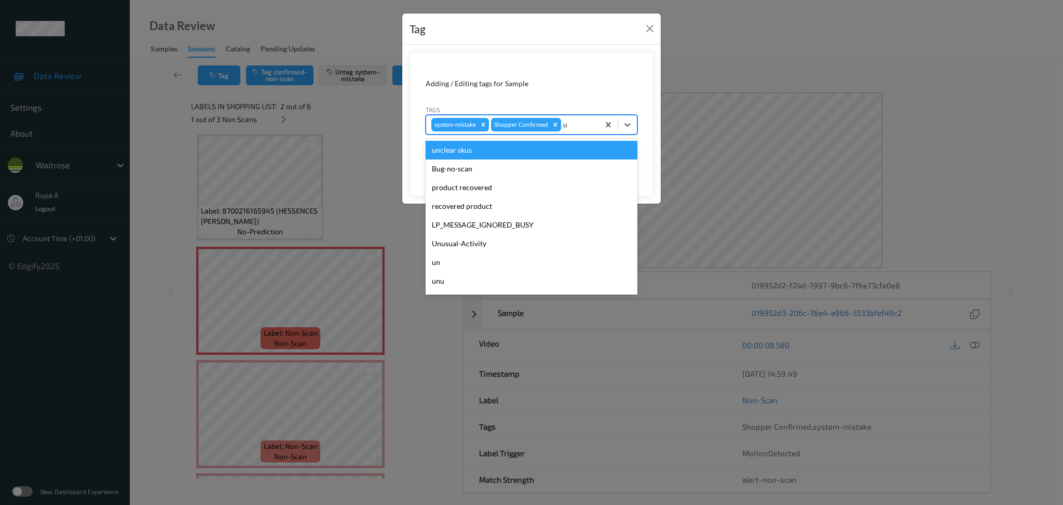
type input "un"
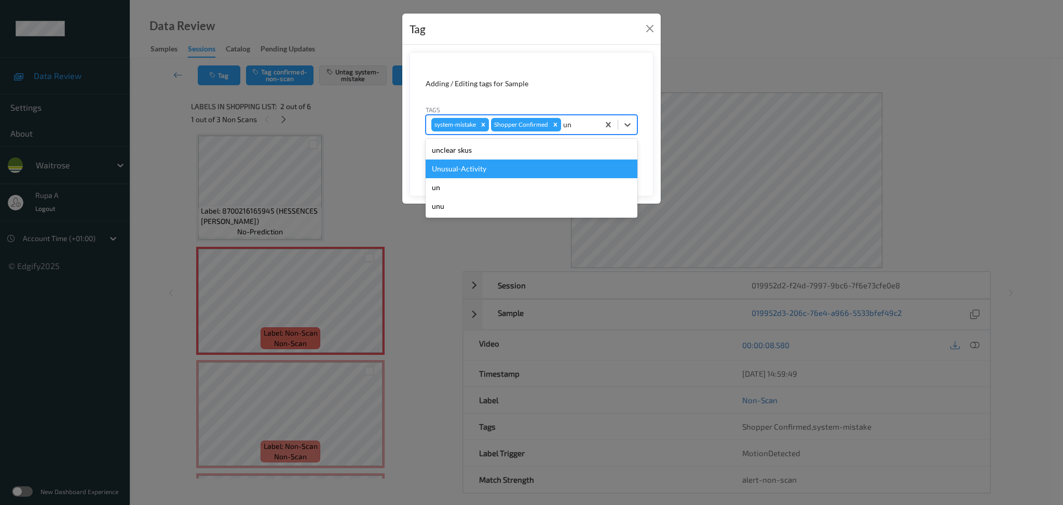
click at [529, 166] on div "Unusual-Activity" at bounding box center [532, 168] width 212 height 19
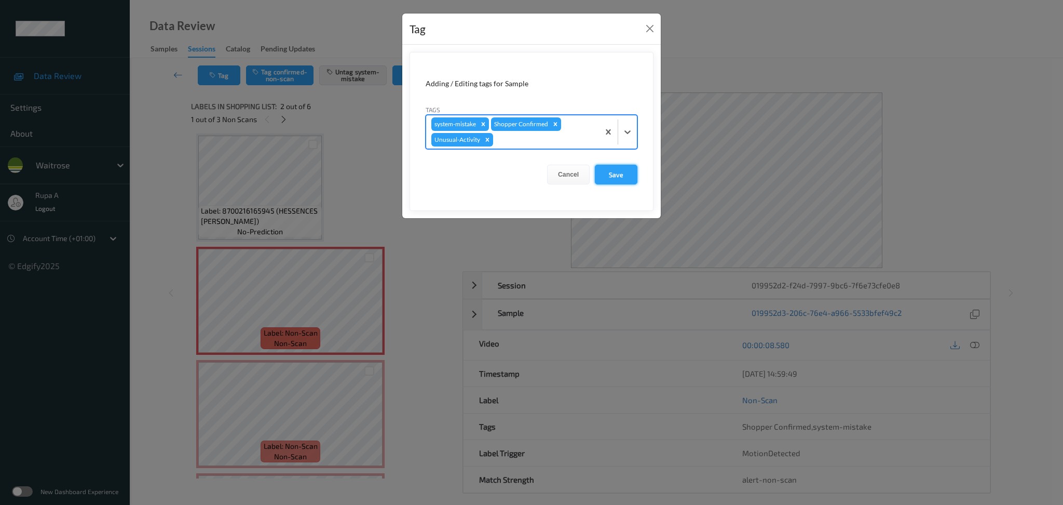
click at [614, 175] on button "Save" at bounding box center [616, 175] width 43 height 20
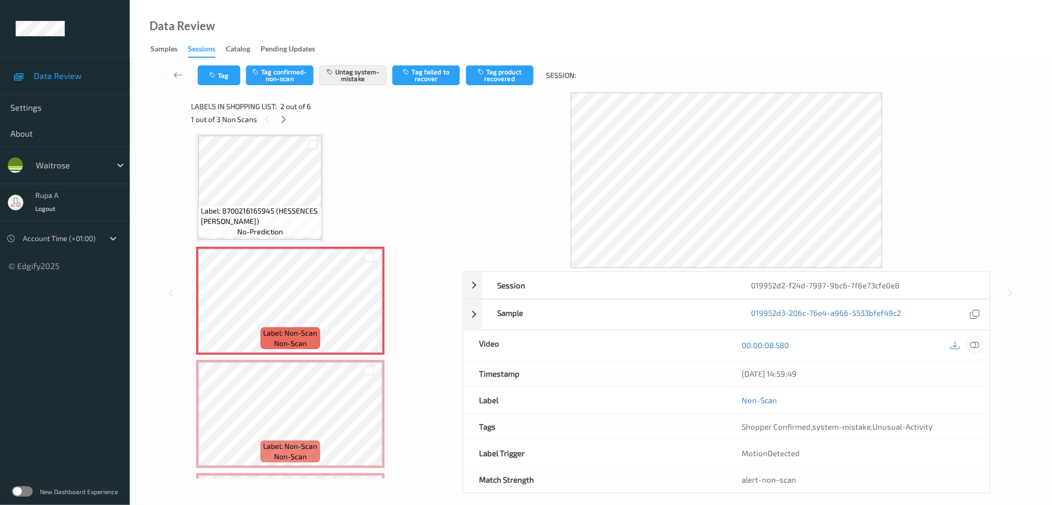
click at [974, 339] on div at bounding box center [975, 345] width 14 height 14
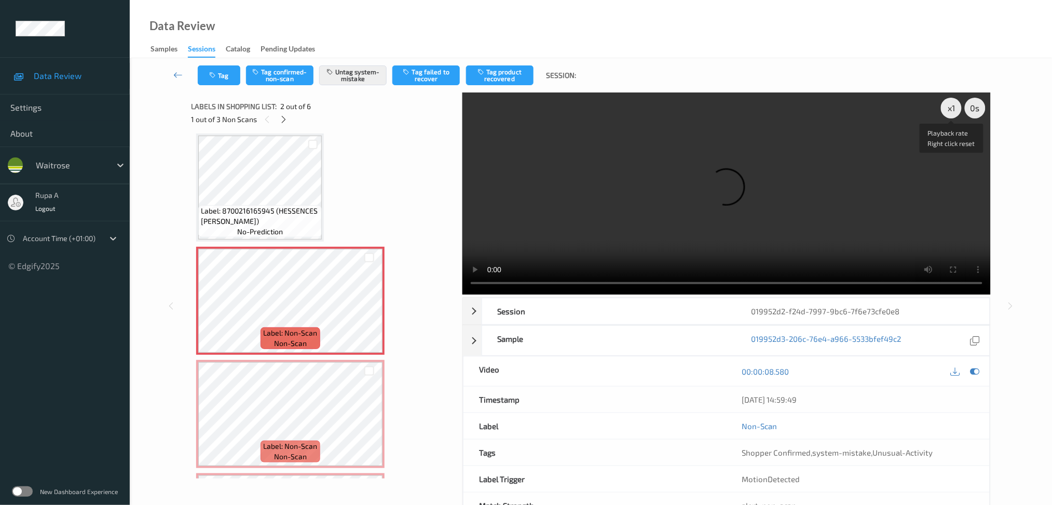
drag, startPoint x: 951, startPoint y: 113, endPoint x: 964, endPoint y: 190, distance: 78.9
click at [951, 113] on div "x 1" at bounding box center [951, 108] width 21 height 21
drag, startPoint x: 980, startPoint y: 370, endPoint x: 910, endPoint y: 320, distance: 86.0
click at [979, 370] on icon at bounding box center [974, 370] width 9 height 9
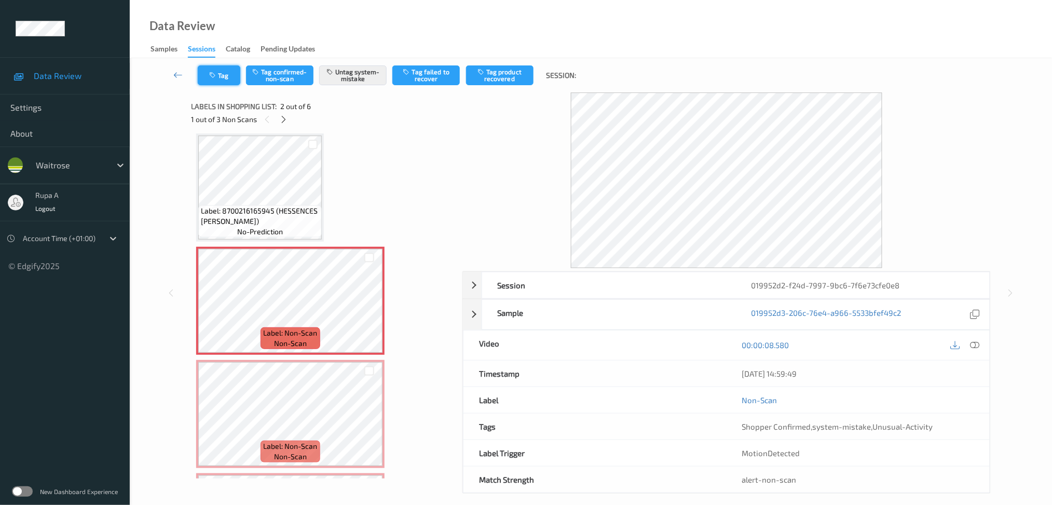
click at [220, 69] on button "Tag" at bounding box center [219, 75] width 43 height 20
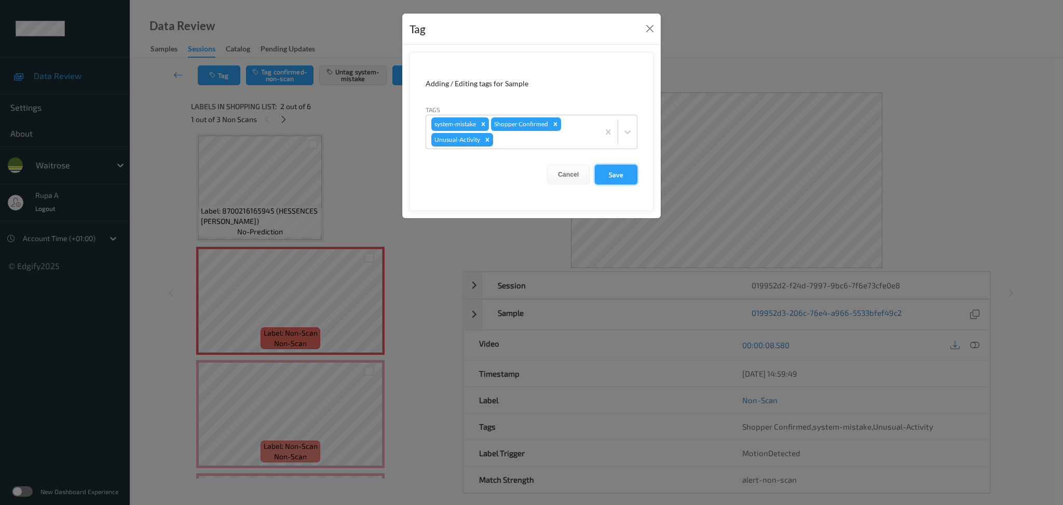
click at [611, 176] on button "Save" at bounding box center [616, 175] width 43 height 20
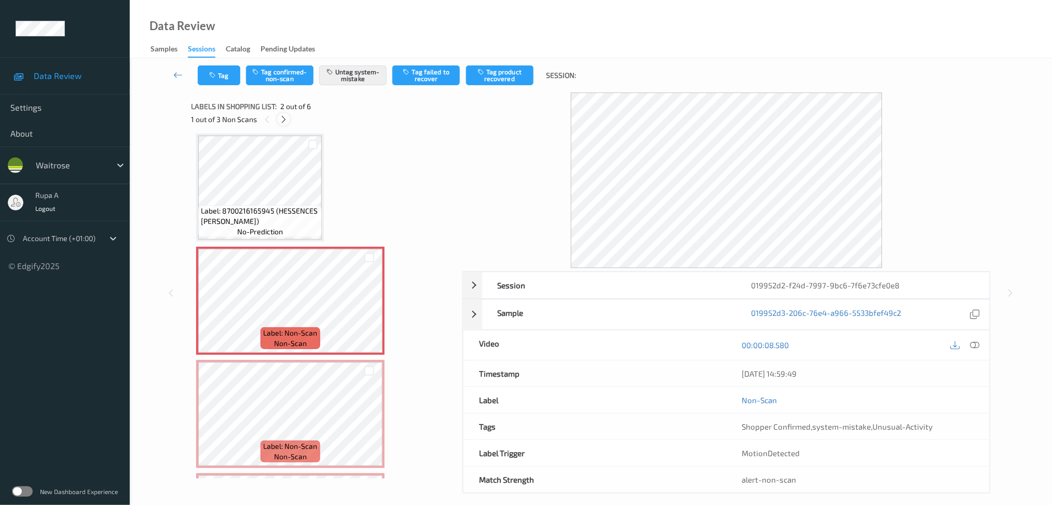
click at [285, 124] on icon at bounding box center [283, 119] width 9 height 9
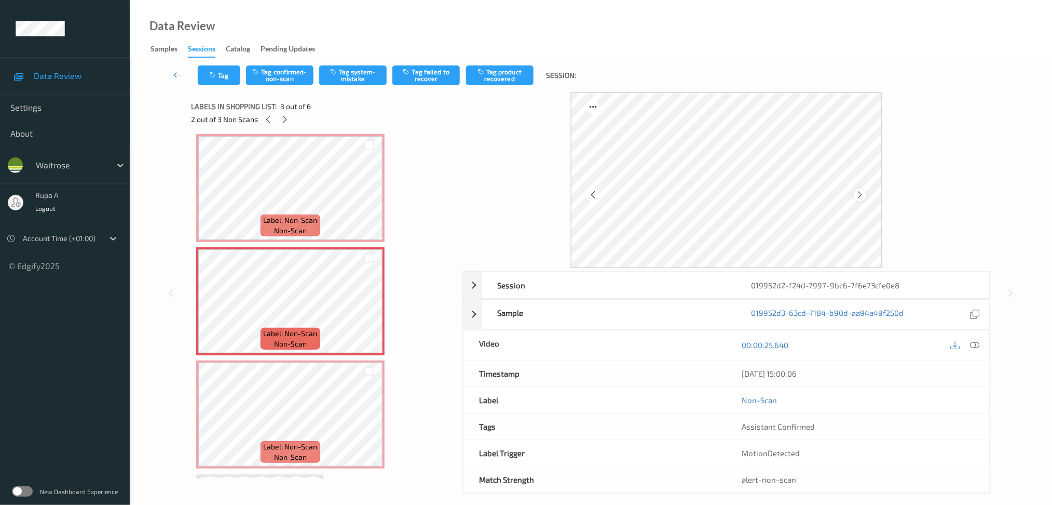
click at [866, 195] on div at bounding box center [860, 194] width 13 height 13
click at [854, 192] on div at bounding box center [860, 194] width 13 height 13
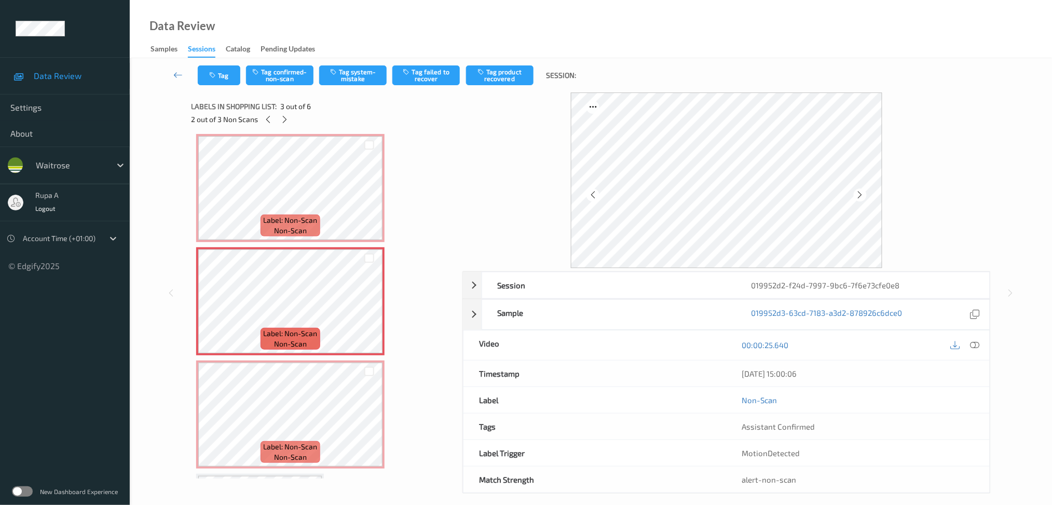
click at [854, 192] on div at bounding box center [860, 194] width 13 height 13
click at [347, 79] on button "Tag system-mistake" at bounding box center [352, 75] width 67 height 20
click at [219, 71] on button "Tag" at bounding box center [219, 75] width 43 height 20
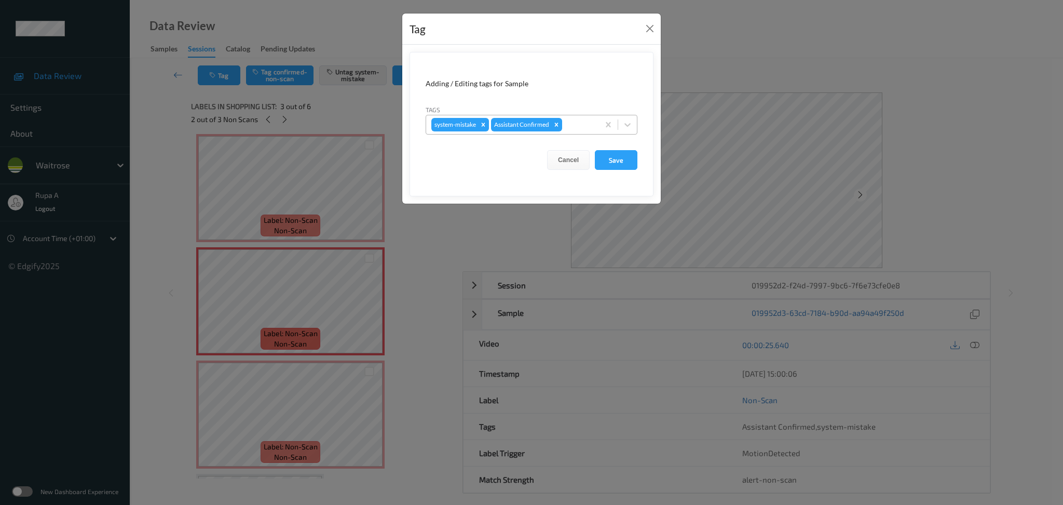
click at [575, 125] on div at bounding box center [579, 124] width 30 height 12
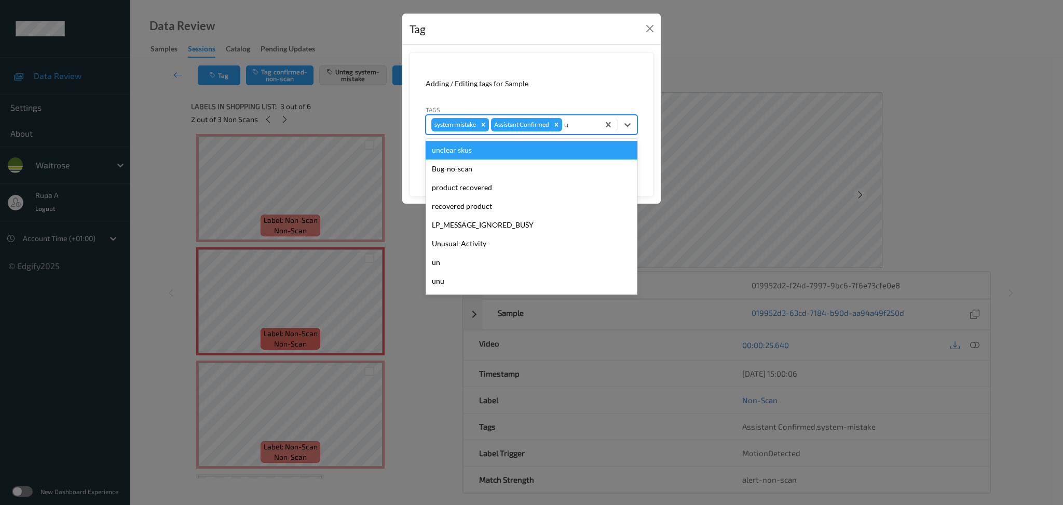
type input "un"
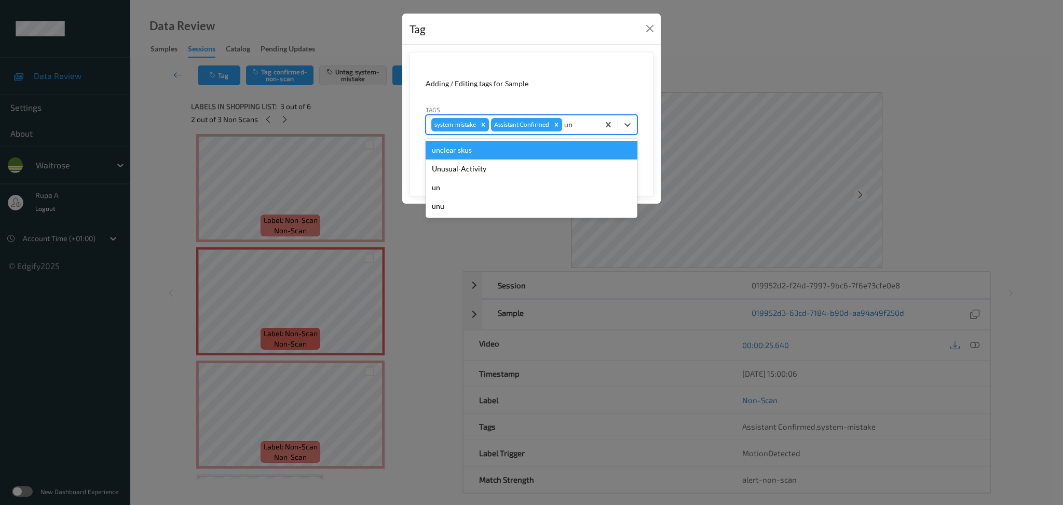
click at [528, 159] on div "unclear skus" at bounding box center [532, 150] width 212 height 19
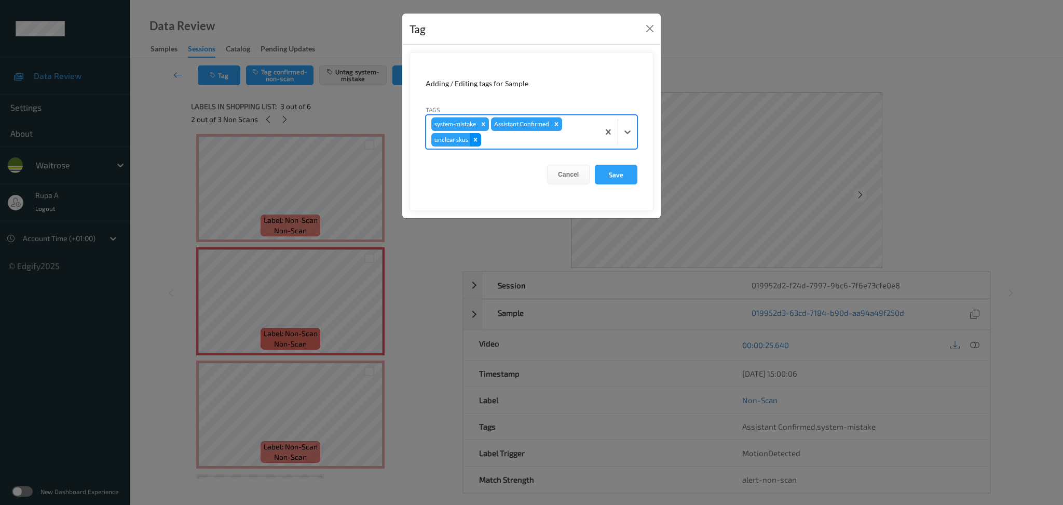
click at [476, 141] on icon "Remove unclear skus" at bounding box center [475, 139] width 7 height 7
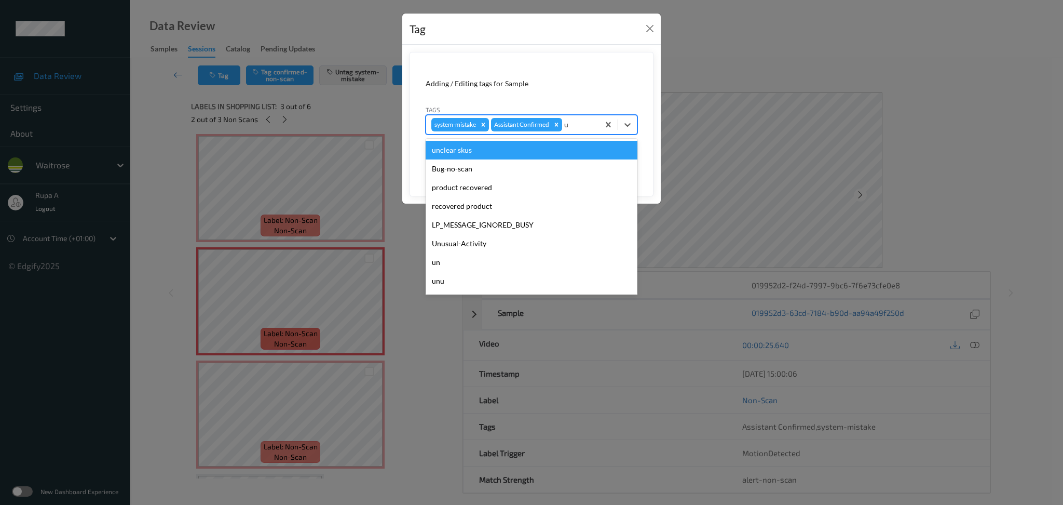
type input "un"
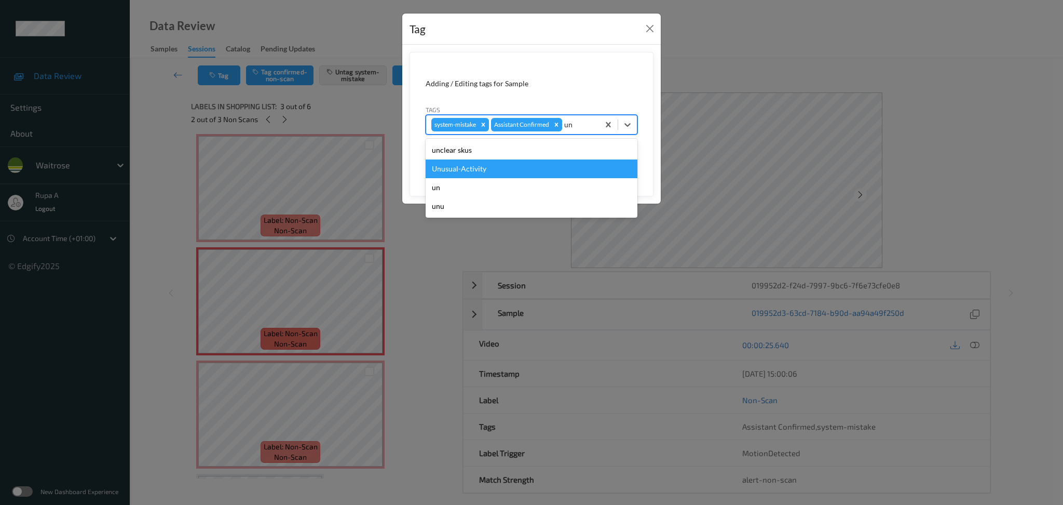
click at [543, 160] on div "Unusual-Activity" at bounding box center [532, 168] width 212 height 19
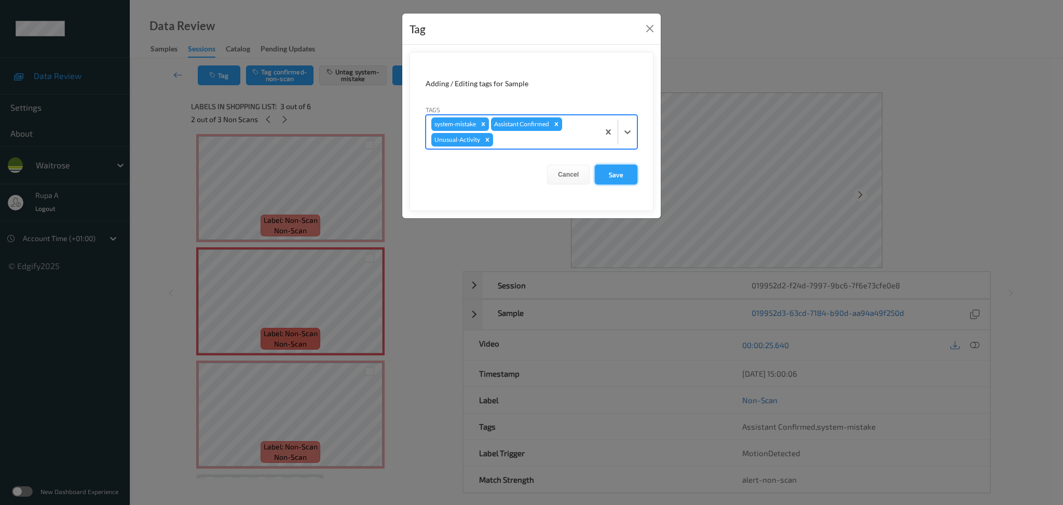
click at [615, 173] on button "Save" at bounding box center [616, 175] width 43 height 20
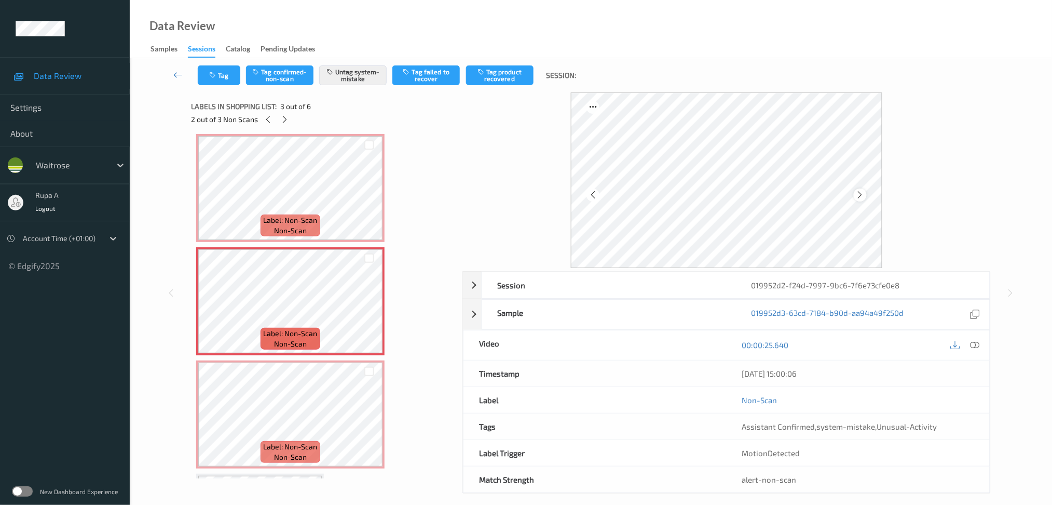
click at [864, 194] on icon at bounding box center [860, 194] width 9 height 9
click at [228, 78] on button "Tag" at bounding box center [219, 75] width 43 height 20
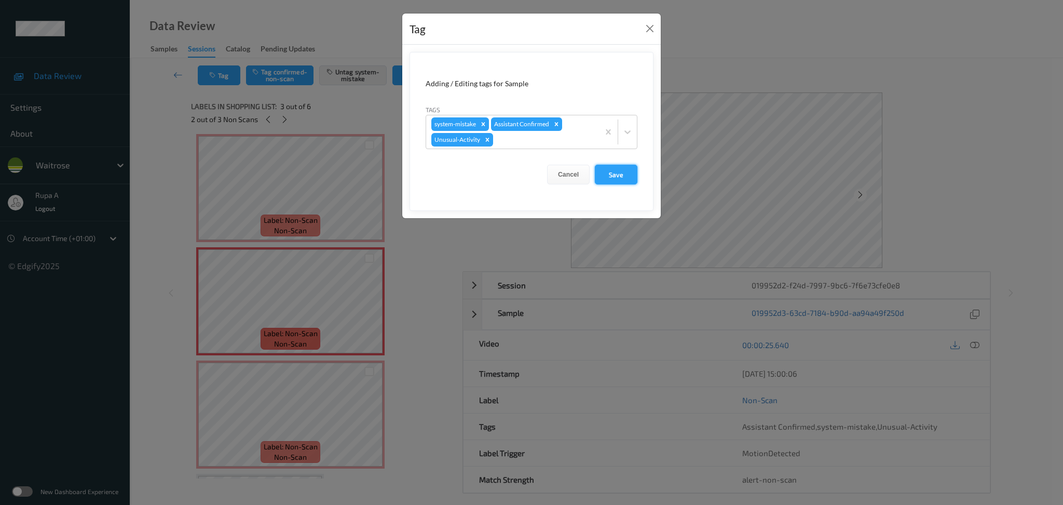
click at [600, 174] on button "Save" at bounding box center [616, 175] width 43 height 20
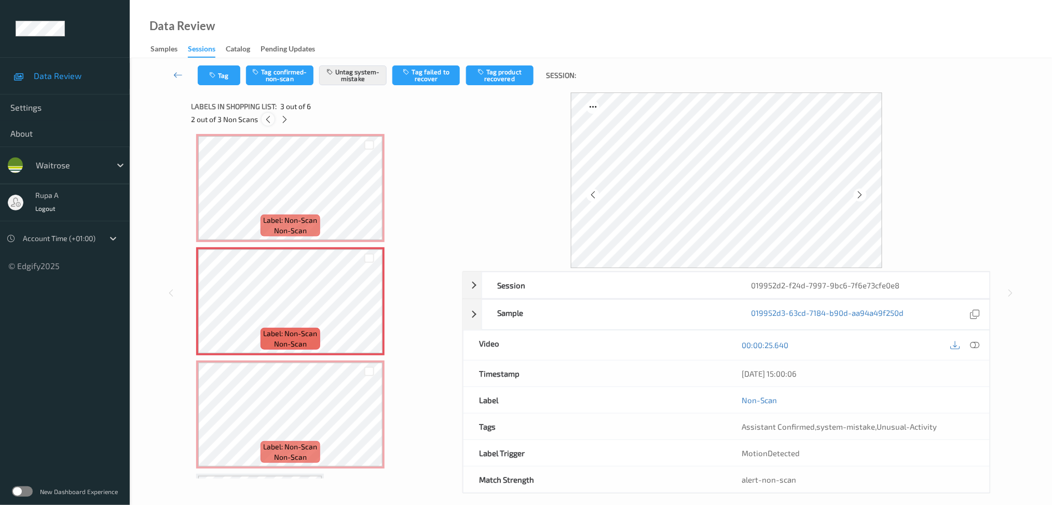
click at [266, 119] on icon at bounding box center [268, 119] width 9 height 9
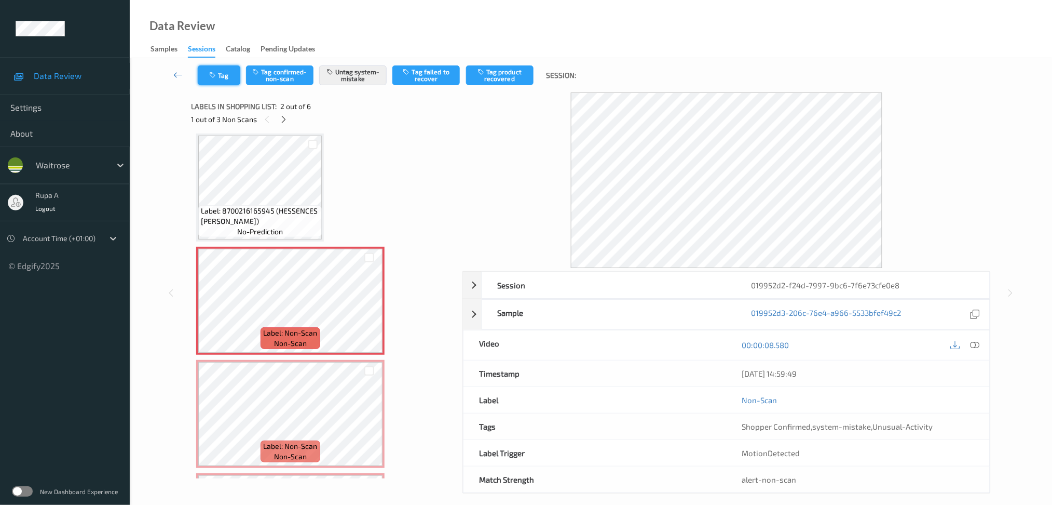
click at [205, 75] on button "Tag" at bounding box center [219, 75] width 43 height 20
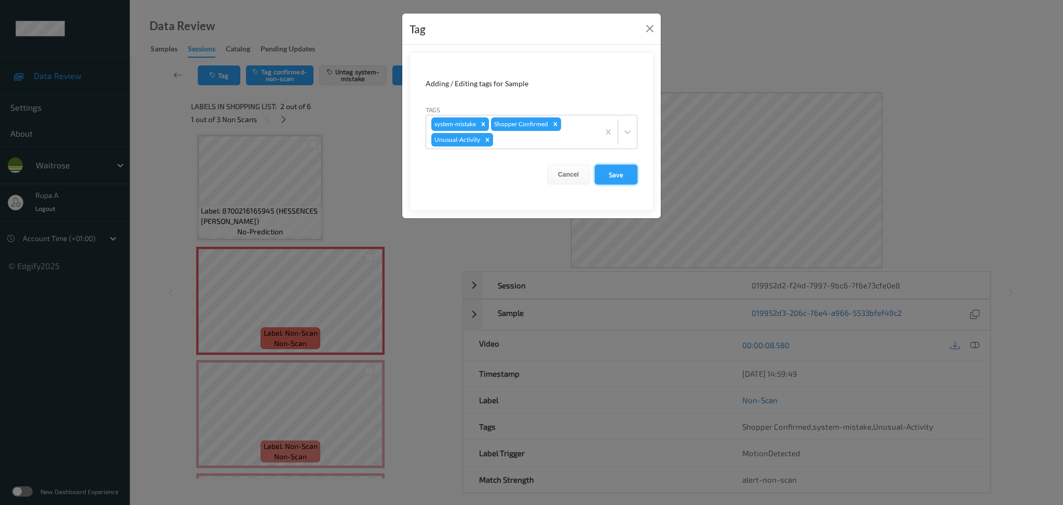
click at [627, 174] on button "Save" at bounding box center [616, 175] width 43 height 20
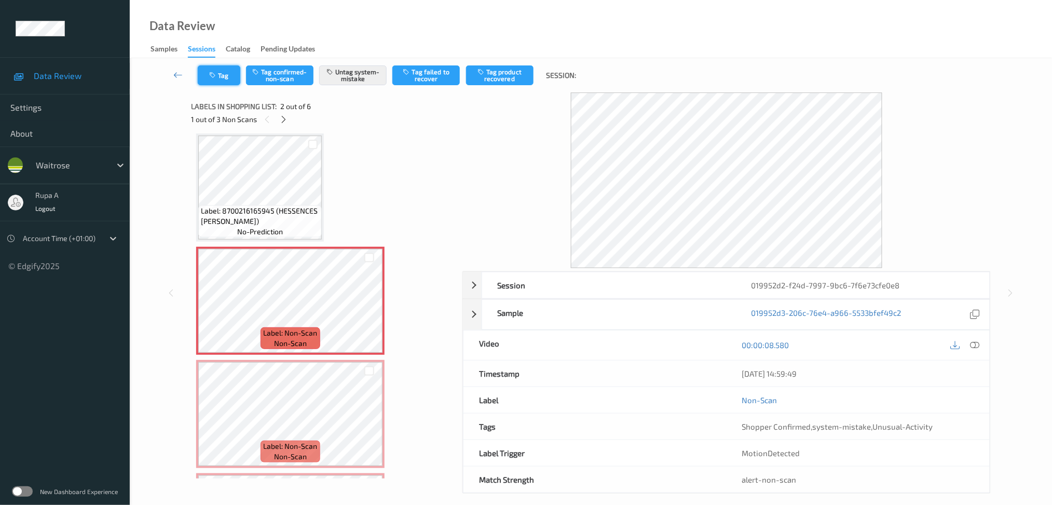
click at [214, 69] on button "Tag" at bounding box center [219, 75] width 43 height 20
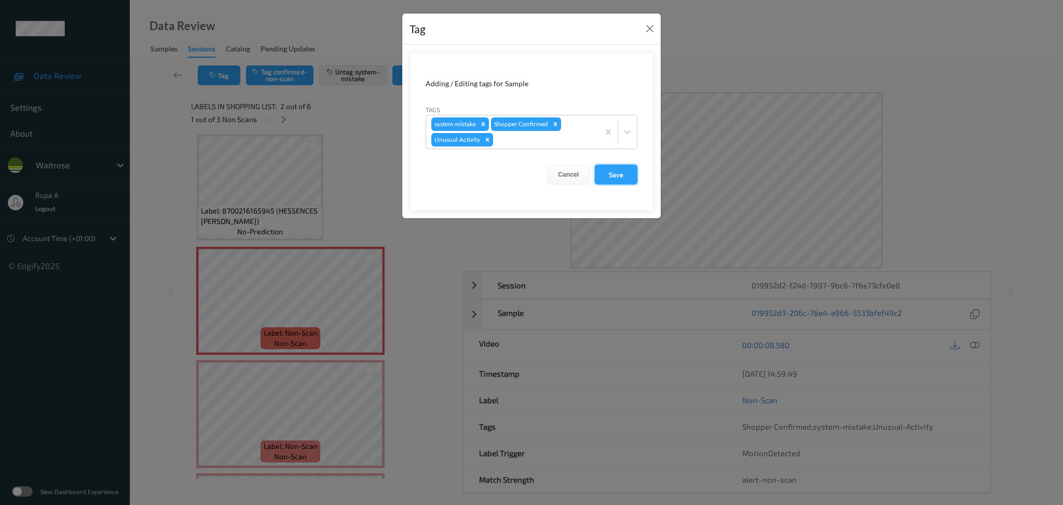
click at [628, 175] on button "Save" at bounding box center [616, 175] width 43 height 20
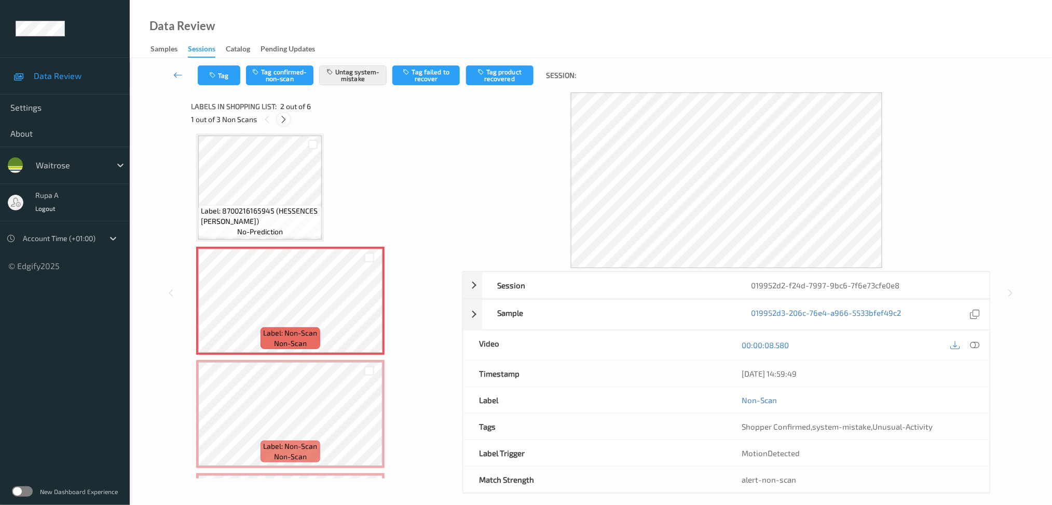
click at [284, 120] on icon at bounding box center [283, 119] width 9 height 9
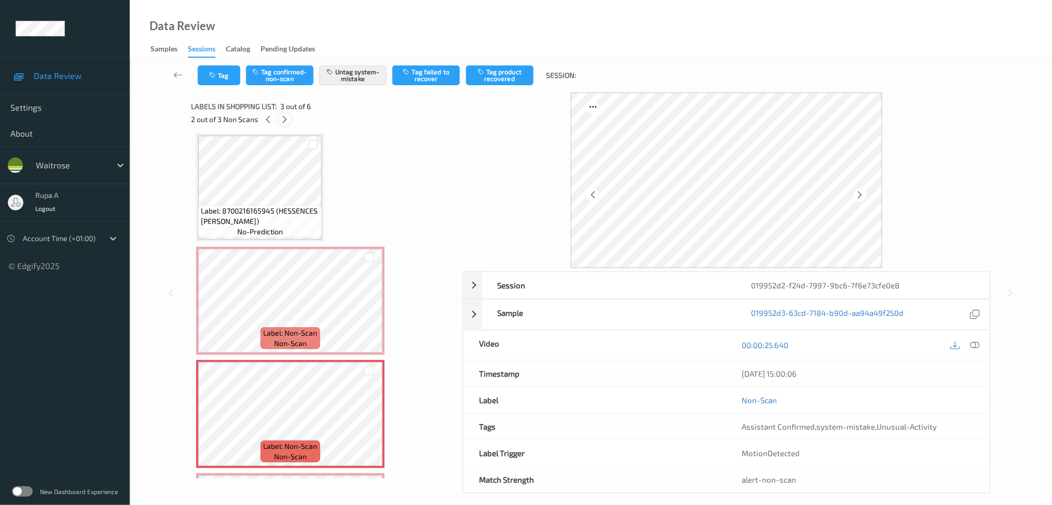
scroll to position [117, 0]
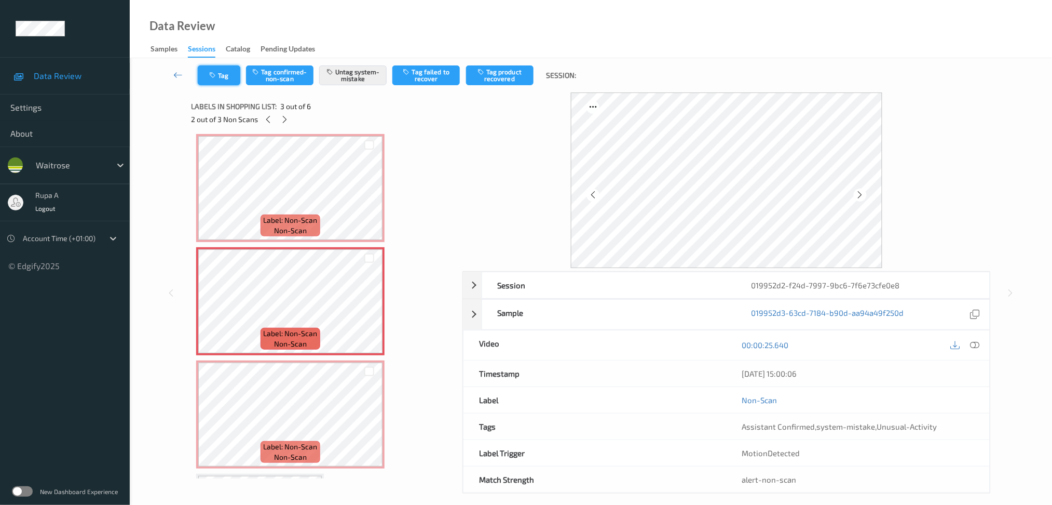
click at [212, 75] on icon "button" at bounding box center [213, 75] width 9 height 7
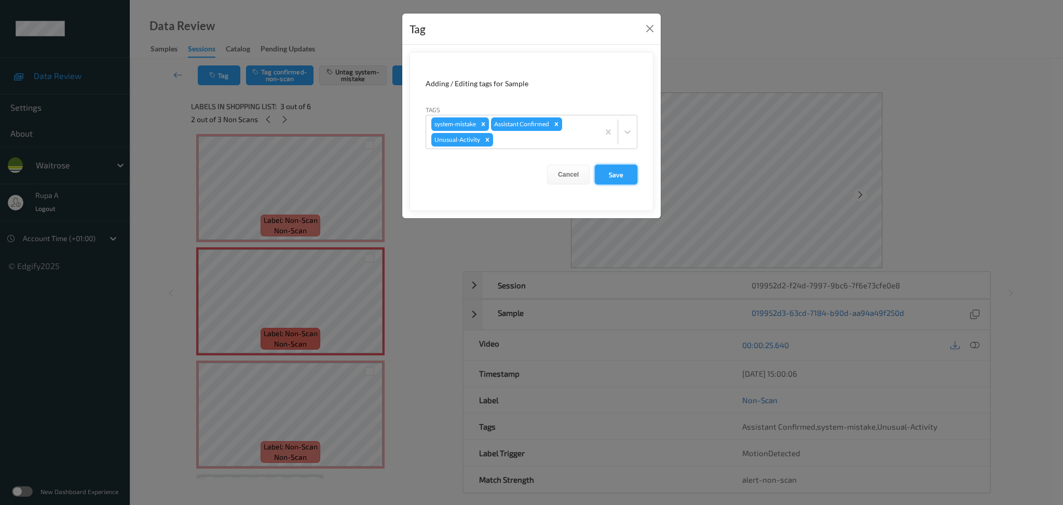
click at [617, 181] on button "Save" at bounding box center [616, 175] width 43 height 20
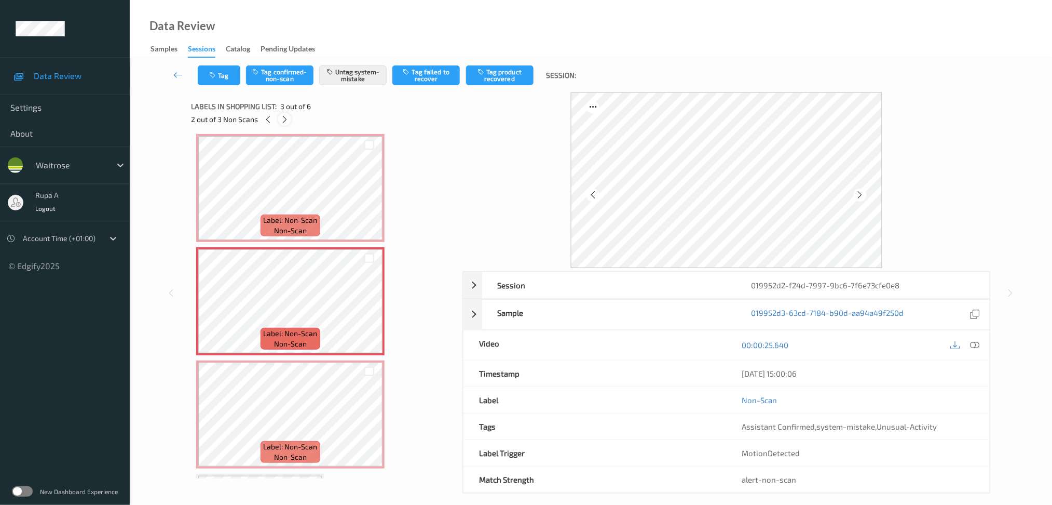
click at [287, 120] on icon at bounding box center [284, 119] width 9 height 9
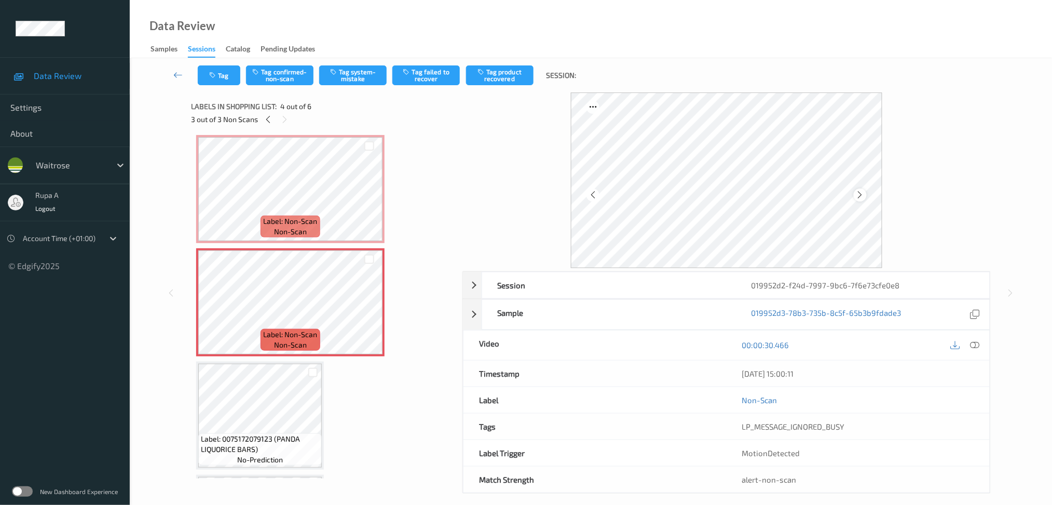
click at [864, 196] on icon at bounding box center [860, 194] width 9 height 9
click at [258, 433] on span "Label: 0075172079123 (PANDA LIQUORICE BARS)" at bounding box center [260, 443] width 118 height 21
click at [976, 346] on icon at bounding box center [974, 344] width 9 height 9
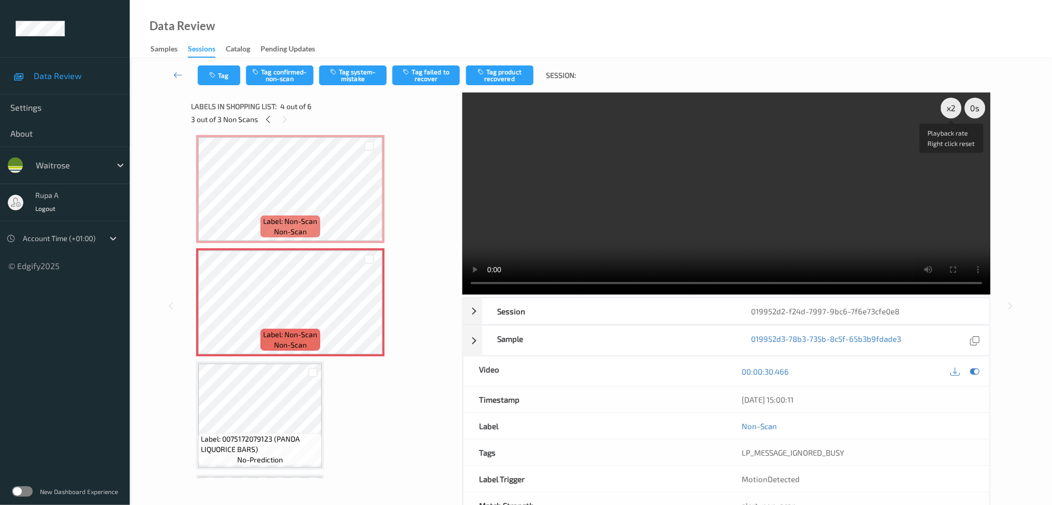
drag, startPoint x: 950, startPoint y: 109, endPoint x: 944, endPoint y: 167, distance: 58.0
click at [952, 107] on div "x 2" at bounding box center [951, 108] width 21 height 21
click at [976, 371] on icon at bounding box center [974, 370] width 9 height 9
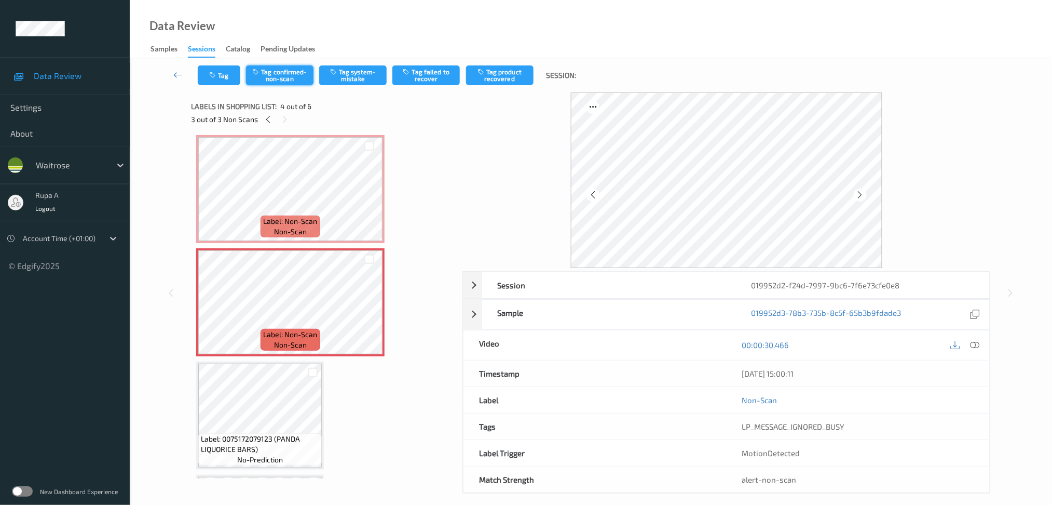
click at [301, 78] on button "Tag confirmed-non-scan" at bounding box center [279, 75] width 67 height 20
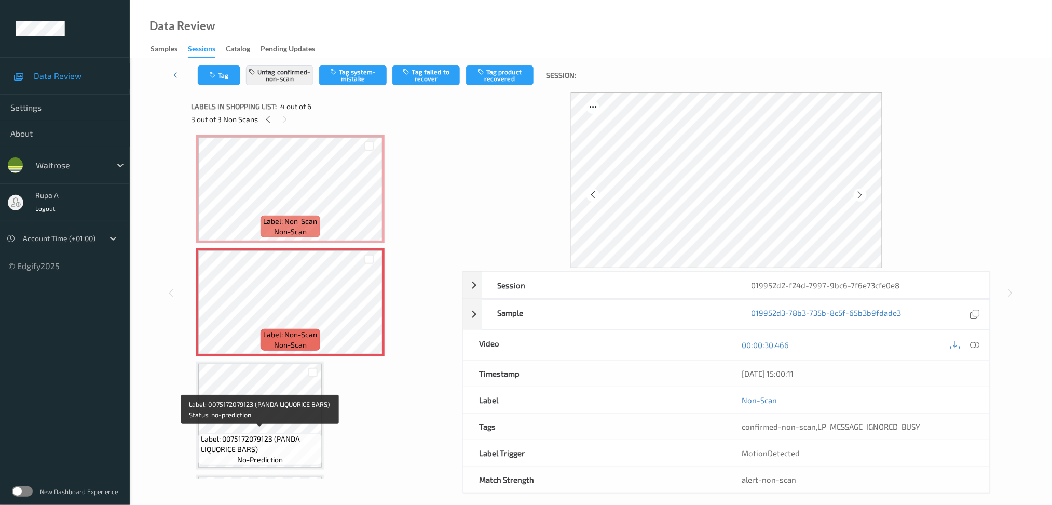
click at [238, 442] on span "Label: 0075172079123 (PANDA LIQUORICE BARS)" at bounding box center [260, 443] width 118 height 21
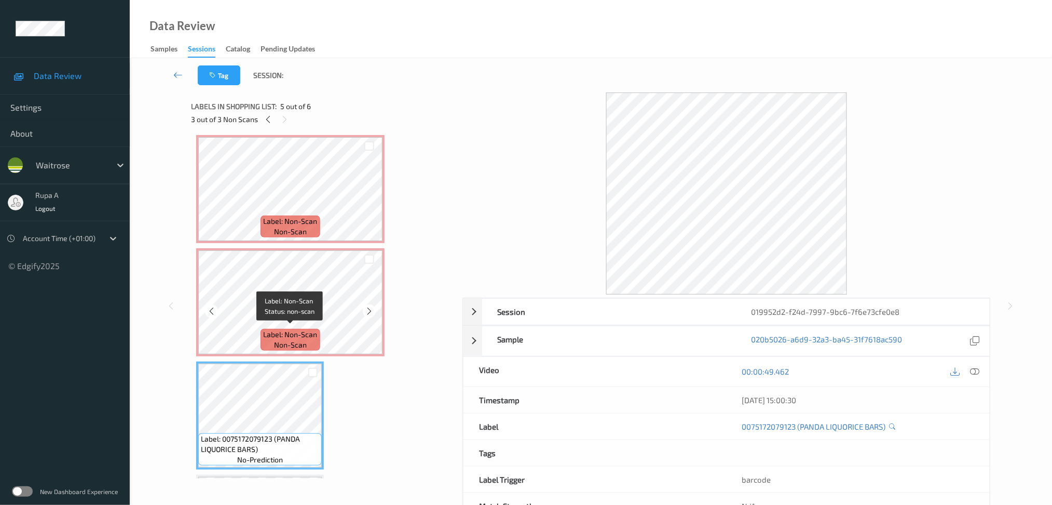
click at [281, 339] on span "non-scan" at bounding box center [290, 344] width 33 height 10
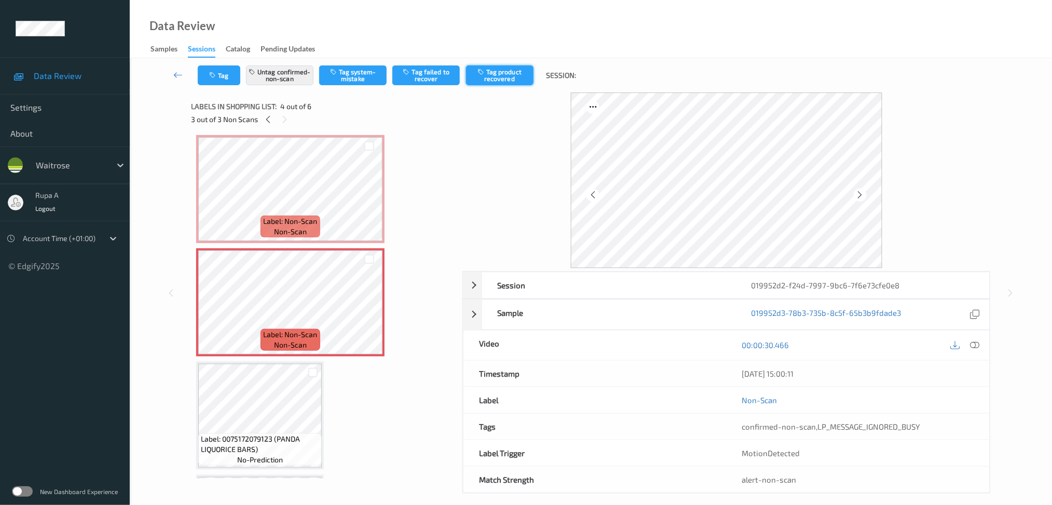
click at [497, 76] on button "Tag product recovered" at bounding box center [499, 75] width 67 height 20
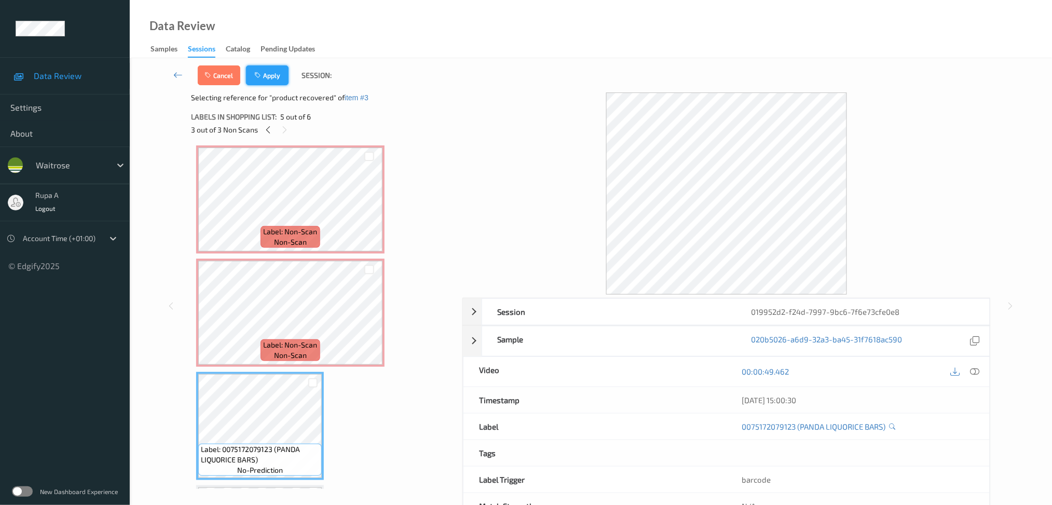
click at [264, 75] on button "Apply" at bounding box center [267, 75] width 43 height 20
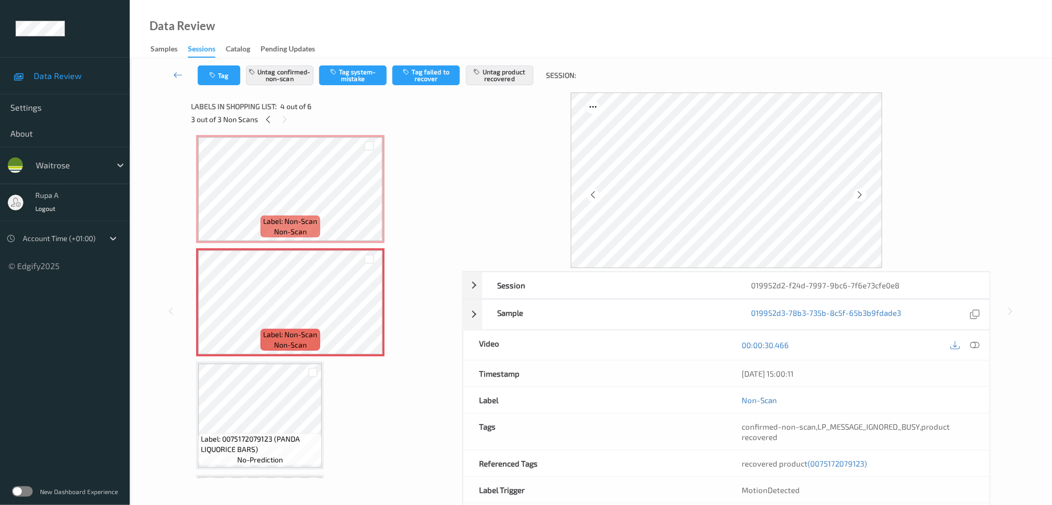
click at [266, 112] on div "Labels in shopping list: 4 out of 6" at bounding box center [323, 106] width 264 height 13
click at [267, 119] on icon at bounding box center [268, 119] width 9 height 9
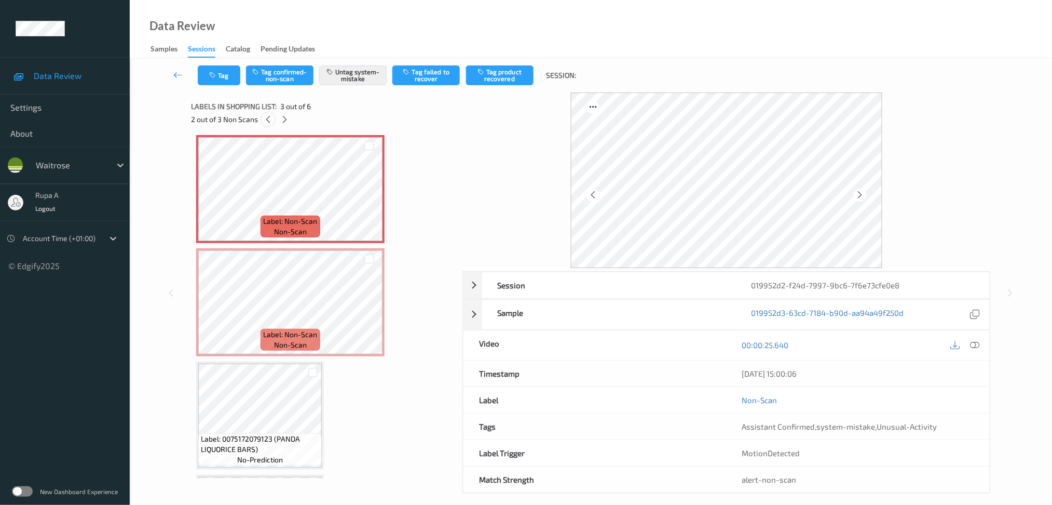
scroll to position [117, 0]
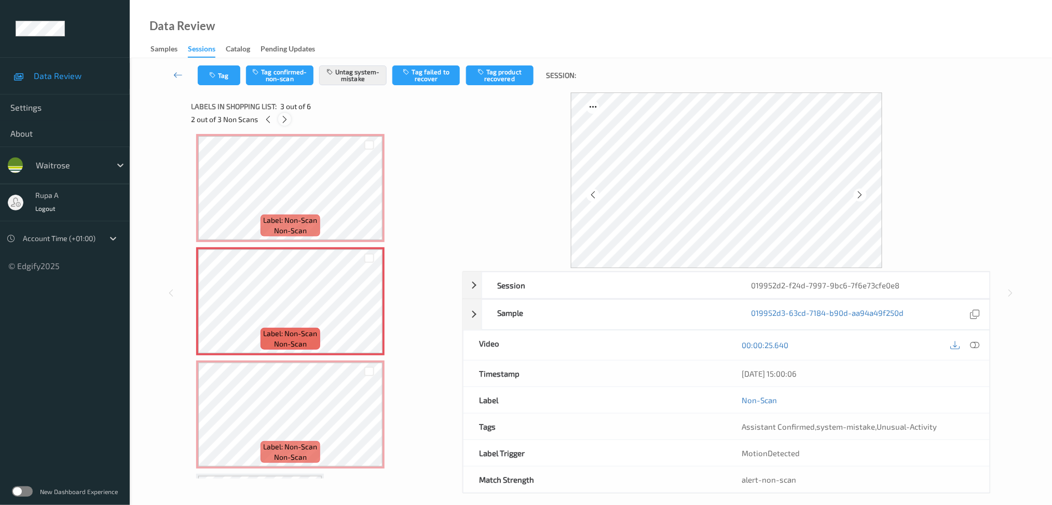
click at [287, 120] on icon at bounding box center [284, 119] width 9 height 9
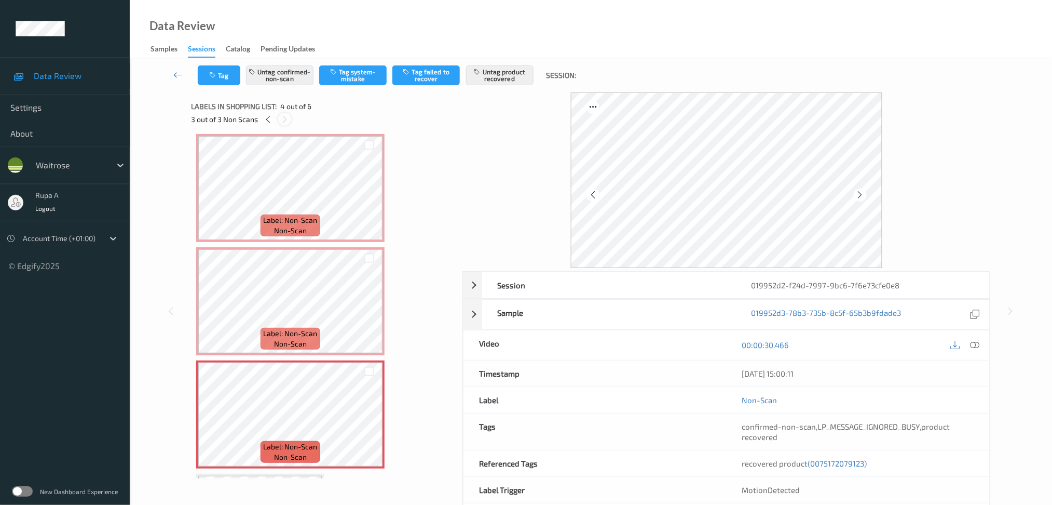
scroll to position [229, 0]
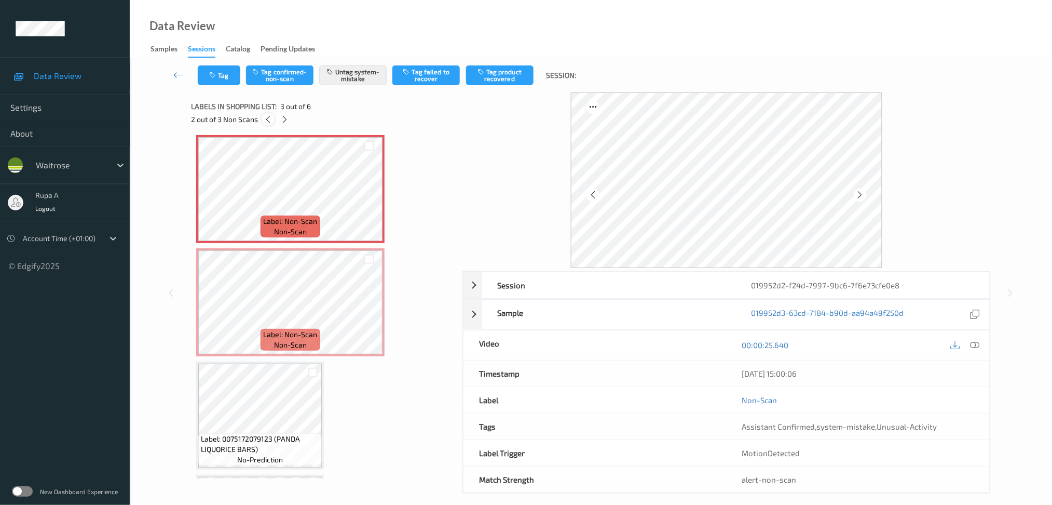
click at [266, 124] on icon at bounding box center [268, 119] width 9 height 9
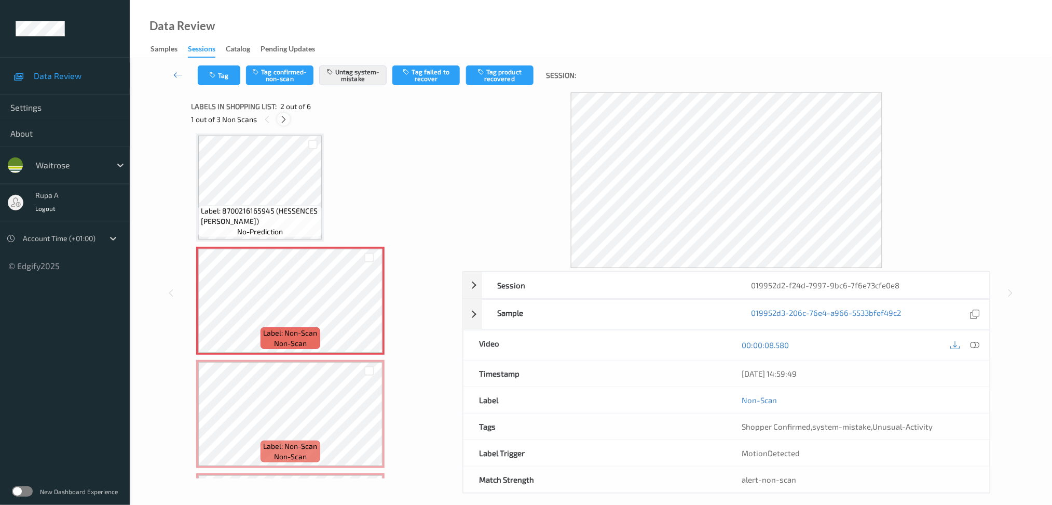
click at [285, 120] on icon at bounding box center [283, 119] width 9 height 9
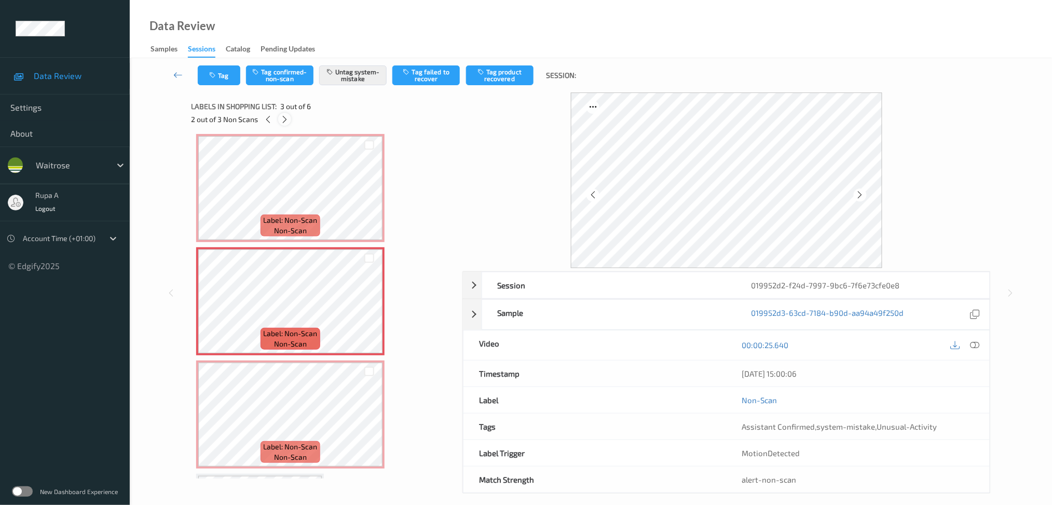
click at [285, 120] on icon at bounding box center [284, 119] width 9 height 9
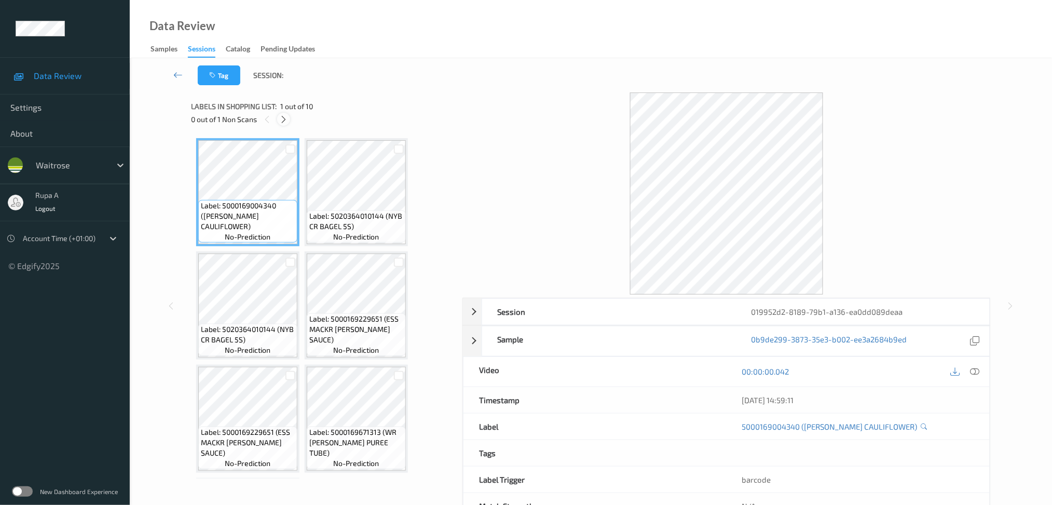
click at [288, 120] on div at bounding box center [283, 119] width 13 height 13
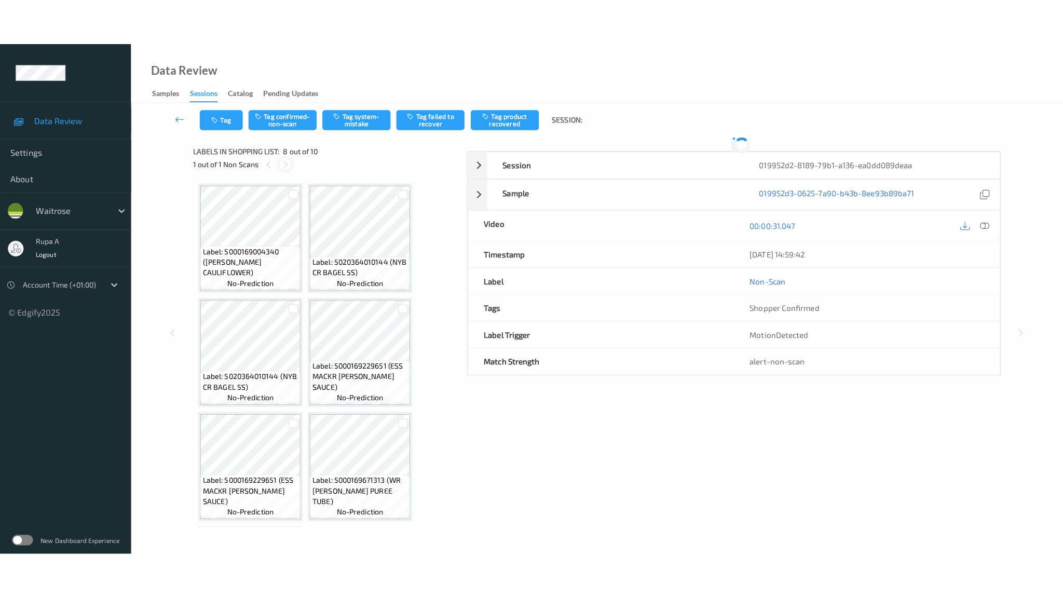
scroll to position [334, 0]
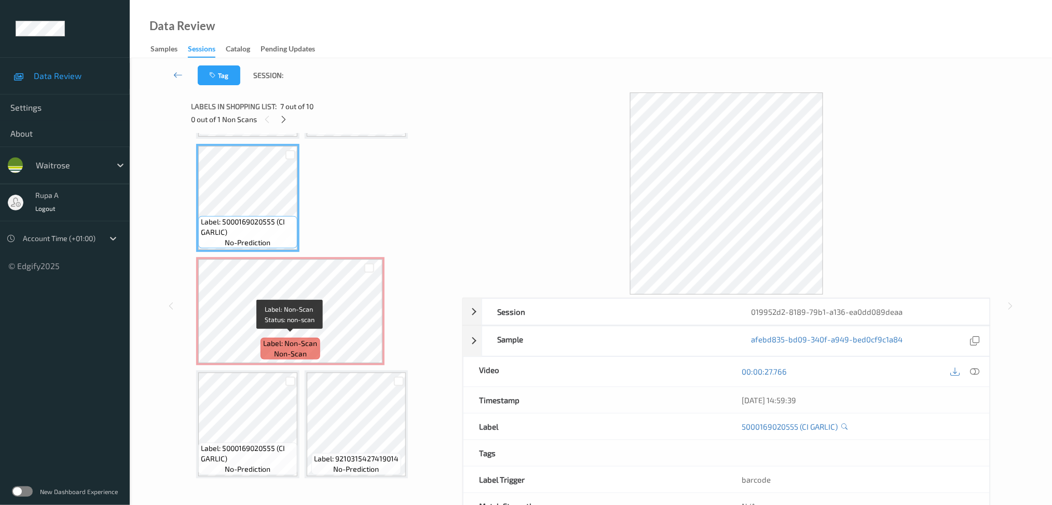
click at [293, 348] on span "non-scan" at bounding box center [290, 353] width 33 height 10
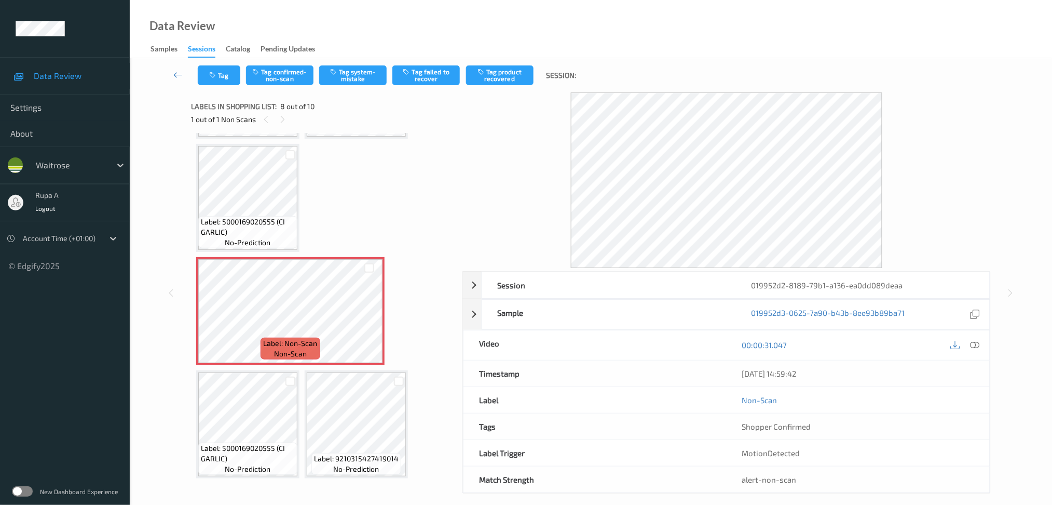
click at [979, 345] on icon at bounding box center [974, 344] width 9 height 9
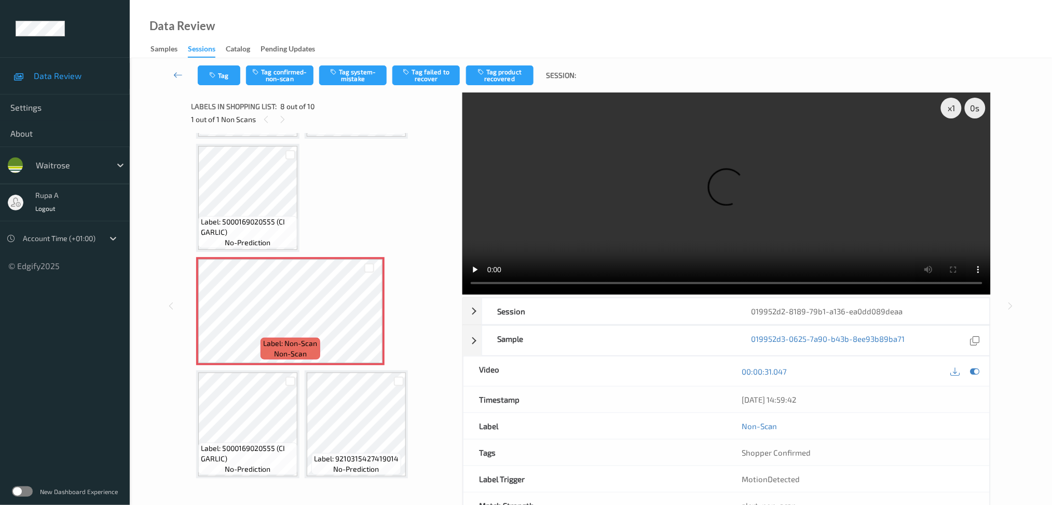
scroll to position [241, 0]
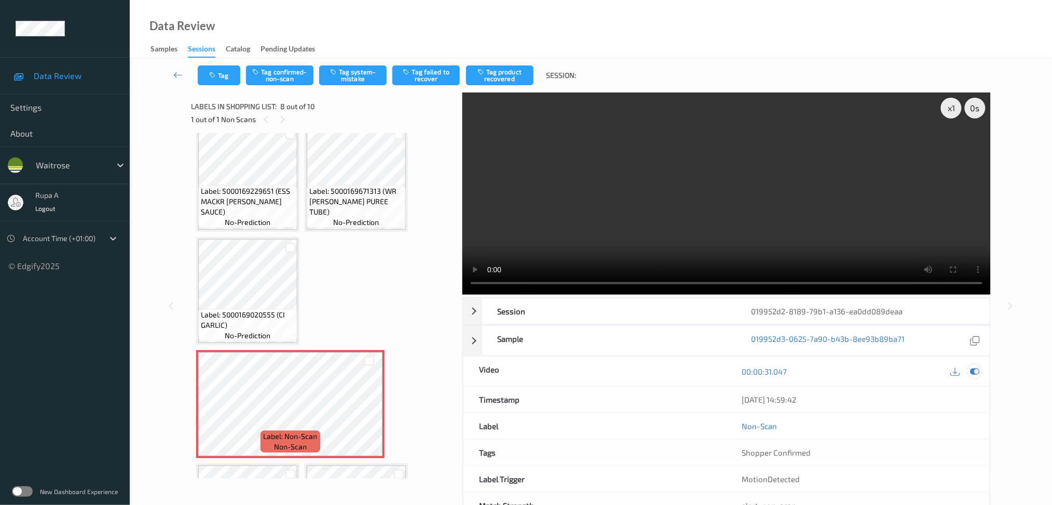
click at [975, 373] on icon at bounding box center [974, 370] width 9 height 9
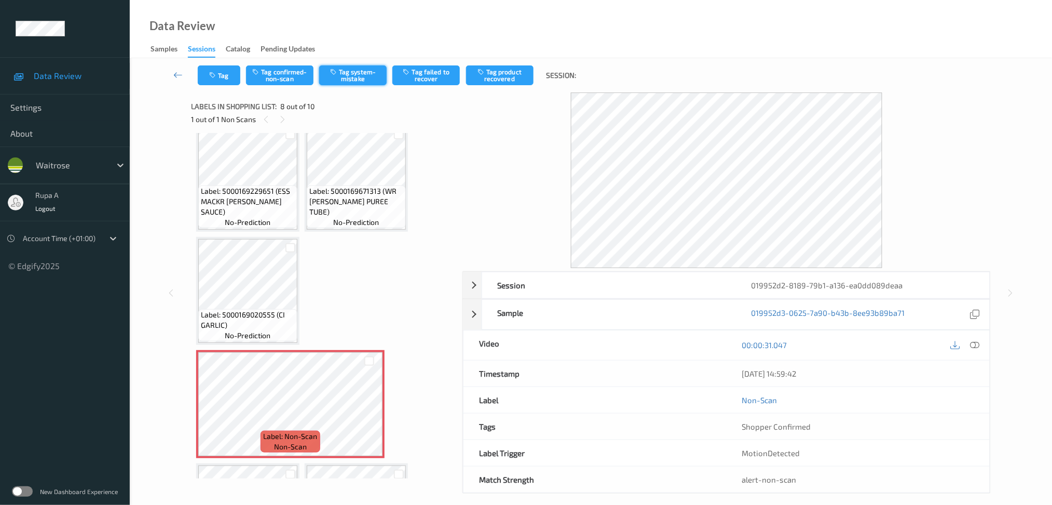
click at [367, 83] on button "Tag system-mistake" at bounding box center [352, 75] width 67 height 20
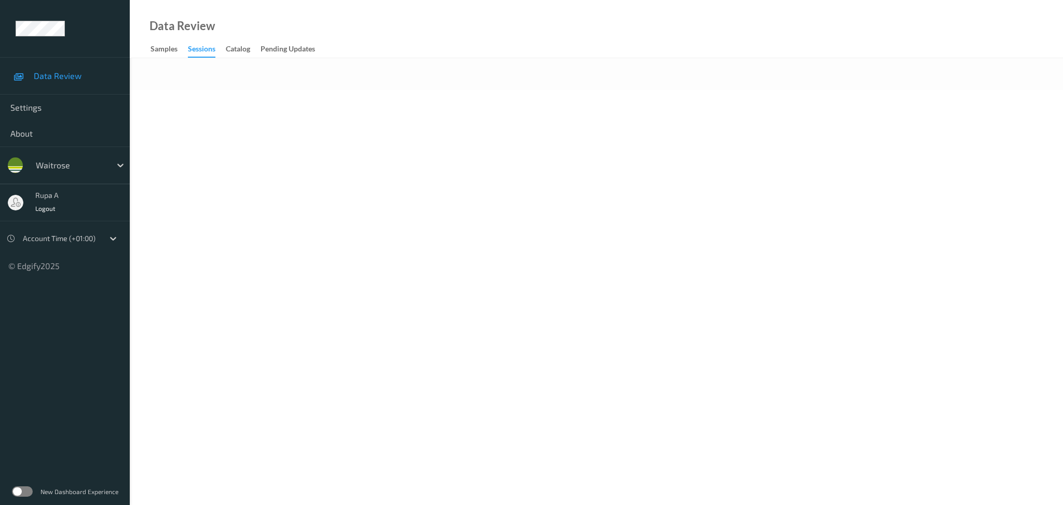
click at [371, 200] on body "Data Review Settings About waitrose rupa a Logout Account Time (+01:00) © Edgif…" at bounding box center [531, 252] width 1063 height 505
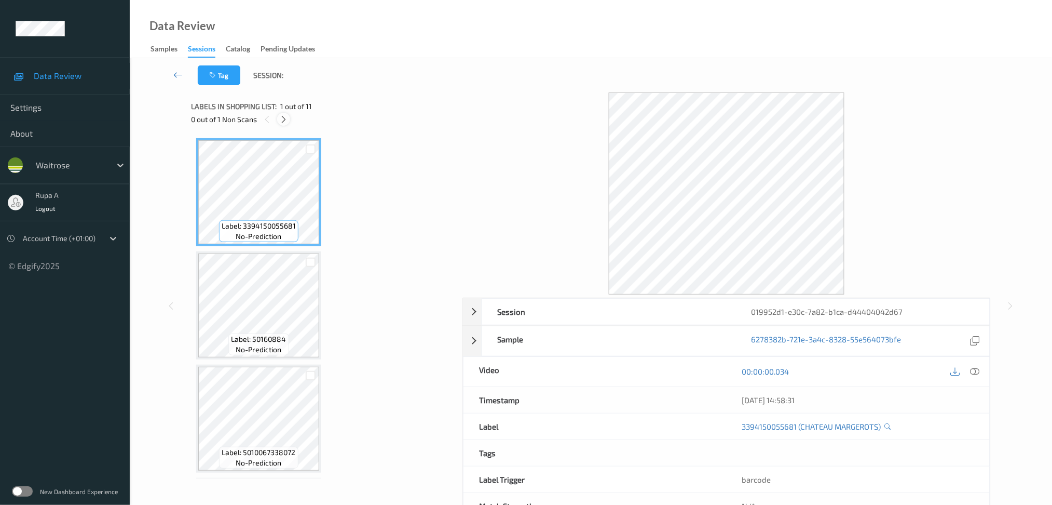
click at [281, 117] on icon at bounding box center [283, 119] width 9 height 9
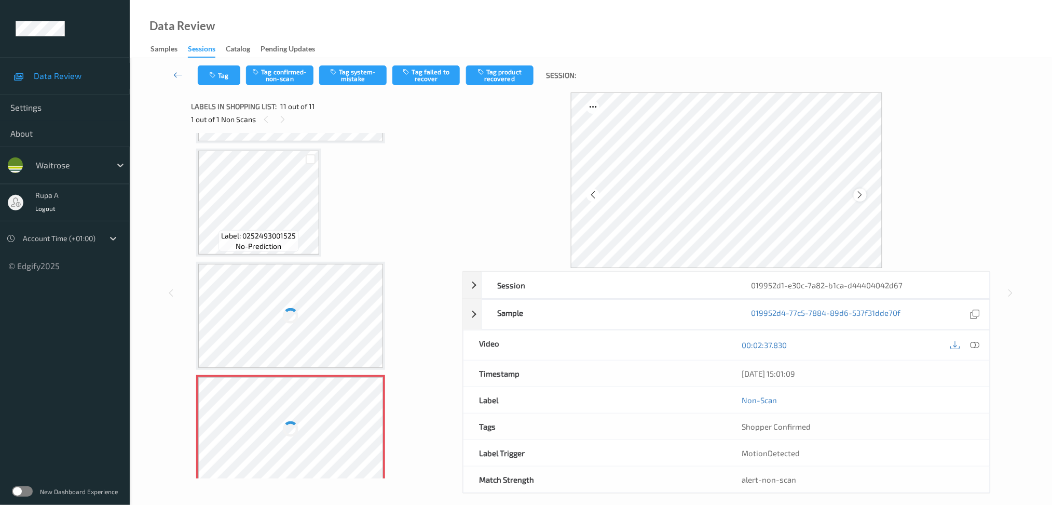
click at [859, 192] on icon at bounding box center [860, 194] width 9 height 9
click at [860, 192] on icon at bounding box center [860, 194] width 9 height 9
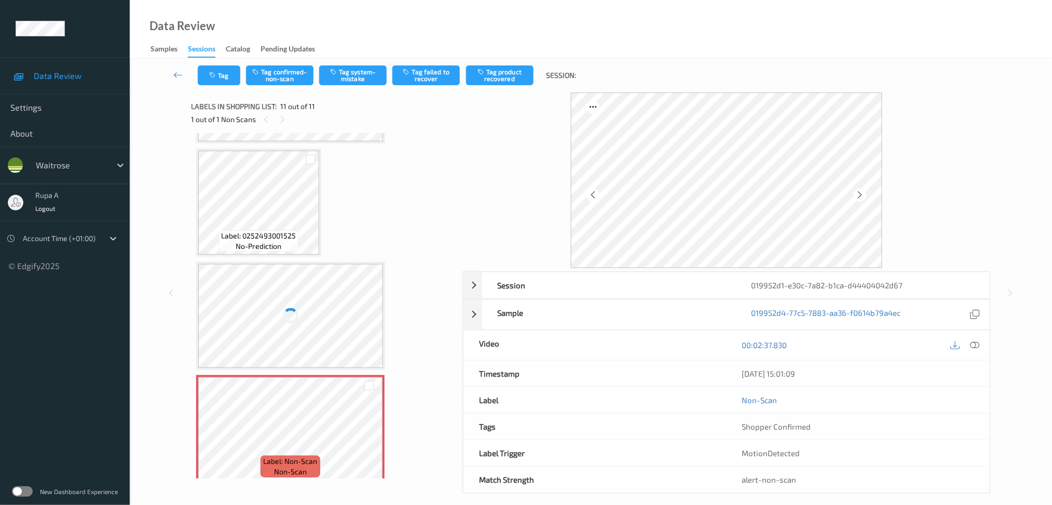
click at [860, 192] on icon at bounding box center [860, 194] width 9 height 9
click at [864, 199] on icon at bounding box center [860, 194] width 9 height 9
click at [865, 199] on div at bounding box center [860, 194] width 13 height 13
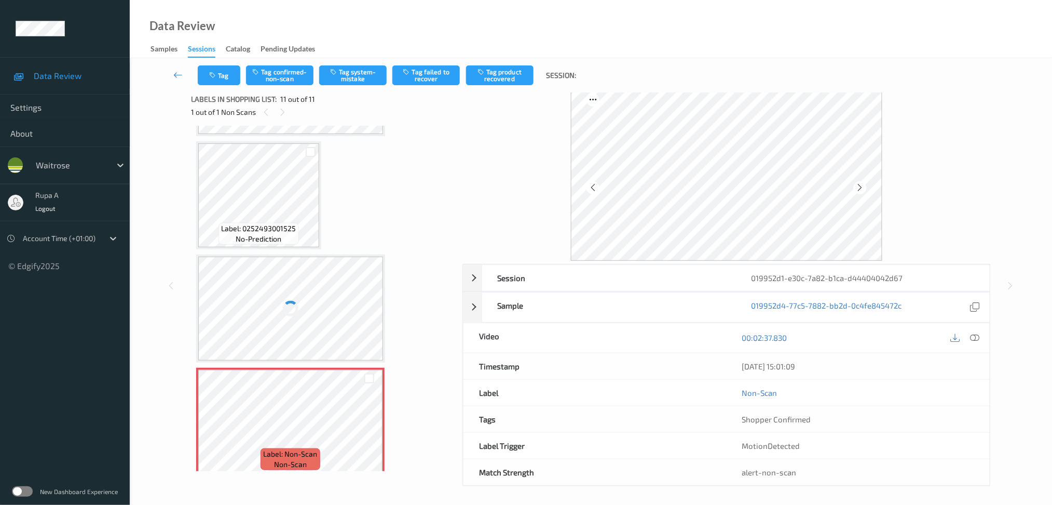
scroll to position [10, 0]
click at [862, 189] on icon at bounding box center [860, 184] width 9 height 9
click at [862, 189] on div at bounding box center [860, 185] width 13 height 13
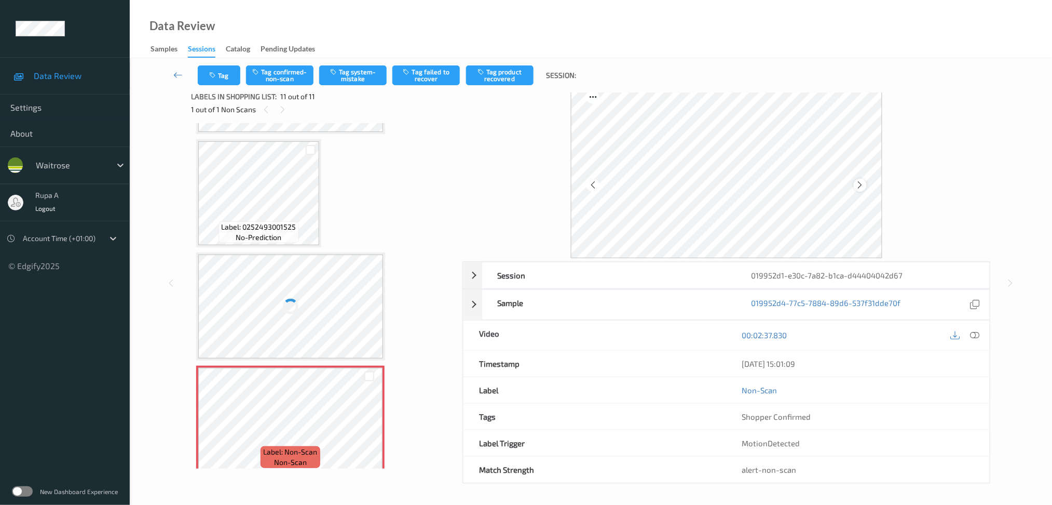
click at [857, 184] on icon at bounding box center [860, 184] width 9 height 9
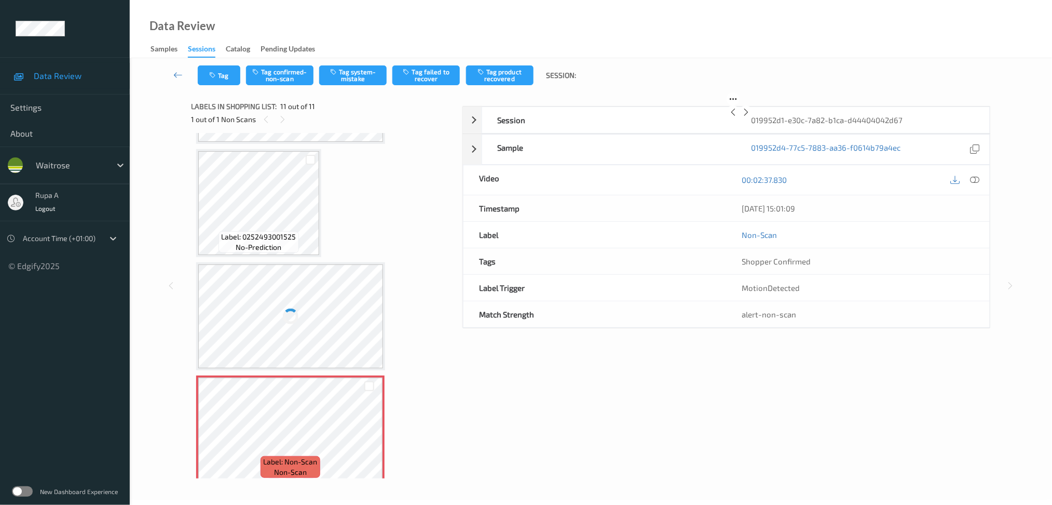
click at [751, 117] on icon at bounding box center [746, 111] width 9 height 9
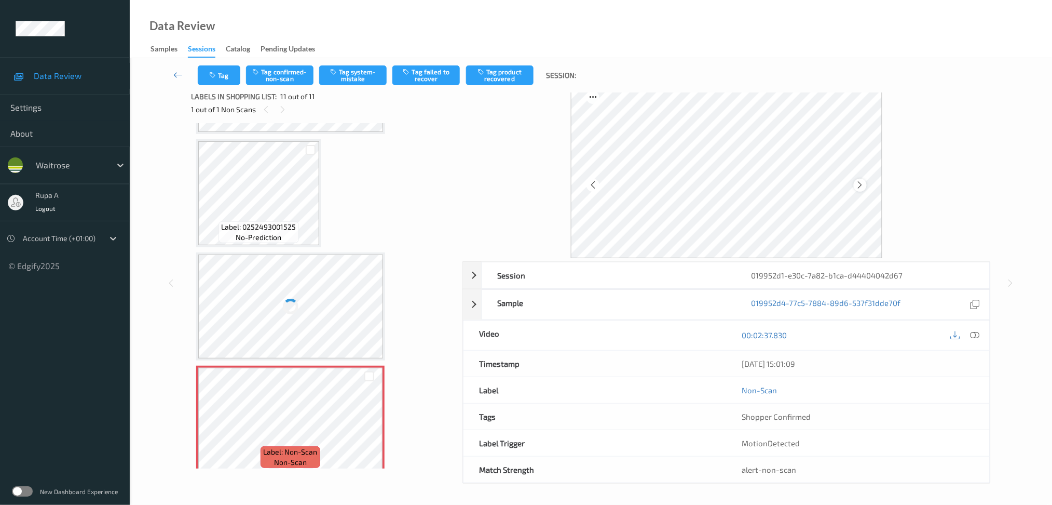
drag, startPoint x: 860, startPoint y: 183, endPoint x: 860, endPoint y: 189, distance: 5.7
click at [860, 189] on icon at bounding box center [860, 184] width 9 height 9
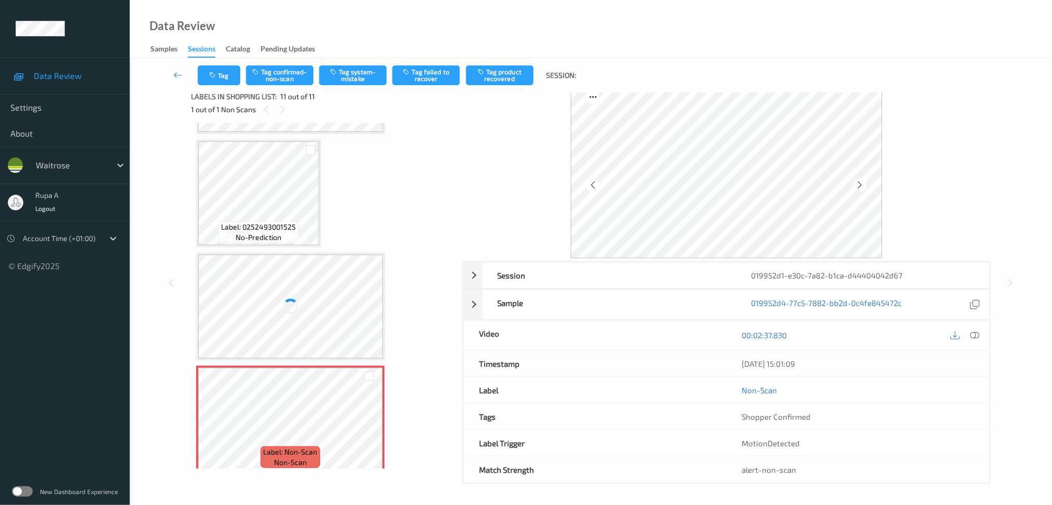
click at [860, 189] on icon at bounding box center [860, 184] width 9 height 9
click at [861, 189] on icon at bounding box center [860, 184] width 9 height 9
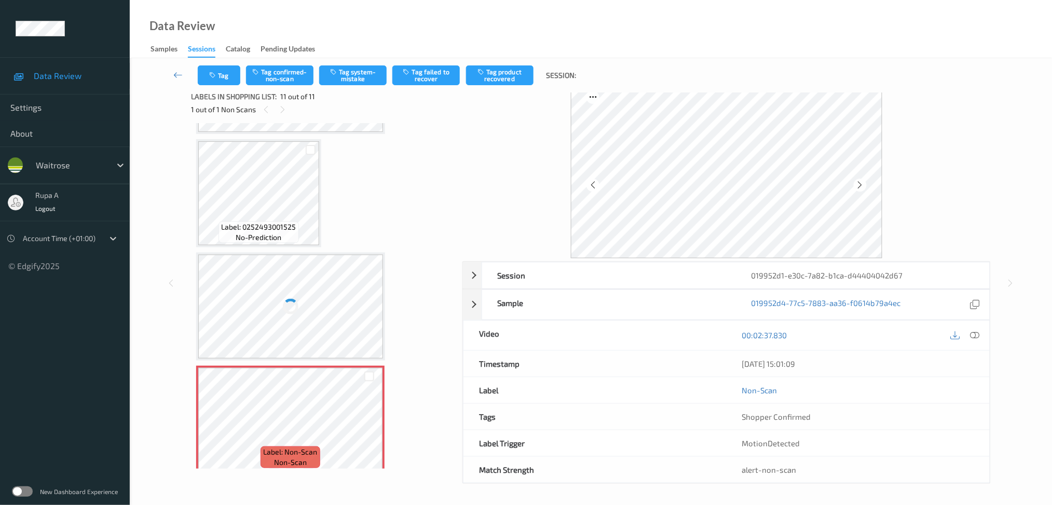
scroll to position [895, 0]
click at [861, 189] on icon at bounding box center [860, 184] width 9 height 9
click at [976, 117] on div at bounding box center [726, 170] width 528 height 175
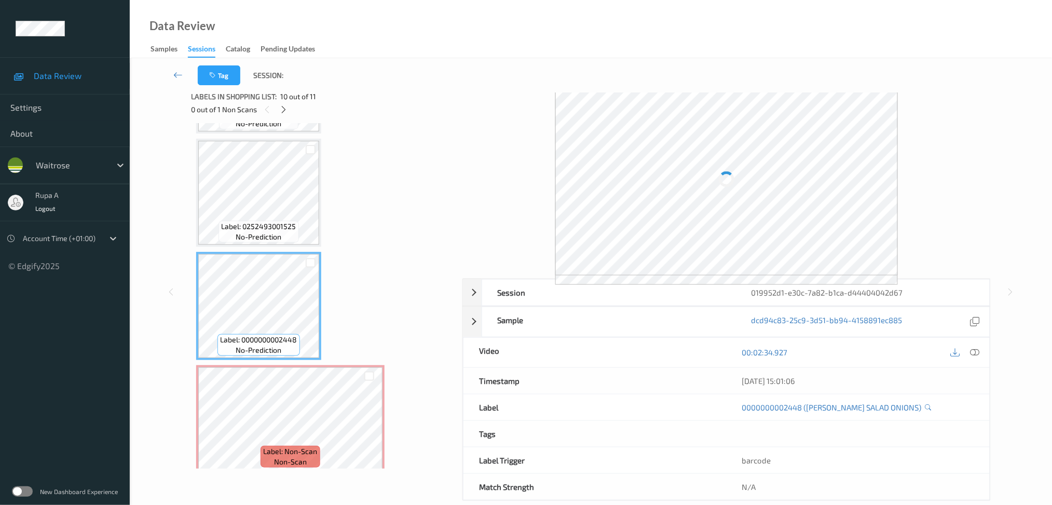
scroll to position [0, 0]
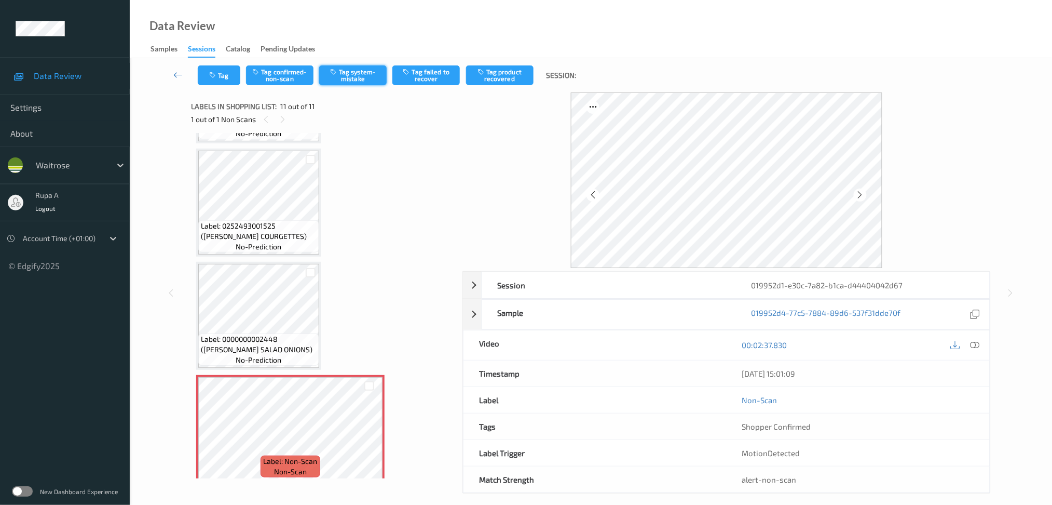
click at [360, 79] on button "Tag system-mistake" at bounding box center [352, 75] width 67 height 20
click at [216, 74] on icon "button" at bounding box center [213, 75] width 9 height 7
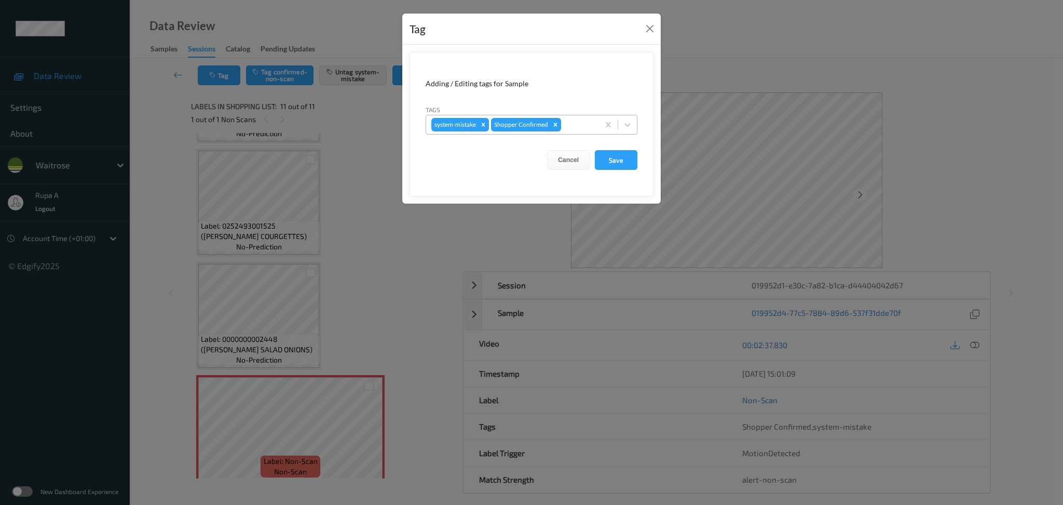
click at [592, 130] on div at bounding box center [578, 124] width 31 height 12
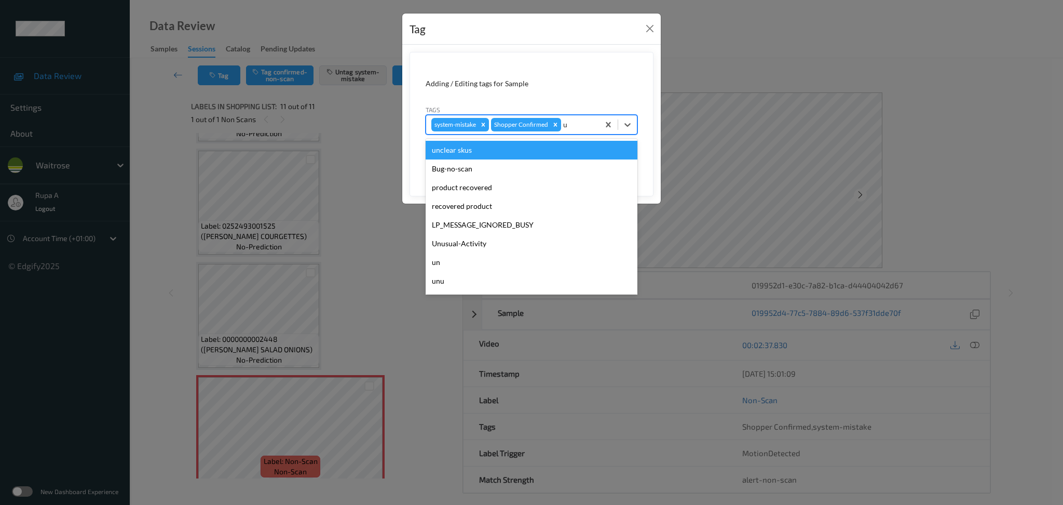
type input "un"
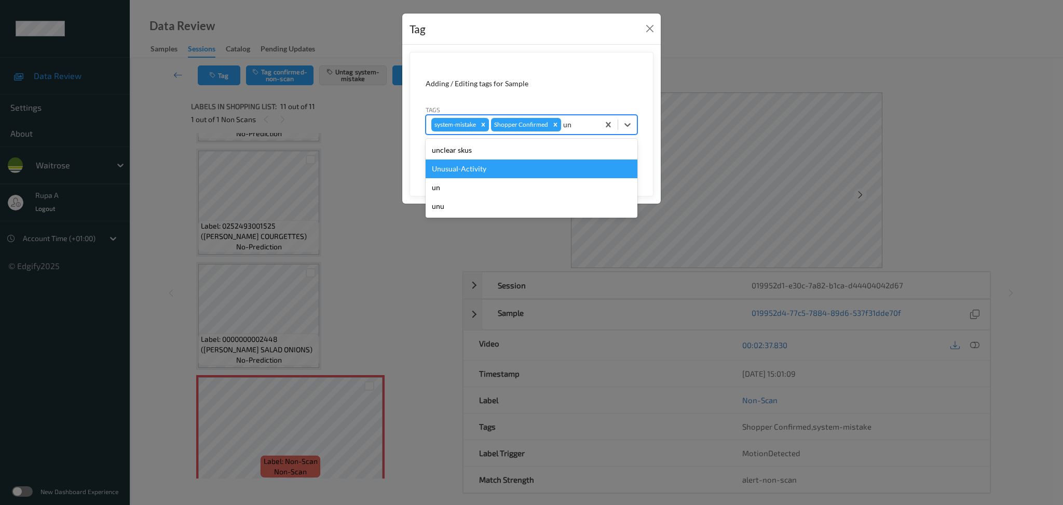
click at [481, 168] on div "Unusual-Activity" at bounding box center [532, 168] width 212 height 19
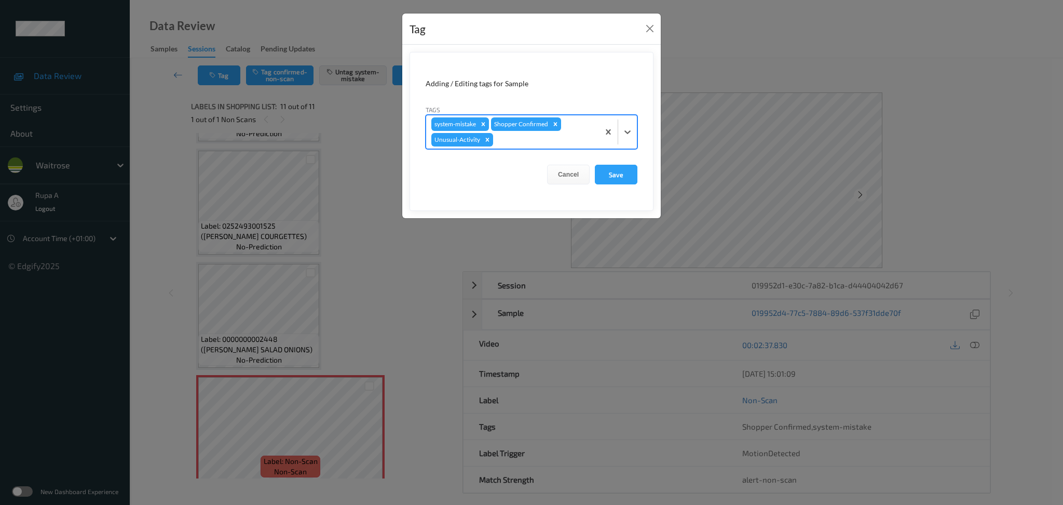
click at [528, 147] on div "system-mistake Shopper Confirmed Unusual-Activity" at bounding box center [512, 131] width 173 height 33
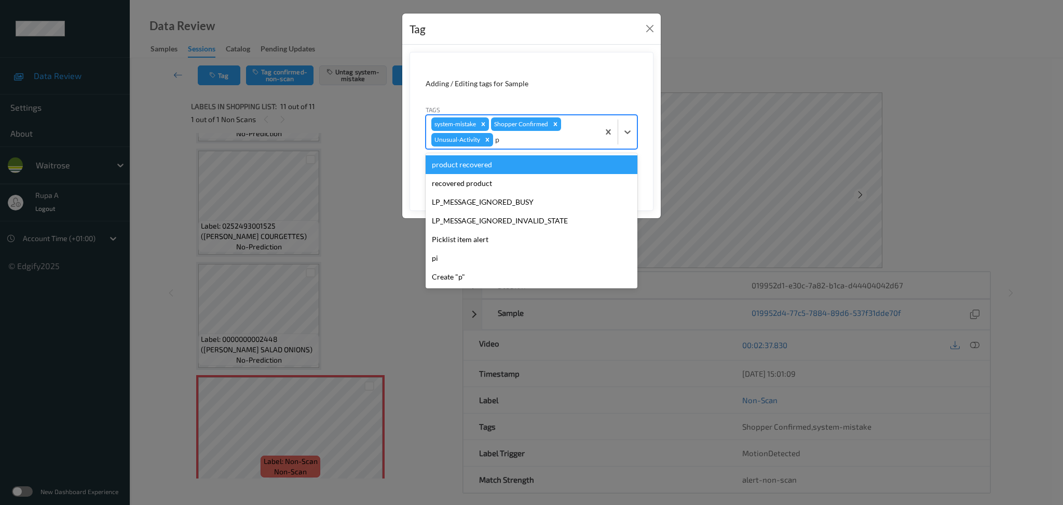
type input "pi"
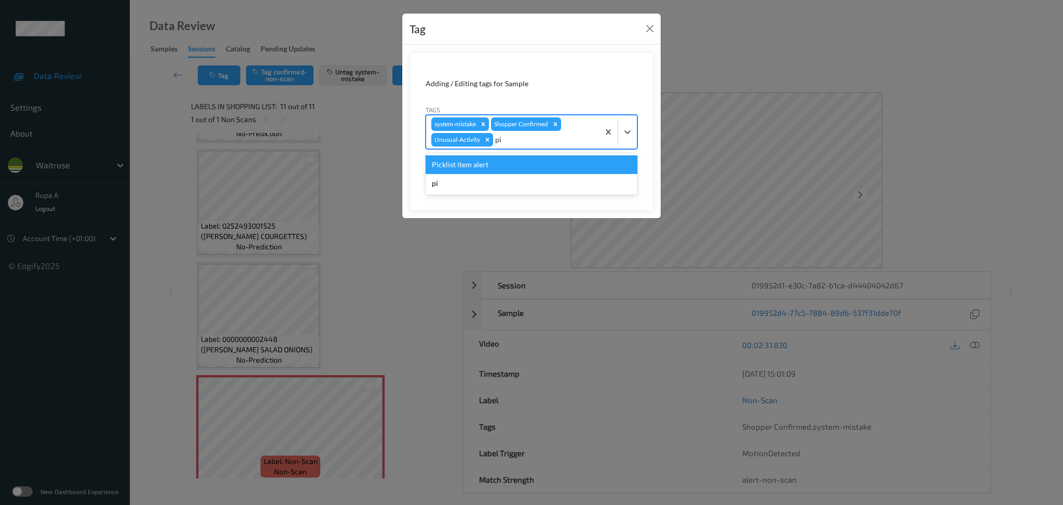
click at [522, 158] on div "Picklist item alert" at bounding box center [532, 164] width 212 height 19
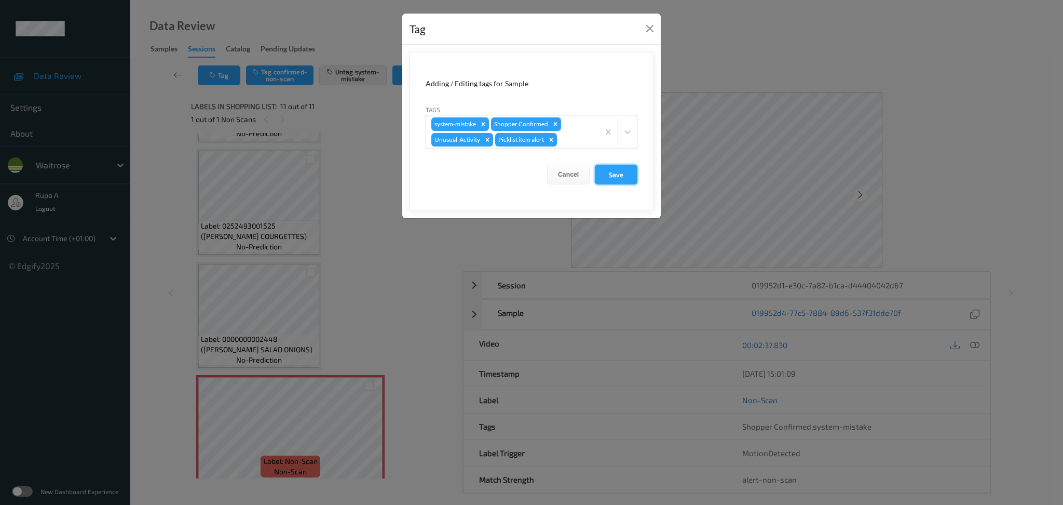
click at [616, 172] on button "Save" at bounding box center [616, 175] width 43 height 20
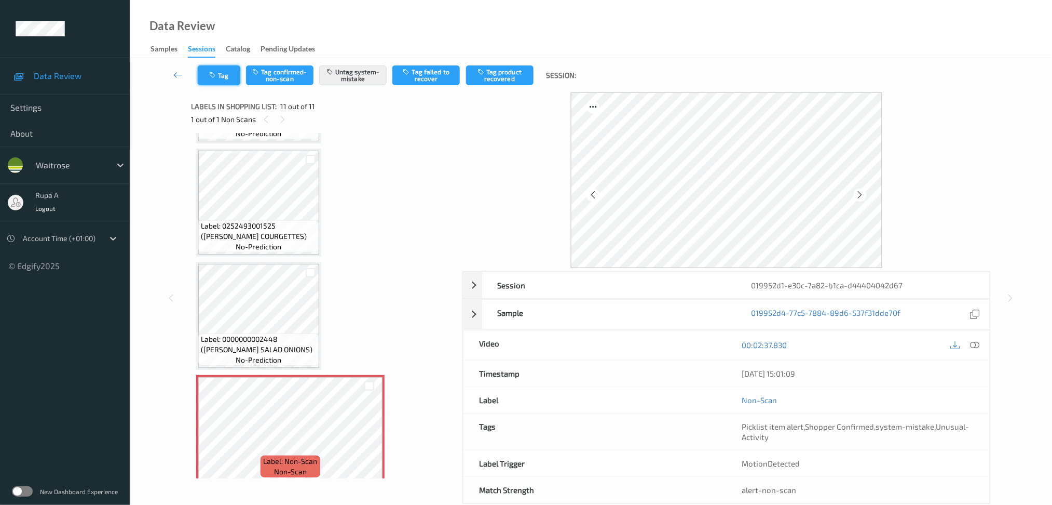
click at [224, 73] on button "Tag" at bounding box center [219, 75] width 43 height 20
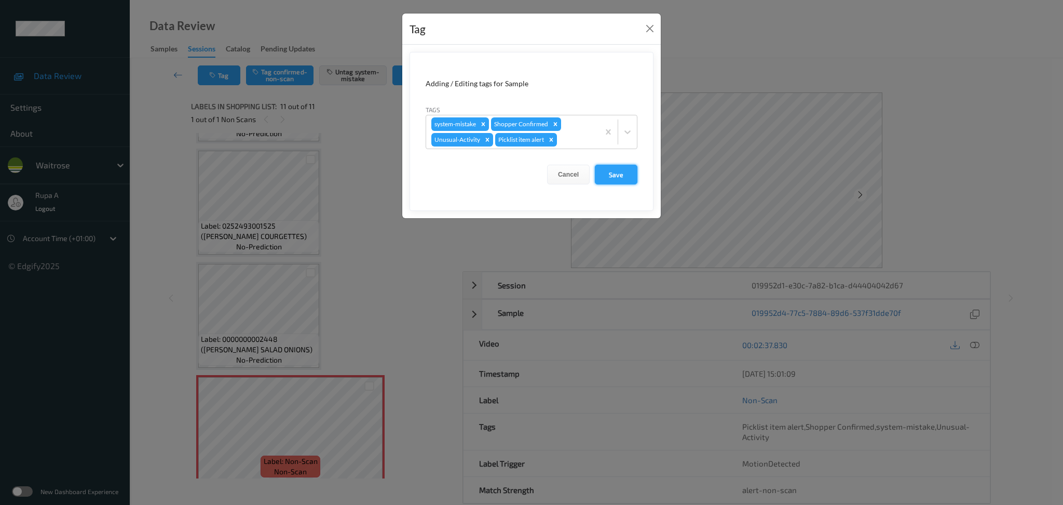
click at [627, 180] on button "Save" at bounding box center [616, 175] width 43 height 20
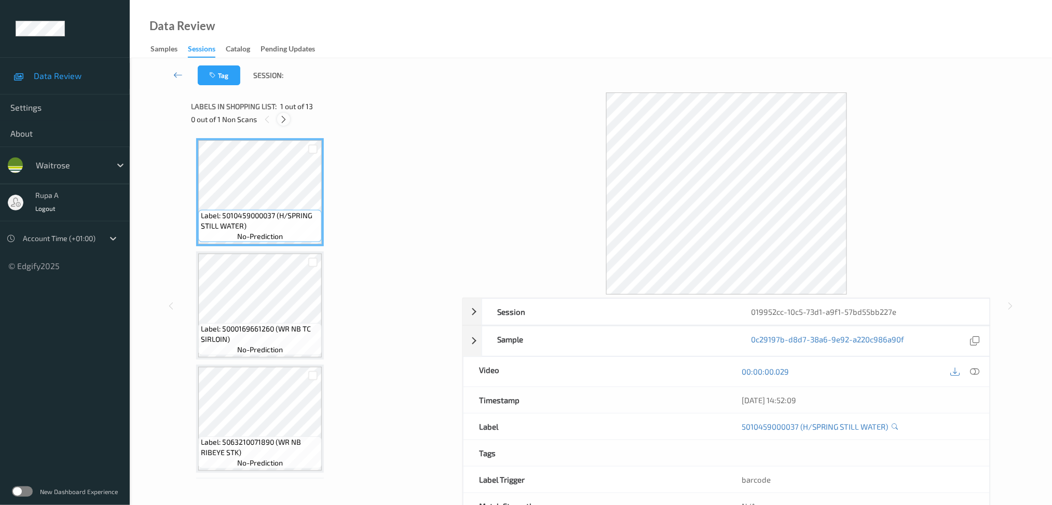
click at [284, 120] on icon at bounding box center [283, 119] width 9 height 9
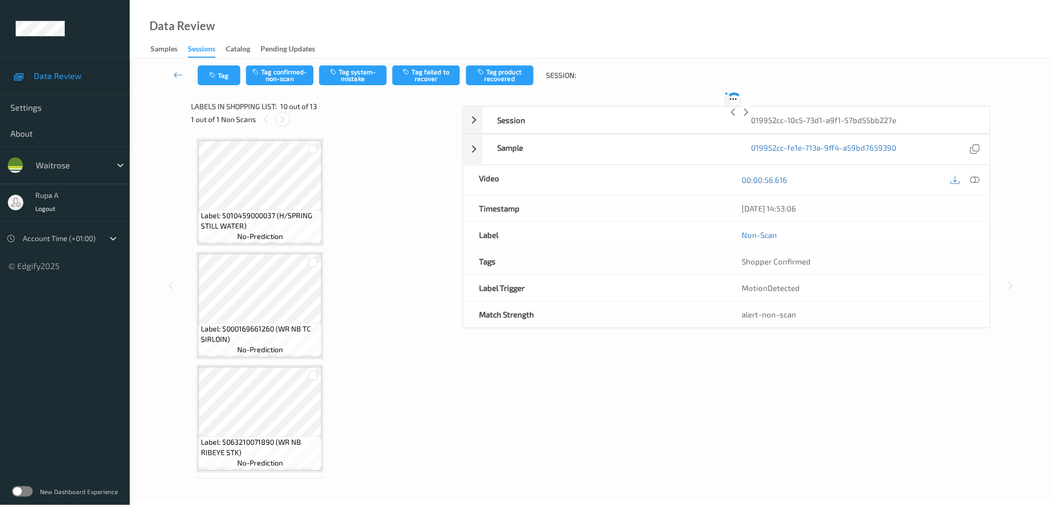
scroll to position [903, 0]
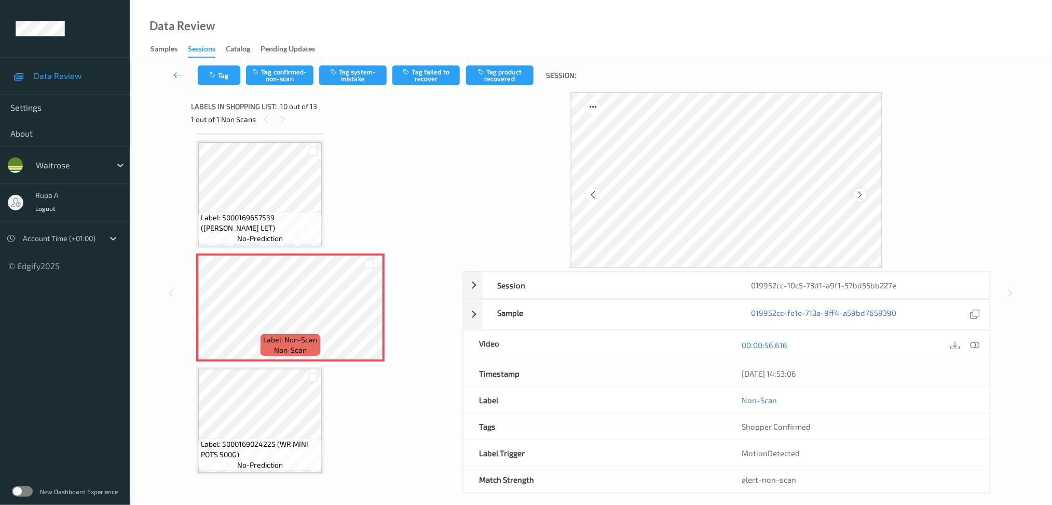
click at [859, 198] on icon at bounding box center [860, 194] width 9 height 9
click at [858, 195] on icon at bounding box center [860, 194] width 9 height 9
click at [975, 344] on icon at bounding box center [974, 344] width 9 height 9
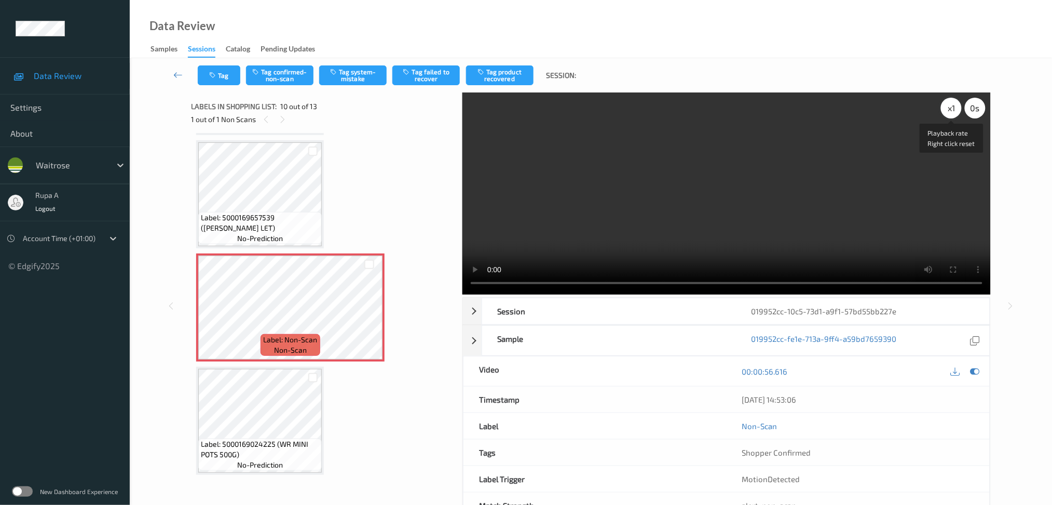
click at [944, 109] on div "x 1" at bounding box center [951, 108] width 21 height 21
click at [976, 369] on icon at bounding box center [974, 370] width 9 height 9
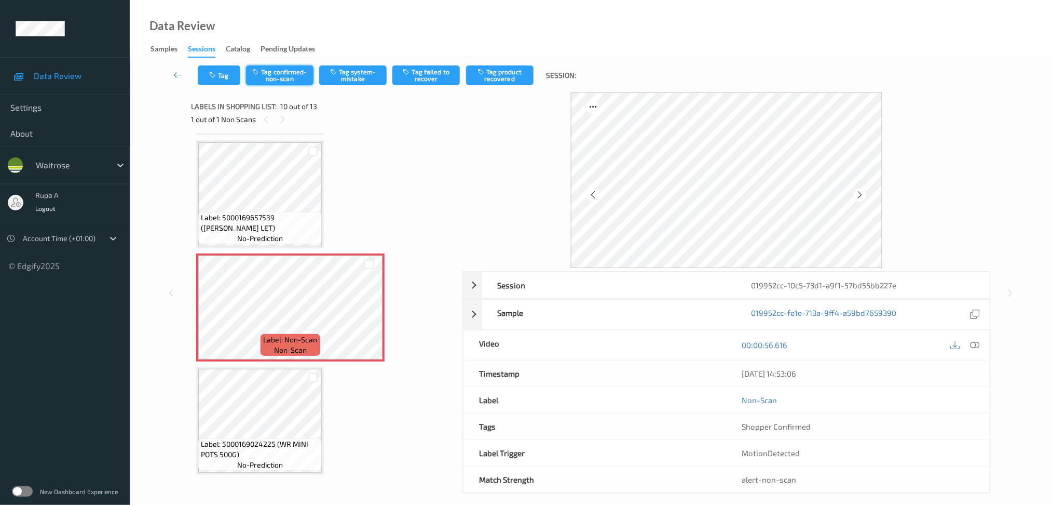
click at [292, 65] on button "Tag confirmed-non-scan" at bounding box center [279, 75] width 67 height 20
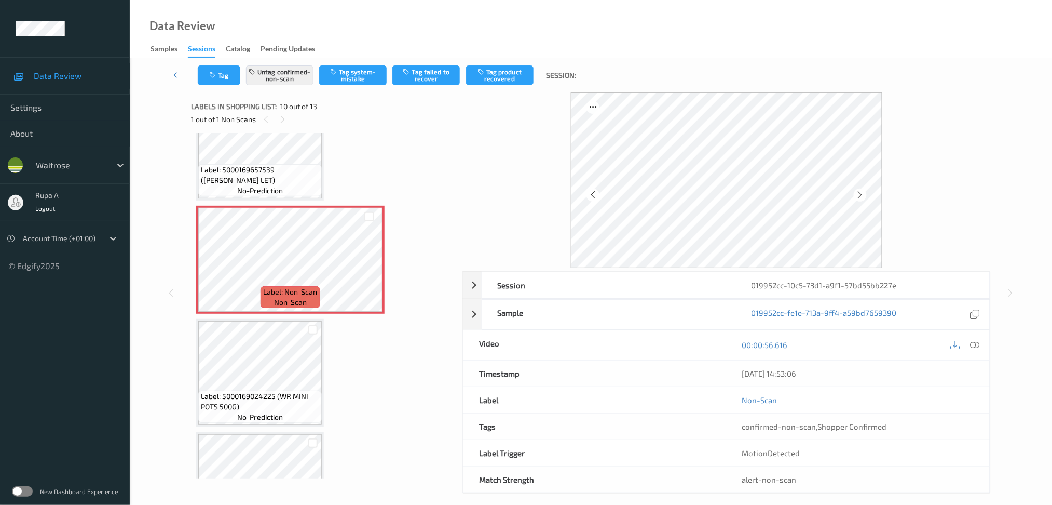
scroll to position [973, 0]
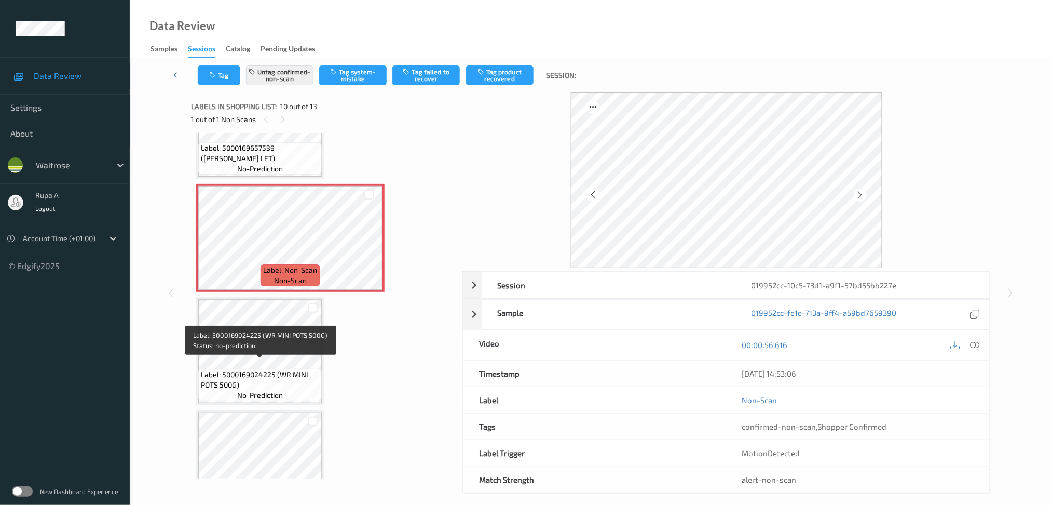
click at [241, 369] on span "Label: 5000169024225 (WR MINI POTS 500G)" at bounding box center [260, 379] width 118 height 21
click at [524, 76] on button "Tag product recovered" at bounding box center [499, 75] width 67 height 20
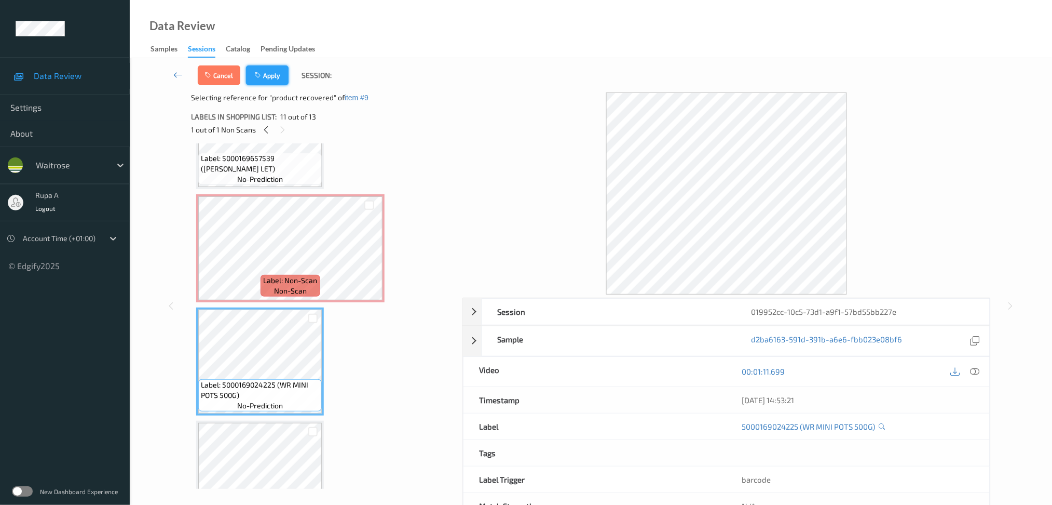
click at [264, 80] on button "Apply" at bounding box center [267, 75] width 43 height 20
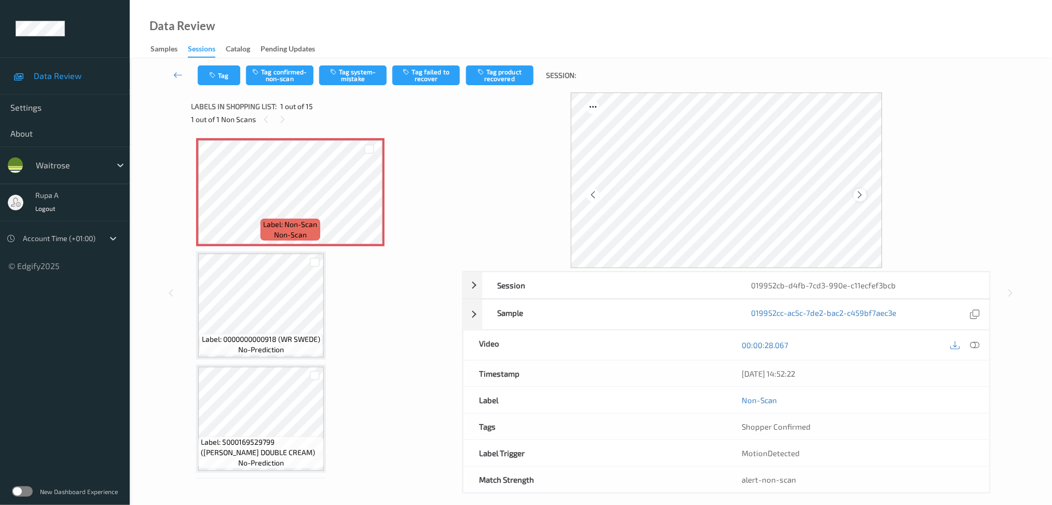
click at [861, 195] on icon at bounding box center [860, 194] width 9 height 9
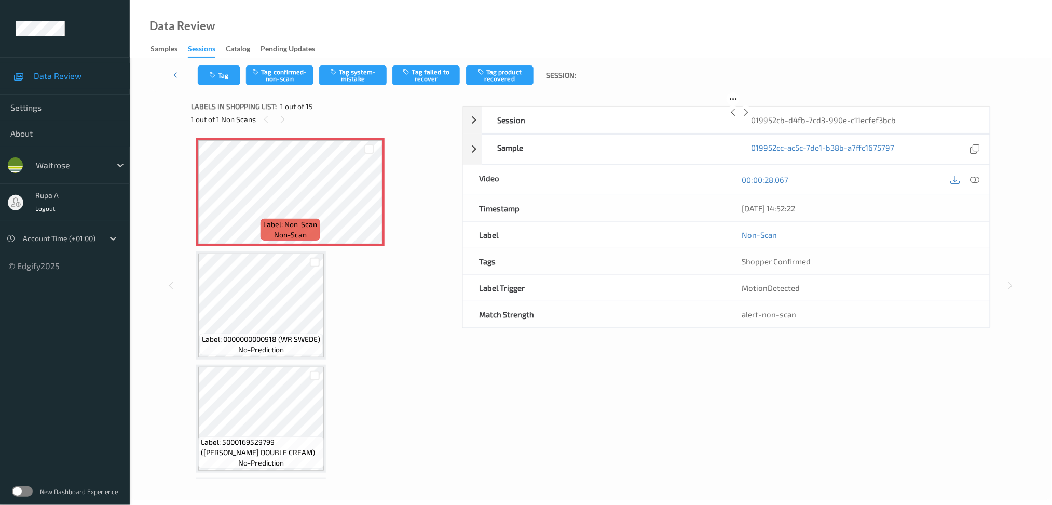
click at [751, 117] on icon at bounding box center [746, 111] width 9 height 9
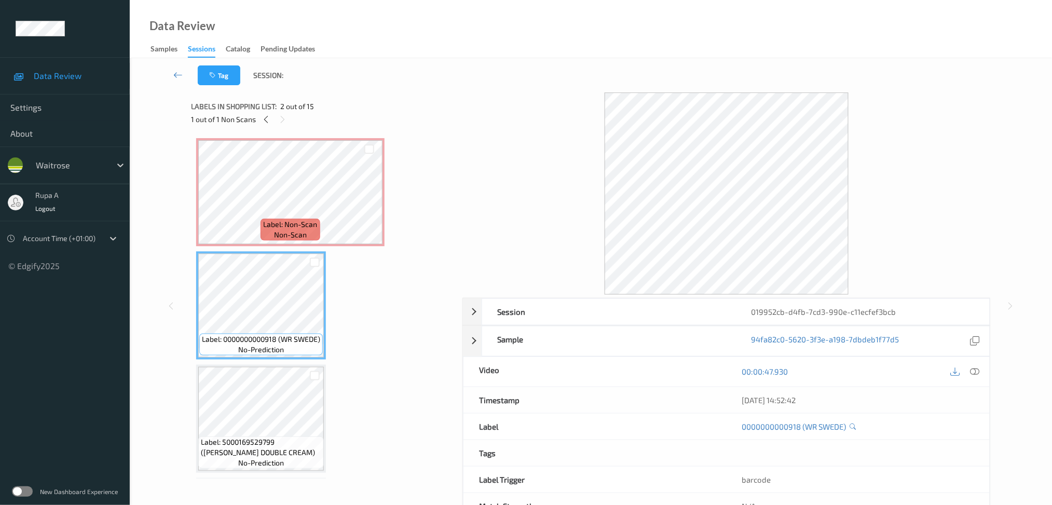
click at [318, 120] on div "1 out of 1 Non Scans" at bounding box center [323, 119] width 264 height 13
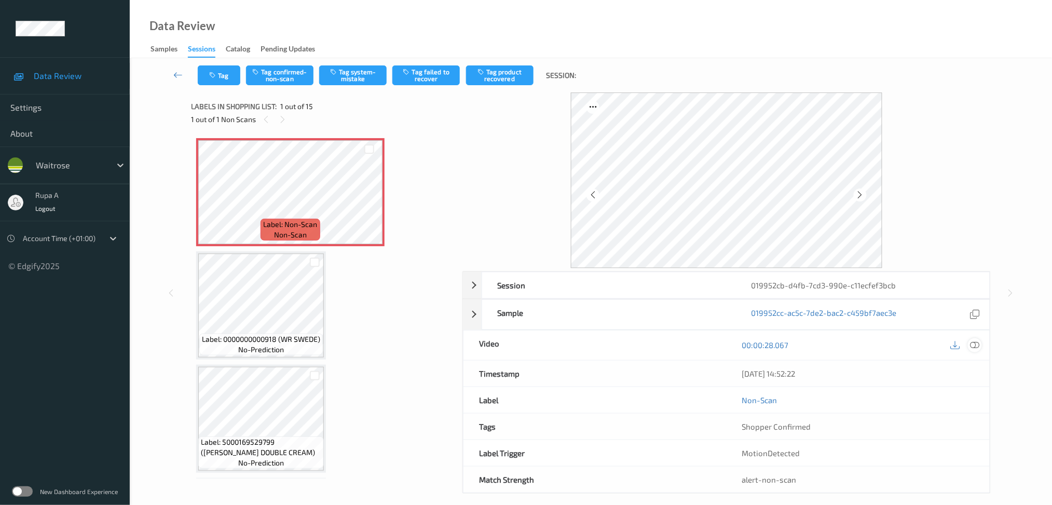
click at [974, 339] on div at bounding box center [975, 345] width 14 height 14
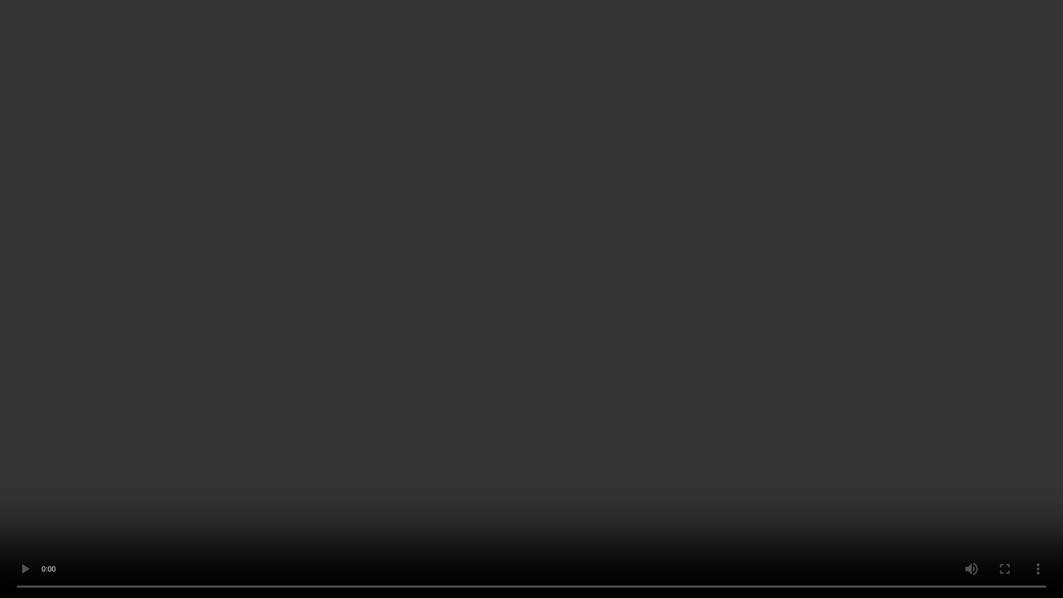
click at [658, 362] on video at bounding box center [531, 299] width 1063 height 598
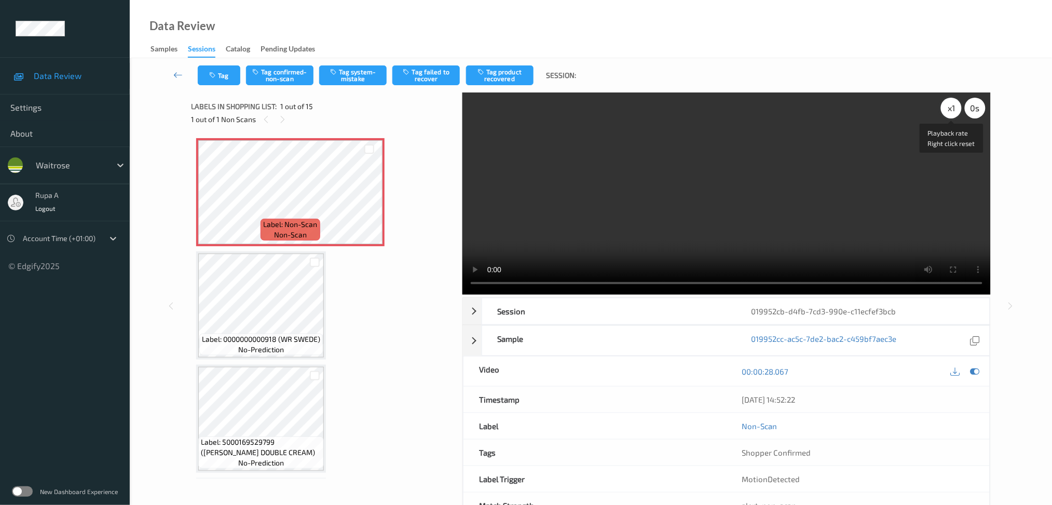
click at [948, 108] on div "x 1" at bounding box center [951, 108] width 21 height 21
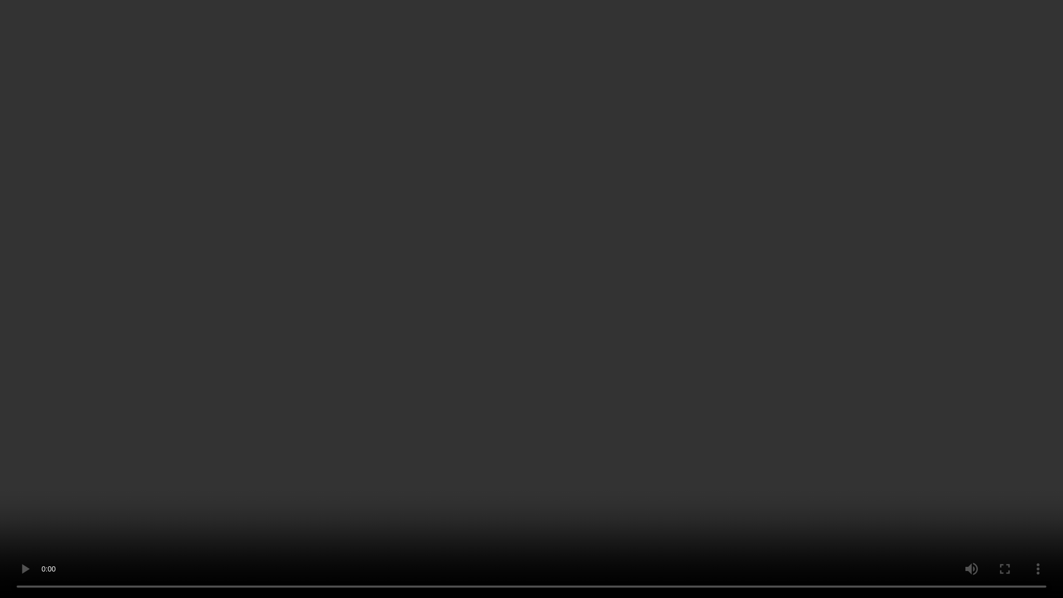
click at [927, 297] on video at bounding box center [531, 299] width 1063 height 598
click at [909, 237] on video at bounding box center [531, 299] width 1063 height 598
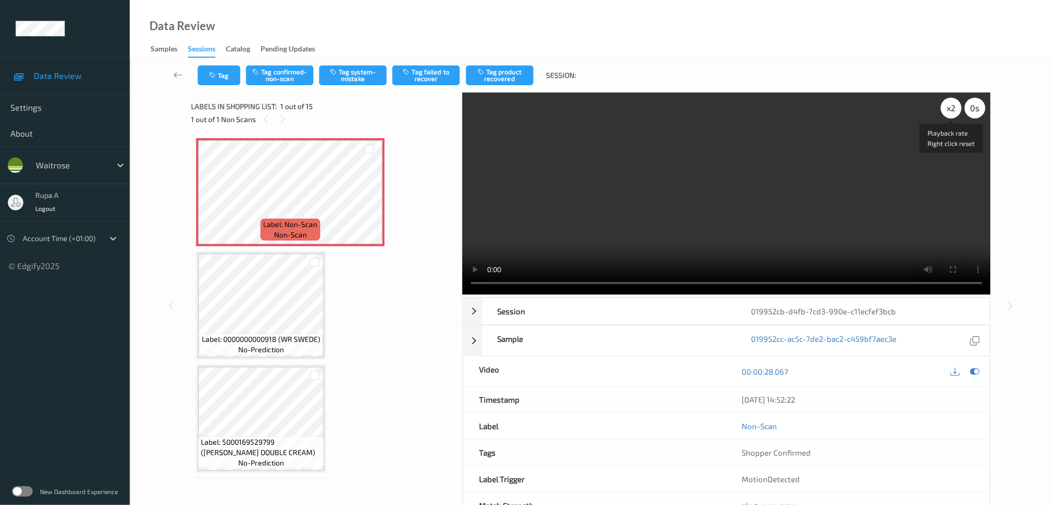
click at [954, 107] on div "x 2" at bounding box center [951, 108] width 21 height 21
click at [975, 368] on icon at bounding box center [974, 370] width 9 height 9
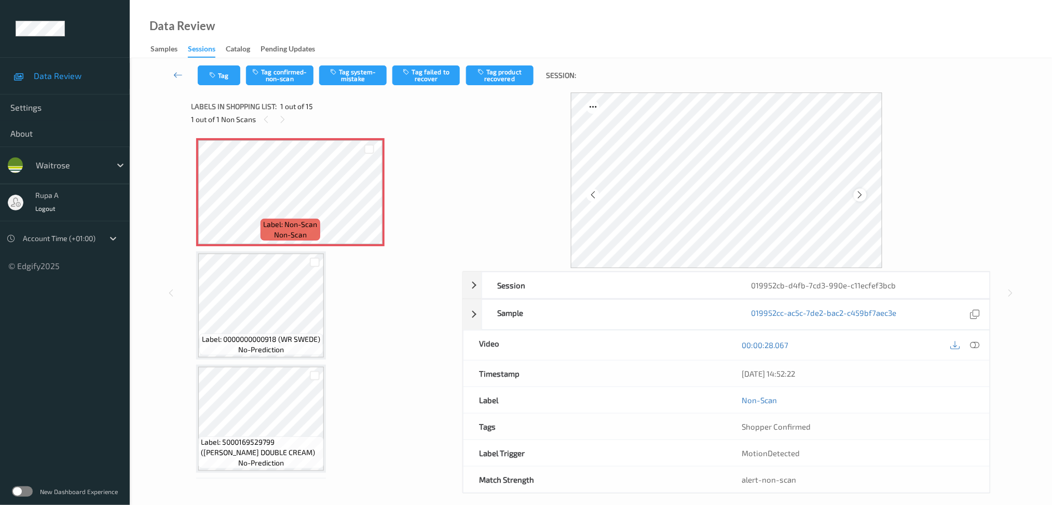
click at [858, 193] on icon at bounding box center [860, 194] width 9 height 9
click at [367, 72] on button "Tag system-mistake" at bounding box center [352, 75] width 67 height 20
click at [220, 77] on button "Tag" at bounding box center [219, 75] width 43 height 20
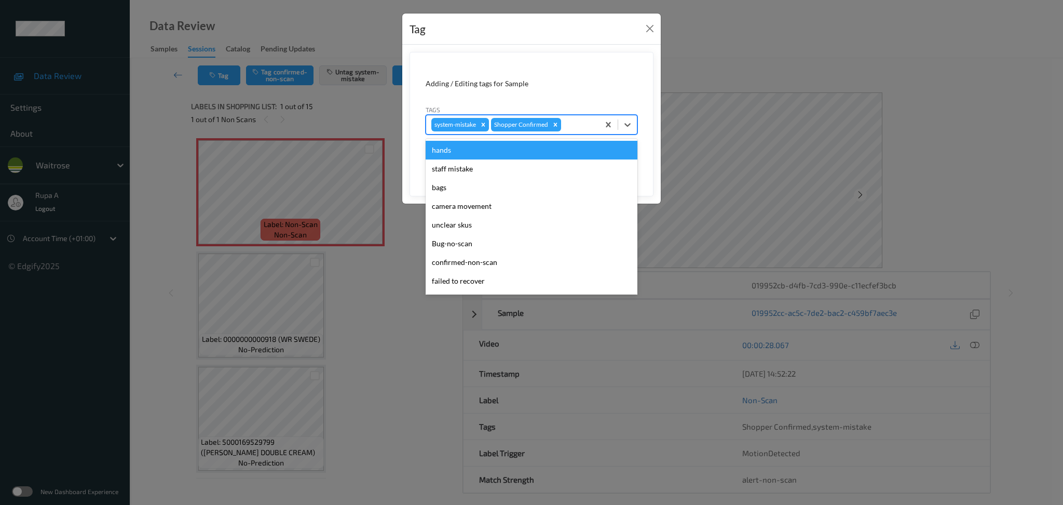
click at [582, 120] on div at bounding box center [578, 124] width 31 height 12
type input "un"
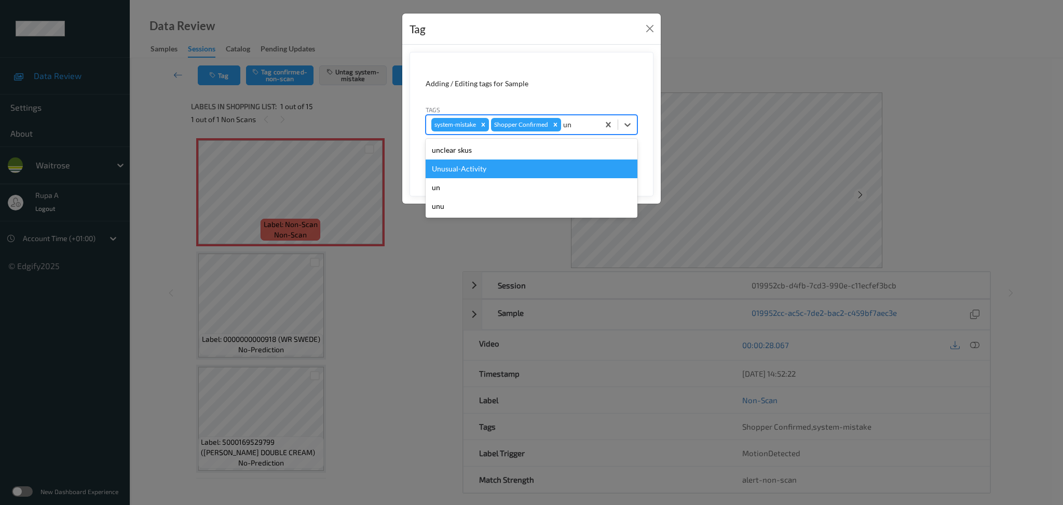
click at [512, 168] on div "Unusual-Activity" at bounding box center [532, 168] width 212 height 19
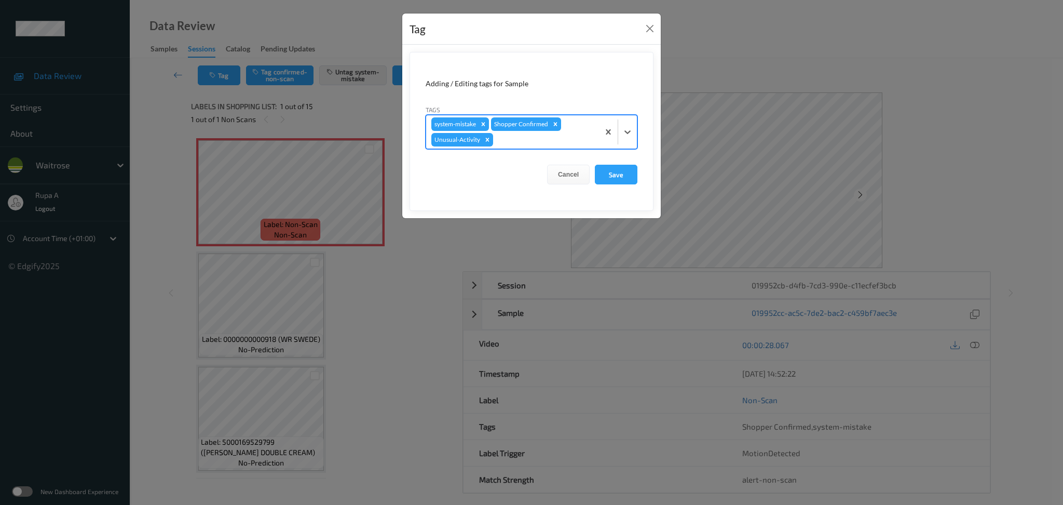
click at [545, 137] on div at bounding box center [544, 139] width 99 height 12
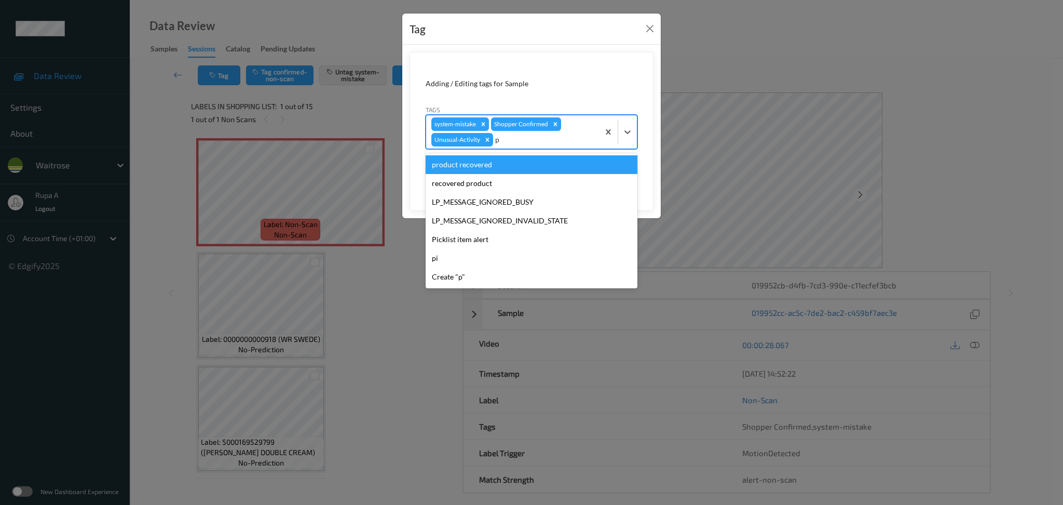
type input "pi"
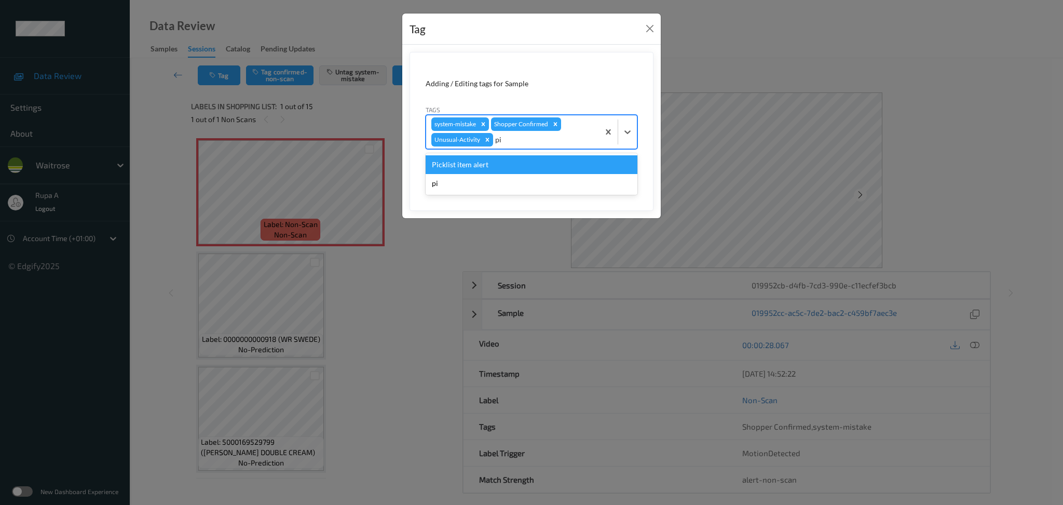
drag, startPoint x: 507, startPoint y: 166, endPoint x: 553, endPoint y: 164, distance: 46.7
click at [507, 165] on div "Picklist item alert" at bounding box center [532, 164] width 212 height 19
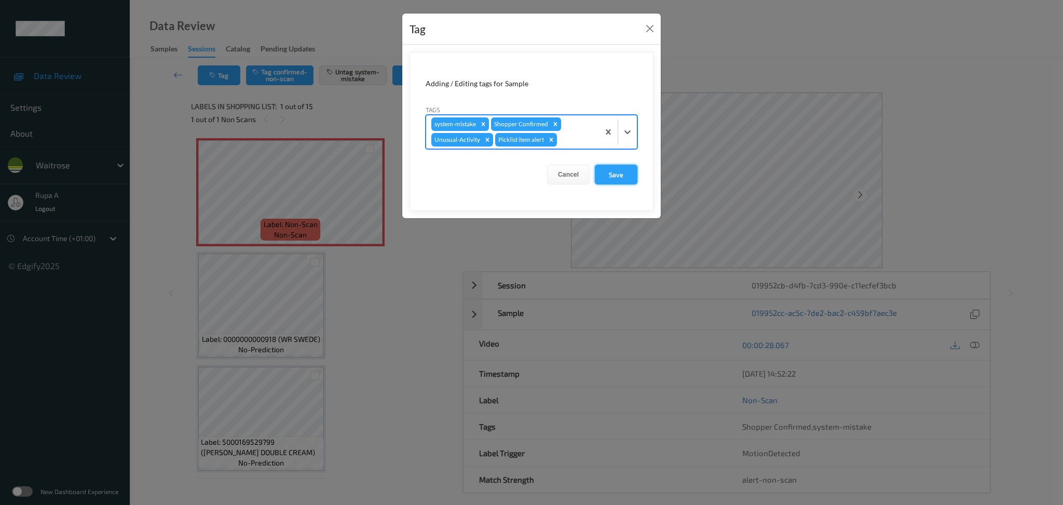
click at [611, 172] on button "Save" at bounding box center [616, 175] width 43 height 20
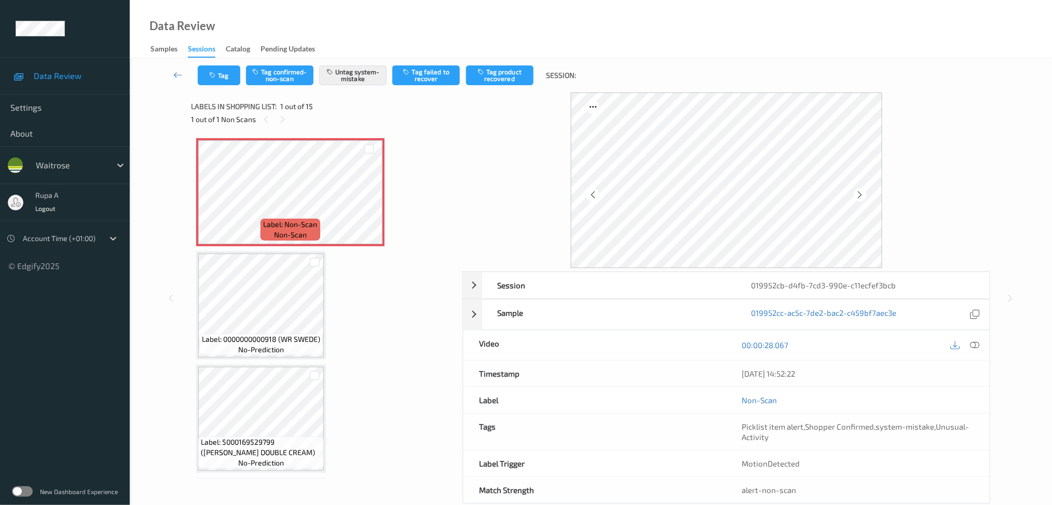
click at [982, 343] on div at bounding box center [975, 345] width 14 height 14
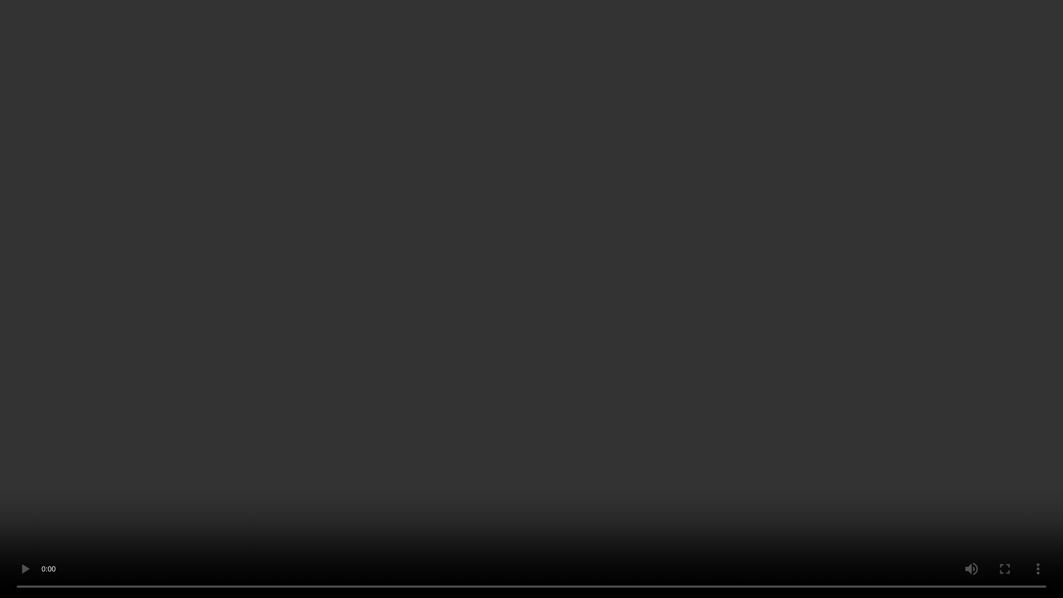
click at [637, 370] on video at bounding box center [531, 299] width 1063 height 598
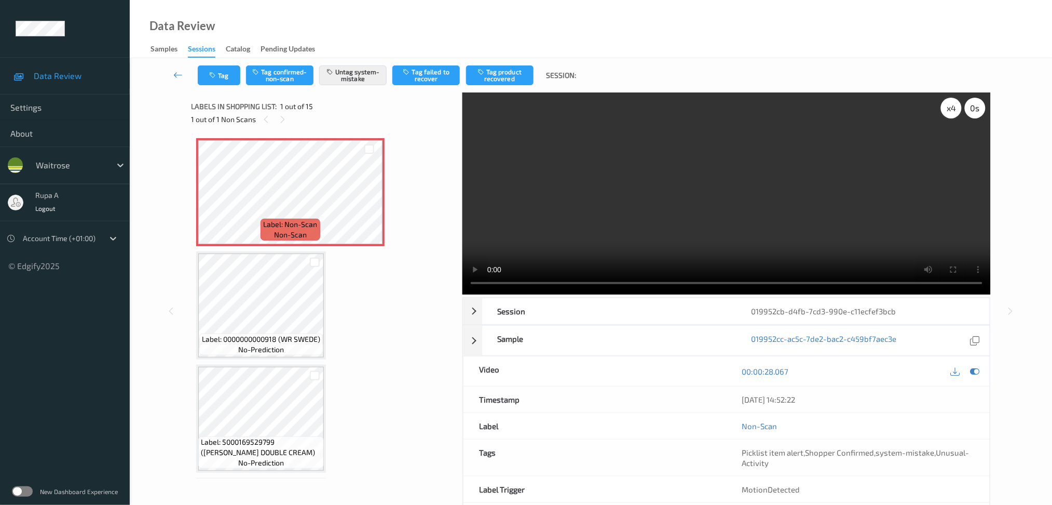
click at [960, 110] on div "x 4" at bounding box center [951, 108] width 21 height 21
click at [973, 370] on icon at bounding box center [974, 370] width 9 height 9
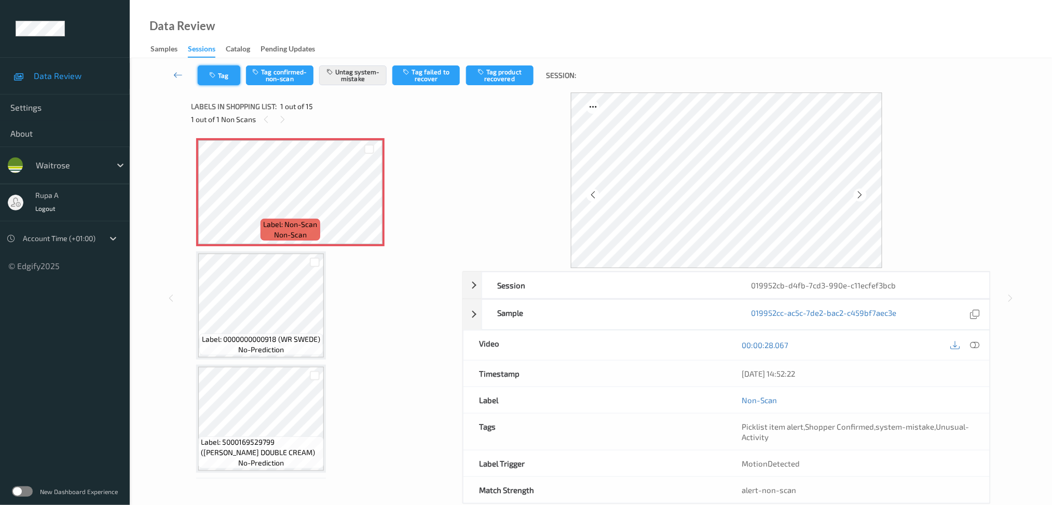
click at [224, 83] on button "Tag" at bounding box center [219, 75] width 43 height 20
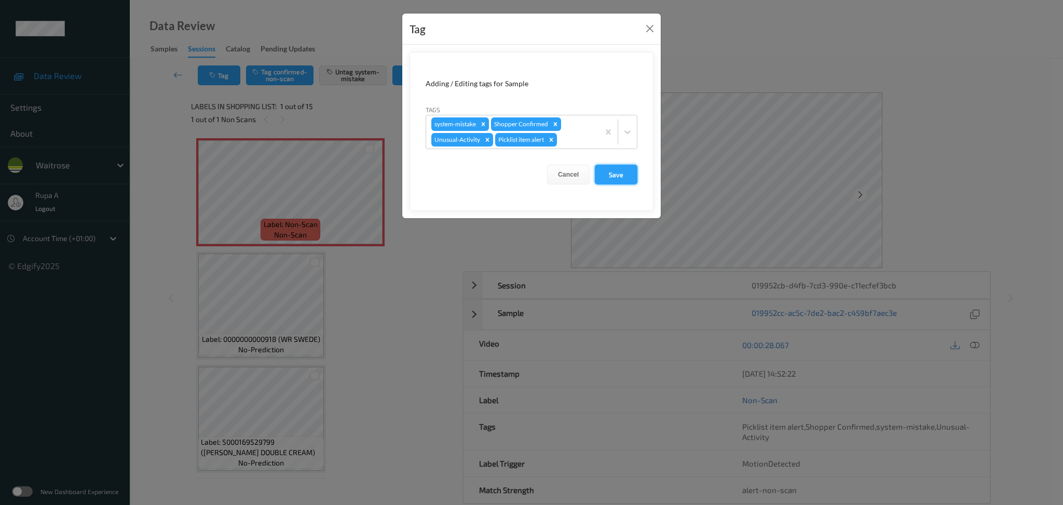
click at [604, 167] on button "Save" at bounding box center [616, 175] width 43 height 20
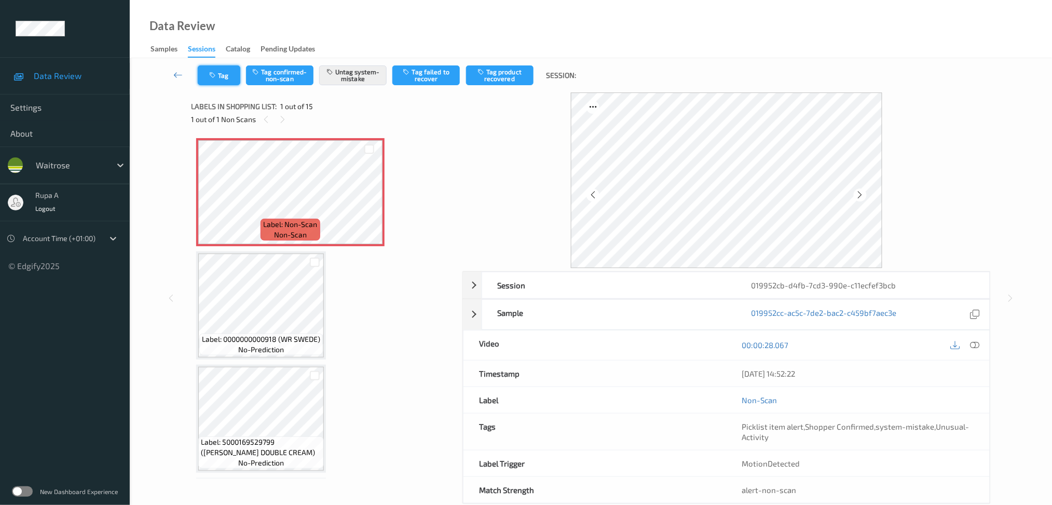
click at [214, 79] on button "Tag" at bounding box center [219, 75] width 43 height 20
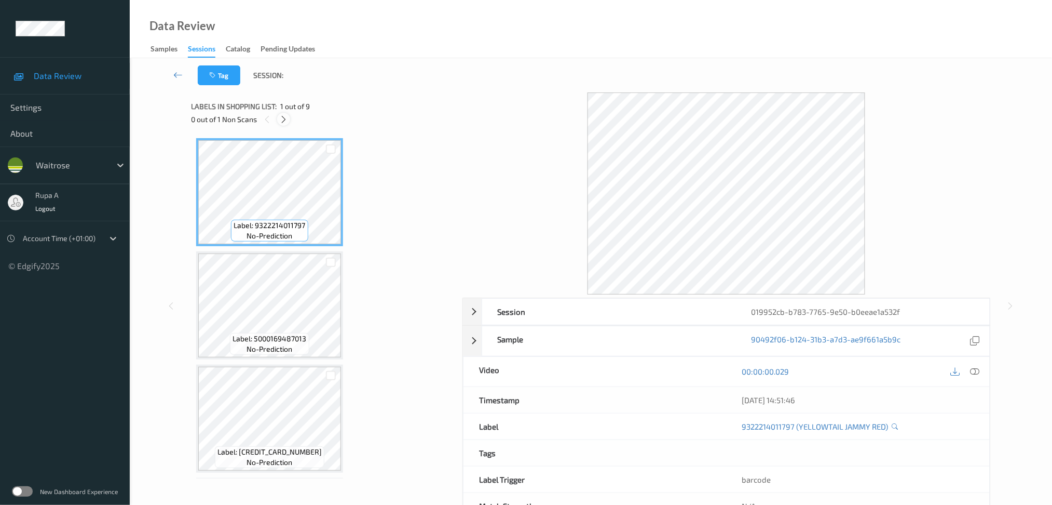
click at [280, 124] on div at bounding box center [283, 119] width 13 height 13
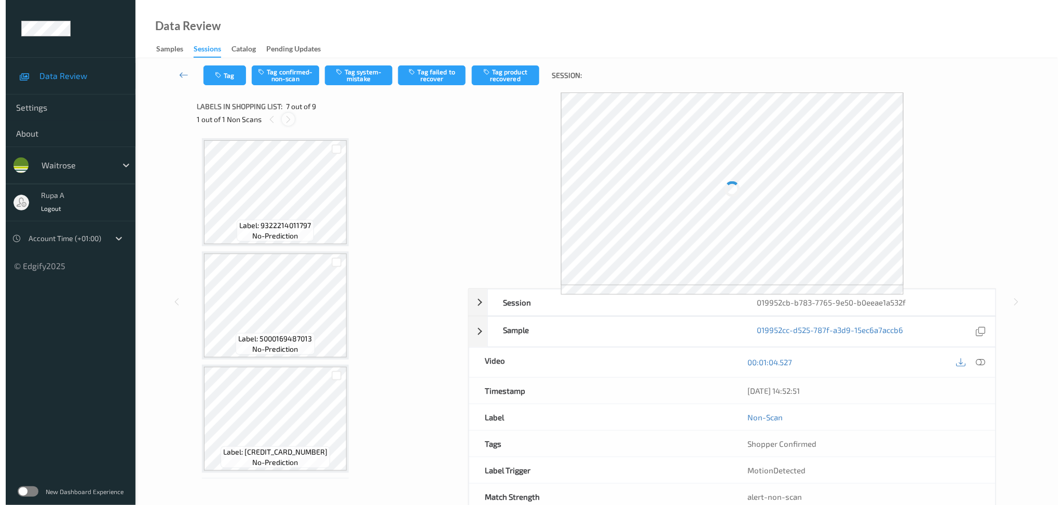
scroll to position [567, 0]
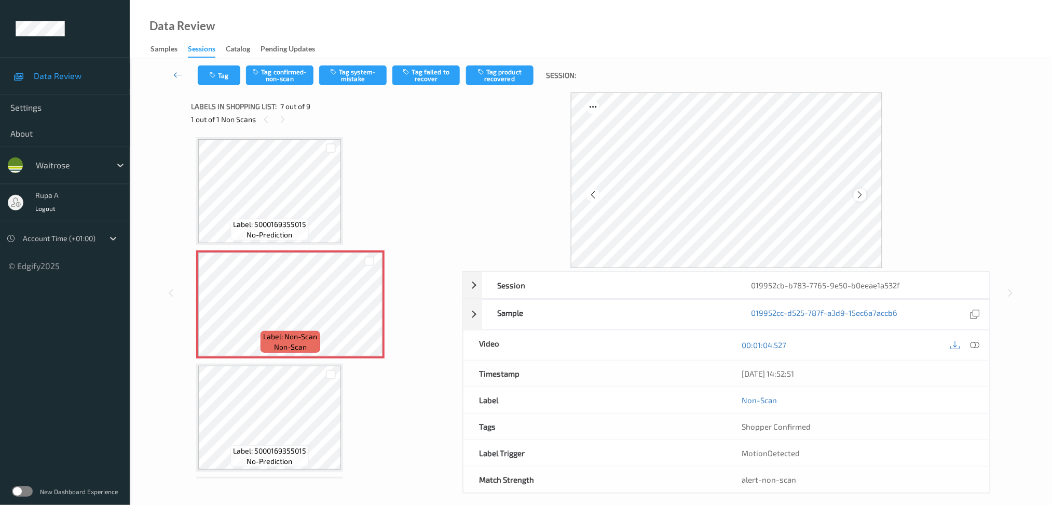
click at [859, 193] on icon at bounding box center [860, 194] width 9 height 9
click at [860, 193] on icon at bounding box center [860, 194] width 9 height 9
click at [974, 346] on icon at bounding box center [974, 344] width 9 height 9
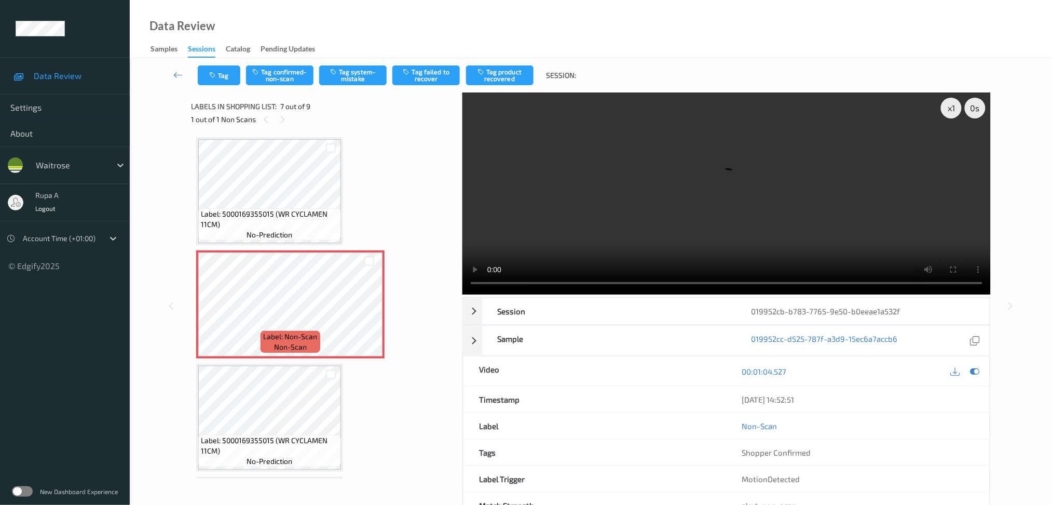
click at [979, 370] on icon at bounding box center [974, 370] width 9 height 9
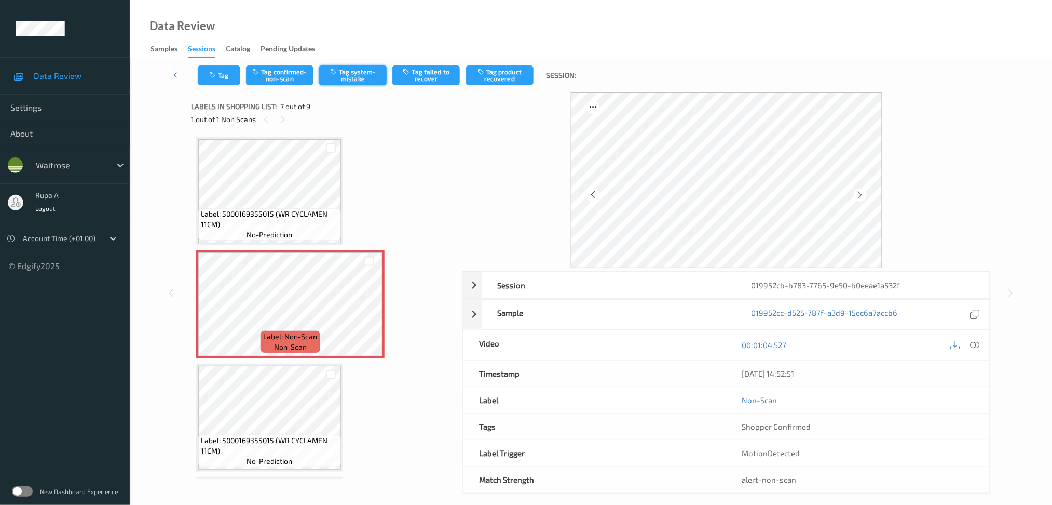
click at [361, 84] on button "Tag system-mistake" at bounding box center [352, 75] width 67 height 20
click at [210, 70] on button "Tag" at bounding box center [219, 75] width 43 height 20
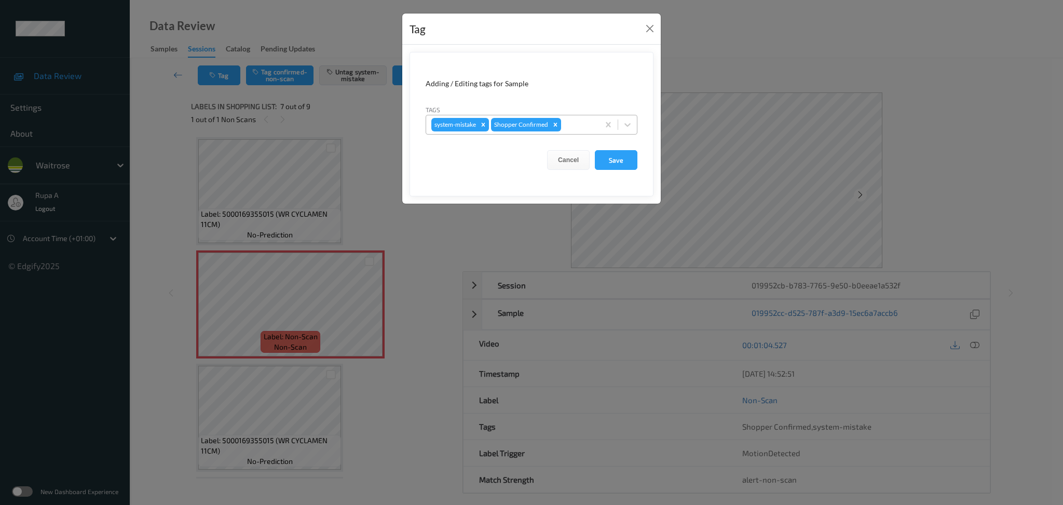
click at [575, 127] on div at bounding box center [578, 124] width 31 height 12
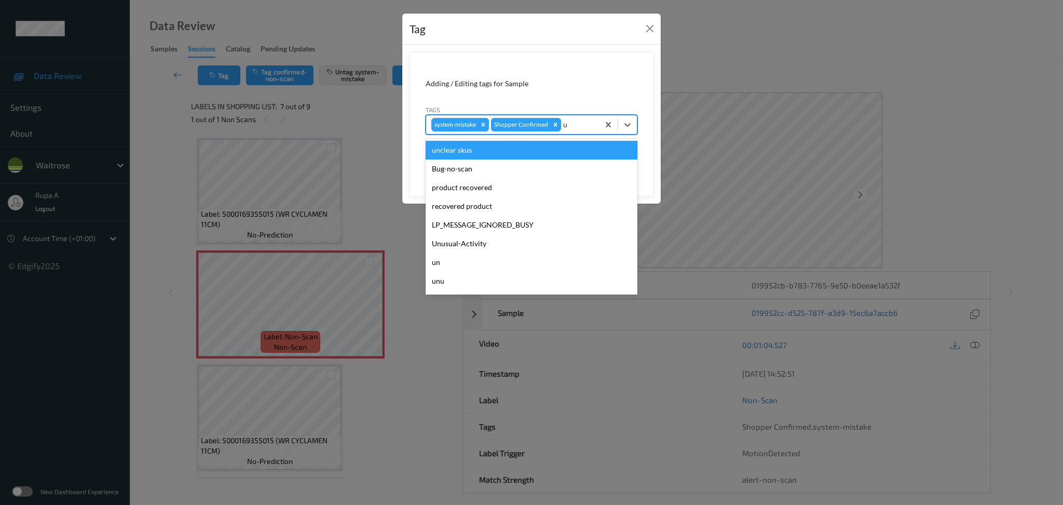
type input "un"
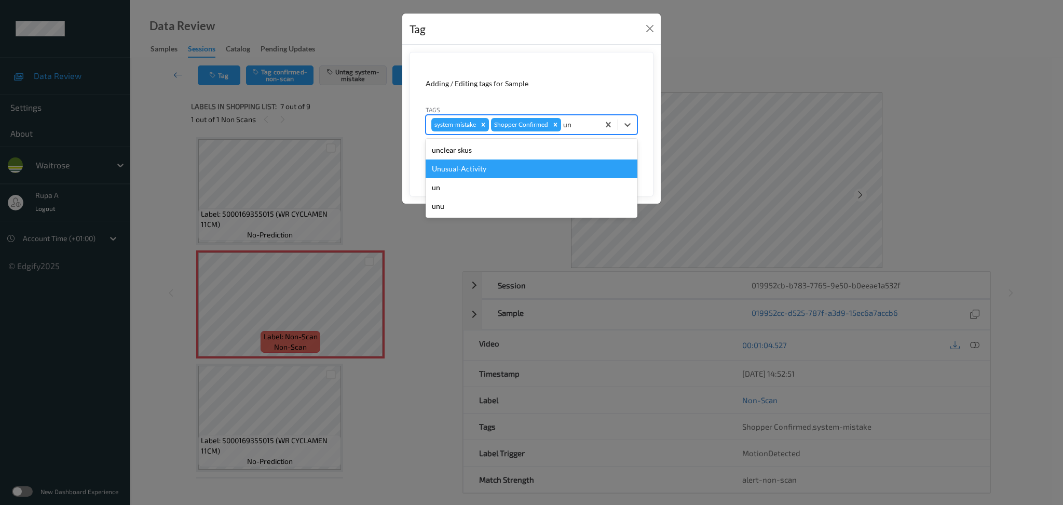
click at [538, 173] on div "Unusual-Activity" at bounding box center [532, 168] width 212 height 19
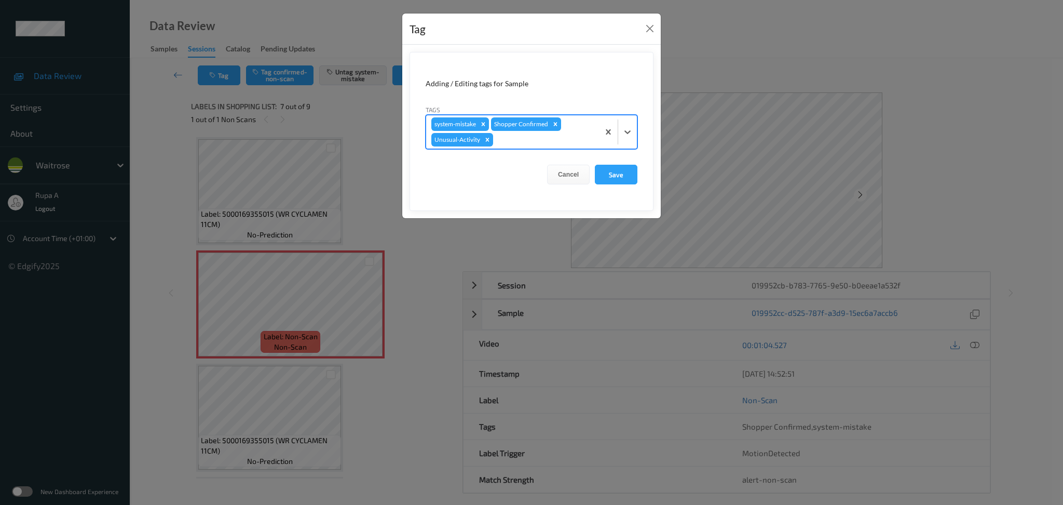
click at [641, 183] on form "Adding / Editing tags for Sample Tags option Unusual-Activity, selected. Select…" at bounding box center [532, 131] width 244 height 159
click at [625, 177] on button "Save" at bounding box center [616, 175] width 43 height 20
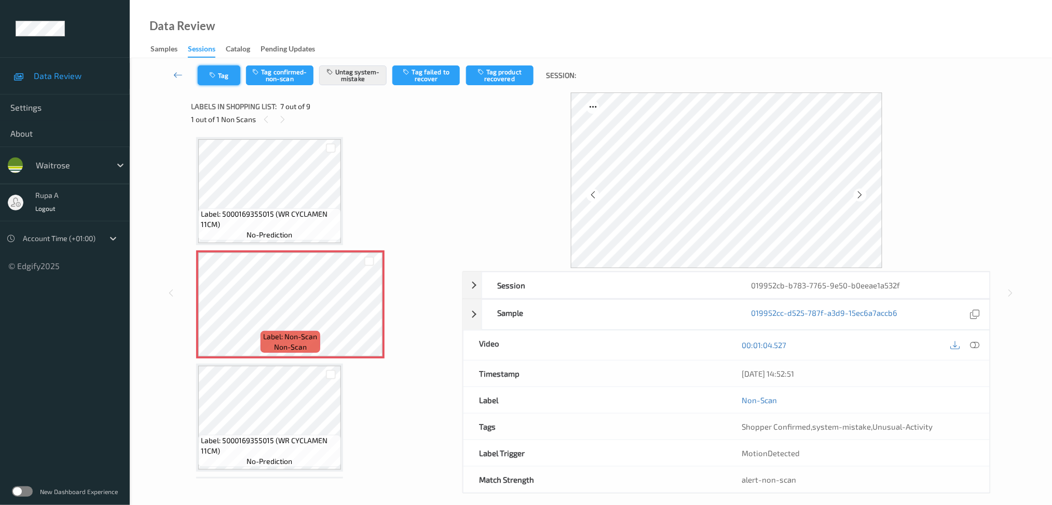
click at [222, 81] on button "Tag" at bounding box center [219, 75] width 43 height 20
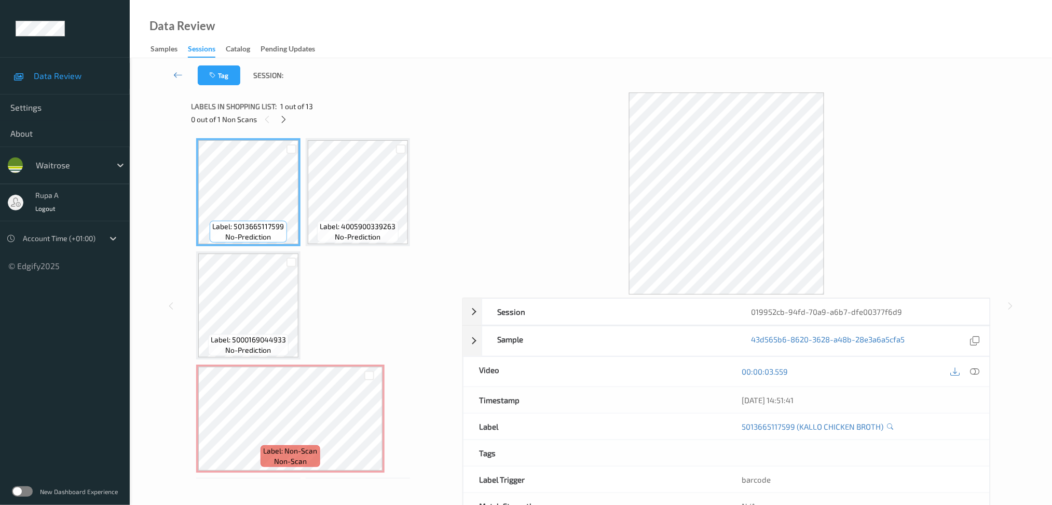
click at [279, 117] on icon at bounding box center [283, 119] width 9 height 9
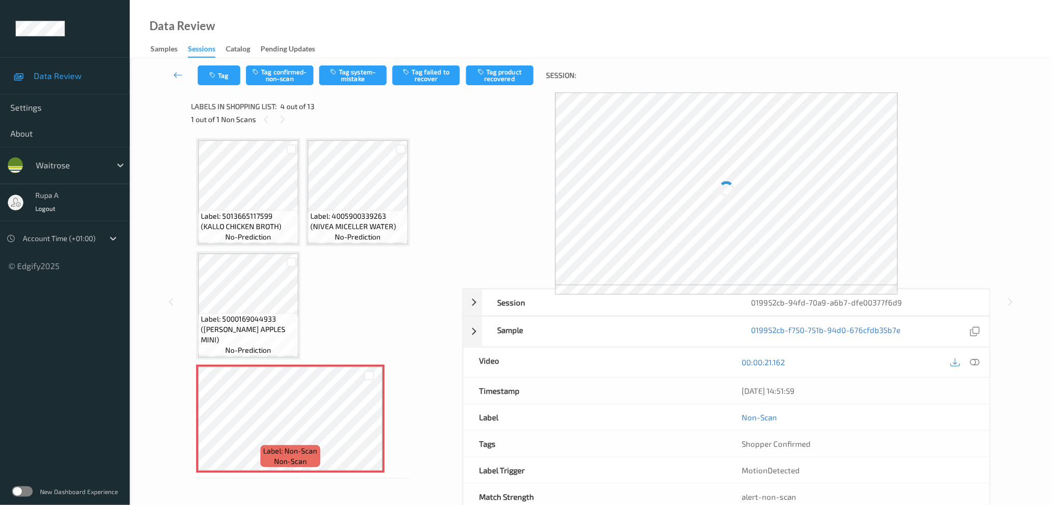
scroll to position [117, 0]
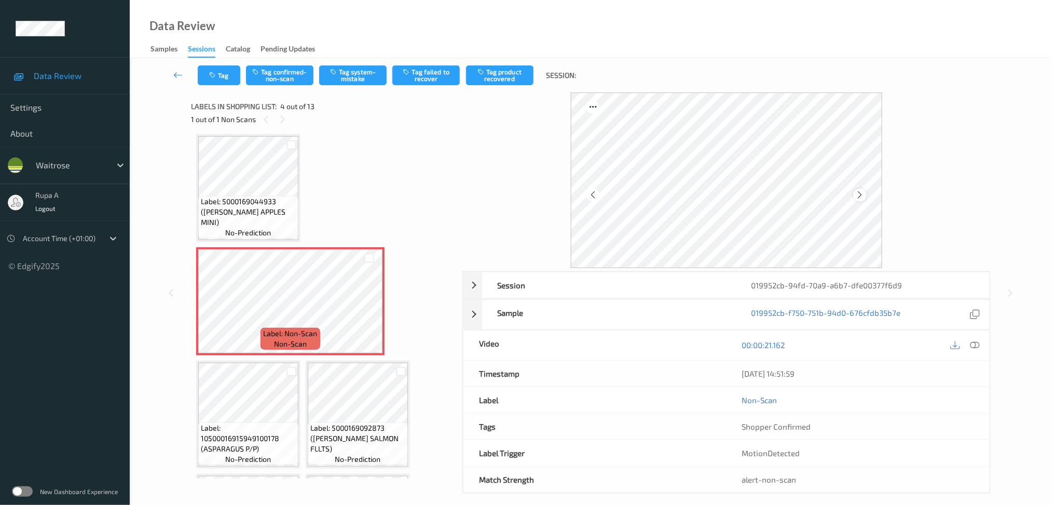
click at [860, 192] on icon at bounding box center [860, 194] width 9 height 9
click at [862, 192] on icon at bounding box center [860, 194] width 9 height 9
click at [290, 328] on span "Label: Non-Scan" at bounding box center [291, 333] width 54 height 10
click at [866, 196] on div at bounding box center [860, 194] width 13 height 13
click at [973, 345] on icon at bounding box center [974, 344] width 9 height 9
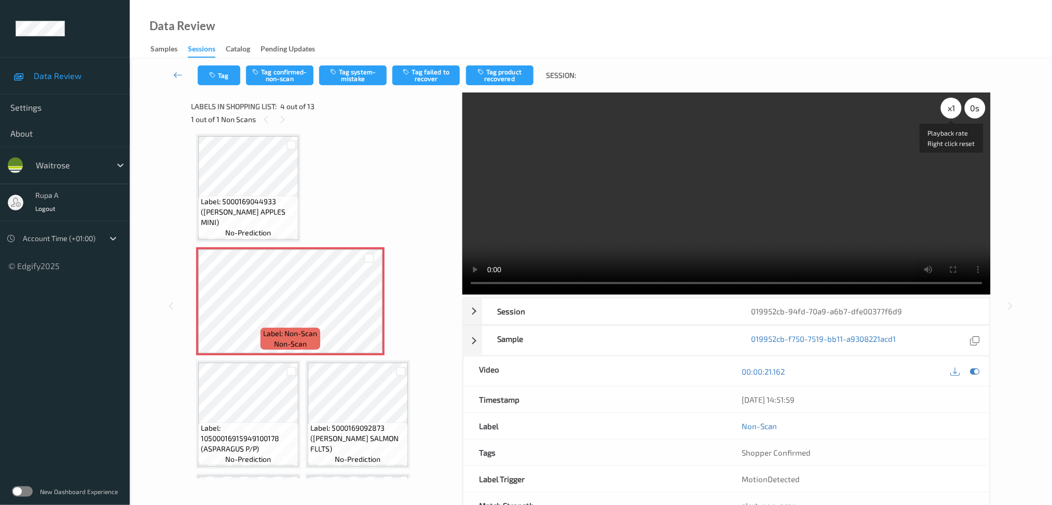
click at [949, 111] on div "x 1" at bounding box center [951, 108] width 21 height 21
click at [973, 370] on icon at bounding box center [974, 370] width 9 height 9
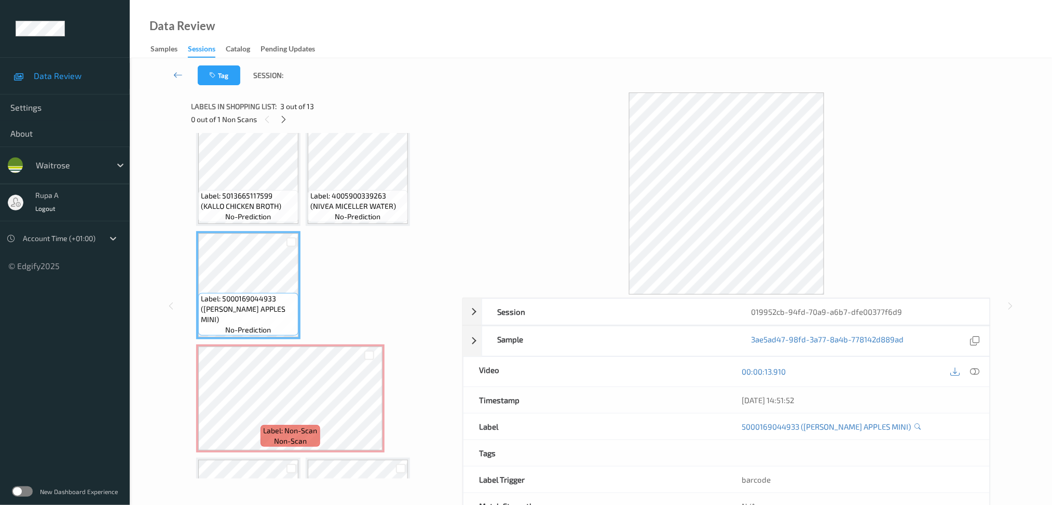
scroll to position [0, 0]
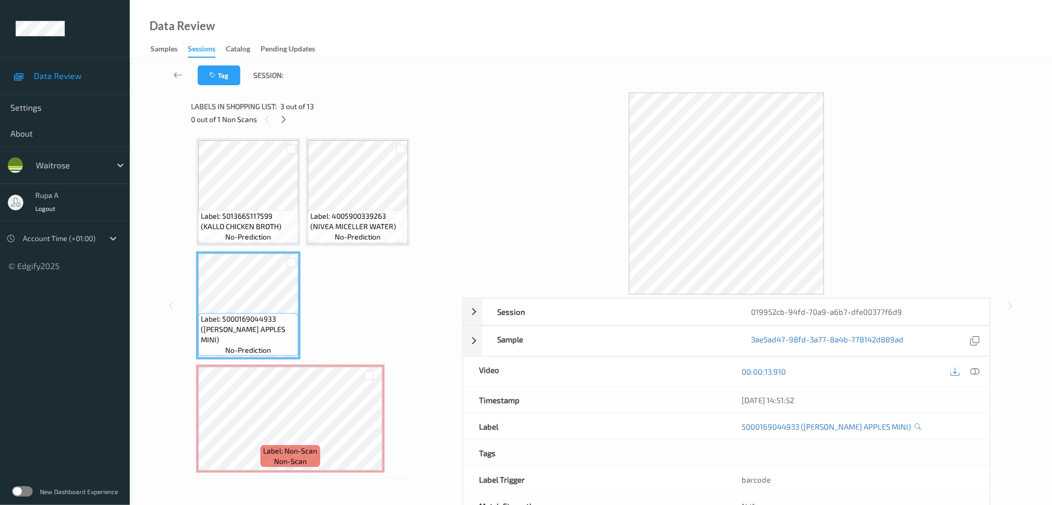
click at [352, 216] on span "Label: 4005900339263 (NIVEA MICELLER WATER)" at bounding box center [357, 221] width 95 height 21
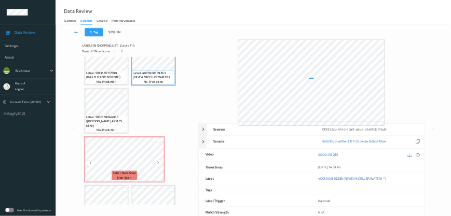
scroll to position [138, 0]
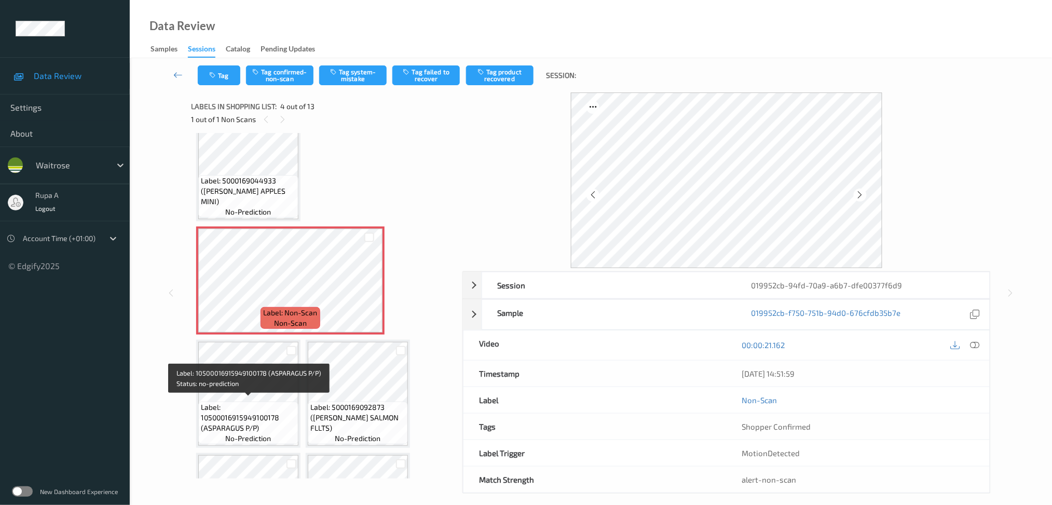
click at [227, 412] on span "Label: 10500016915949100178 (ASPARAGUS P/P)" at bounding box center [248, 417] width 95 height 31
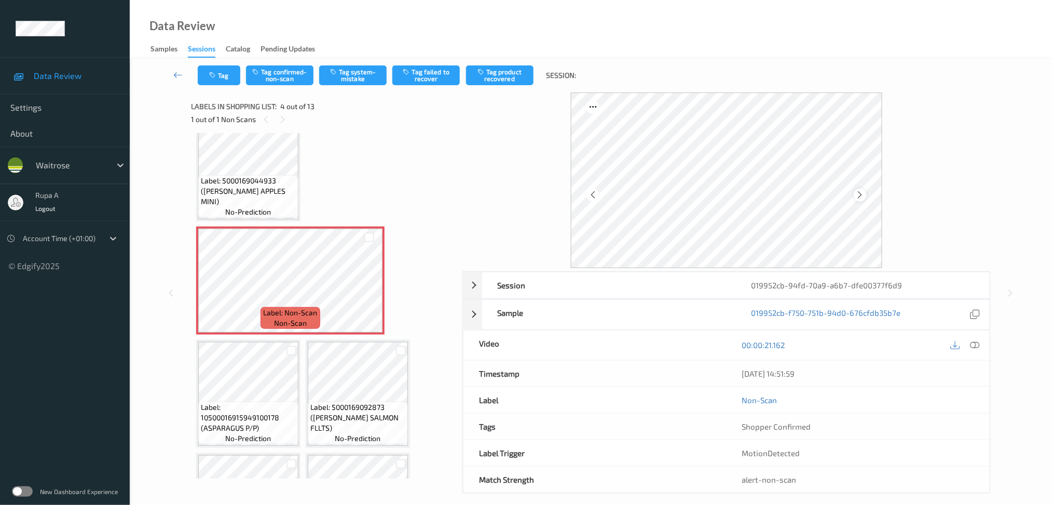
click at [859, 194] on icon at bounding box center [860, 194] width 9 height 9
click at [862, 193] on icon at bounding box center [860, 194] width 9 height 9
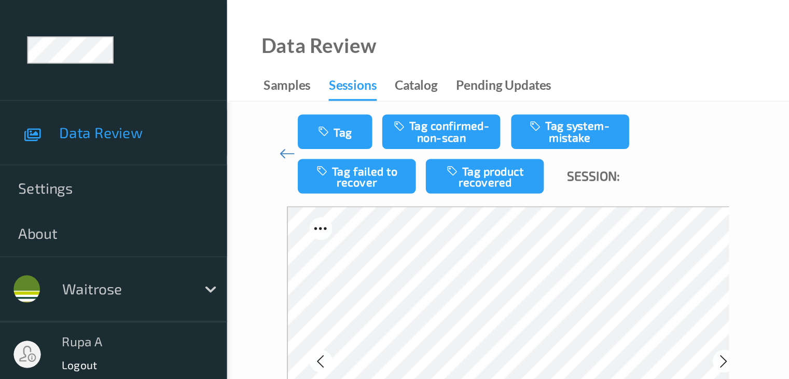
scroll to position [139, 0]
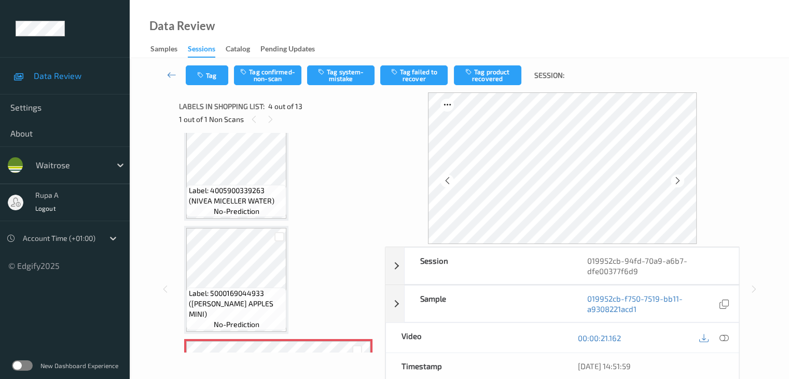
click at [736, 189] on div at bounding box center [562, 168] width 355 height 152
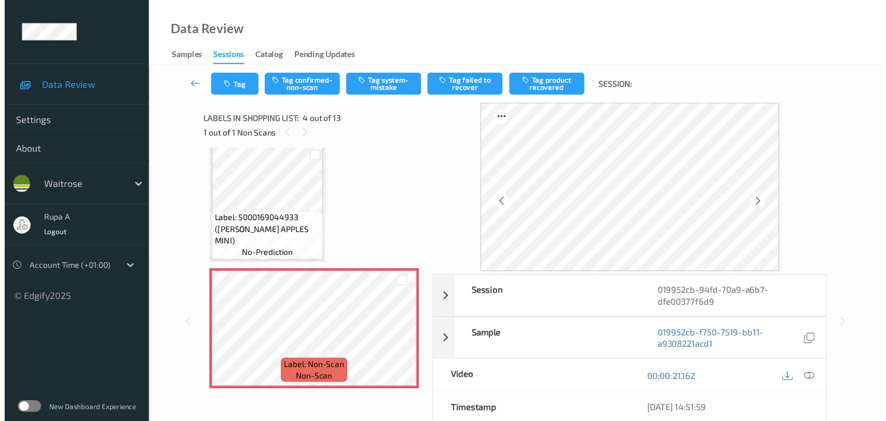
scroll to position [242, 0]
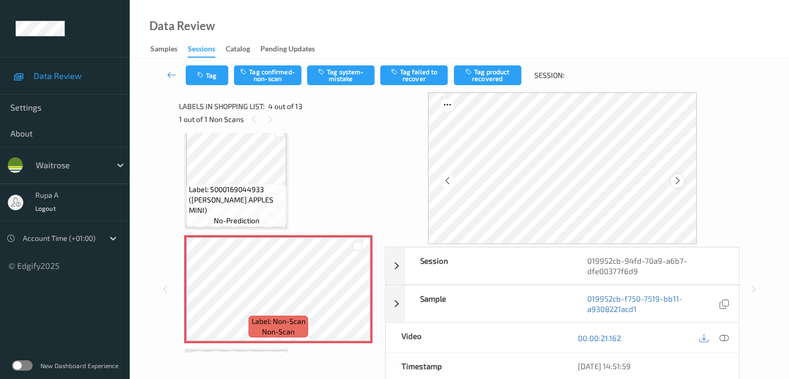
click at [681, 176] on icon at bounding box center [677, 180] width 9 height 9
click at [724, 336] on icon at bounding box center [723, 337] width 9 height 9
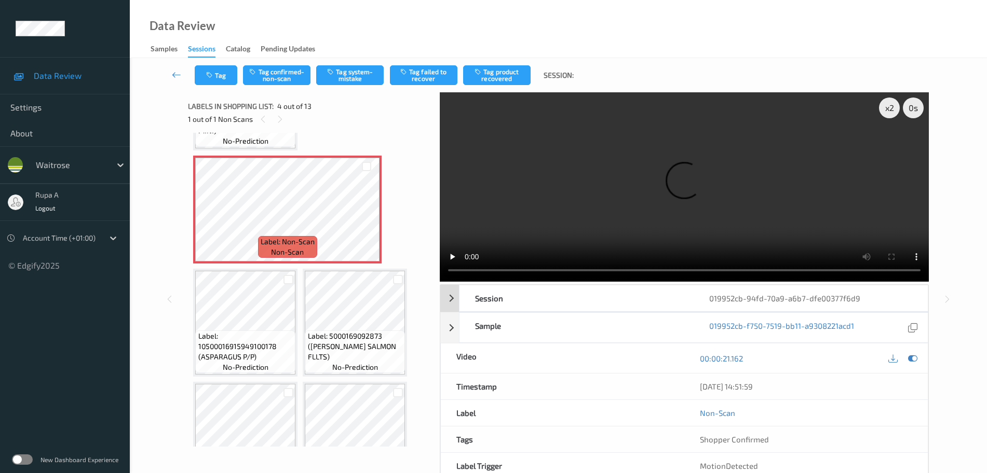
scroll to position [178, 0]
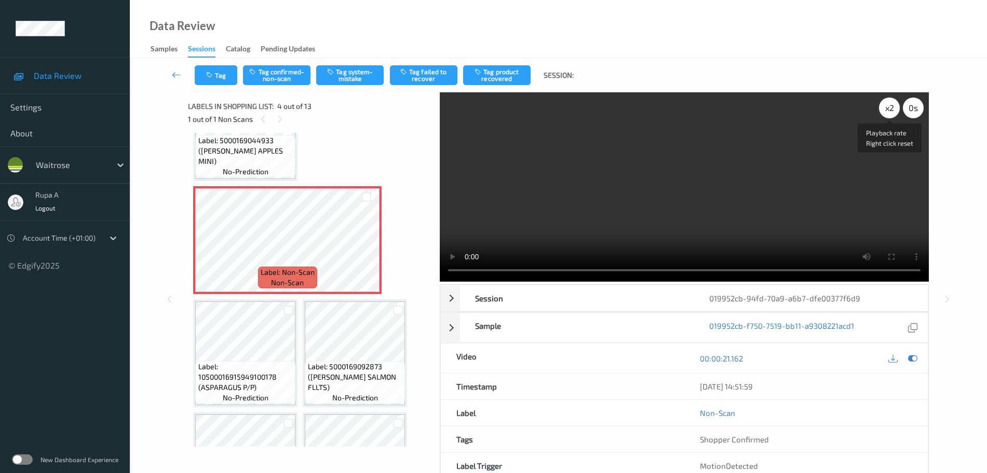
click at [883, 111] on div "x 2" at bounding box center [889, 108] width 21 height 21
click at [910, 361] on icon at bounding box center [912, 358] width 9 height 9
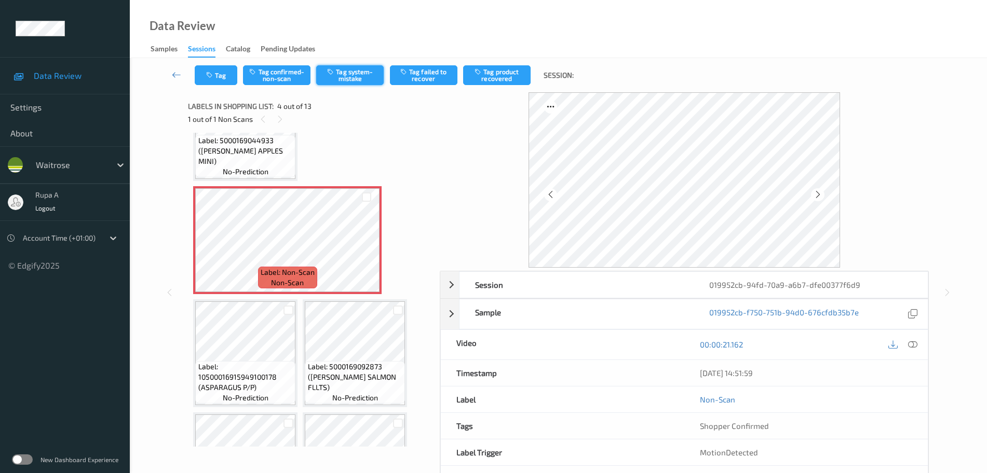
click at [344, 79] on button "Tag system-mistake" at bounding box center [349, 75] width 67 height 20
click at [209, 84] on button "Tag" at bounding box center [216, 75] width 43 height 20
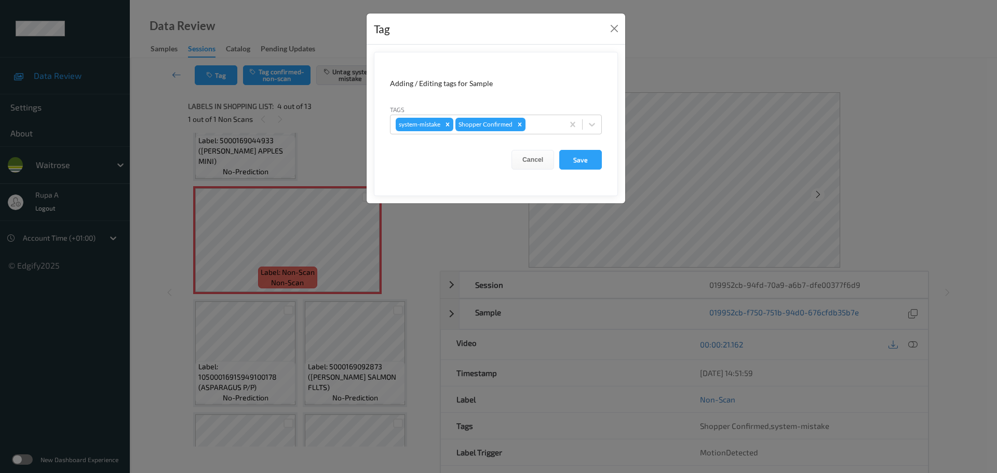
click at [547, 136] on form "Adding / Editing tags for Sample Tags system-mistake Shopper Confirmed Cancel S…" at bounding box center [496, 124] width 244 height 144
click at [546, 120] on div at bounding box center [542, 124] width 31 height 12
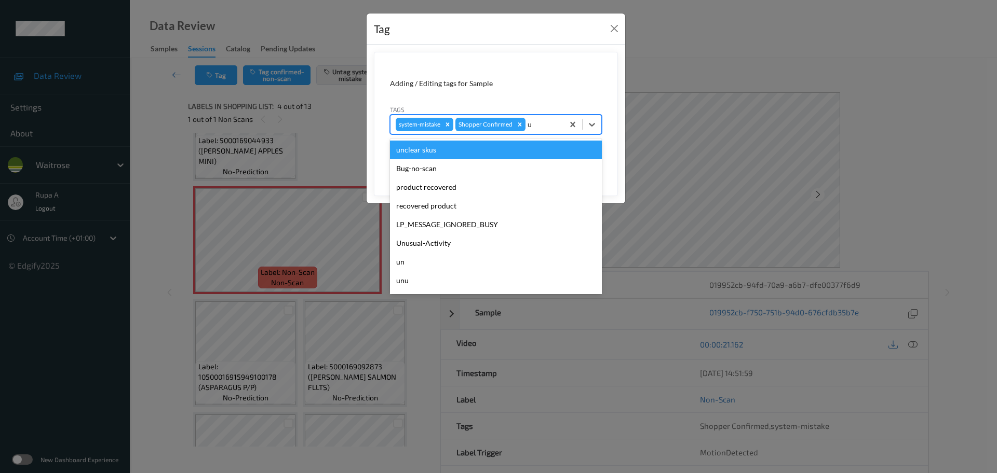
type input "un"
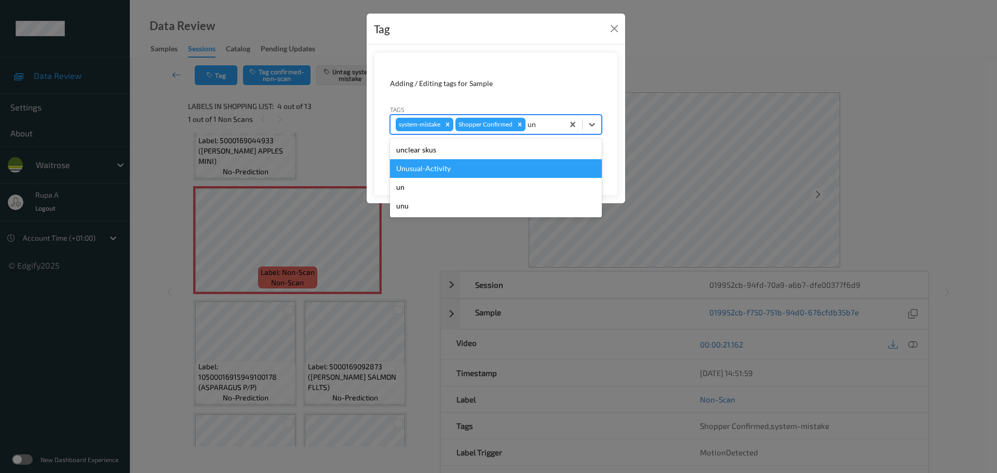
click at [474, 165] on div "Unusual-Activity" at bounding box center [496, 168] width 212 height 19
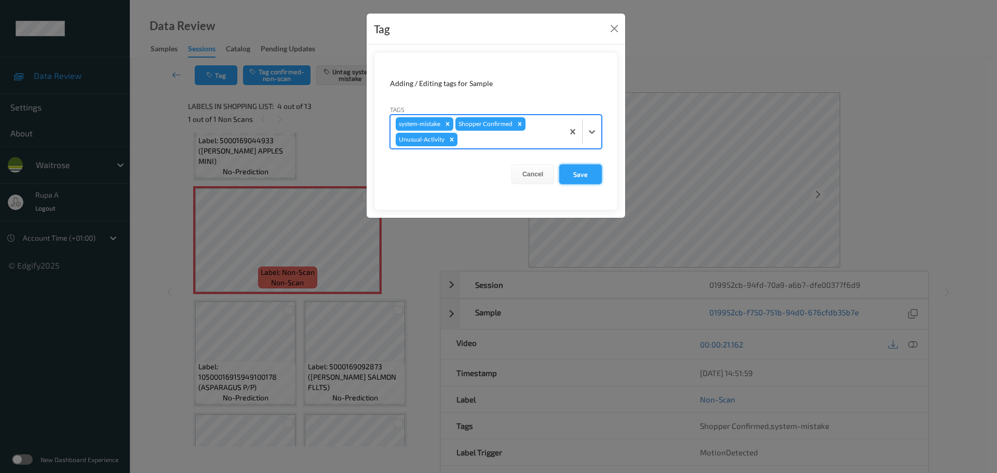
click at [585, 180] on button "Save" at bounding box center [580, 175] width 43 height 20
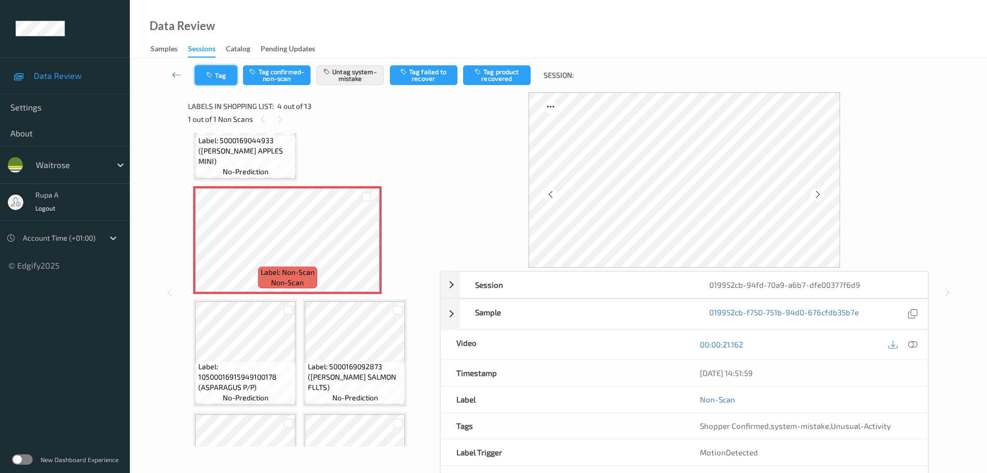
click at [217, 75] on button "Tag" at bounding box center [216, 75] width 43 height 20
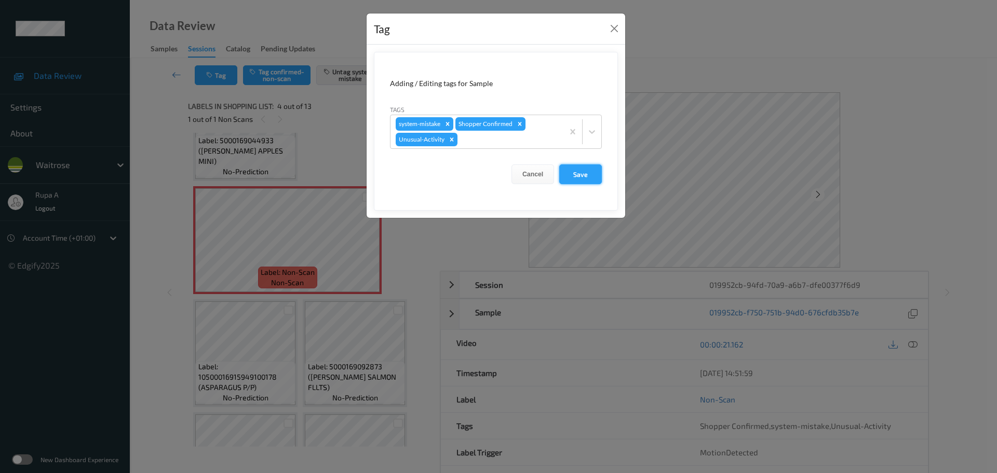
click at [584, 174] on button "Save" at bounding box center [580, 175] width 43 height 20
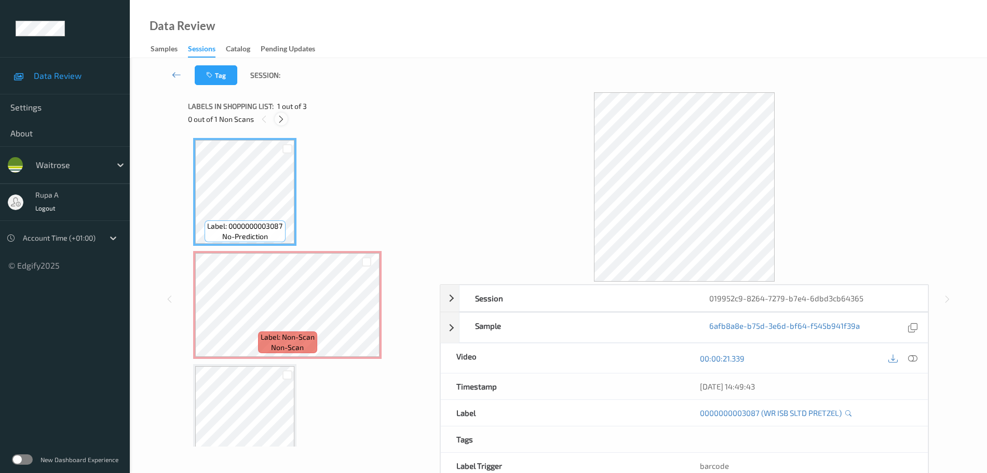
click at [281, 118] on icon at bounding box center [281, 119] width 9 height 9
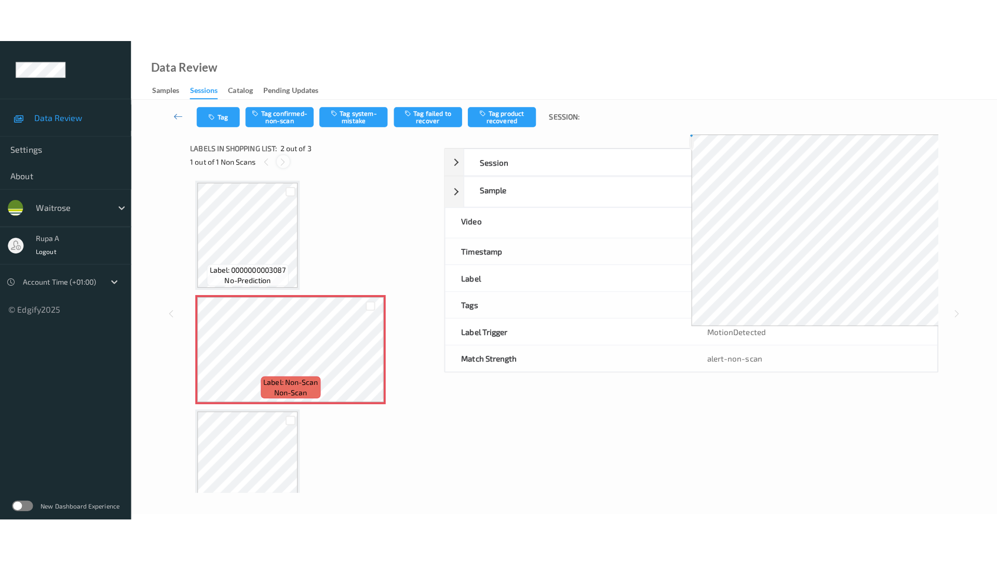
scroll to position [5, 0]
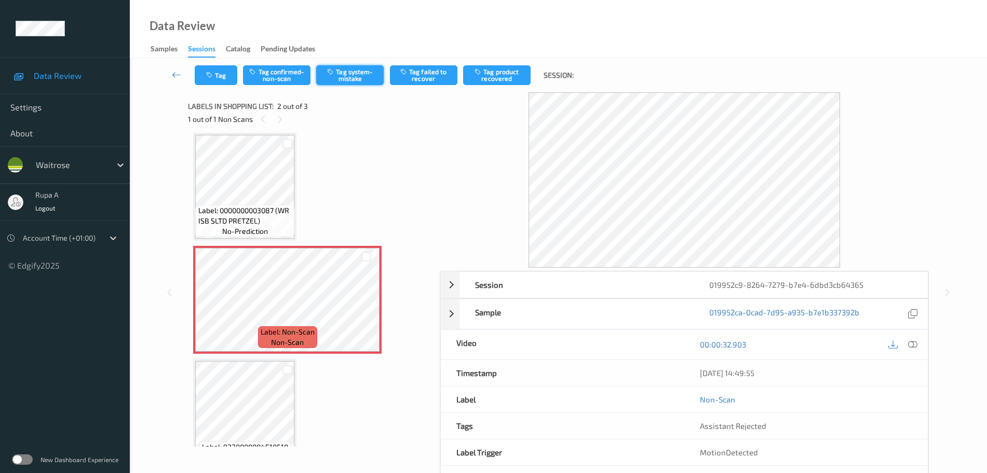
click at [356, 78] on button "Tag system-mistake" at bounding box center [349, 75] width 67 height 20
click at [213, 65] on div "Tag Tag confirmed-non-scan Untag system-mistake Tag failed to recover Tag produ…" at bounding box center [558, 75] width 814 height 34
click at [217, 79] on button "Tag" at bounding box center [216, 75] width 43 height 20
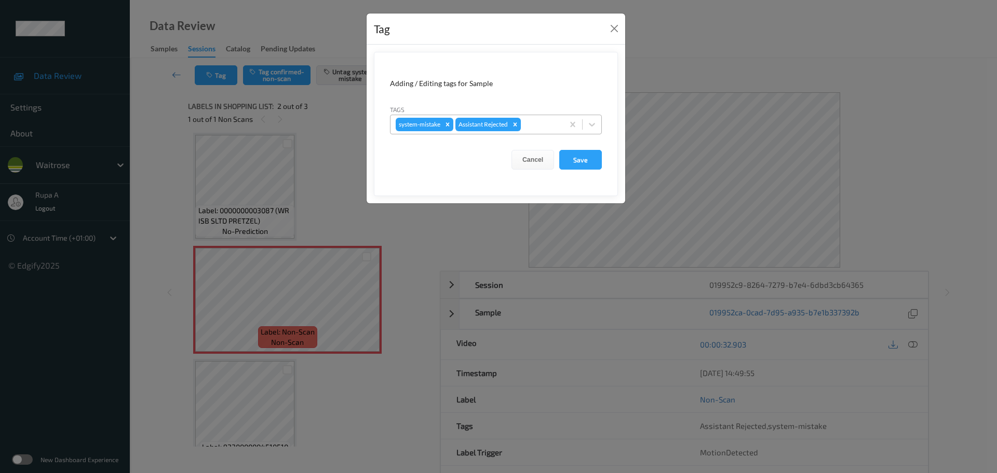
click at [533, 117] on div "system-mistake Assistant Rejected" at bounding box center [476, 125] width 173 height 18
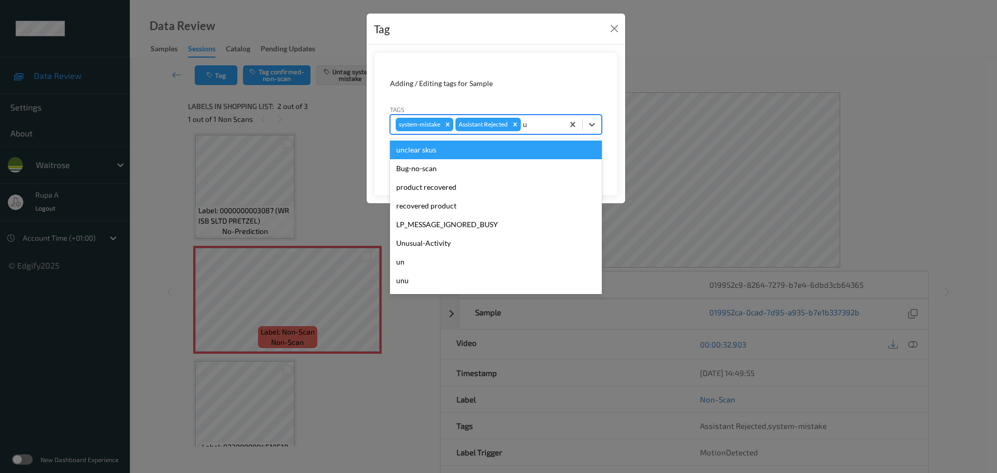
type input "un"
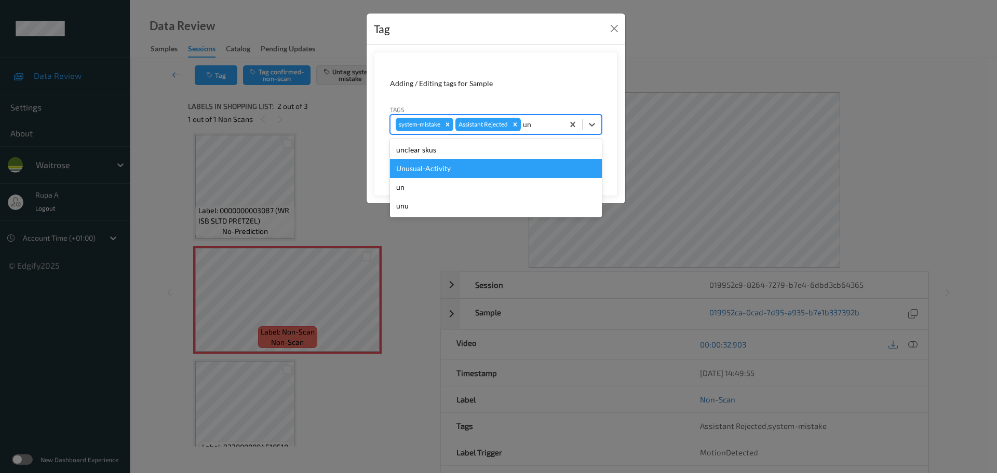
click at [500, 167] on div "Unusual-Activity" at bounding box center [496, 168] width 212 height 19
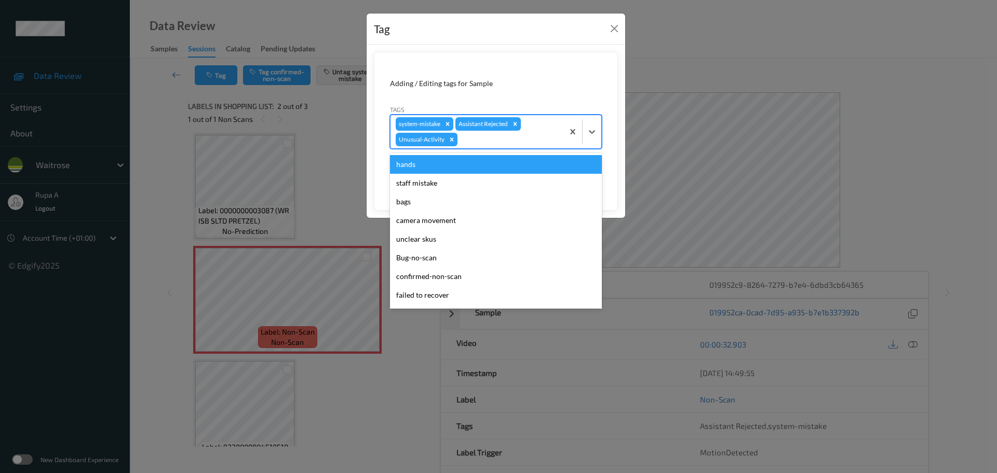
click at [532, 143] on div at bounding box center [508, 139] width 99 height 12
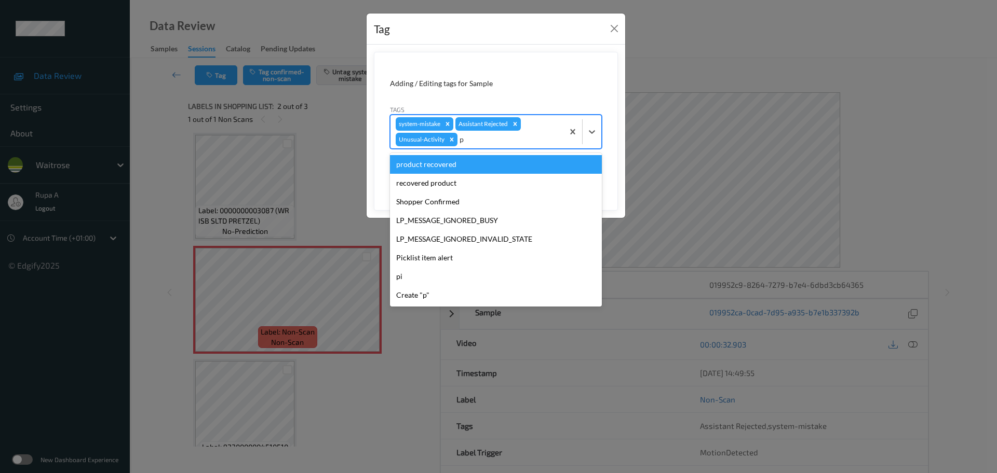
type input "pi"
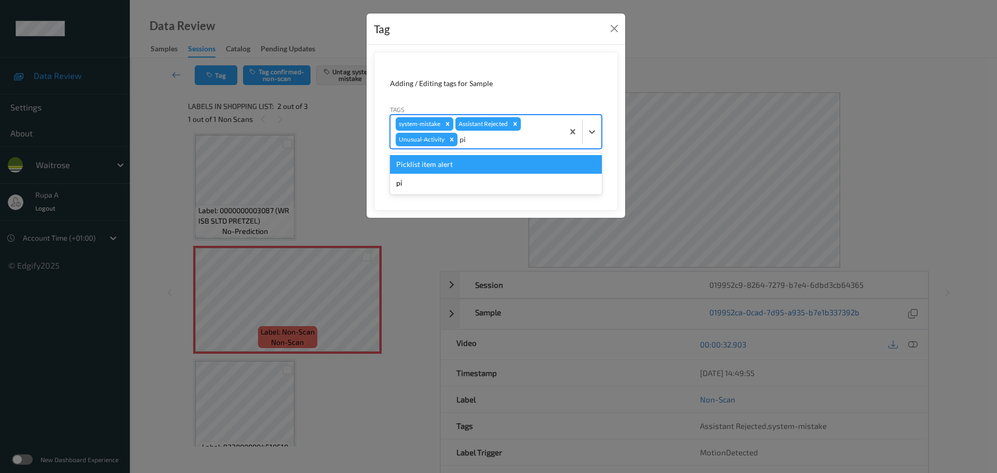
click at [499, 163] on div "Picklist item alert" at bounding box center [496, 164] width 212 height 19
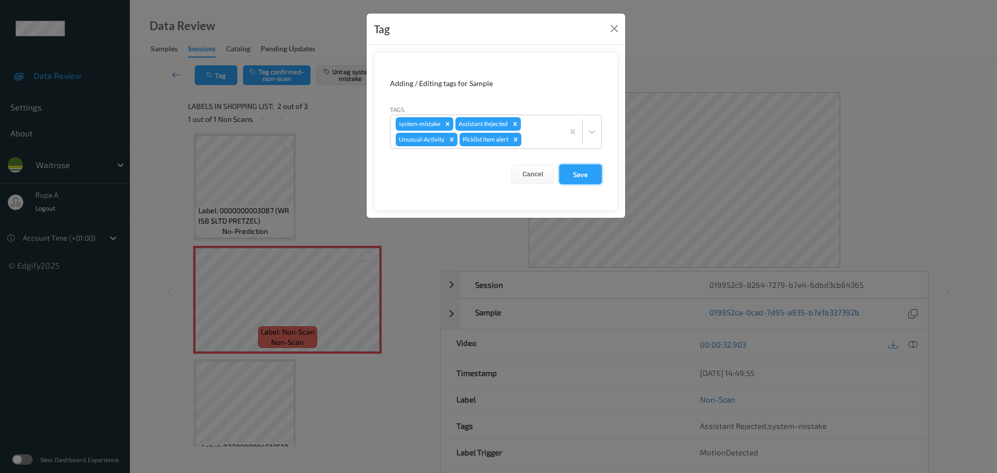
click at [582, 174] on button "Save" at bounding box center [580, 175] width 43 height 20
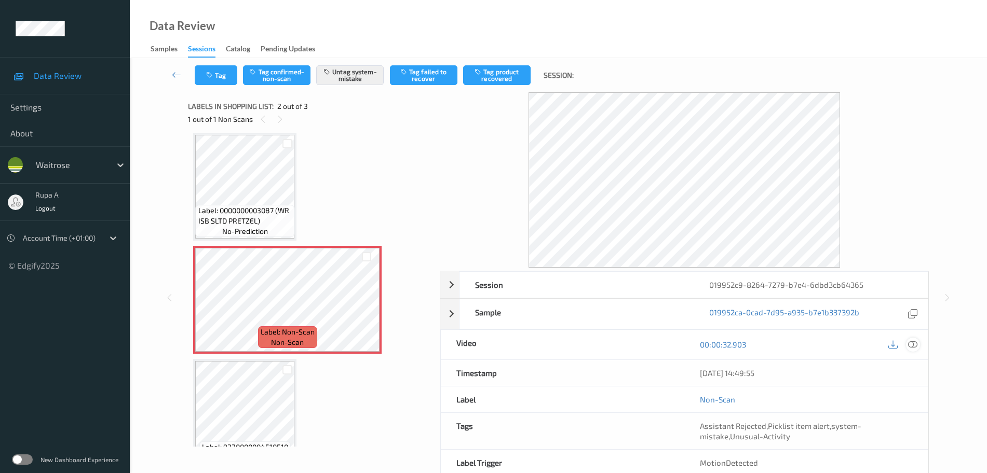
click at [919, 345] on div at bounding box center [913, 345] width 14 height 14
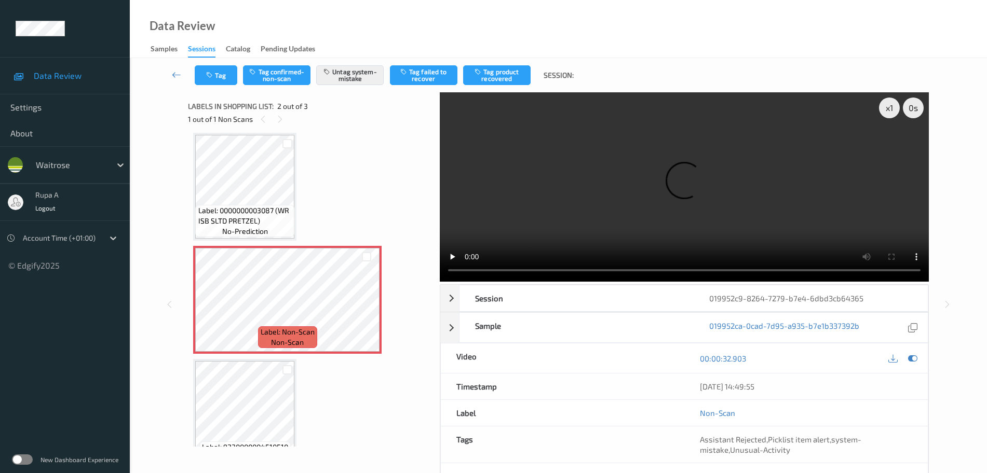
scroll to position [0, 0]
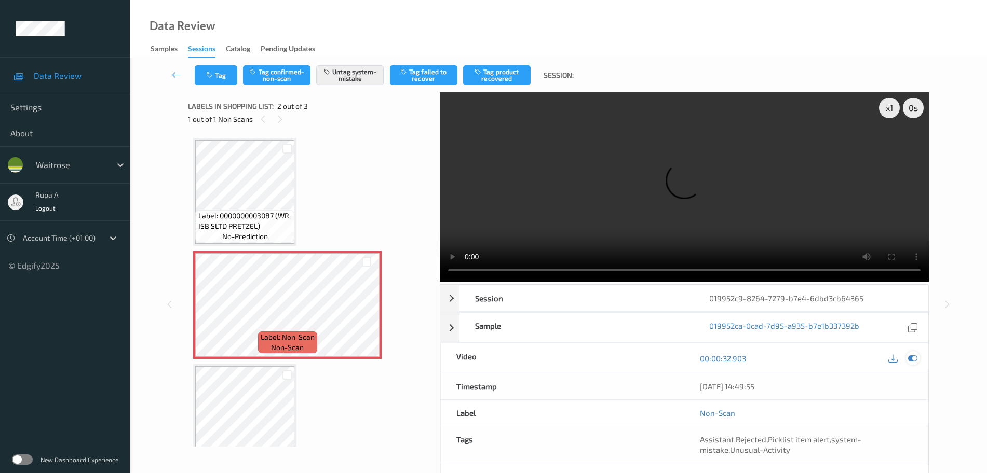
click at [913, 358] on icon at bounding box center [912, 358] width 9 height 9
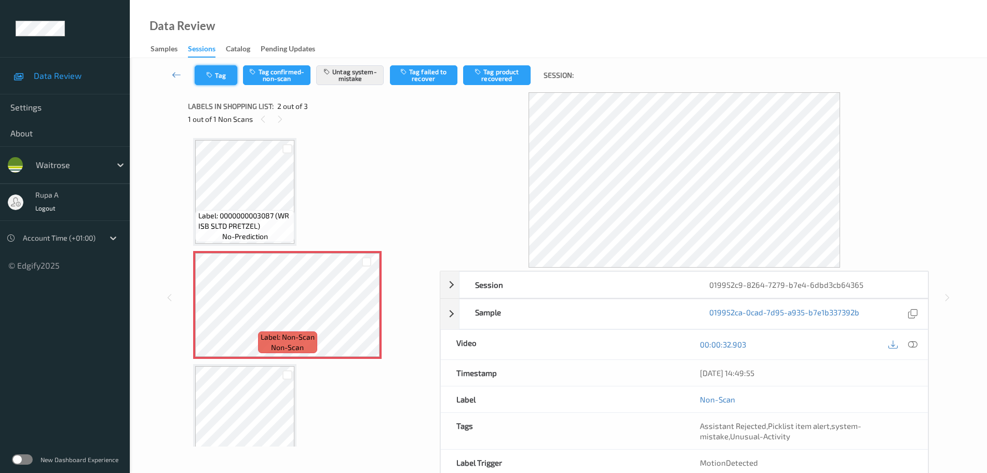
click at [213, 85] on button "Tag" at bounding box center [216, 75] width 43 height 20
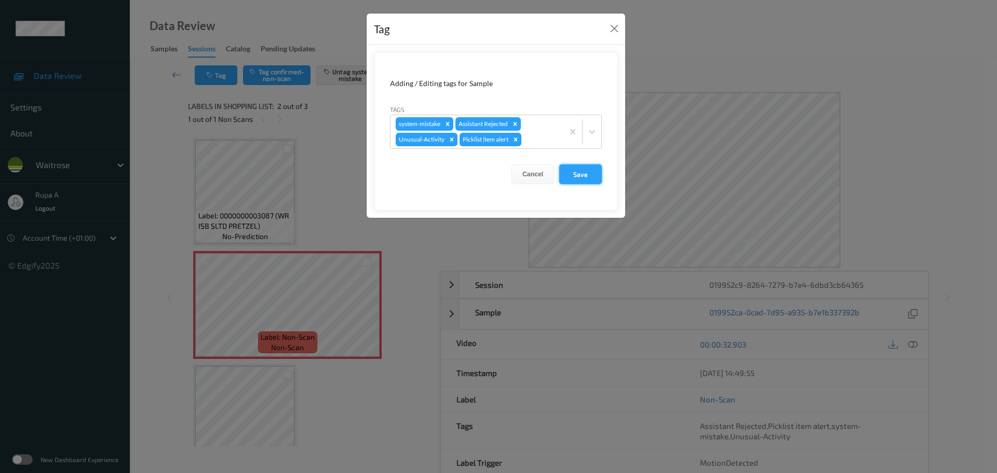
click at [577, 176] on button "Save" at bounding box center [580, 175] width 43 height 20
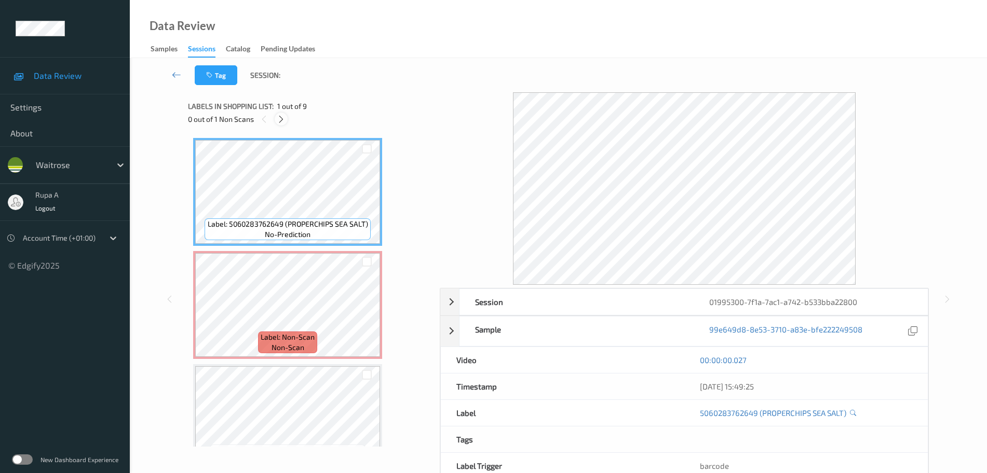
click at [282, 117] on icon at bounding box center [281, 119] width 9 height 9
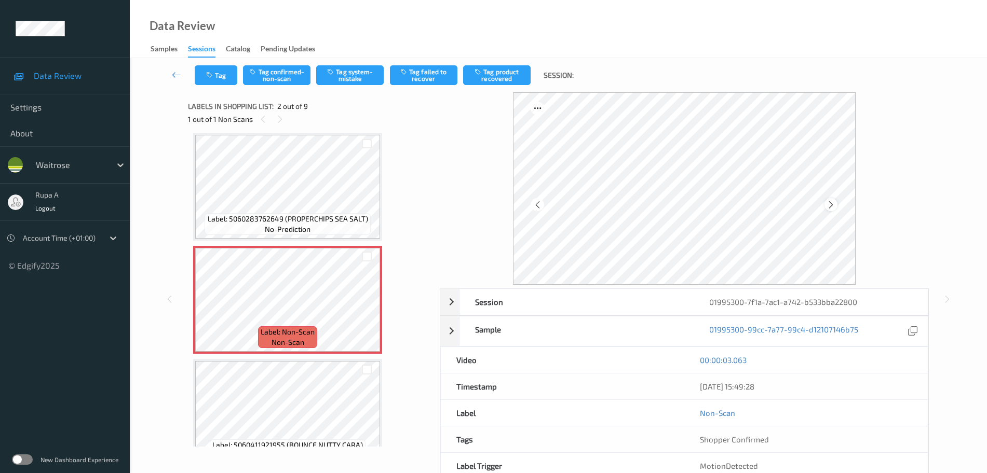
click at [828, 203] on icon at bounding box center [830, 204] width 9 height 9
click at [825, 203] on div at bounding box center [830, 204] width 13 height 13
click at [902, 156] on div at bounding box center [684, 188] width 489 height 193
click at [829, 207] on icon at bounding box center [830, 204] width 9 height 9
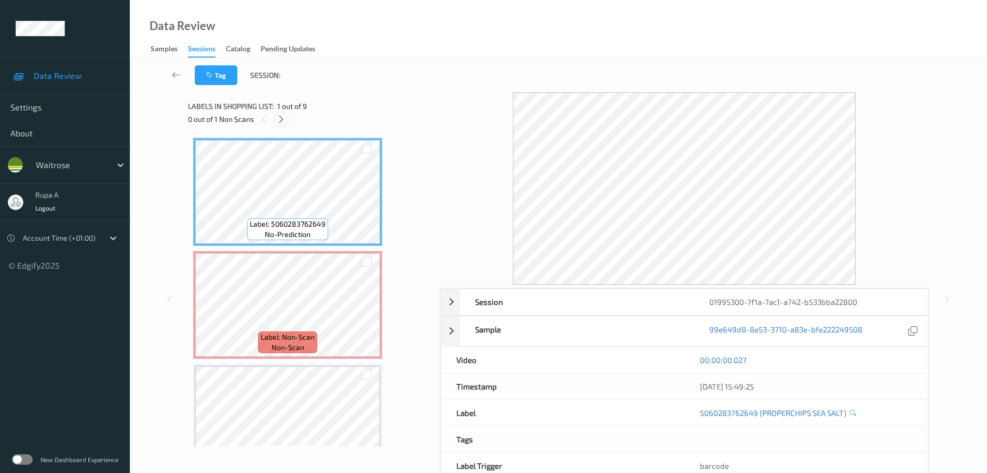
click at [279, 121] on icon at bounding box center [281, 119] width 9 height 9
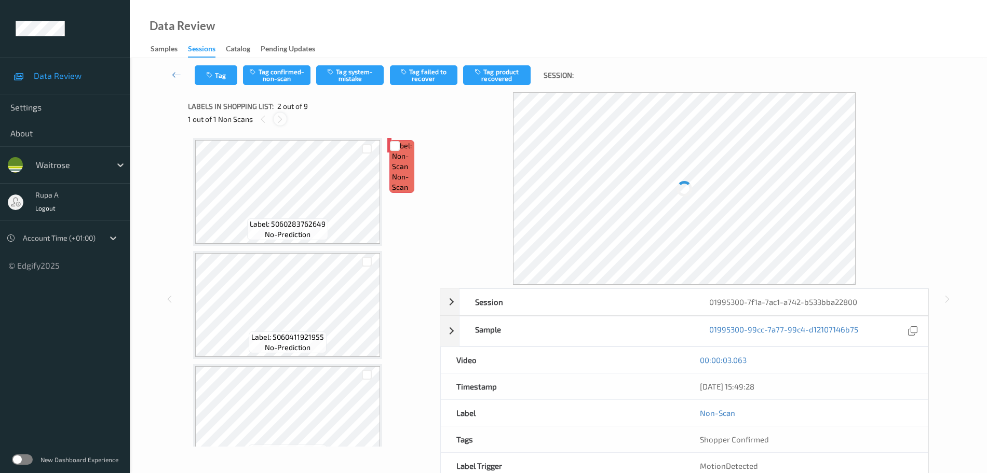
scroll to position [5, 0]
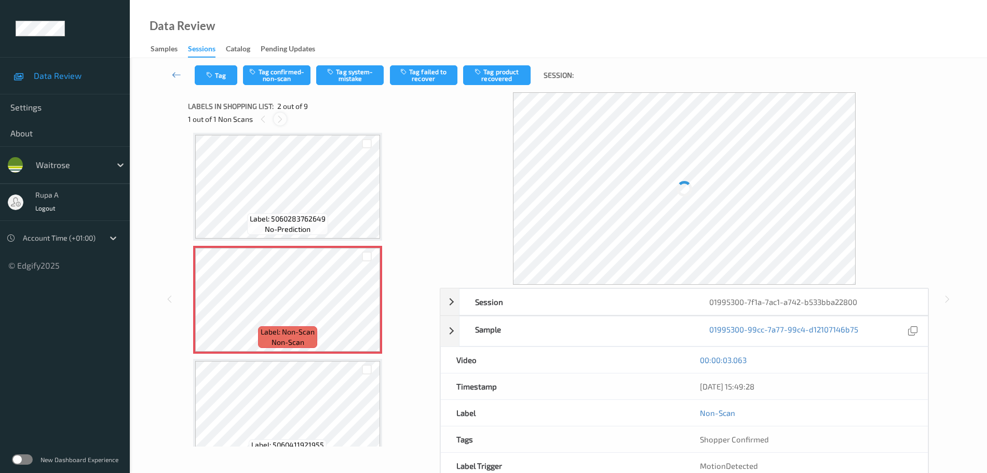
click at [279, 121] on icon at bounding box center [280, 119] width 9 height 9
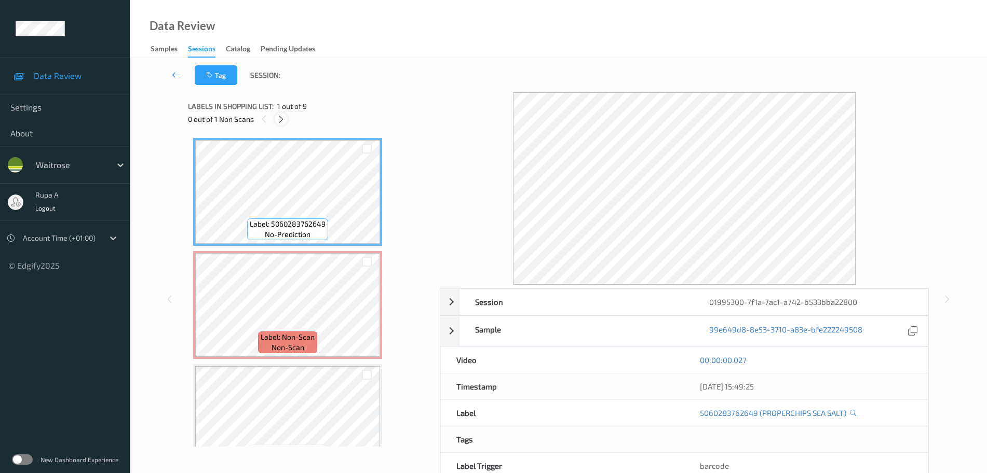
click at [285, 121] on div at bounding box center [281, 119] width 13 height 13
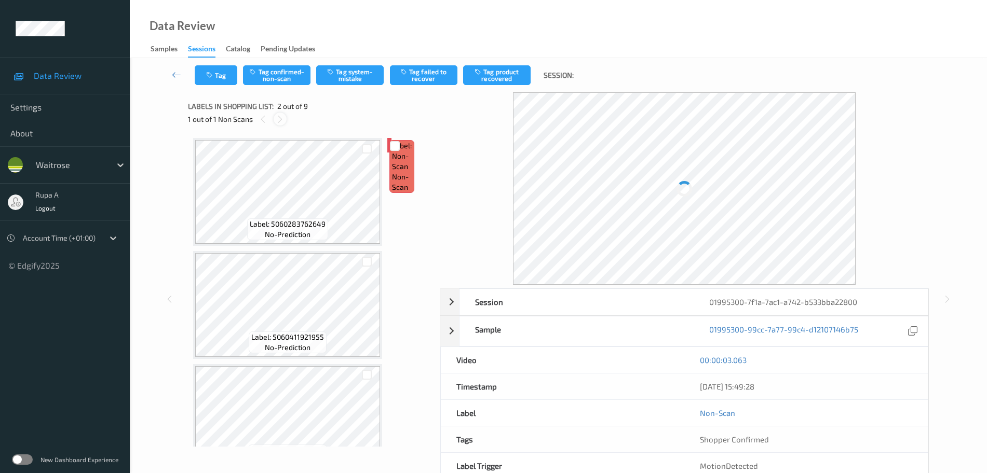
scroll to position [5, 0]
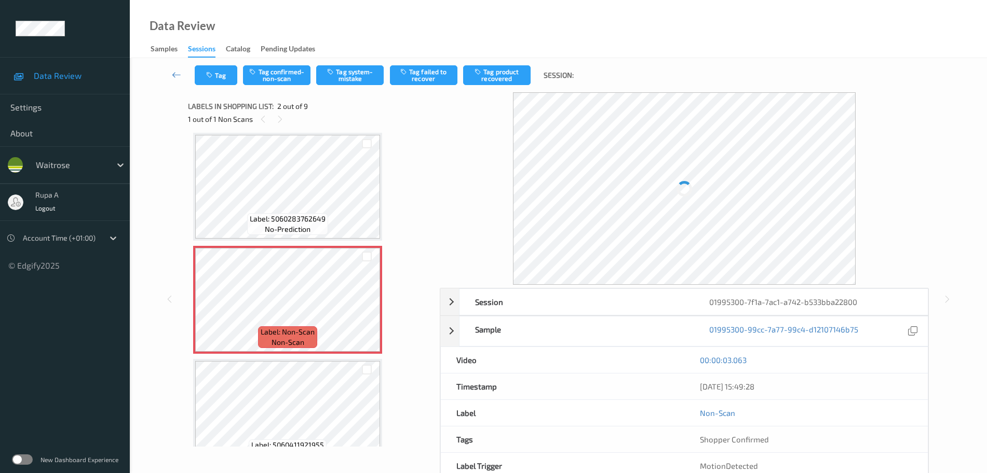
click at [884, 94] on div at bounding box center [684, 188] width 489 height 193
click at [828, 206] on icon at bounding box center [830, 204] width 9 height 9
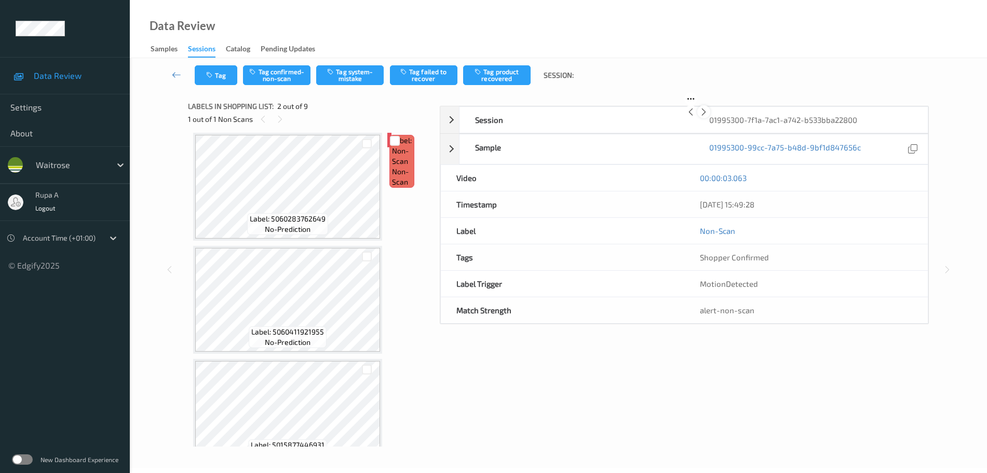
click at [708, 117] on icon at bounding box center [703, 111] width 9 height 9
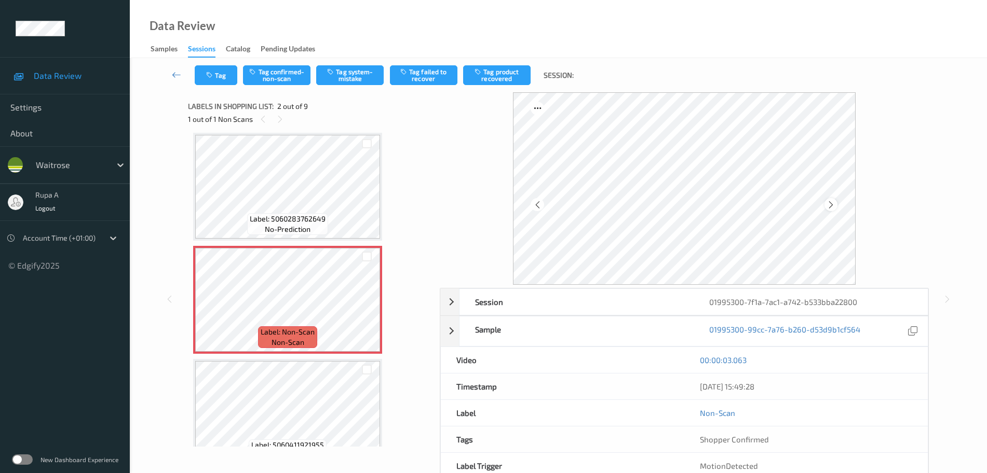
click at [832, 205] on icon at bounding box center [830, 204] width 9 height 9
click at [835, 205] on icon at bounding box center [830, 204] width 9 height 9
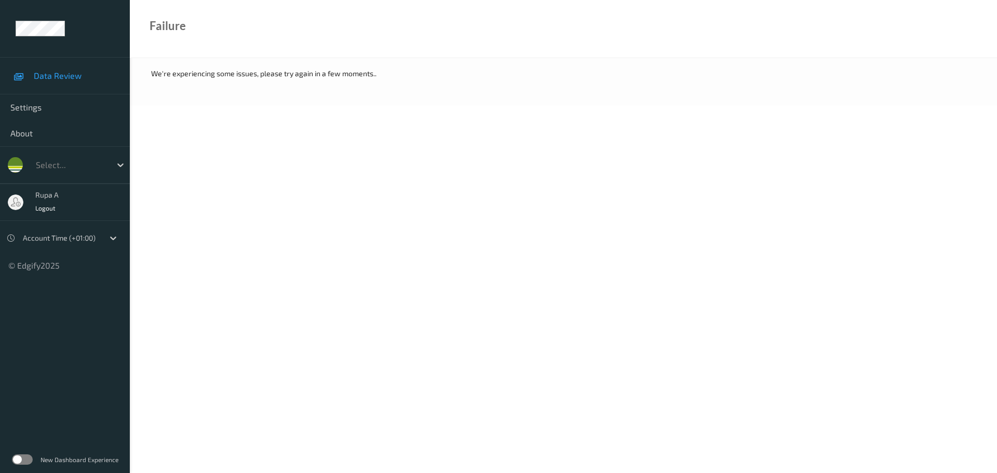
click at [614, 163] on body "Data Review Settings About Select... rupa a Logout Account Time (+01:00) © Edgi…" at bounding box center [498, 236] width 997 height 473
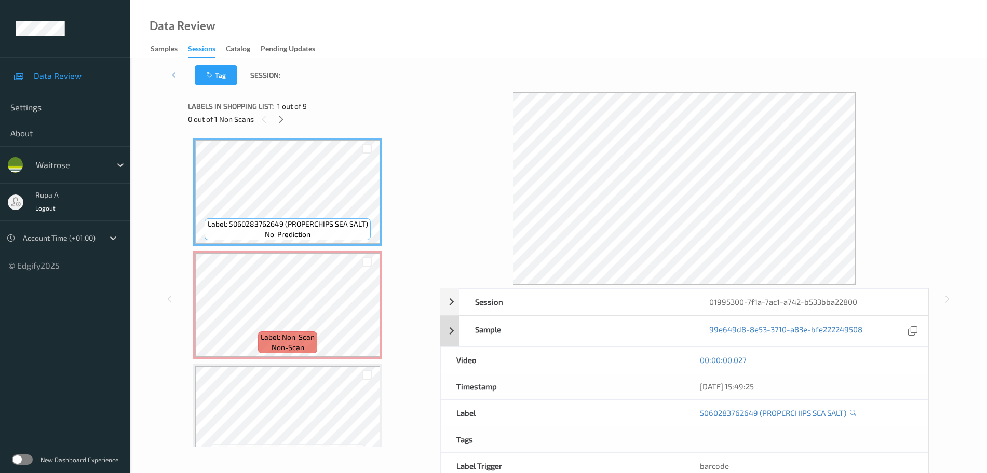
click at [855, 317] on div "99e649d8-8e53-3710-a83e-bfe222249508" at bounding box center [810, 332] width 234 height 30
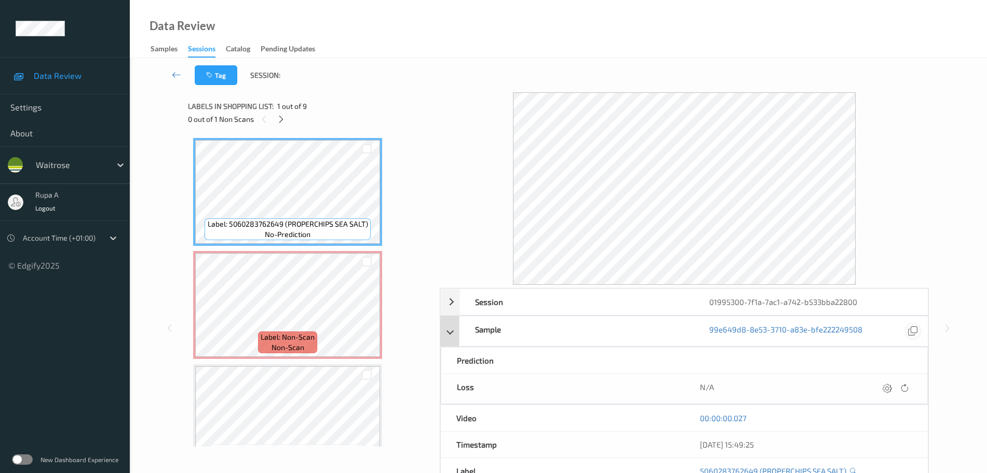
click at [912, 336] on icon at bounding box center [912, 330] width 9 height 9
click at [904, 391] on icon at bounding box center [904, 388] width 9 height 9
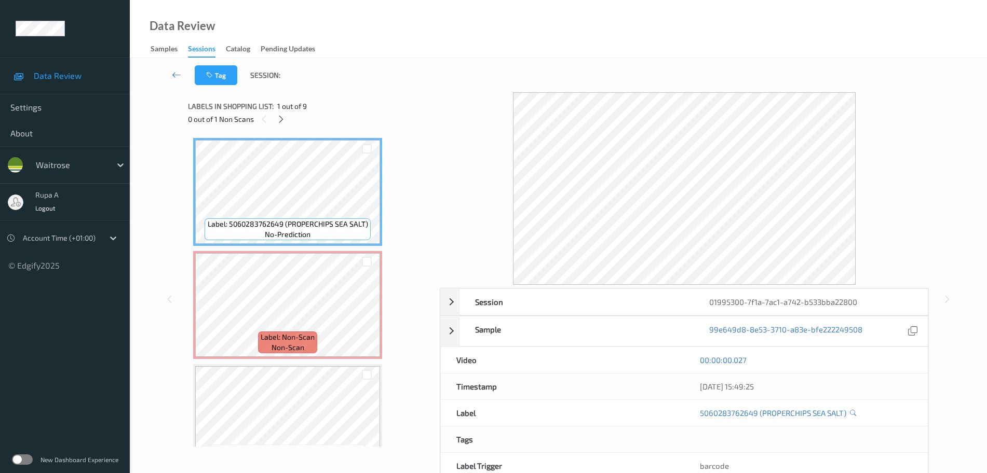
click at [737, 28] on div "Data Review Samples Sessions Catalog Pending Updates" at bounding box center [558, 29] width 857 height 58
click at [277, 119] on icon at bounding box center [281, 119] width 9 height 9
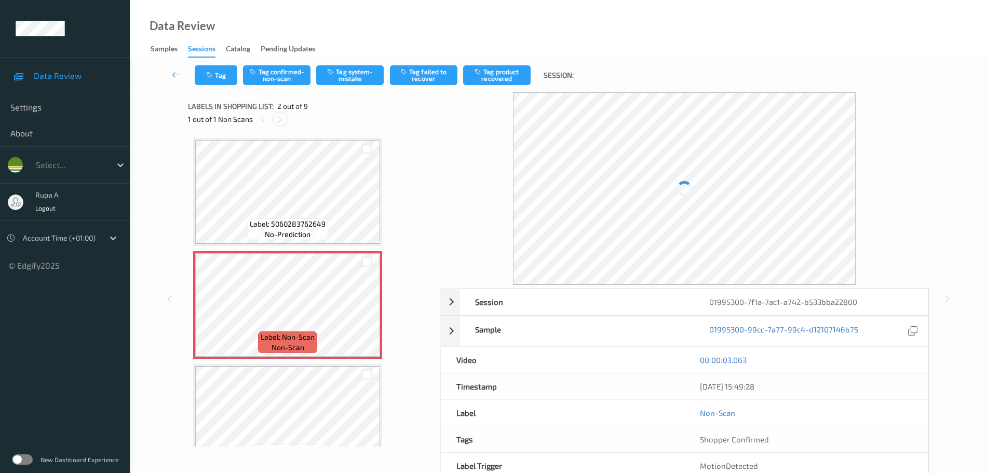
scroll to position [5, 0]
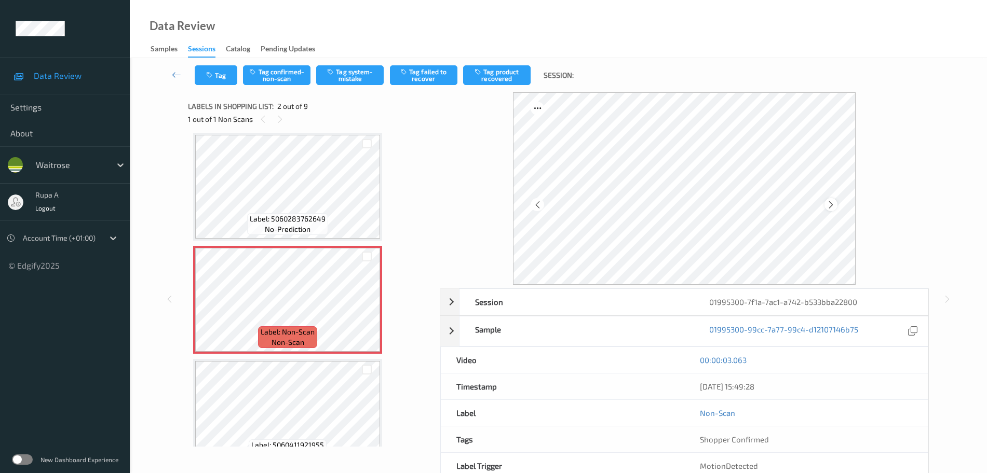
click at [830, 208] on icon at bounding box center [830, 204] width 9 height 9
click at [579, 58] on div "Data Review Samples Sessions Catalog Pending Updates" at bounding box center [558, 29] width 857 height 58
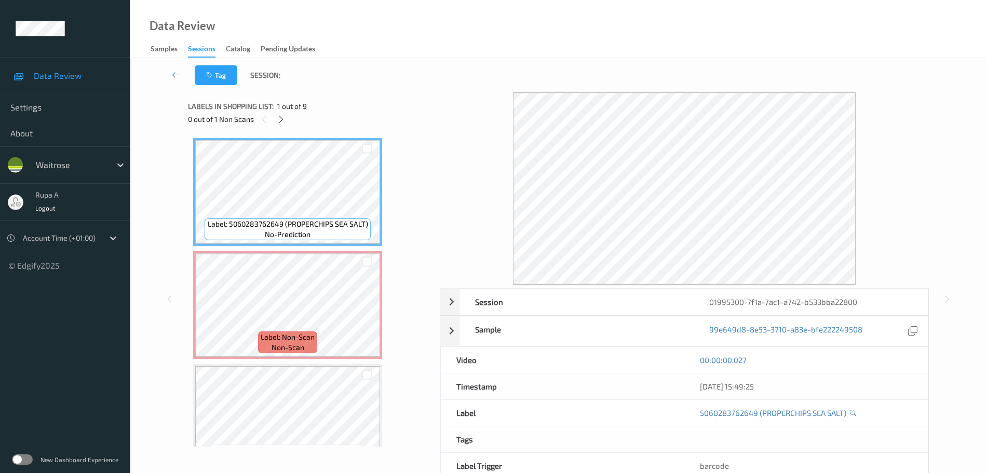
click at [387, 62] on div "Tag Session:" at bounding box center [558, 75] width 814 height 34
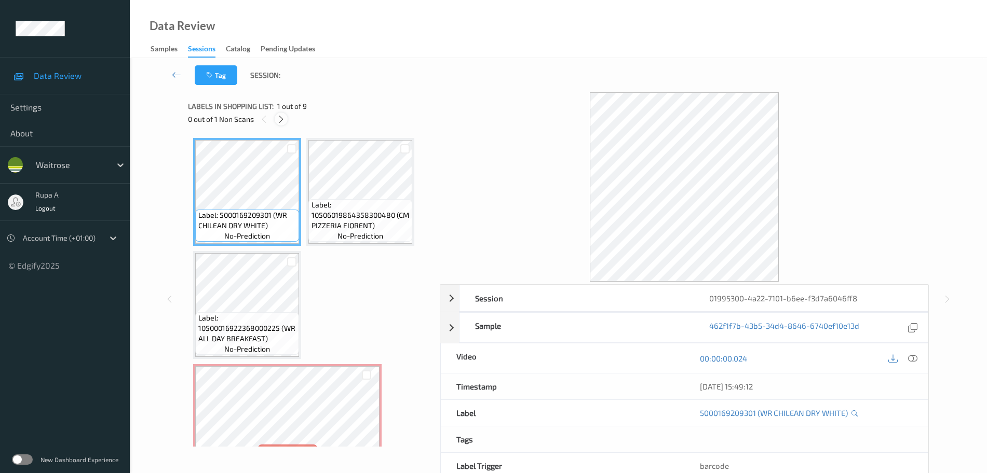
click at [280, 121] on icon at bounding box center [281, 119] width 9 height 9
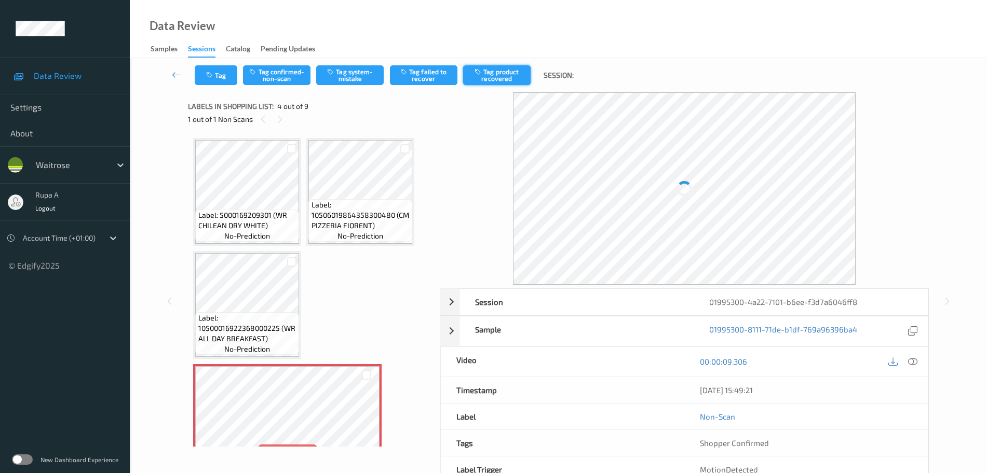
scroll to position [118, 0]
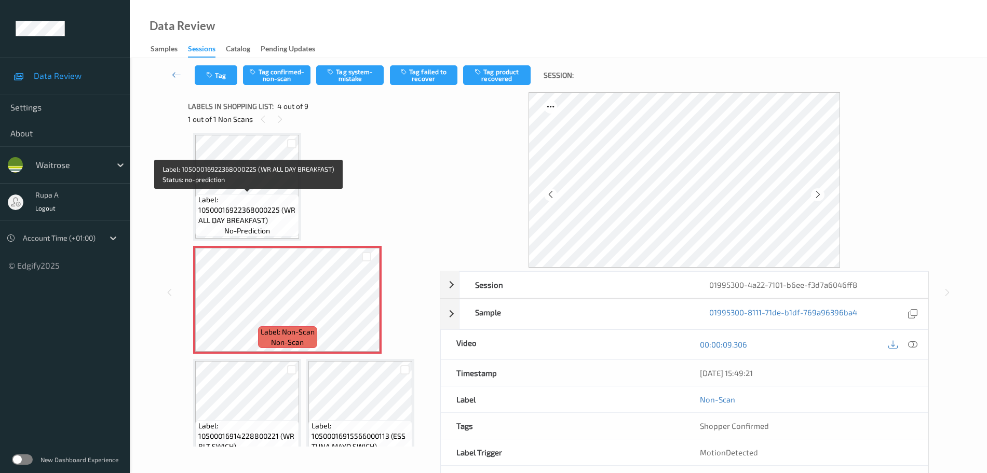
click at [249, 195] on span "Label: 10500016922368000225 (WR ALL DAY BREAKFAST)" at bounding box center [247, 210] width 99 height 31
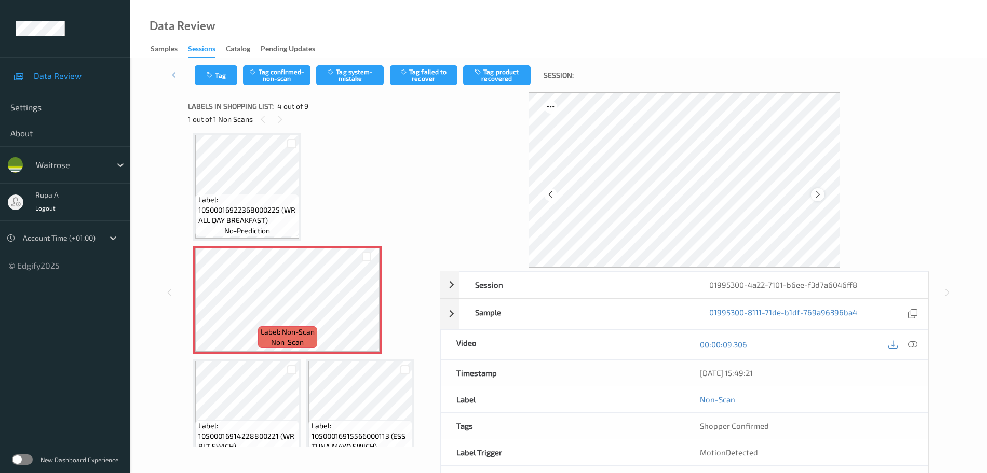
click at [818, 190] on icon at bounding box center [817, 194] width 9 height 9
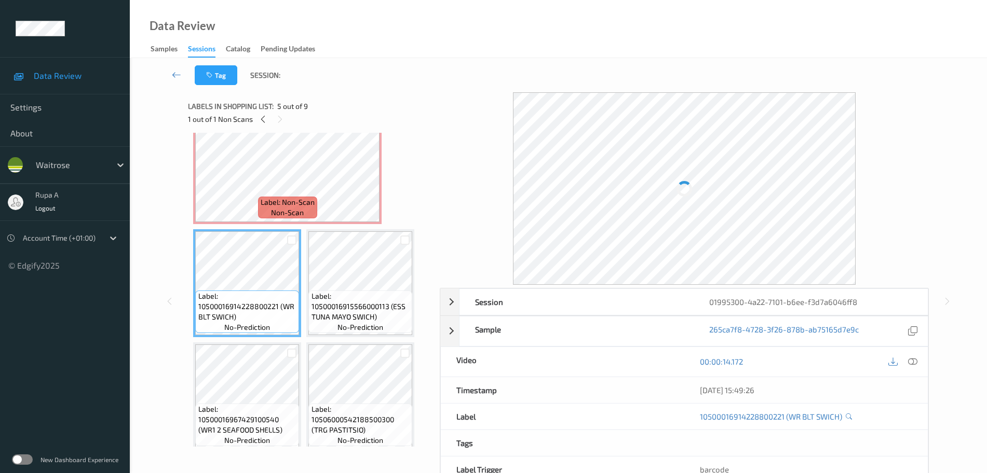
scroll to position [183, 0]
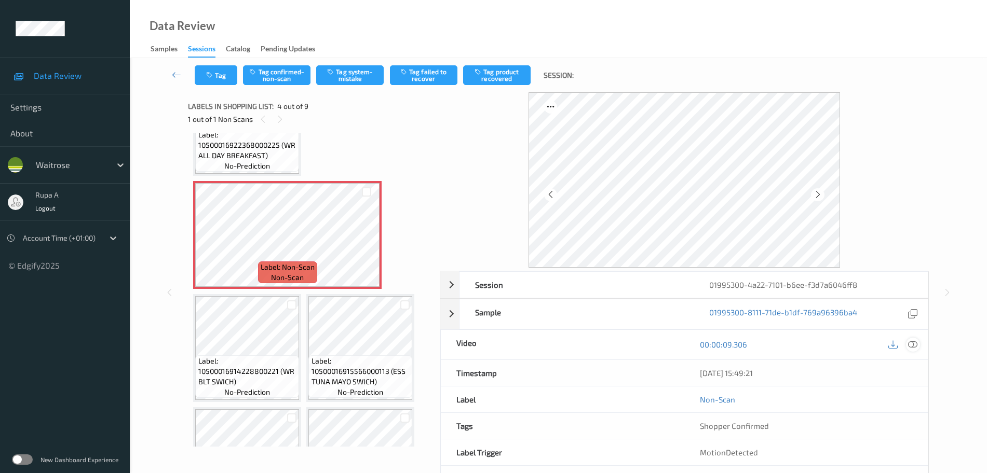
click at [917, 345] on icon at bounding box center [912, 344] width 9 height 9
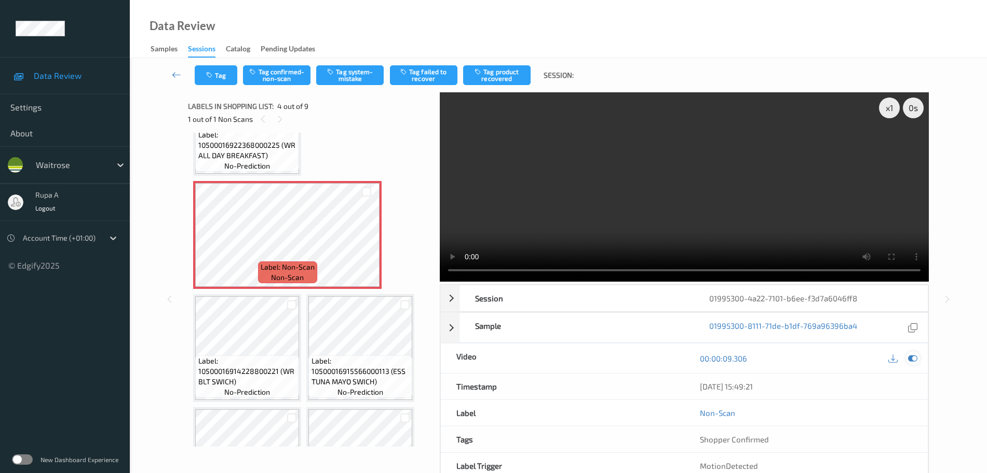
click at [915, 360] on icon at bounding box center [912, 358] width 9 height 9
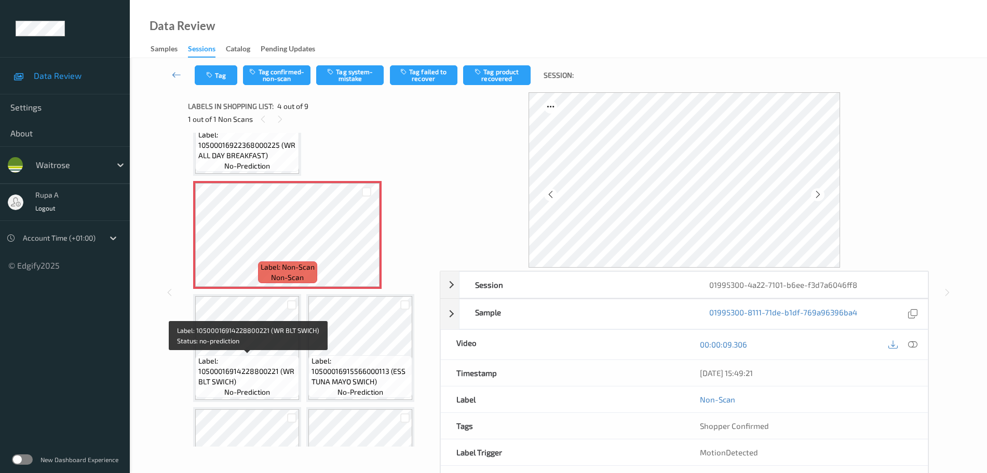
click at [234, 383] on span "Label: 10500016914228800221 (WR BLT SWICH)" at bounding box center [247, 371] width 99 height 31
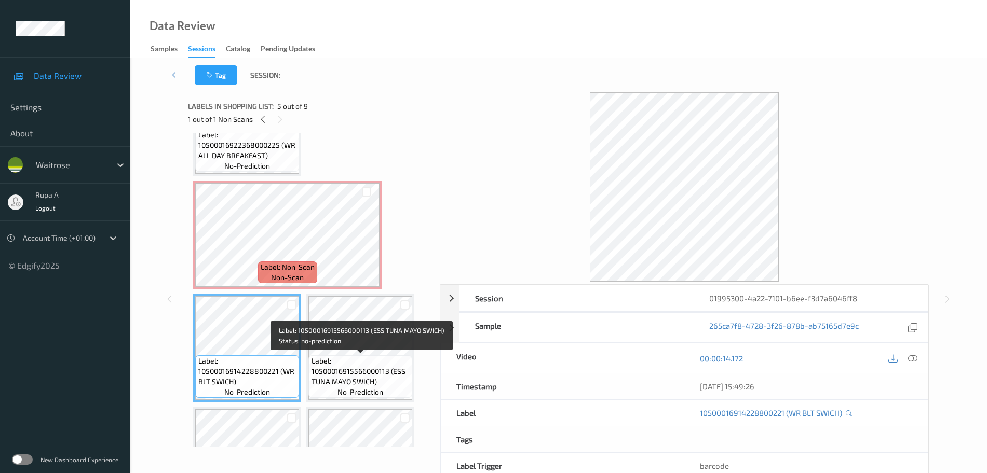
click at [369, 358] on span "Label: 10500016915566000113 (ESS TUNA MAYO SWICH)" at bounding box center [360, 371] width 99 height 31
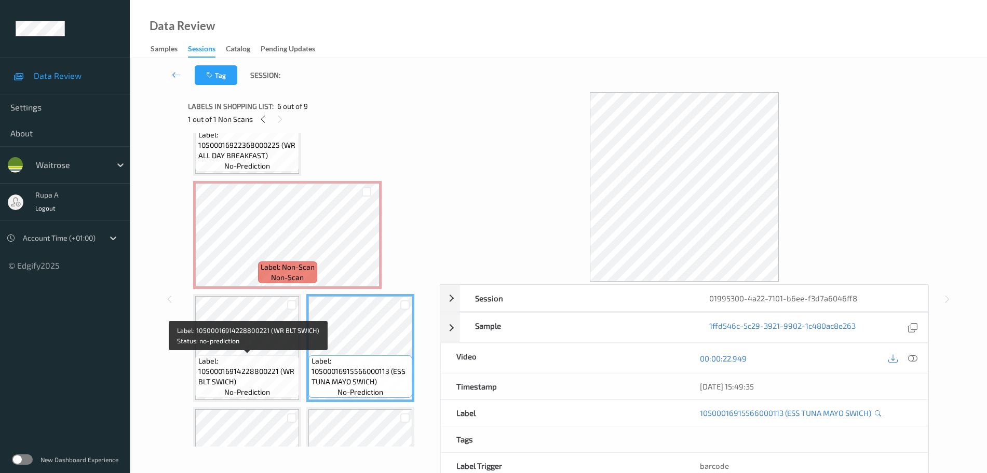
click at [271, 360] on span "Label: 10500016914228800221 (WR BLT SWICH)" at bounding box center [247, 371] width 99 height 31
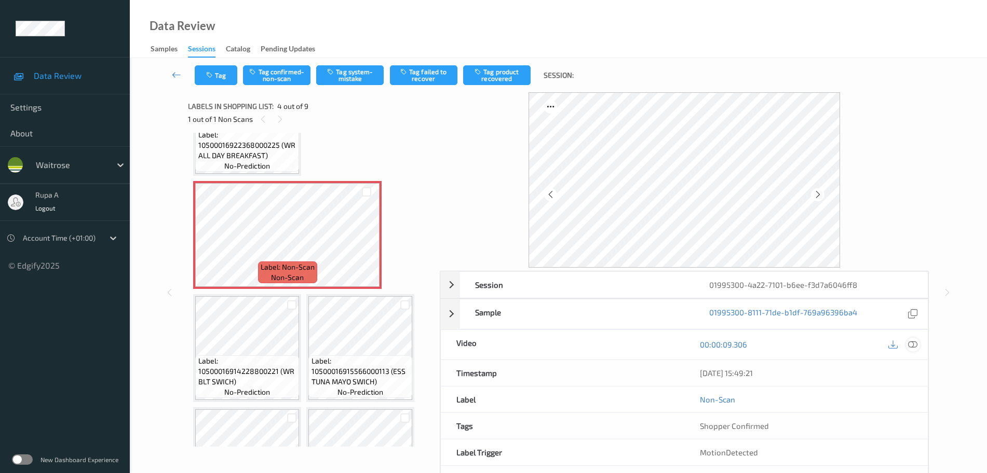
click at [918, 342] on div at bounding box center [913, 345] width 14 height 14
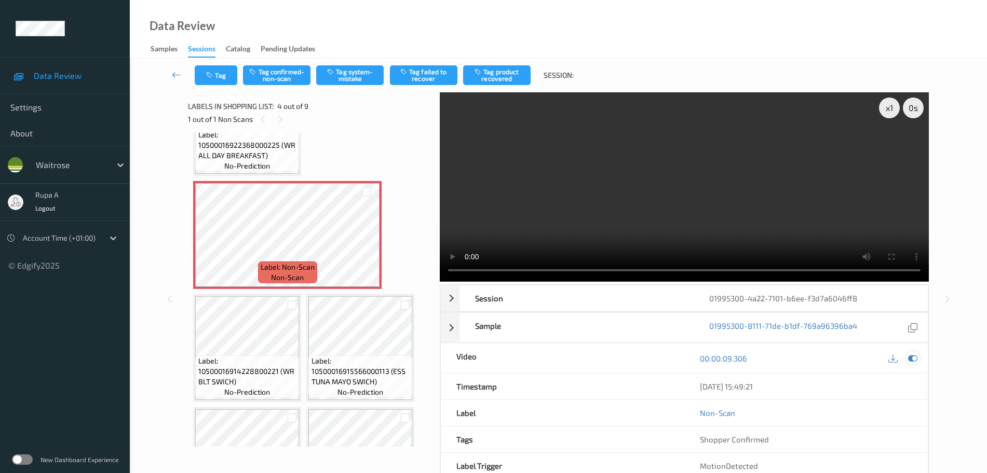
drag, startPoint x: 917, startPoint y: 360, endPoint x: 910, endPoint y: 358, distance: 7.6
click at [917, 360] on icon at bounding box center [912, 358] width 9 height 9
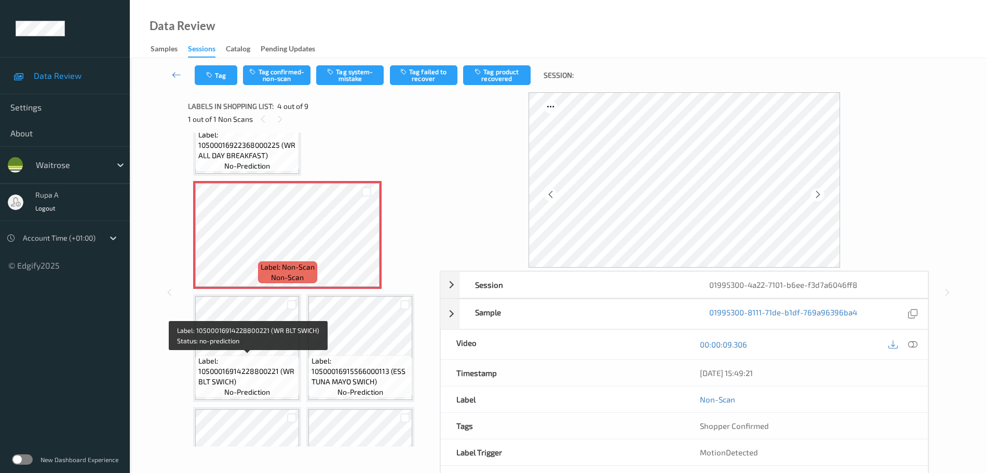
drag, startPoint x: 249, startPoint y: 369, endPoint x: 250, endPoint y: 360, distance: 8.9
click at [249, 371] on span "Label: 10500016914228800221 (WR BLT SWICH)" at bounding box center [247, 371] width 99 height 31
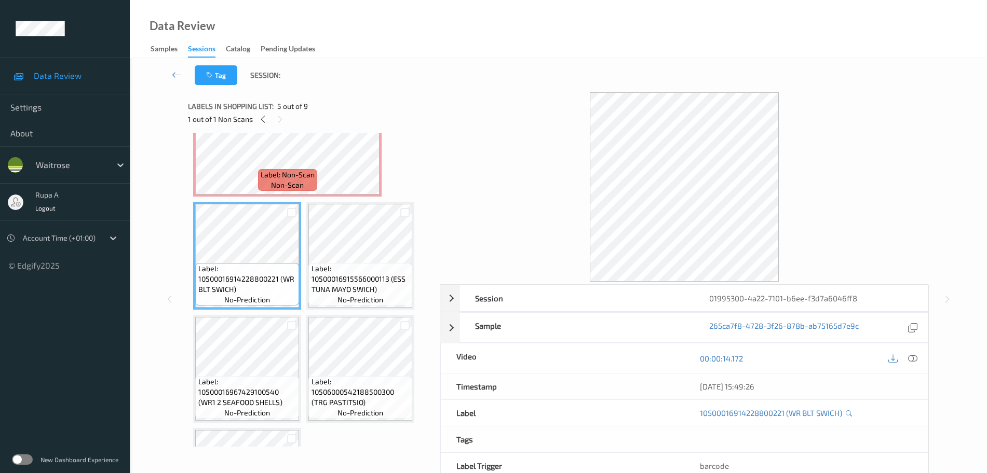
scroll to position [313, 0]
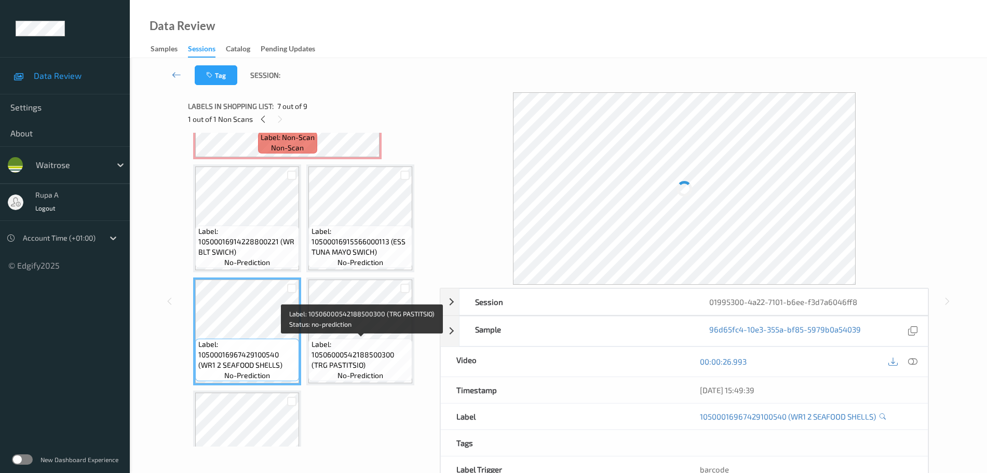
click at [369, 358] on span "Label: 10506000542188500300 (TRG PASTITSIO)" at bounding box center [360, 354] width 99 height 31
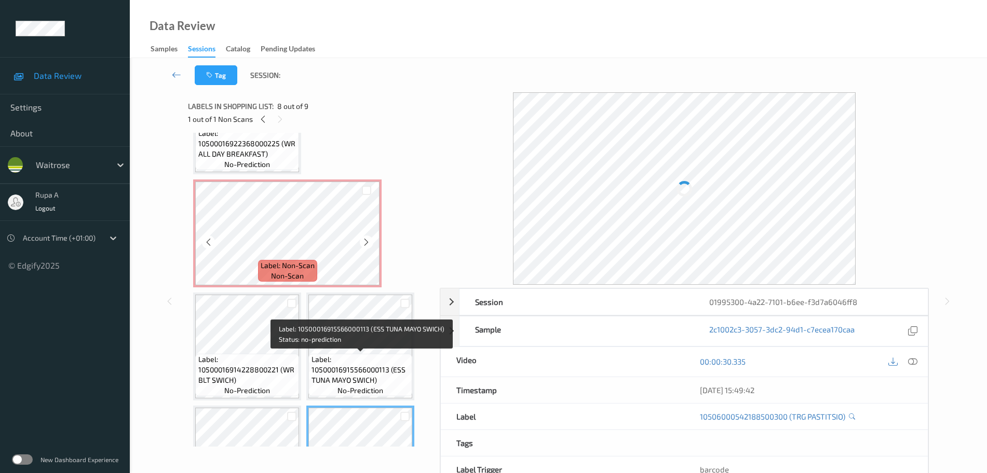
scroll to position [183, 0]
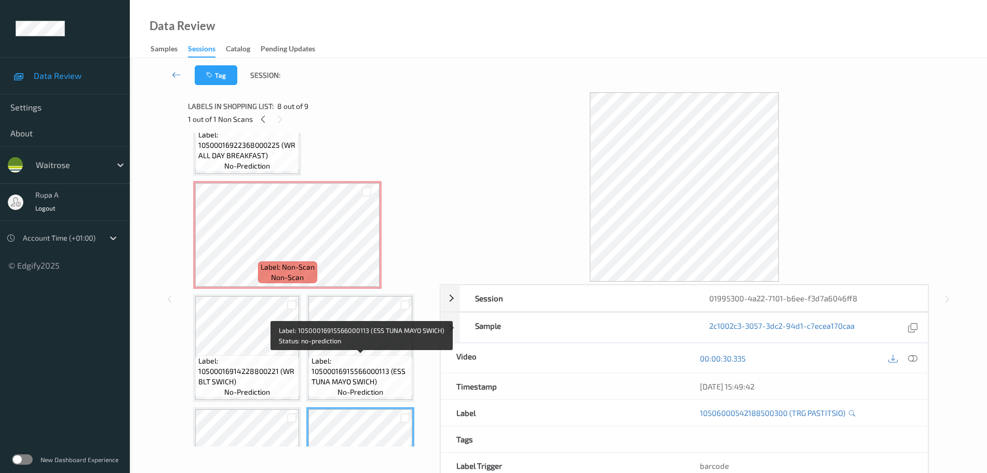
click at [368, 377] on span "Label: 10500016915566000113 (ESS TUNA MAYO SWICH)" at bounding box center [360, 371] width 99 height 31
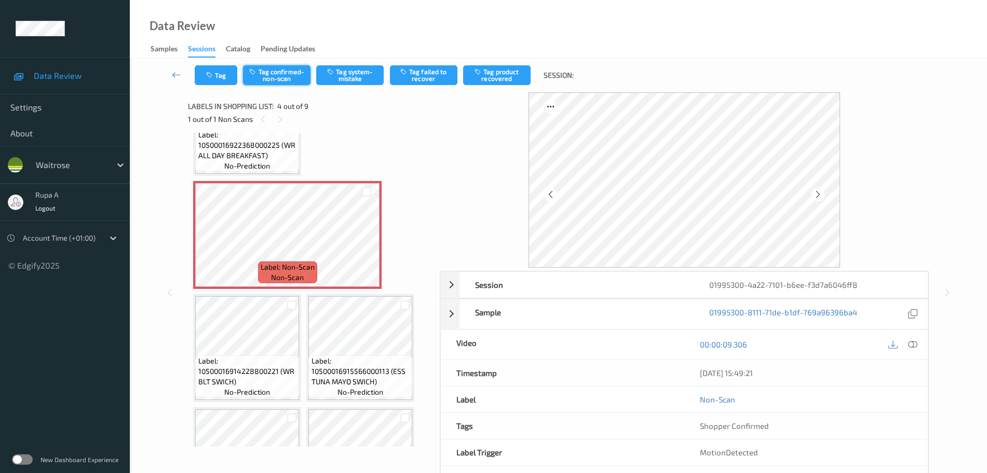
click at [293, 73] on button "Tag confirmed-non-scan" at bounding box center [276, 75] width 67 height 20
click at [512, 80] on button "Tag product recovered" at bounding box center [496, 75] width 67 height 20
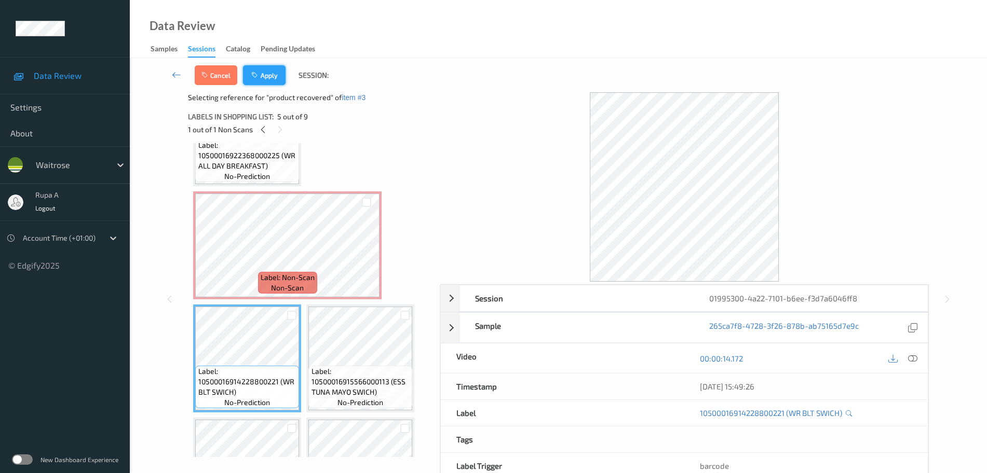
click at [251, 76] on button "Apply" at bounding box center [264, 75] width 43 height 20
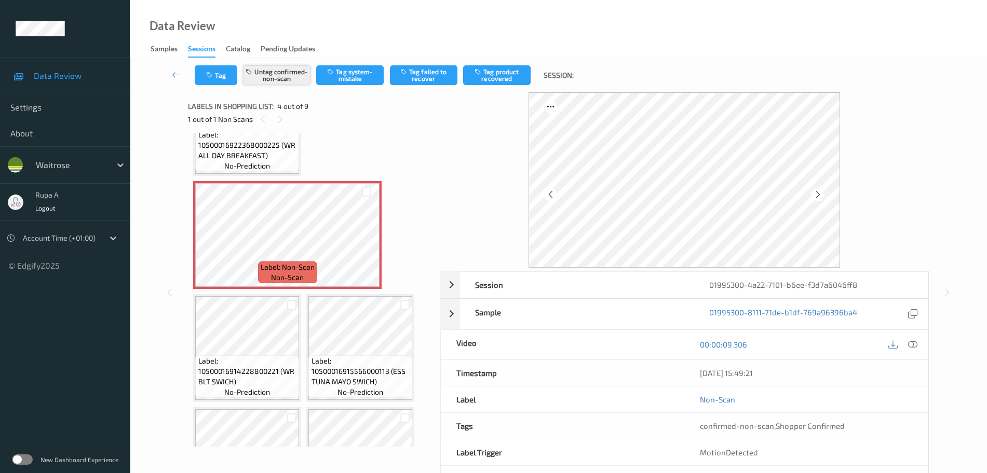
scroll to position [118, 0]
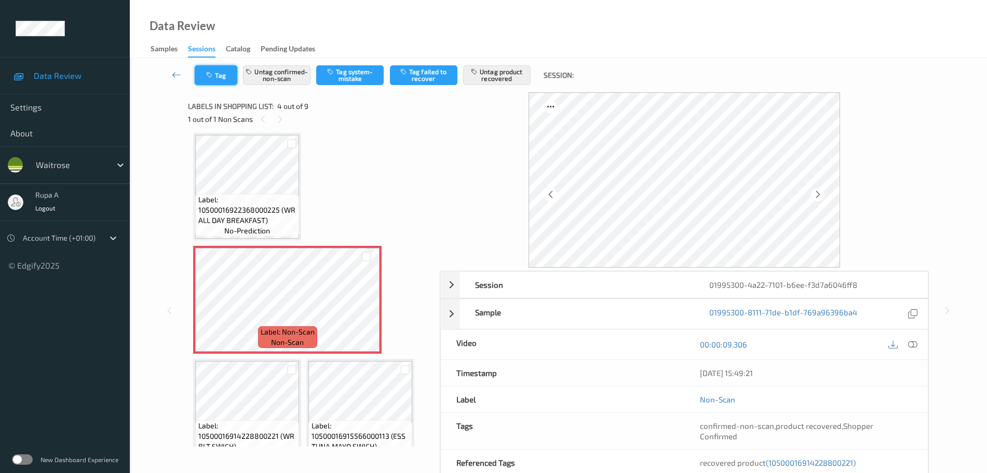
click at [223, 77] on button "Tag" at bounding box center [216, 75] width 43 height 20
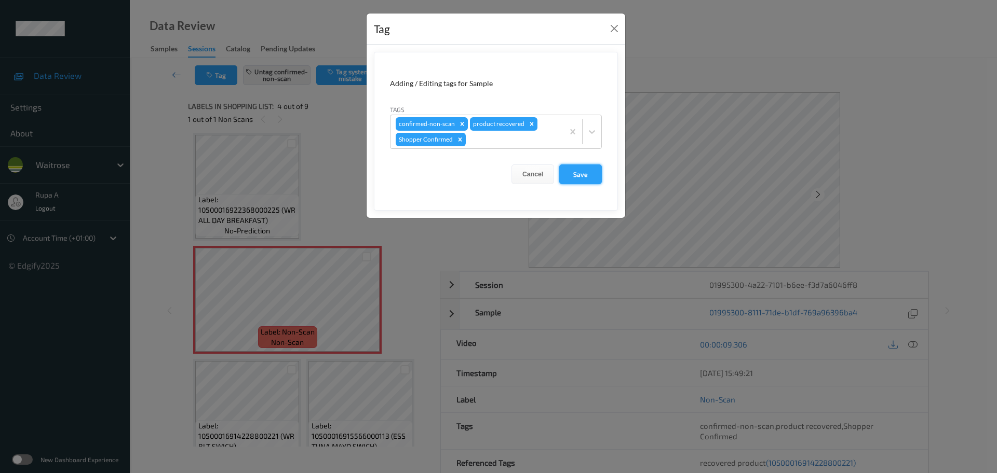
click at [579, 173] on button "Save" at bounding box center [580, 175] width 43 height 20
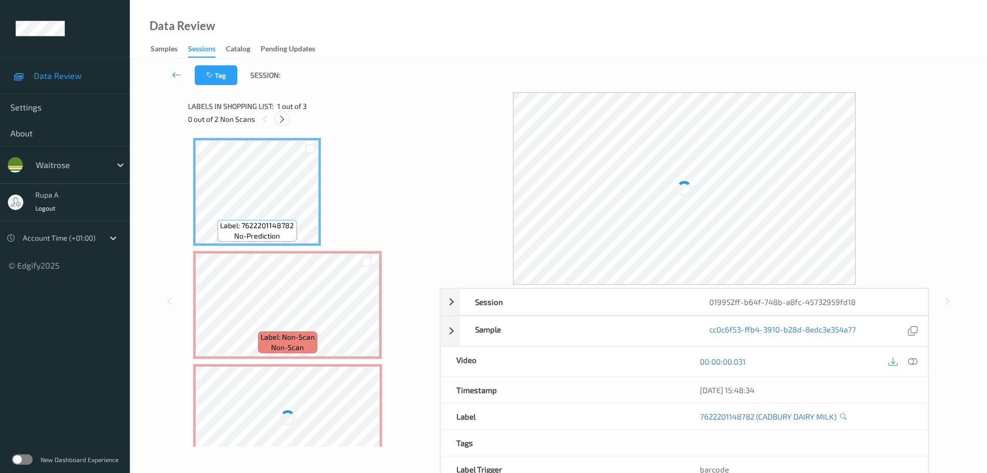
click at [282, 121] on icon at bounding box center [282, 119] width 9 height 9
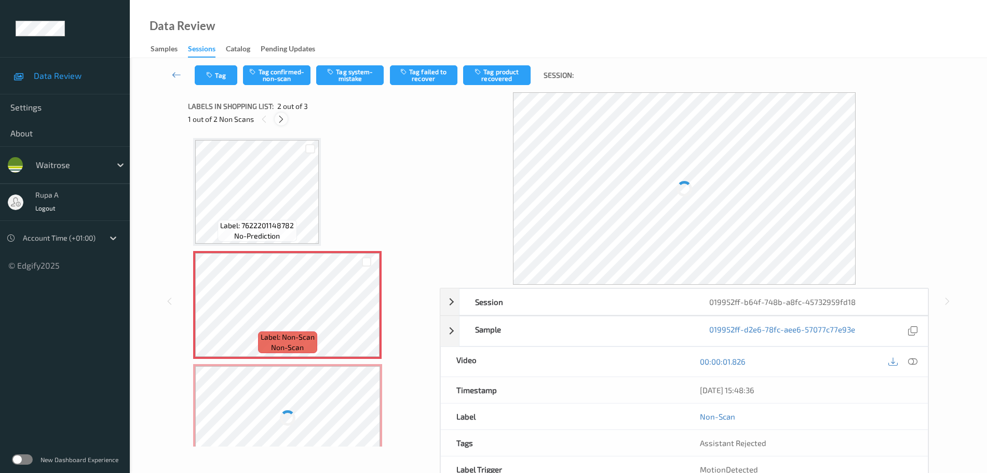
scroll to position [5, 0]
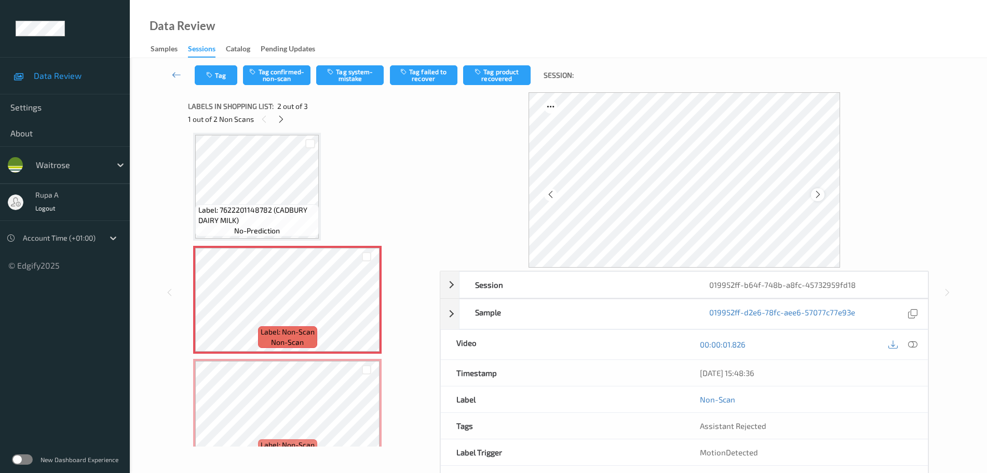
click at [818, 192] on icon at bounding box center [817, 194] width 9 height 9
click at [820, 191] on icon at bounding box center [817, 194] width 9 height 9
click at [356, 79] on button "Tag system-mistake" at bounding box center [349, 75] width 67 height 20
click at [232, 79] on button "Tag" at bounding box center [216, 75] width 43 height 20
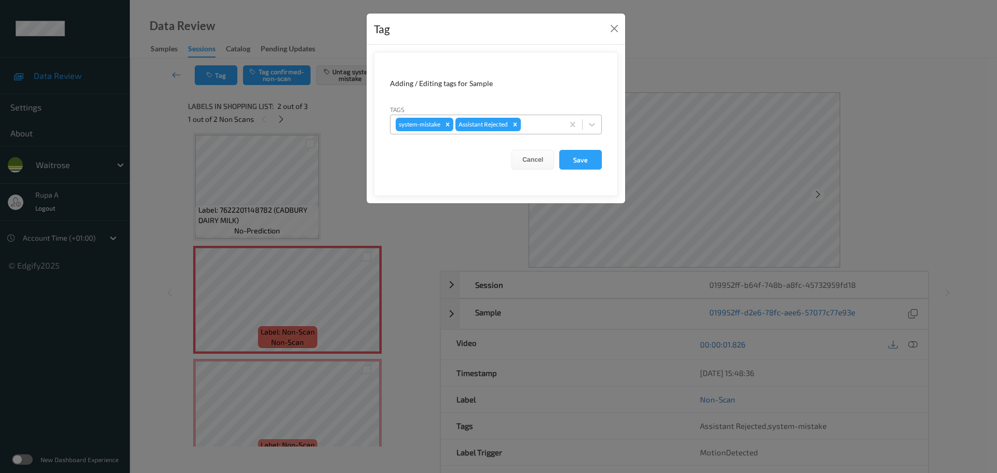
click at [539, 125] on div at bounding box center [540, 124] width 35 height 12
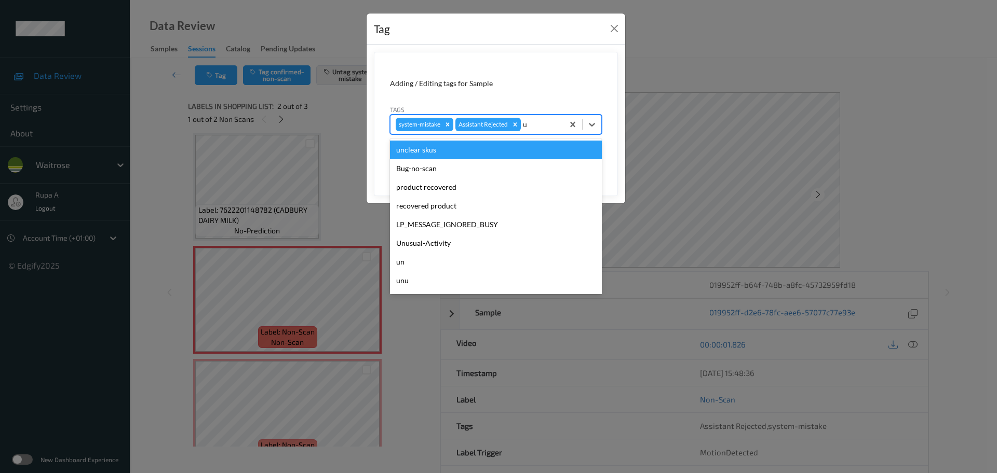
type input "un"
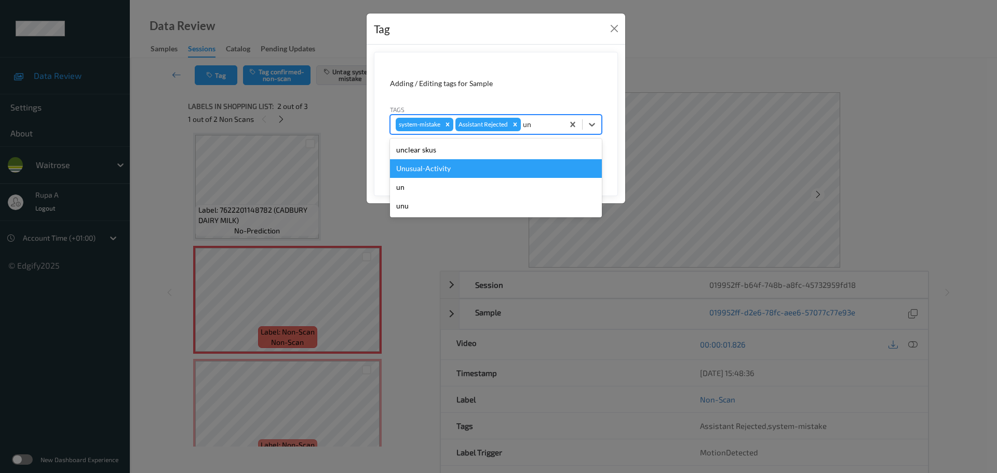
click at [468, 166] on div "Unusual-Activity" at bounding box center [496, 168] width 212 height 19
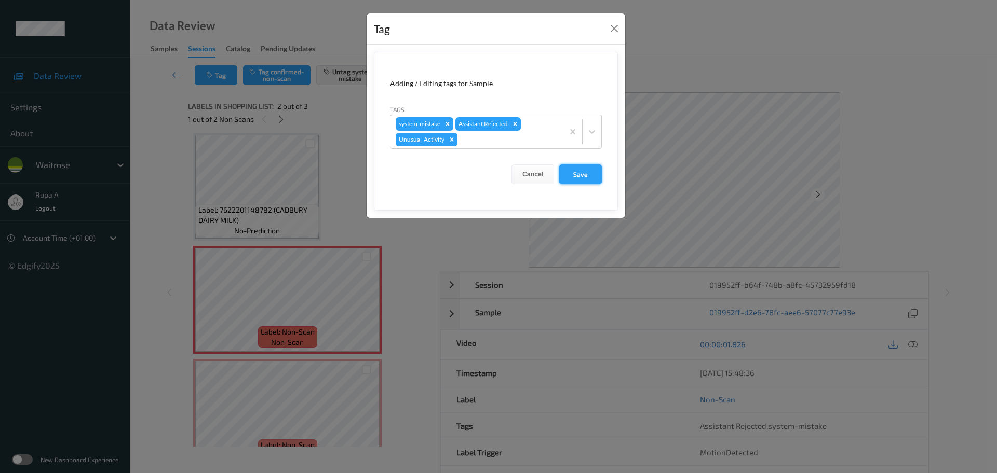
click at [570, 171] on button "Save" at bounding box center [580, 175] width 43 height 20
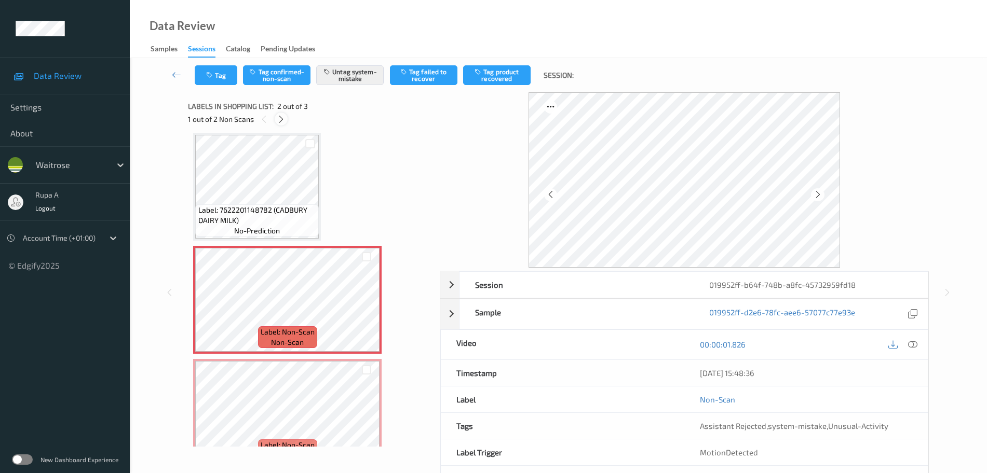
click at [279, 120] on icon at bounding box center [281, 119] width 9 height 9
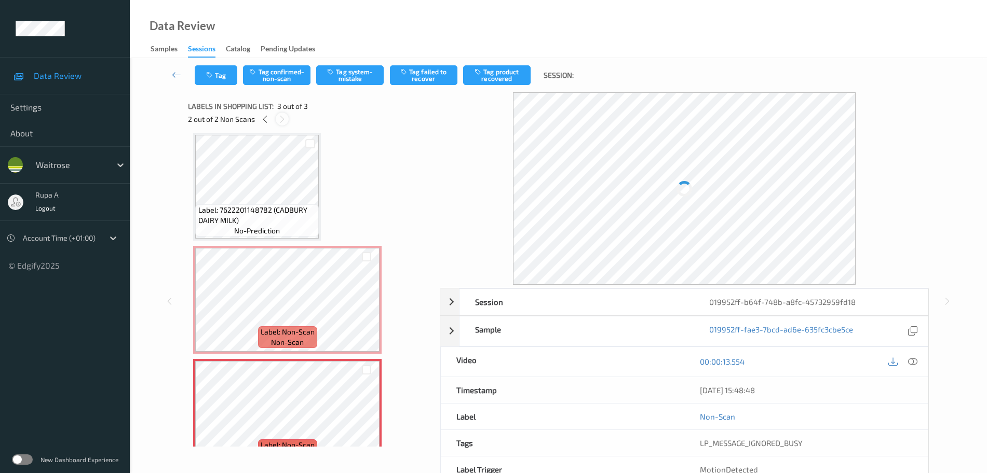
scroll to position [31, 0]
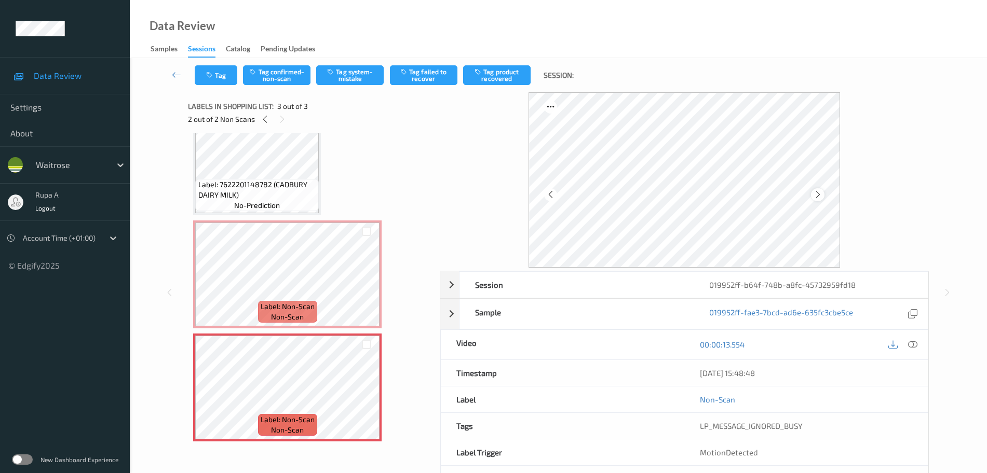
click at [820, 197] on icon at bounding box center [817, 194] width 9 height 9
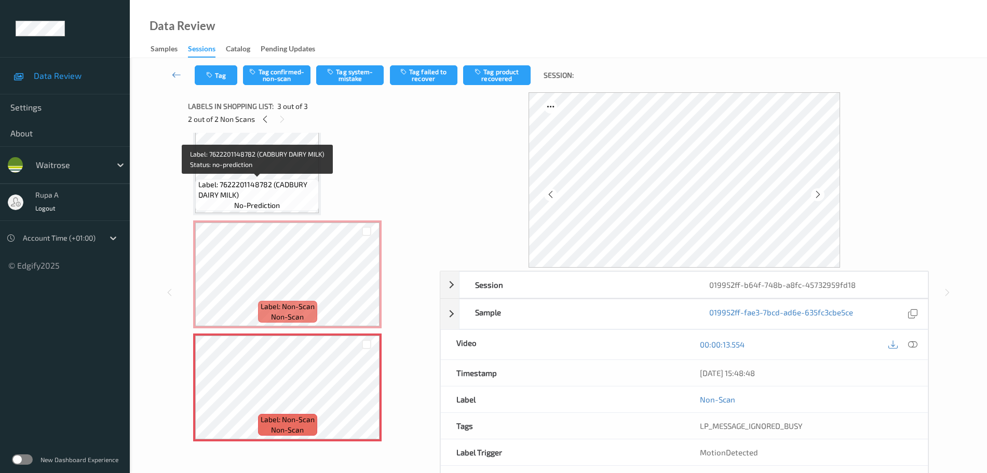
click at [270, 183] on span "Label: 7622201148782 (CADBURY DAIRY MILK)" at bounding box center [257, 190] width 118 height 21
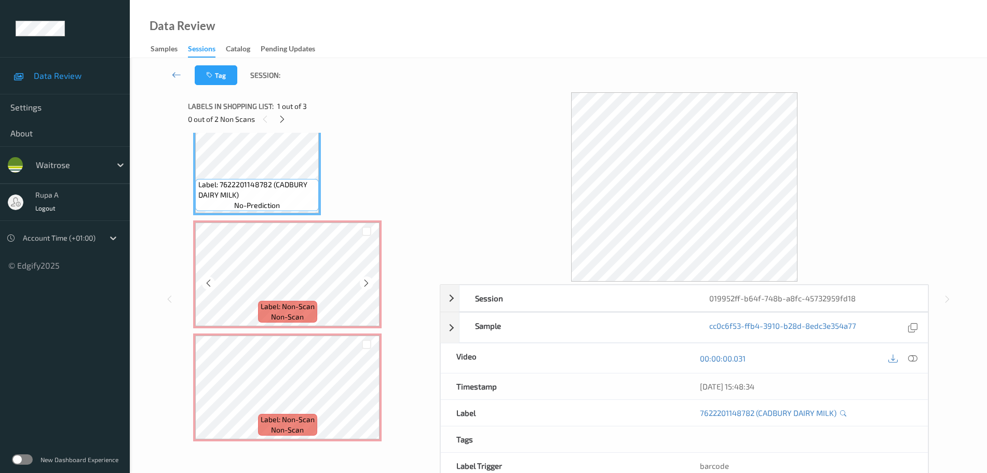
click at [302, 302] on span "Label: Non-Scan" at bounding box center [288, 307] width 54 height 10
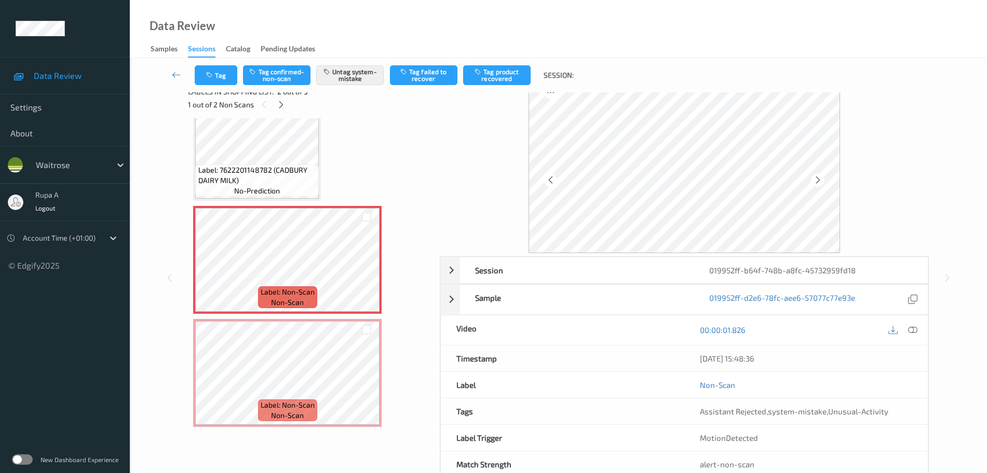
scroll to position [0, 0]
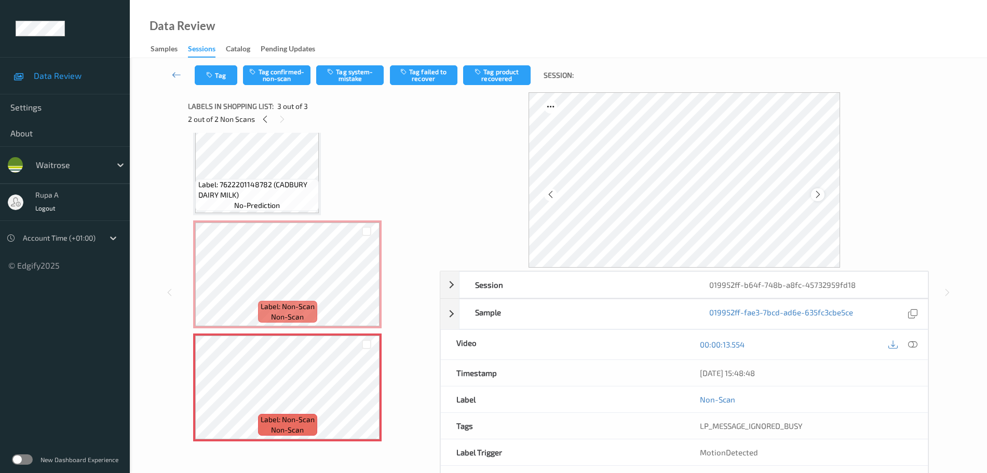
click at [818, 195] on icon at bounding box center [817, 194] width 9 height 9
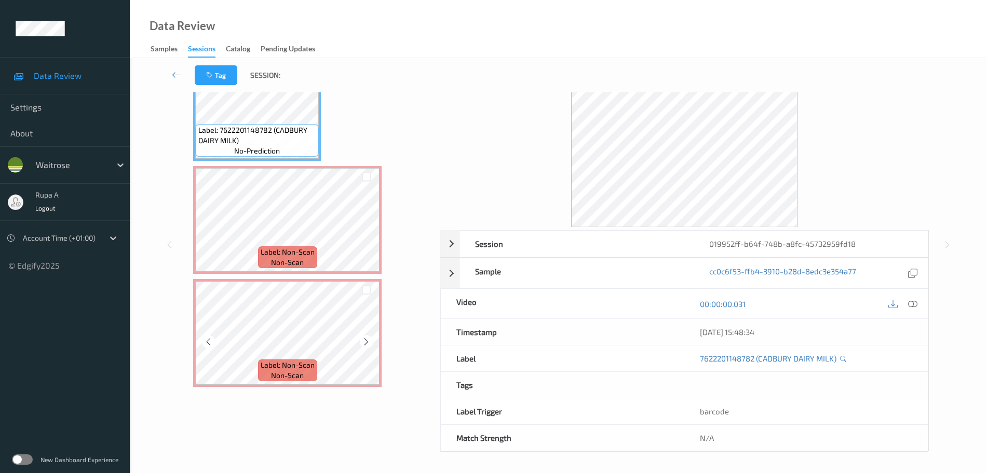
scroll to position [41, 0]
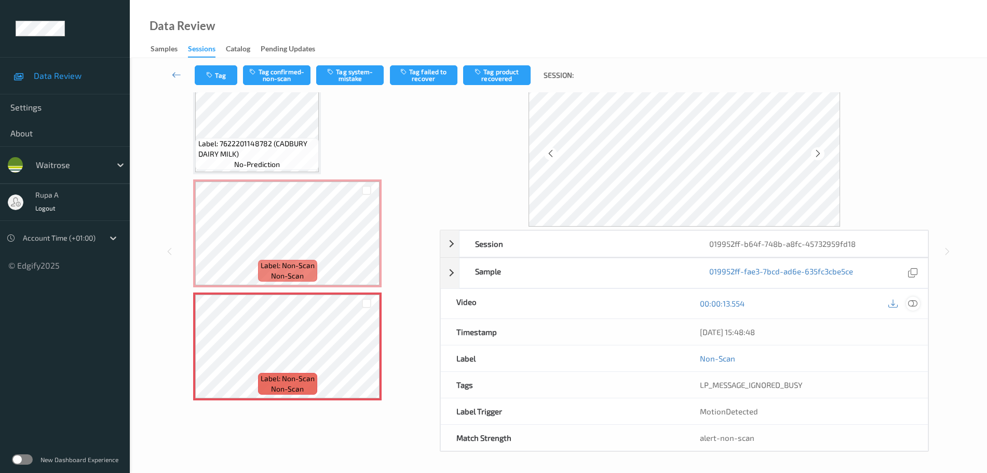
click at [914, 305] on icon at bounding box center [912, 303] width 9 height 9
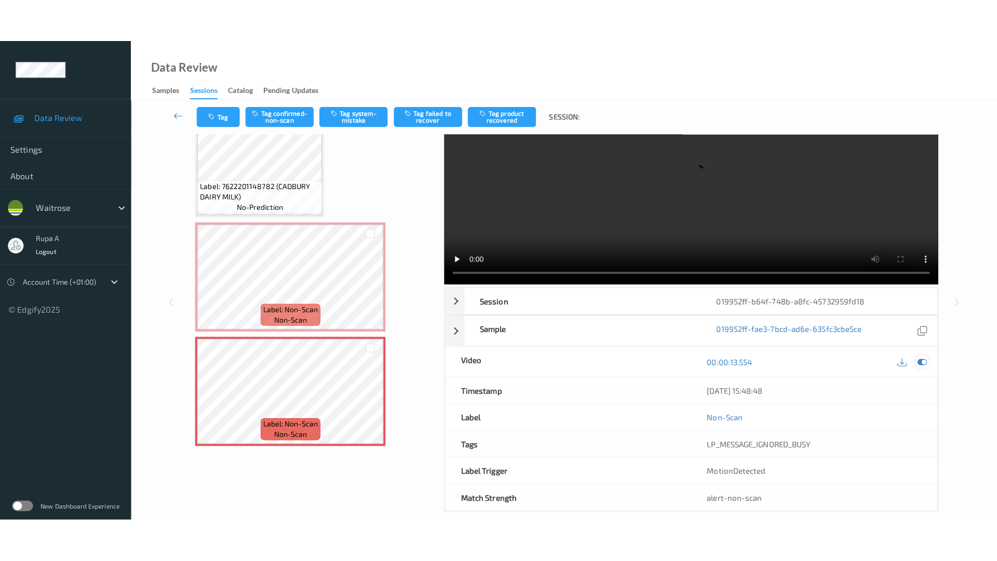
scroll to position [0, 0]
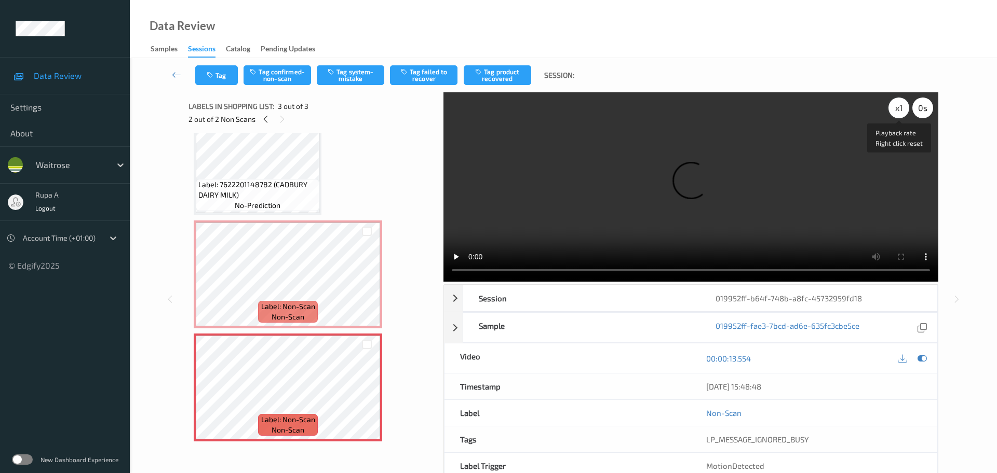
click at [902, 112] on div "x 1" at bounding box center [898, 108] width 21 height 21
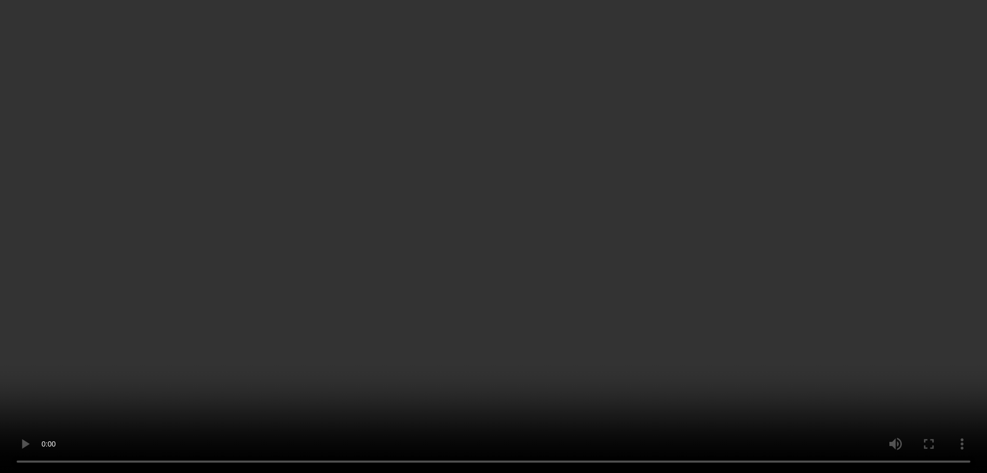
click at [887, 111] on div "x 2" at bounding box center [889, 108] width 21 height 21
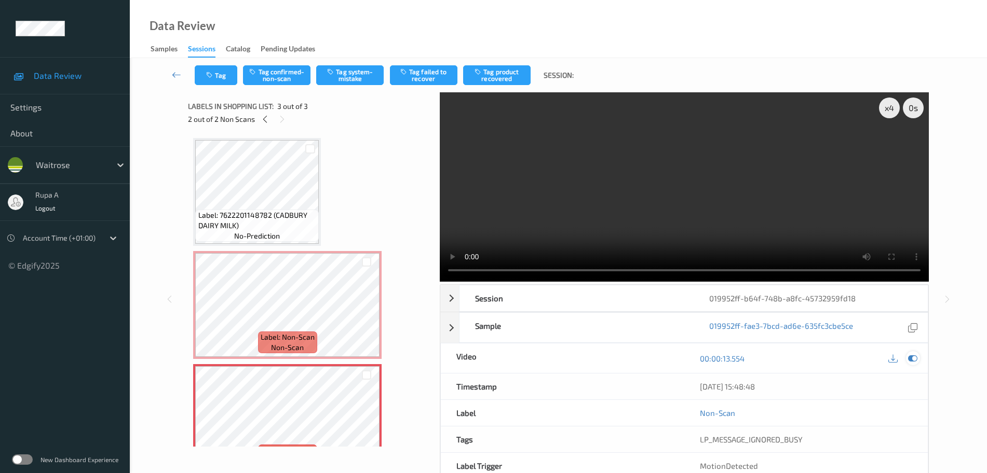
click at [914, 362] on icon at bounding box center [912, 358] width 9 height 9
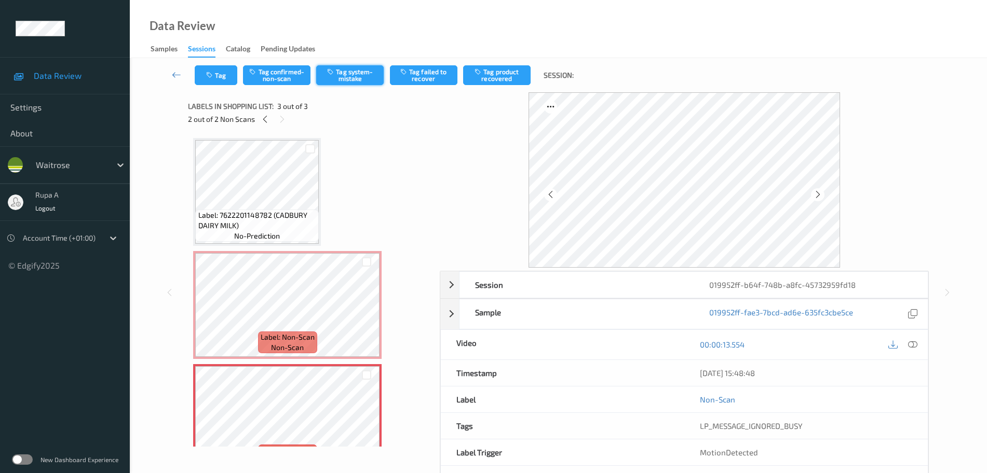
click at [374, 75] on button "Tag system-mistake" at bounding box center [349, 75] width 67 height 20
click at [211, 87] on div "Tag Tag confirmed-non-scan Untag system-mistake Tag failed to recover Tag produ…" at bounding box center [558, 75] width 814 height 34
click at [215, 80] on button "Tag" at bounding box center [216, 75] width 43 height 20
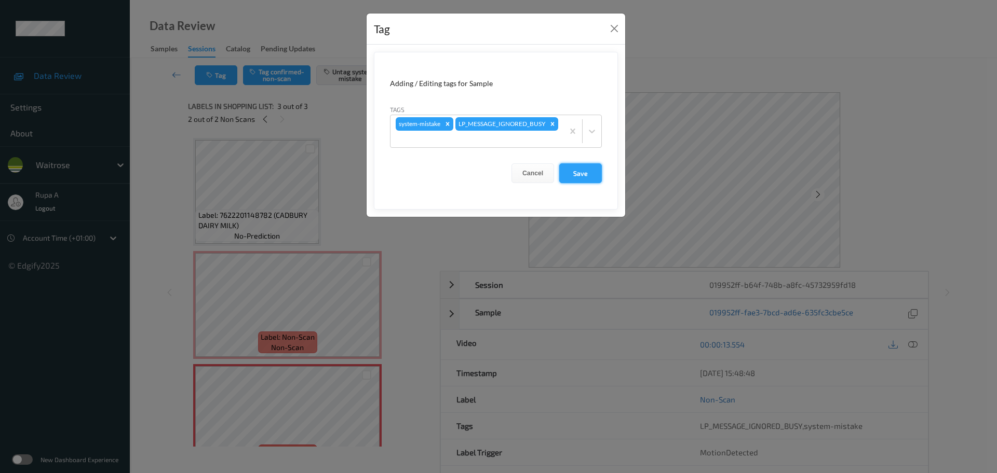
click at [583, 172] on button "Save" at bounding box center [580, 174] width 43 height 20
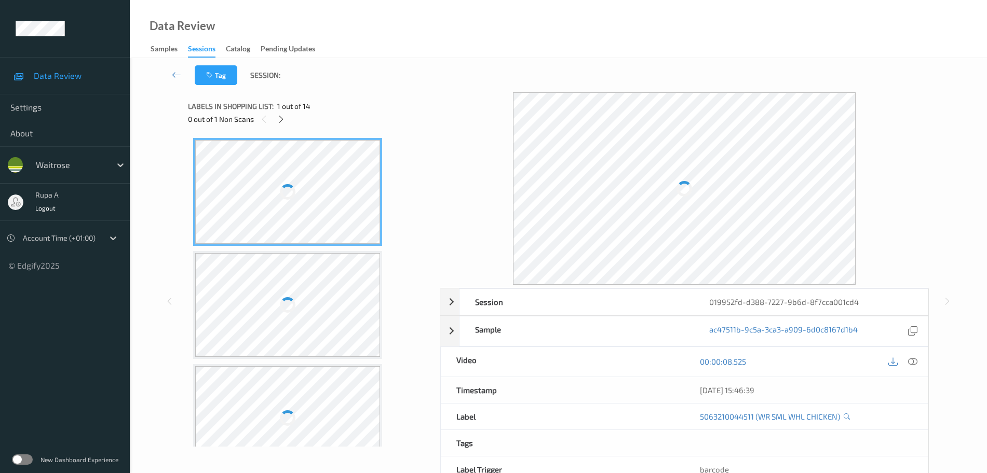
click at [427, 124] on div "0 out of 1 Non Scans" at bounding box center [310, 119] width 244 height 13
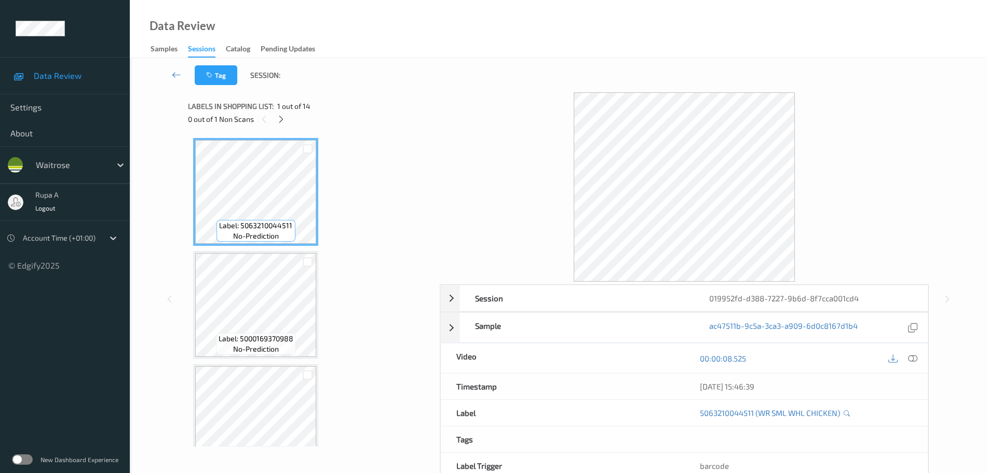
click at [289, 121] on div "0 out of 1 Non Scans" at bounding box center [310, 119] width 244 height 13
click at [280, 120] on icon at bounding box center [281, 119] width 9 height 9
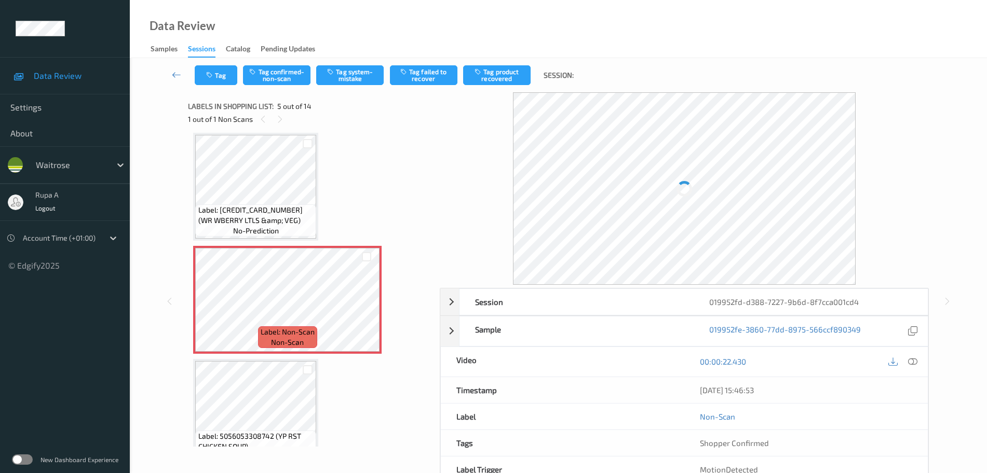
scroll to position [280, 0]
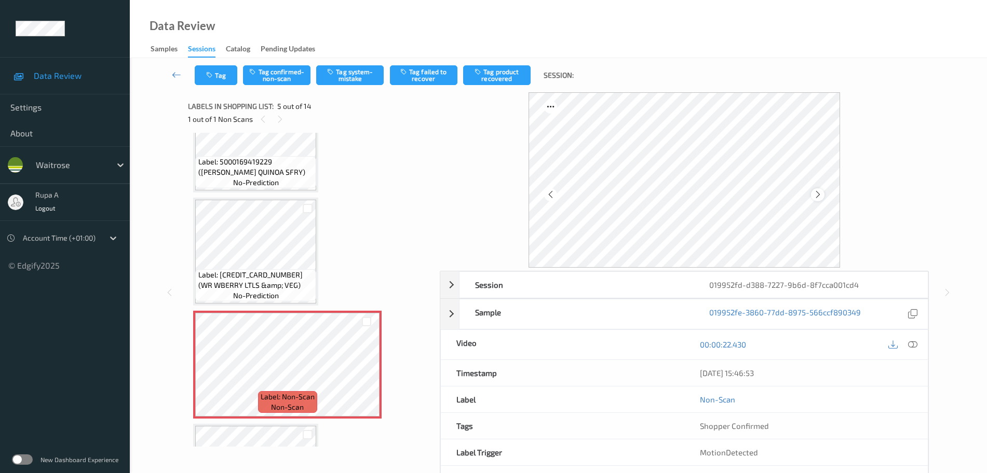
click at [820, 200] on div at bounding box center [817, 194] width 13 height 13
click at [820, 198] on icon at bounding box center [817, 194] width 9 height 9
click at [375, 80] on button "Tag system-mistake" at bounding box center [349, 75] width 67 height 20
click at [216, 73] on button "Tag" at bounding box center [216, 75] width 43 height 20
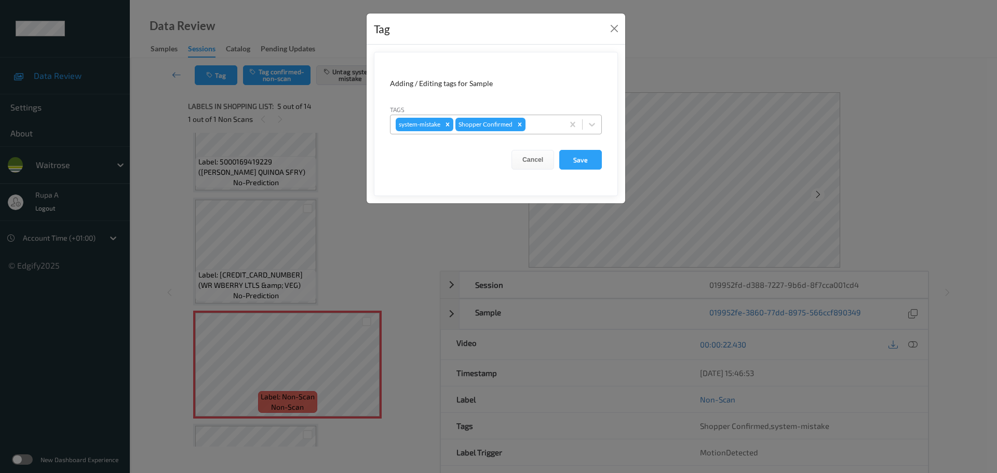
click at [536, 126] on div at bounding box center [542, 124] width 31 height 12
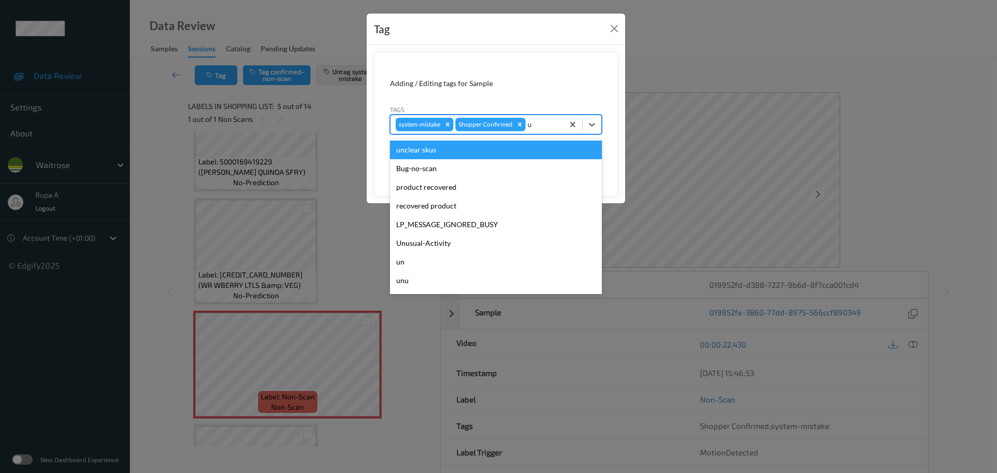
type input "un"
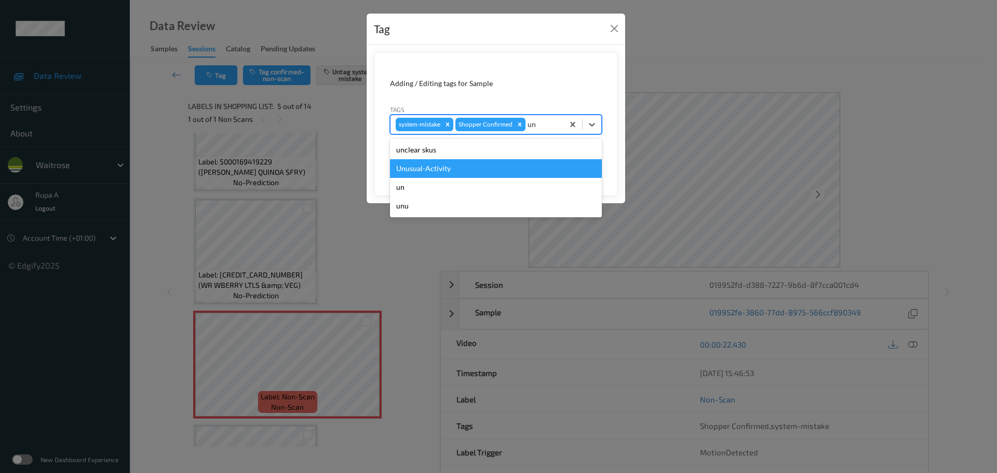
click at [493, 169] on div "Unusual-Activity" at bounding box center [496, 168] width 212 height 19
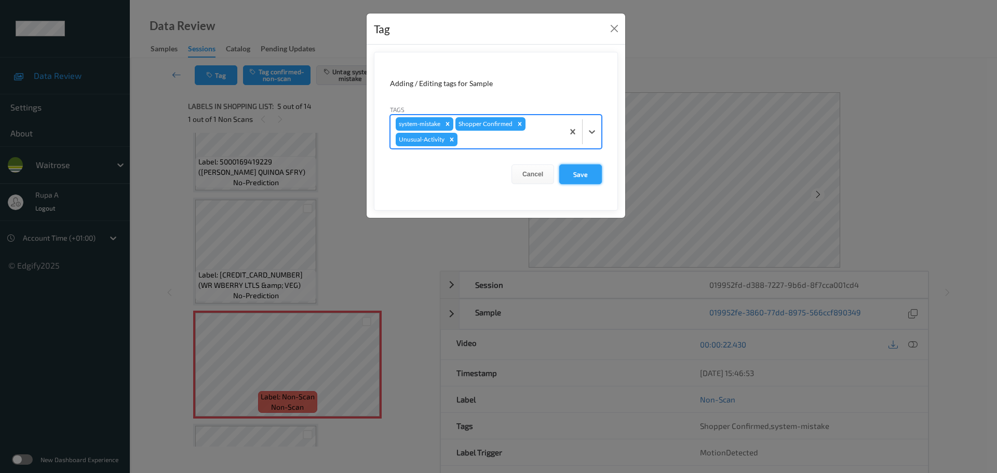
click at [585, 174] on button "Save" at bounding box center [580, 175] width 43 height 20
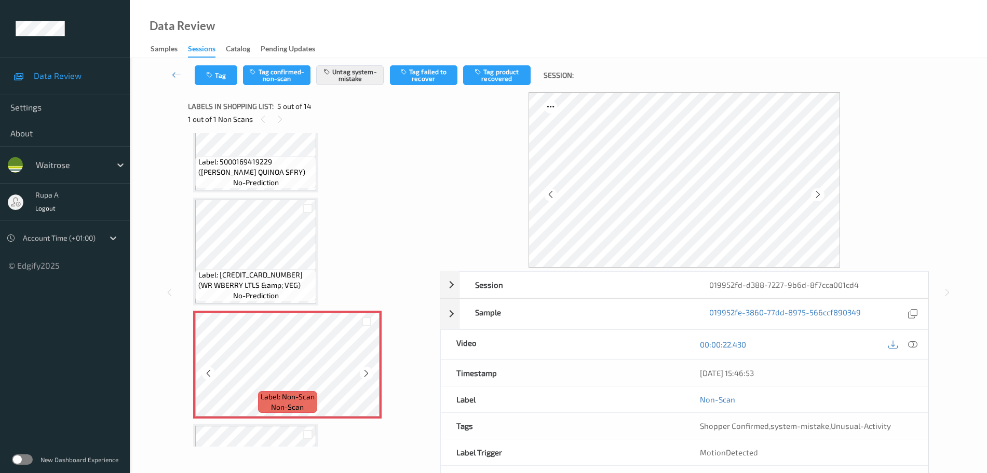
scroll to position [410, 0]
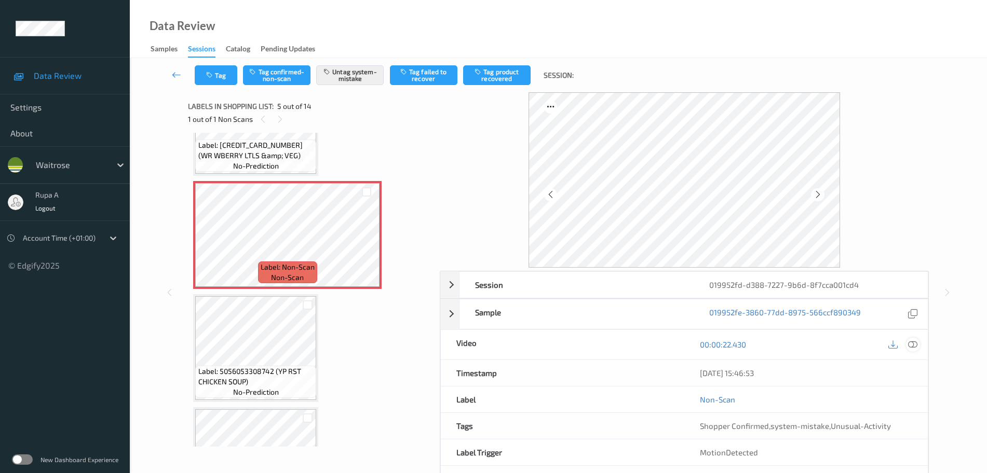
click at [915, 340] on icon at bounding box center [912, 344] width 9 height 9
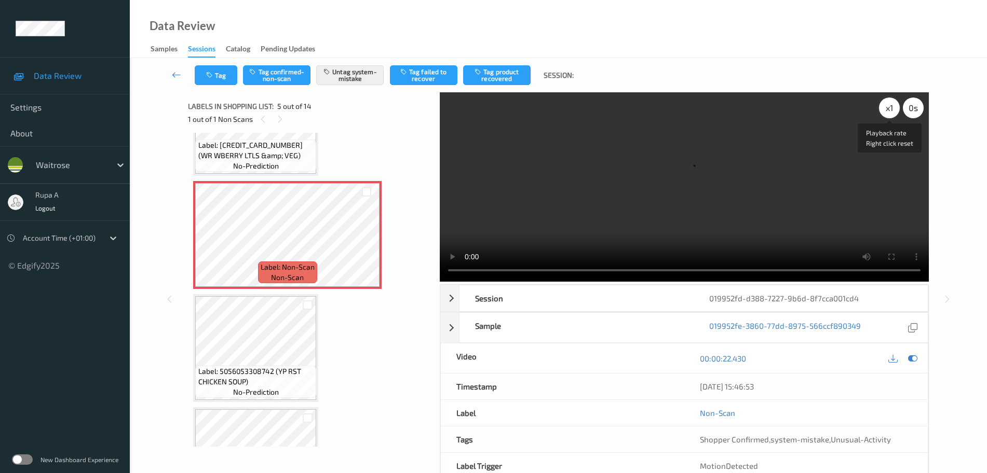
click at [886, 116] on div "x 1" at bounding box center [889, 108] width 21 height 21
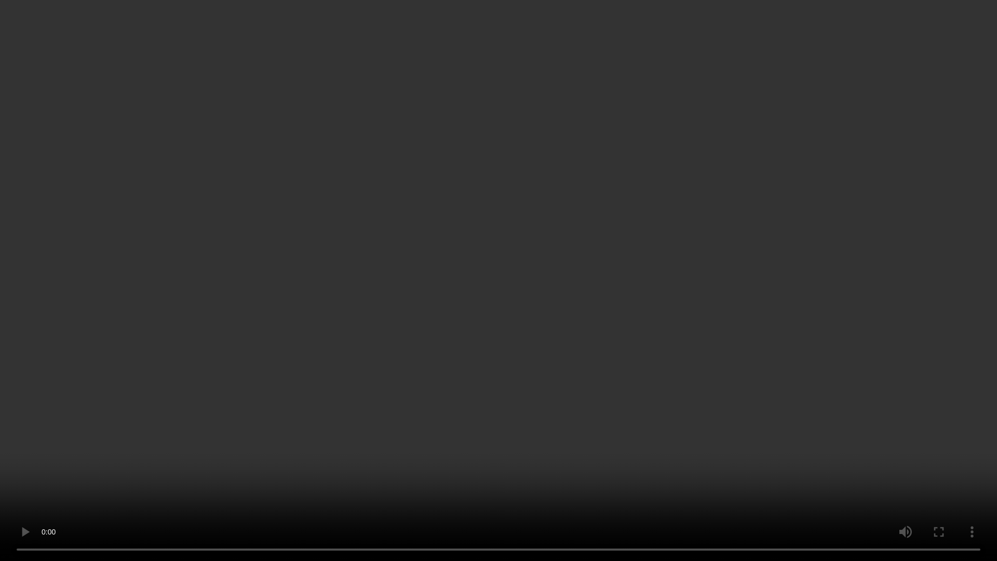
click at [824, 225] on video at bounding box center [498, 280] width 997 height 561
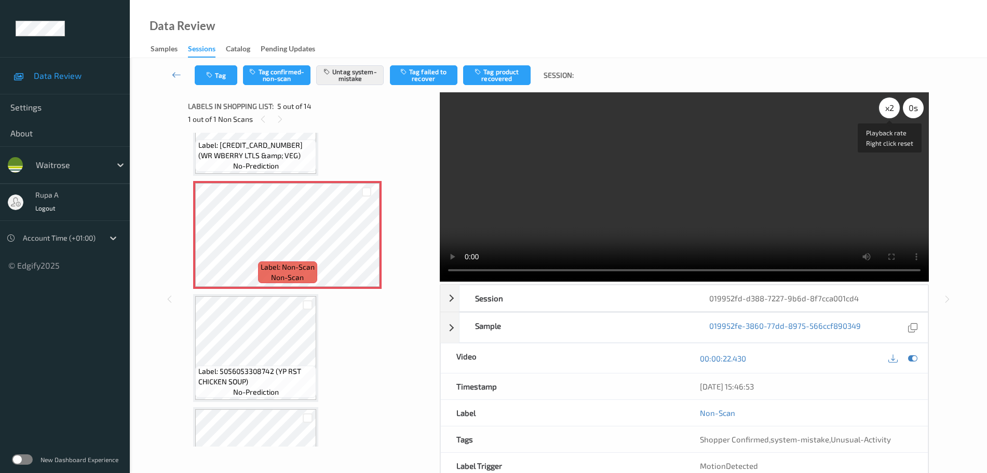
click at [890, 111] on div "x 2" at bounding box center [889, 108] width 21 height 21
click at [890, 111] on div "x 4" at bounding box center [889, 108] width 21 height 21
click at [890, 111] on div "x 8" at bounding box center [889, 108] width 21 height 21
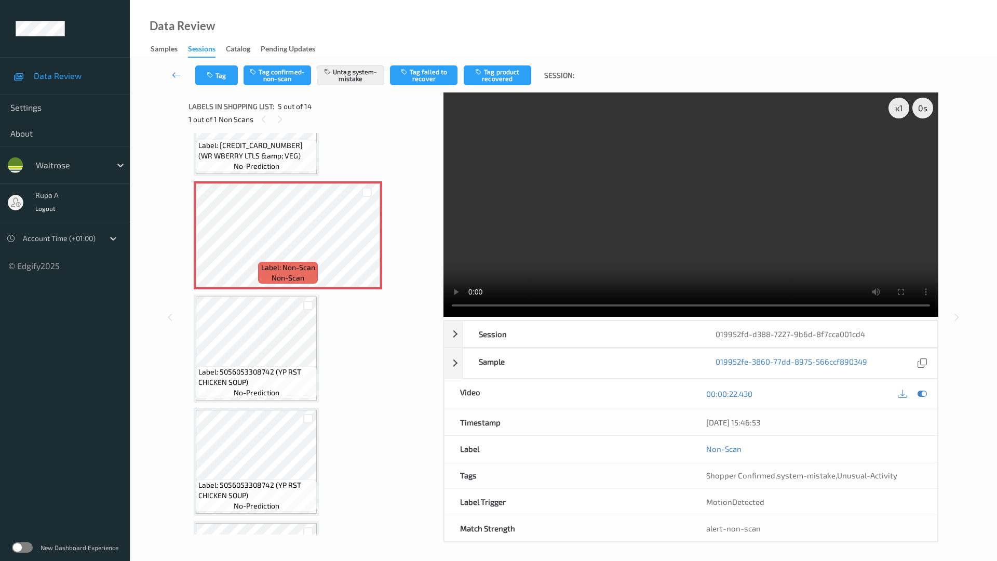
click at [736, 276] on video at bounding box center [690, 204] width 495 height 224
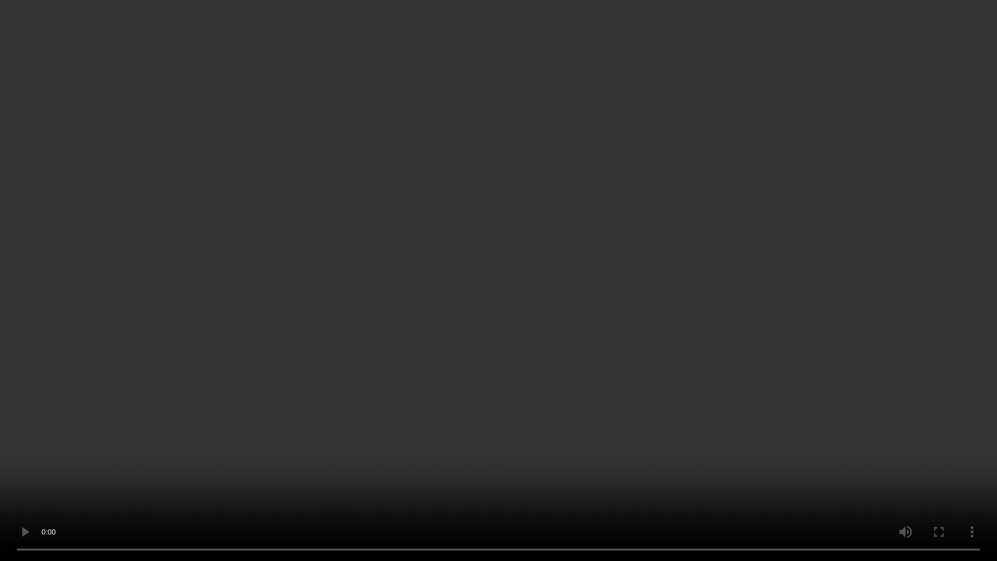
click at [873, 292] on video at bounding box center [498, 280] width 997 height 561
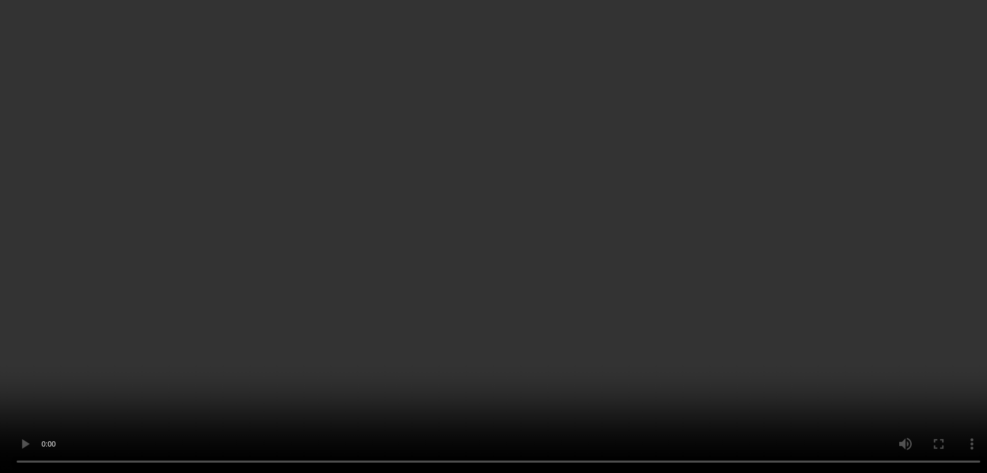
click at [883, 108] on div "x 1" at bounding box center [889, 108] width 21 height 21
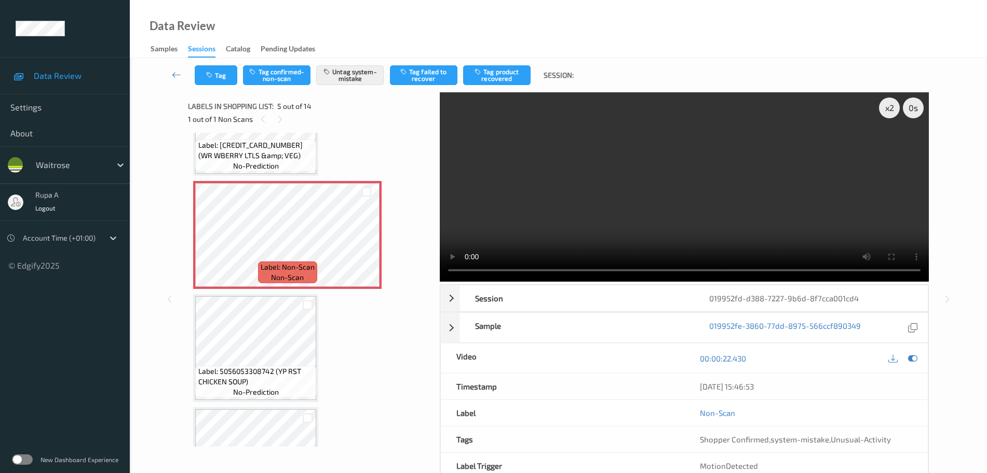
drag, startPoint x: 916, startPoint y: 361, endPoint x: 826, endPoint y: 350, distance: 90.5
click at [916, 361] on icon at bounding box center [912, 358] width 9 height 9
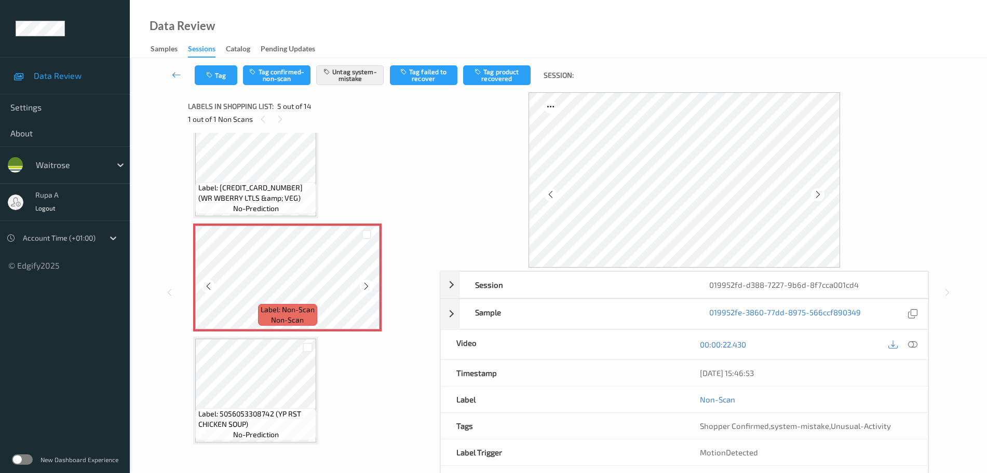
scroll to position [345, 0]
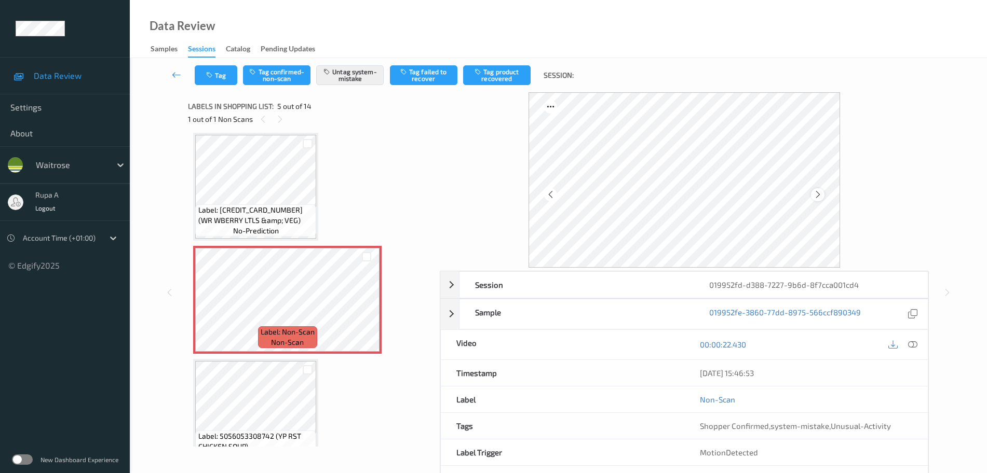
click at [813, 199] on icon at bounding box center [817, 194] width 9 height 9
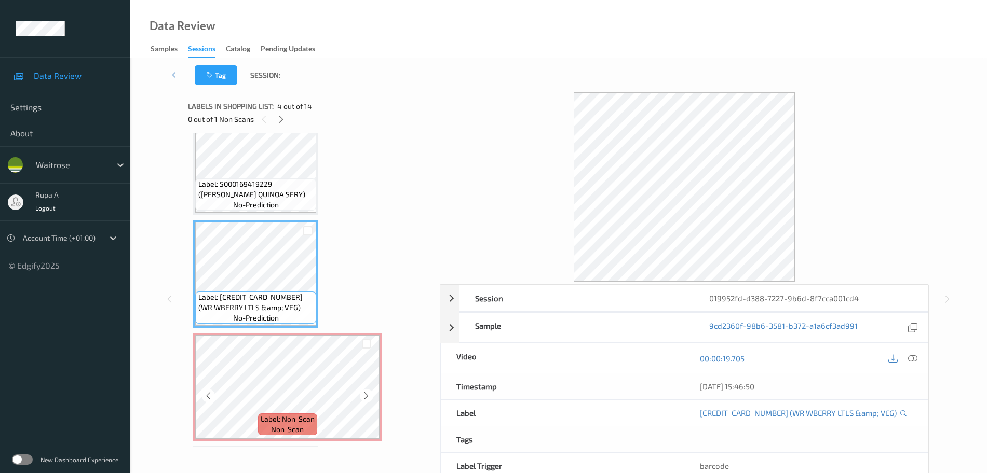
scroll to position [260, 0]
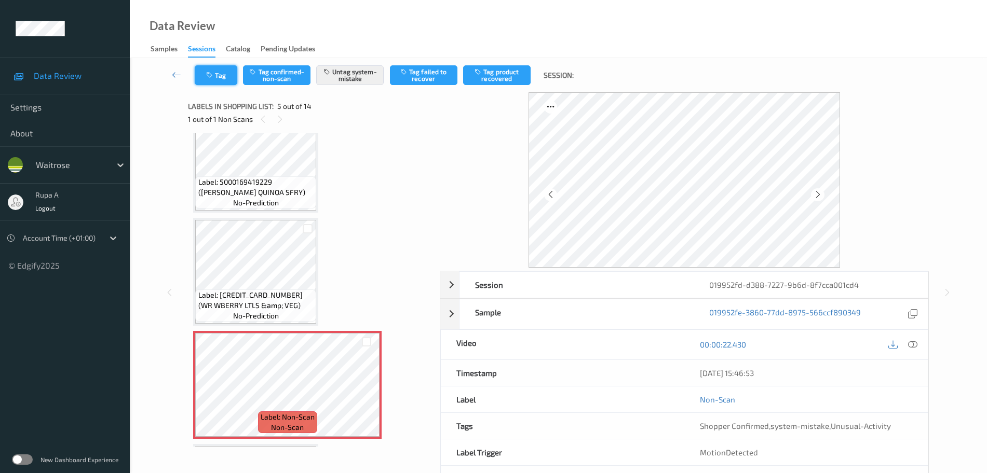
click at [213, 76] on icon "button" at bounding box center [210, 75] width 9 height 7
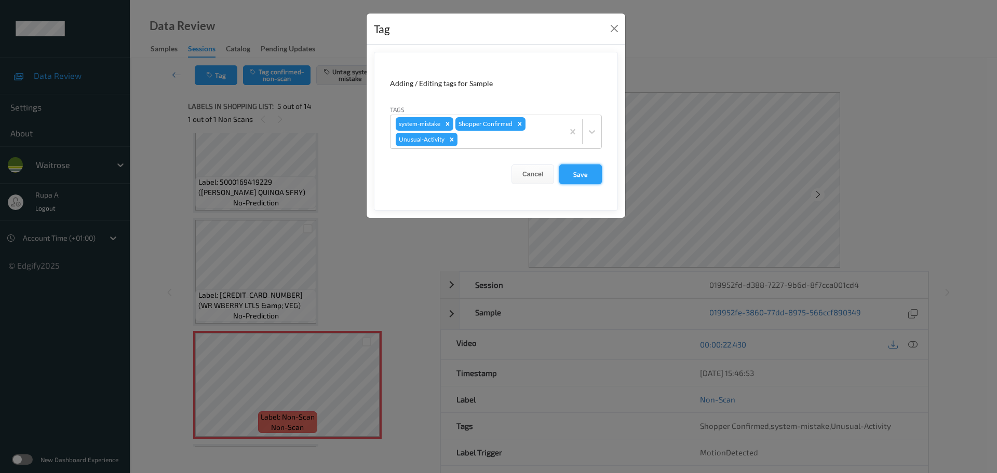
click at [594, 176] on button "Save" at bounding box center [580, 175] width 43 height 20
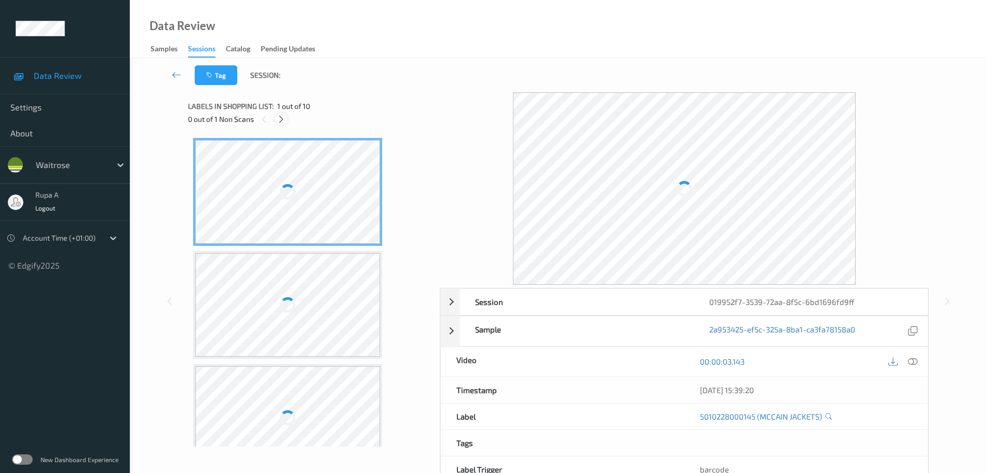
click at [282, 121] on icon at bounding box center [281, 119] width 9 height 9
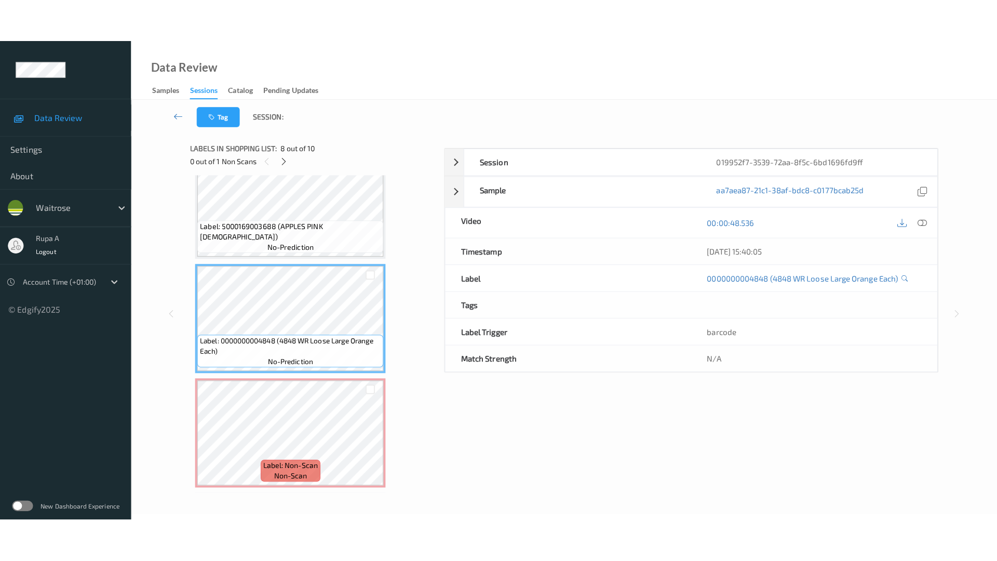
scroll to position [797, 0]
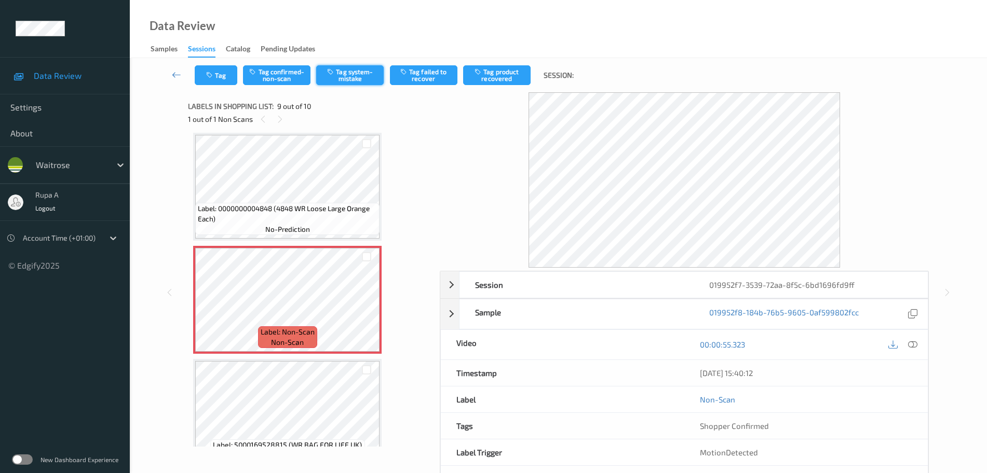
click at [363, 81] on button "Tag system-mistake" at bounding box center [349, 75] width 67 height 20
click at [217, 84] on button "Tag" at bounding box center [216, 75] width 43 height 20
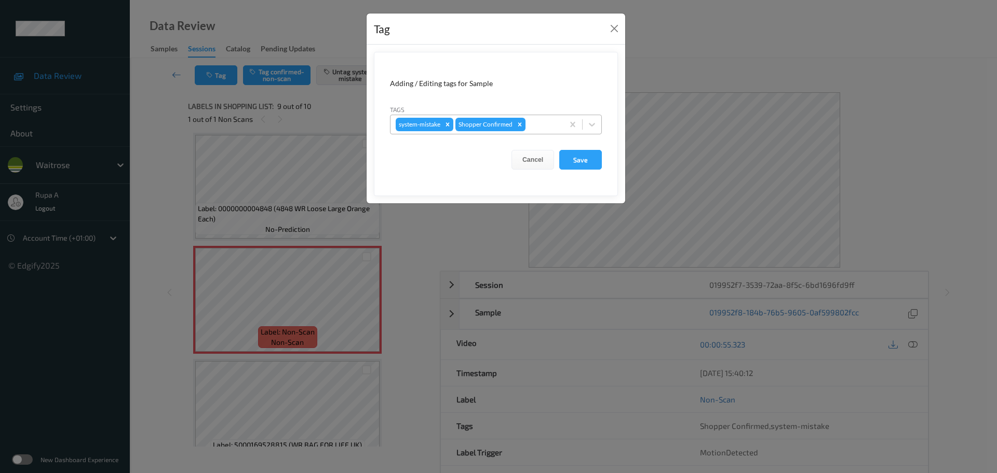
click at [540, 131] on div "system-mistake Shopper Confirmed" at bounding box center [476, 125] width 173 height 18
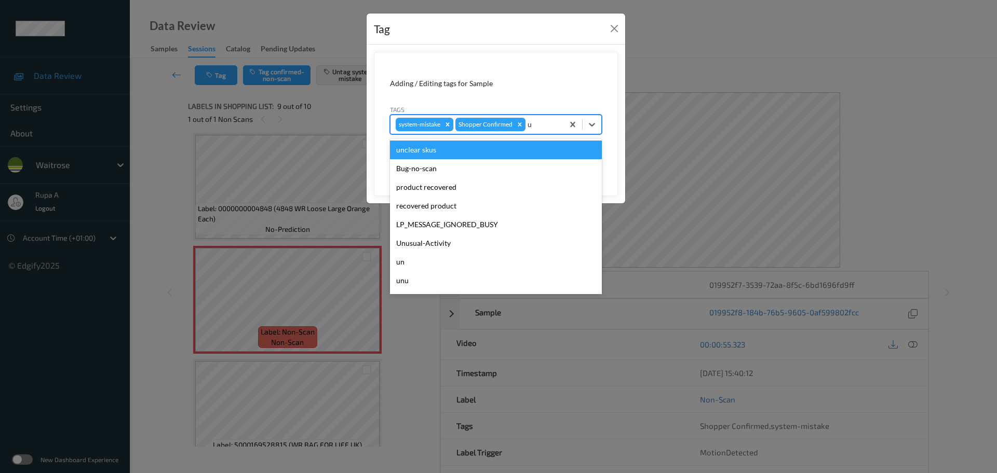
type input "un"
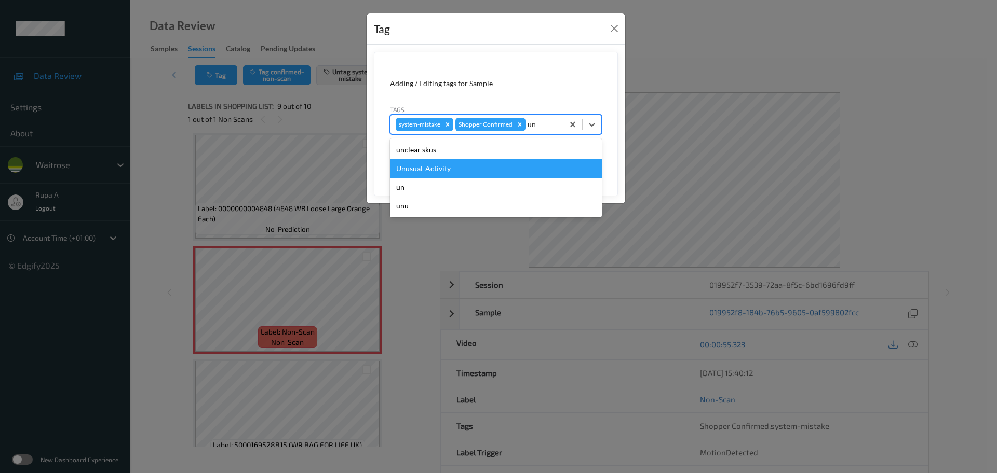
click at [454, 165] on div "Unusual-Activity" at bounding box center [496, 168] width 212 height 19
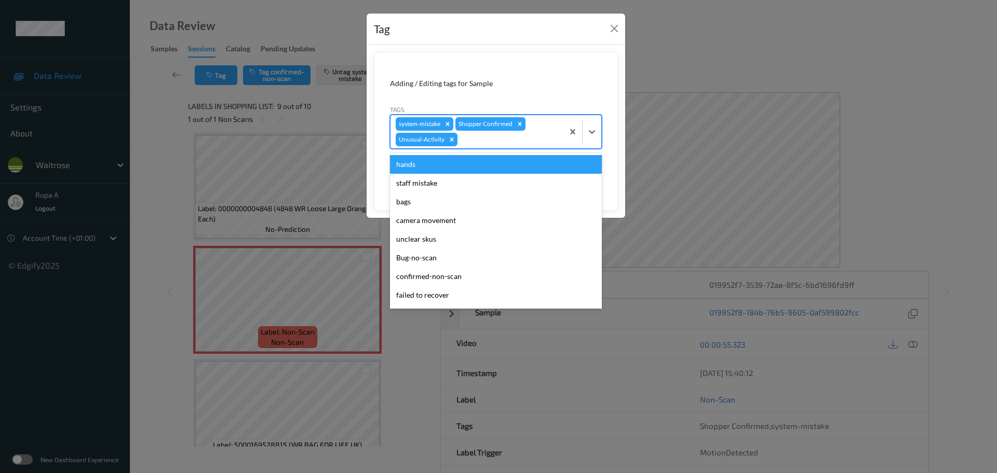
click at [494, 144] on div at bounding box center [508, 139] width 99 height 12
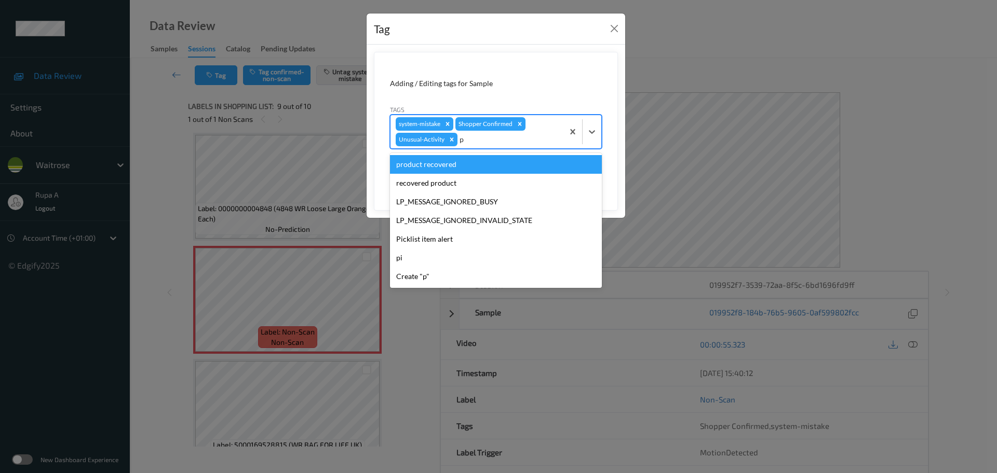
type input "pi"
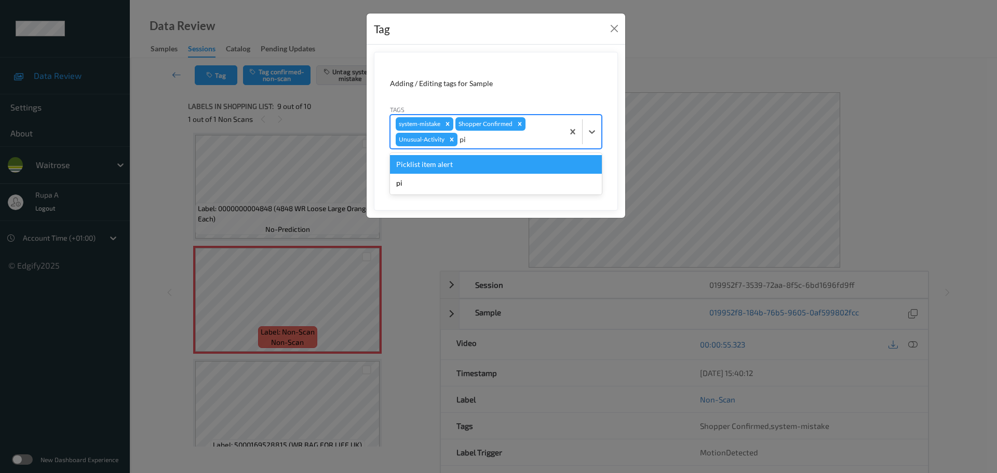
click at [467, 160] on div "Picklist item alert" at bounding box center [496, 164] width 212 height 19
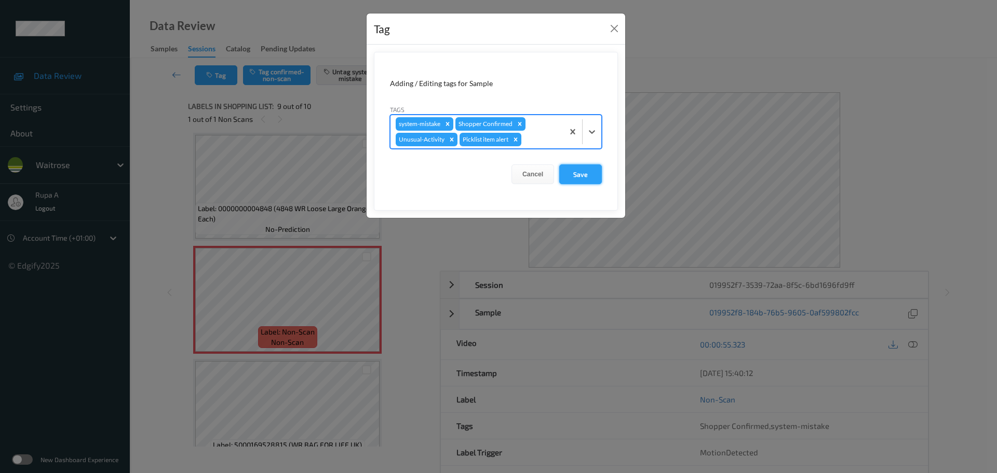
click at [585, 173] on button "Save" at bounding box center [580, 175] width 43 height 20
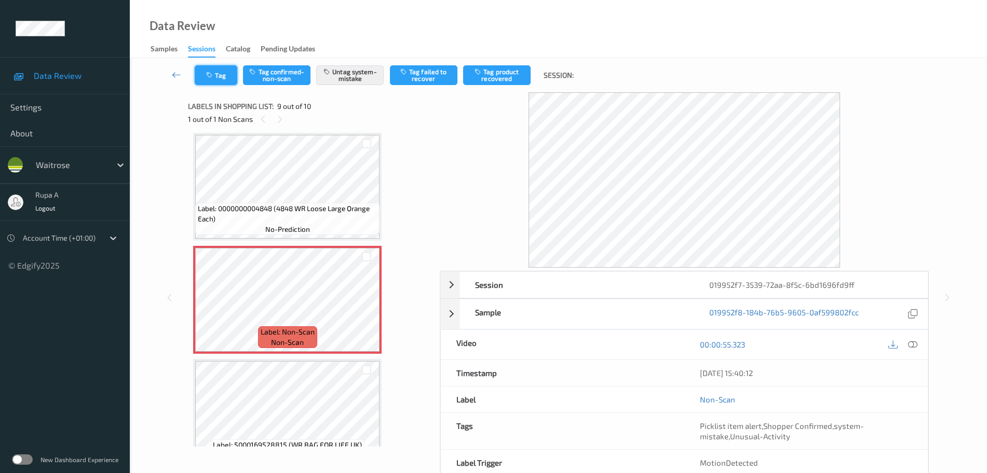
click at [229, 70] on button "Tag" at bounding box center [216, 75] width 43 height 20
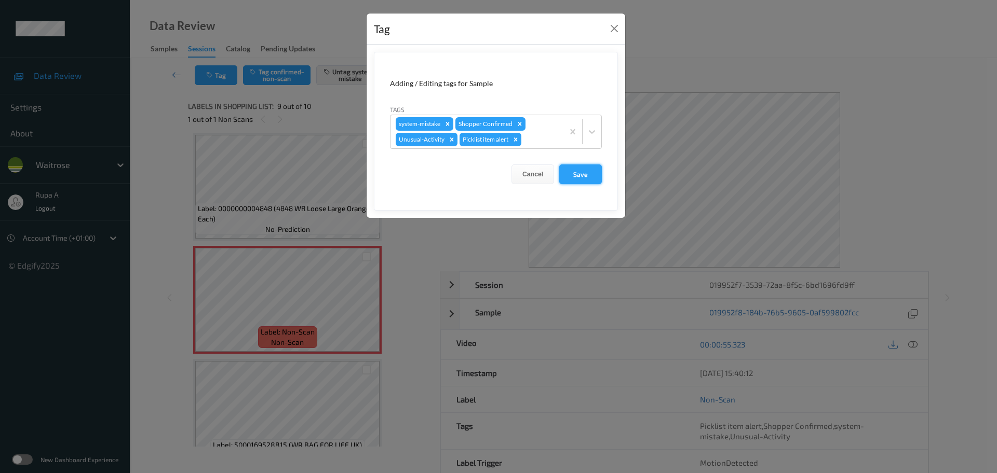
click at [559, 178] on button "Save" at bounding box center [580, 175] width 43 height 20
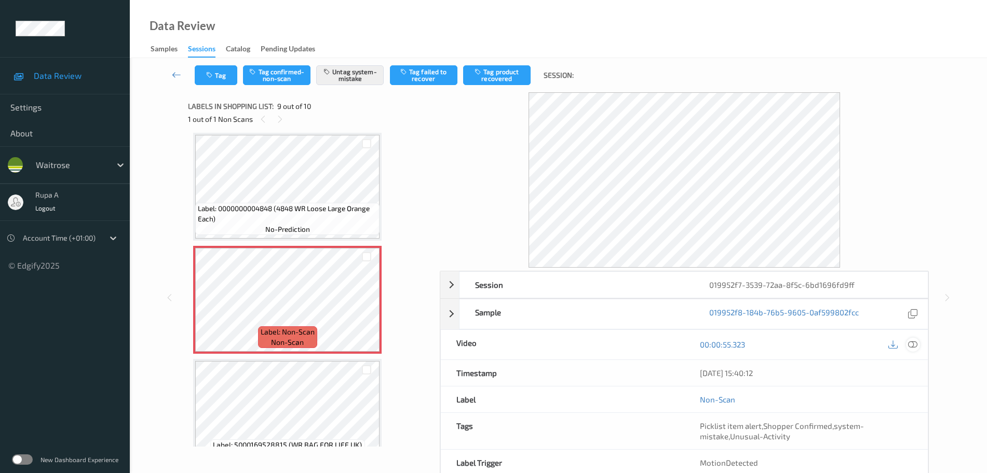
click at [911, 344] on icon at bounding box center [912, 344] width 9 height 9
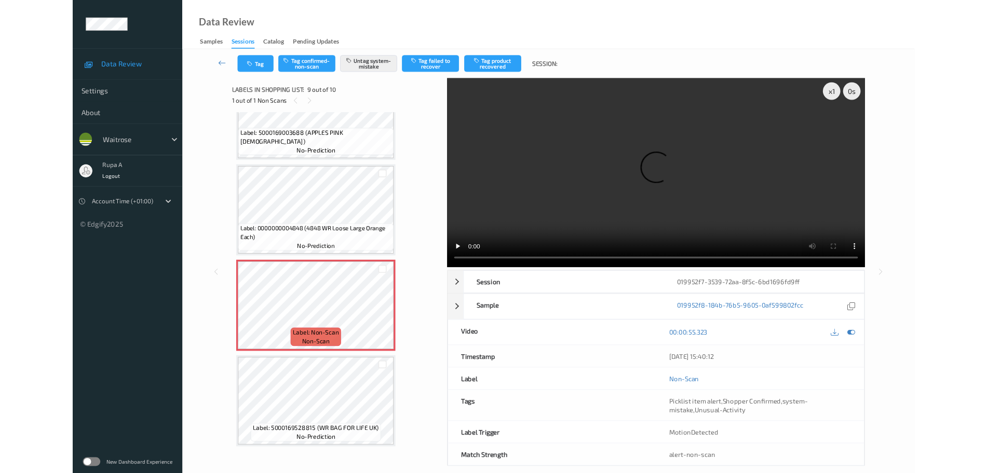
scroll to position [736, 0]
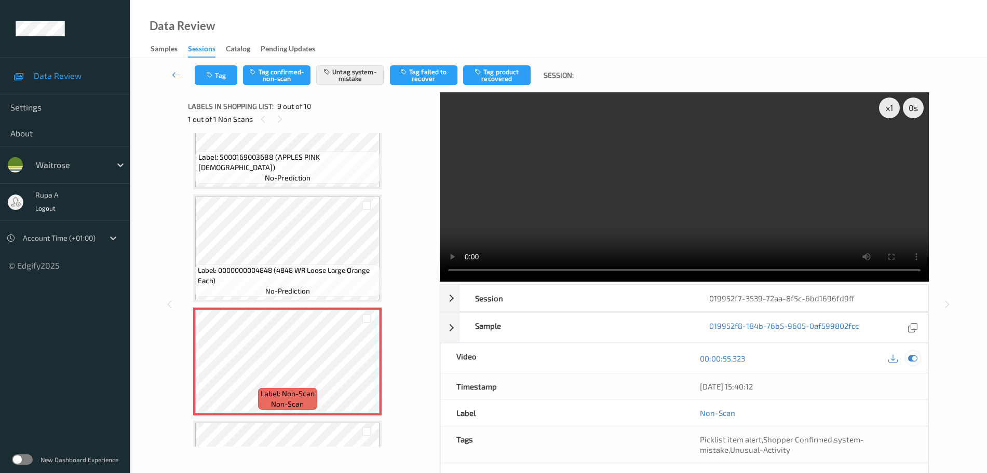
click at [907, 359] on div at bounding box center [913, 358] width 14 height 14
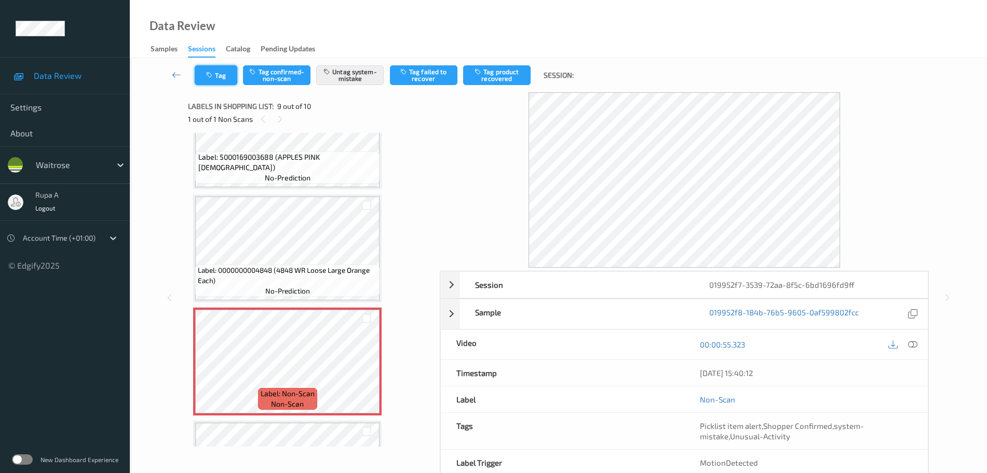
click at [221, 78] on button "Tag" at bounding box center [216, 75] width 43 height 20
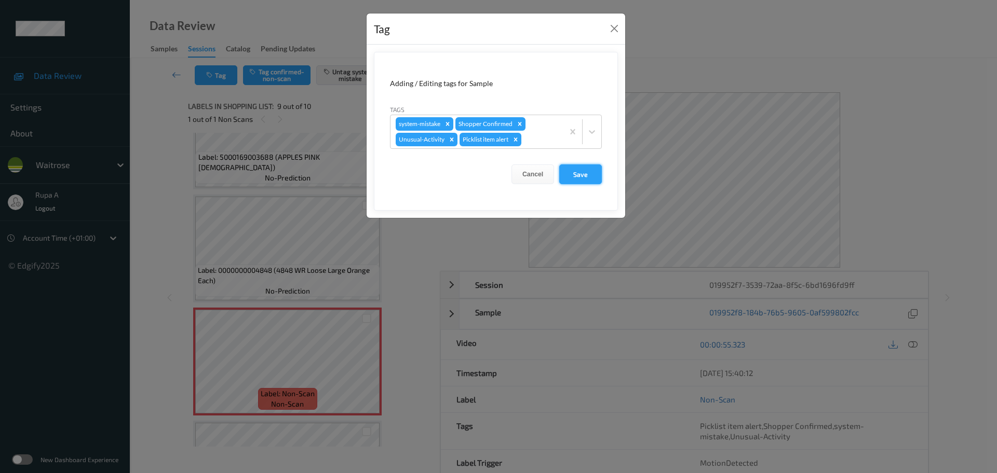
click at [577, 173] on button "Save" at bounding box center [580, 175] width 43 height 20
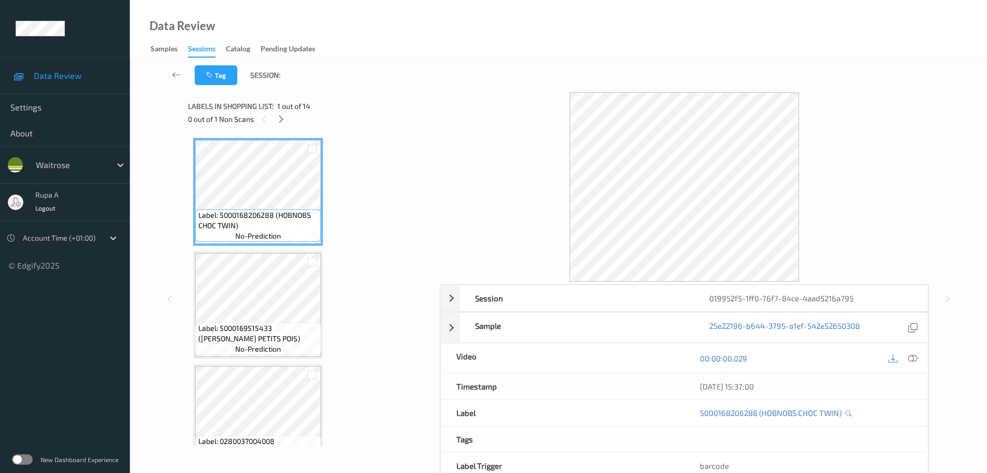
click at [288, 119] on div "0 out of 1 Non Scans" at bounding box center [310, 119] width 244 height 13
click at [279, 121] on icon at bounding box center [281, 119] width 9 height 9
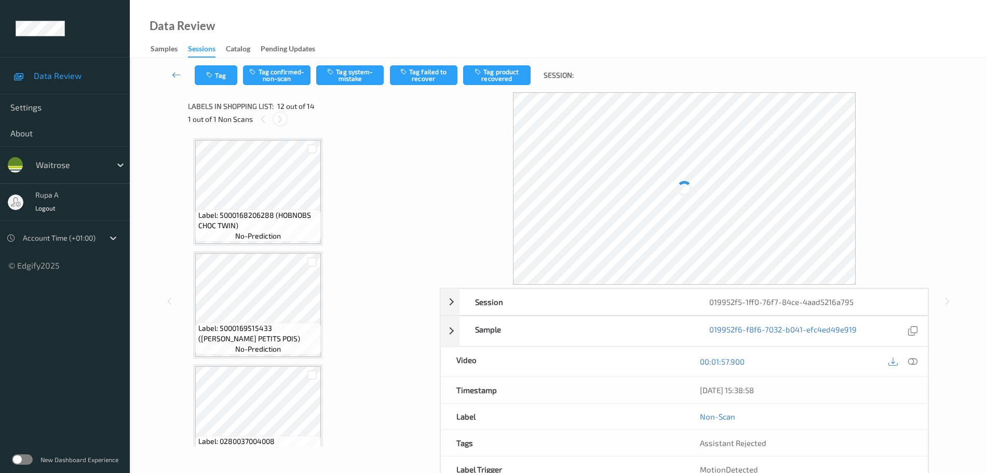
scroll to position [1137, 0]
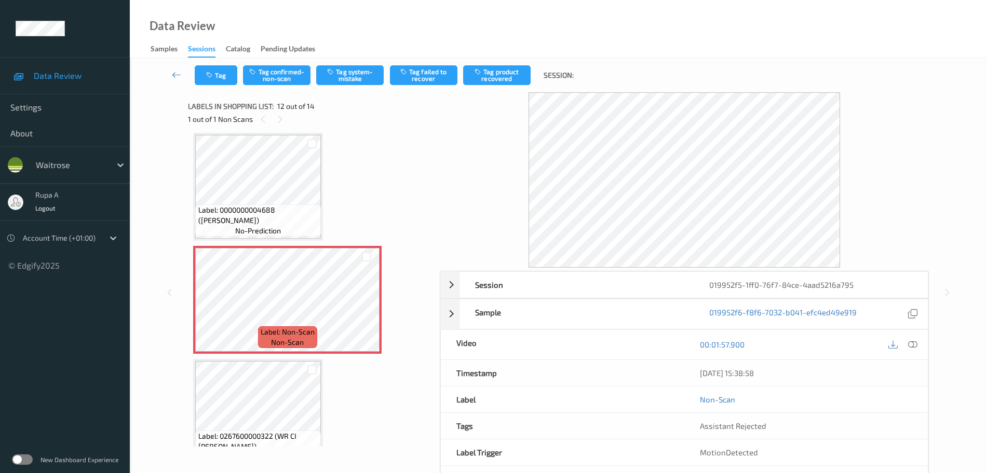
click at [914, 344] on icon at bounding box center [912, 344] width 9 height 9
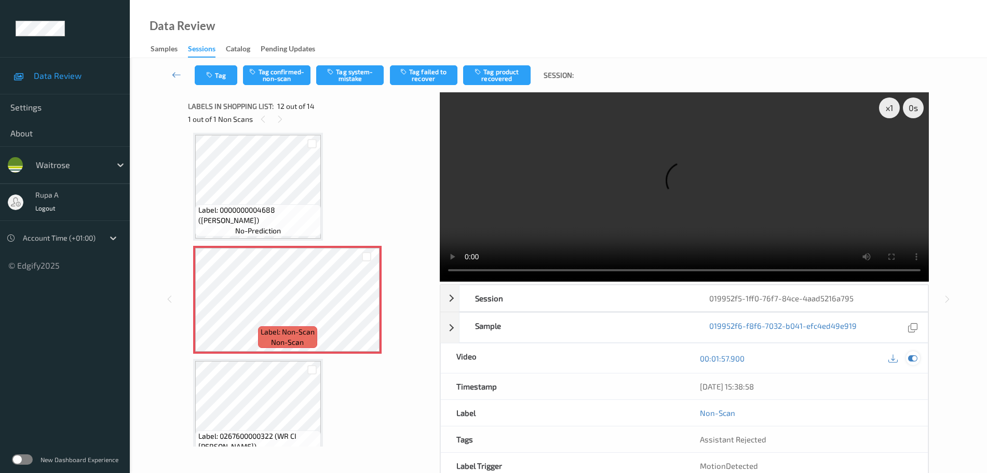
click at [916, 355] on icon at bounding box center [912, 358] width 9 height 9
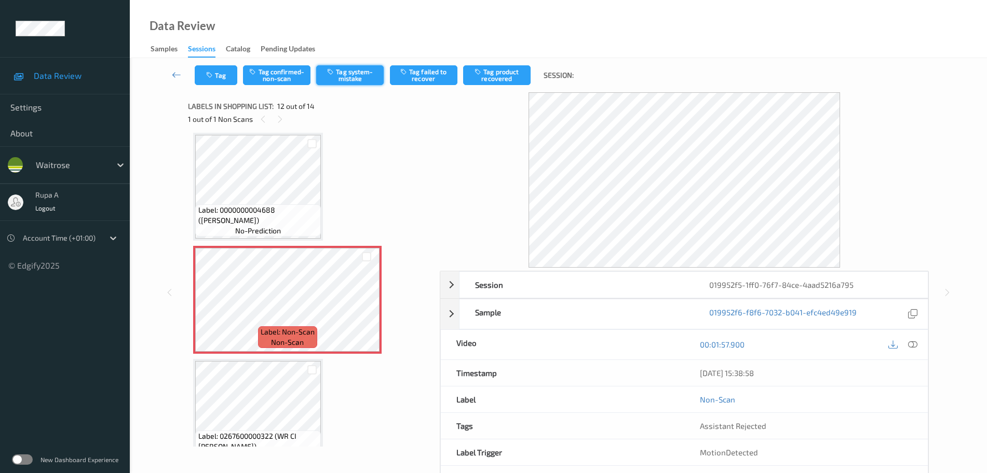
click at [364, 74] on button "Tag system-mistake" at bounding box center [349, 75] width 67 height 20
click at [223, 77] on button "Tag" at bounding box center [216, 75] width 43 height 20
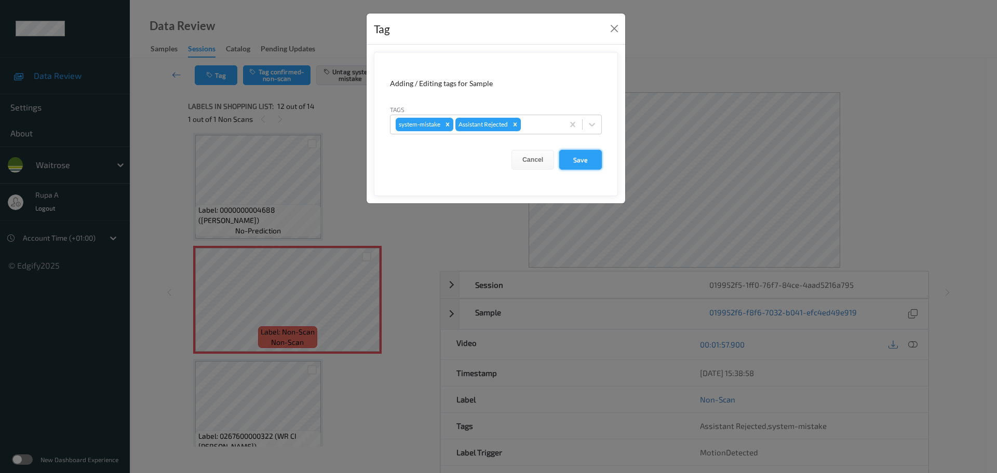
click at [576, 162] on button "Save" at bounding box center [580, 160] width 43 height 20
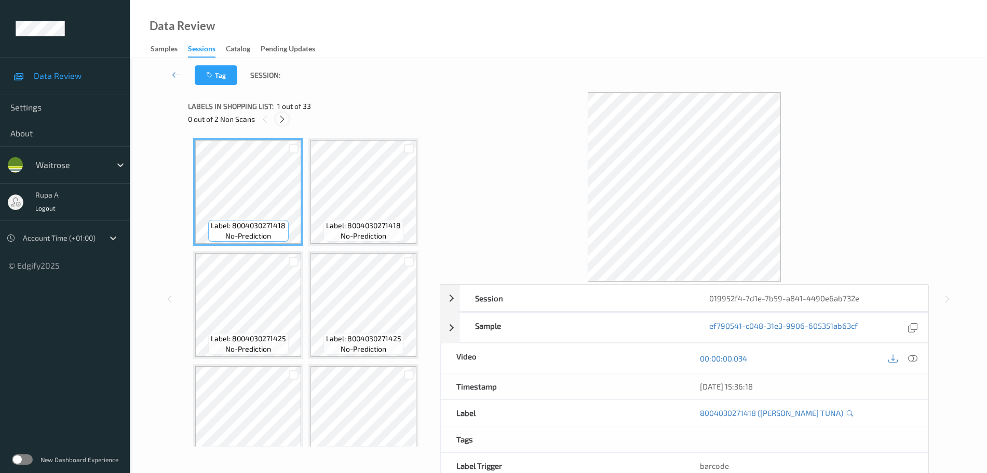
click at [281, 119] on icon at bounding box center [282, 119] width 9 height 9
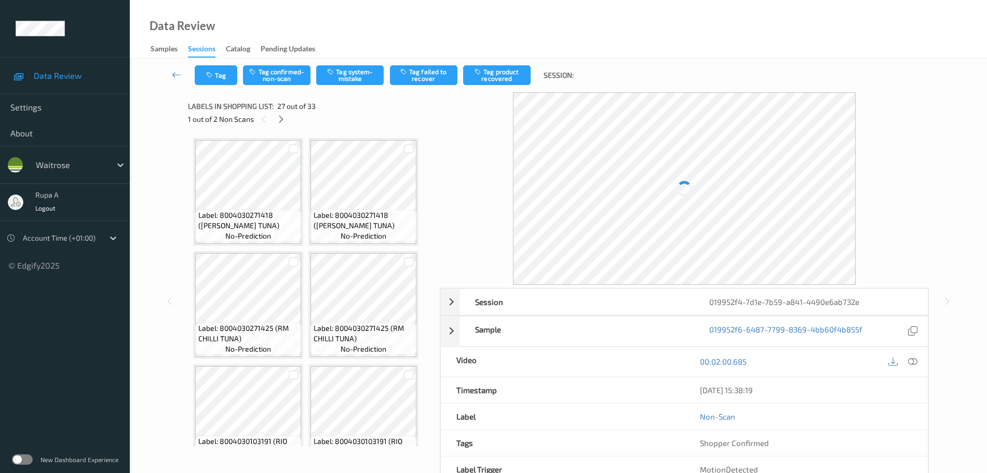
scroll to position [1363, 0]
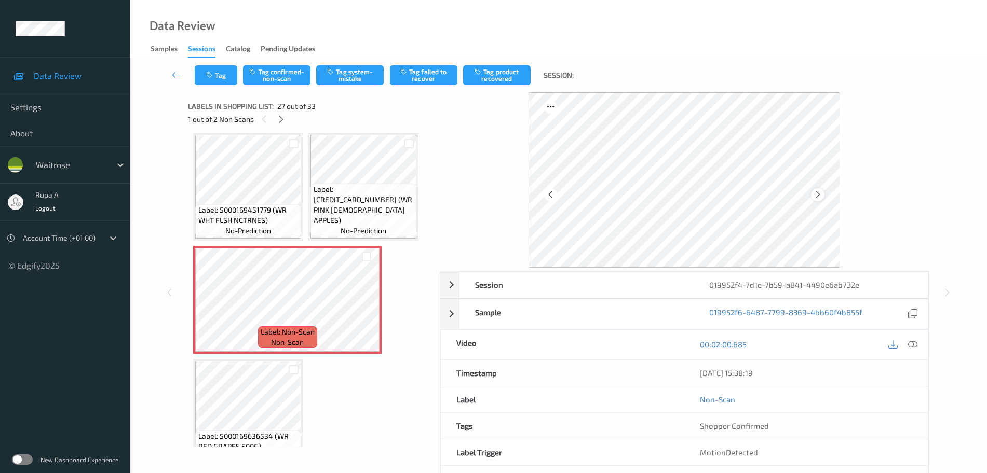
click at [812, 196] on div at bounding box center [817, 194] width 13 height 13
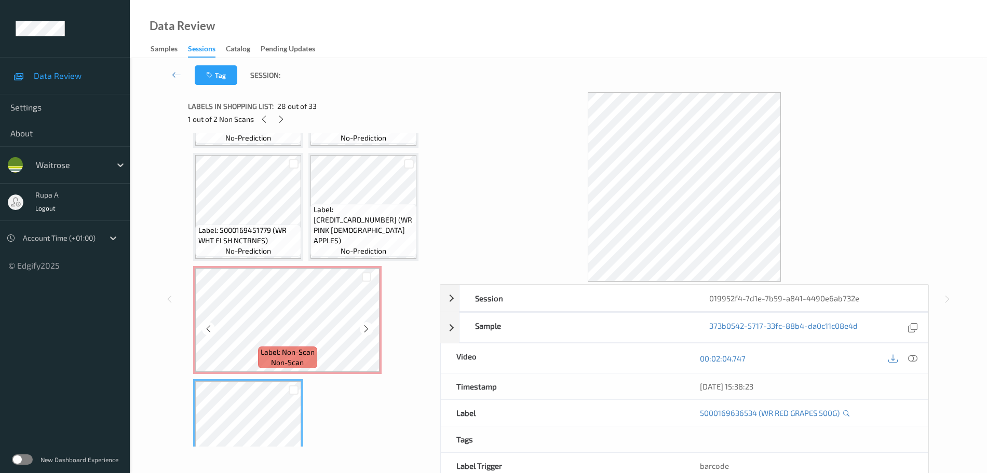
scroll to position [1298, 0]
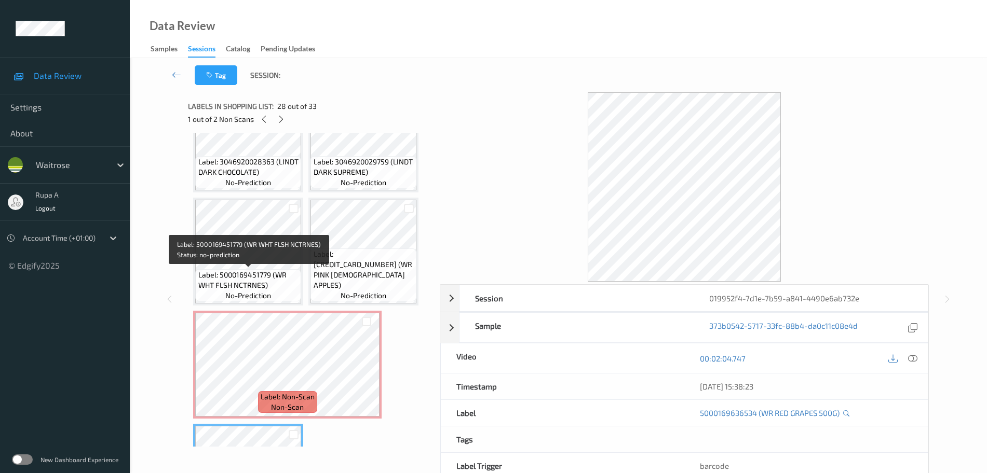
click at [299, 296] on div "Label: 5000169451779 (WR WHT FLSH NCTRNES) no-prediction" at bounding box center [248, 285] width 106 height 32
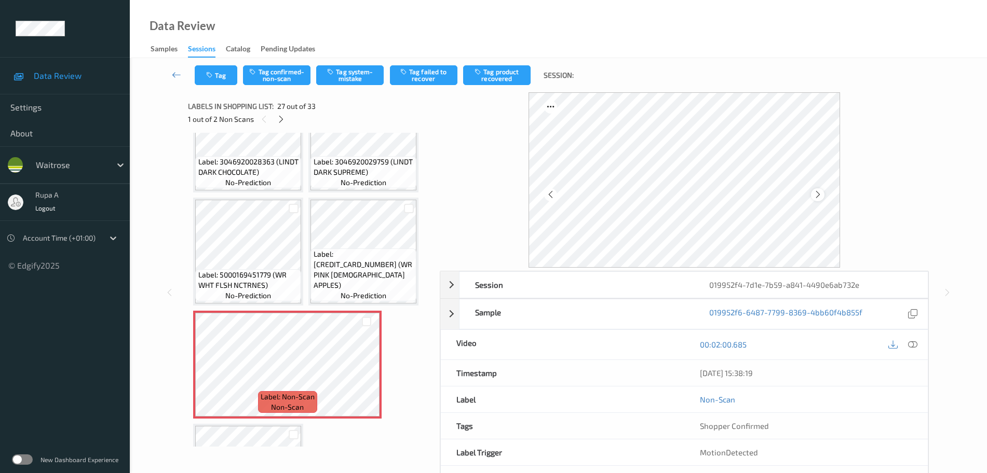
click at [820, 194] on icon at bounding box center [817, 194] width 9 height 9
click at [820, 196] on icon at bounding box center [817, 194] width 9 height 9
click at [915, 347] on icon at bounding box center [912, 344] width 9 height 9
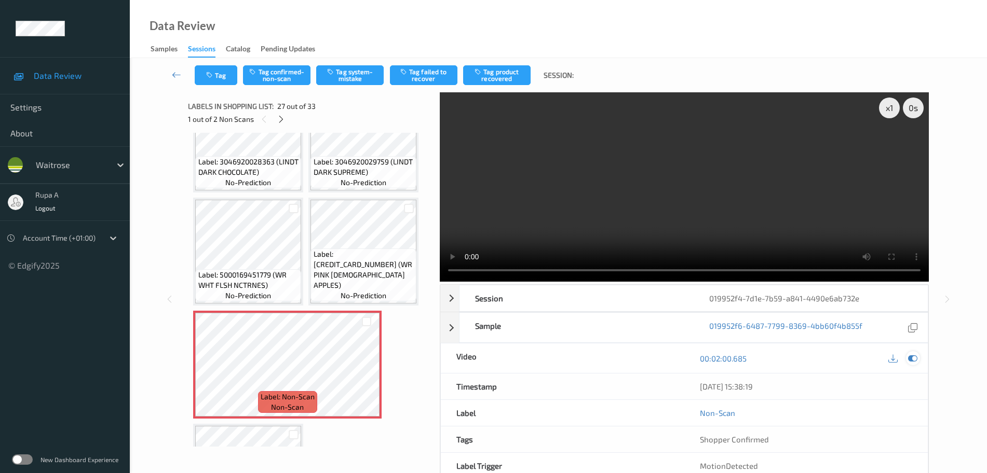
click at [915, 360] on icon at bounding box center [912, 358] width 9 height 9
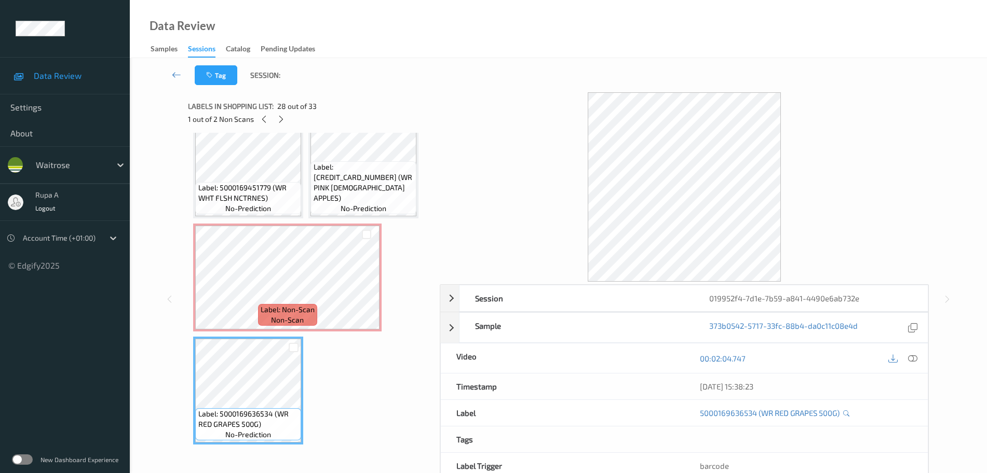
scroll to position [1363, 0]
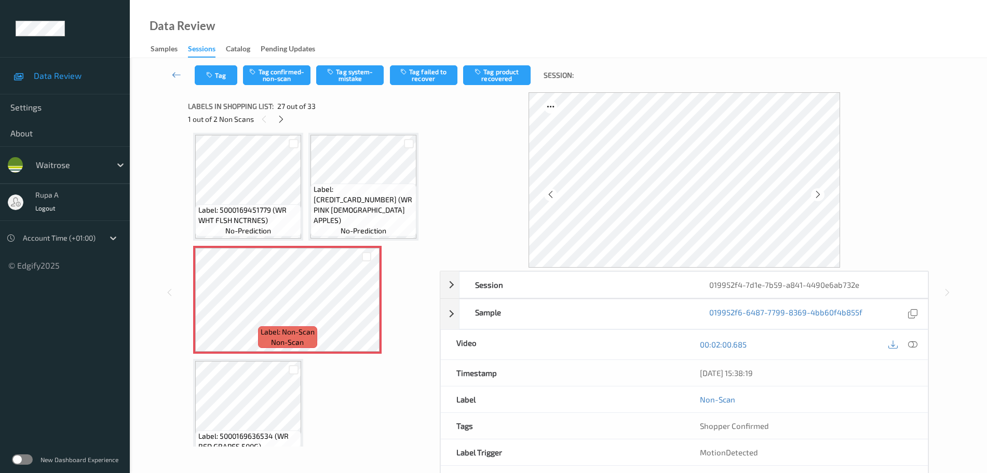
click at [820, 188] on div at bounding box center [817, 194] width 13 height 13
click at [819, 192] on icon at bounding box center [817, 194] width 9 height 9
click at [303, 76] on button "Tag confirmed-non-scan" at bounding box center [276, 75] width 67 height 20
click at [435, 85] on button "Tag failed to recover" at bounding box center [423, 75] width 67 height 20
click at [283, 115] on icon at bounding box center [281, 119] width 9 height 9
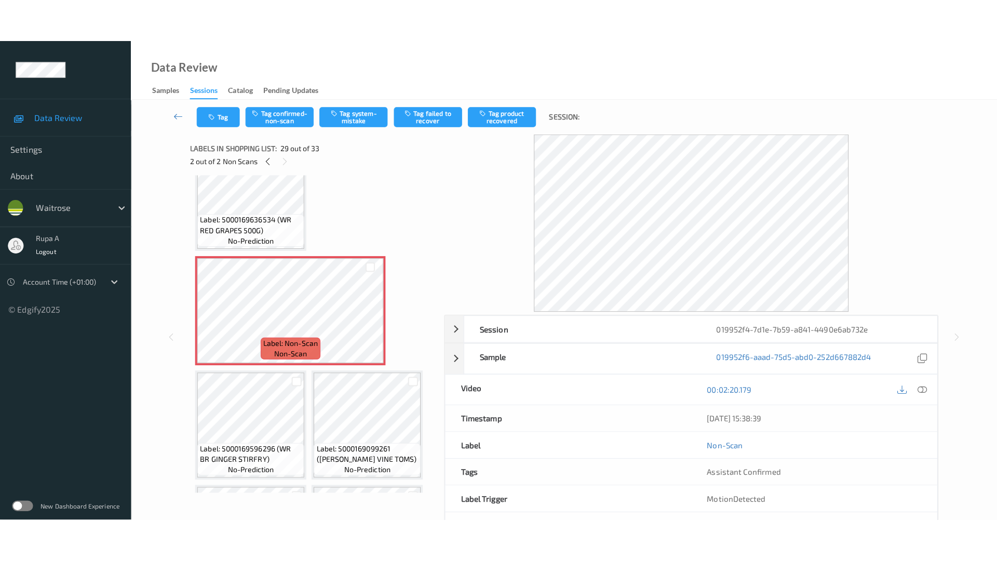
scroll to position [1654, 0]
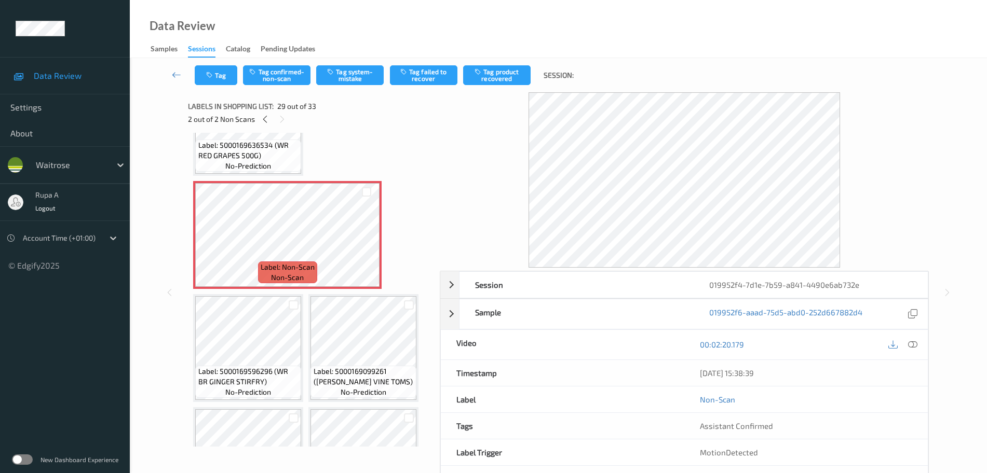
click at [920, 338] on div "00:02:20.179" at bounding box center [805, 345] width 243 height 30
click at [918, 341] on div at bounding box center [913, 345] width 14 height 14
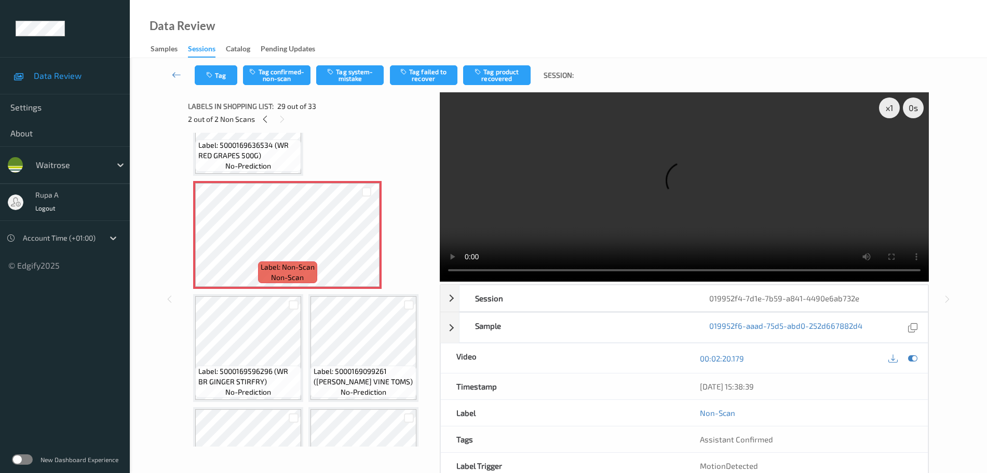
scroll to position [1641, 0]
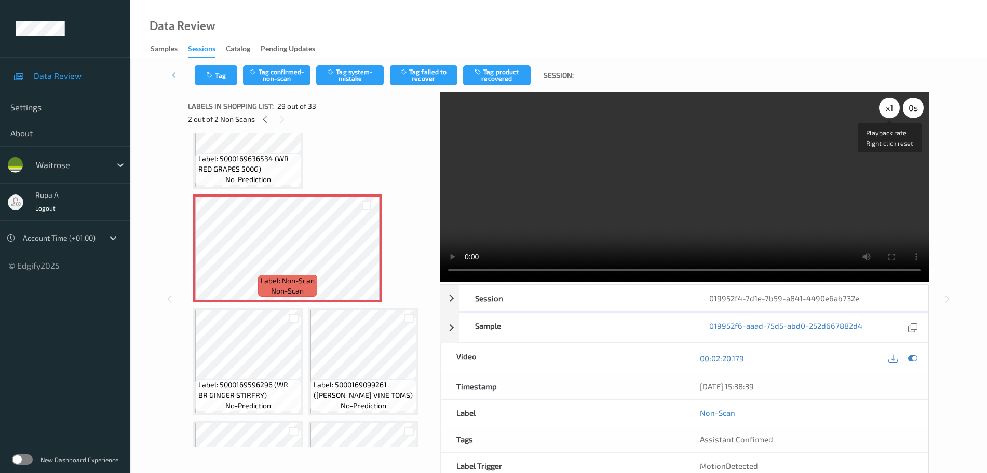
click at [889, 112] on div "x 1" at bounding box center [889, 108] width 21 height 21
click at [914, 358] on icon at bounding box center [912, 358] width 9 height 9
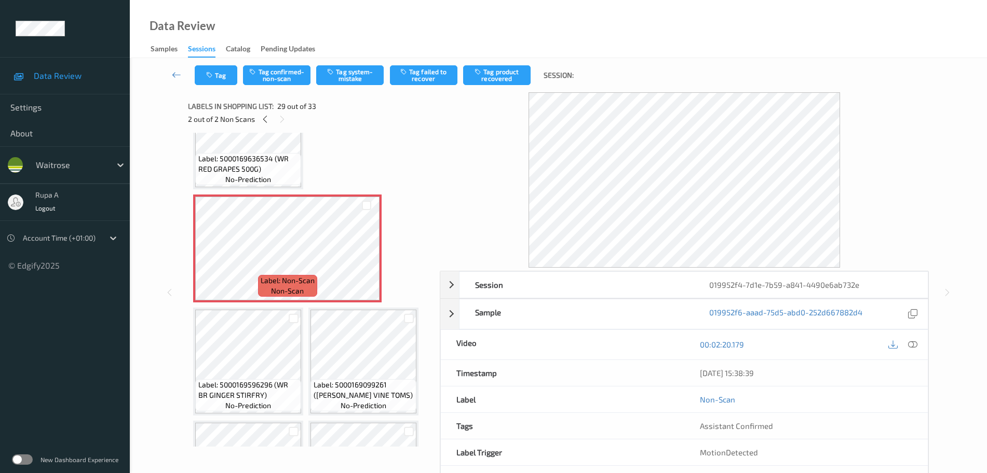
click at [916, 351] on div at bounding box center [903, 345] width 34 height 14
click at [916, 346] on icon at bounding box center [912, 344] width 9 height 9
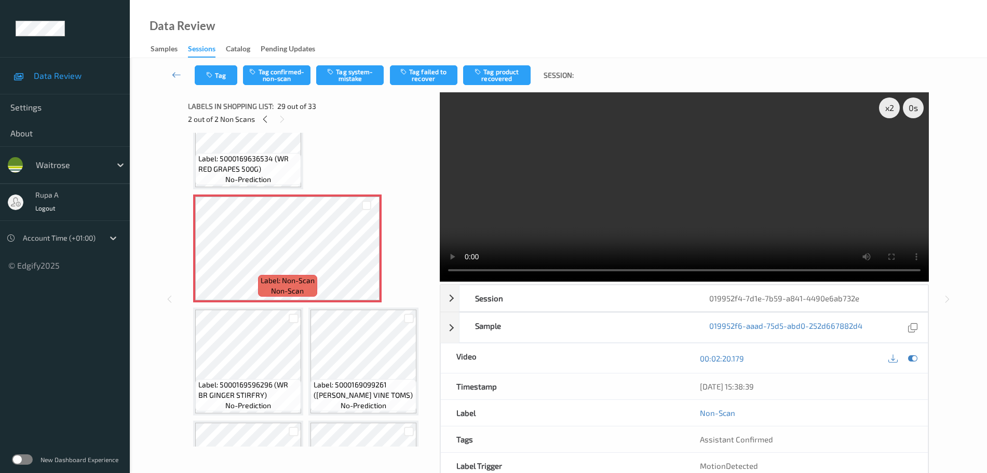
drag, startPoint x: 911, startPoint y: 362, endPoint x: 894, endPoint y: 362, distance: 17.1
click at [911, 362] on icon at bounding box center [912, 358] width 9 height 9
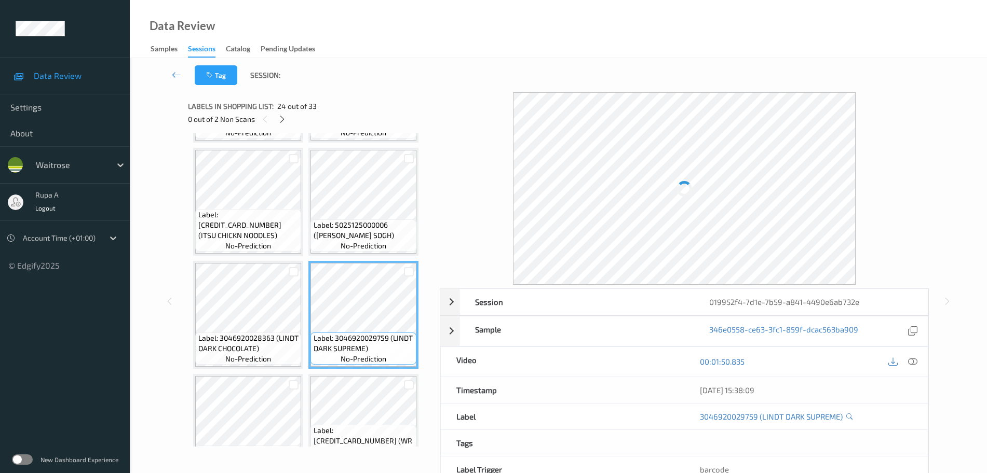
scroll to position [1187, 0]
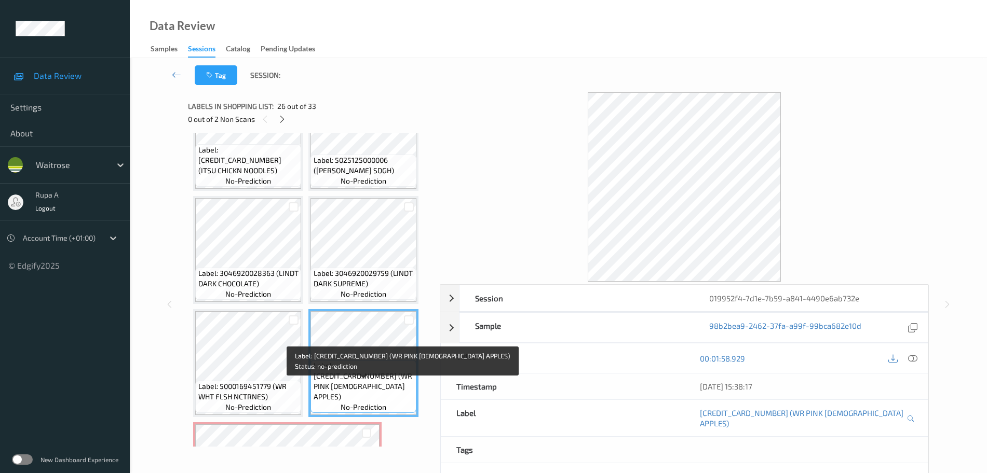
click at [361, 398] on span "Label: 5000169965931 (WR PINK LADY APPLES)" at bounding box center [364, 382] width 101 height 42
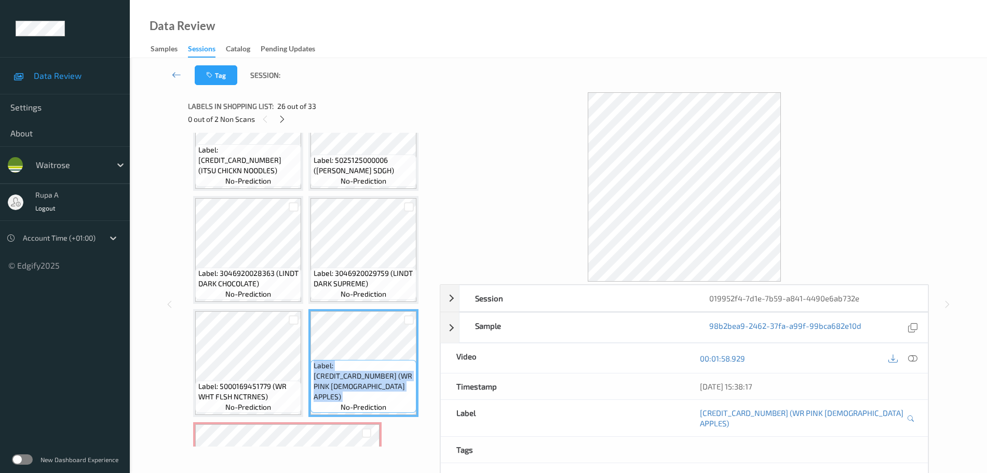
copy span "Label: 5000169965931 (WR PINK LADY APPLES)"
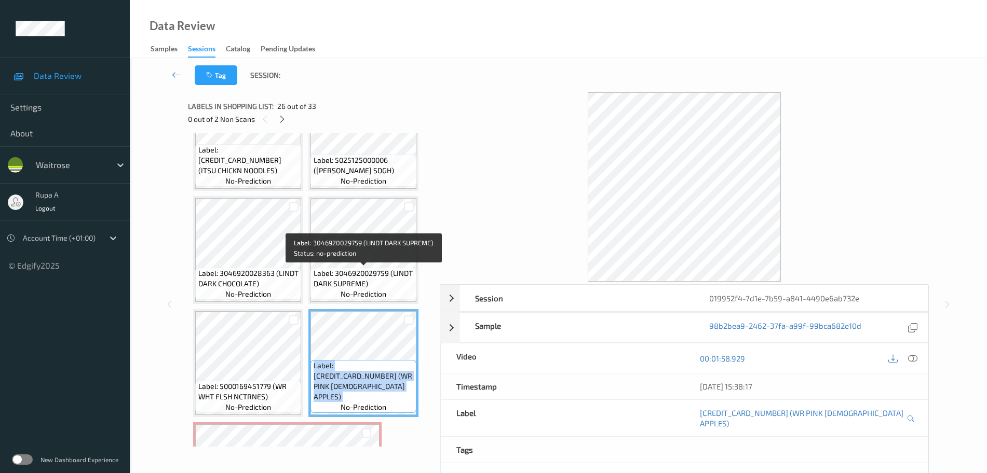
scroll to position [1316, 0]
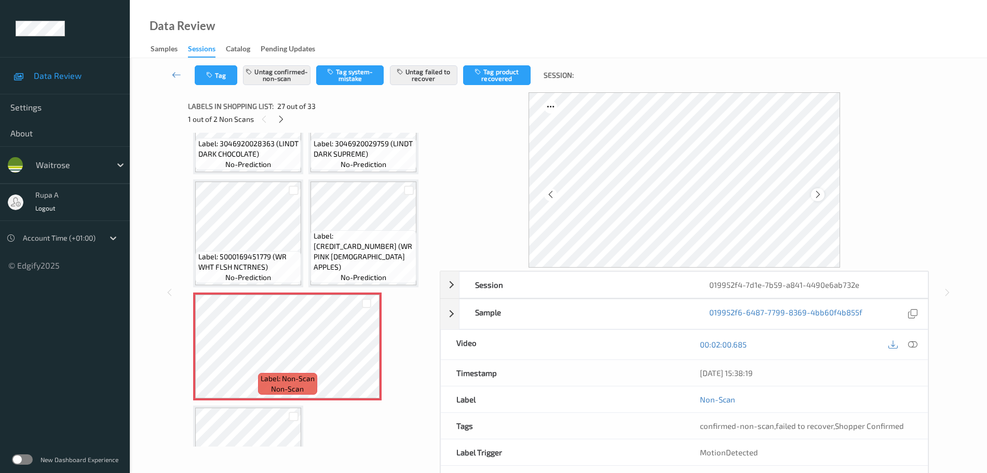
click at [821, 200] on div at bounding box center [817, 194] width 13 height 13
click at [820, 198] on icon at bounding box center [817, 194] width 9 height 9
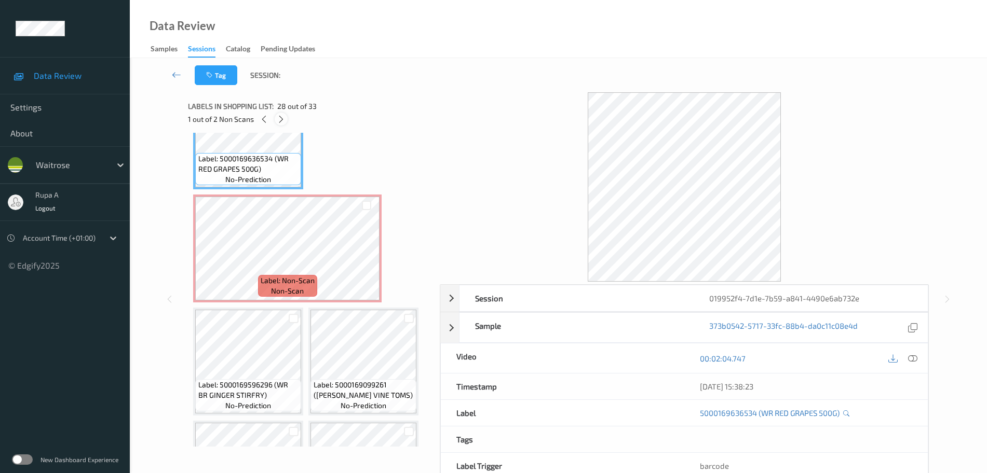
click at [280, 119] on icon at bounding box center [281, 119] width 9 height 9
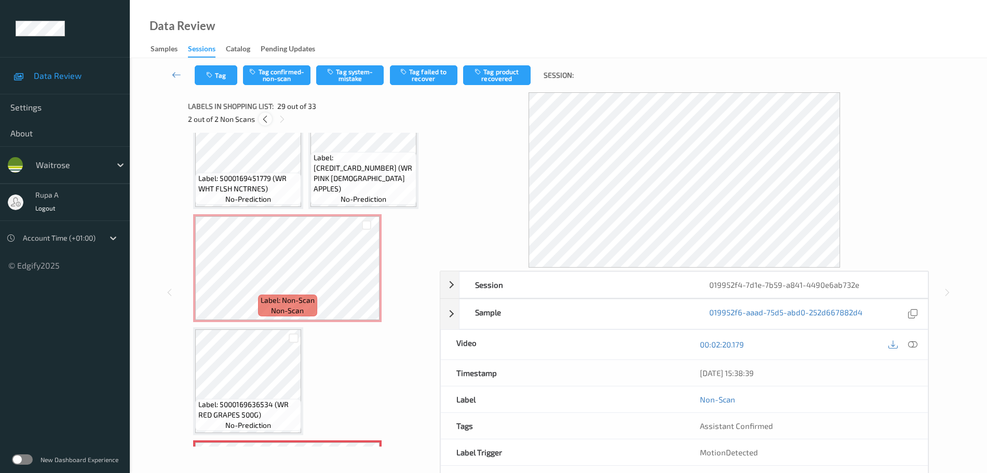
click at [263, 114] on div at bounding box center [264, 119] width 13 height 13
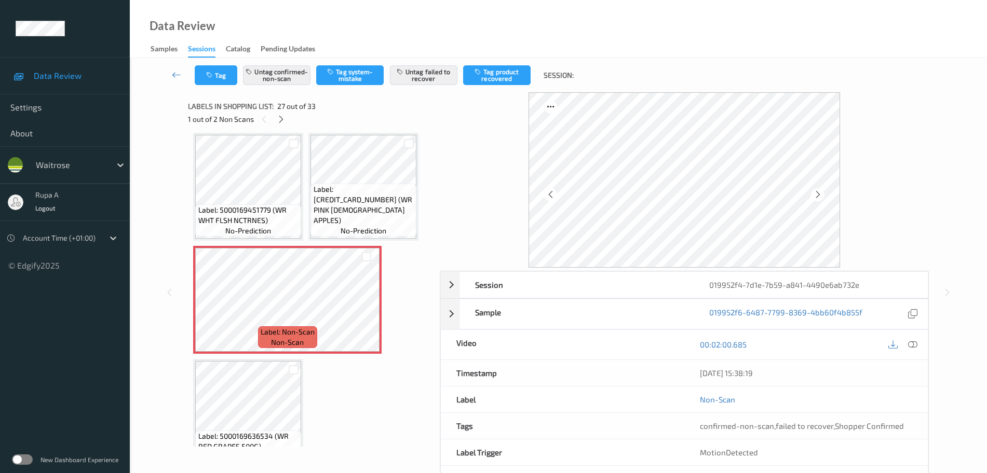
click at [286, 126] on div "1 out of 2 Non Scans" at bounding box center [310, 119] width 244 height 13
click at [281, 121] on icon at bounding box center [281, 119] width 9 height 9
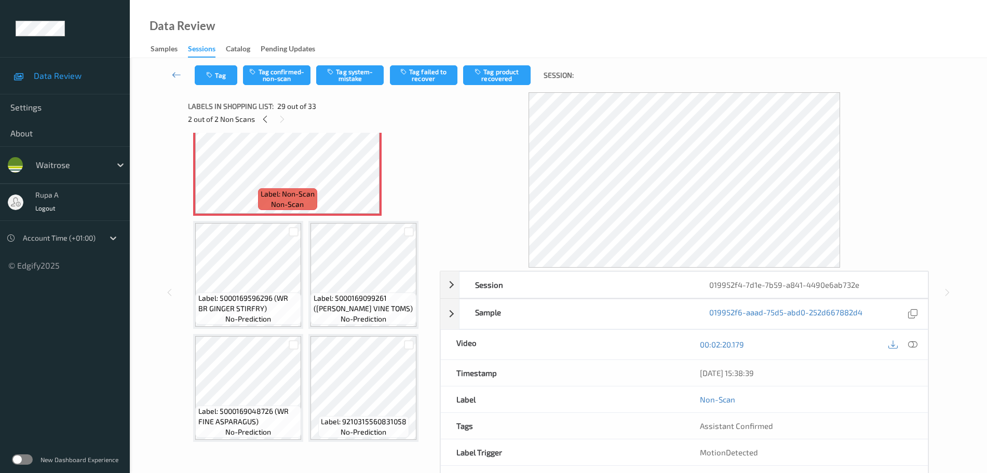
scroll to position [1728, 0]
click at [342, 79] on button "Tag system-mistake" at bounding box center [349, 75] width 67 height 20
click at [361, 76] on button "Tag system-mistake" at bounding box center [349, 75] width 67 height 20
click at [224, 93] on div "Labels in shopping list: 29 out of 33 2 out of 2 Non Scans" at bounding box center [310, 112] width 244 height 40
click at [220, 76] on button "Tag" at bounding box center [216, 75] width 43 height 20
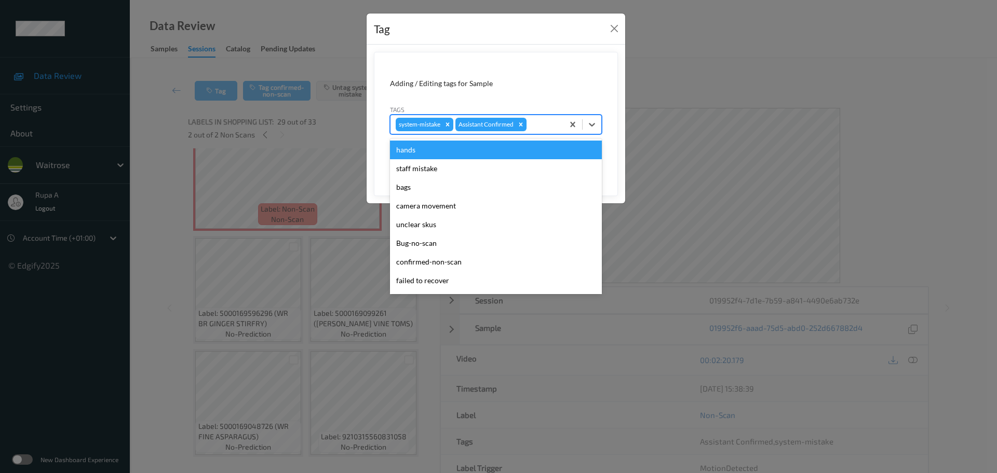
click at [537, 127] on div at bounding box center [543, 124] width 30 height 12
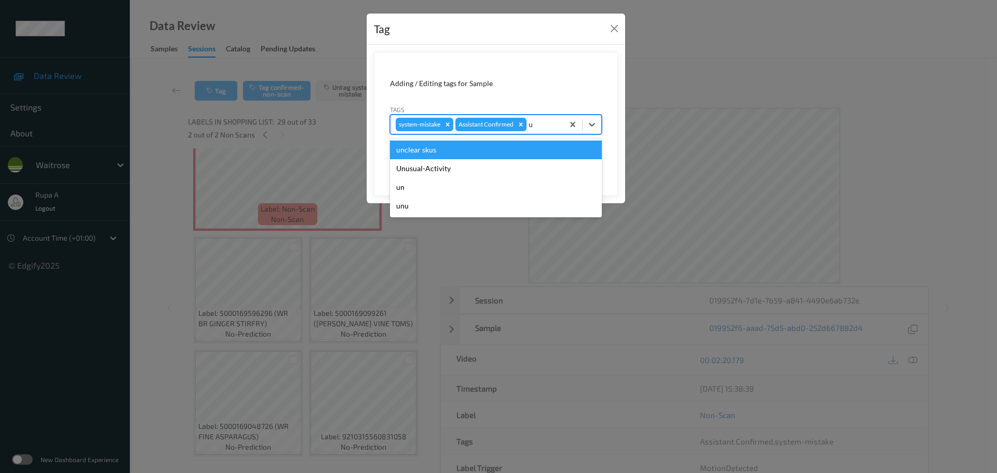
type input "un"
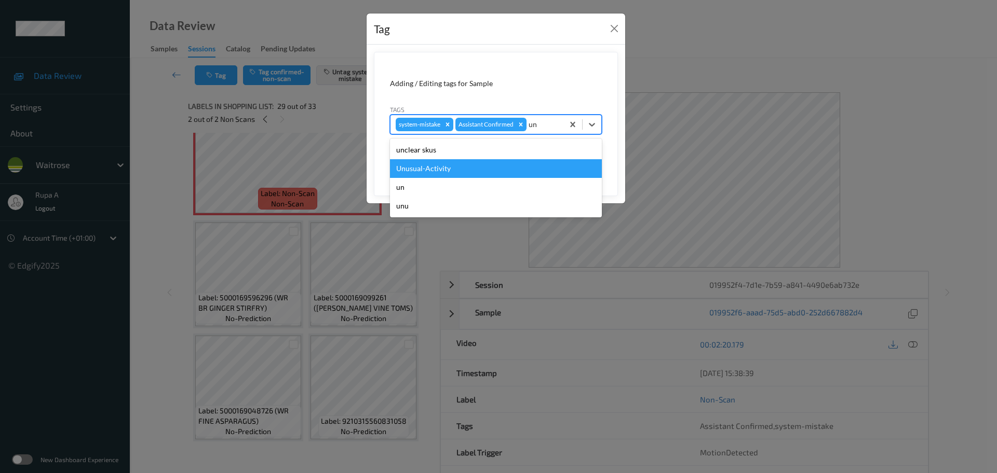
click at [470, 163] on div "Unusual-Activity" at bounding box center [496, 168] width 212 height 19
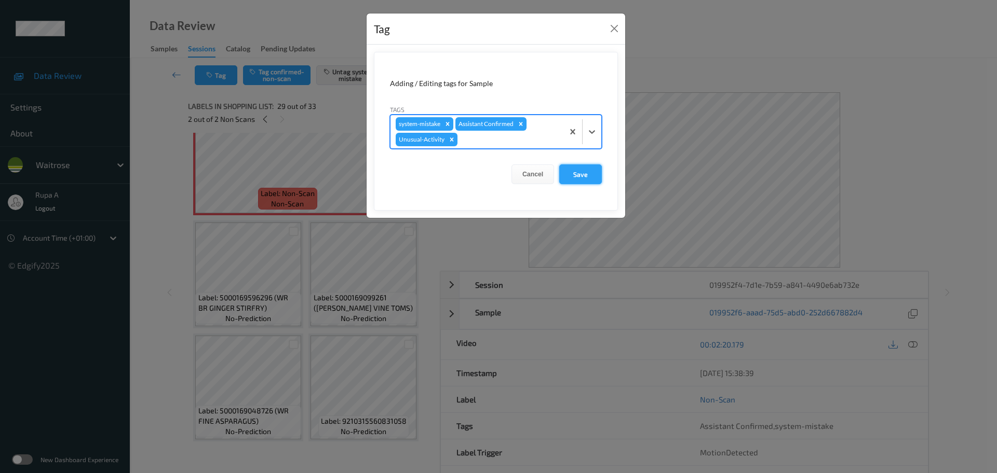
click at [585, 172] on button "Save" at bounding box center [580, 175] width 43 height 20
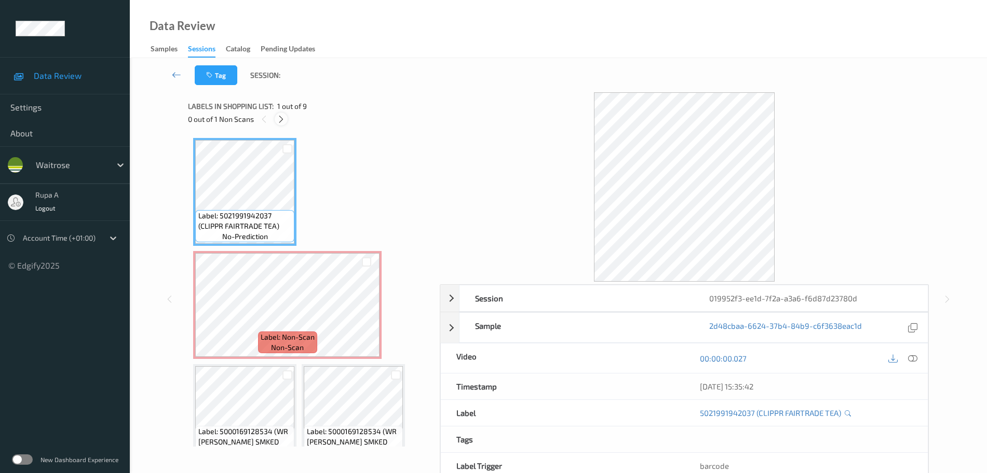
click at [279, 124] on div at bounding box center [281, 119] width 13 height 13
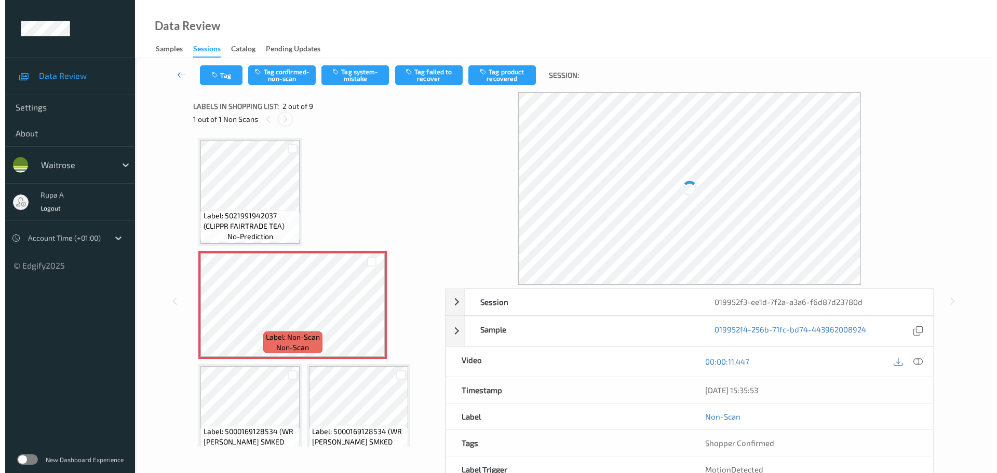
scroll to position [5, 0]
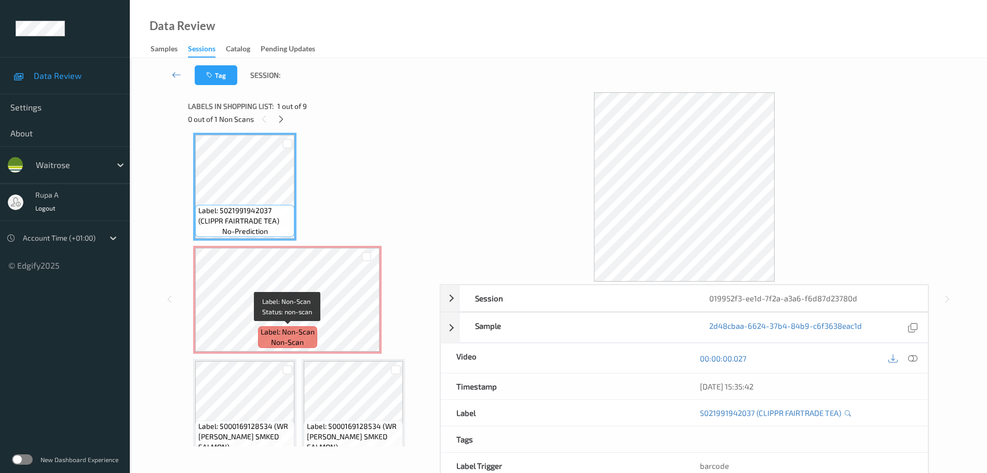
click at [285, 343] on span "non-scan" at bounding box center [287, 342] width 33 height 10
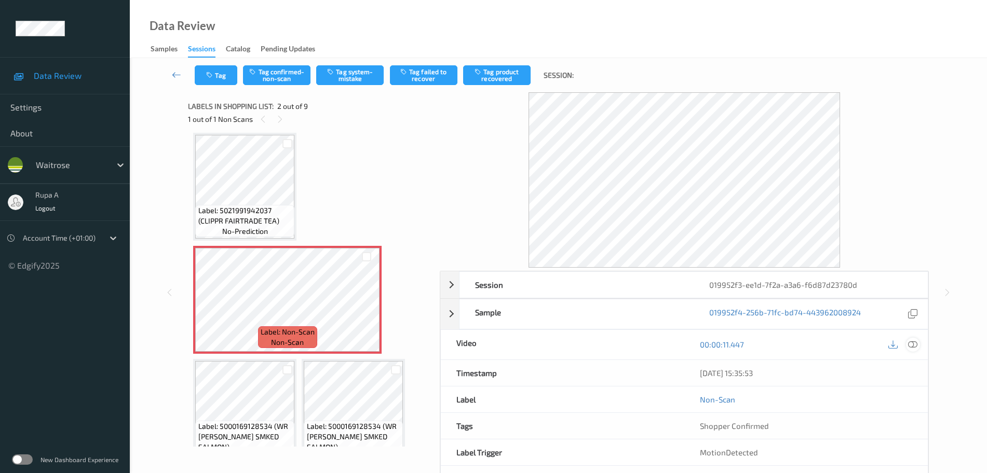
click at [918, 343] on div at bounding box center [913, 345] width 14 height 14
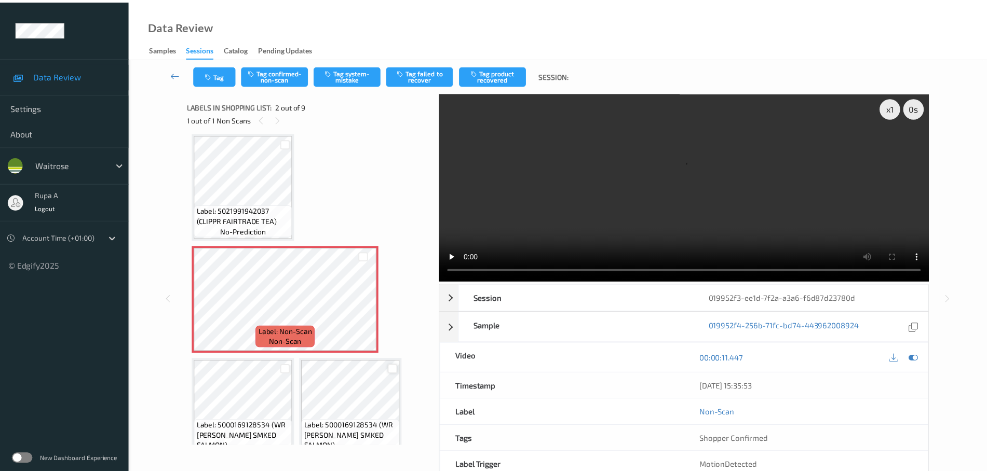
scroll to position [0, 0]
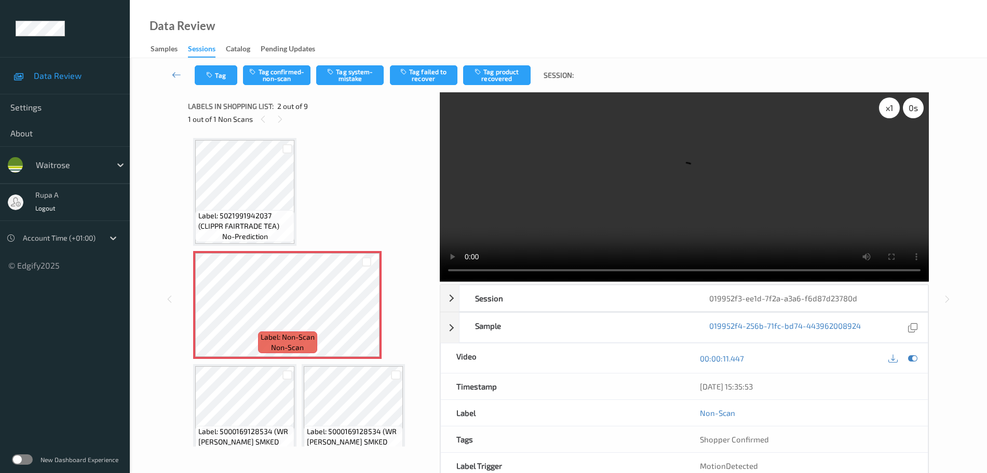
click at [888, 113] on div "x 1" at bounding box center [889, 108] width 21 height 21
click at [913, 356] on icon at bounding box center [912, 358] width 9 height 9
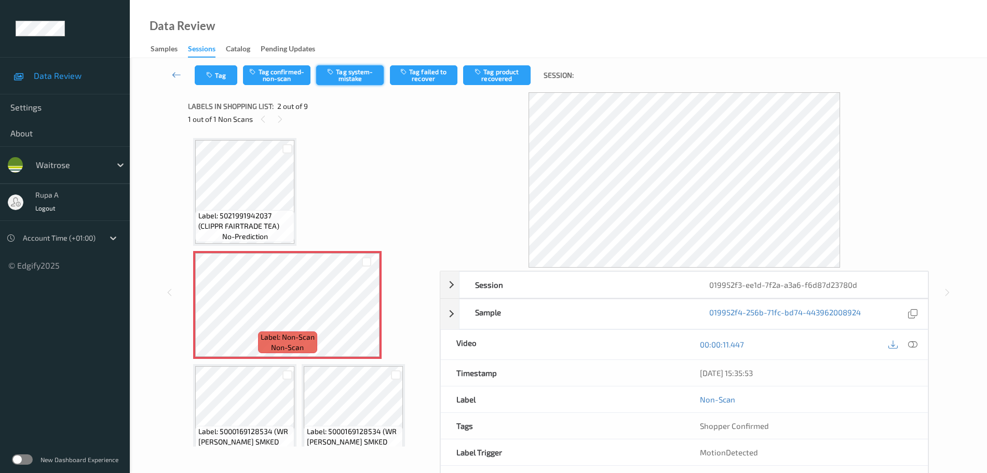
click at [353, 79] on button "Tag system-mistake" at bounding box center [349, 75] width 67 height 20
click at [210, 81] on button "Tag" at bounding box center [216, 75] width 43 height 20
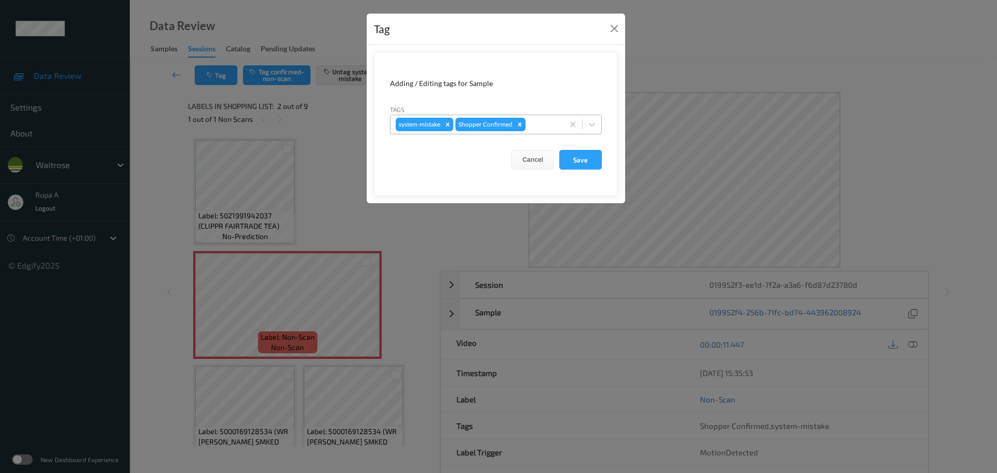
click at [539, 120] on div at bounding box center [542, 124] width 31 height 12
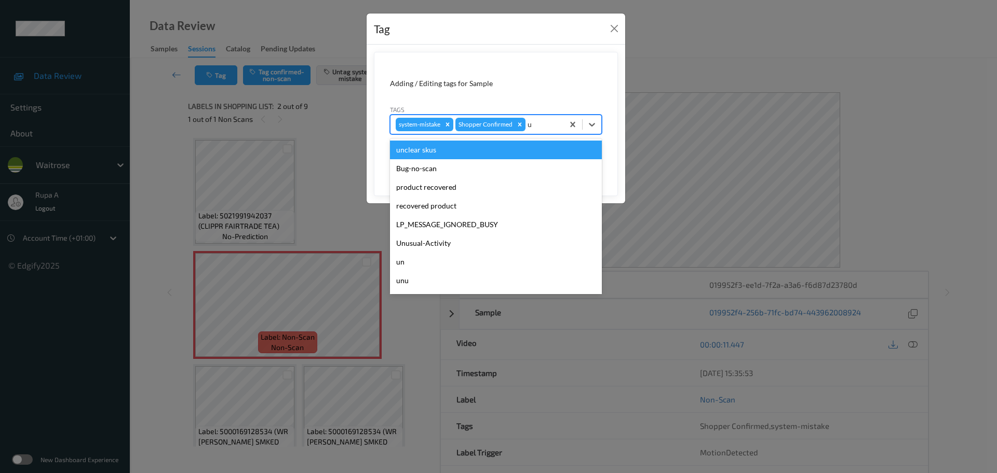
type input "un"
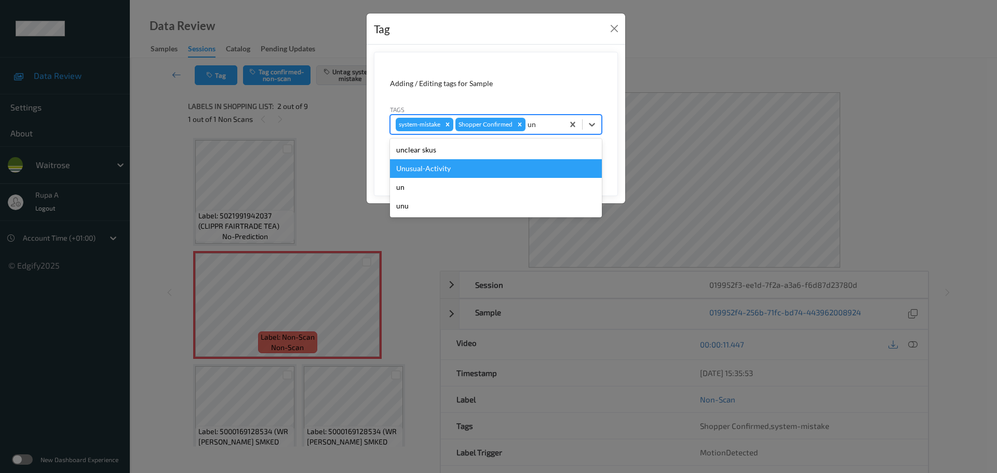
click at [487, 168] on div "Unusual-Activity" at bounding box center [496, 168] width 212 height 19
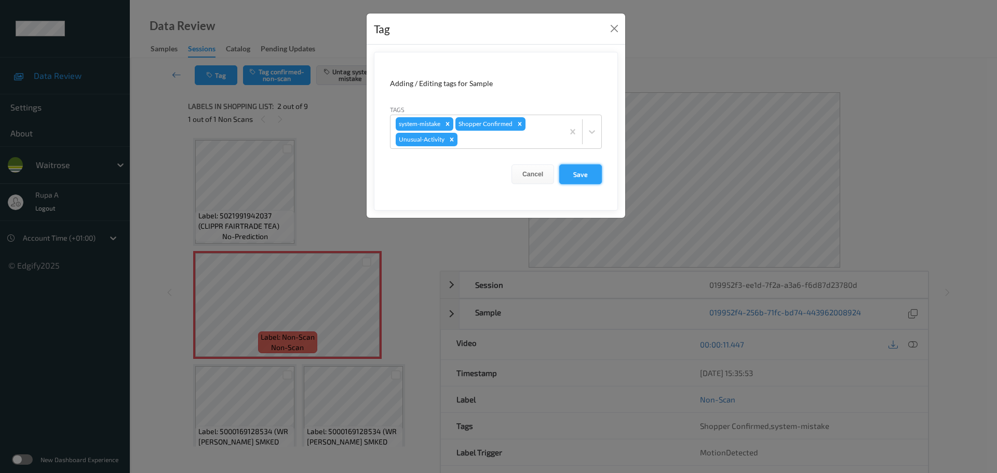
click at [575, 183] on button "Save" at bounding box center [580, 175] width 43 height 20
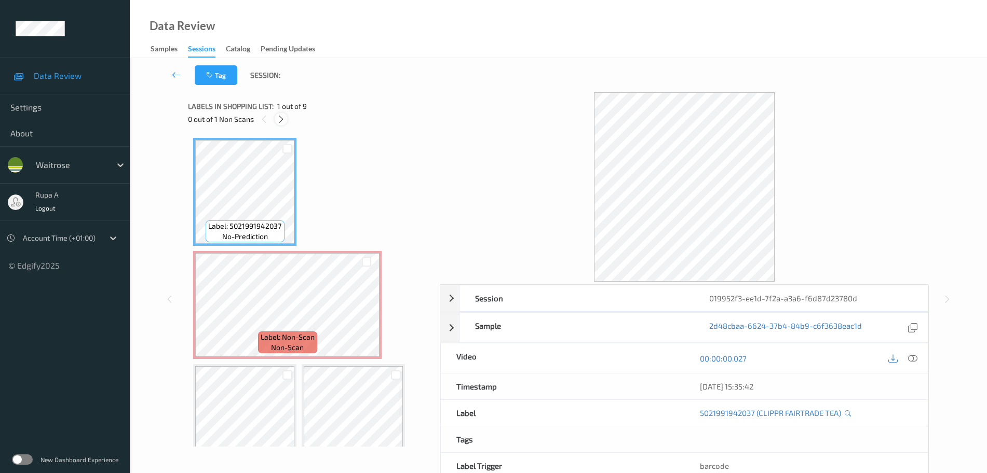
click at [277, 119] on icon at bounding box center [281, 119] width 9 height 9
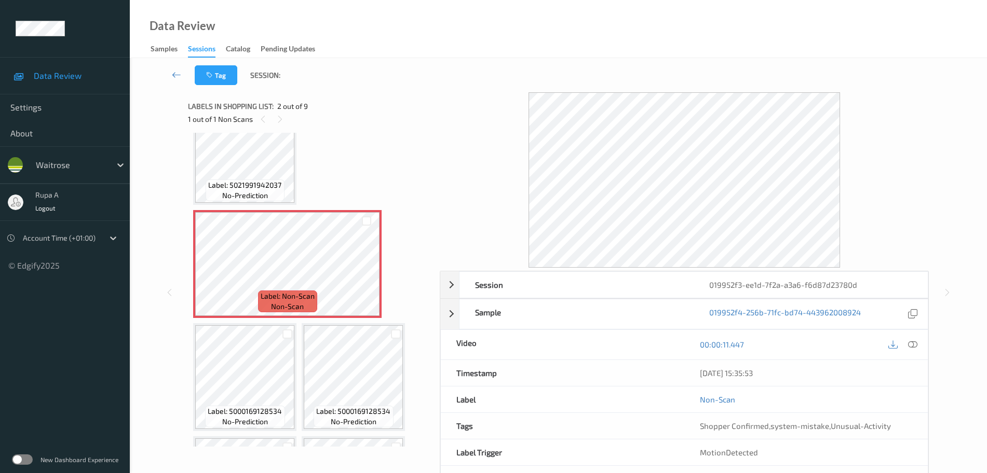
scroll to position [70, 0]
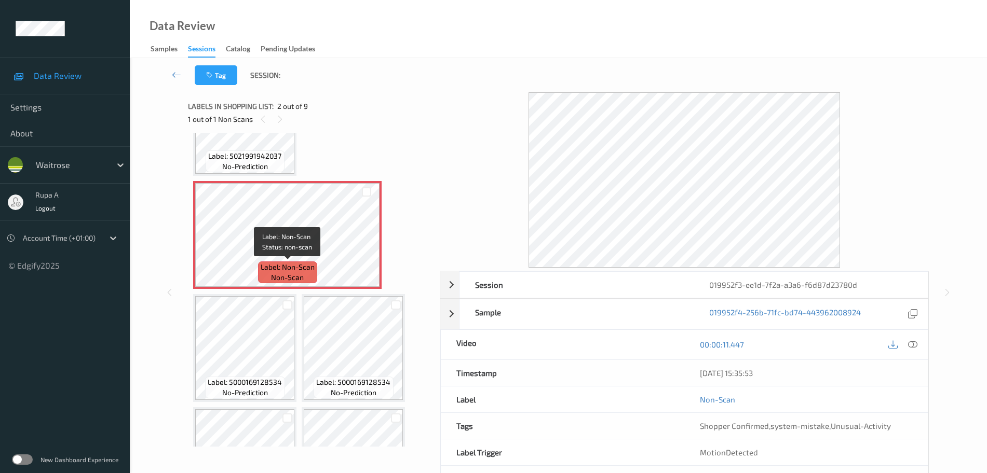
click at [310, 262] on div "Label: Non-Scan non-scan" at bounding box center [287, 273] width 59 height 22
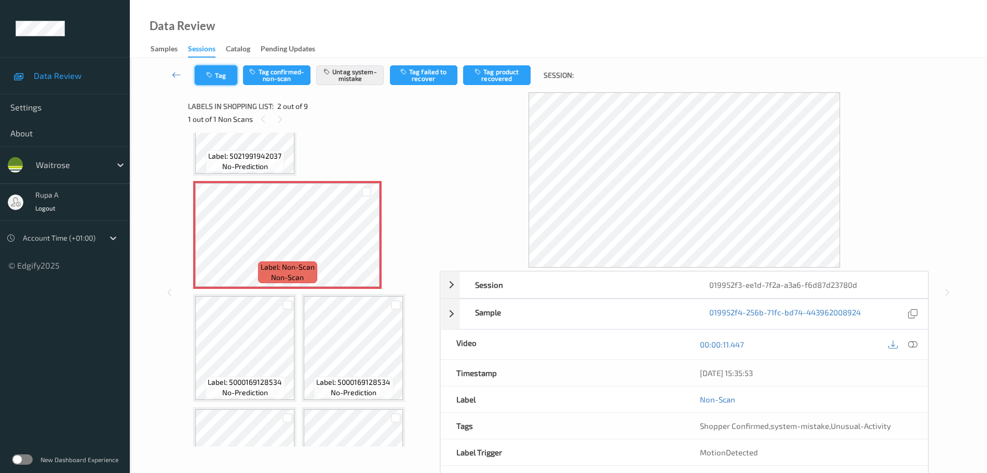
click at [222, 80] on button "Tag" at bounding box center [216, 75] width 43 height 20
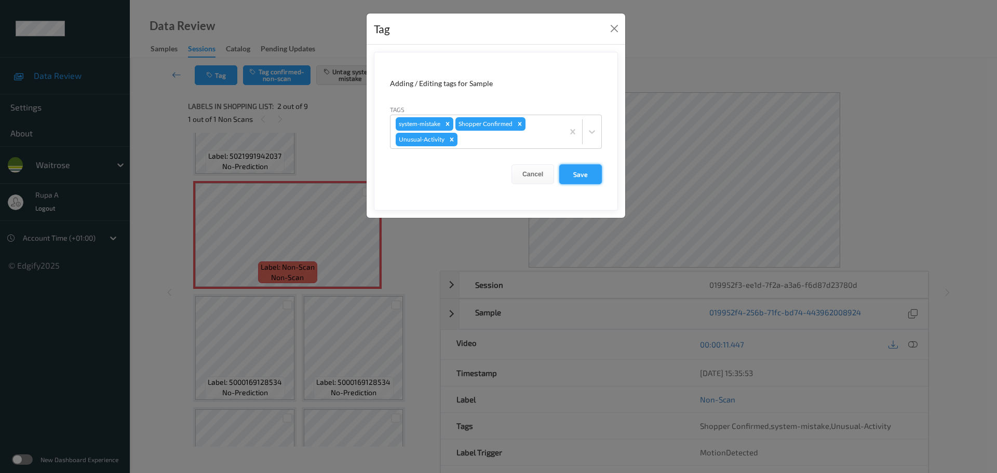
click at [597, 178] on button "Save" at bounding box center [580, 175] width 43 height 20
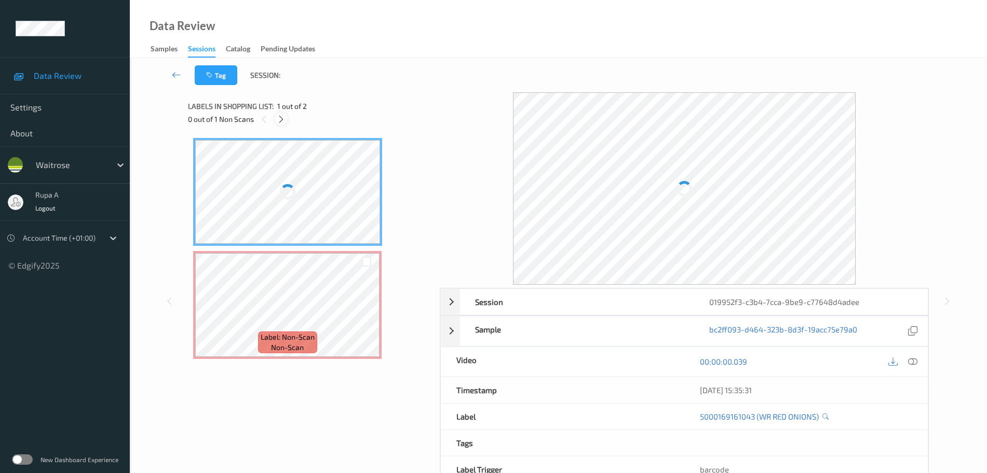
click at [284, 119] on icon at bounding box center [281, 119] width 9 height 9
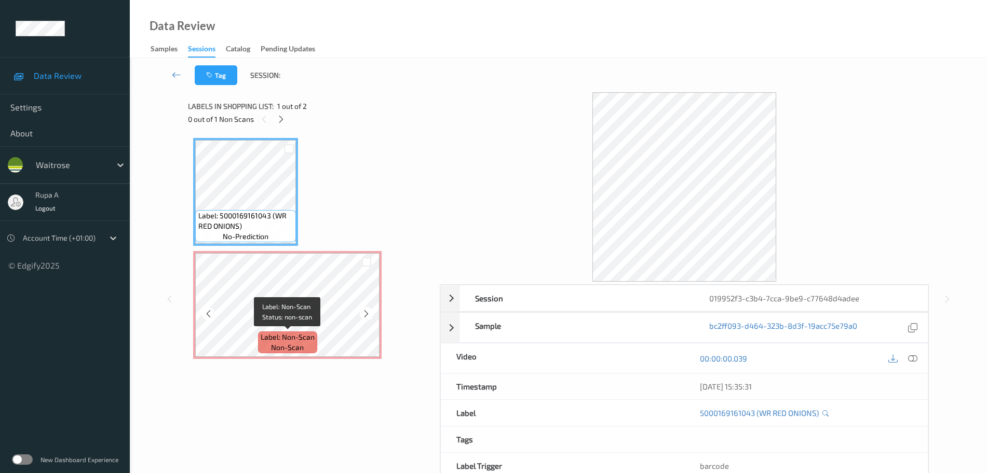
click at [302, 340] on span "Label: Non-Scan" at bounding box center [288, 337] width 54 height 10
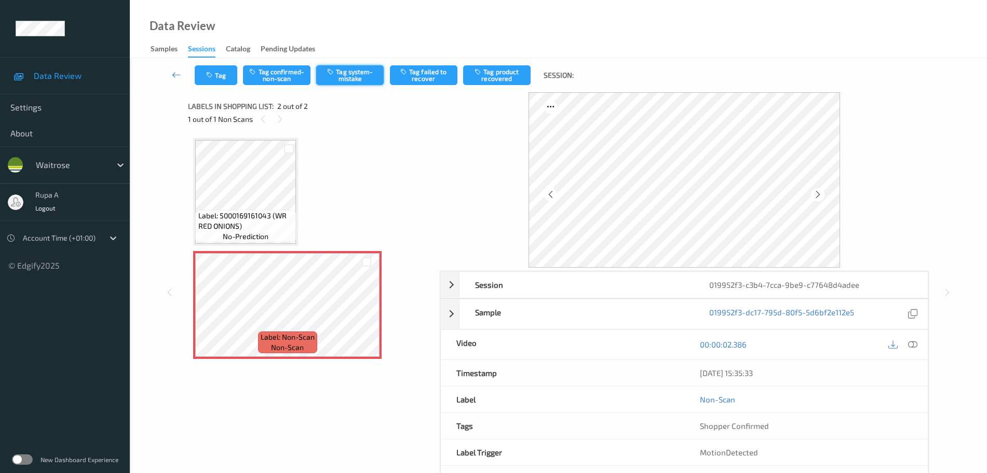
click at [353, 75] on button "Tag system-mistake" at bounding box center [349, 75] width 67 height 20
click at [222, 77] on button "Tag" at bounding box center [216, 75] width 43 height 20
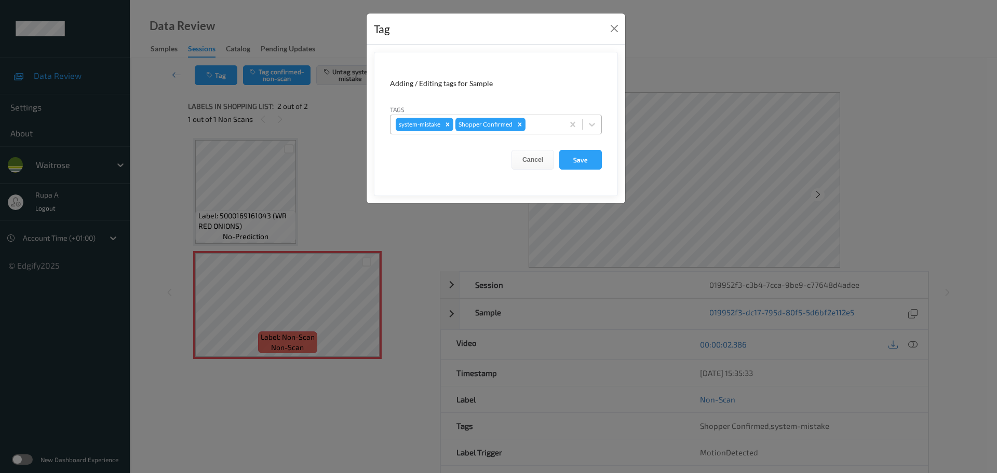
click at [542, 127] on div at bounding box center [542, 124] width 31 height 12
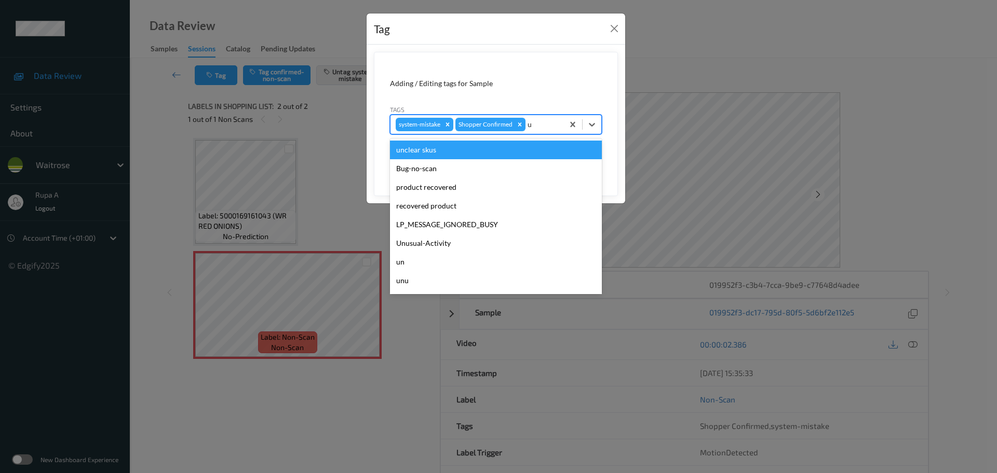
type input "un"
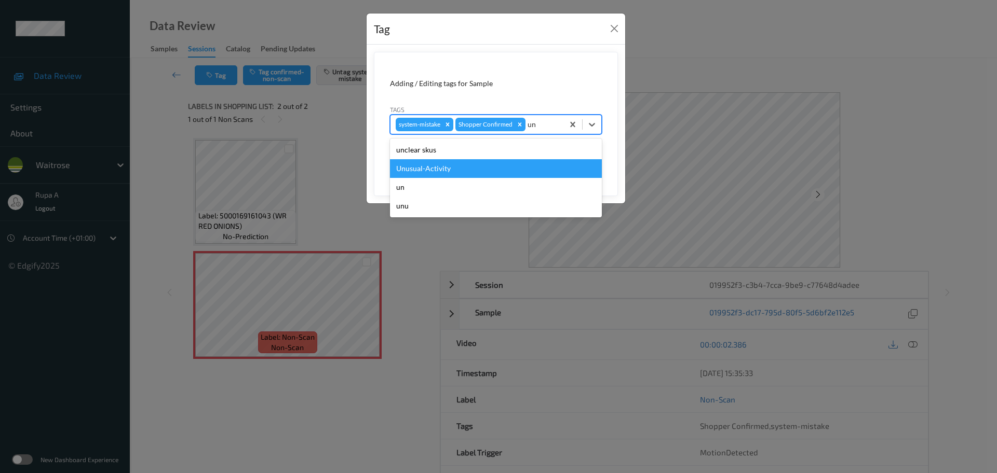
click at [496, 165] on div "Unusual-Activity" at bounding box center [496, 168] width 212 height 19
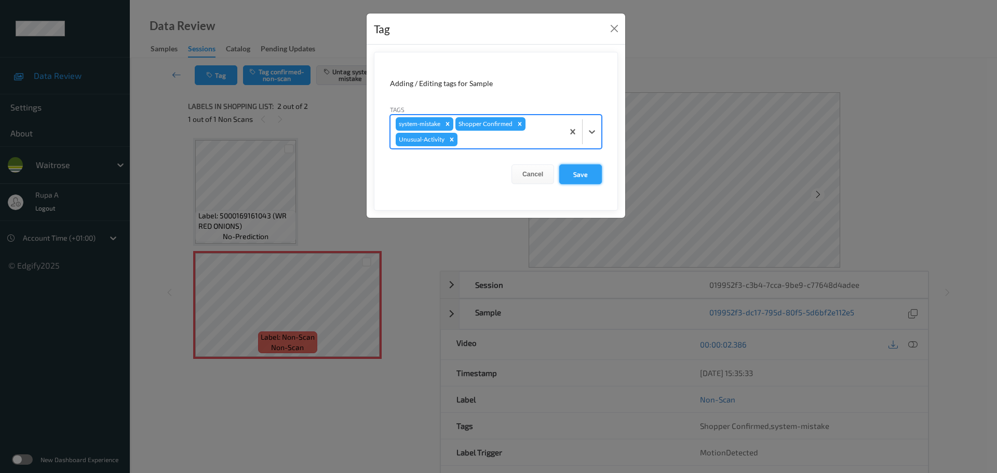
click at [594, 177] on button "Save" at bounding box center [580, 175] width 43 height 20
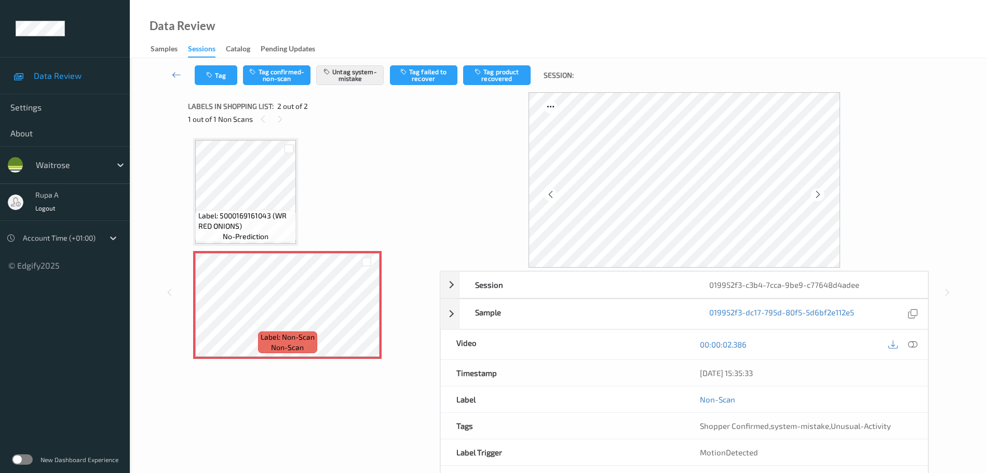
click at [906, 342] on div at bounding box center [913, 345] width 14 height 14
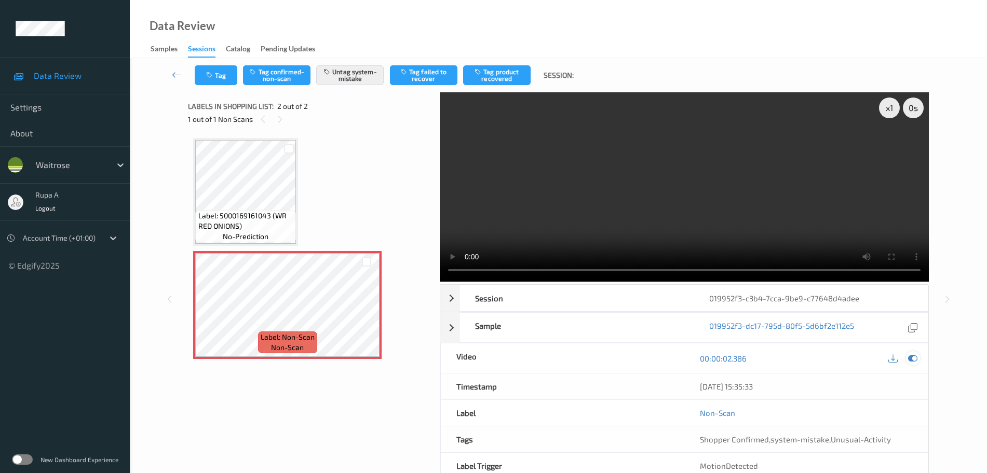
click at [918, 358] on div at bounding box center [913, 358] width 14 height 14
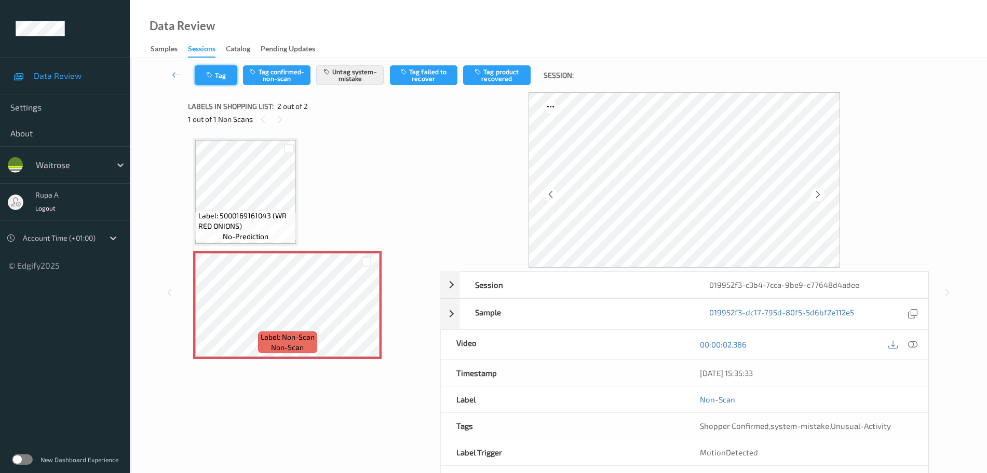
click at [228, 75] on button "Tag" at bounding box center [216, 75] width 43 height 20
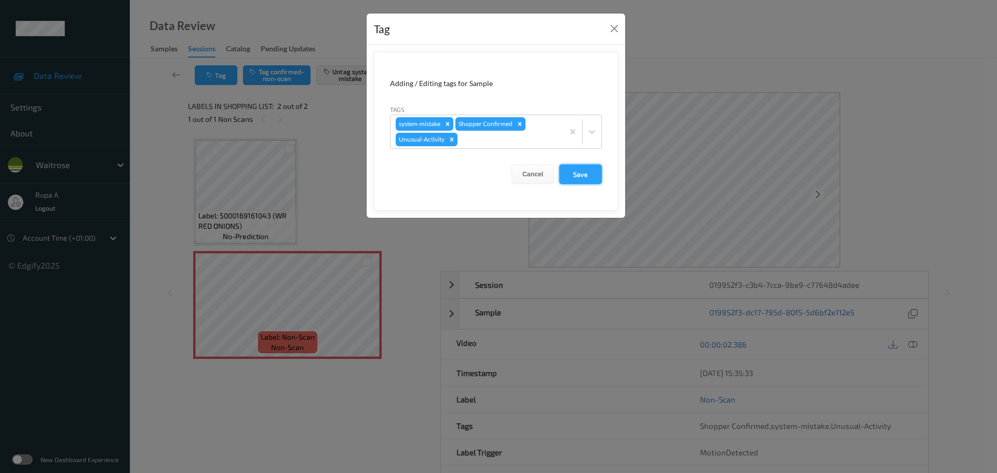
click at [575, 176] on button "Save" at bounding box center [580, 175] width 43 height 20
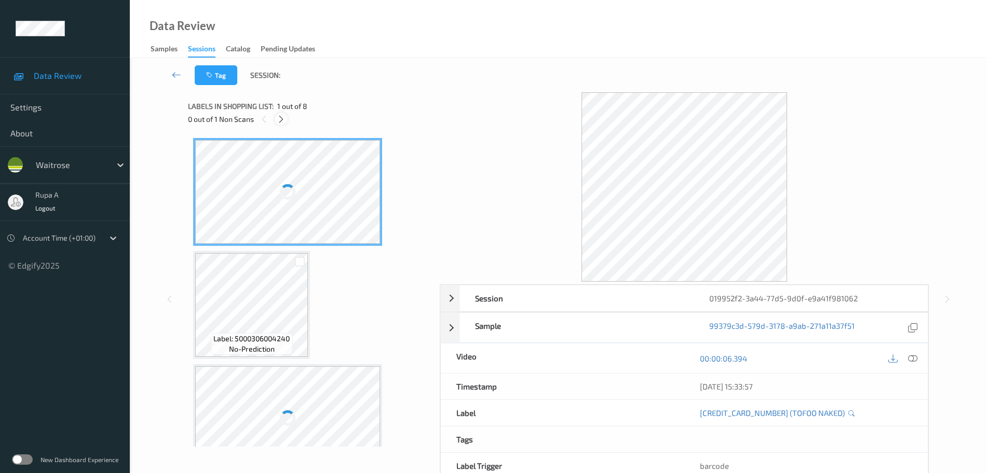
click at [283, 120] on icon at bounding box center [281, 119] width 9 height 9
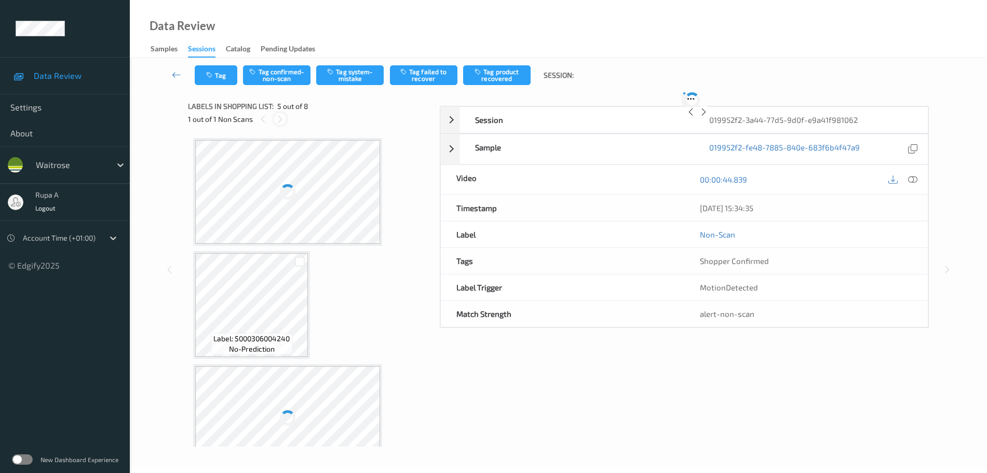
scroll to position [345, 0]
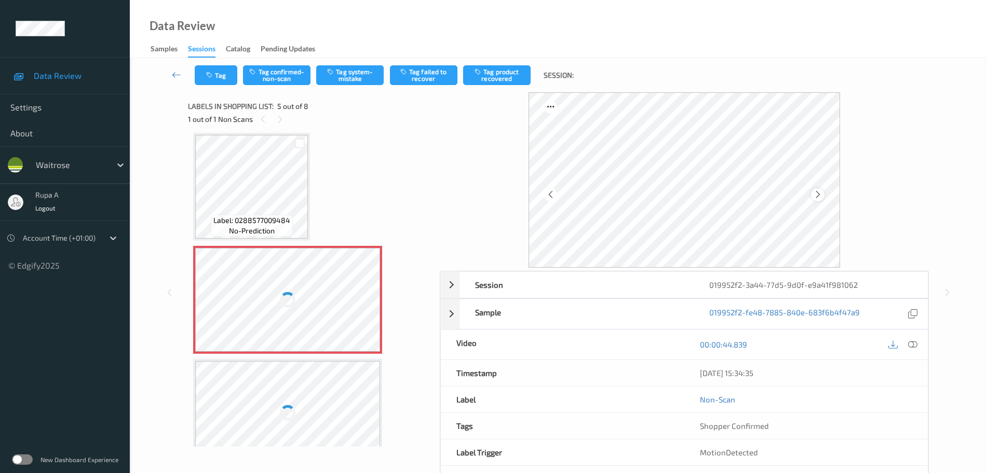
click at [816, 194] on icon at bounding box center [817, 194] width 9 height 9
click at [816, 193] on icon at bounding box center [817, 194] width 9 height 9
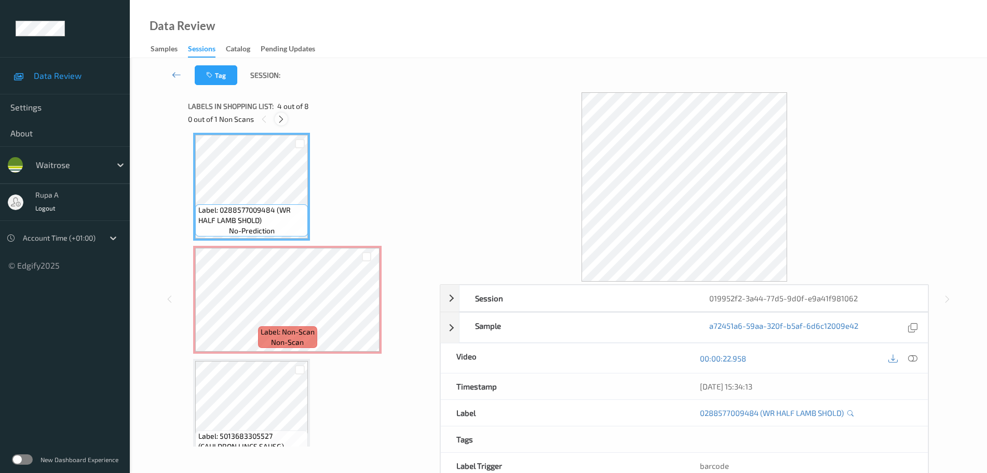
click at [287, 121] on div at bounding box center [281, 119] width 13 height 13
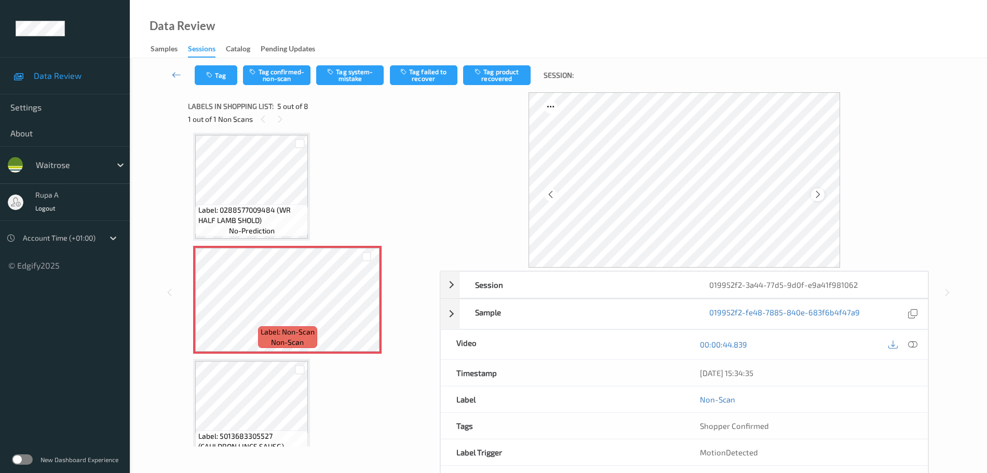
click at [813, 193] on icon at bounding box center [817, 194] width 9 height 9
click at [814, 193] on icon at bounding box center [817, 194] width 9 height 9
click at [815, 192] on icon at bounding box center [817, 194] width 9 height 9
click at [203, 205] on div "Label: 0288577009484 (WR HALF LAMB SHOLD) no-prediction" at bounding box center [251, 221] width 113 height 32
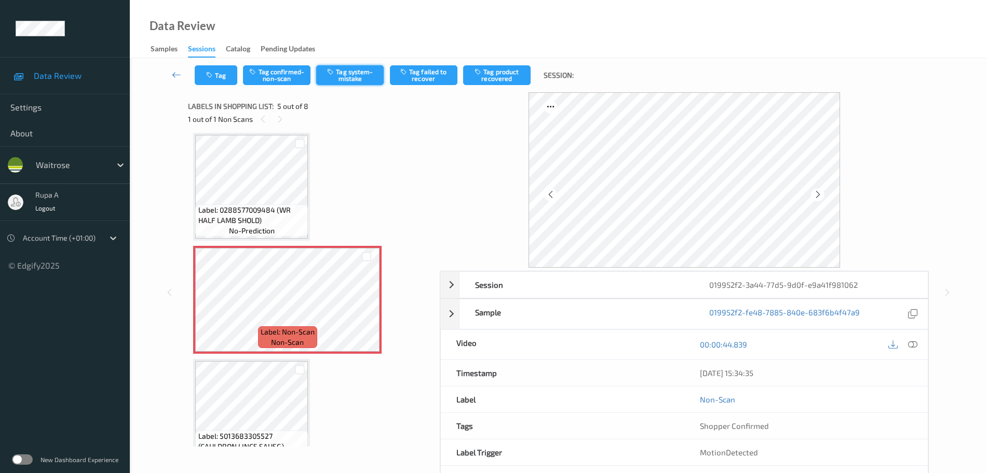
click at [342, 75] on button "Tag system-mistake" at bounding box center [349, 75] width 67 height 20
click at [224, 76] on button "Tag" at bounding box center [216, 75] width 43 height 20
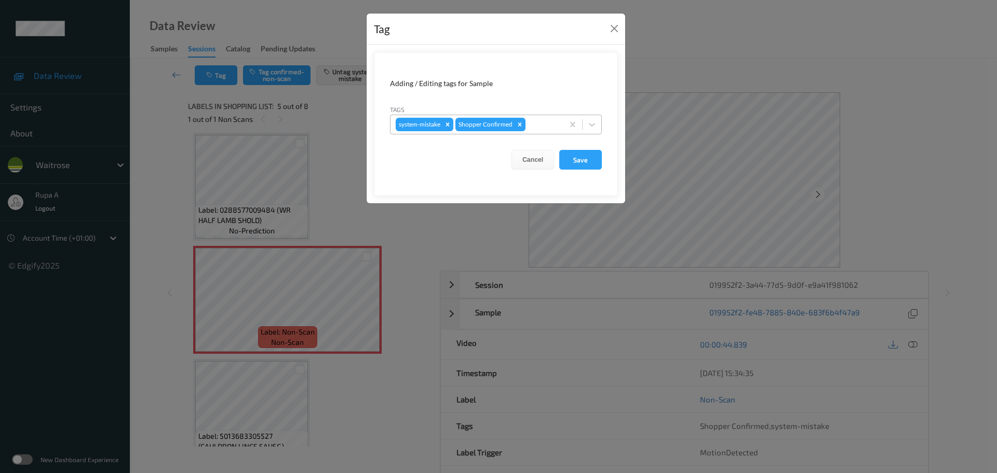
click at [549, 124] on div at bounding box center [542, 124] width 31 height 12
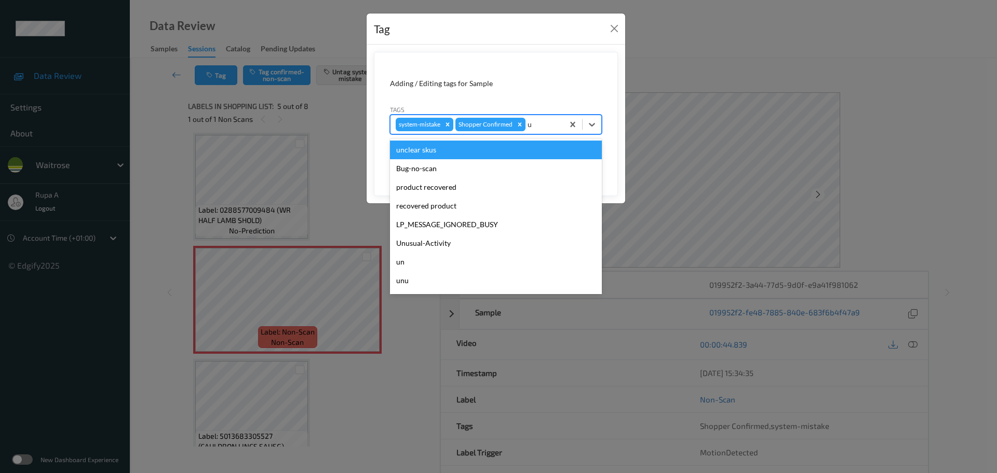
type input "un"
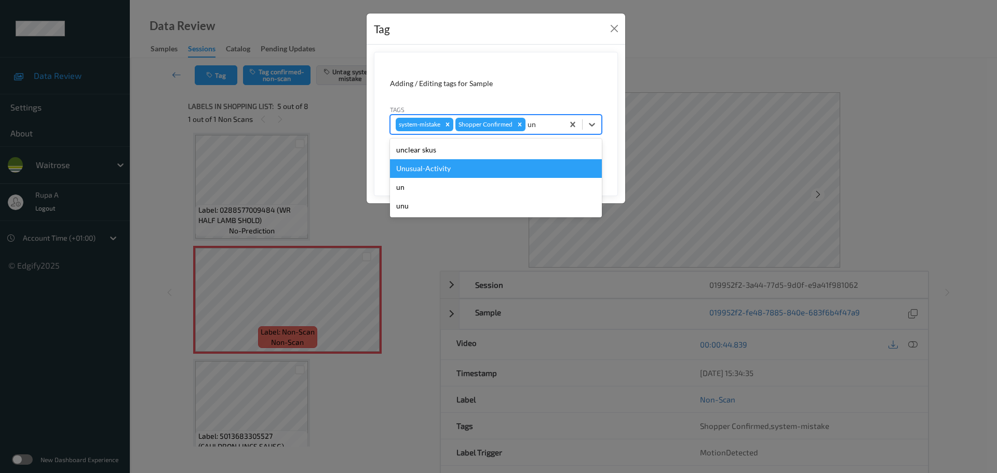
click at [472, 167] on div "Unusual-Activity" at bounding box center [496, 168] width 212 height 19
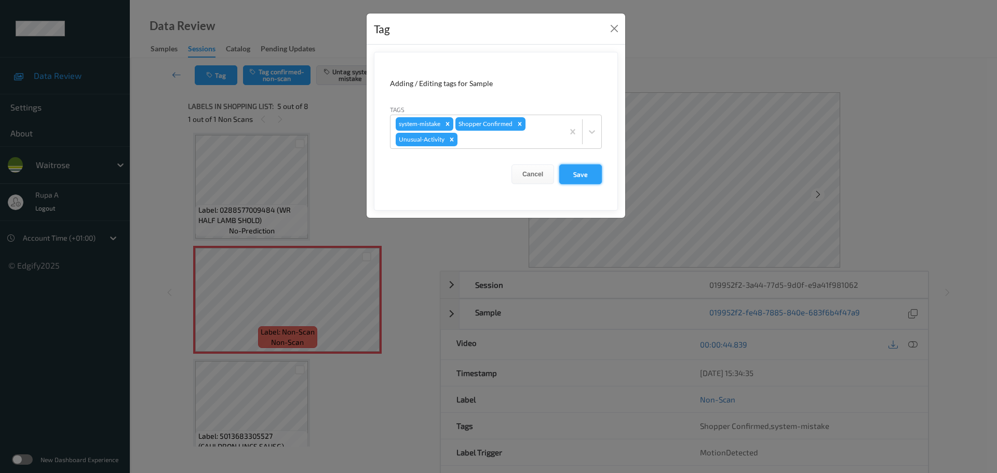
click at [581, 178] on button "Save" at bounding box center [580, 175] width 43 height 20
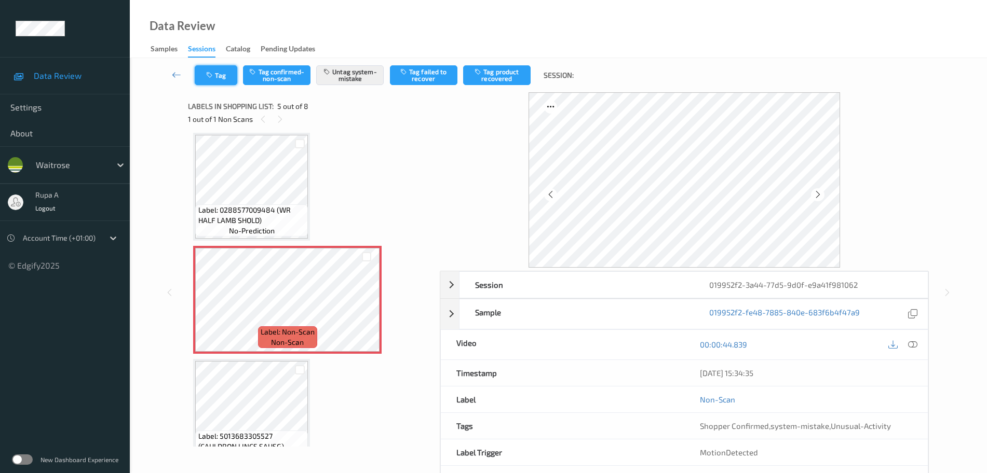
click at [221, 80] on button "Tag" at bounding box center [216, 75] width 43 height 20
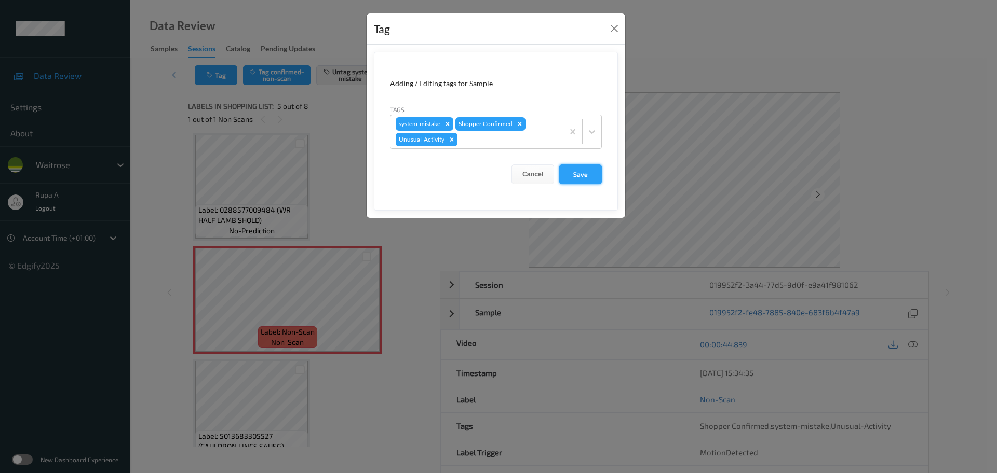
click at [574, 179] on button "Save" at bounding box center [580, 175] width 43 height 20
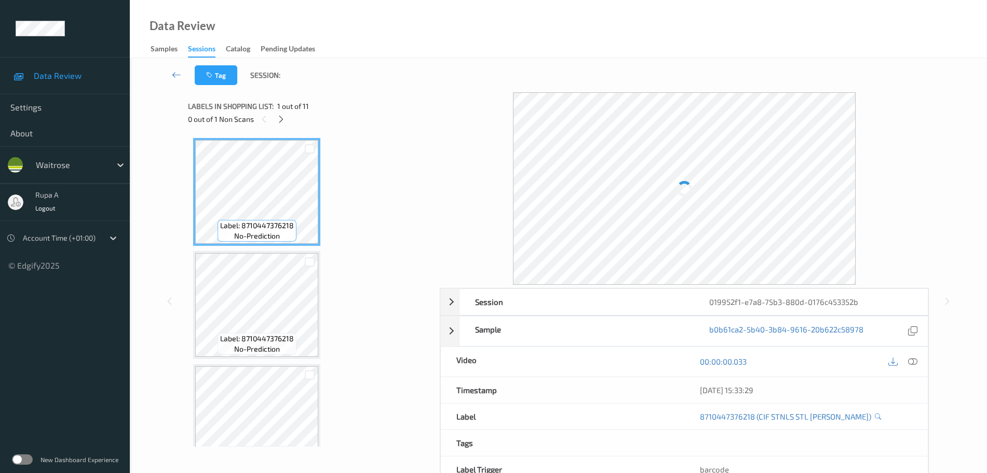
click at [283, 113] on div "0 out of 1 Non Scans" at bounding box center [310, 119] width 244 height 13
click at [278, 126] on div "Labels in shopping list: 1 out of 11 0 out of 1 Non Scans" at bounding box center [310, 112] width 244 height 40
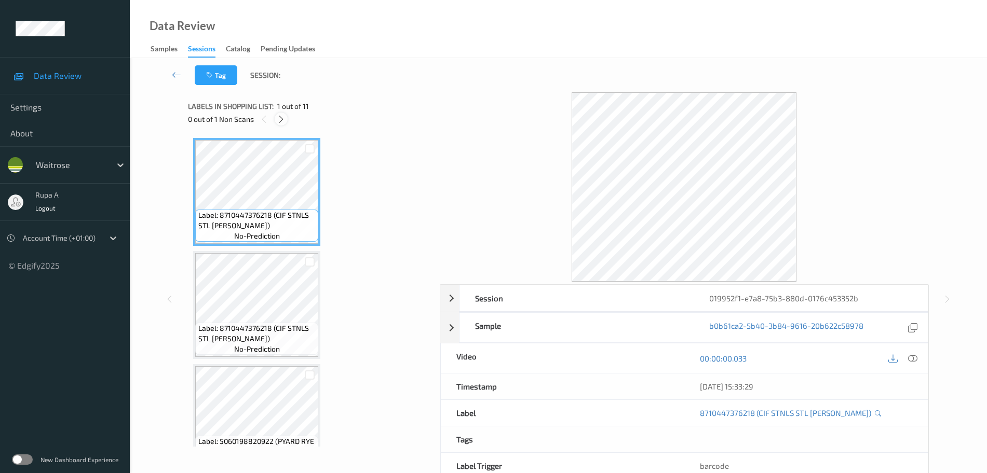
click at [278, 118] on icon at bounding box center [281, 119] width 9 height 9
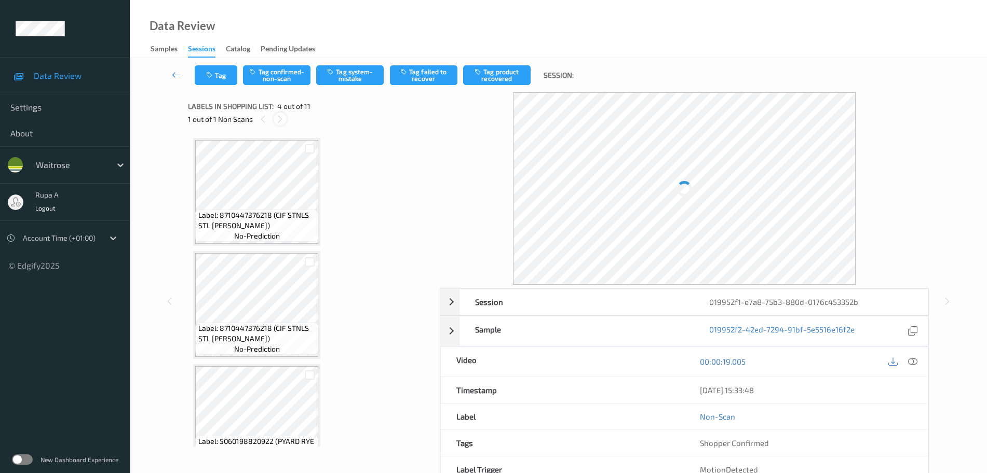
scroll to position [232, 0]
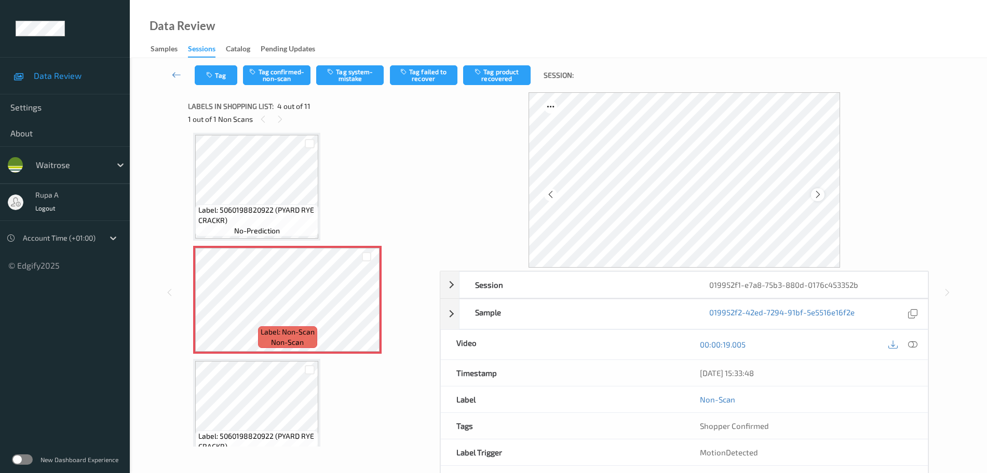
click at [817, 197] on icon at bounding box center [817, 194] width 9 height 9
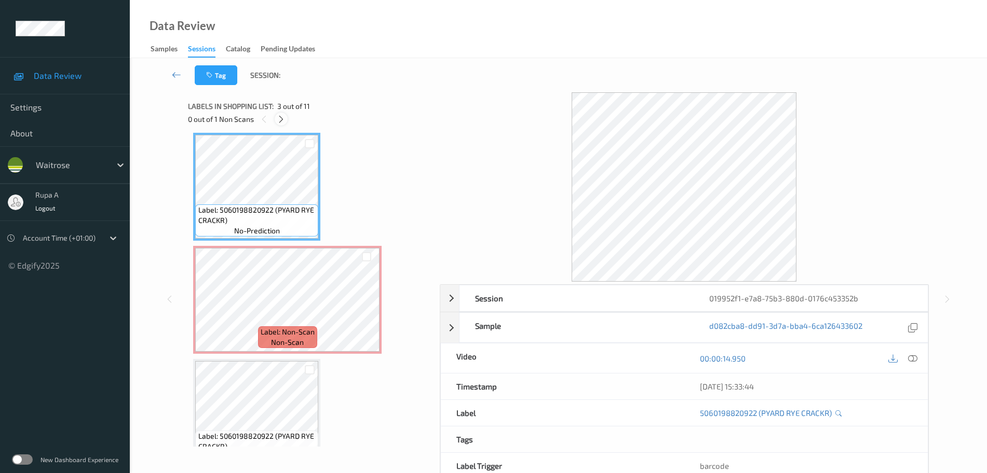
click at [285, 119] on div at bounding box center [281, 119] width 13 height 13
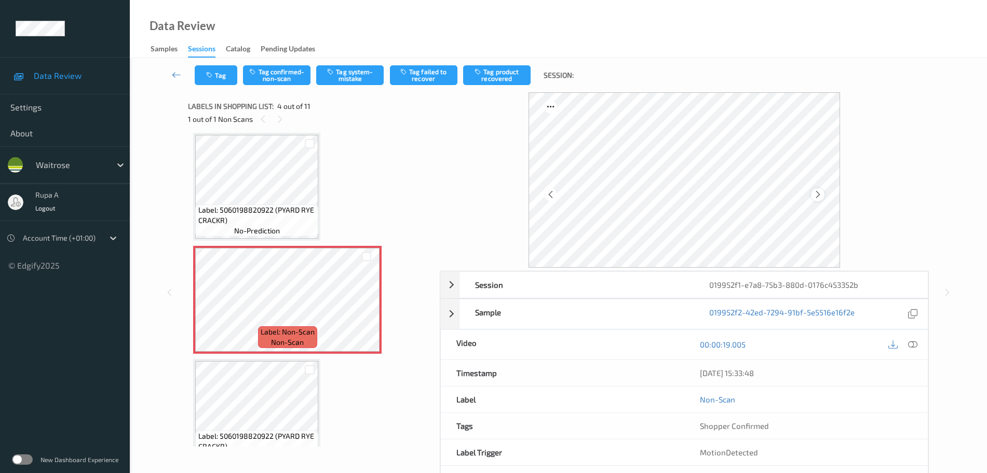
click at [823, 195] on div at bounding box center [817, 194] width 13 height 13
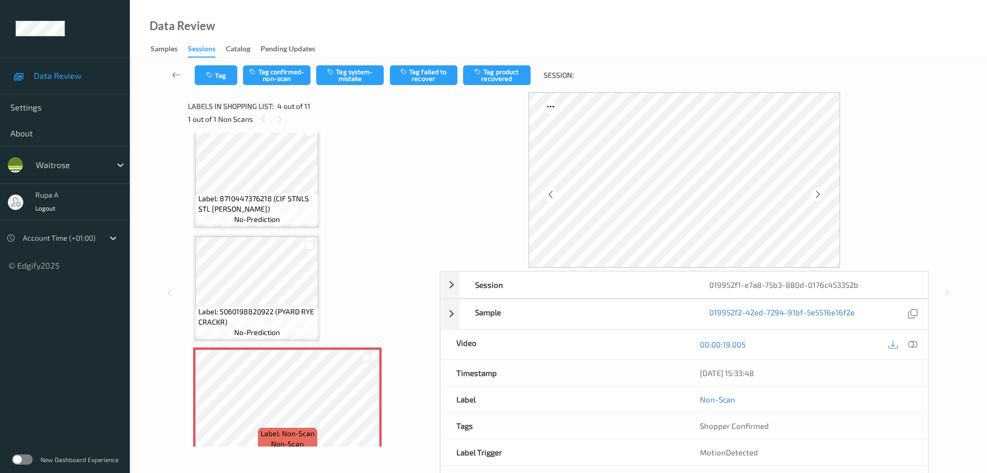
scroll to position [195, 0]
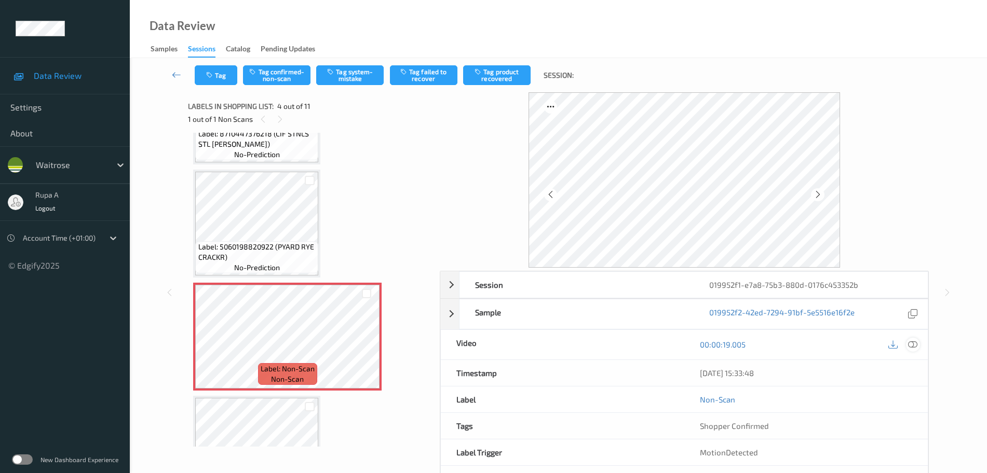
click at [909, 348] on icon at bounding box center [912, 344] width 9 height 9
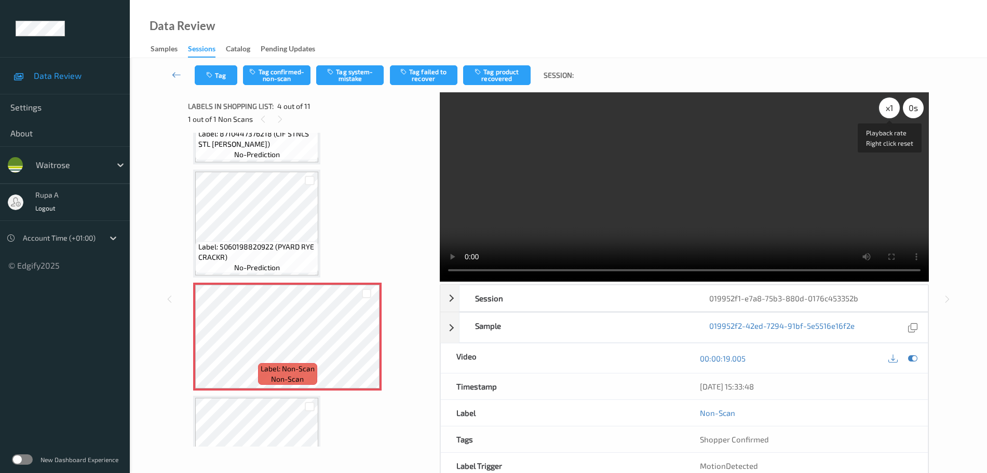
click at [885, 105] on div "x 1" at bounding box center [889, 108] width 21 height 21
click at [908, 359] on icon at bounding box center [912, 358] width 9 height 9
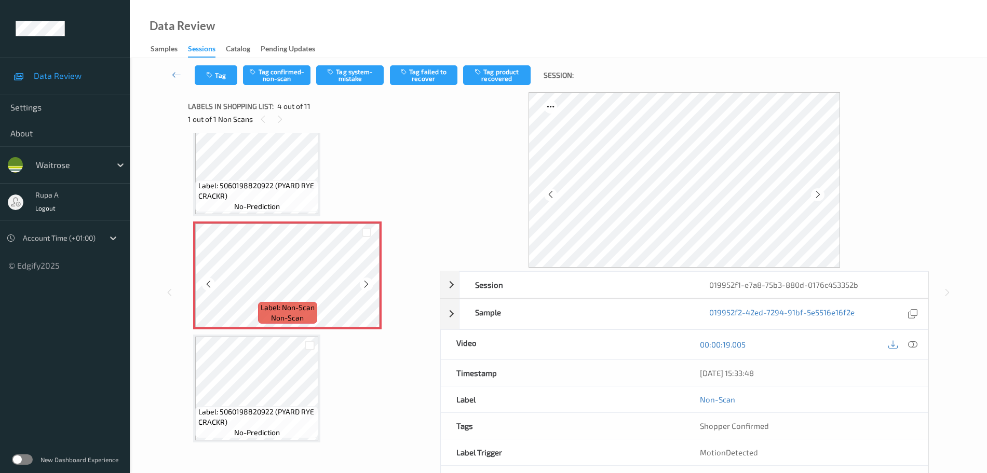
scroll to position [324, 0]
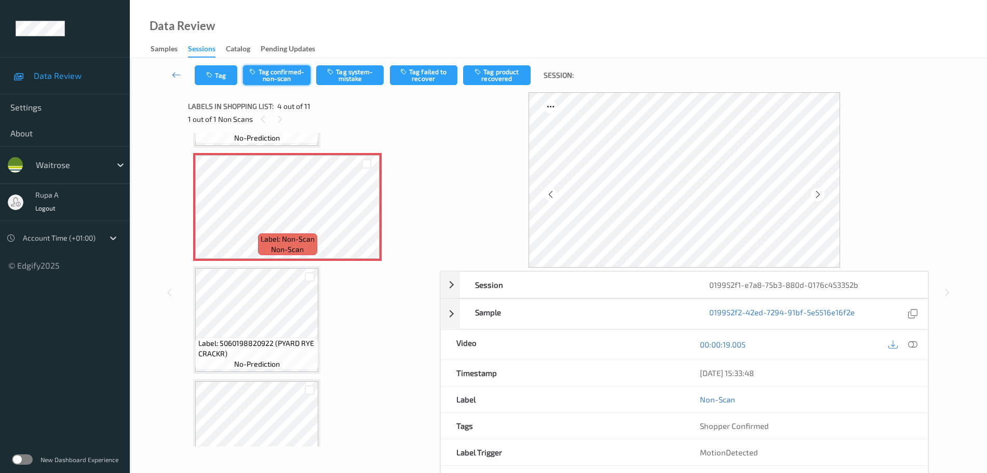
click at [269, 73] on button "Tag confirmed-non-scan" at bounding box center [276, 75] width 67 height 20
click at [506, 78] on button "Tag product recovered" at bounding box center [496, 75] width 67 height 20
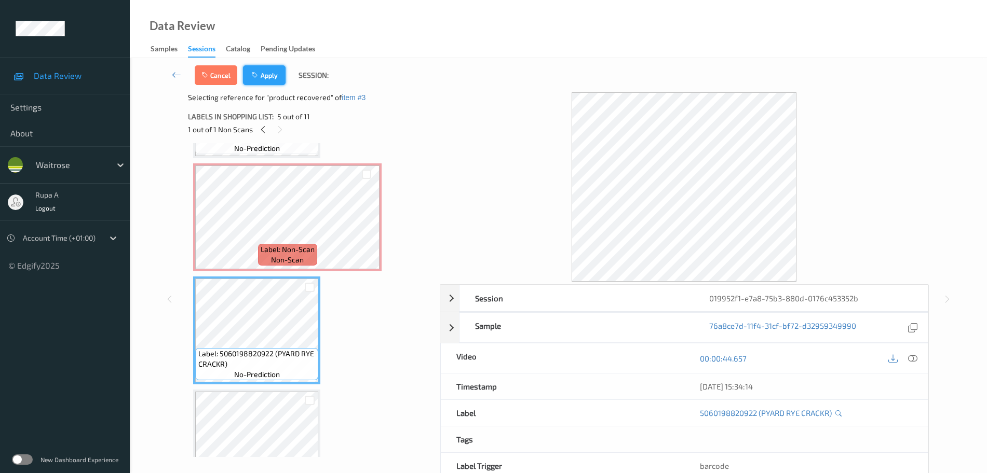
click at [264, 68] on button "Apply" at bounding box center [264, 75] width 43 height 20
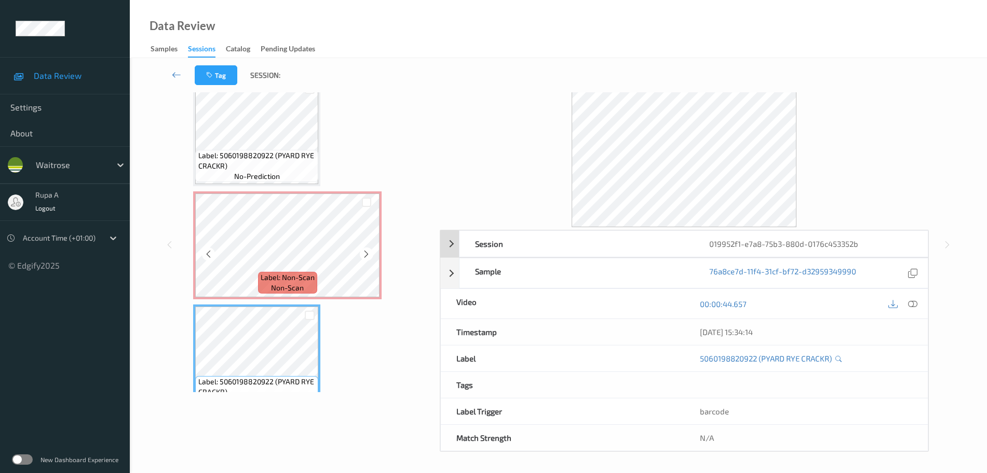
scroll to position [41, 0]
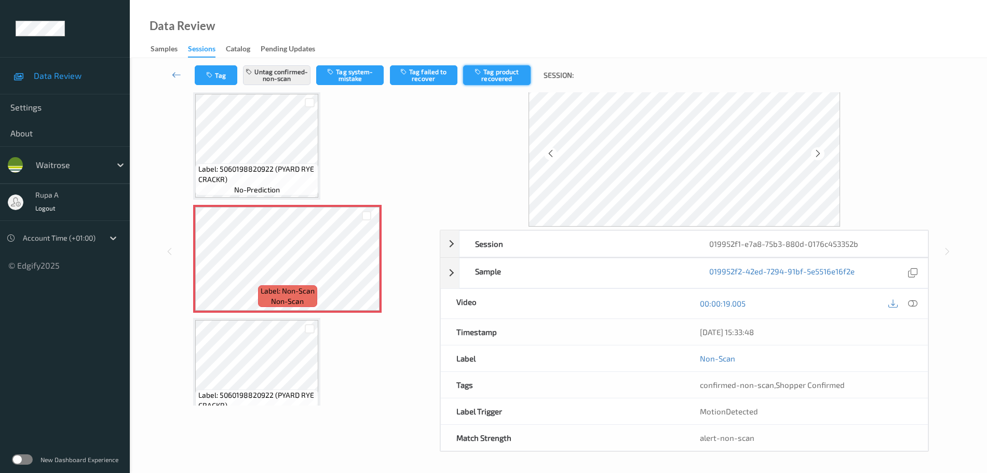
click at [496, 84] on button "Tag product recovered" at bounding box center [496, 75] width 67 height 20
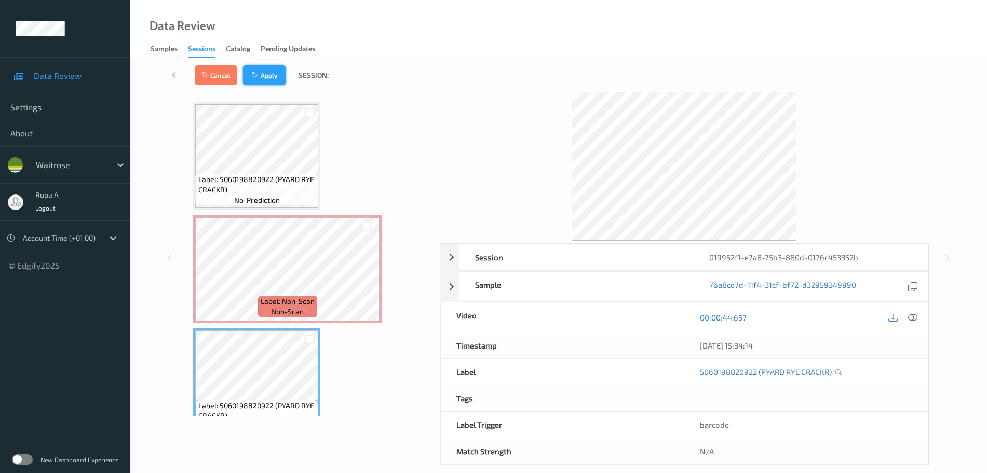
click at [262, 76] on button "Apply" at bounding box center [264, 75] width 43 height 20
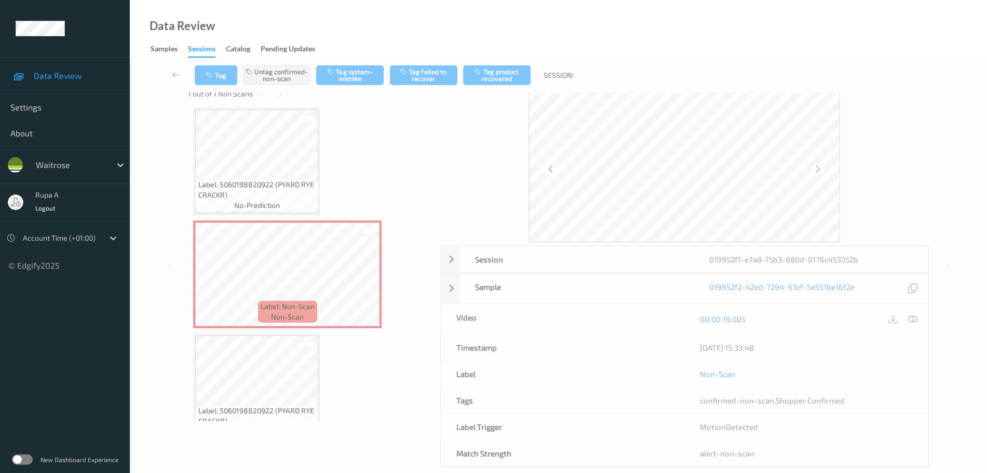
click at [864, 72] on div "Tag Untag confirmed-non-scan Tag system-mistake Tag failed to recover Tag produ…" at bounding box center [558, 75] width 814 height 34
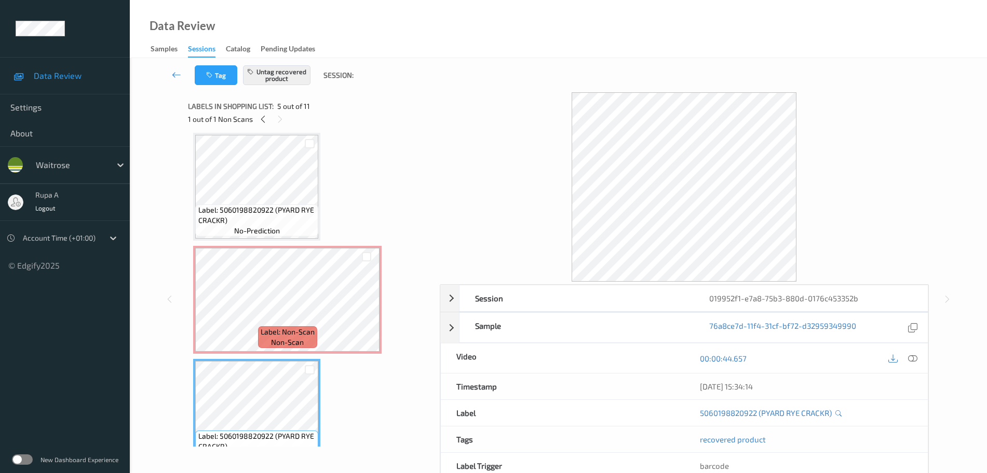
scroll to position [55, 0]
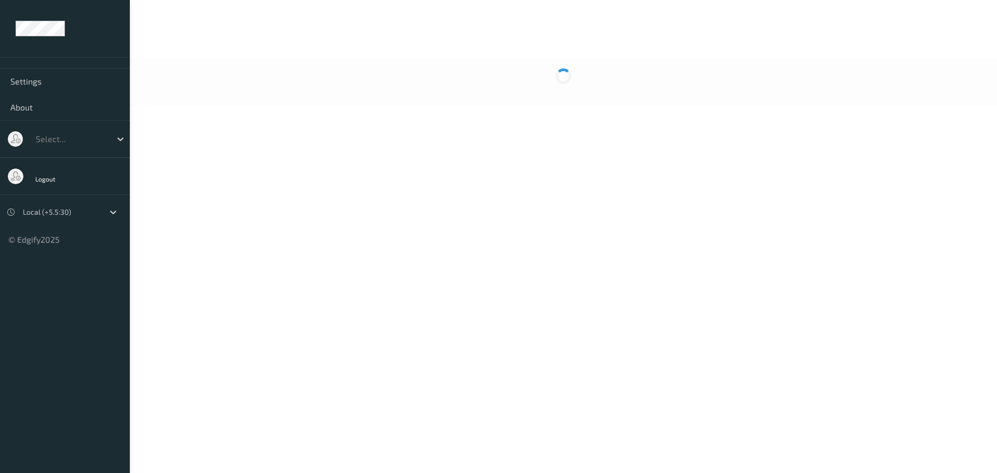
click at [379, 1] on div at bounding box center [563, 23] width 867 height 47
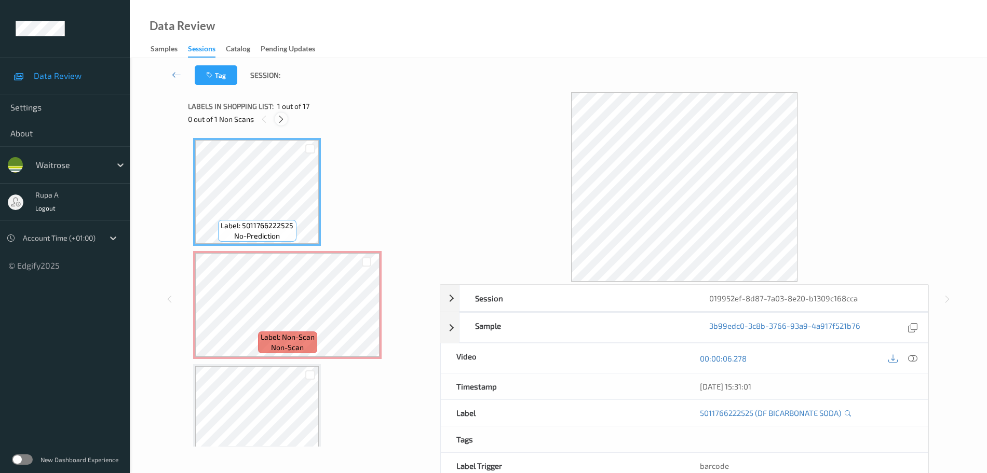
click at [283, 115] on div at bounding box center [281, 119] width 13 height 13
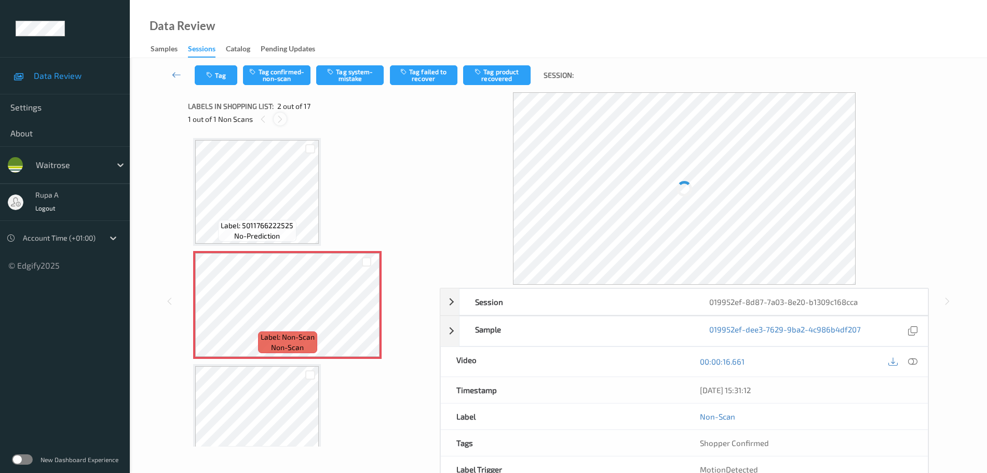
scroll to position [5, 0]
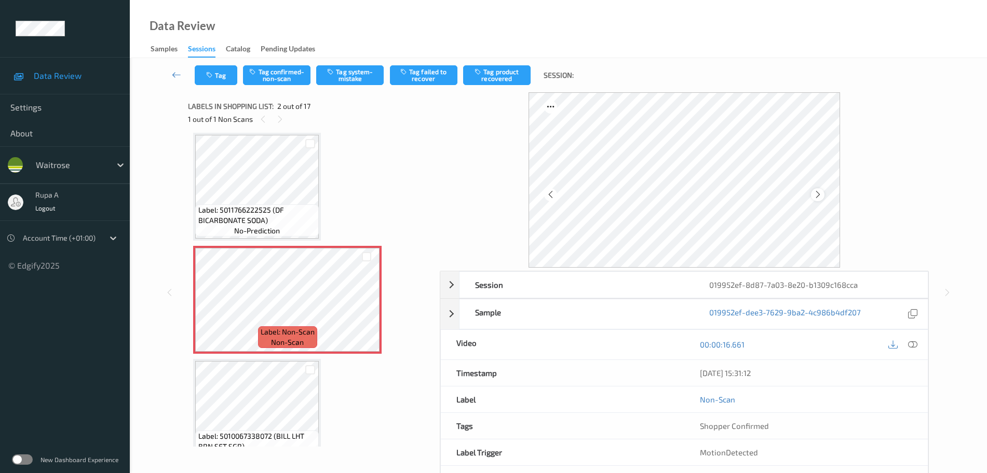
click at [823, 197] on div at bounding box center [817, 194] width 13 height 13
click at [818, 198] on icon at bounding box center [817, 194] width 9 height 9
click at [915, 349] on icon at bounding box center [912, 344] width 9 height 9
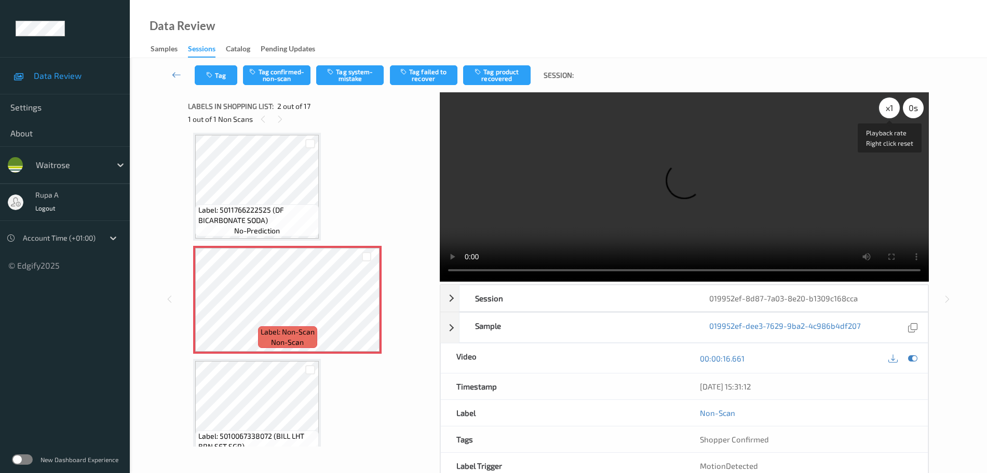
click at [894, 104] on div "x 1" at bounding box center [889, 108] width 21 height 21
click at [910, 356] on icon at bounding box center [912, 358] width 9 height 9
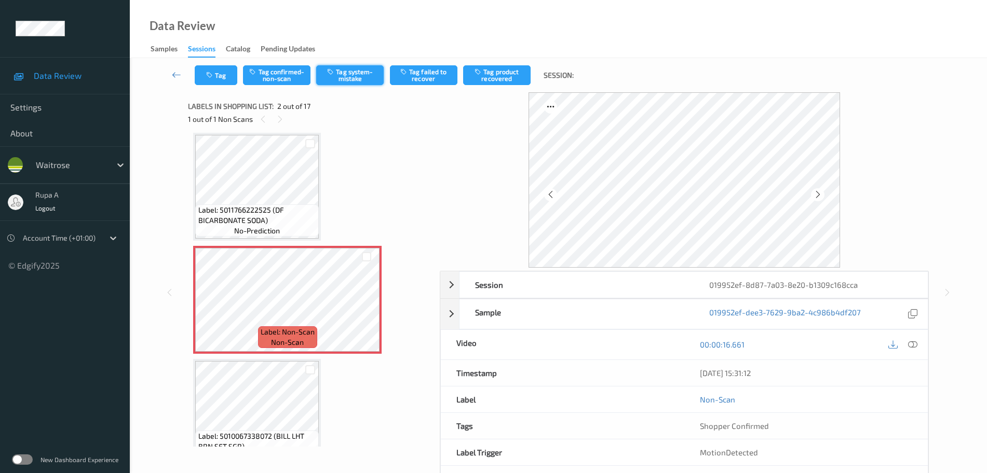
click at [348, 79] on button "Tag system-mistake" at bounding box center [349, 75] width 67 height 20
click at [225, 65] on button "Tag" at bounding box center [216, 75] width 43 height 20
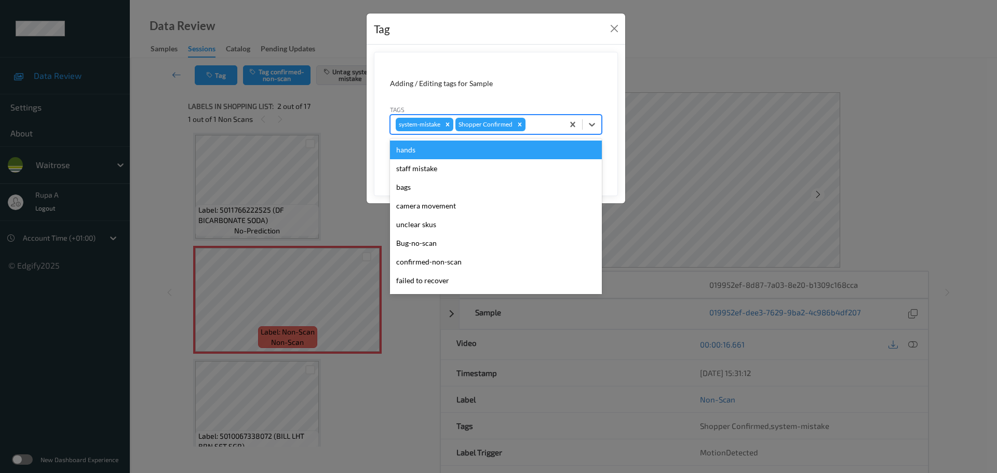
click at [548, 132] on div "system-mistake Shopper Confirmed" at bounding box center [476, 125] width 173 height 18
type input "un"
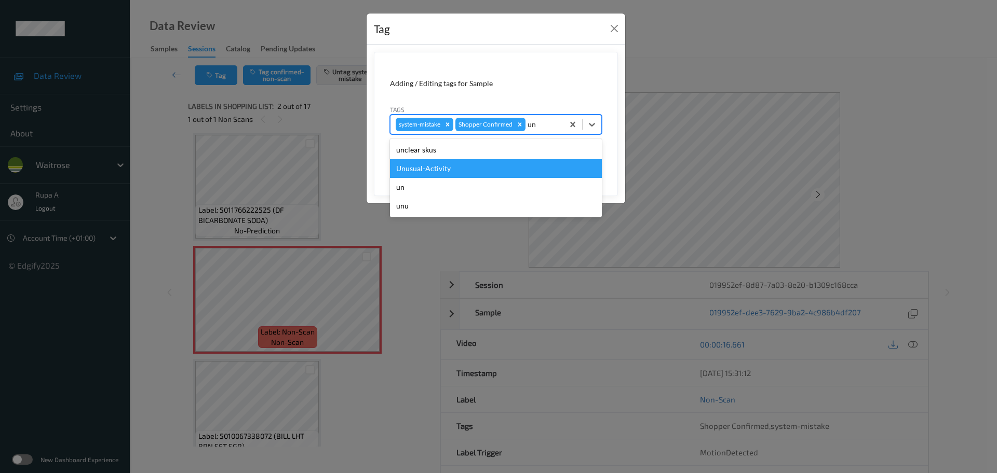
click at [413, 172] on div "Unusual-Activity" at bounding box center [496, 168] width 212 height 19
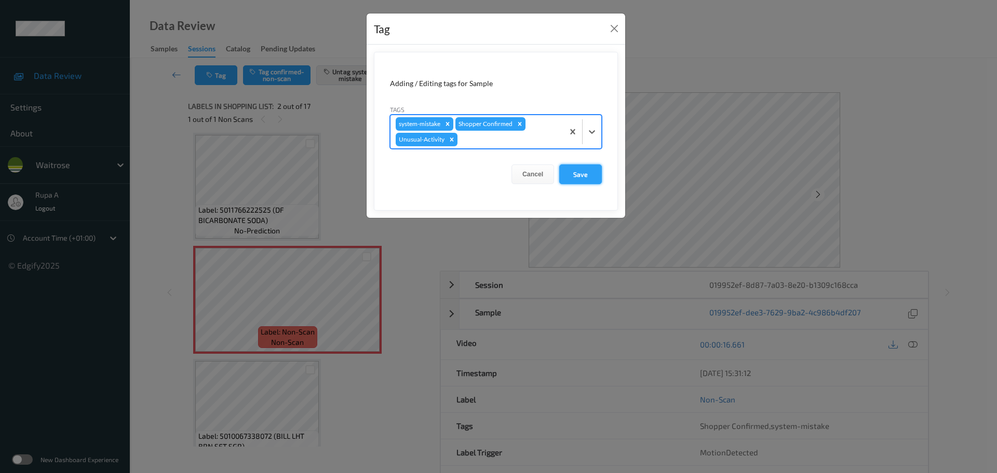
click at [582, 175] on button "Save" at bounding box center [580, 175] width 43 height 20
click at [586, 168] on button "Save" at bounding box center [580, 175] width 43 height 20
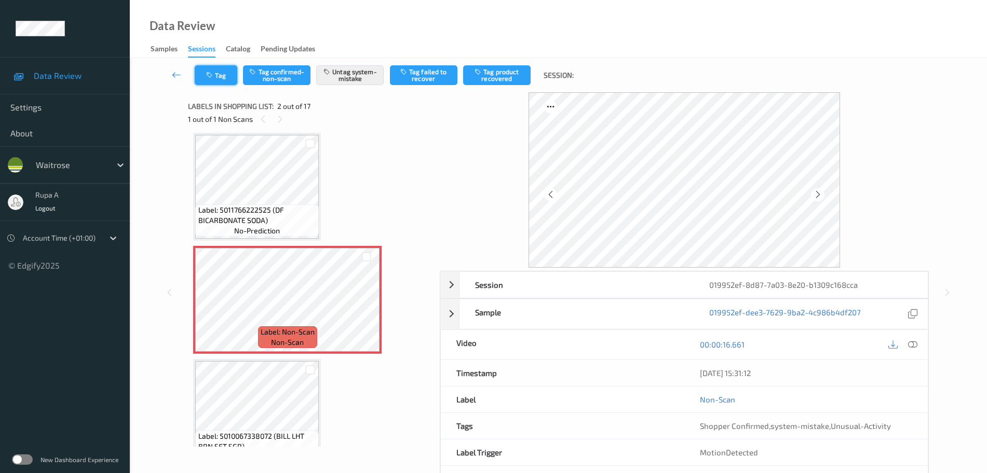
click at [234, 78] on button "Tag" at bounding box center [216, 75] width 43 height 20
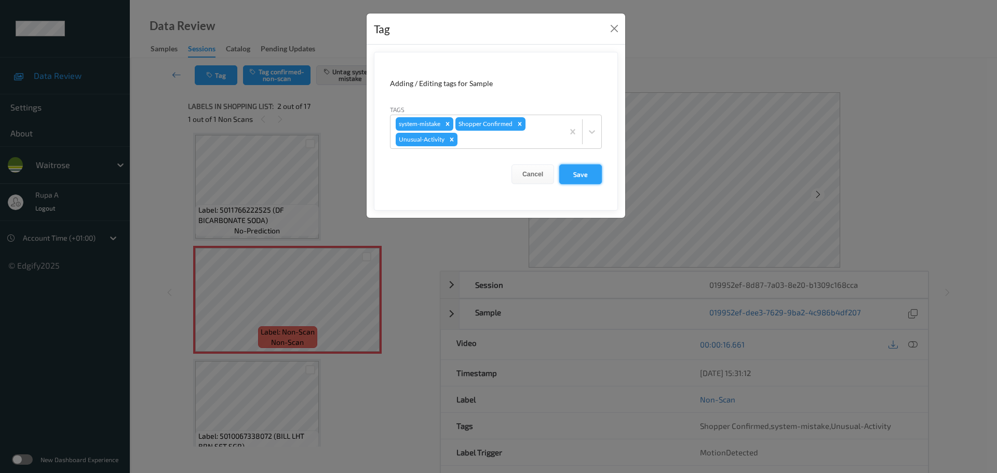
click at [578, 173] on button "Save" at bounding box center [580, 175] width 43 height 20
